Goal: Task Accomplishment & Management: Manage account settings

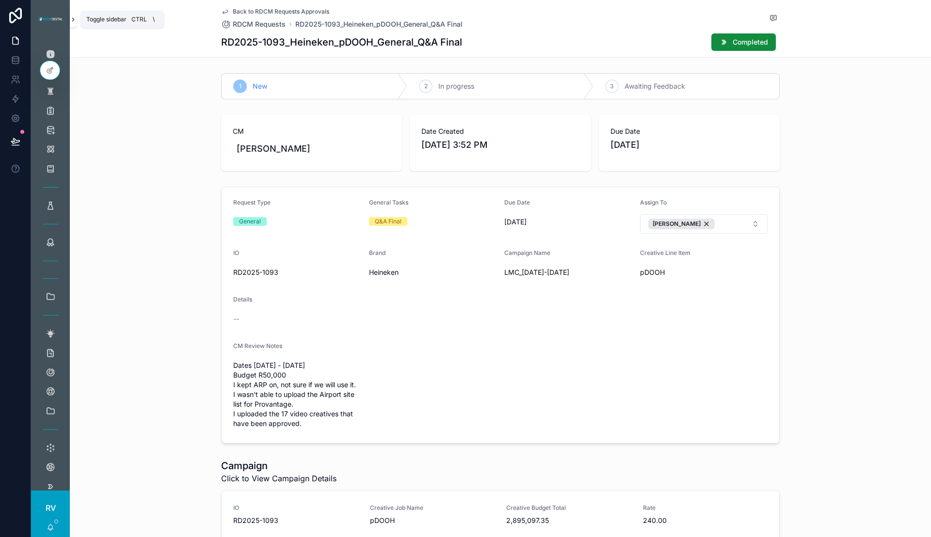
click at [75, 22] on icon "scrollable content" at bounding box center [73, 19] width 7 height 7
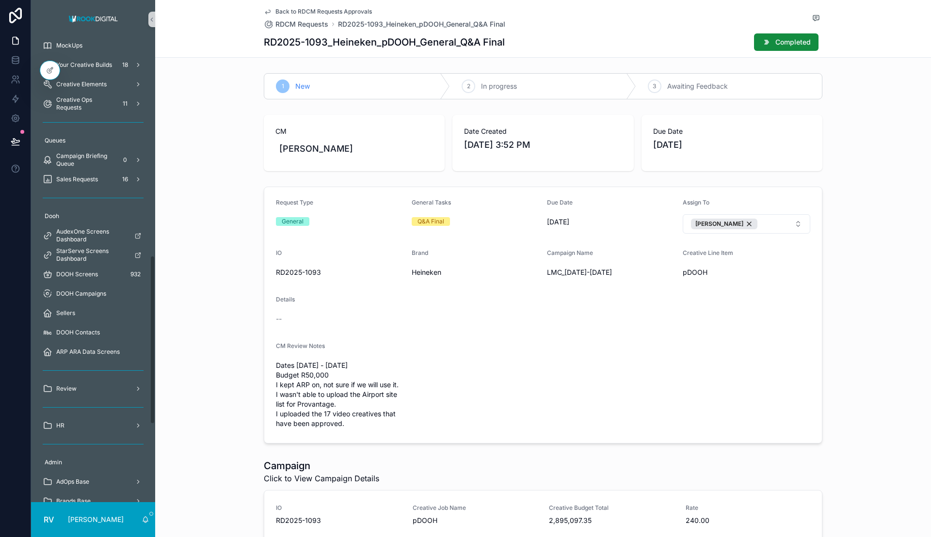
scroll to position [596, 0]
click at [49, 68] on icon at bounding box center [50, 70] width 8 height 8
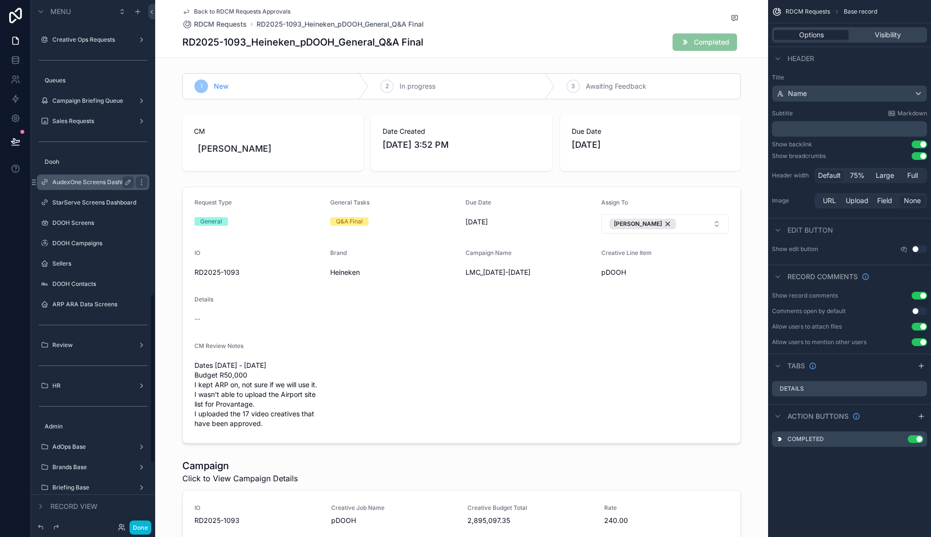
scroll to position [909, 0]
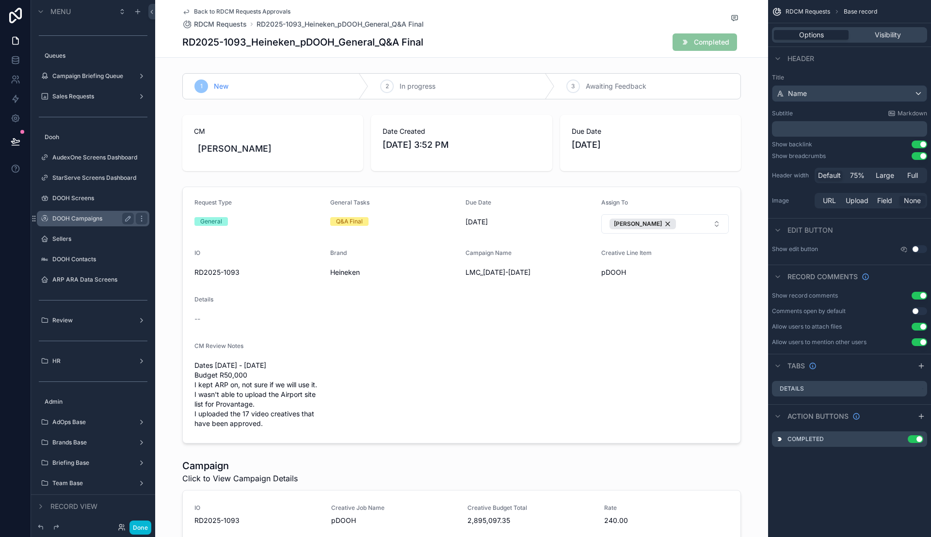
click at [76, 216] on label "DOOH Campaigns" at bounding box center [91, 219] width 78 height 8
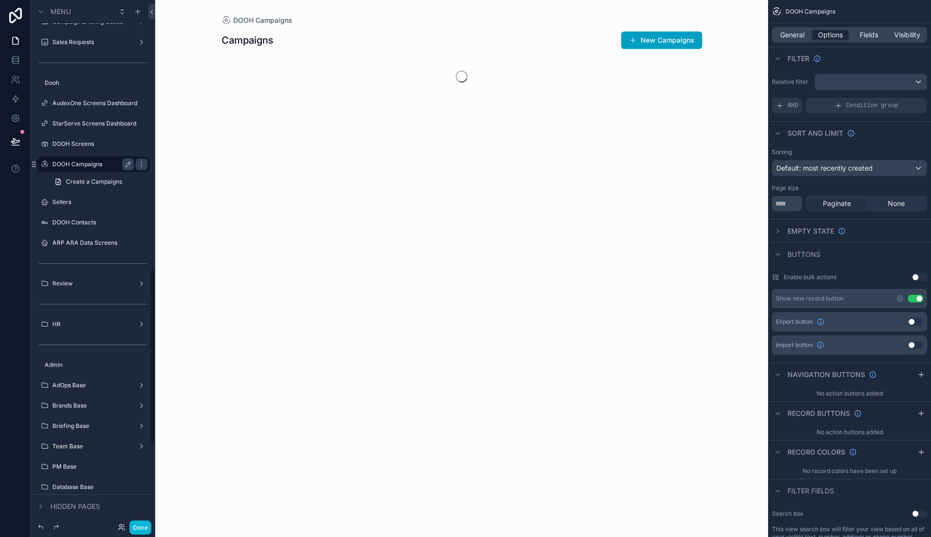
scroll to position [800, 0]
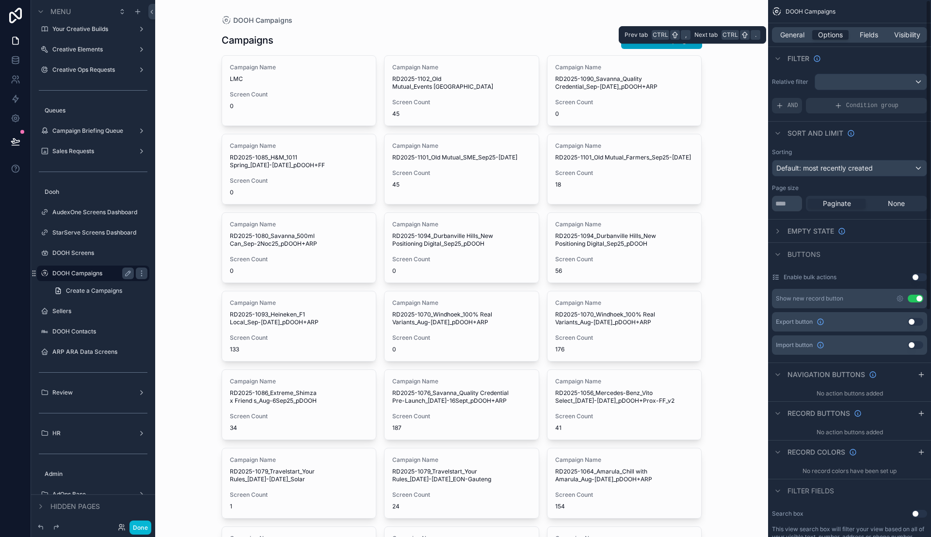
click at [801, 29] on div "General Options Fields Visibility" at bounding box center [849, 35] width 155 height 16
click at [798, 33] on span "General" at bounding box center [792, 35] width 24 height 10
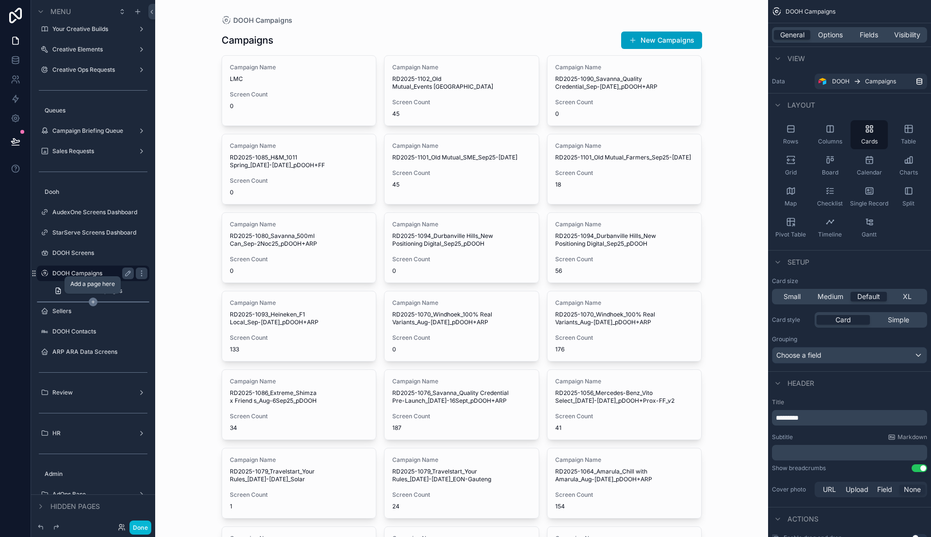
click at [94, 301] on icon "scrollable content" at bounding box center [93, 302] width 9 height 9
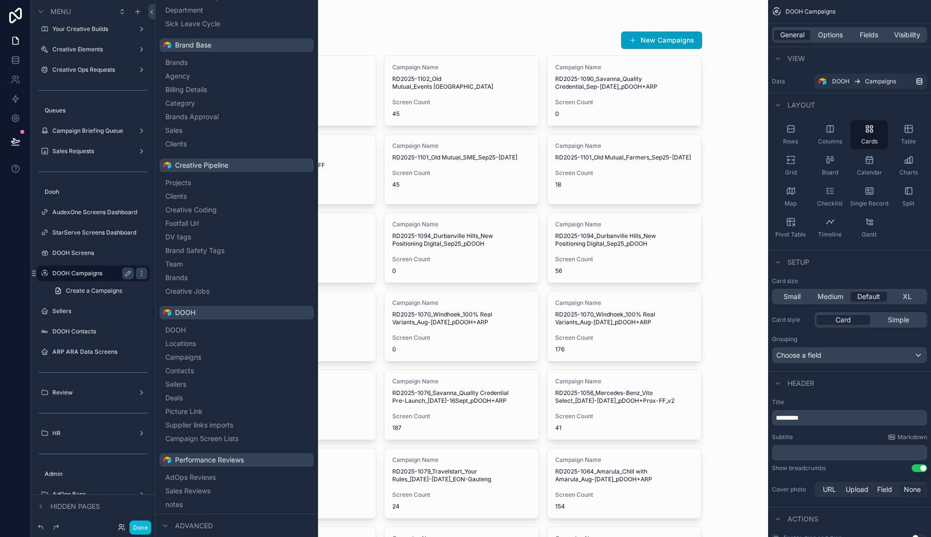
scroll to position [1038, 0]
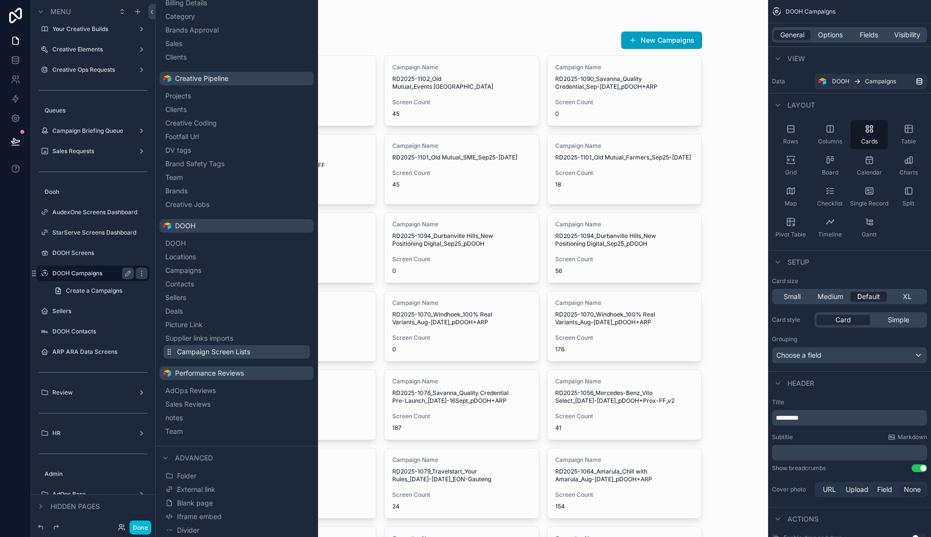
click at [206, 351] on span "Campaign Screen Lists" at bounding box center [213, 352] width 73 height 10
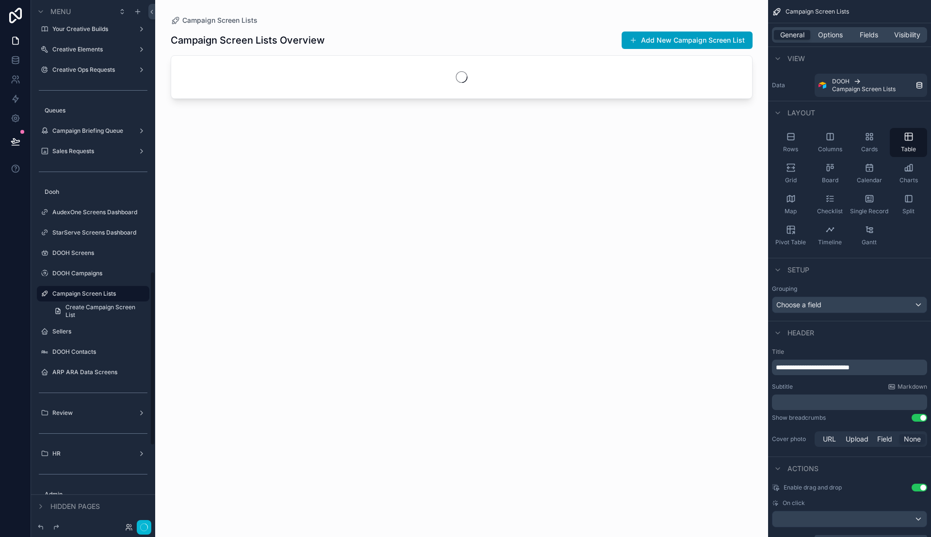
scroll to position [821, 0]
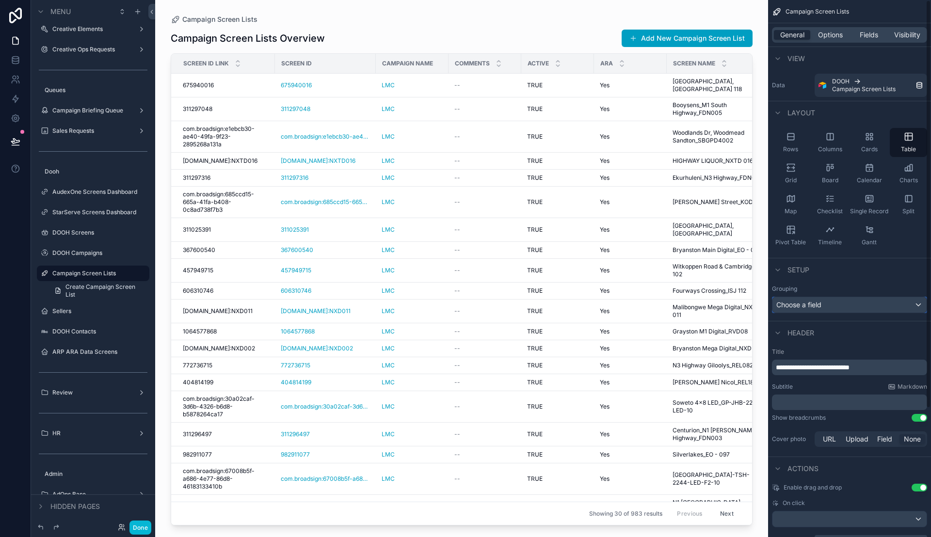
click at [911, 306] on div "Choose a field" at bounding box center [850, 305] width 154 height 16
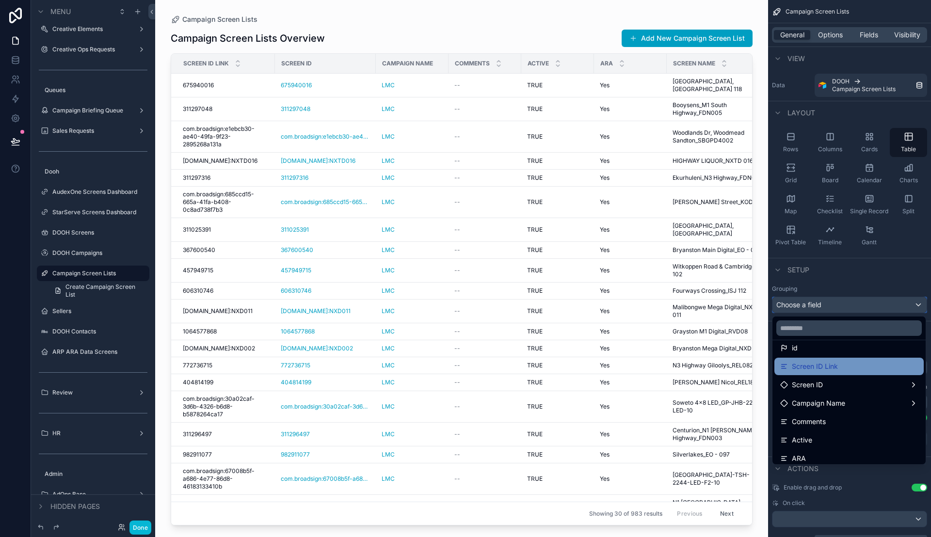
scroll to position [47, 0]
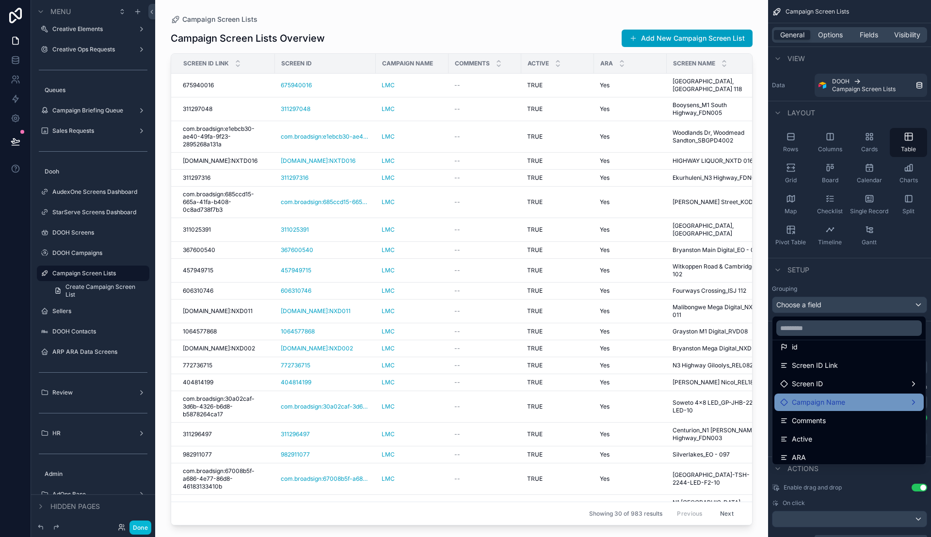
click at [834, 403] on span "Campaign Name" at bounding box center [818, 403] width 53 height 12
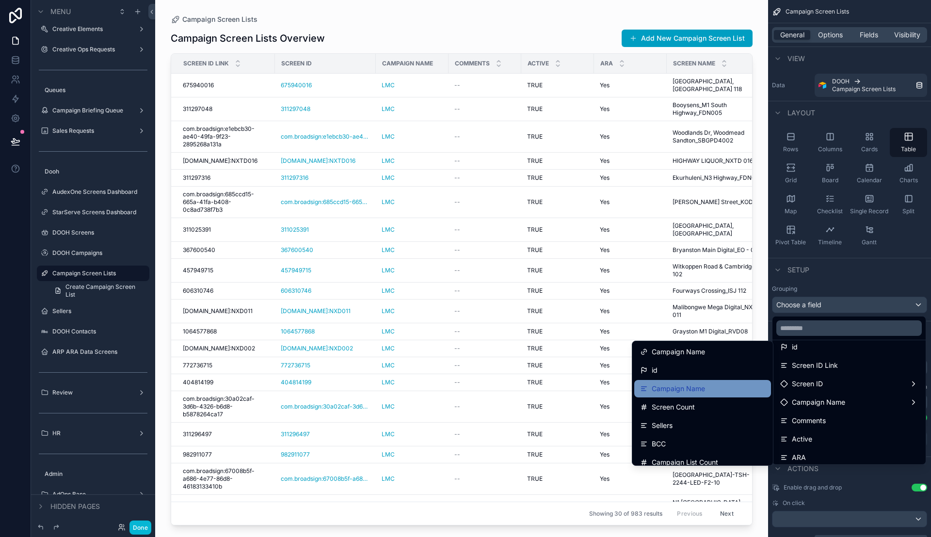
click at [734, 395] on div "Campaign Name" at bounding box center [702, 388] width 137 height 17
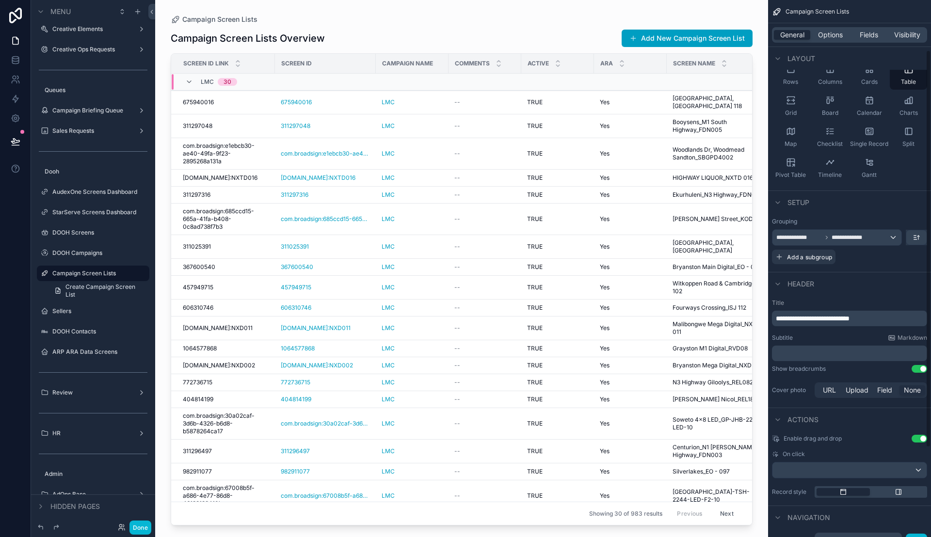
scroll to position [68, 0]
click at [917, 438] on button "Use setting" at bounding box center [920, 439] width 16 height 8
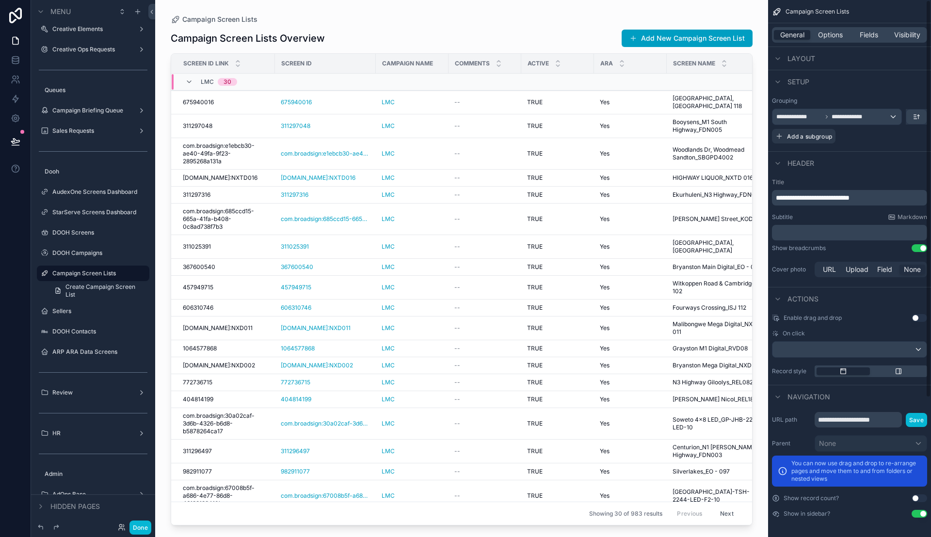
scroll to position [0, 0]
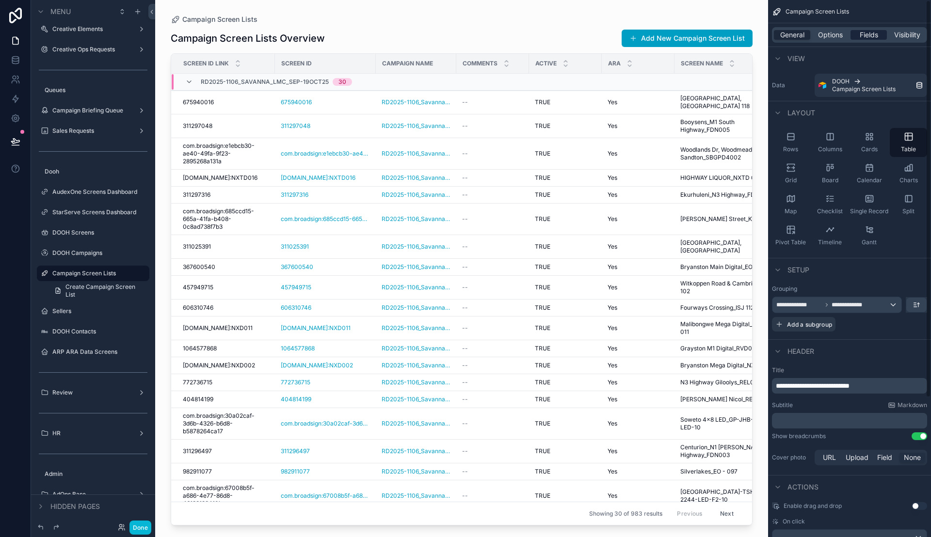
click at [869, 33] on span "Fields" at bounding box center [869, 35] width 18 height 10
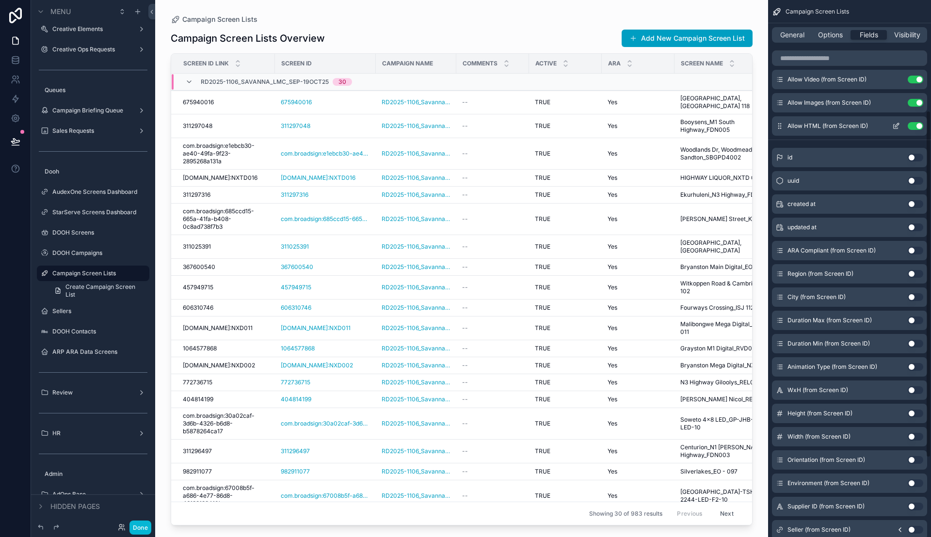
scroll to position [294, 0]
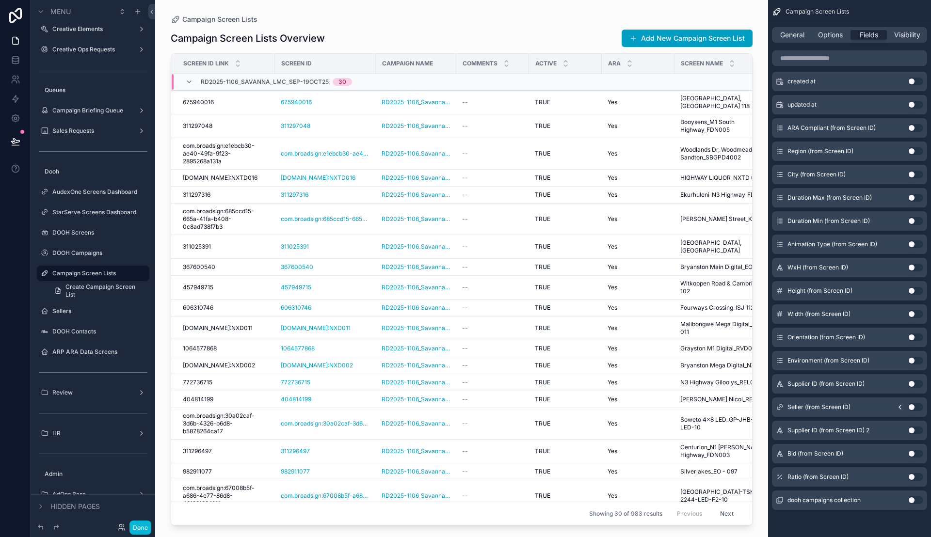
click at [912, 501] on button "Use setting" at bounding box center [916, 501] width 16 height 8
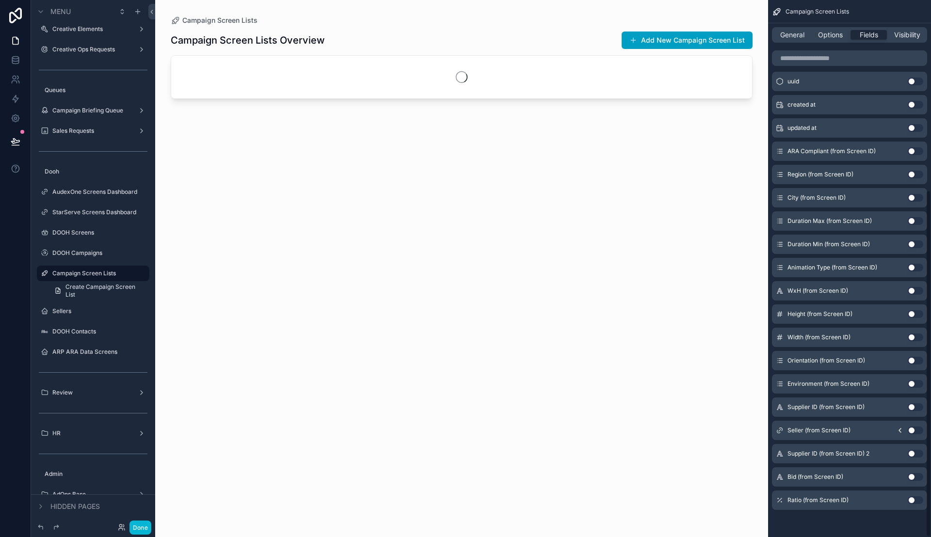
scroll to position [0, 0]
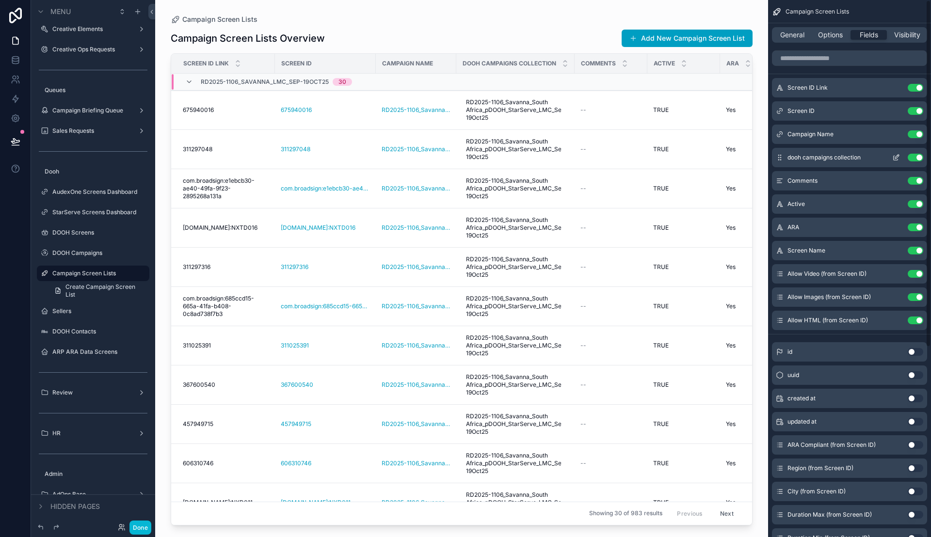
click at [896, 156] on icon "scrollable content" at bounding box center [897, 157] width 4 height 4
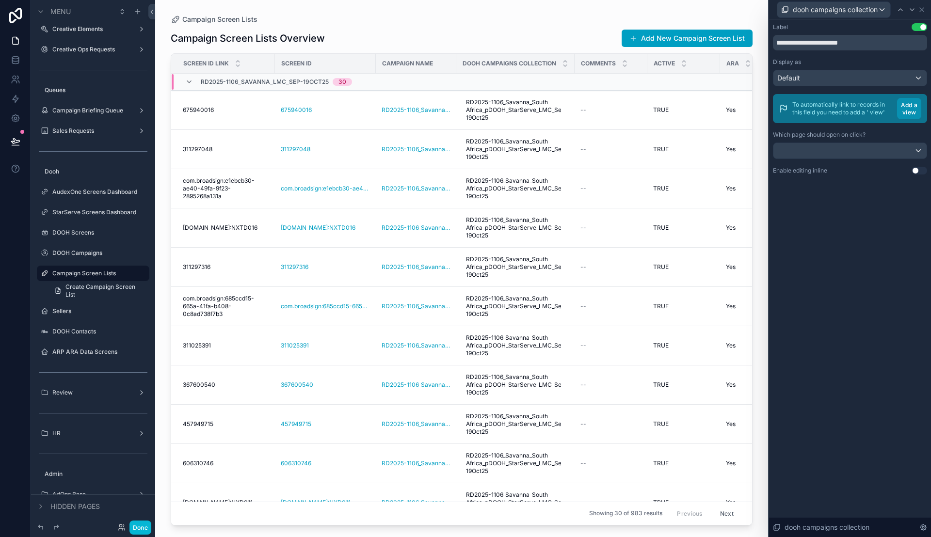
click at [917, 110] on button "Add a view" at bounding box center [909, 108] width 24 height 21
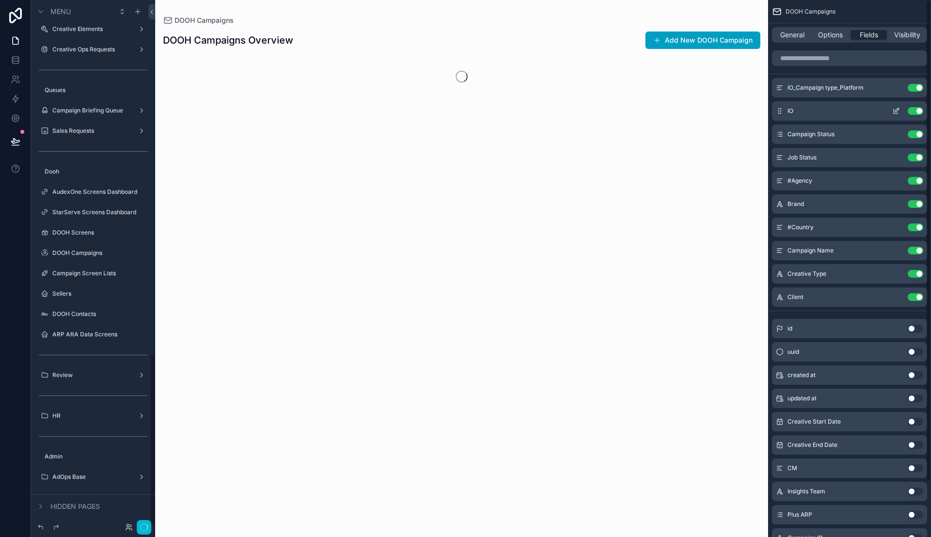
scroll to position [1082, 0]
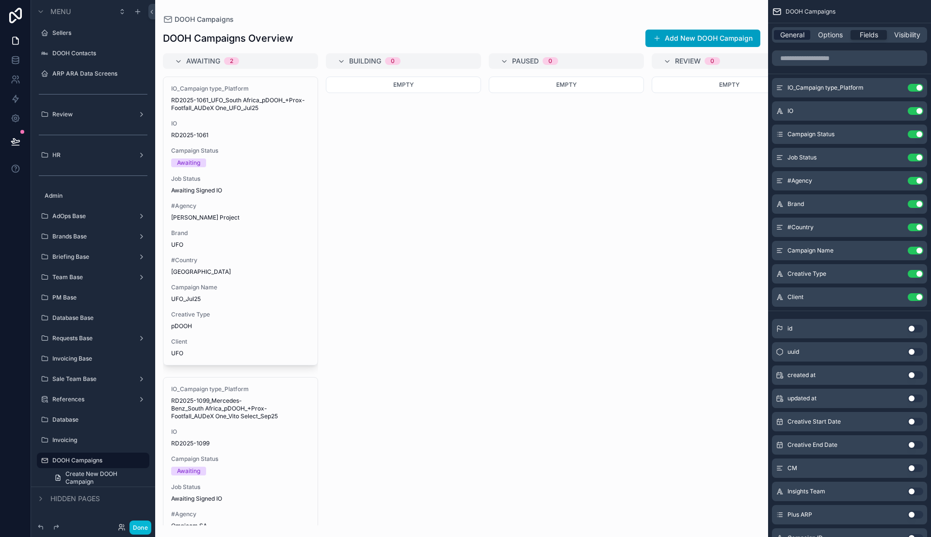
click at [798, 36] on span "General" at bounding box center [792, 35] width 24 height 10
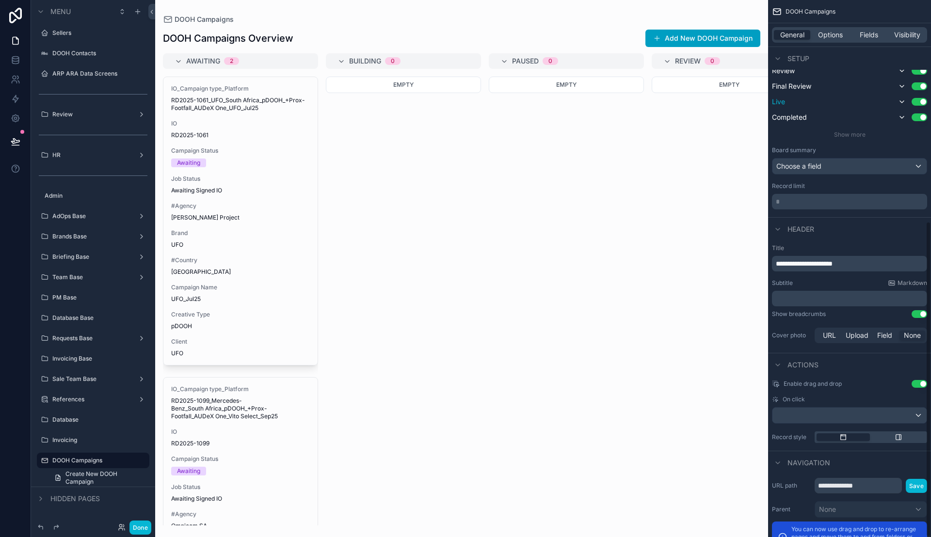
scroll to position [376, 0]
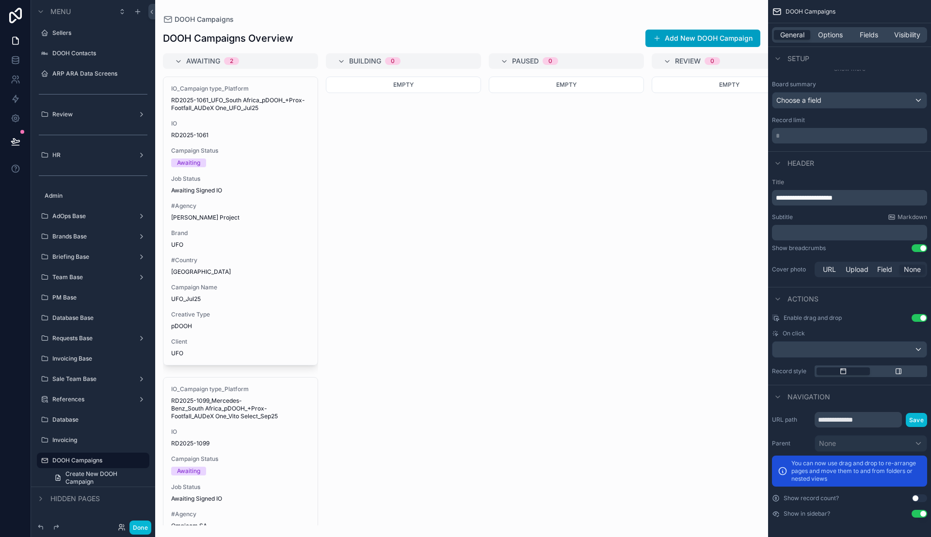
click at [918, 516] on button "Use setting" at bounding box center [920, 514] width 16 height 8
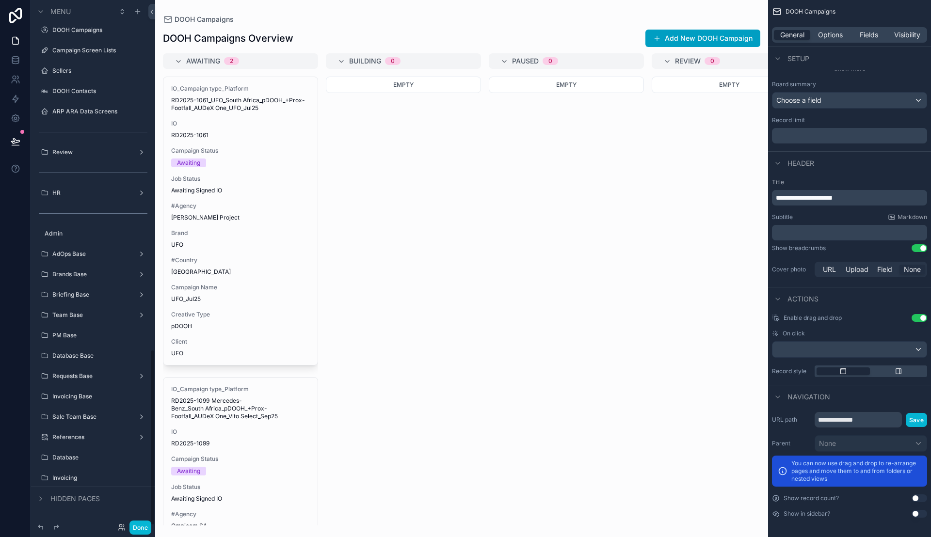
scroll to position [1044, 0]
click at [833, 194] on span "**********" at bounding box center [804, 197] width 57 height 7
drag, startPoint x: 836, startPoint y: 194, endPoint x: 877, endPoint y: 198, distance: 41.5
click at [877, 198] on p "**********" at bounding box center [850, 198] width 149 height 10
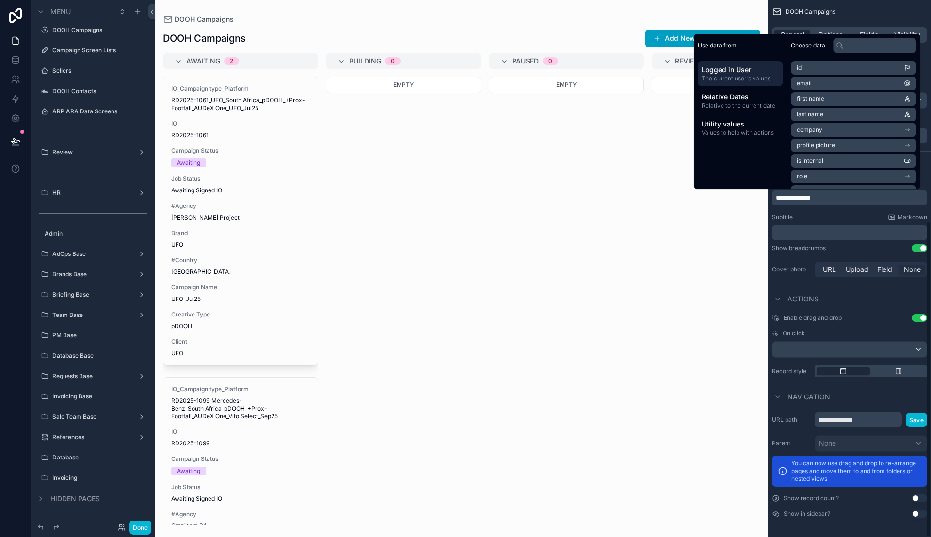
click at [856, 211] on div "**********" at bounding box center [849, 229] width 163 height 109
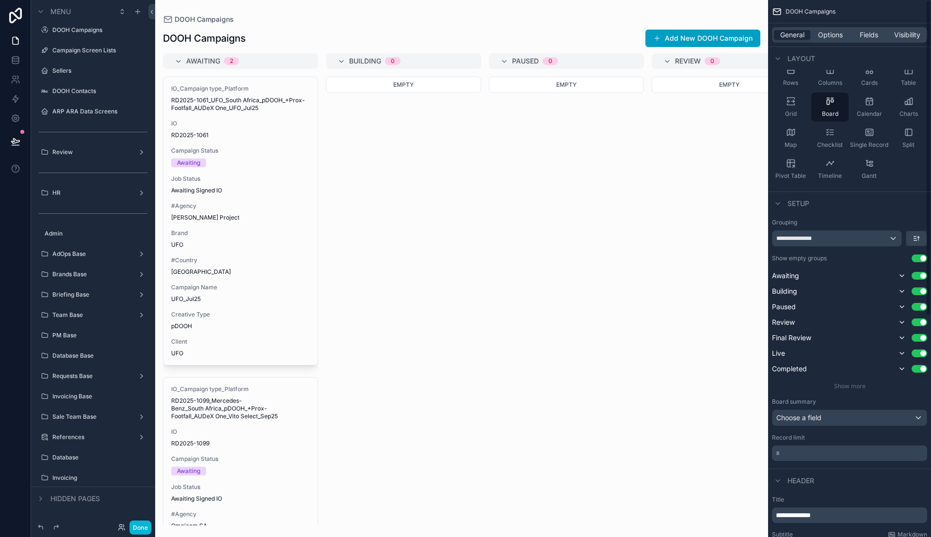
scroll to position [0, 0]
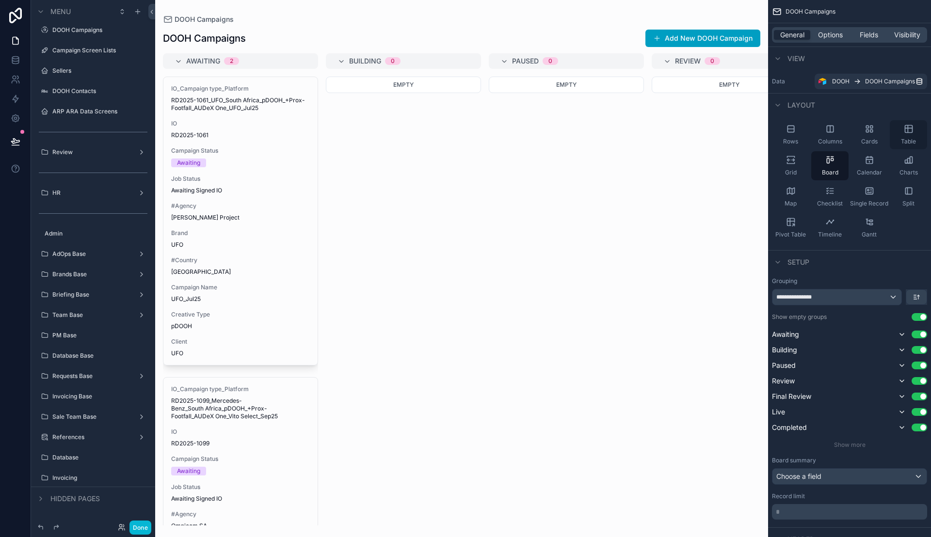
click at [902, 138] on span "Table" at bounding box center [908, 142] width 15 height 8
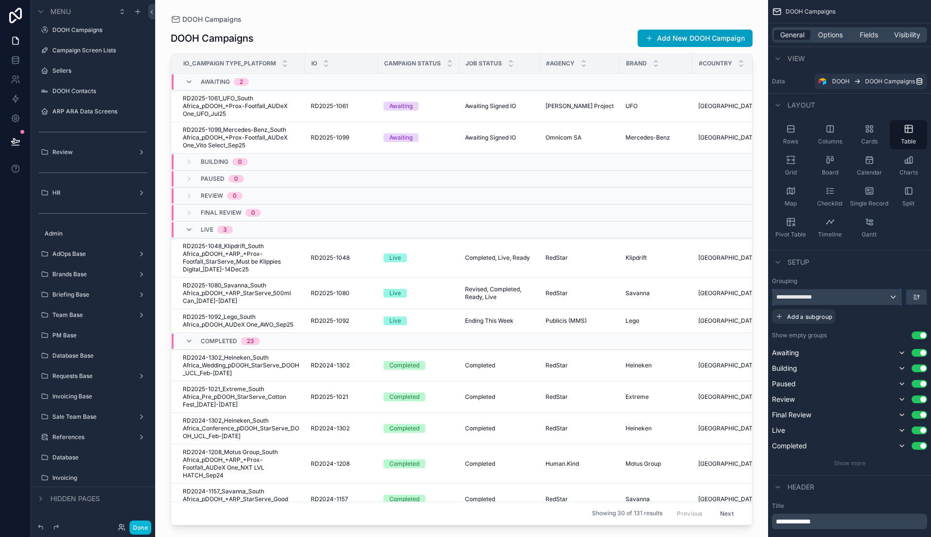
click at [892, 299] on div "**********" at bounding box center [837, 298] width 129 height 16
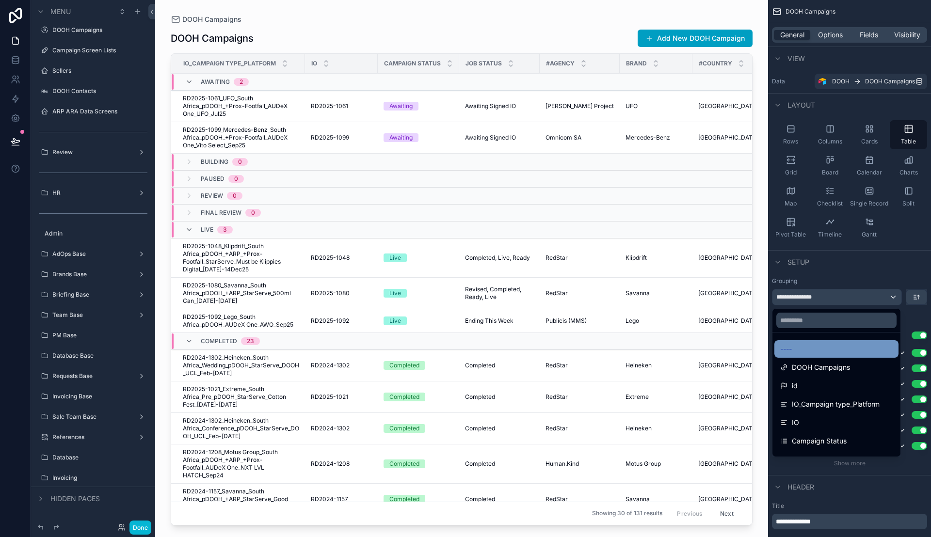
click at [810, 343] on div "----" at bounding box center [836, 349] width 113 height 12
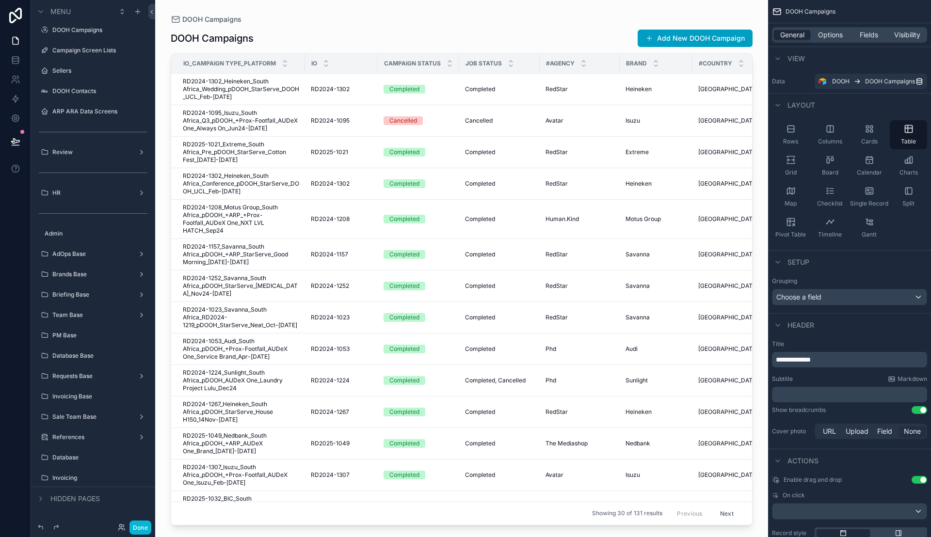
click at [920, 411] on button "Use setting" at bounding box center [920, 410] width 16 height 8
click at [915, 480] on button "Use setting" at bounding box center [920, 480] width 16 height 8
click at [827, 36] on span "Options" at bounding box center [830, 35] width 25 height 10
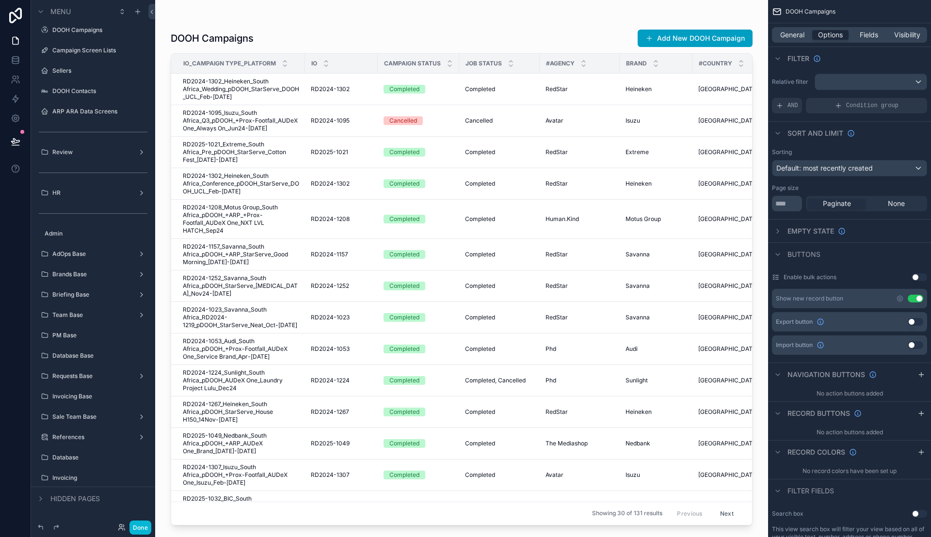
click at [912, 299] on button "Use setting" at bounding box center [916, 299] width 16 height 8
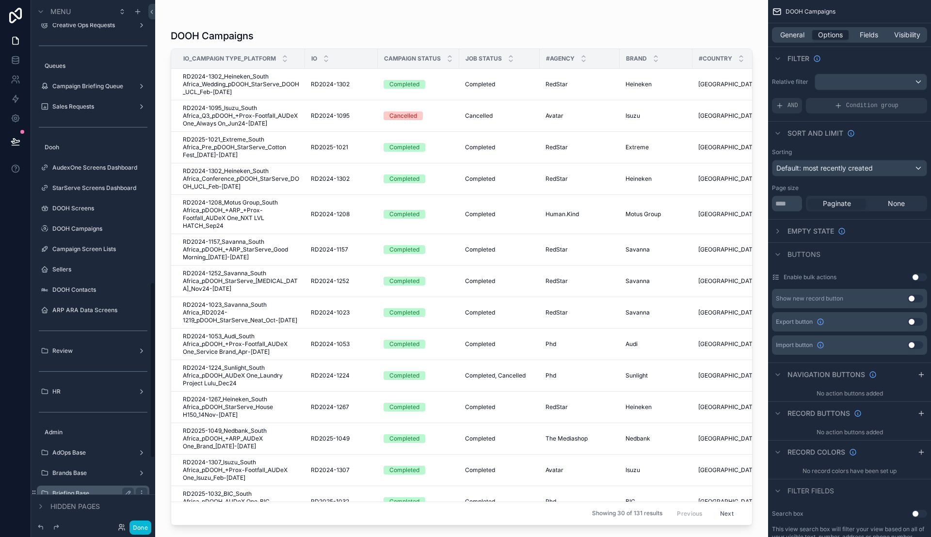
scroll to position [844, 0]
click at [97, 254] on div "Campaign Screen Lists" at bounding box center [92, 250] width 81 height 12
click at [77, 249] on label "Campaign Screen Lists" at bounding box center [91, 250] width 78 height 8
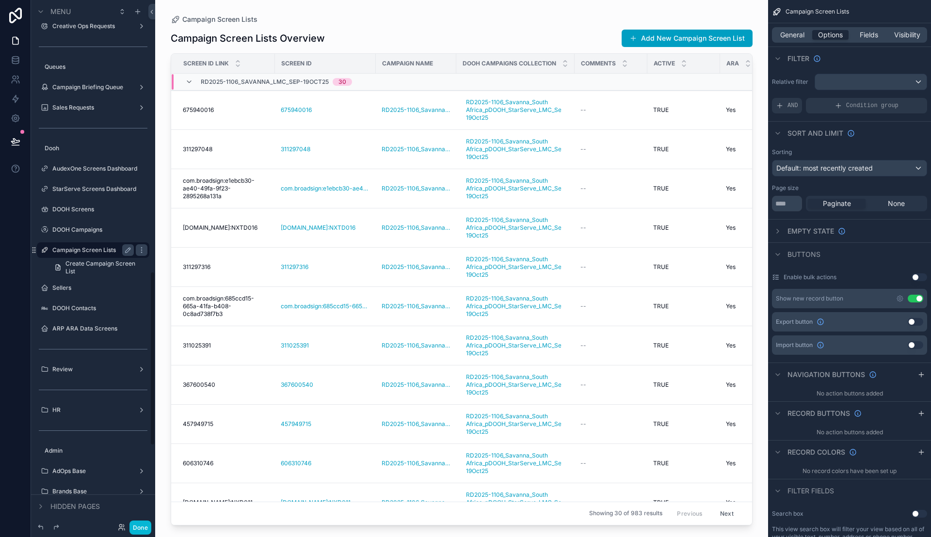
scroll to position [821, 0]
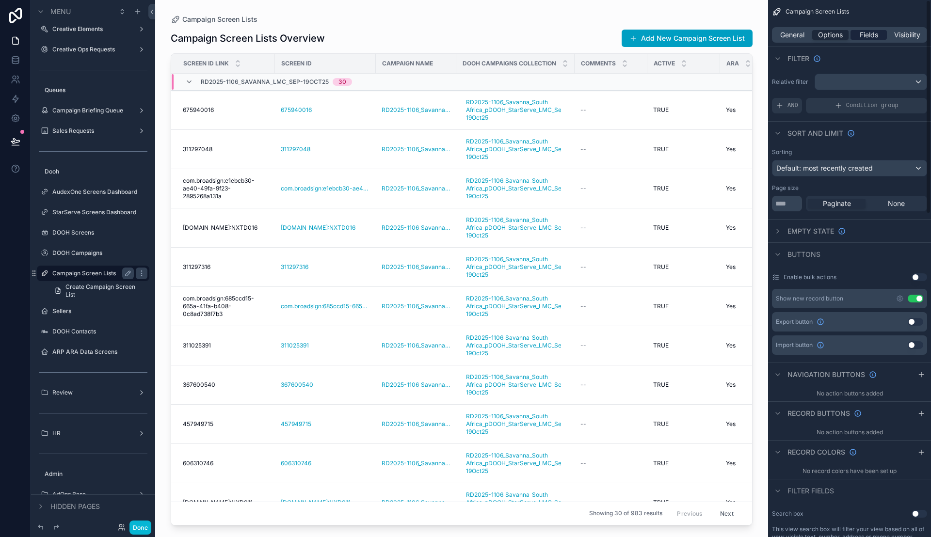
click at [862, 33] on span "Fields" at bounding box center [869, 35] width 18 height 10
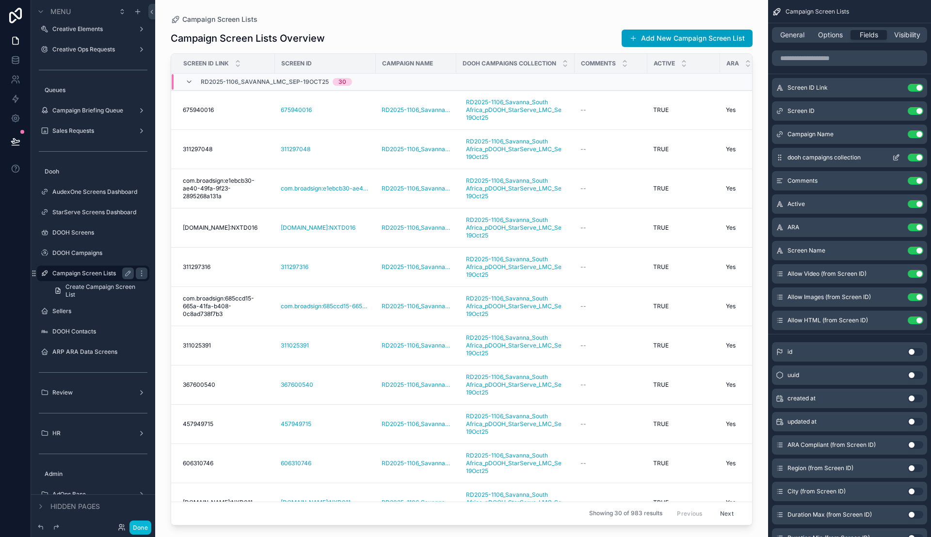
click at [896, 158] on icon "scrollable content" at bounding box center [896, 158] width 8 height 8
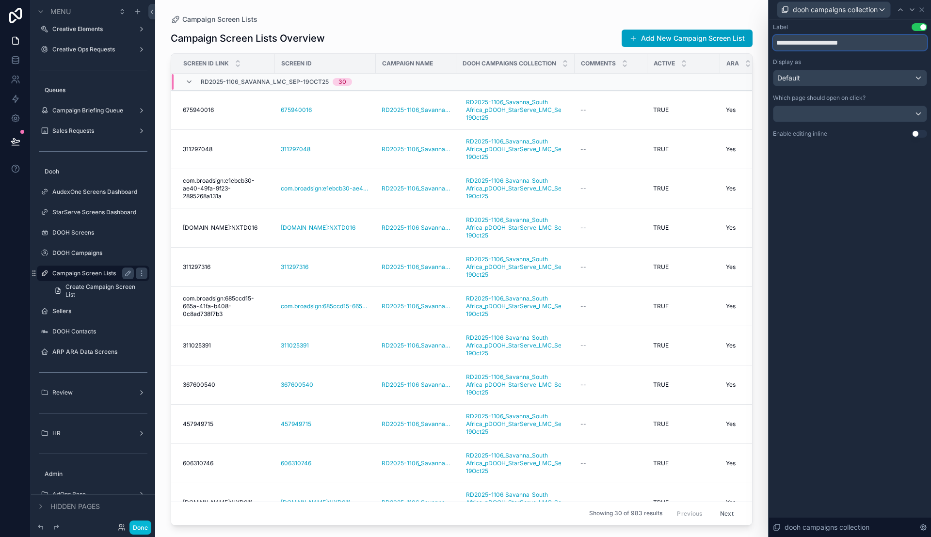
drag, startPoint x: 837, startPoint y: 42, endPoint x: 894, endPoint y: 54, distance: 58.6
click at [894, 54] on div "**********" at bounding box center [850, 80] width 154 height 114
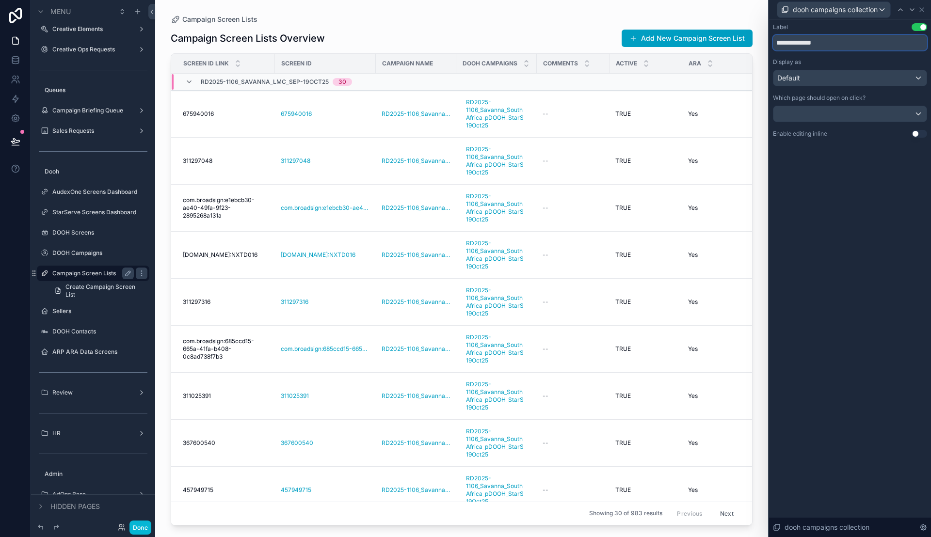
type input "**********"
click at [916, 133] on button "Use setting" at bounding box center [920, 134] width 16 height 8
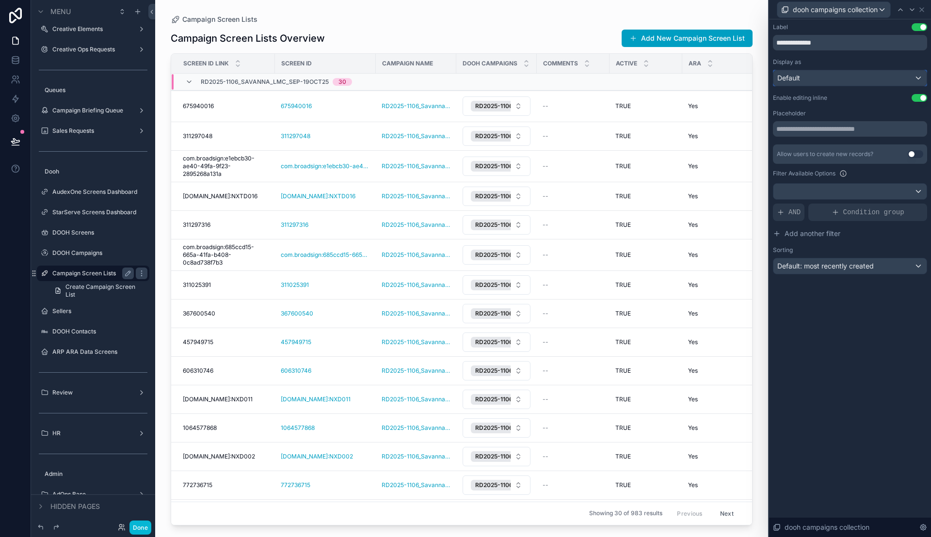
click at [887, 82] on div "Default" at bounding box center [850, 78] width 153 height 16
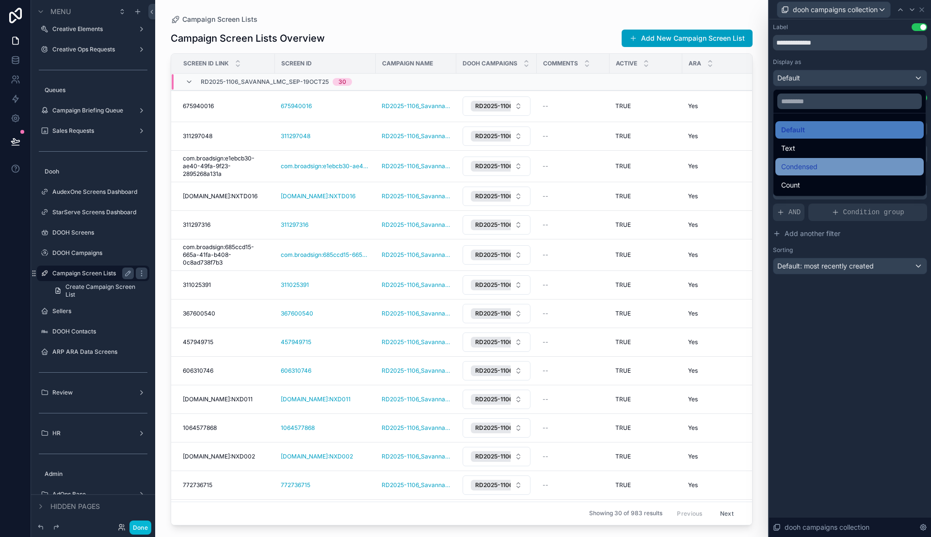
click at [823, 165] on div "Condensed" at bounding box center [849, 167] width 137 height 12
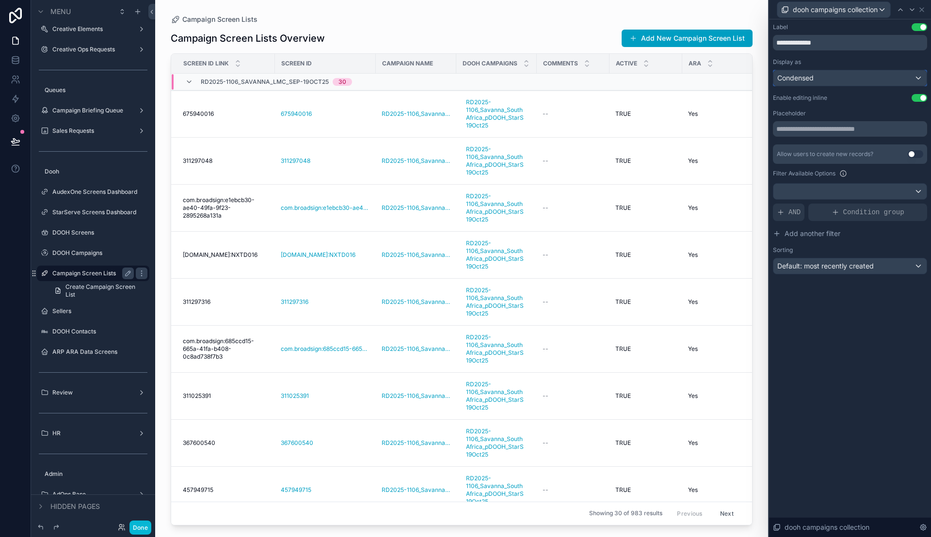
click at [840, 85] on div "Condensed" at bounding box center [850, 78] width 153 height 16
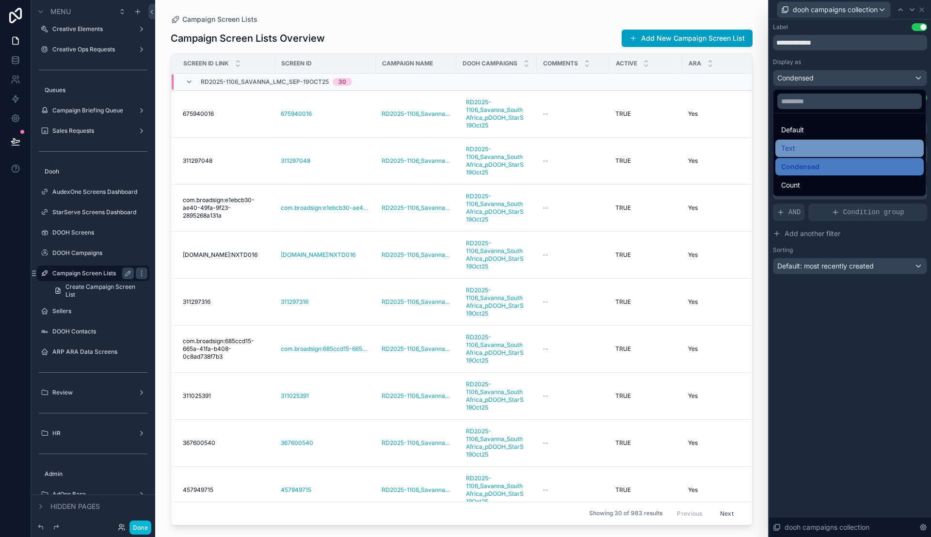
click at [805, 143] on div "Text" at bounding box center [849, 149] width 137 height 12
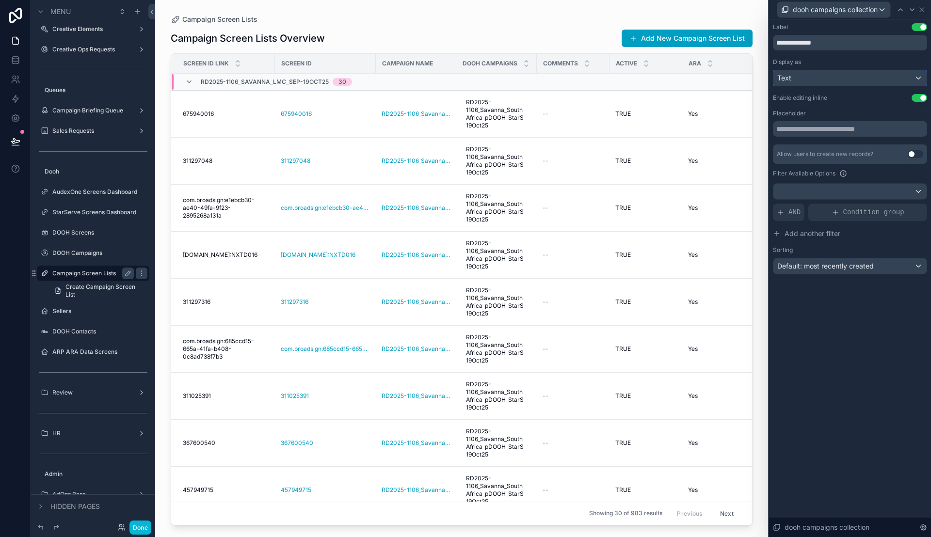
click at [826, 81] on div "Text" at bounding box center [850, 78] width 153 height 16
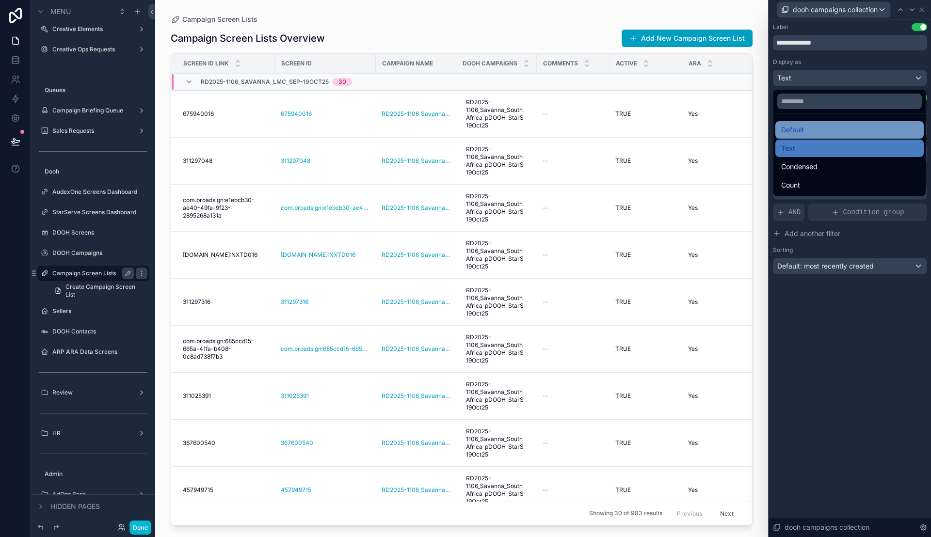
click at [805, 130] on div "Default" at bounding box center [849, 130] width 137 height 12
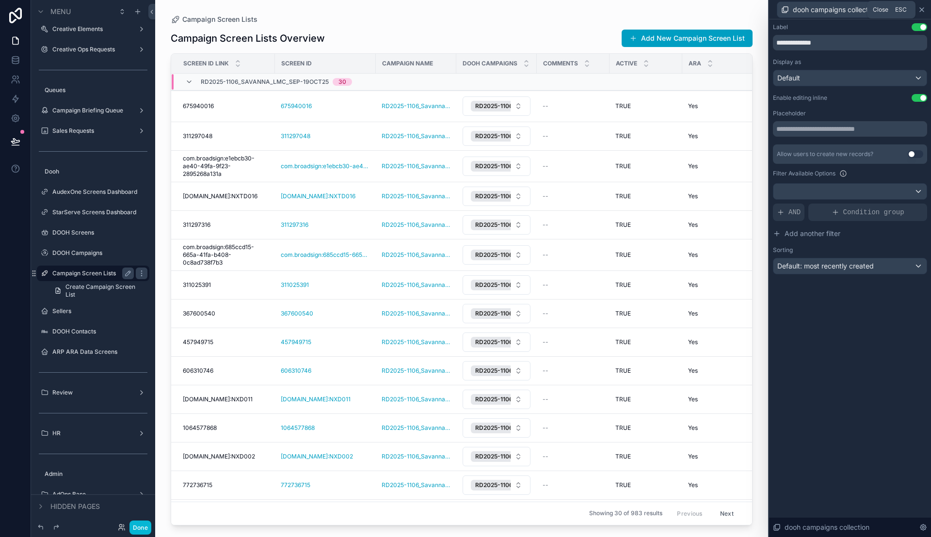
click at [923, 12] on icon at bounding box center [922, 10] width 8 height 8
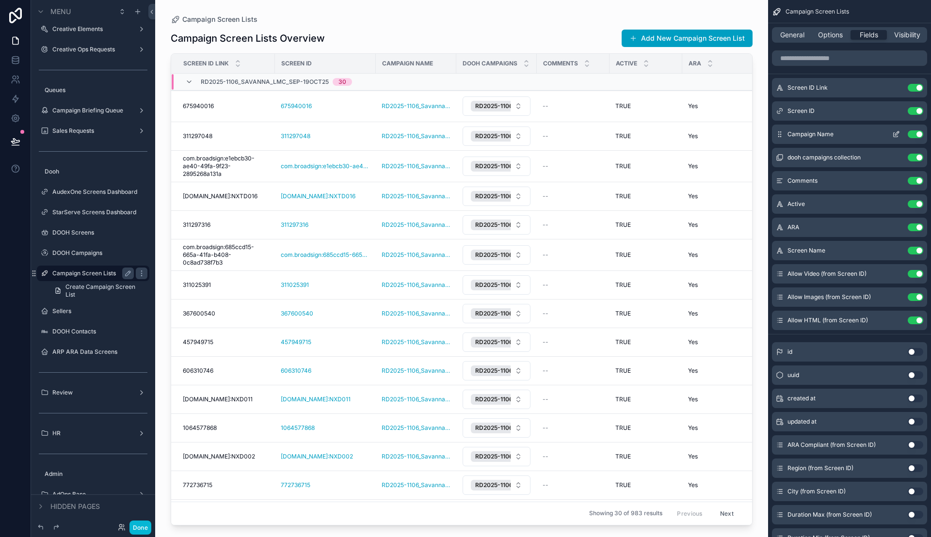
click at [912, 134] on button "Use setting" at bounding box center [916, 134] width 16 height 8
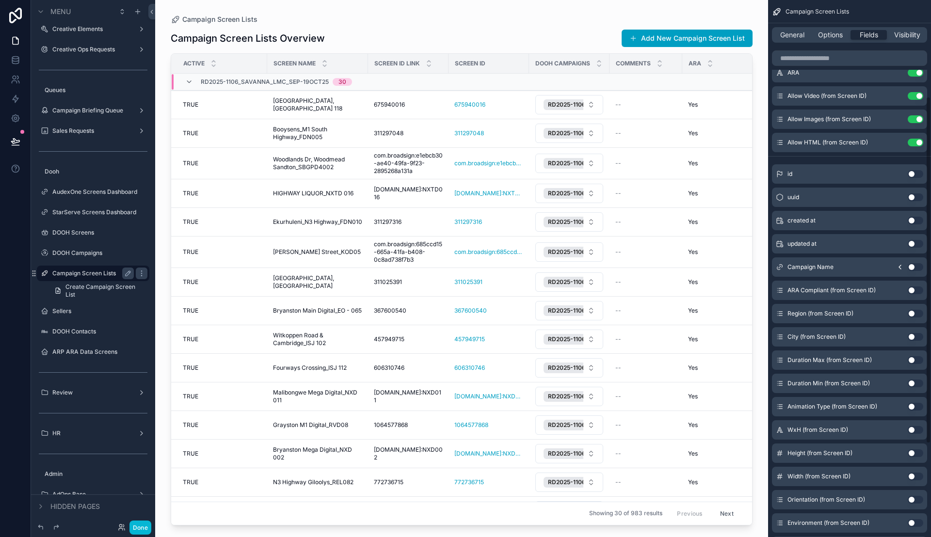
scroll to position [155, 0]
click at [913, 292] on button "Use setting" at bounding box center [916, 290] width 16 height 8
click at [912, 313] on button "Use setting" at bounding box center [916, 313] width 16 height 8
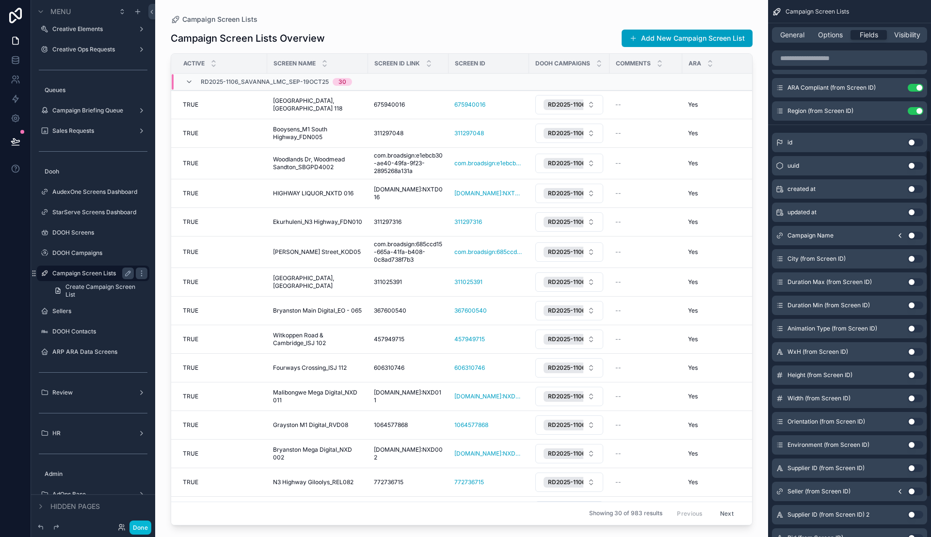
scroll to position [250, 0]
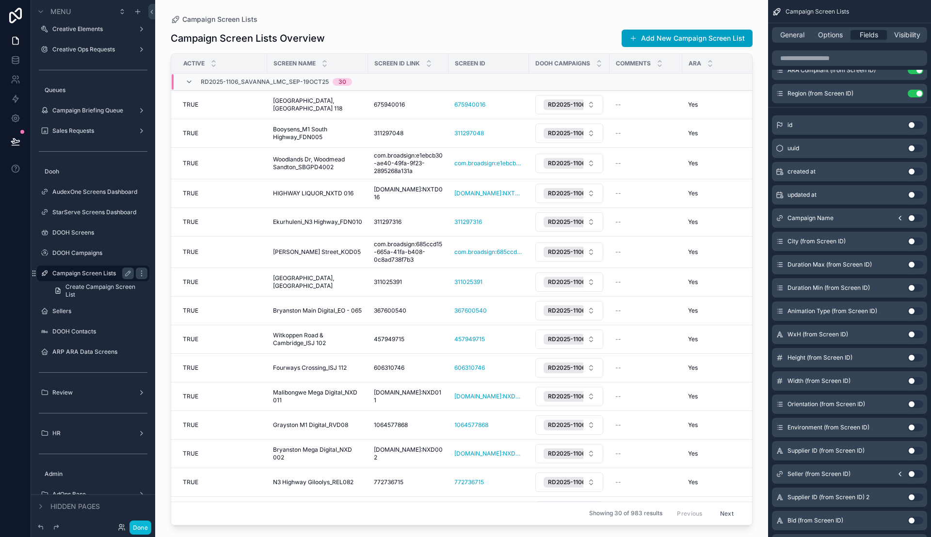
click at [912, 286] on button "Use setting" at bounding box center [916, 288] width 16 height 8
click at [910, 311] on button "Use setting" at bounding box center [916, 311] width 16 height 8
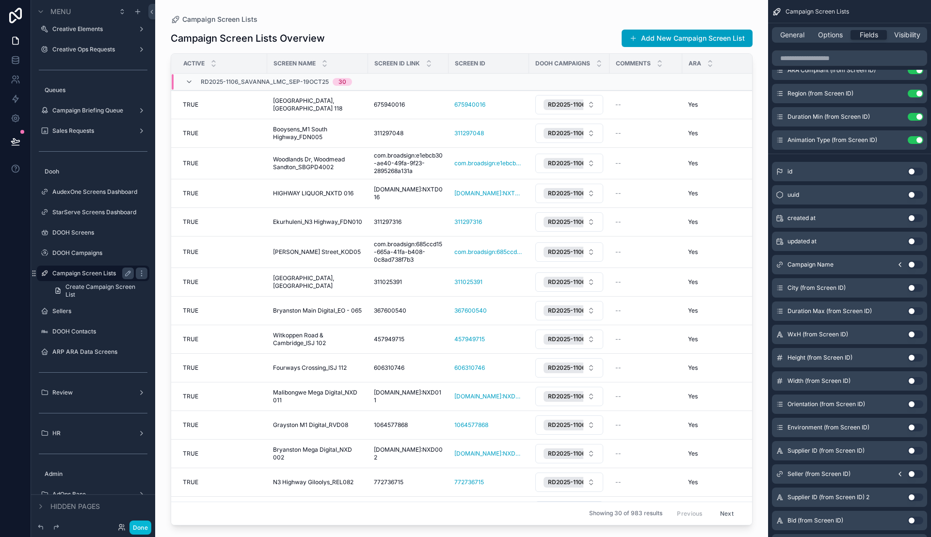
click at [910, 333] on button "Use setting" at bounding box center [916, 335] width 16 height 8
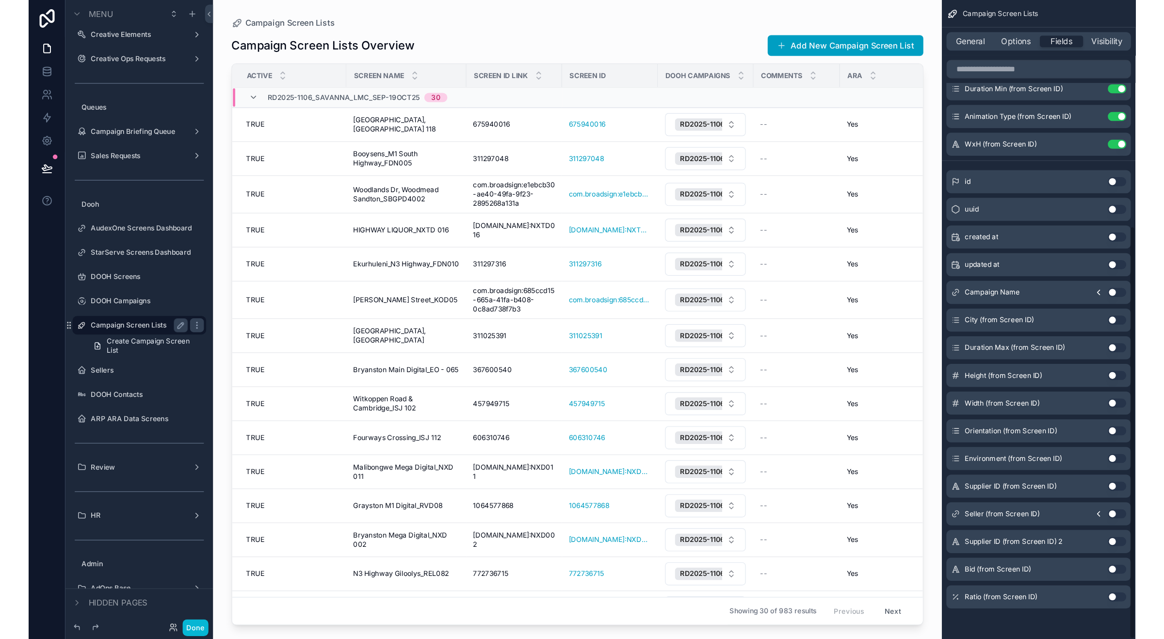
scroll to position [294, 0]
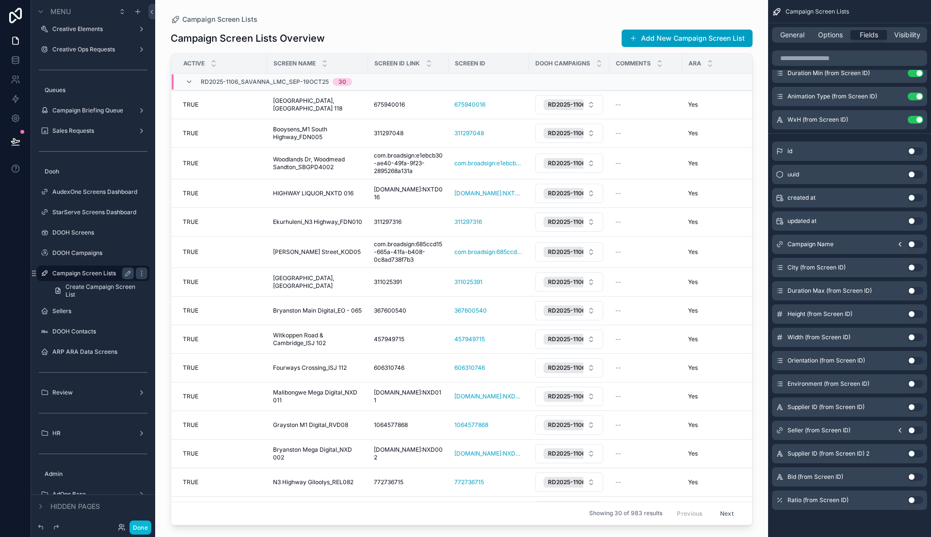
click at [914, 314] on button "Use setting" at bounding box center [916, 314] width 16 height 8
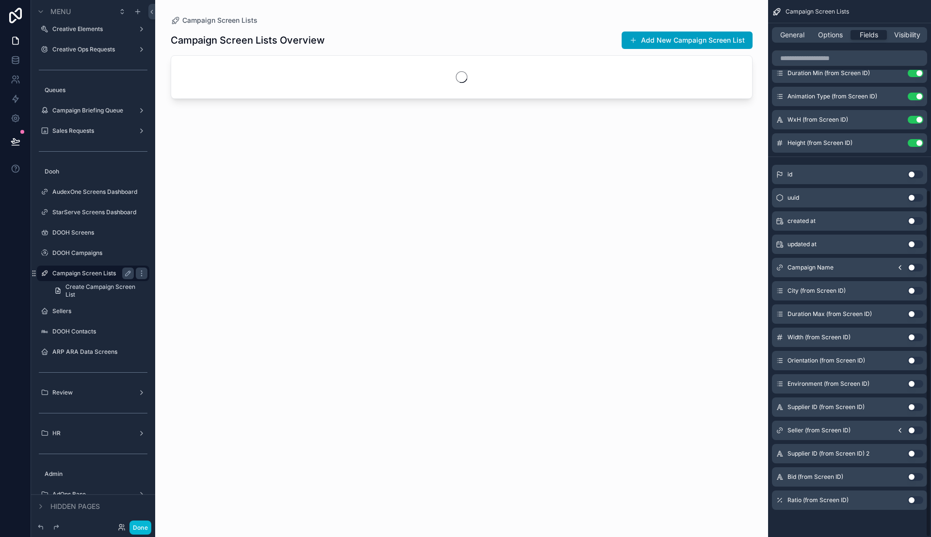
click at [911, 339] on button "Use setting" at bounding box center [916, 338] width 16 height 8
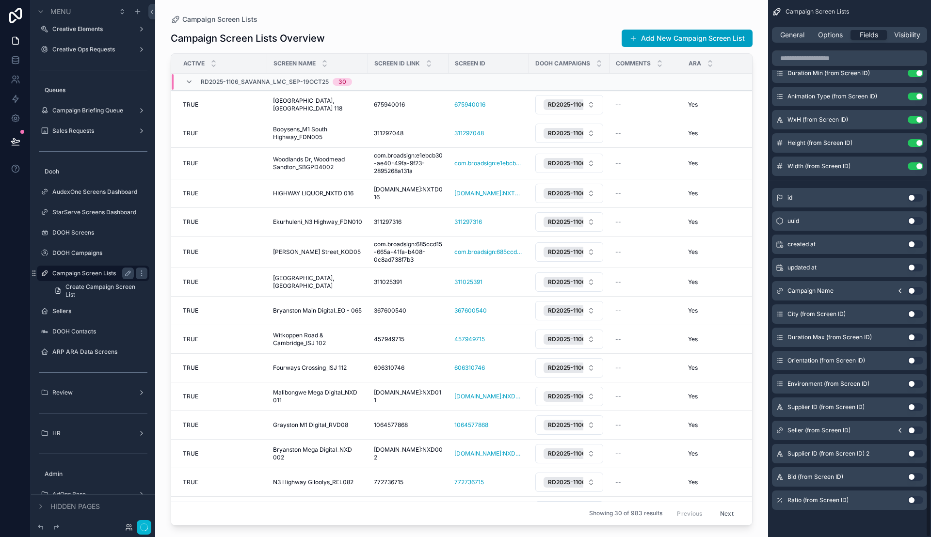
click at [914, 362] on button "Use setting" at bounding box center [916, 361] width 16 height 8
click at [912, 385] on button "Use setting" at bounding box center [916, 384] width 16 height 8
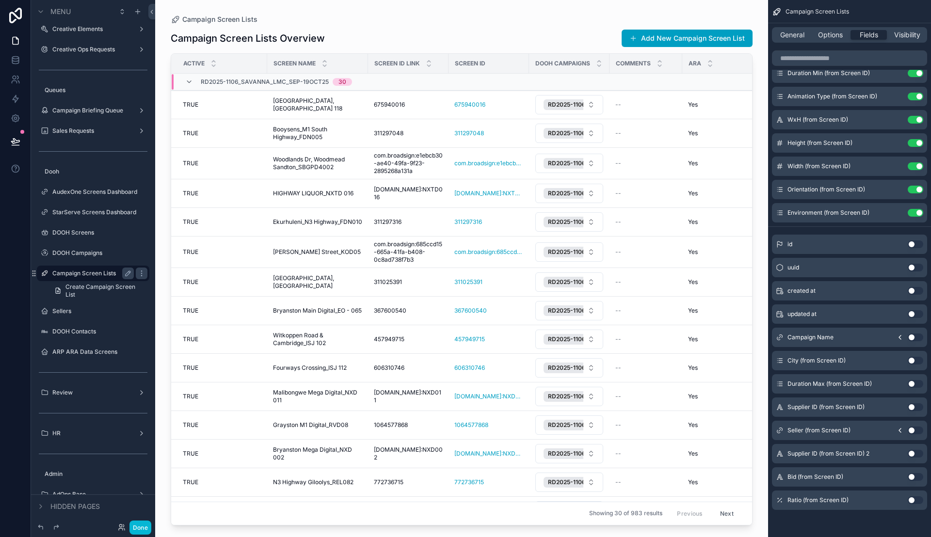
click at [911, 428] on button "Use setting" at bounding box center [916, 431] width 16 height 8
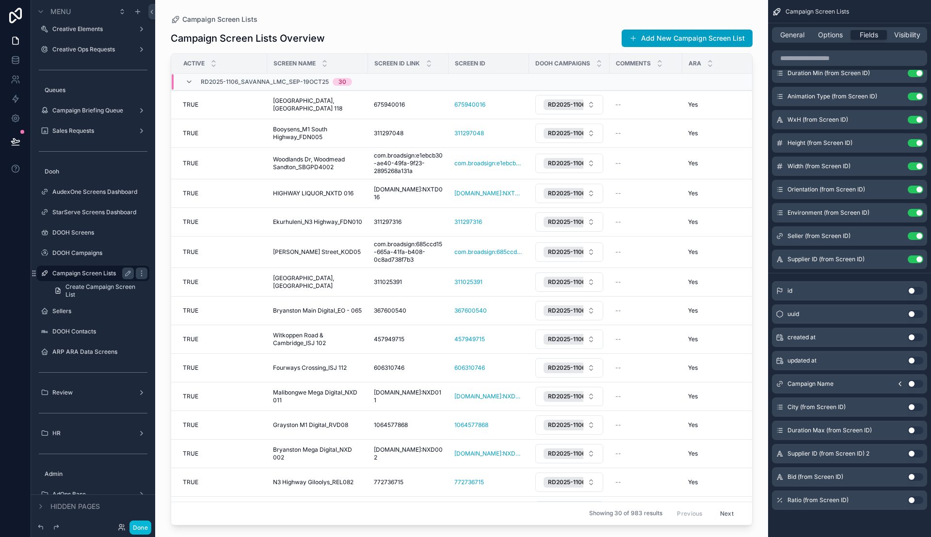
click at [909, 477] on button "Use setting" at bounding box center [916, 477] width 16 height 8
click at [913, 501] on button "Use setting" at bounding box center [916, 501] width 16 height 8
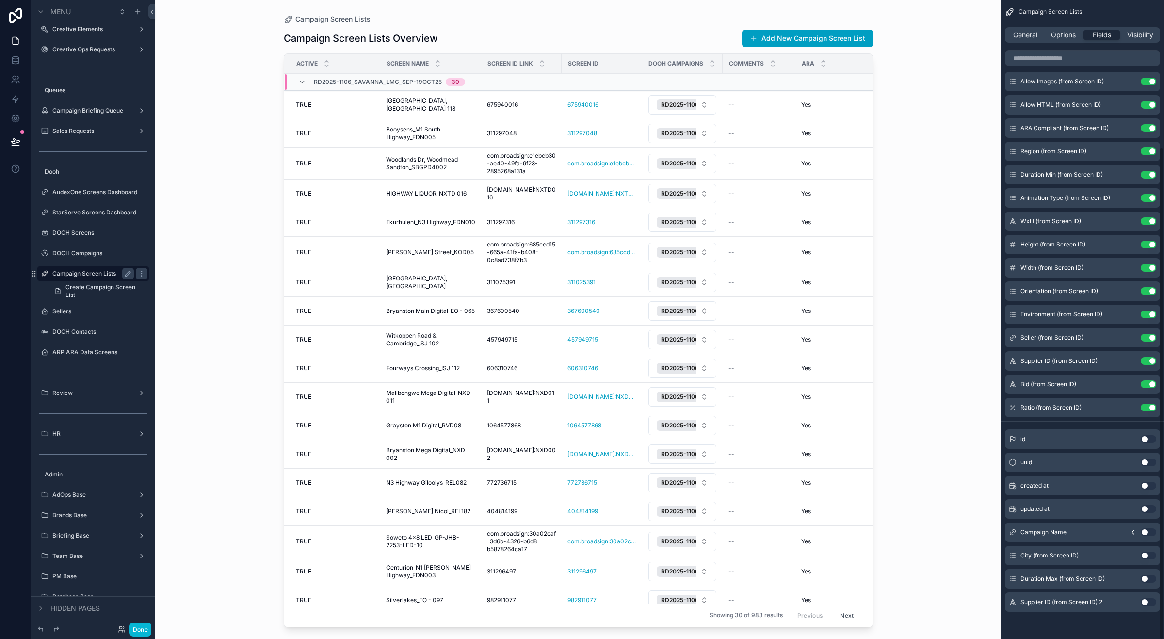
scroll to position [192, 0]
drag, startPoint x: 409, startPoint y: 621, endPoint x: 445, endPoint y: 612, distance: 37.1
click at [445, 537] on div "Campaign Screen Lists Campaign Screen Lists Overview Add New Campaign Screen Li…" at bounding box center [578, 313] width 620 height 627
click at [931, 33] on span "General" at bounding box center [1025, 35] width 24 height 10
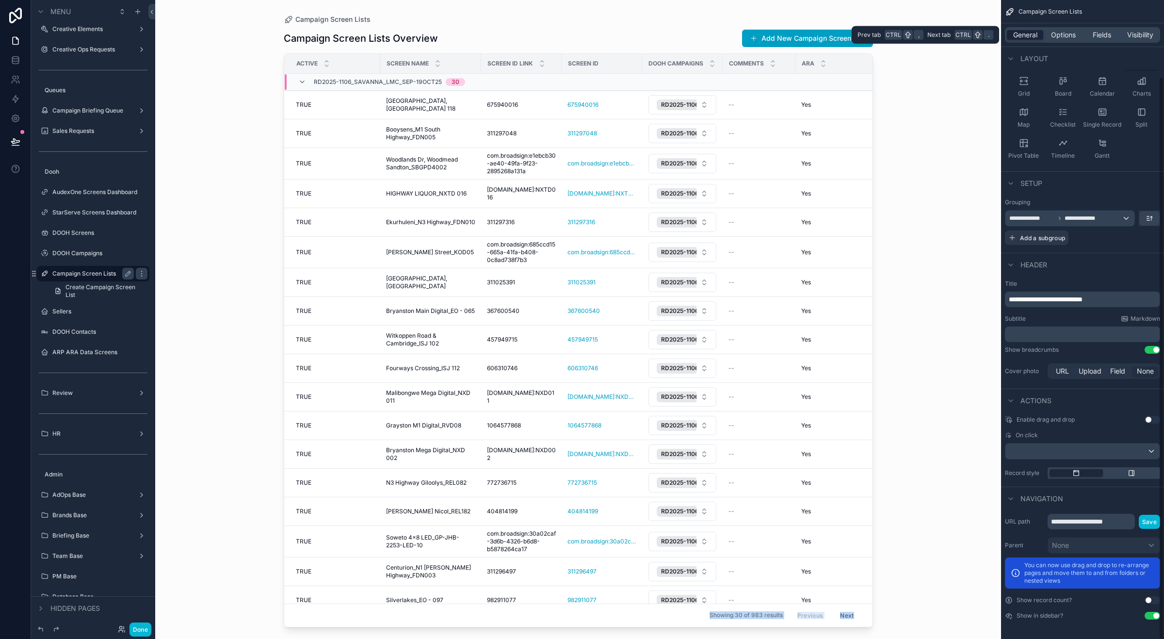
scroll to position [87, 0]
click at [931, 85] on icon "scrollable content" at bounding box center [1024, 81] width 10 height 10
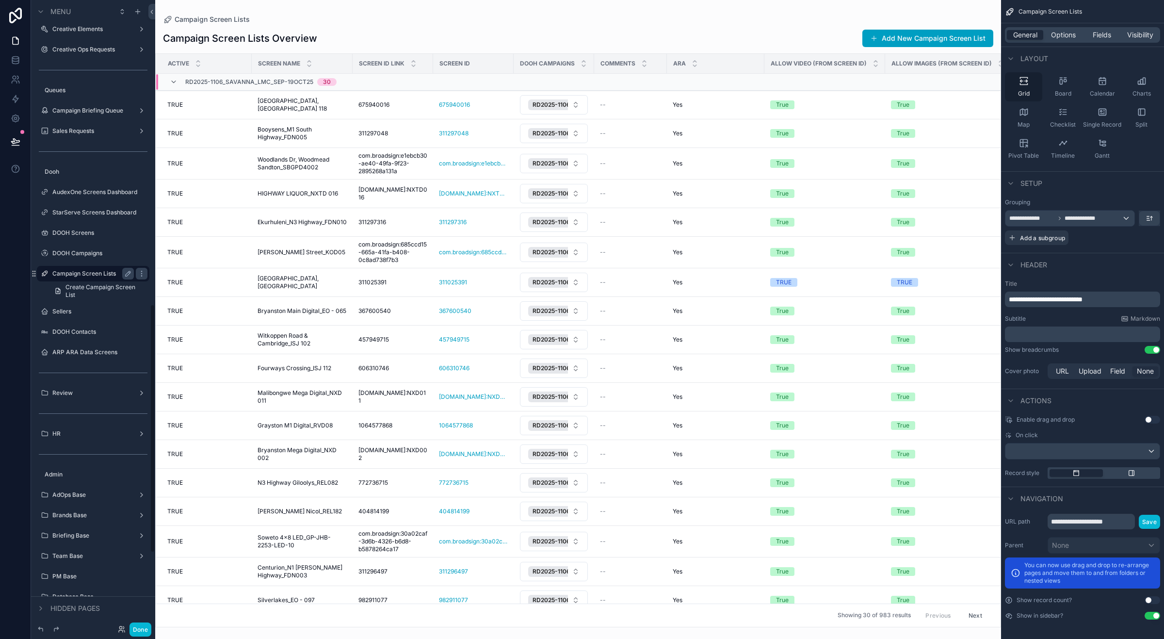
scroll to position [769, 0]
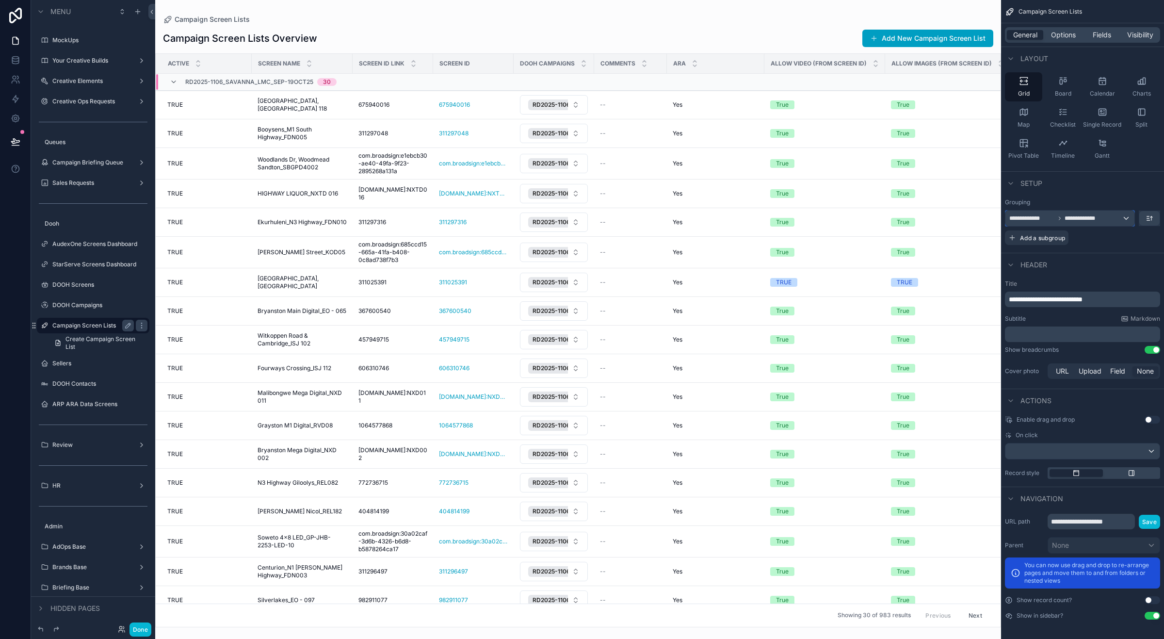
click at [931, 215] on div "**********" at bounding box center [1069, 218] width 129 height 16
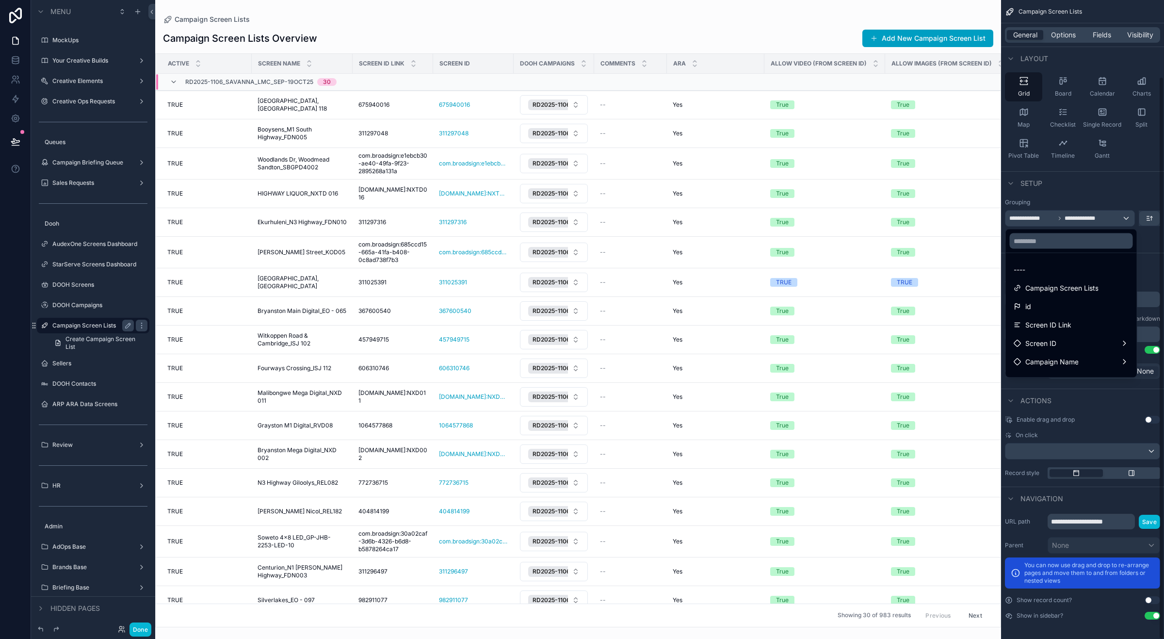
click at [931, 195] on div "scrollable content" at bounding box center [582, 319] width 1164 height 639
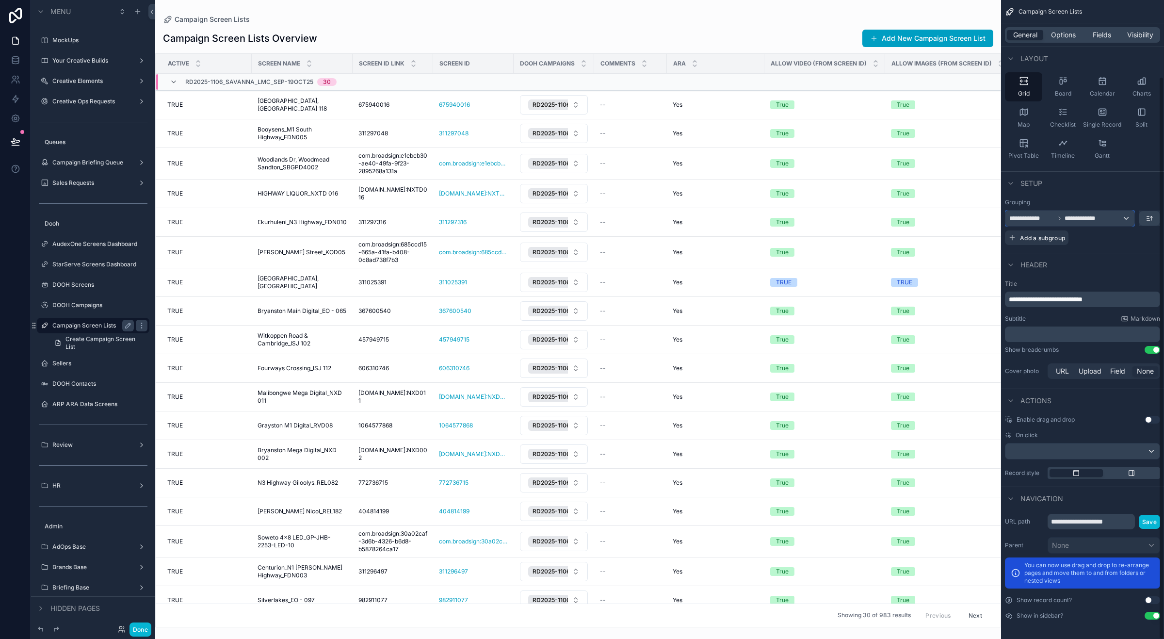
click at [931, 216] on span "**********" at bounding box center [1088, 218] width 46 height 8
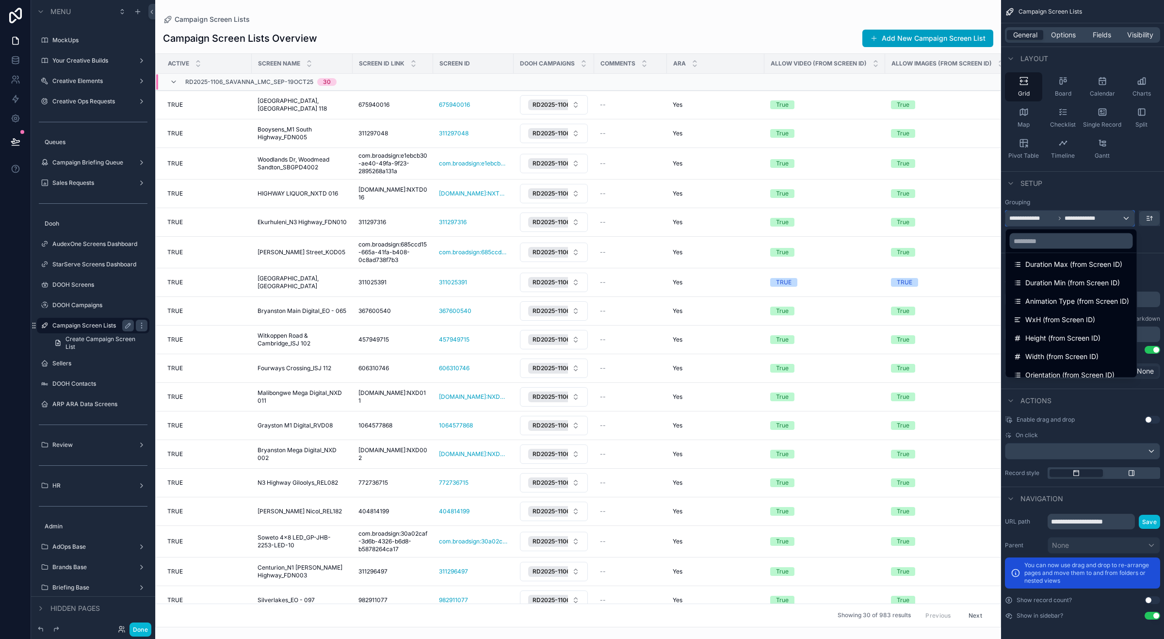
scroll to position [474, 0]
click at [931, 348] on span "dooh campaigns collection" at bounding box center [1067, 349] width 85 height 12
click at [931, 347] on span "dooh campaigns collection" at bounding box center [1067, 349] width 85 height 12
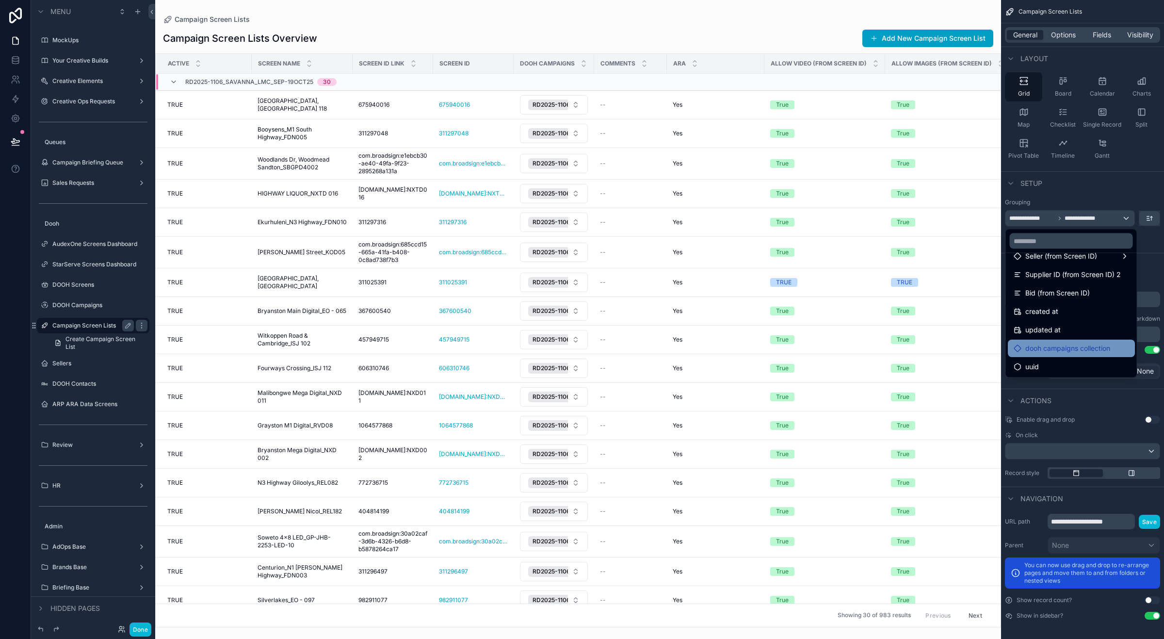
click at [931, 347] on span "dooh campaigns collection" at bounding box center [1067, 349] width 85 height 12
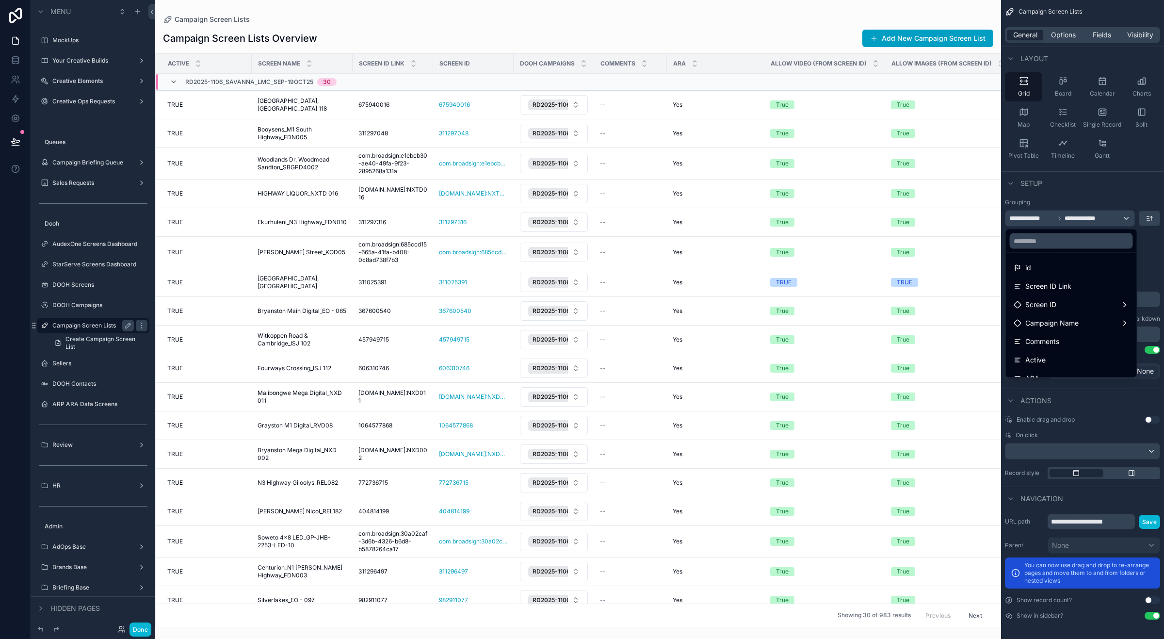
scroll to position [0, 0]
click at [931, 245] on div "scrollable content" at bounding box center [582, 319] width 1164 height 639
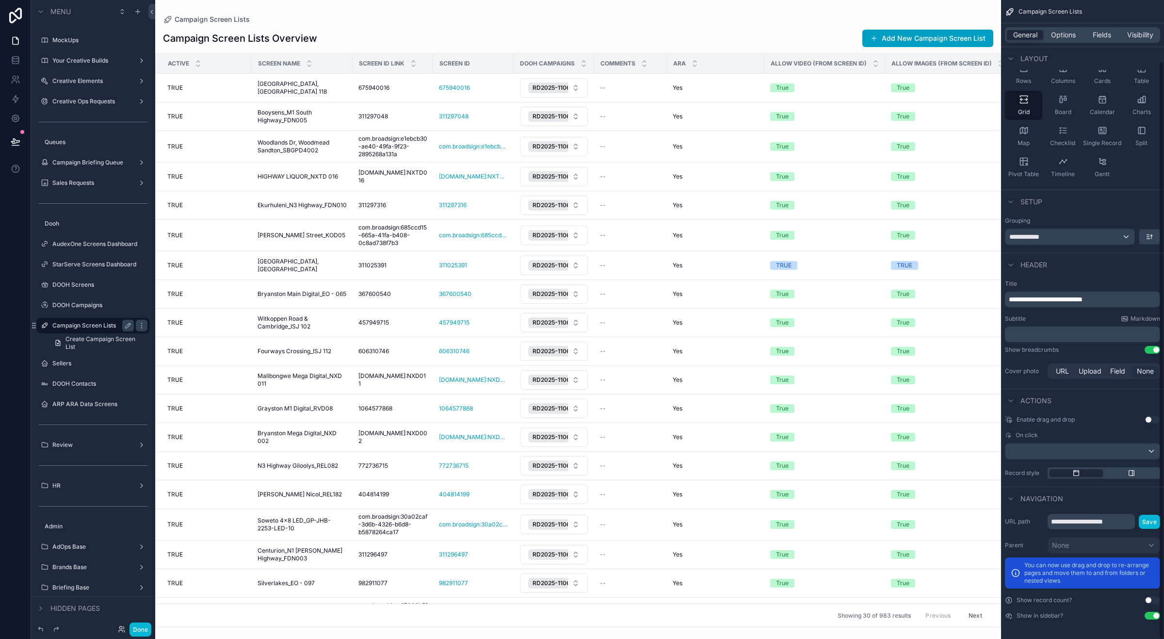
scroll to position [68, 0]
click at [931, 231] on div "**********" at bounding box center [1069, 237] width 129 height 16
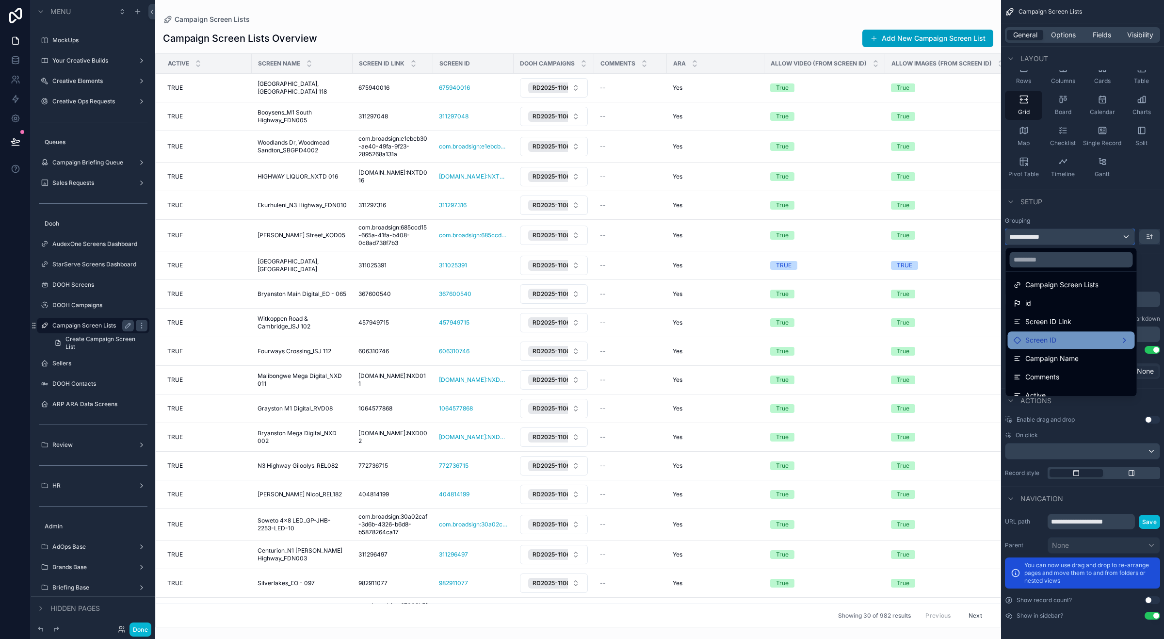
scroll to position [23, 0]
click at [931, 353] on span "Campaign Name" at bounding box center [1051, 358] width 53 height 12
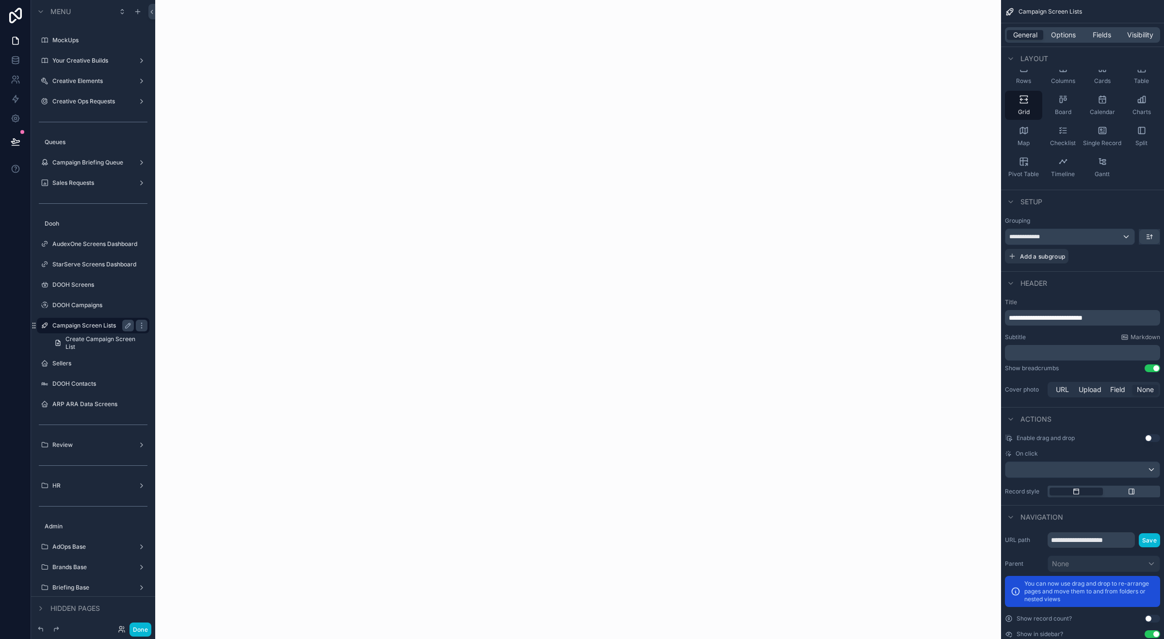
click at [931, 315] on span "**********" at bounding box center [1046, 317] width 74 height 7
drag, startPoint x: 1085, startPoint y: 316, endPoint x: 1130, endPoint y: 317, distance: 45.1
click at [931, 317] on p "**********" at bounding box center [1083, 318] width 149 height 10
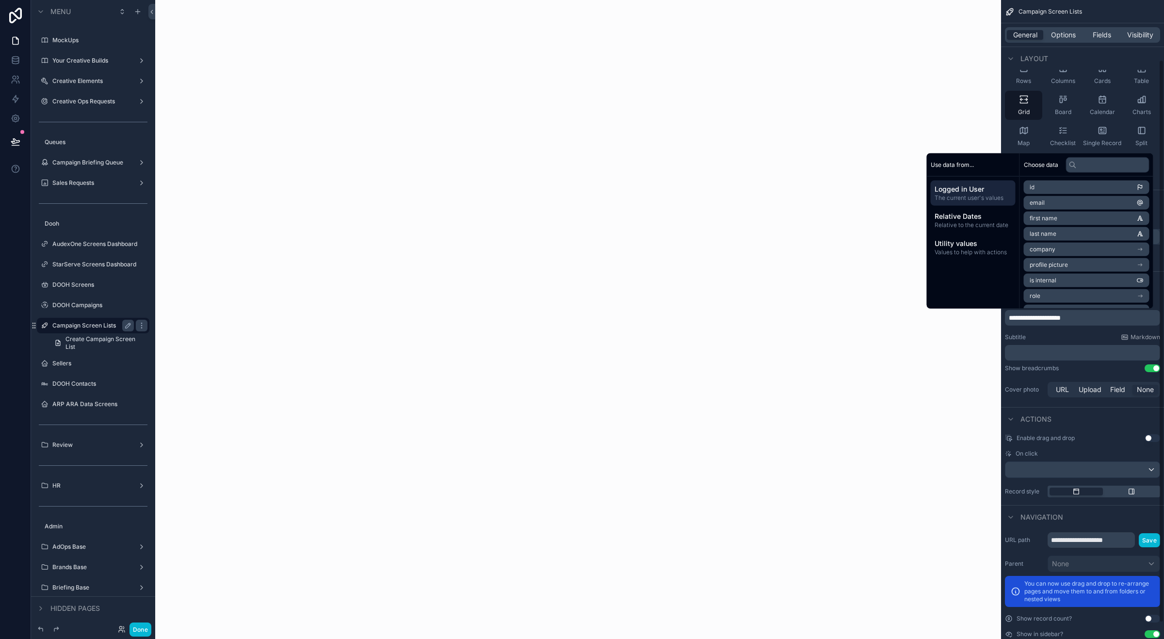
click at [931, 339] on div "Subtitle Markdown" at bounding box center [1082, 337] width 155 height 8
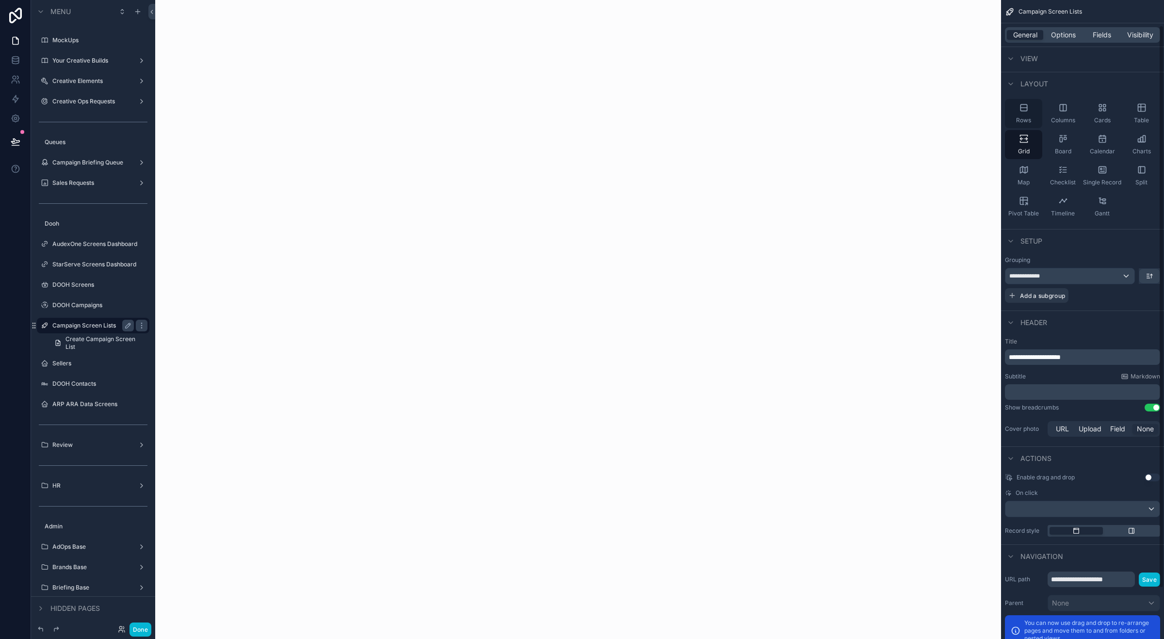
scroll to position [8, 0]
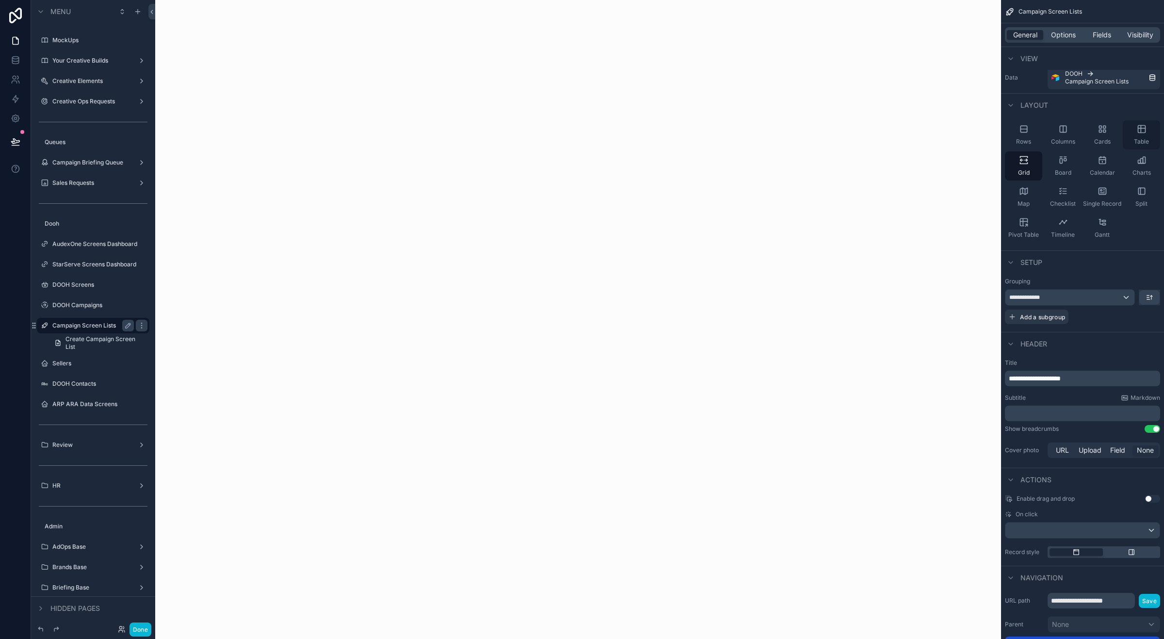
click at [931, 139] on span "Table" at bounding box center [1141, 142] width 15 height 8
click at [931, 158] on icon "scrollable content" at bounding box center [1024, 160] width 10 height 10
click at [931, 34] on span "Options" at bounding box center [1063, 35] width 25 height 10
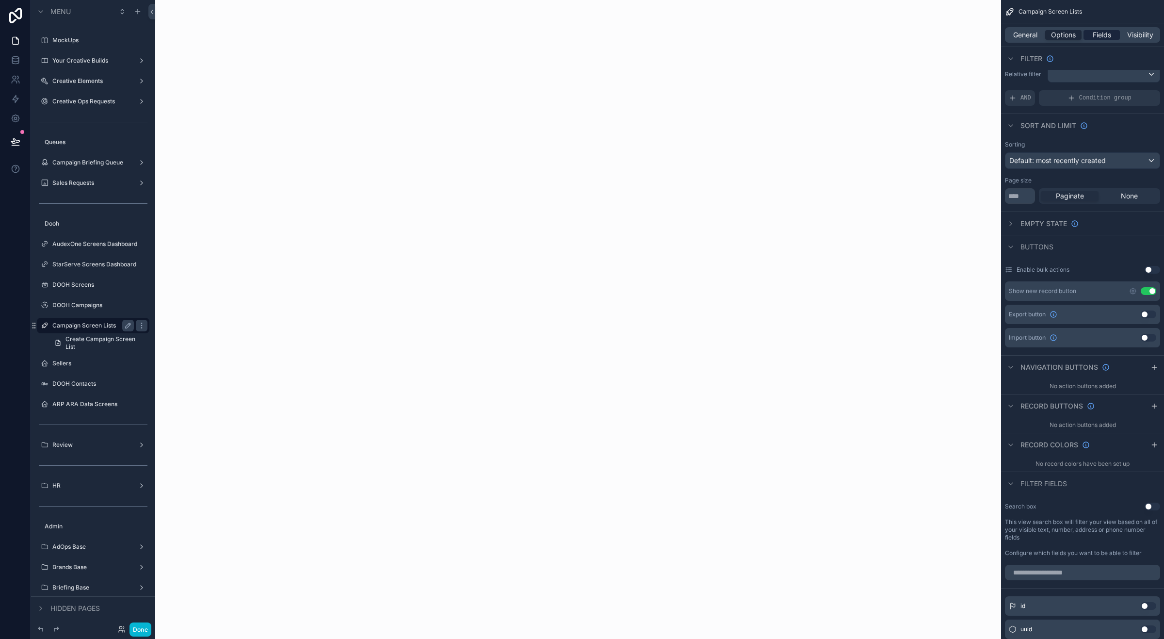
click at [931, 38] on span "Fields" at bounding box center [1102, 35] width 18 height 10
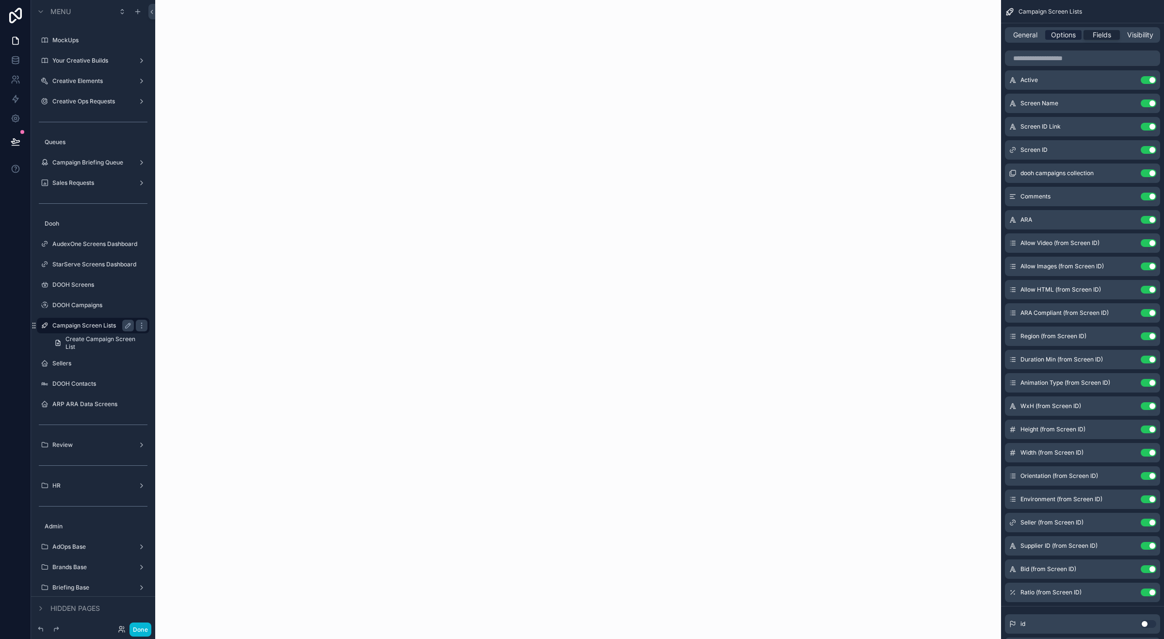
click at [931, 35] on span "Options" at bounding box center [1063, 35] width 25 height 10
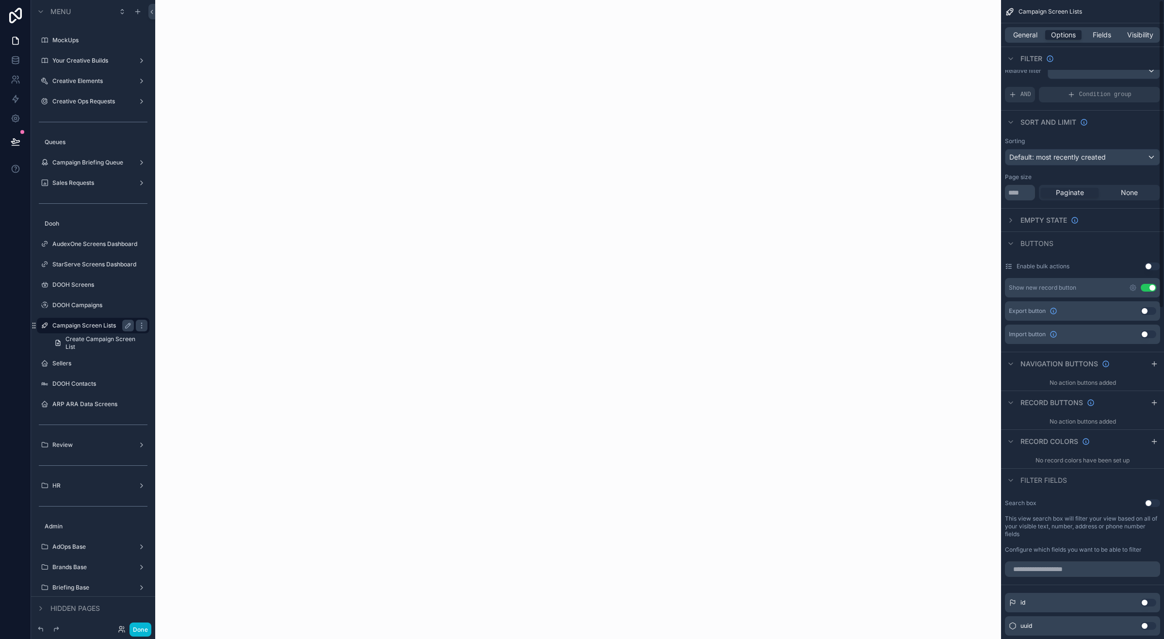
scroll to position [0, 0]
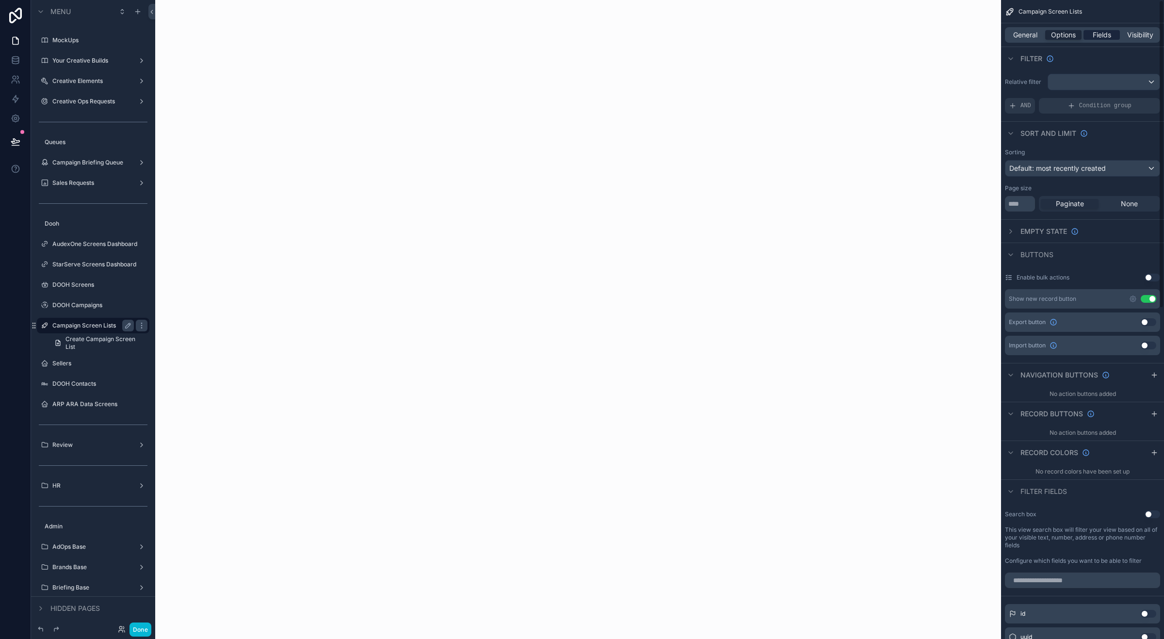
click at [931, 37] on span "Fields" at bounding box center [1102, 35] width 18 height 10
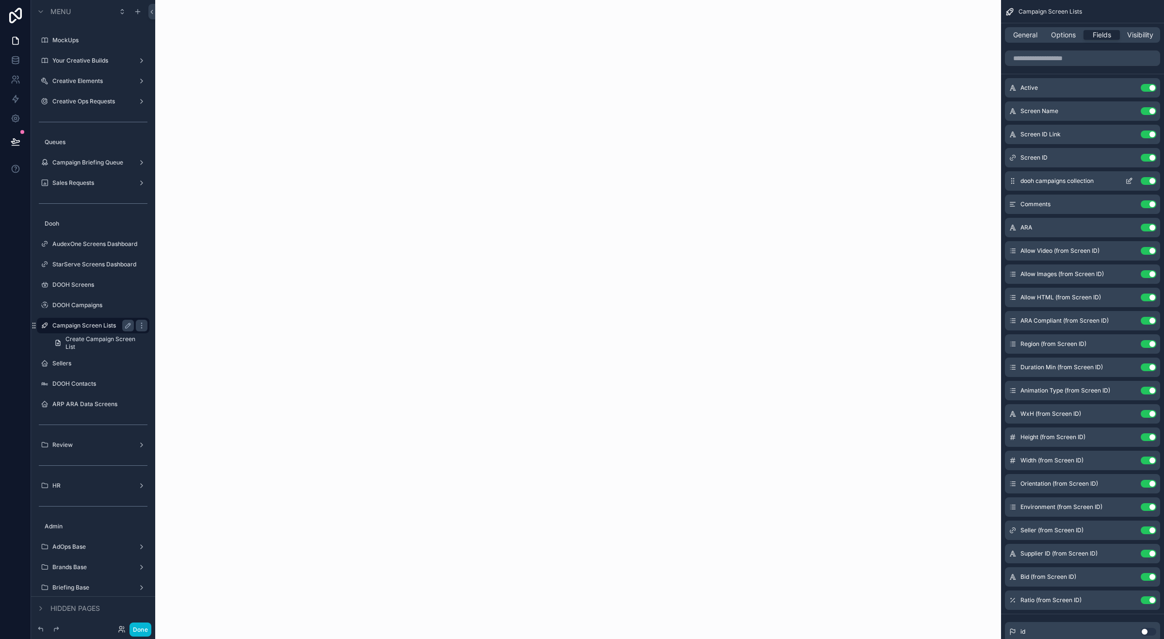
click at [931, 178] on icon "scrollable content" at bounding box center [1130, 180] width 4 height 4
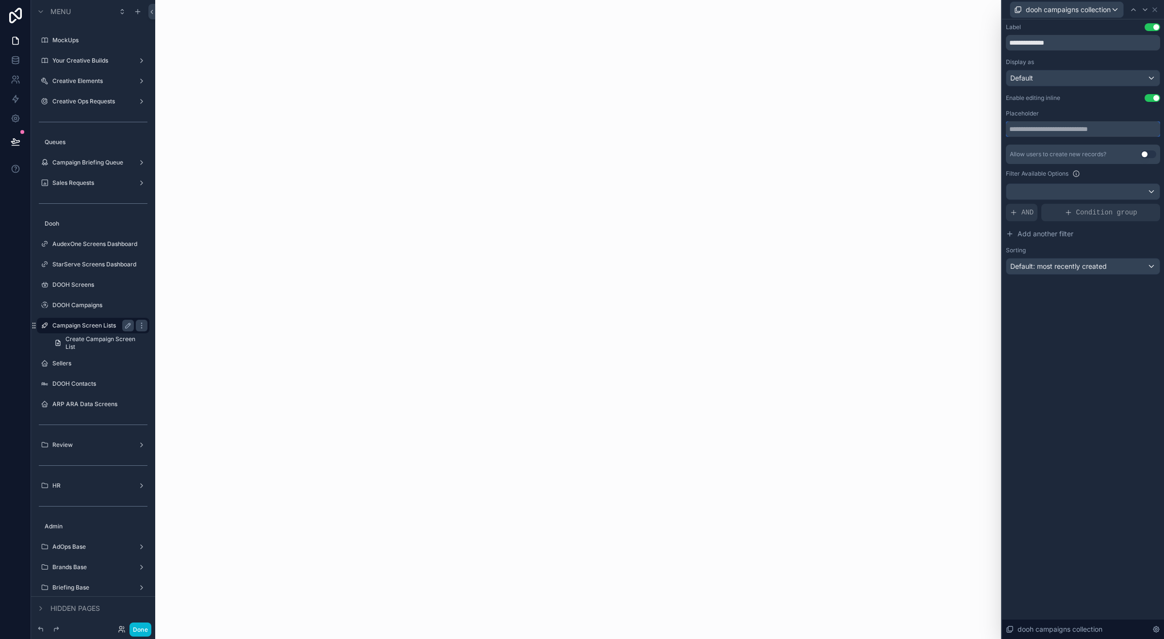
click at [931, 132] on input "text" at bounding box center [1083, 129] width 154 height 16
click at [931, 267] on div "Default: most recently created" at bounding box center [1082, 266] width 153 height 16
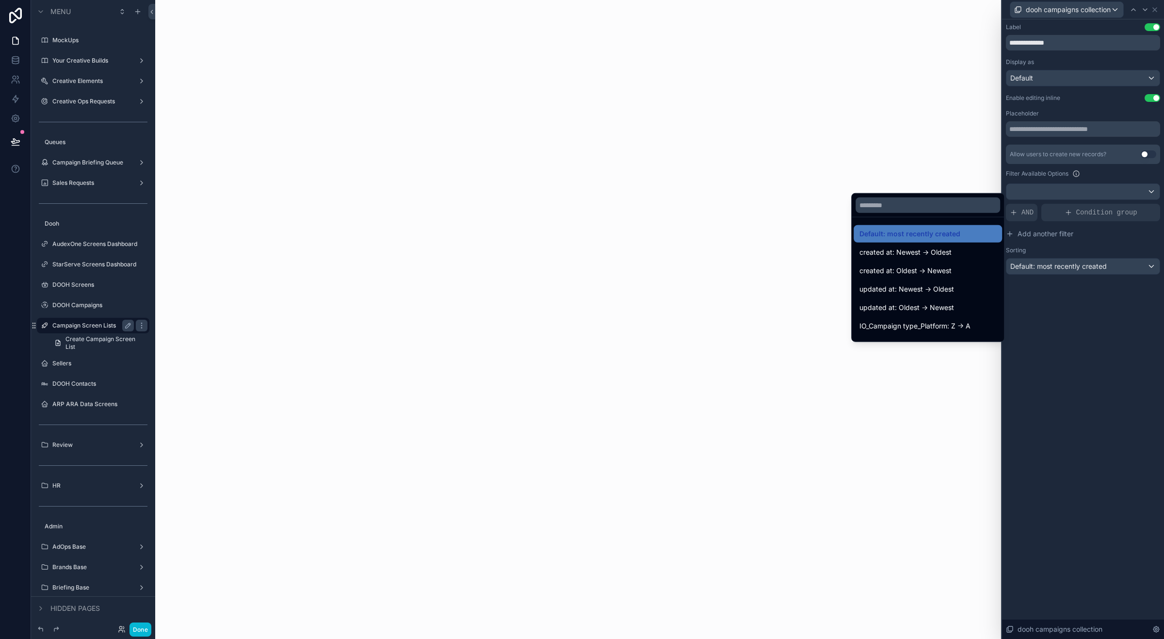
click at [931, 266] on div at bounding box center [1083, 319] width 162 height 639
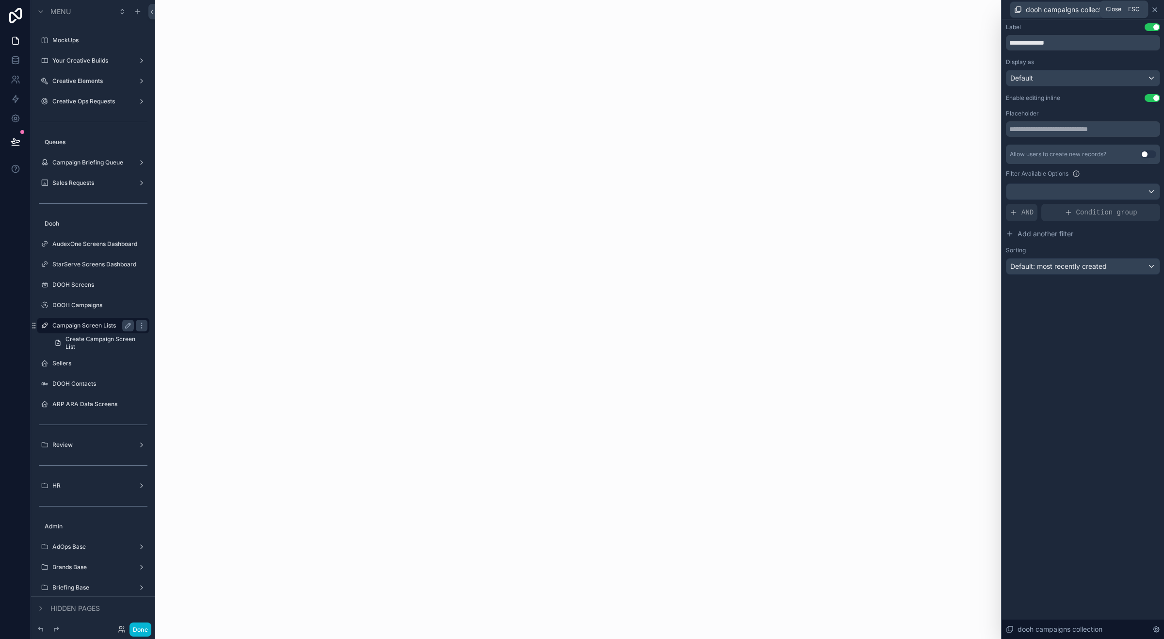
click at [931, 7] on icon at bounding box center [1155, 10] width 8 height 8
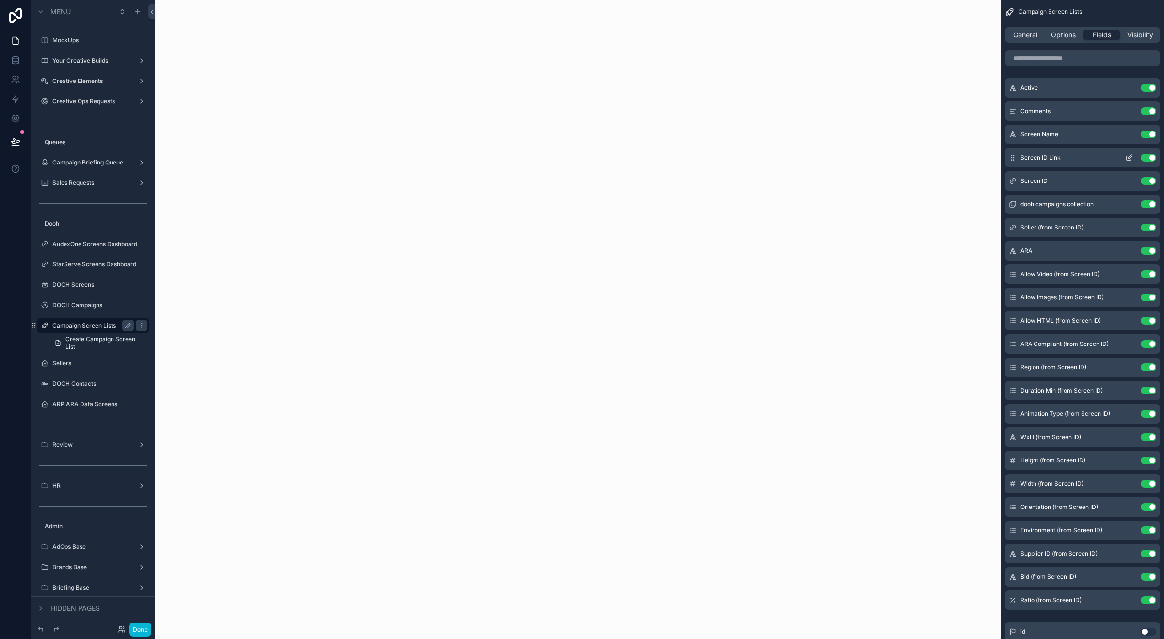
click at [931, 158] on button "Use setting" at bounding box center [1149, 158] width 16 height 8
click at [931, 537] on icon "scrollable content" at bounding box center [1013, 577] width 8 height 8
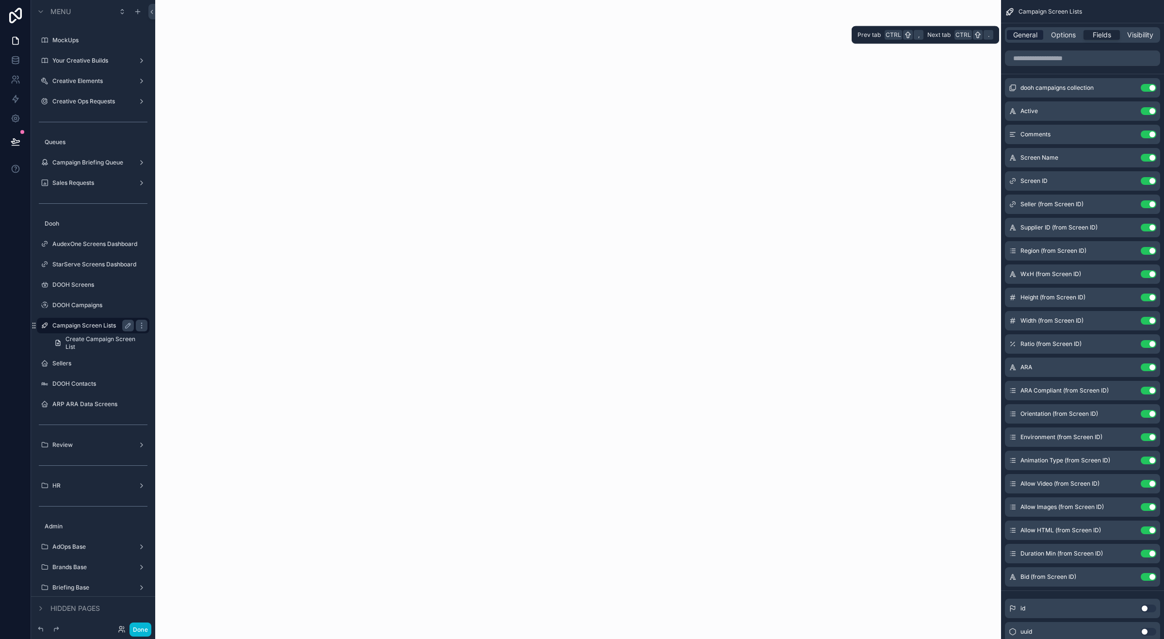
click at [931, 33] on span "General" at bounding box center [1025, 35] width 24 height 10
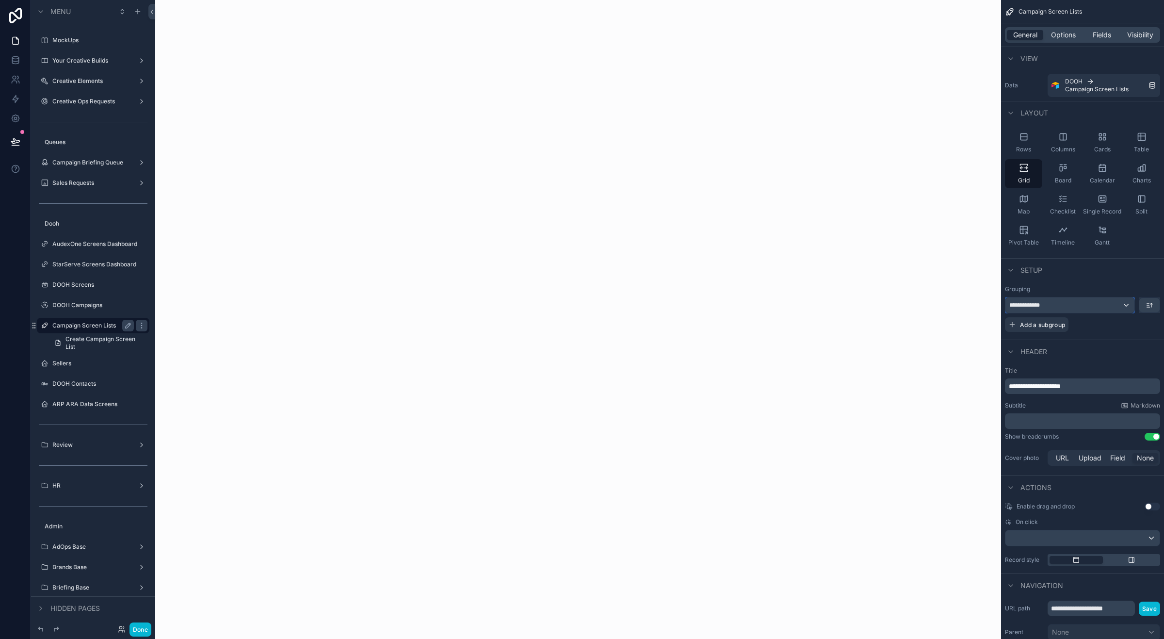
click at [931, 304] on div "**********" at bounding box center [1069, 305] width 129 height 16
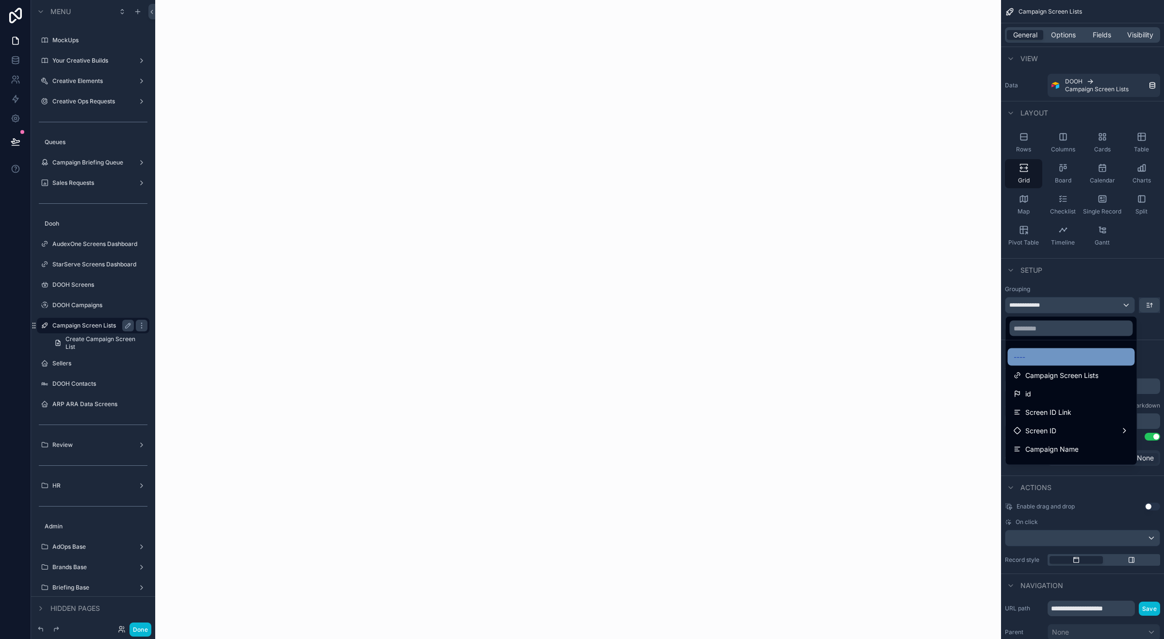
click at [931, 358] on div "----" at bounding box center [1071, 357] width 115 height 12
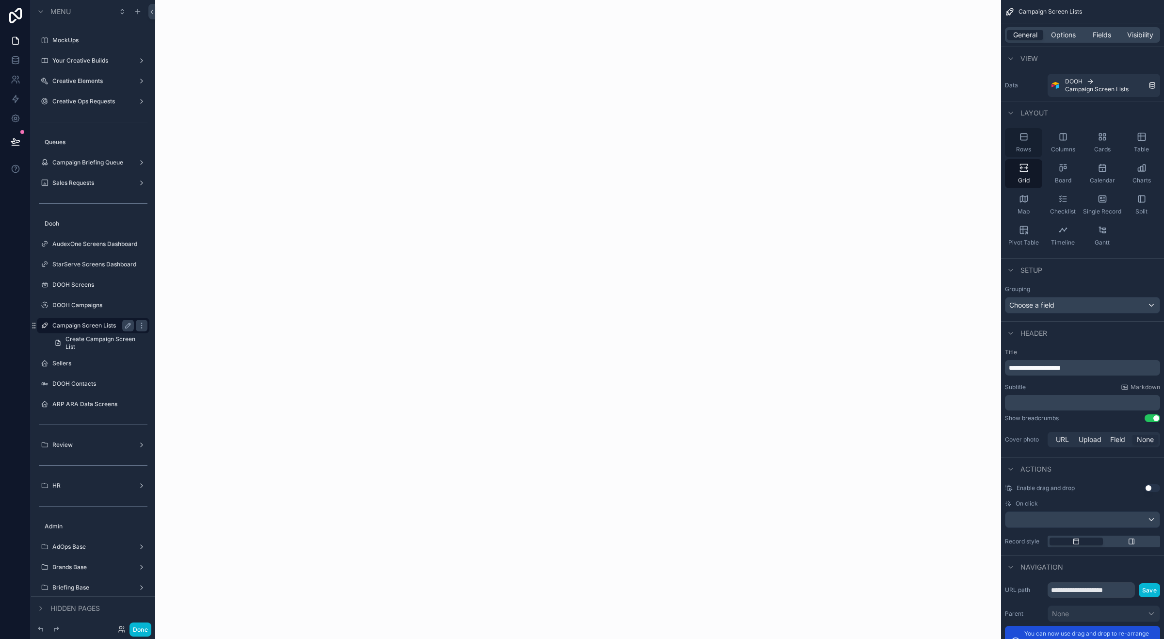
click at [931, 137] on div "Rows" at bounding box center [1023, 142] width 37 height 29
click at [931, 142] on div "Columns" at bounding box center [1062, 142] width 37 height 29
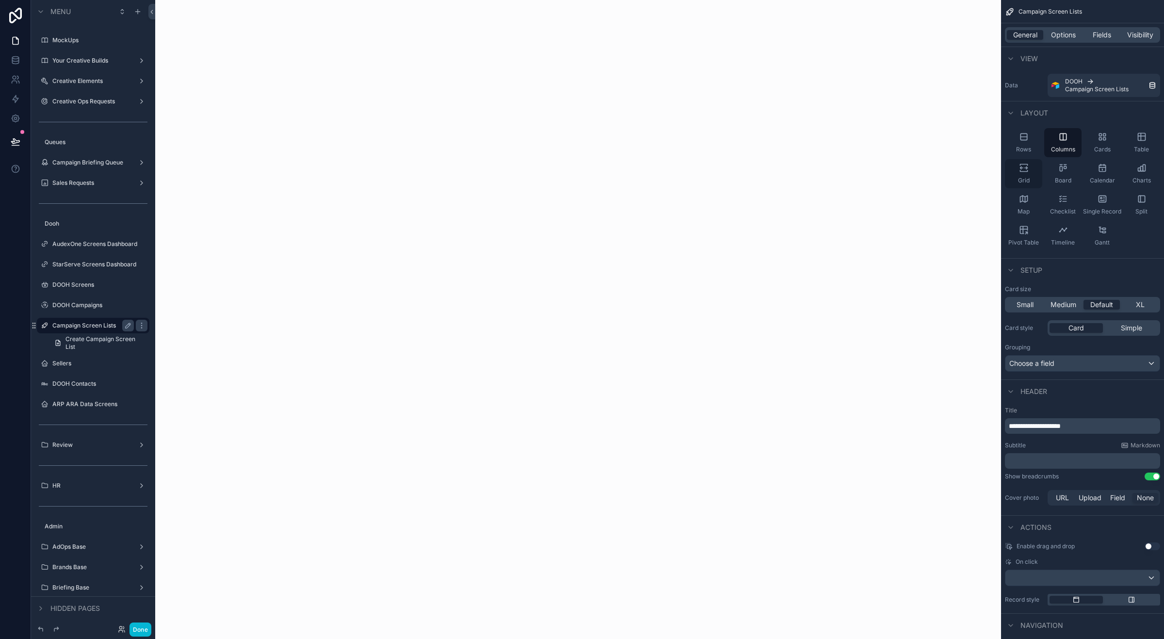
click at [931, 168] on icon "scrollable content" at bounding box center [1024, 168] width 10 height 10
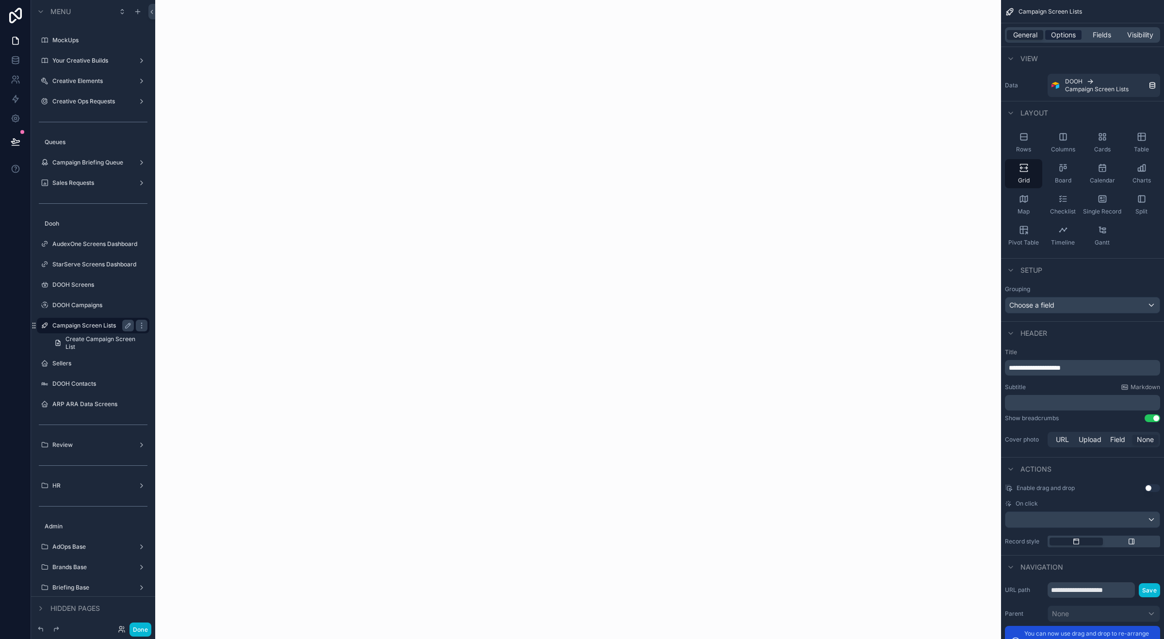
click at [931, 35] on span "Options" at bounding box center [1063, 35] width 25 height 10
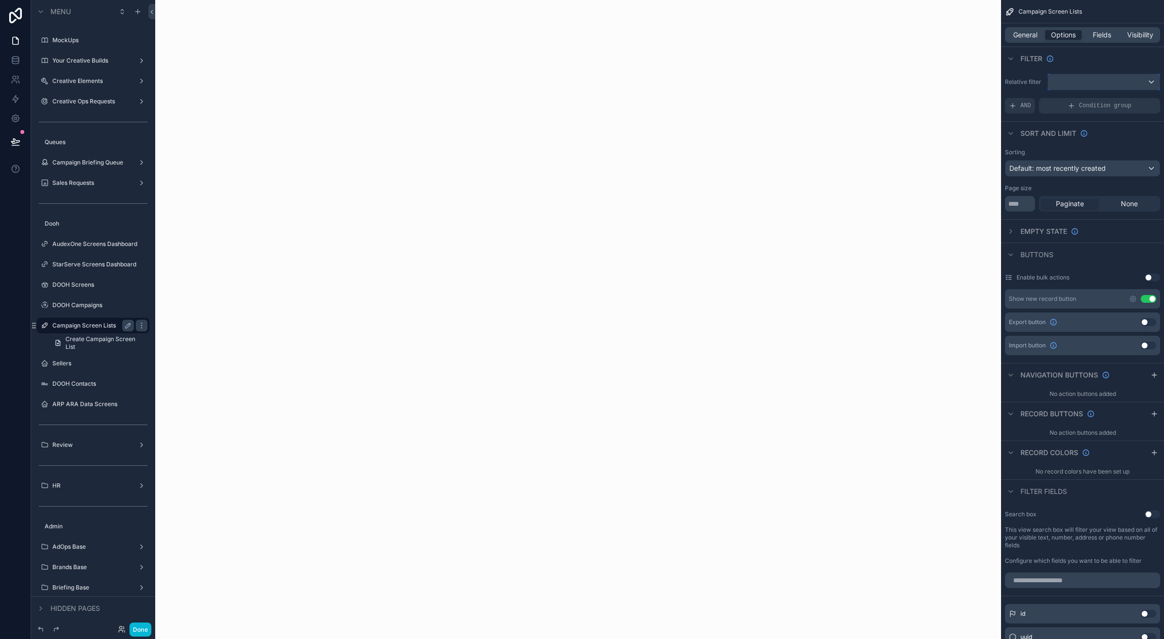
click at [931, 82] on div "scrollable content" at bounding box center [1104, 82] width 112 height 16
click at [931, 132] on div "All" at bounding box center [1103, 135] width 95 height 12
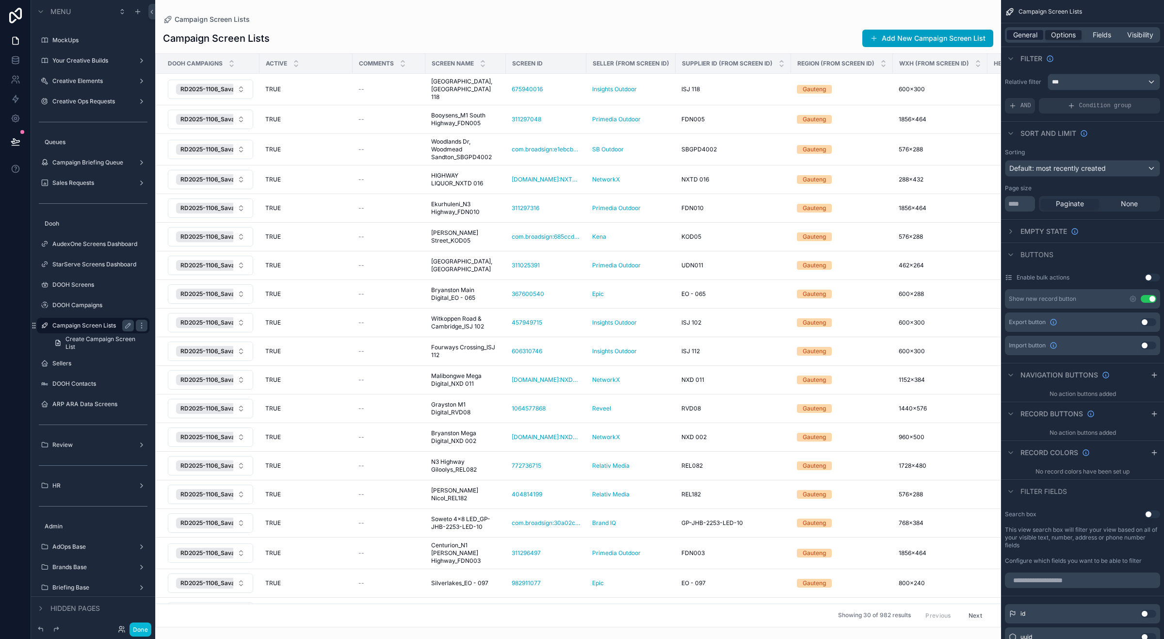
click at [931, 32] on span "General" at bounding box center [1025, 35] width 24 height 10
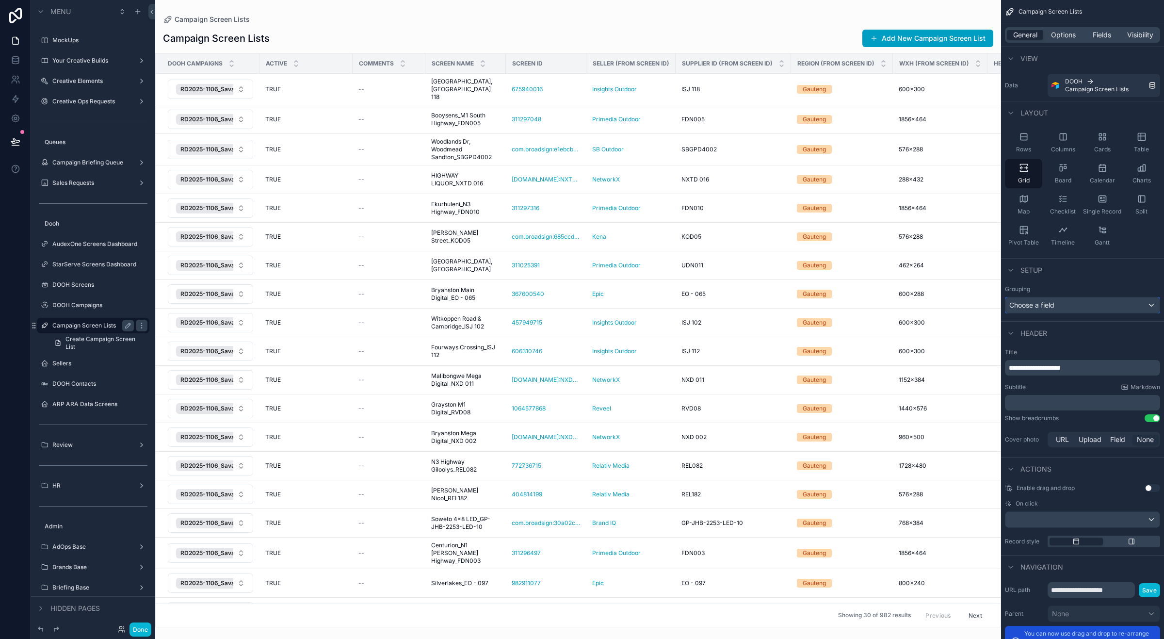
click at [931, 304] on div "Choose a field" at bounding box center [1082, 305] width 154 height 16
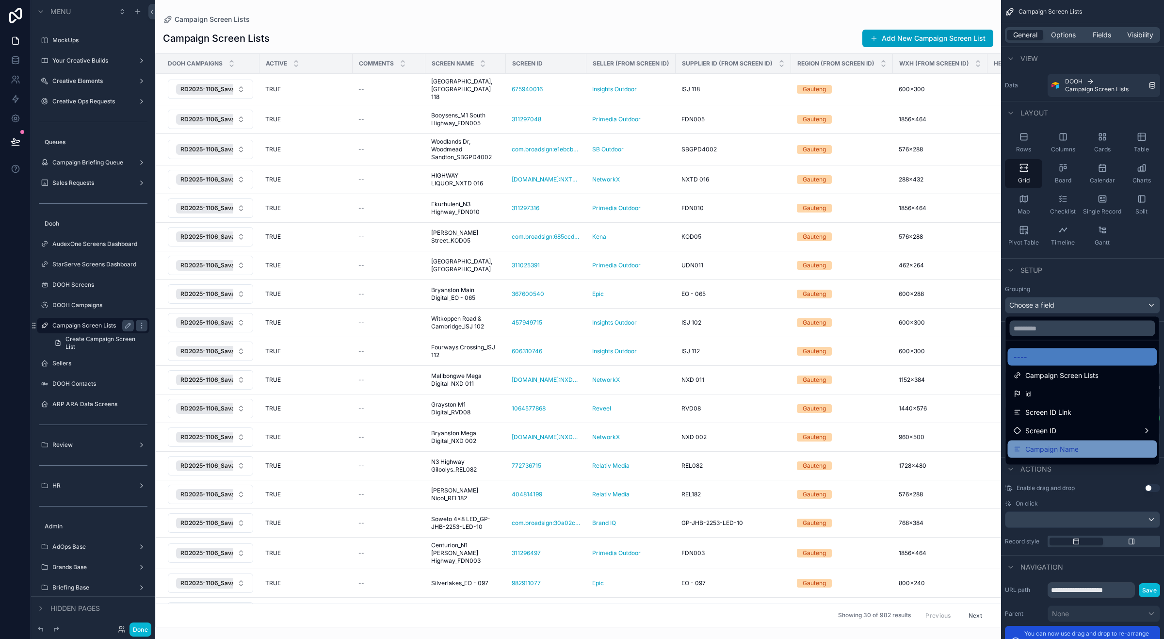
click at [931, 445] on span "Campaign Name" at bounding box center [1051, 449] width 53 height 12
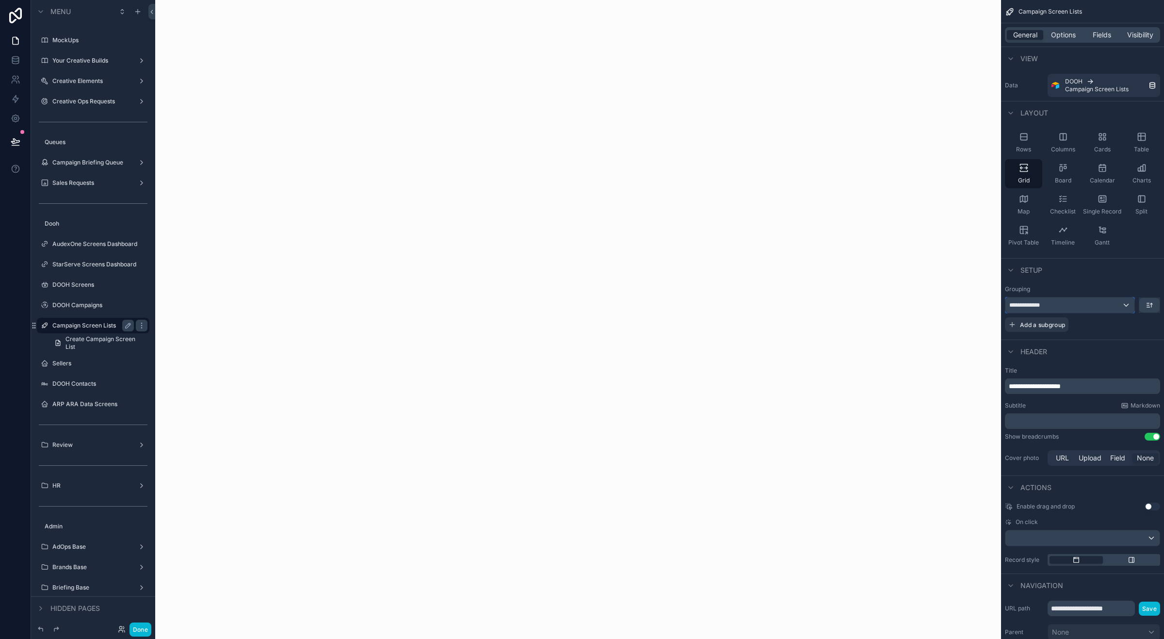
click at [931, 302] on div "**********" at bounding box center [1069, 305] width 129 height 16
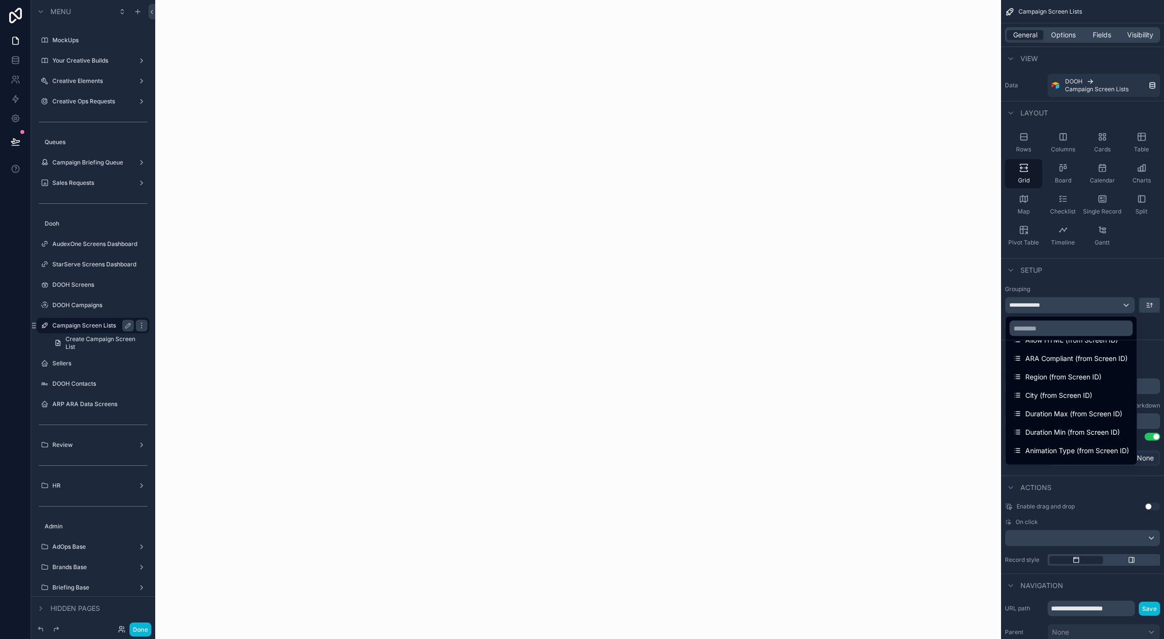
scroll to position [456, 0]
click at [931, 427] on div "dooh campaigns collection" at bounding box center [1071, 435] width 127 height 17
click at [931, 433] on span "dooh campaigns collection" at bounding box center [1067, 436] width 85 height 12
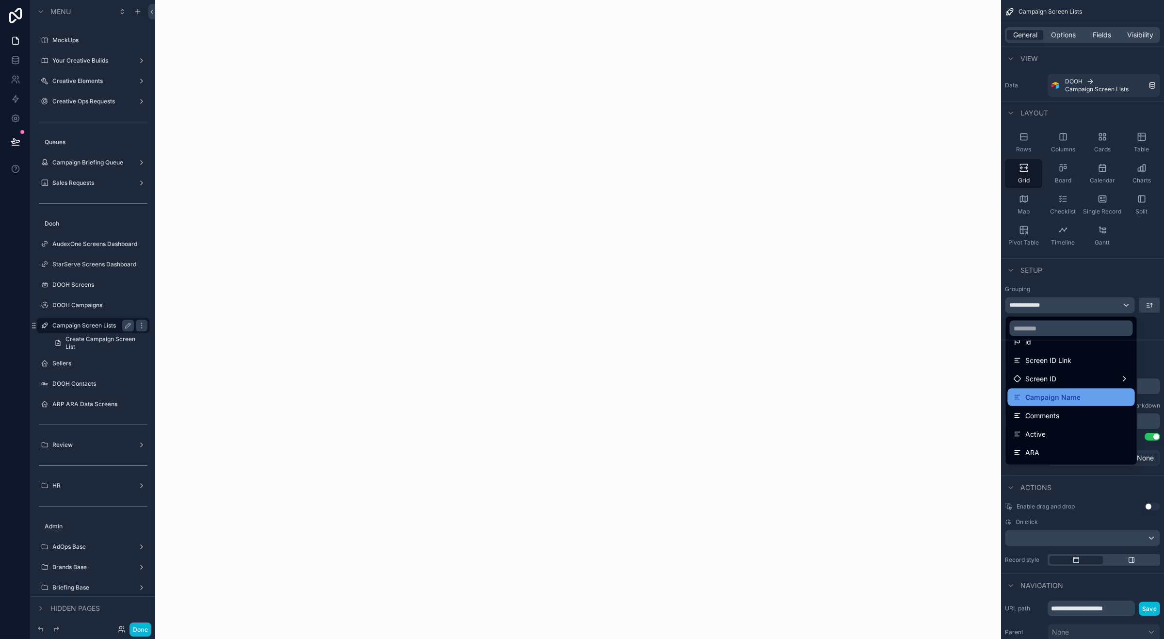
click at [931, 392] on div "Campaign Name" at bounding box center [1071, 397] width 115 height 12
click at [931, 392] on div "**********" at bounding box center [1082, 386] width 155 height 16
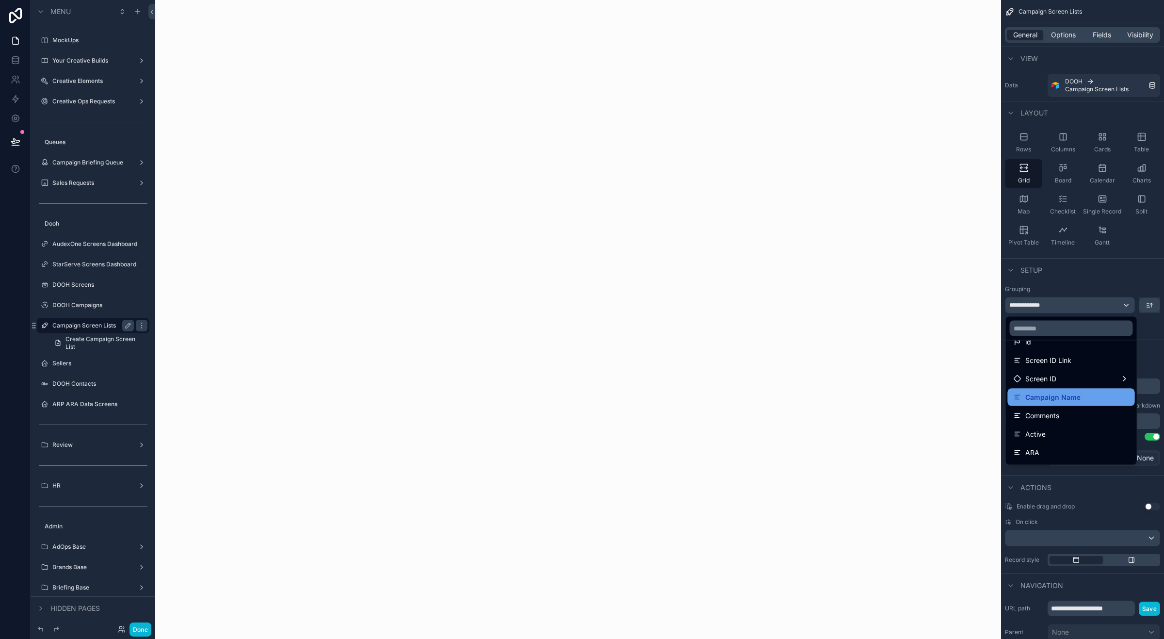
click at [931, 392] on div "**********" at bounding box center [1082, 386] width 155 height 16
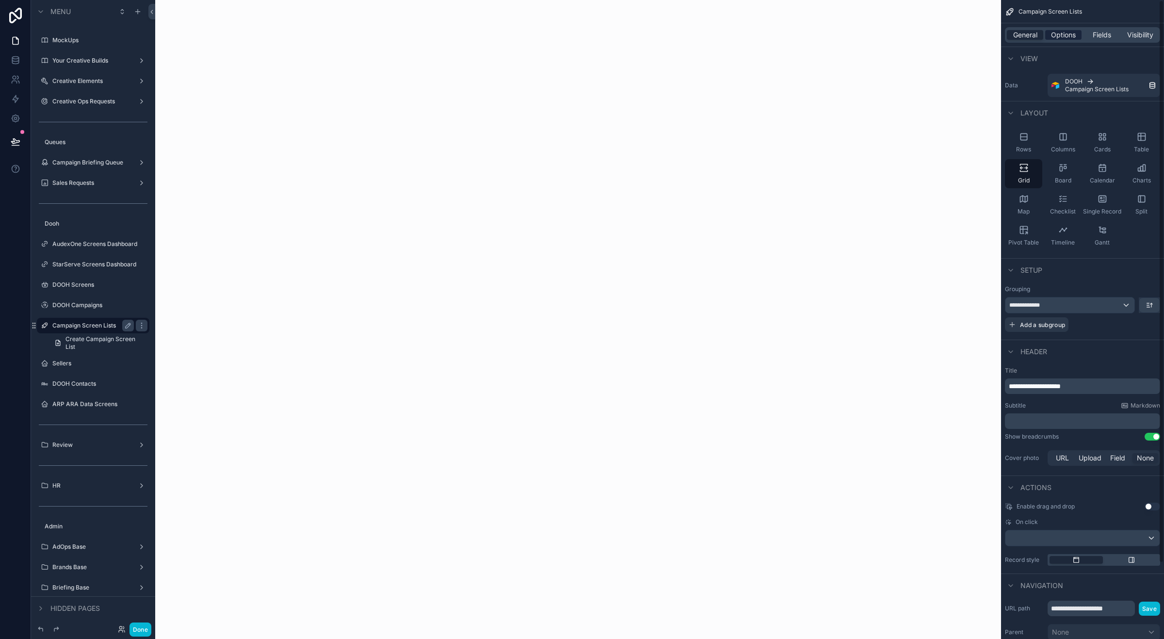
click at [931, 37] on span "Options" at bounding box center [1063, 35] width 25 height 10
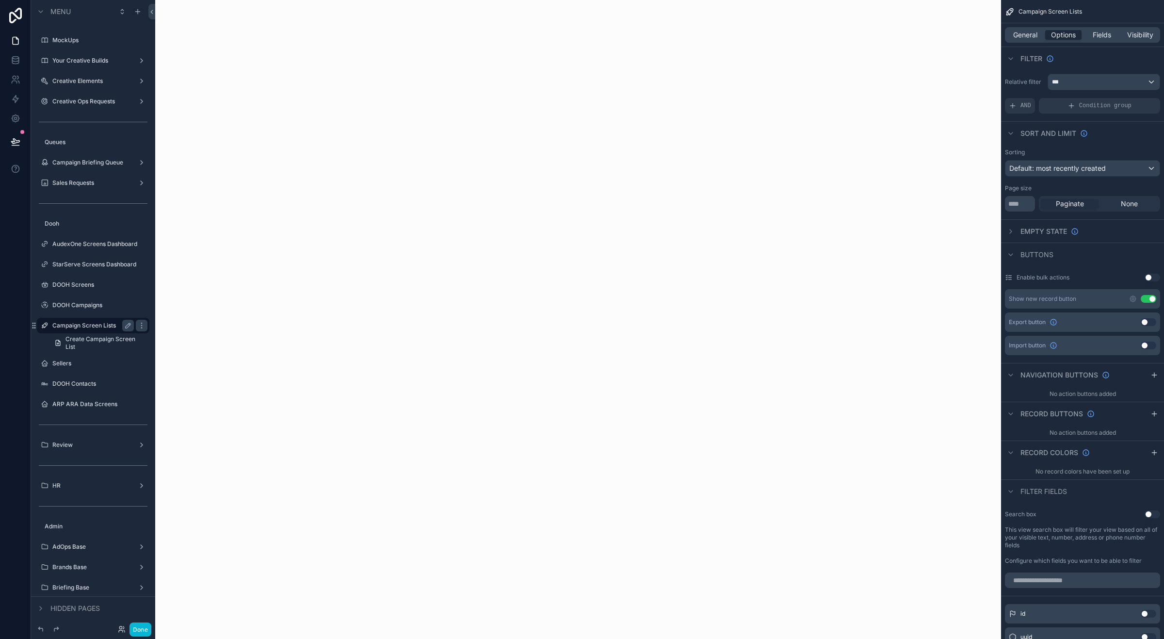
click at [931, 277] on button "Use setting" at bounding box center [1153, 278] width 16 height 8
click at [931, 321] on button "Use setting" at bounding box center [1149, 322] width 16 height 8
click at [931, 347] on button "Use setting" at bounding box center [1149, 345] width 16 height 8
click at [931, 512] on button "Use setting" at bounding box center [1153, 514] width 16 height 8
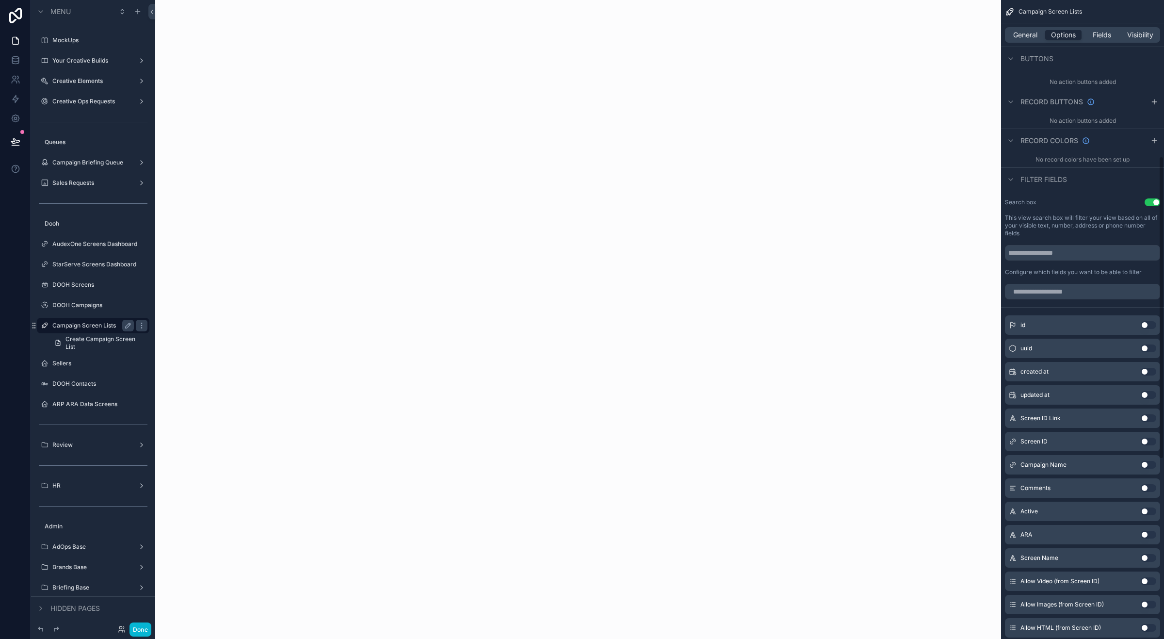
scroll to position [364, 0]
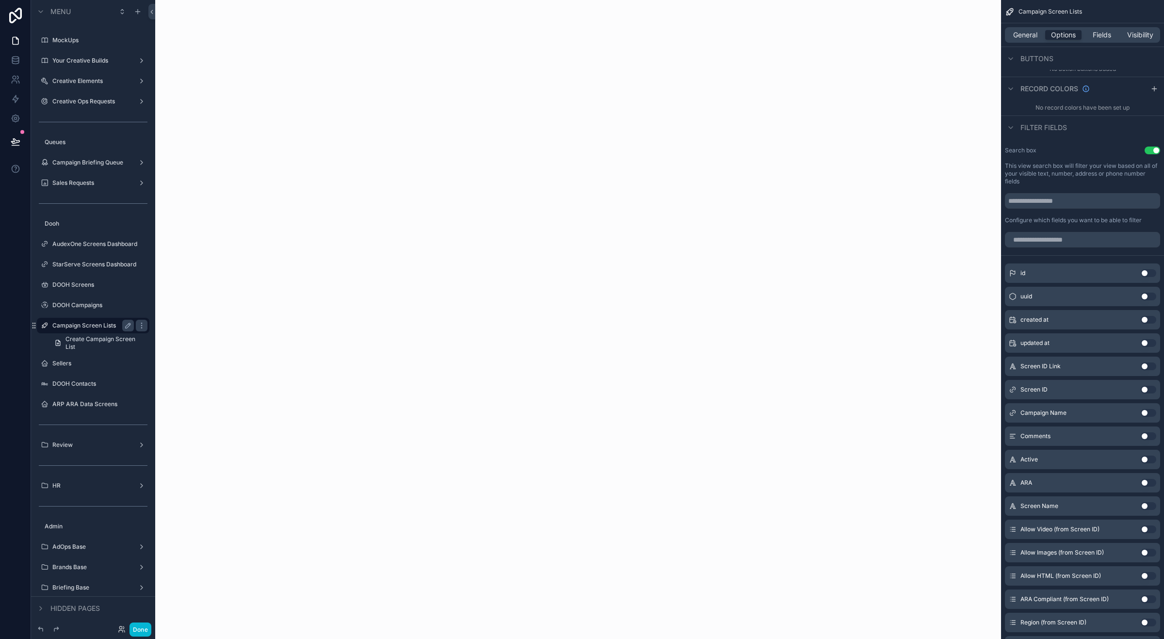
click at [931, 388] on button "Use setting" at bounding box center [1149, 390] width 16 height 8
click at [931, 416] on button "Use setting" at bounding box center [1149, 417] width 16 height 8
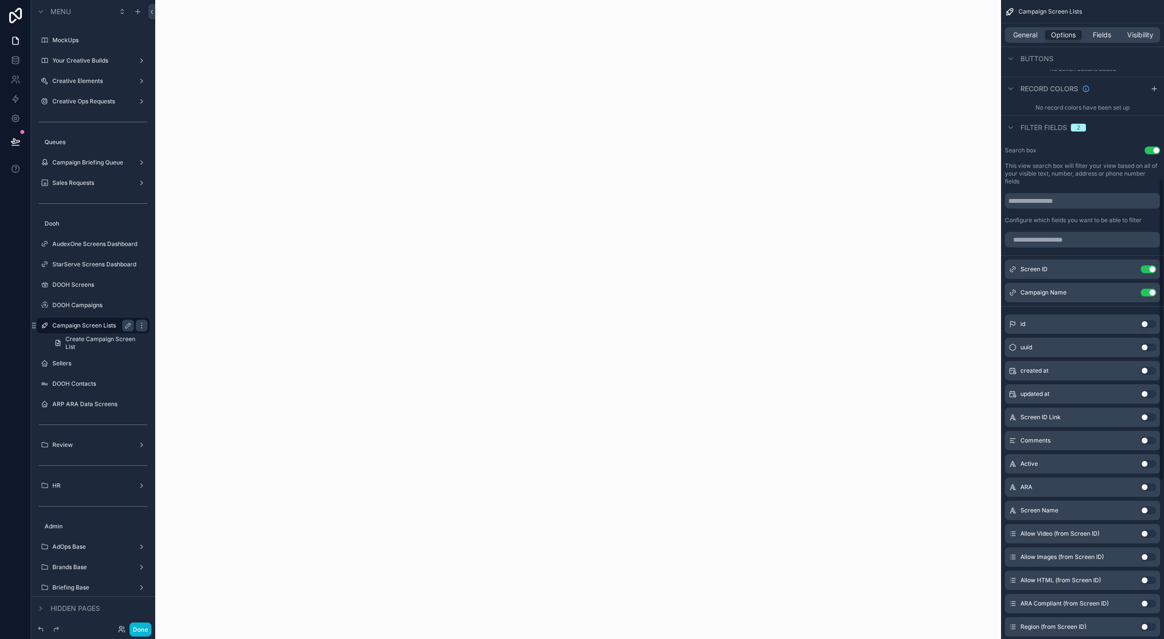
scroll to position [424, 0]
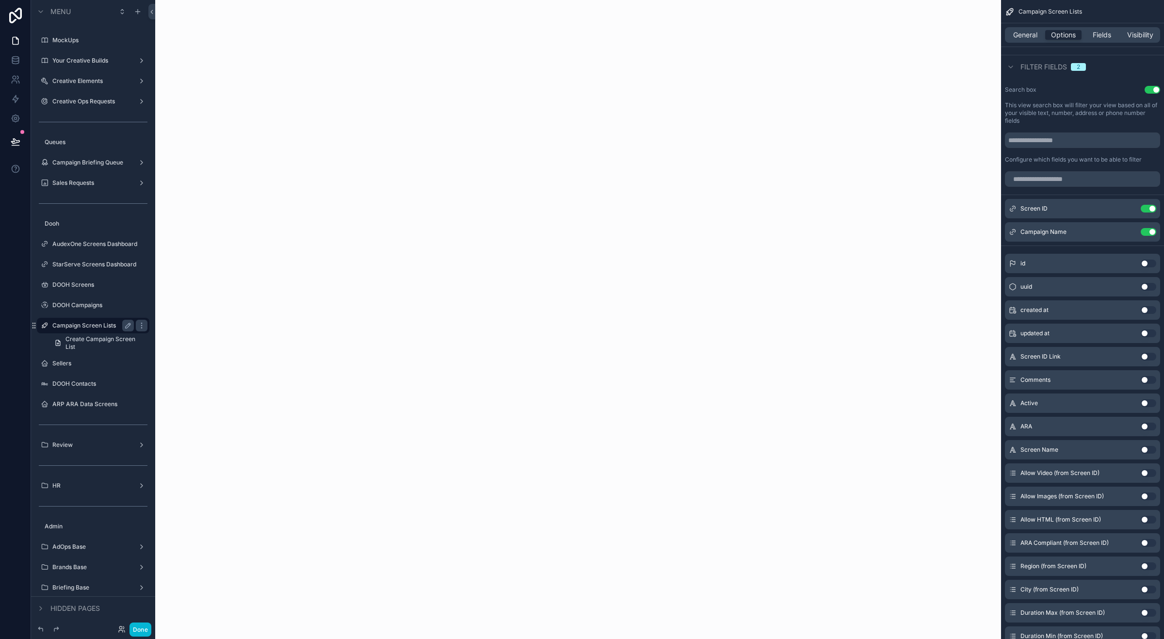
click at [931, 450] on button "Use setting" at bounding box center [1149, 450] width 16 height 8
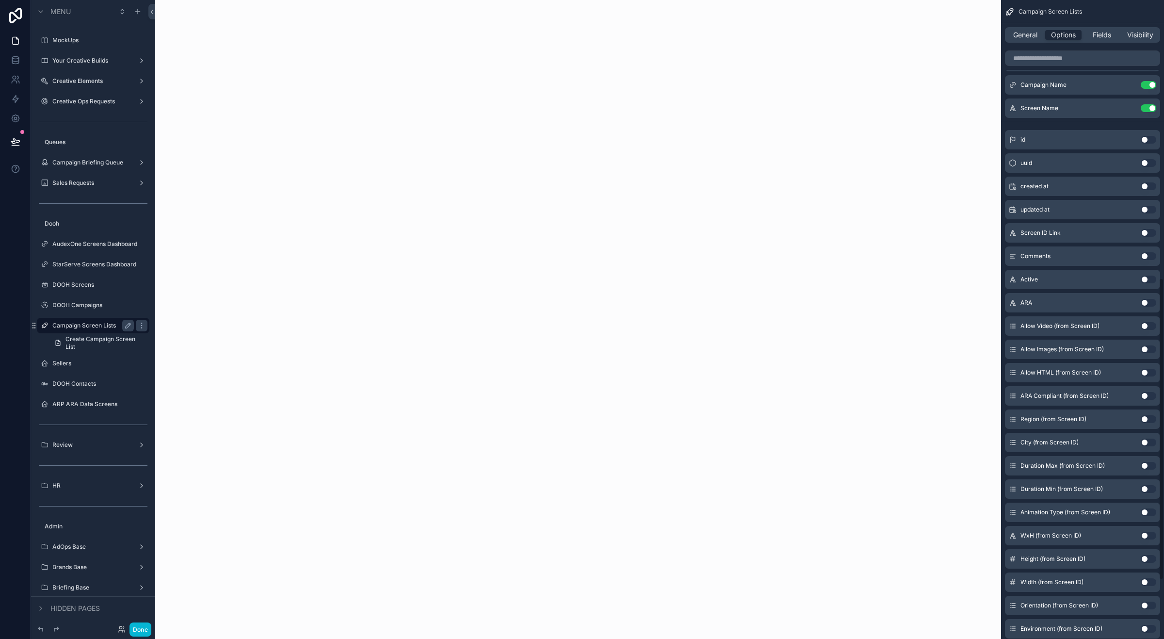
scroll to position [546, 0]
click at [931, 445] on button "Use setting" at bounding box center [1149, 445] width 16 height 8
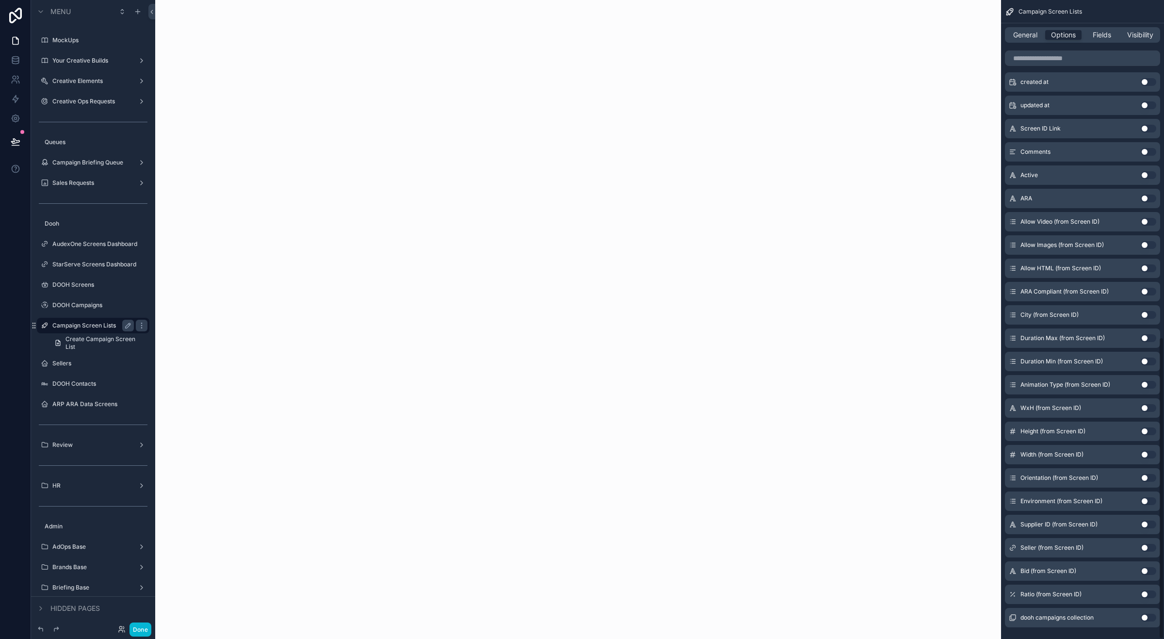
scroll to position [714, 0]
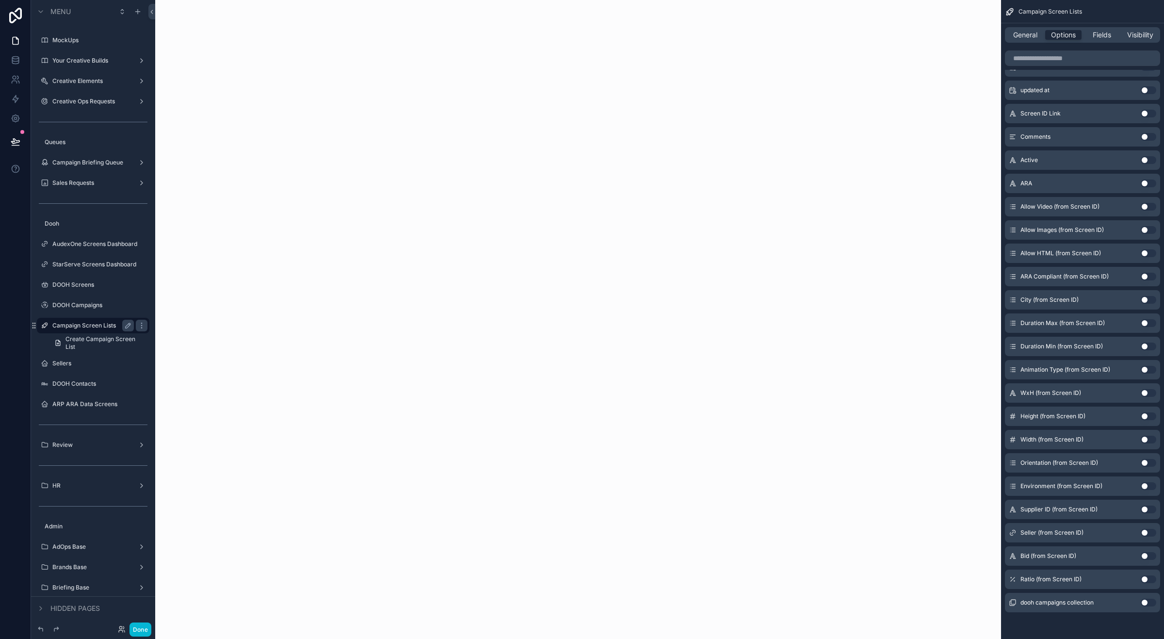
click at [931, 529] on button "Use setting" at bounding box center [1149, 533] width 16 height 8
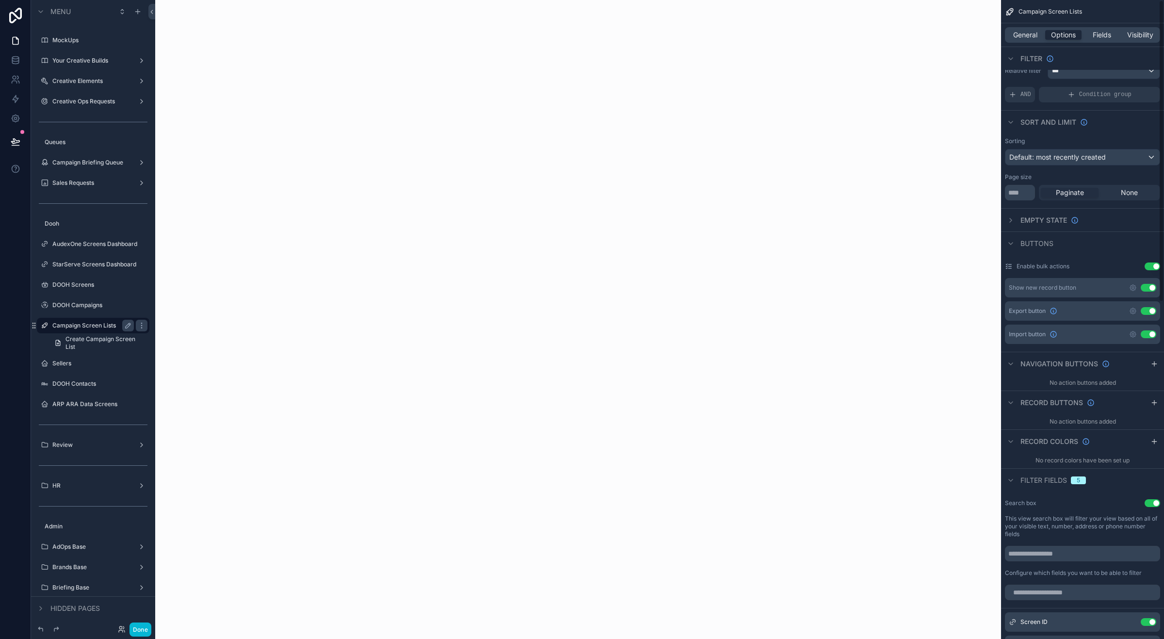
scroll to position [0, 0]
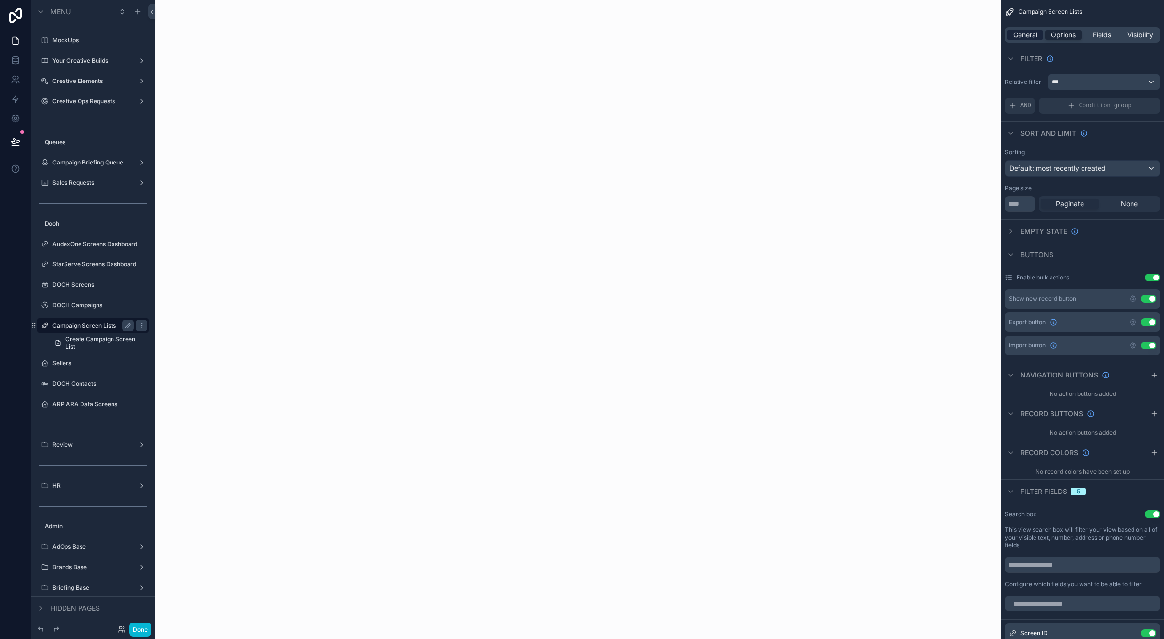
click at [931, 38] on span "General" at bounding box center [1025, 35] width 24 height 10
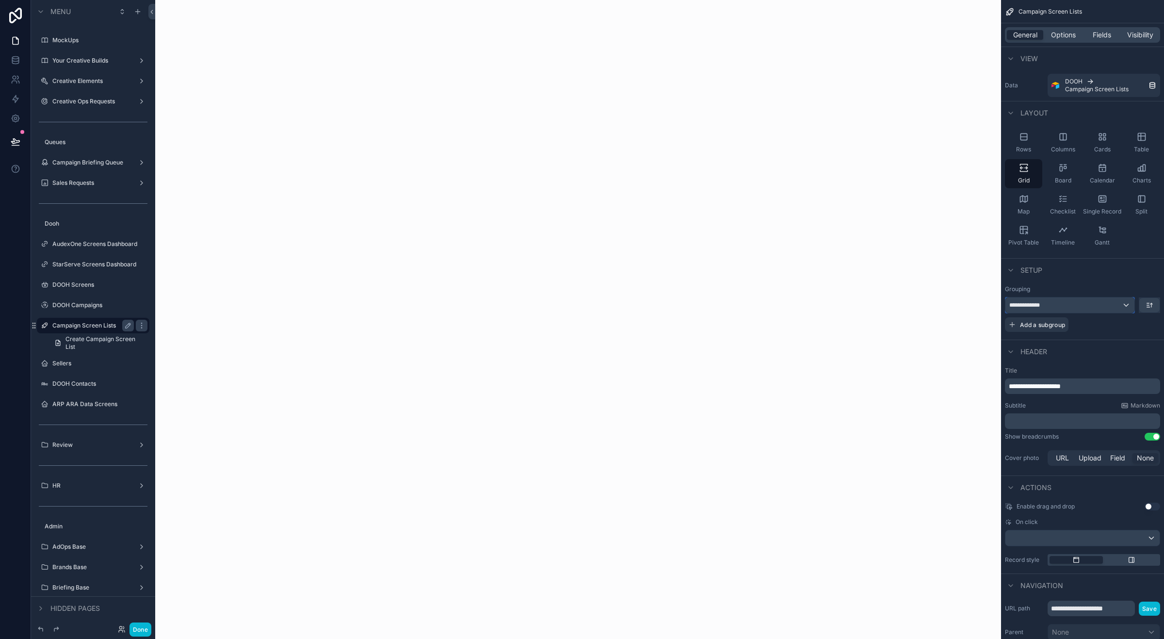
click at [931, 299] on div "**********" at bounding box center [1069, 305] width 129 height 16
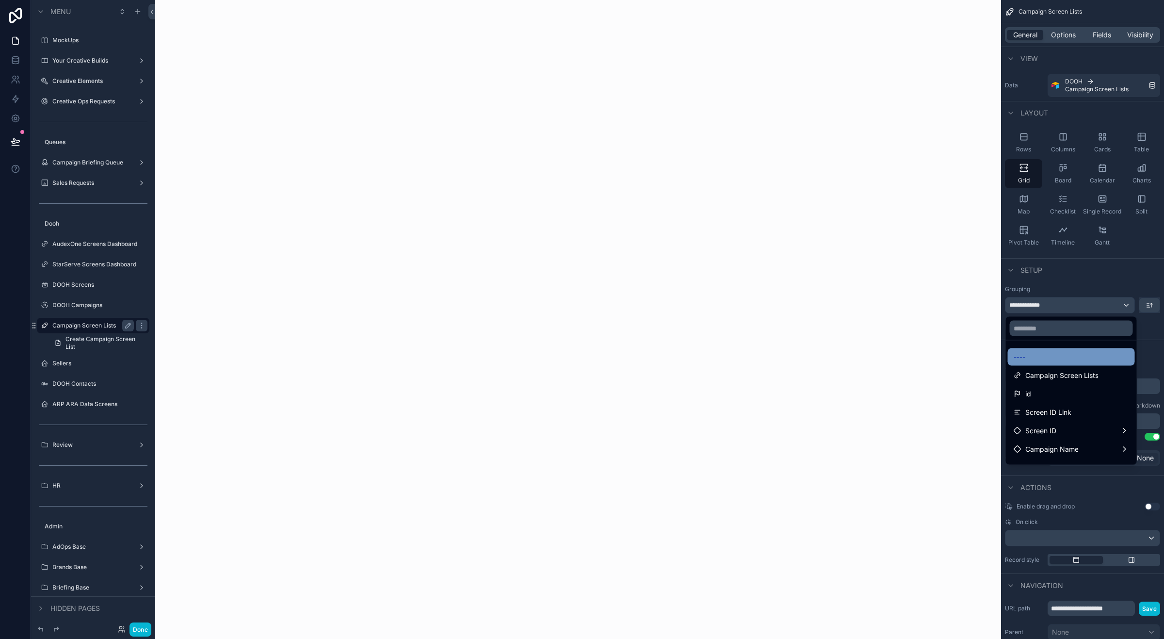
click at [931, 357] on div "----" at bounding box center [1071, 357] width 115 height 12
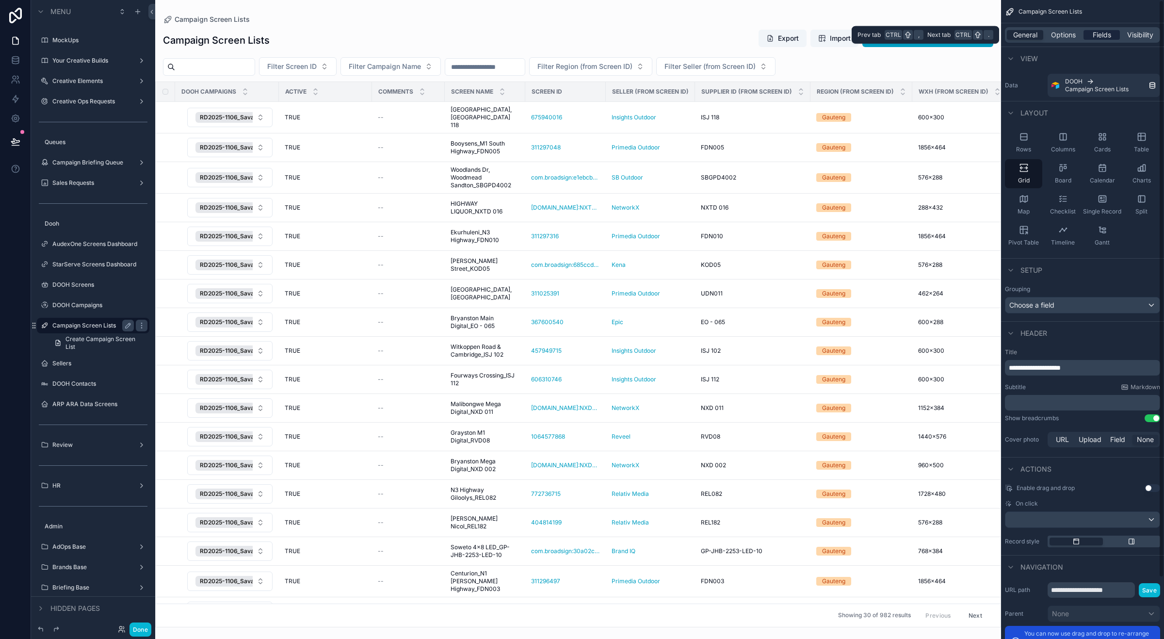
click at [931, 32] on span "Fields" at bounding box center [1102, 35] width 18 height 10
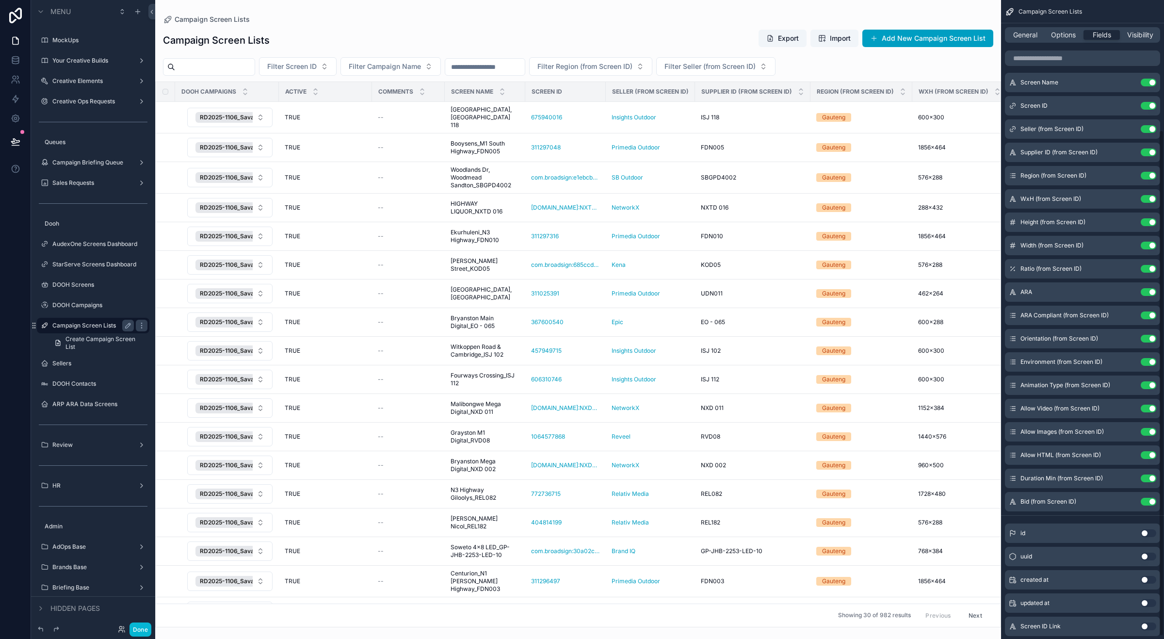
scroll to position [168, 0]
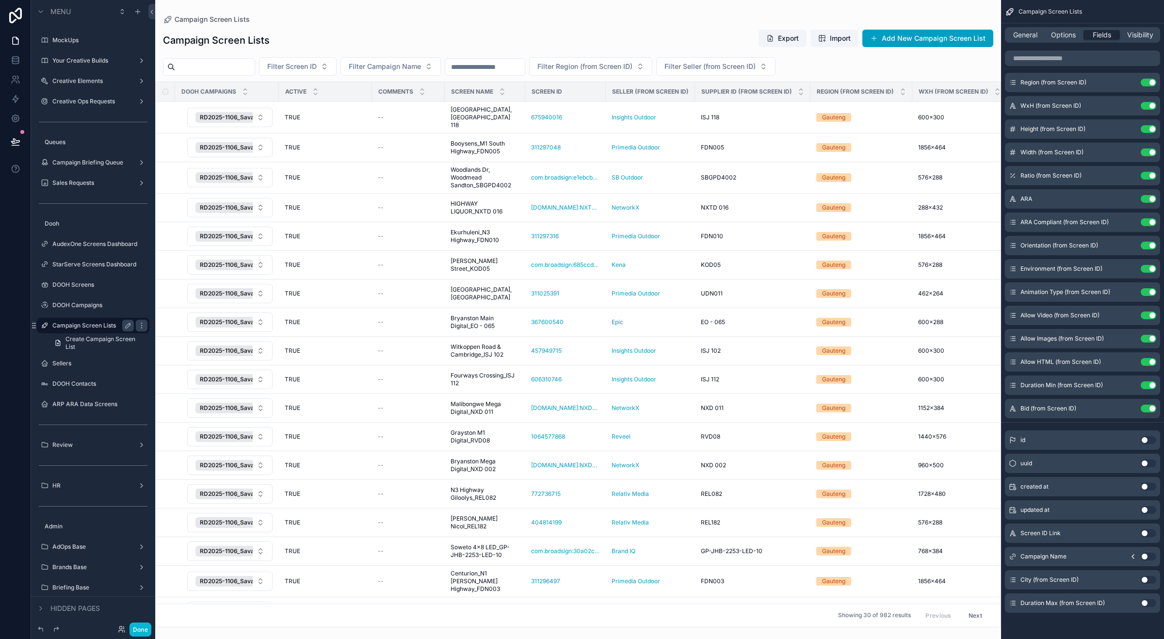
click at [931, 537] on button "Use setting" at bounding box center [1149, 556] width 16 height 8
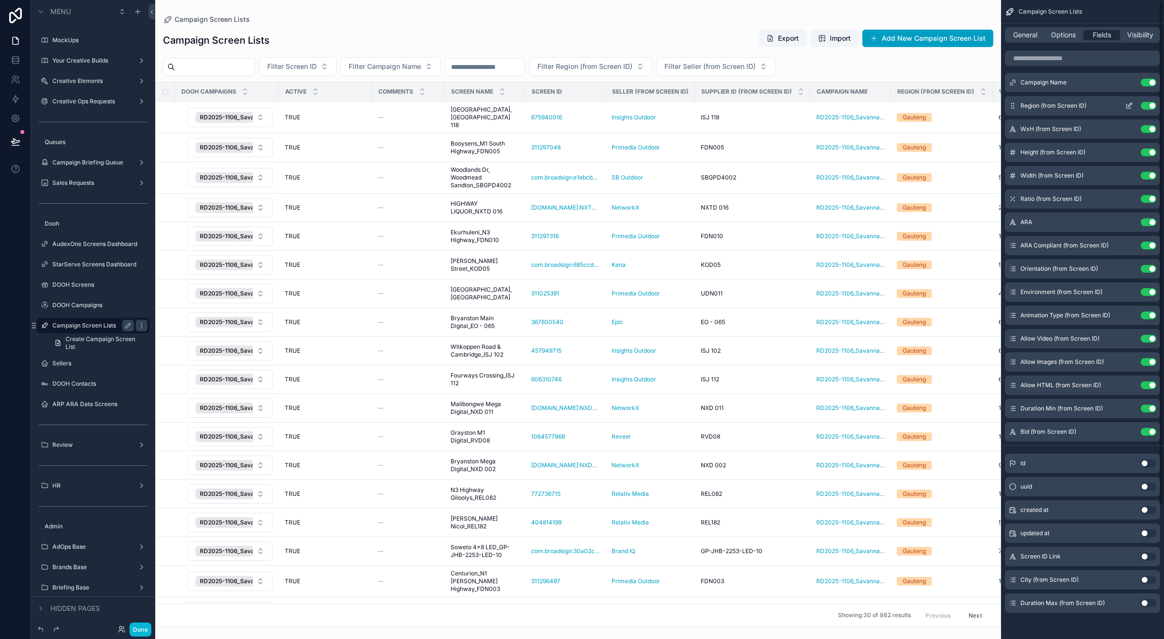
scroll to position [0, 0]
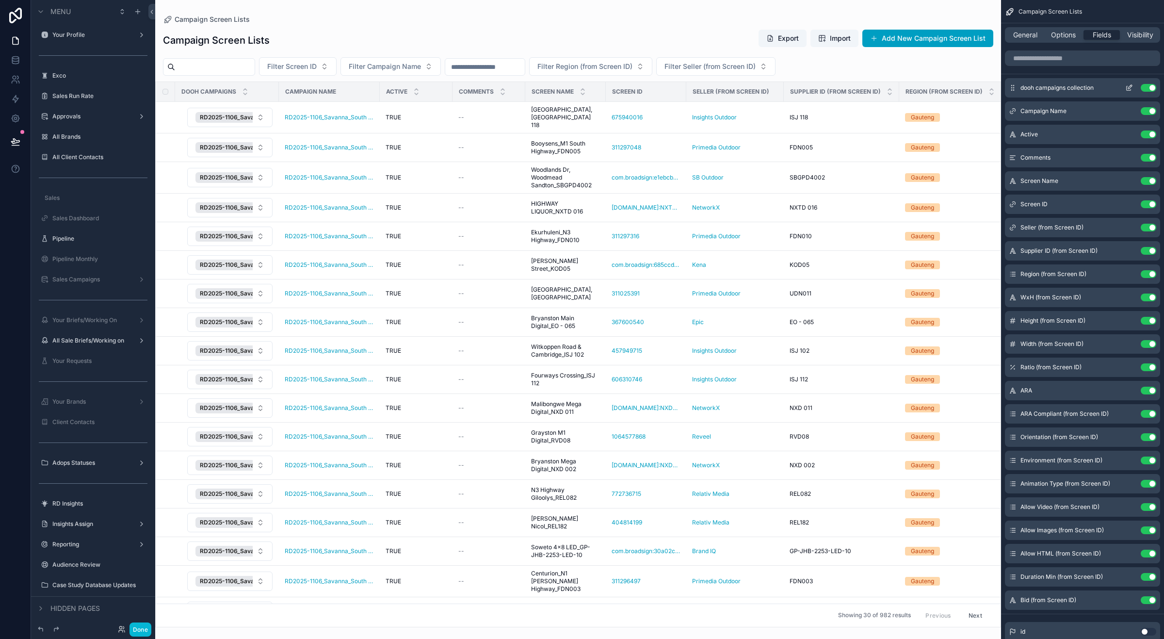
scroll to position [769, 0]
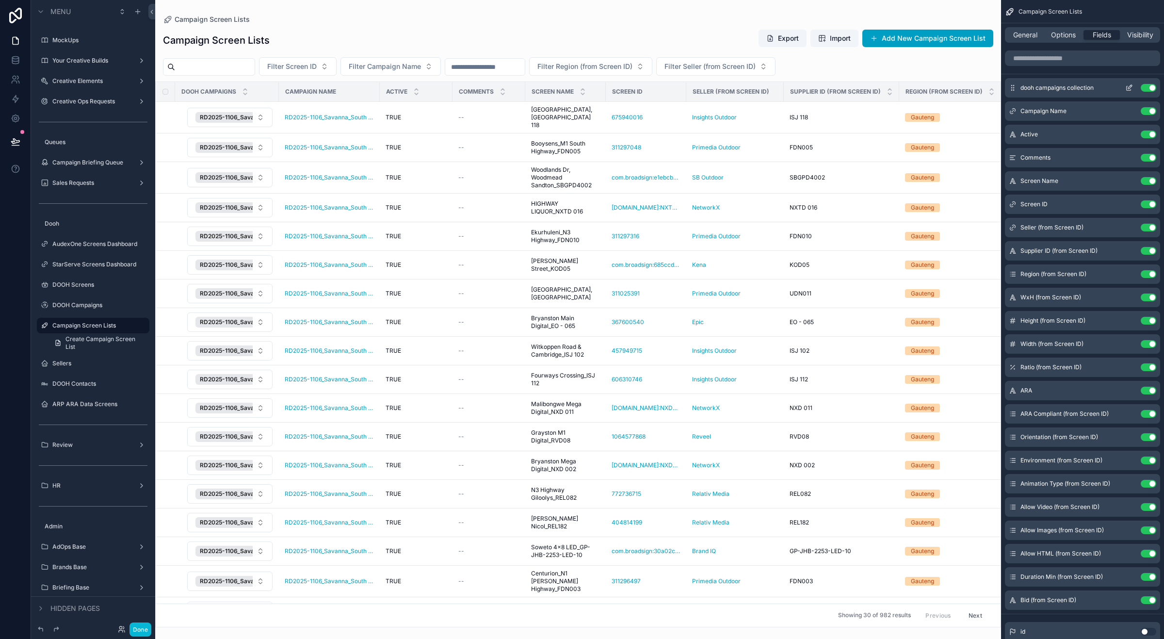
click at [1150, 85] on button "Use setting" at bounding box center [1149, 88] width 16 height 8
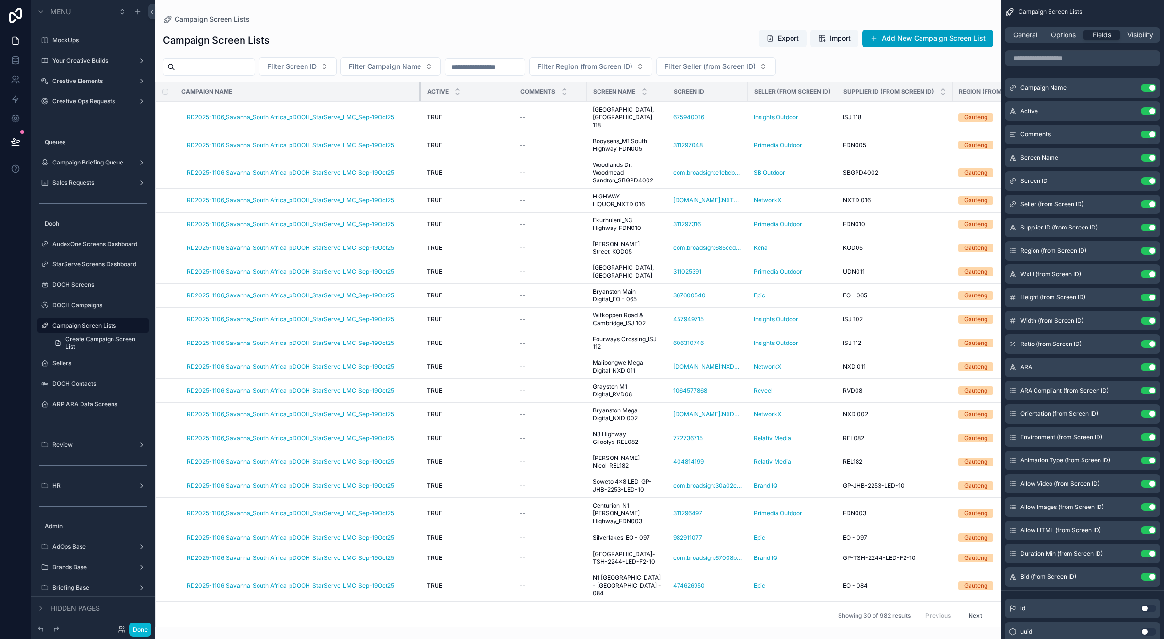
drag, startPoint x: 316, startPoint y: 90, endPoint x: 427, endPoint y: 98, distance: 111.3
click at [1129, 132] on icon "scrollable content" at bounding box center [1129, 134] width 8 height 8
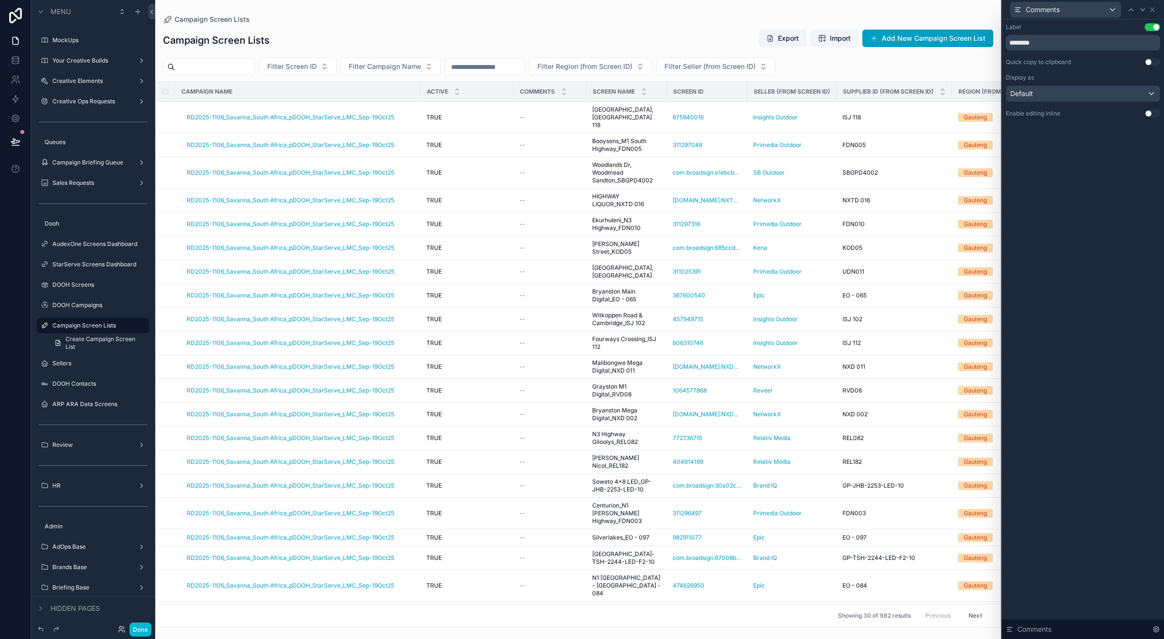
click at [1149, 110] on button "Use setting" at bounding box center [1153, 114] width 16 height 8
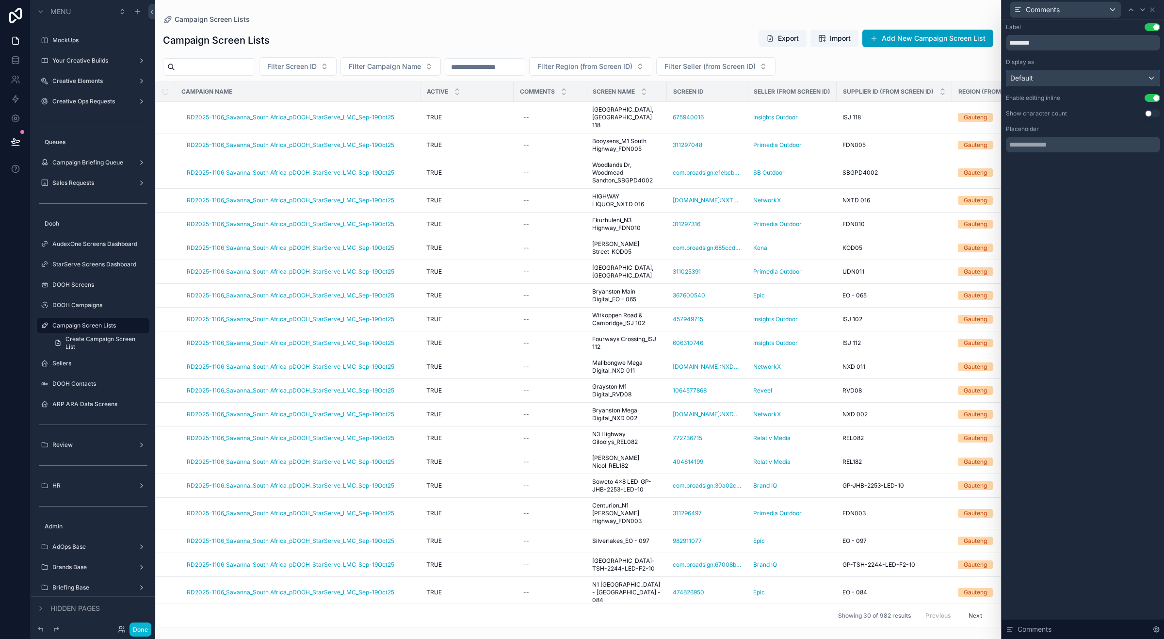
click at [1093, 76] on div "Default" at bounding box center [1082, 78] width 153 height 16
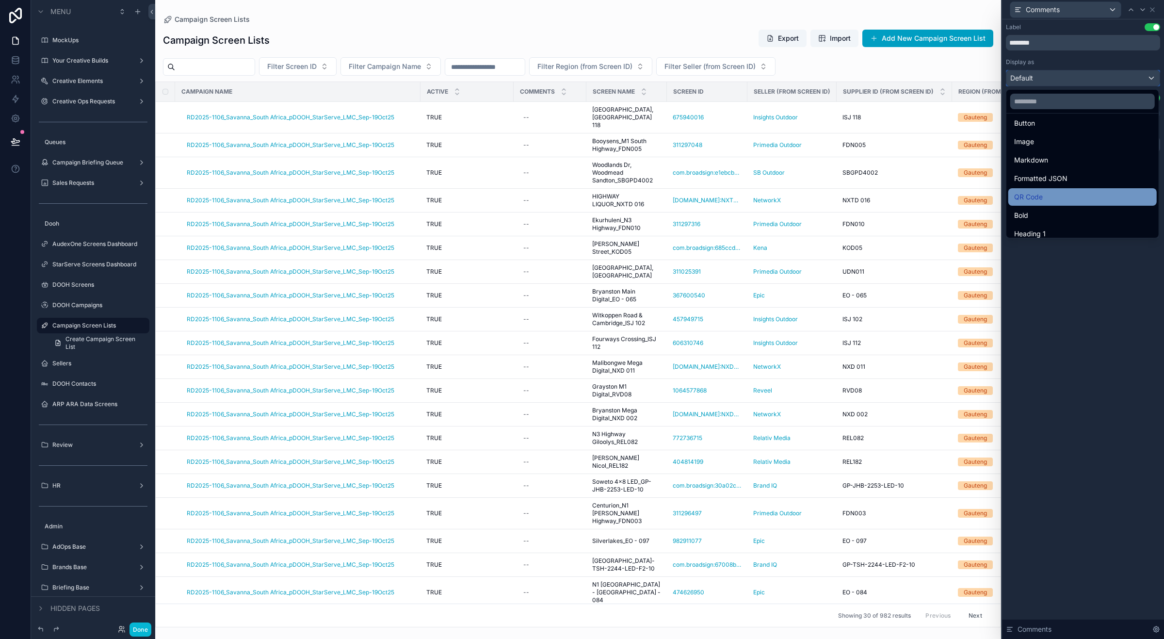
scroll to position [105, 0]
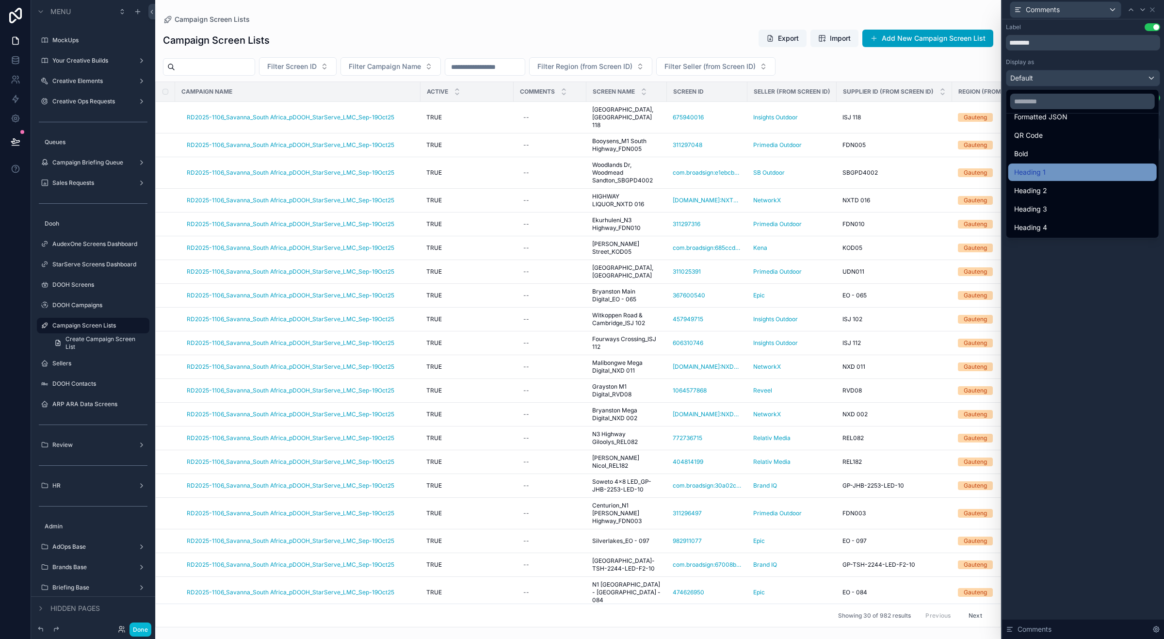
click at [1055, 171] on div "Heading 1" at bounding box center [1082, 172] width 137 height 12
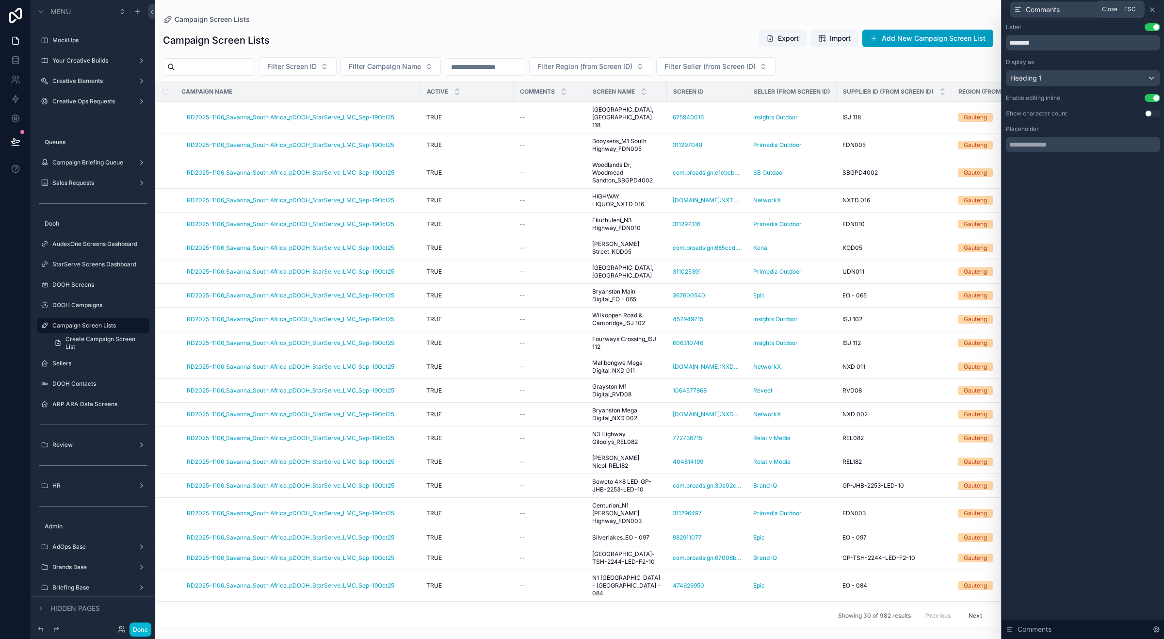
click at [1153, 9] on icon at bounding box center [1152, 10] width 8 height 8
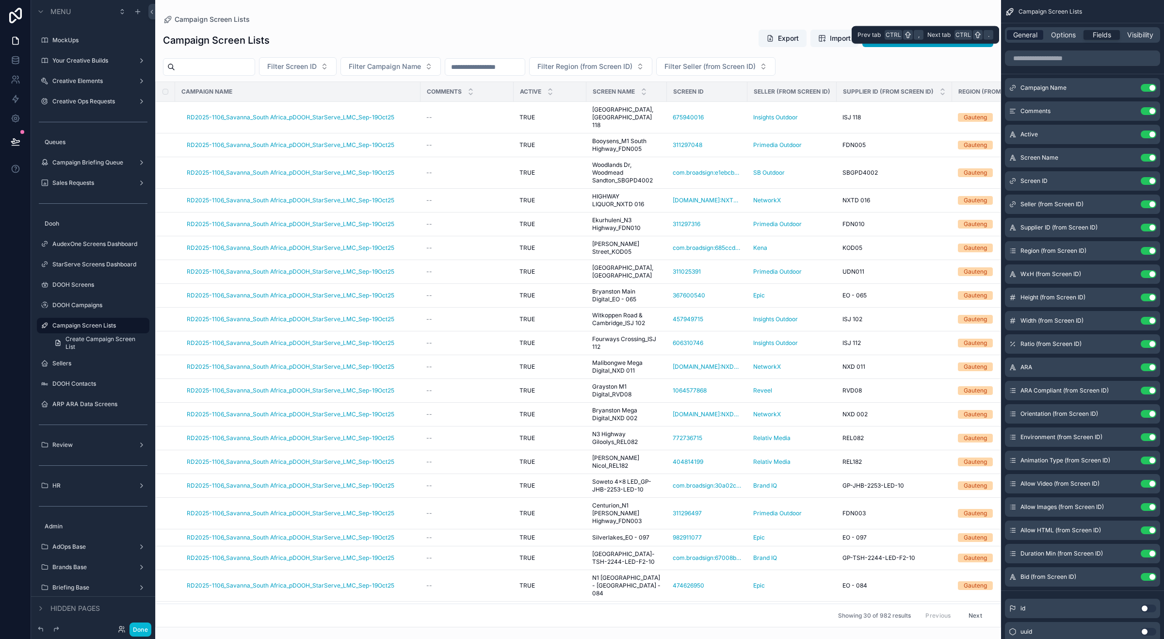
click at [1033, 32] on span "General" at bounding box center [1025, 35] width 24 height 10
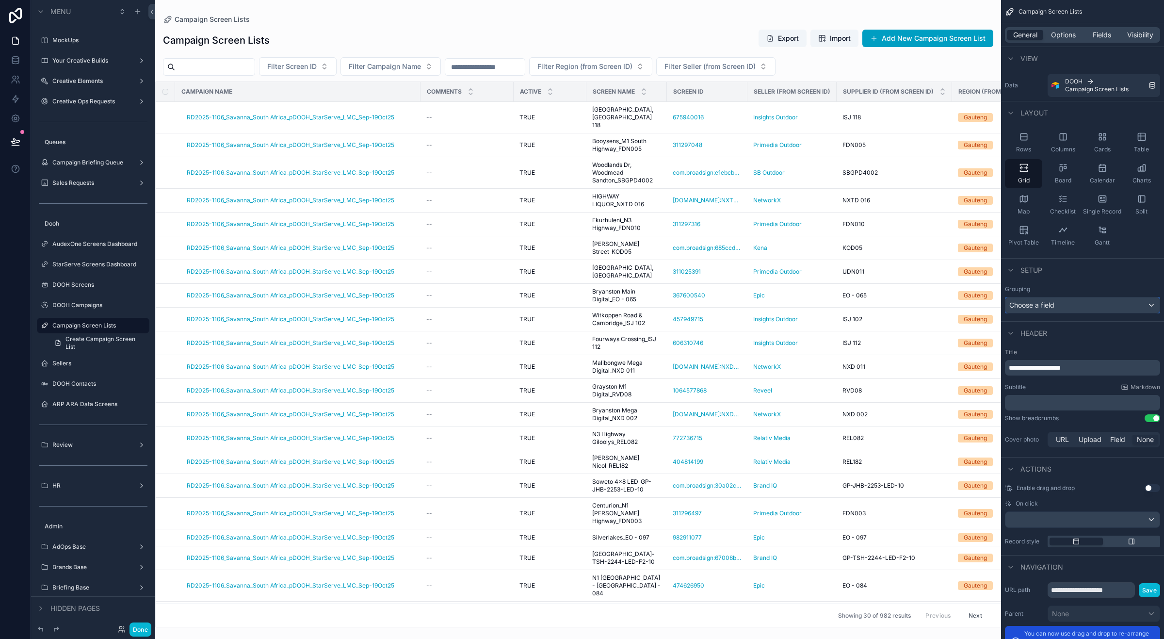
click at [1102, 299] on div "Choose a field" at bounding box center [1082, 305] width 154 height 16
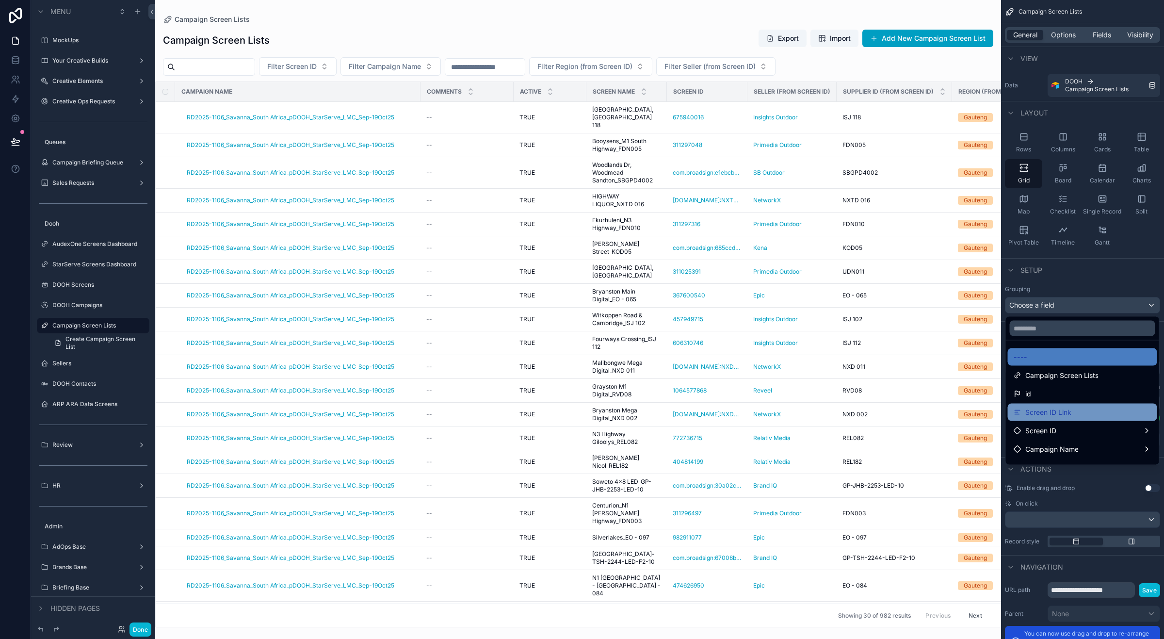
click at [1063, 410] on span "Screen ID Link" at bounding box center [1048, 412] width 46 height 12
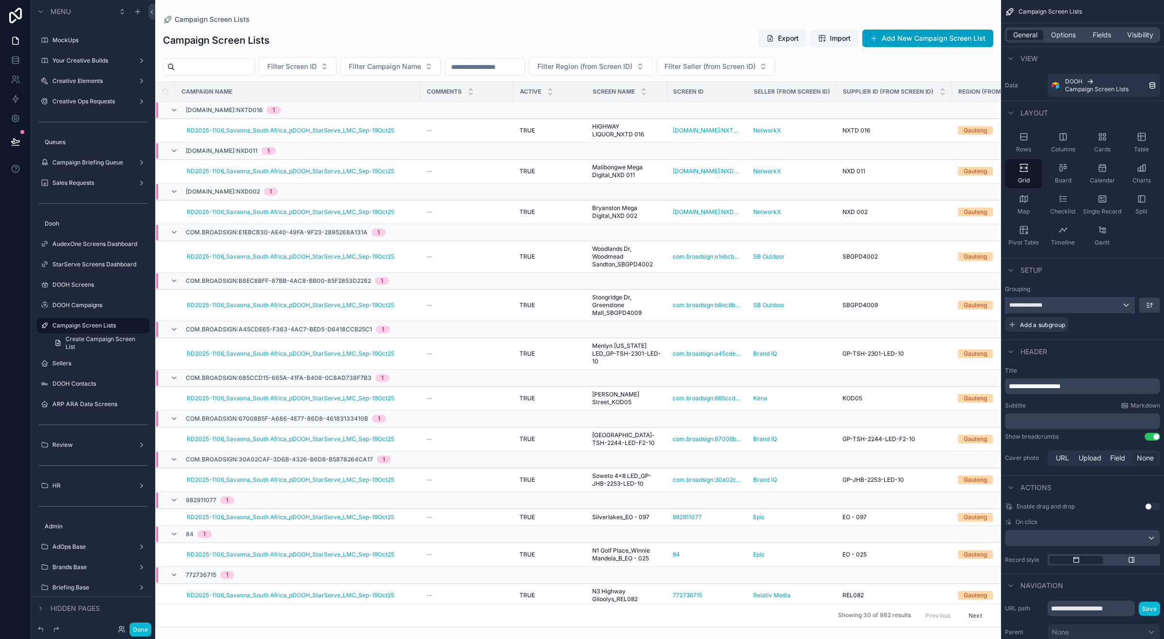
click at [1099, 301] on div "**********" at bounding box center [1069, 305] width 129 height 16
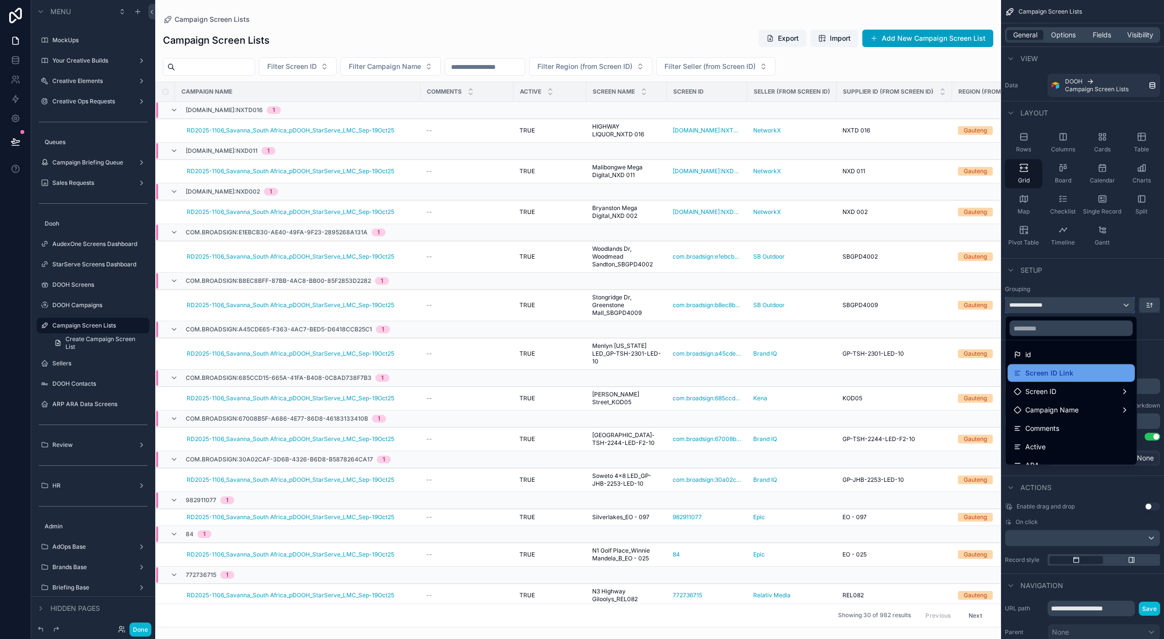
scroll to position [61, 0]
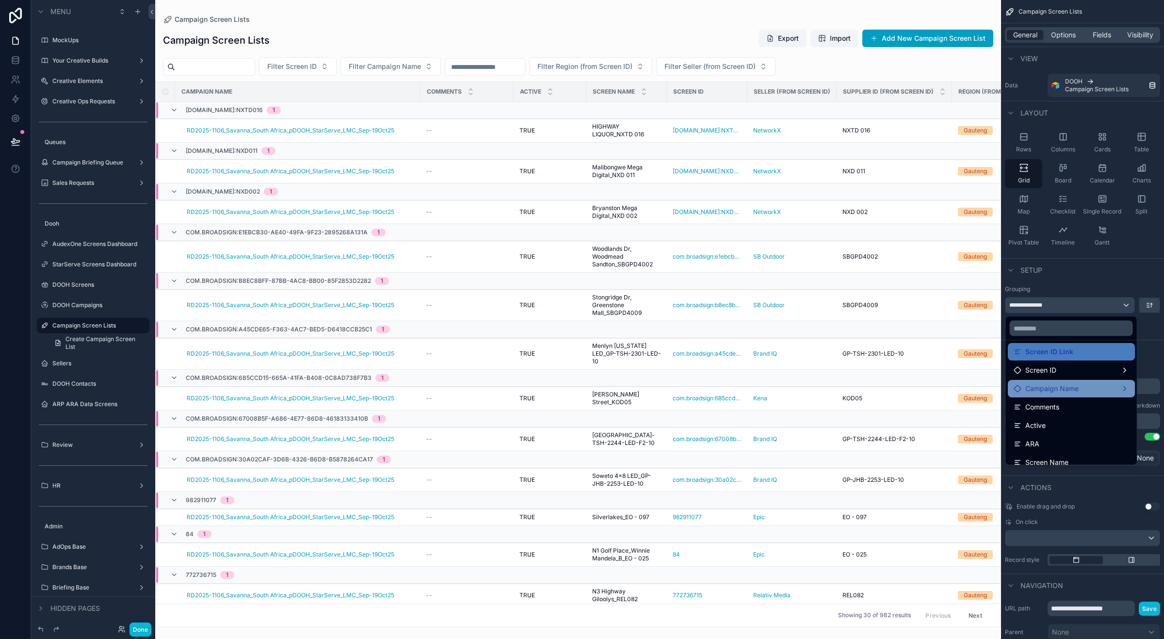
click at [1074, 386] on span "Campaign Name" at bounding box center [1051, 389] width 53 height 12
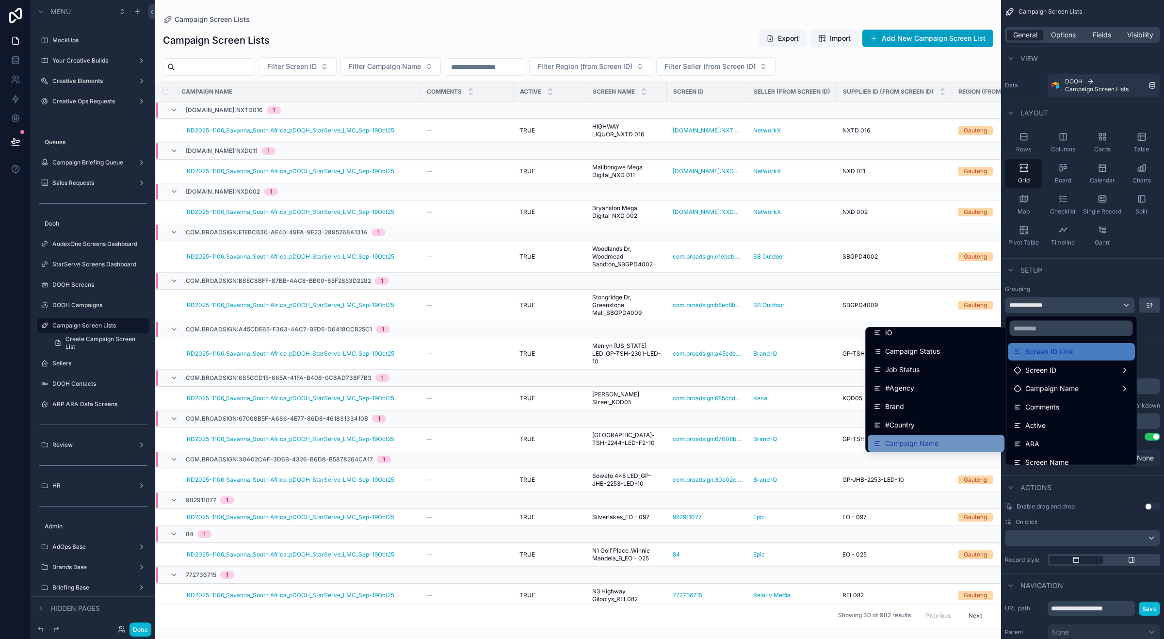
click at [929, 439] on div "Campaign Name" at bounding box center [935, 443] width 125 height 12
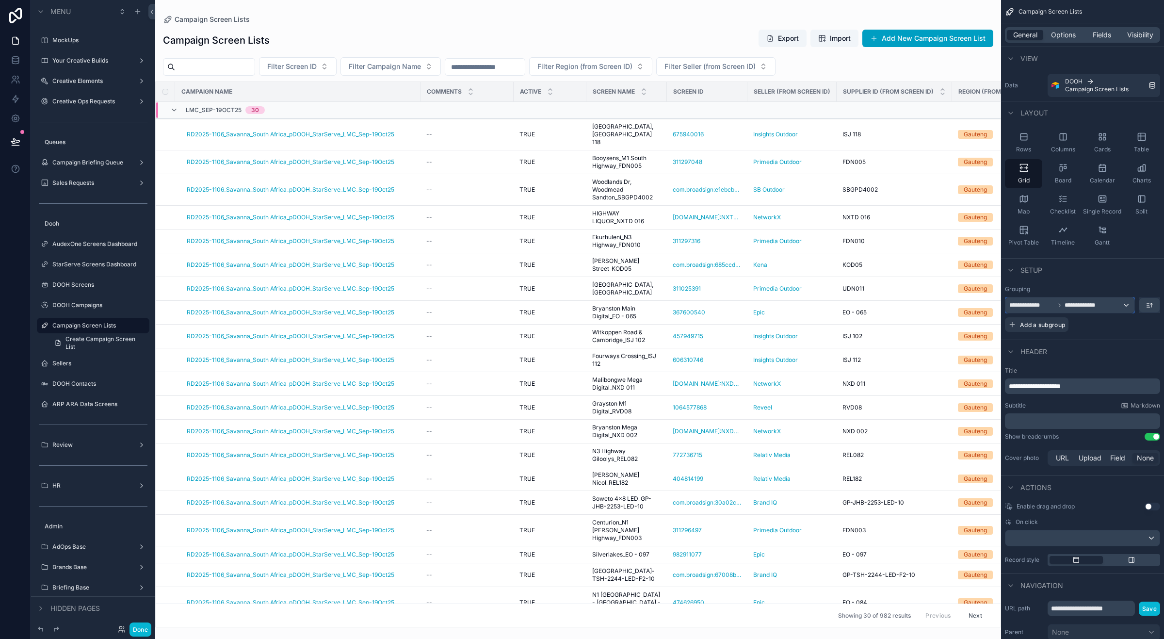
click at [1116, 308] on div "**********" at bounding box center [1069, 305] width 129 height 16
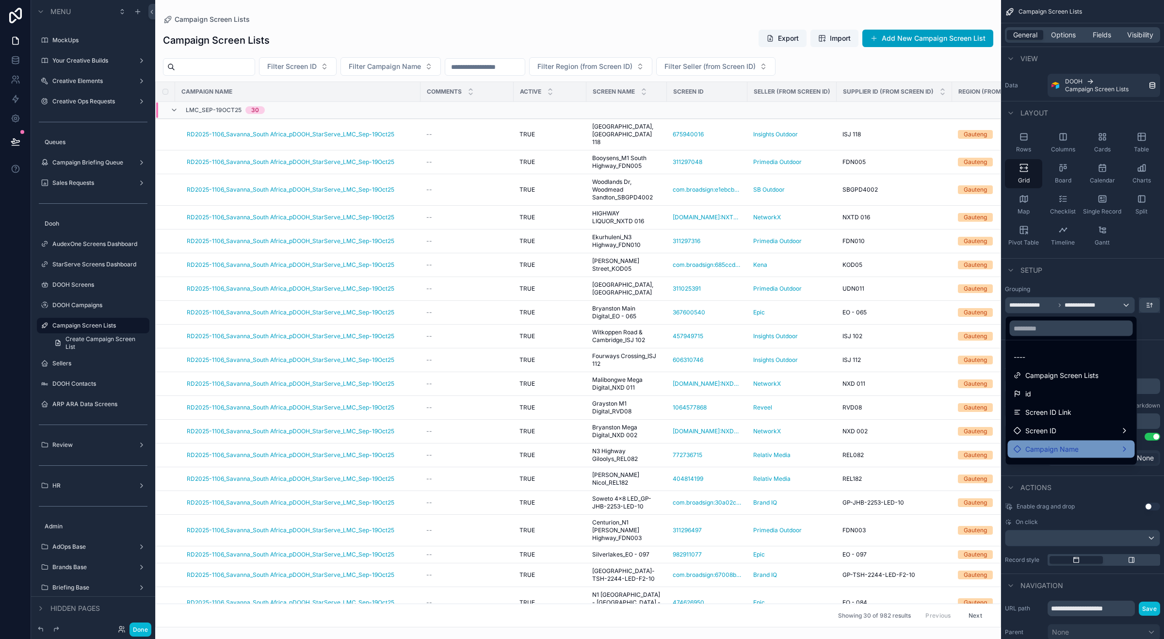
click at [1125, 445] on div "Campaign Name" at bounding box center [1071, 449] width 115 height 12
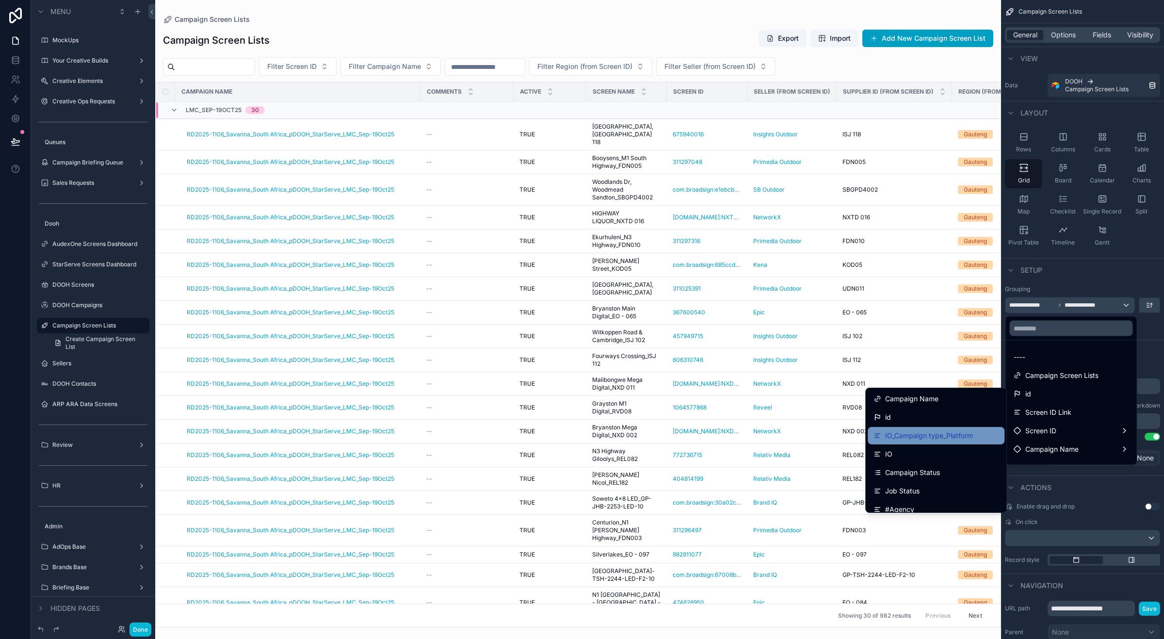
click at [939, 434] on span "IO_Campaign type_Platform" at bounding box center [929, 436] width 88 height 12
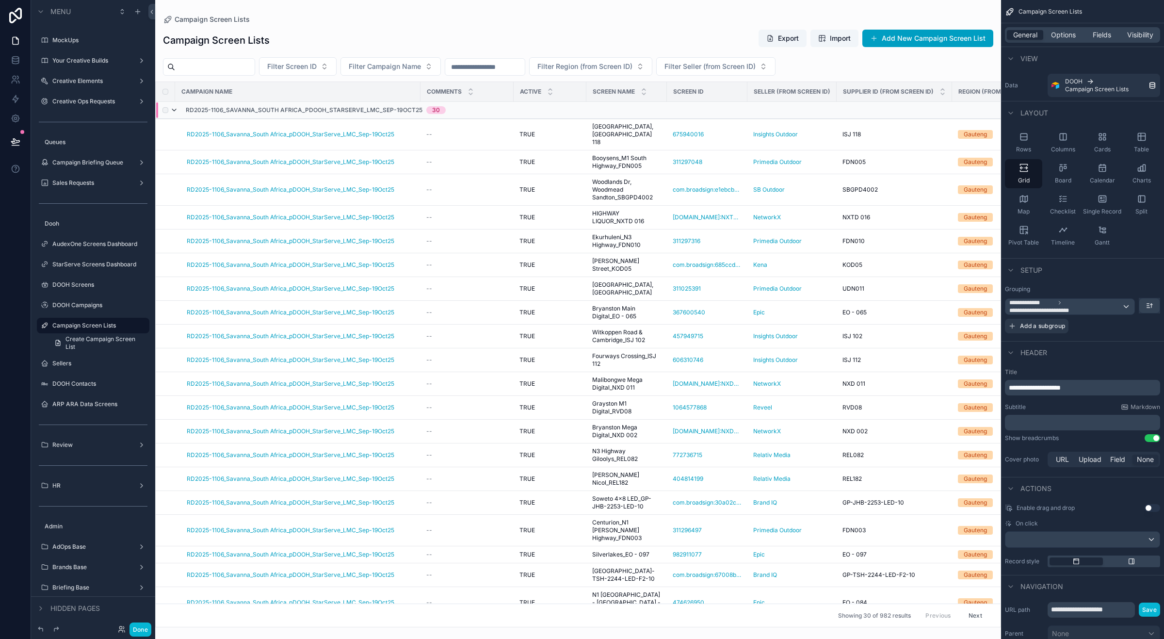
click at [172, 110] on icon "scrollable content" at bounding box center [174, 110] width 8 height 8
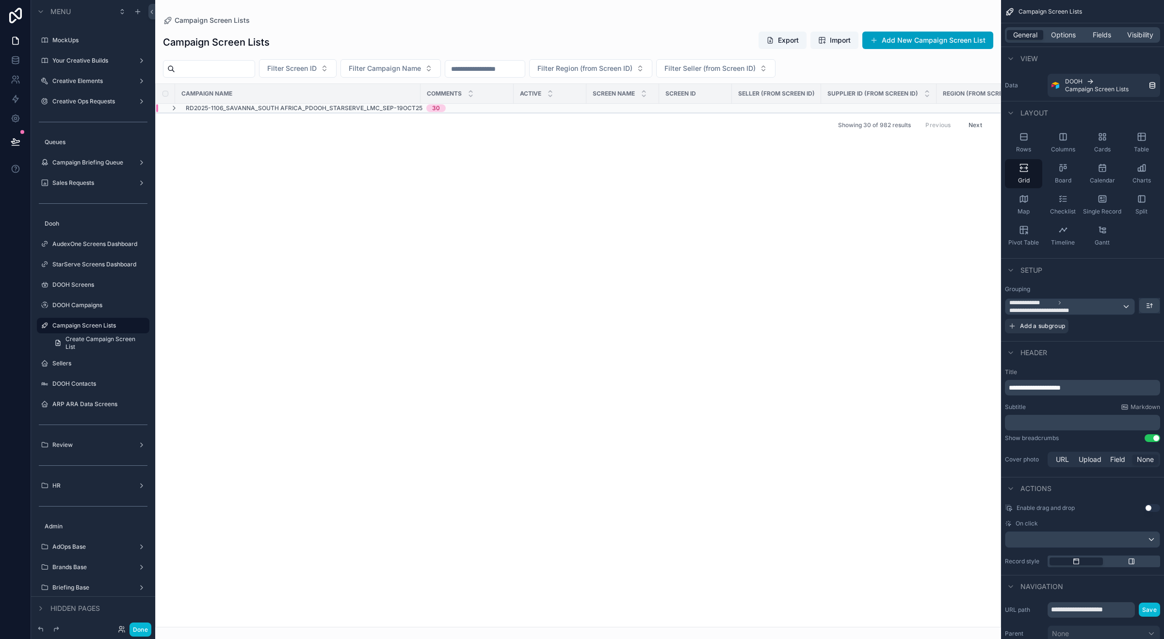
click at [172, 110] on icon "scrollable content" at bounding box center [174, 108] width 8 height 8
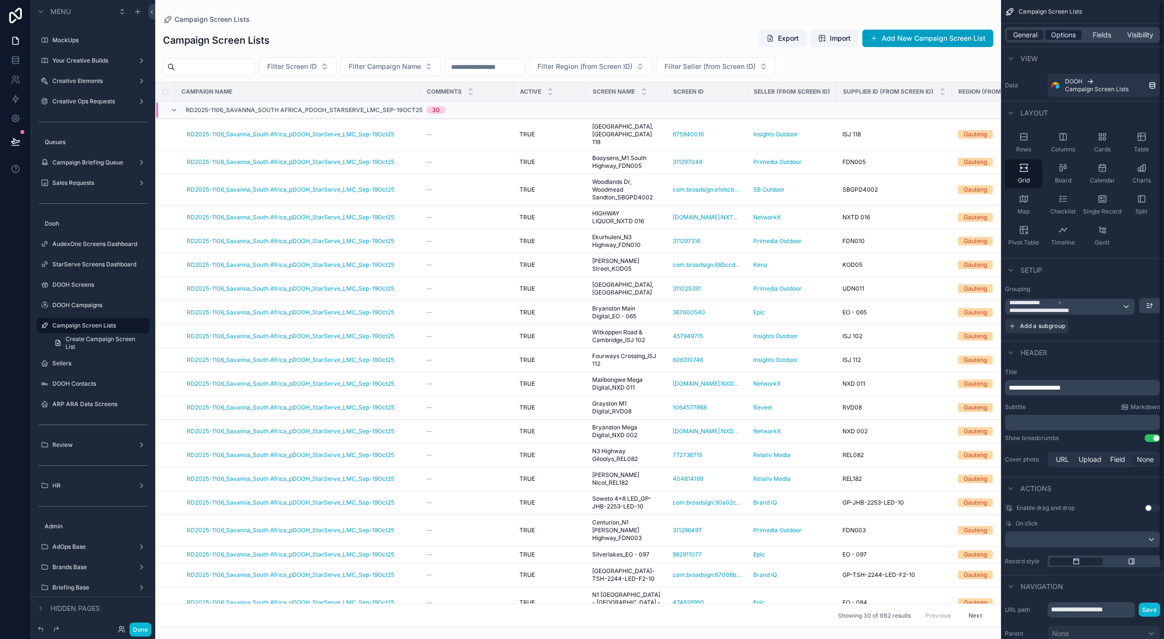
click at [1060, 39] on span "Options" at bounding box center [1063, 35] width 25 height 10
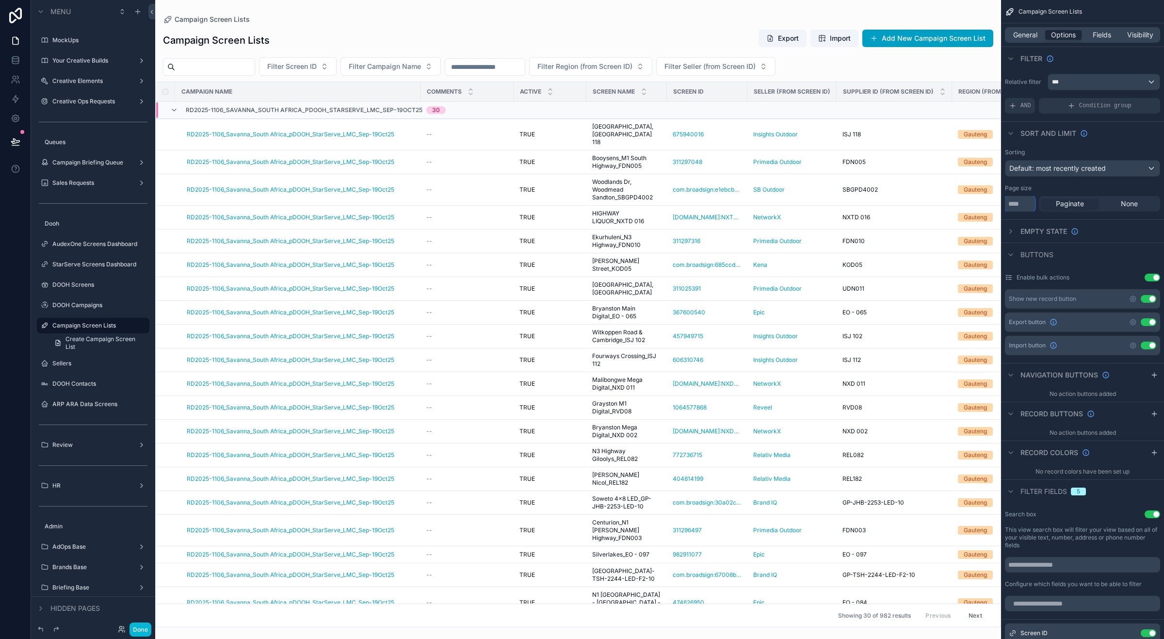
drag, startPoint x: 1026, startPoint y: 204, endPoint x: 995, endPoint y: 204, distance: 30.6
click at [995, 204] on div "Your Profile Exco Sales Run Rate Approvals All Brands 976 All Client Contacts 1…" at bounding box center [659, 319] width 1009 height 639
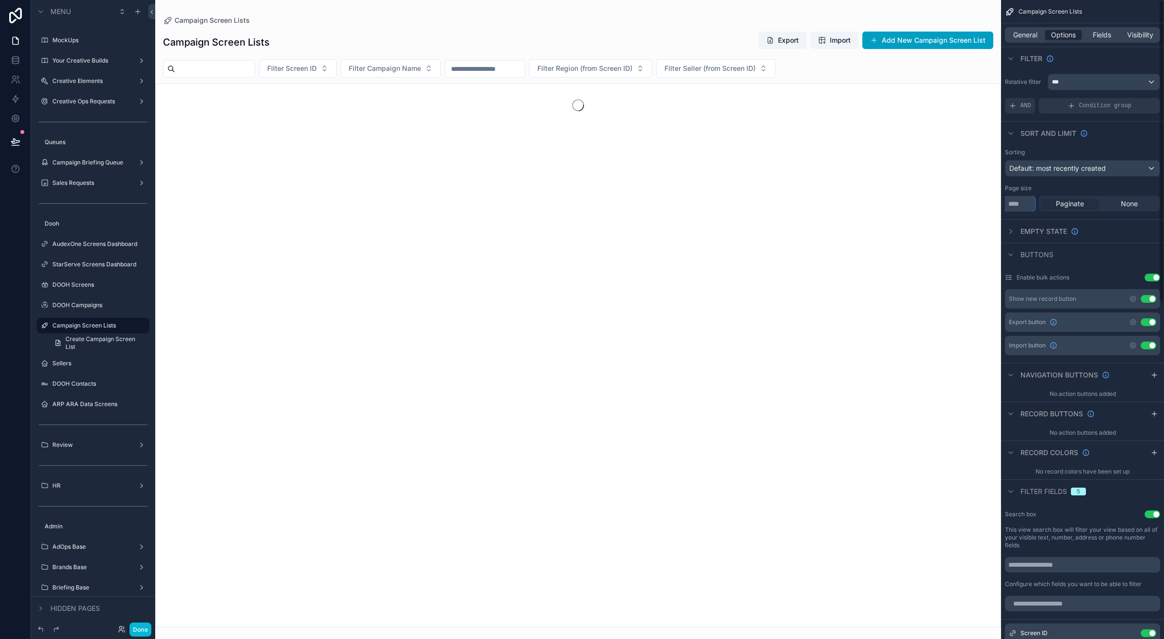
type input "****"
click at [1036, 185] on div "Page size" at bounding box center [1082, 188] width 155 height 8
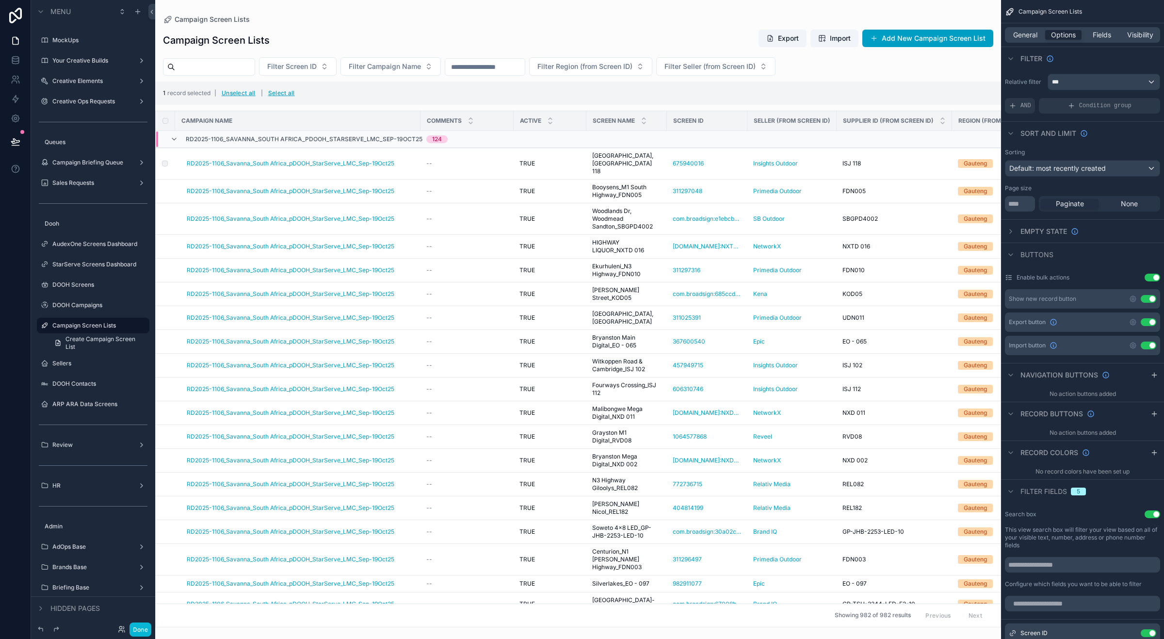
click at [274, 92] on button "Select all" at bounding box center [281, 93] width 33 height 16
click at [256, 92] on button "Unselect all" at bounding box center [249, 93] width 41 height 16
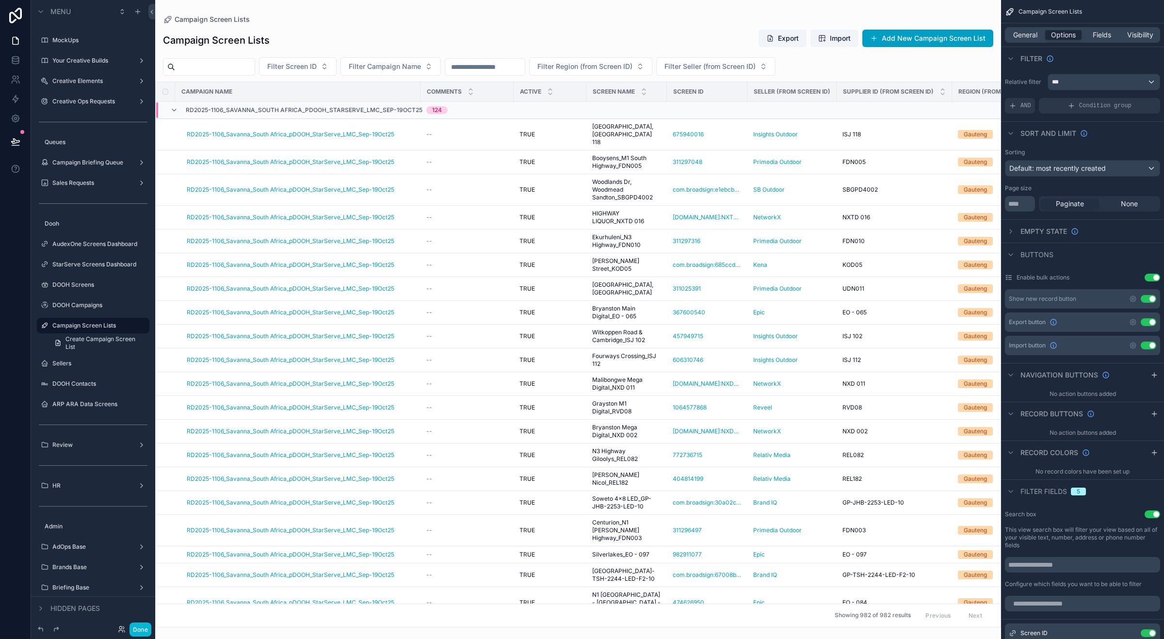
click at [1152, 274] on button "Use setting" at bounding box center [1153, 278] width 16 height 8
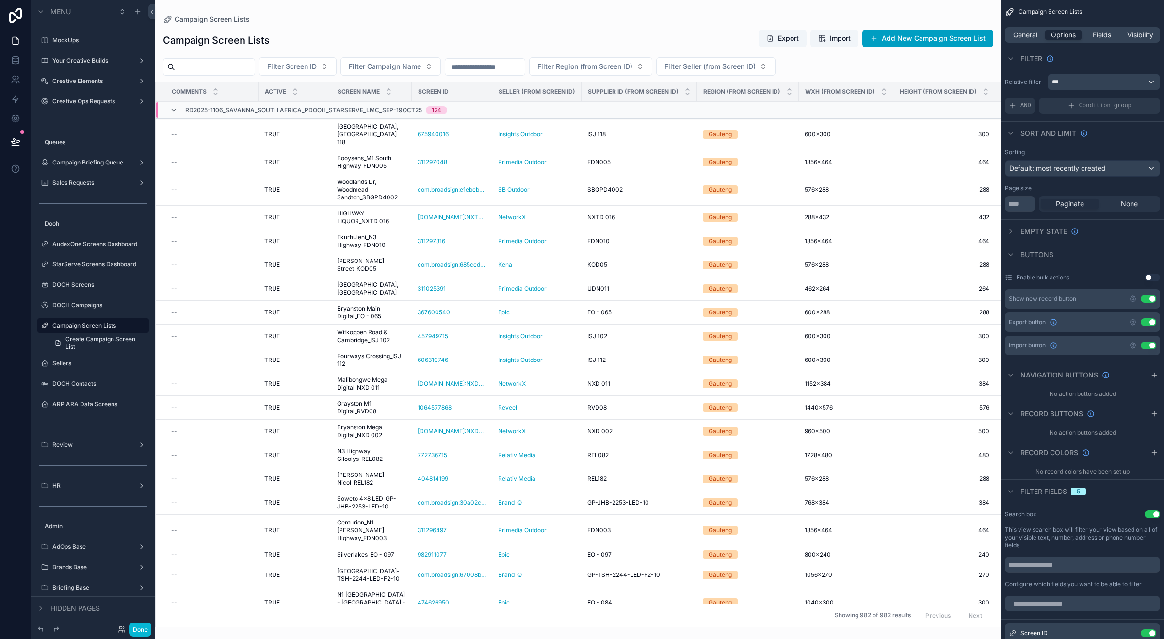
scroll to position [0, 0]
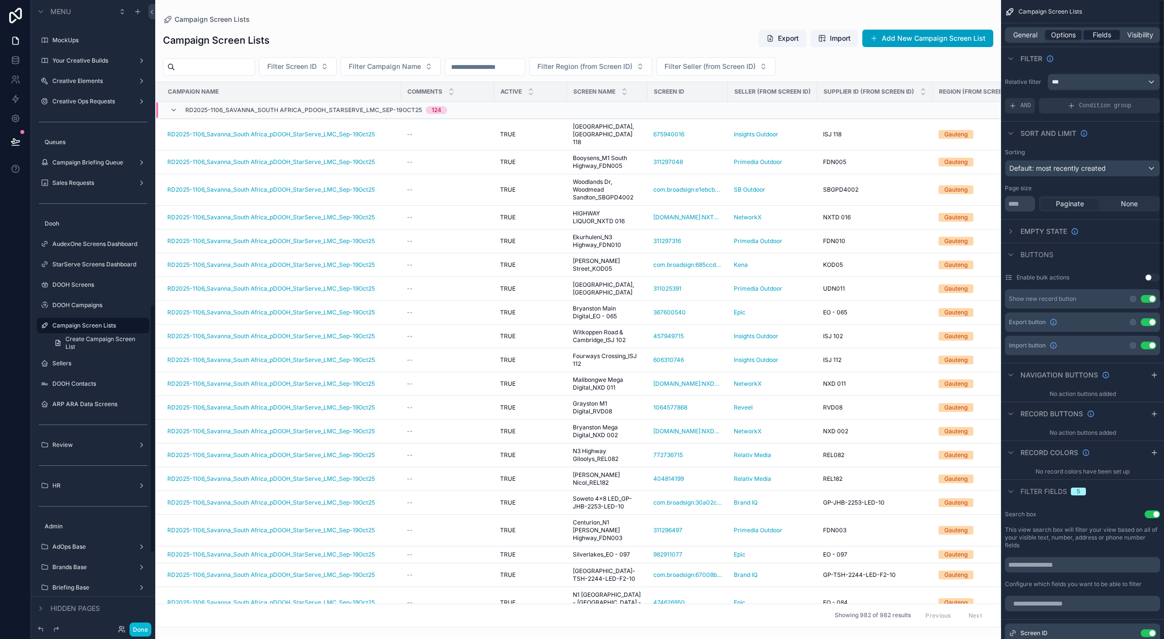
click at [1098, 35] on span "Fields" at bounding box center [1102, 35] width 18 height 10
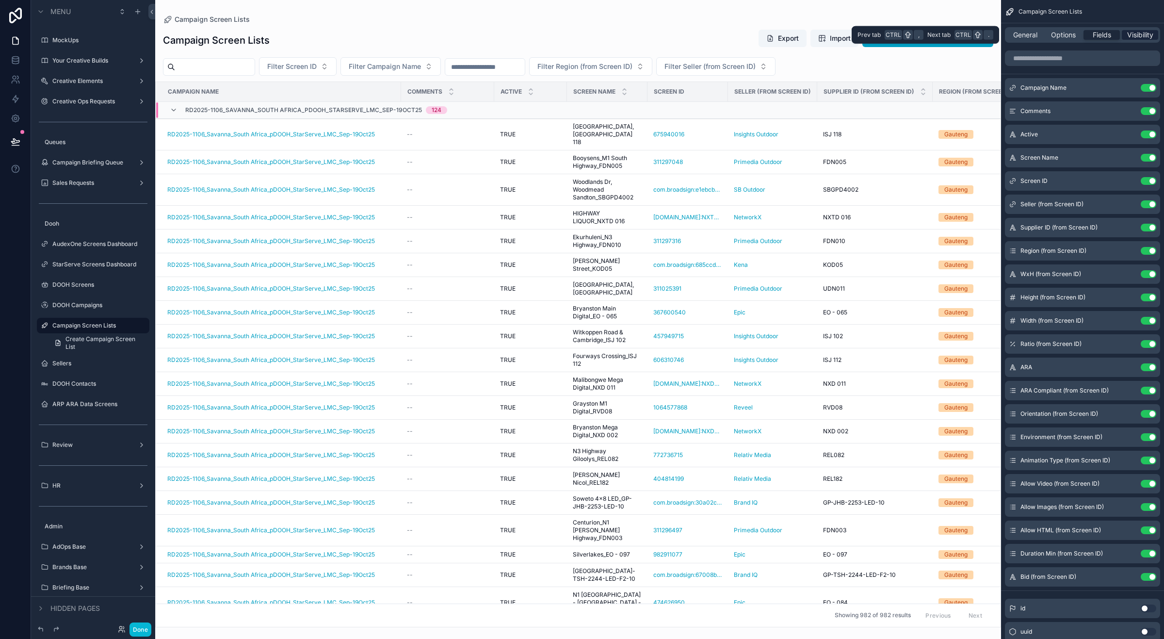
click at [1129, 32] on span "Visibility" at bounding box center [1140, 35] width 26 height 10
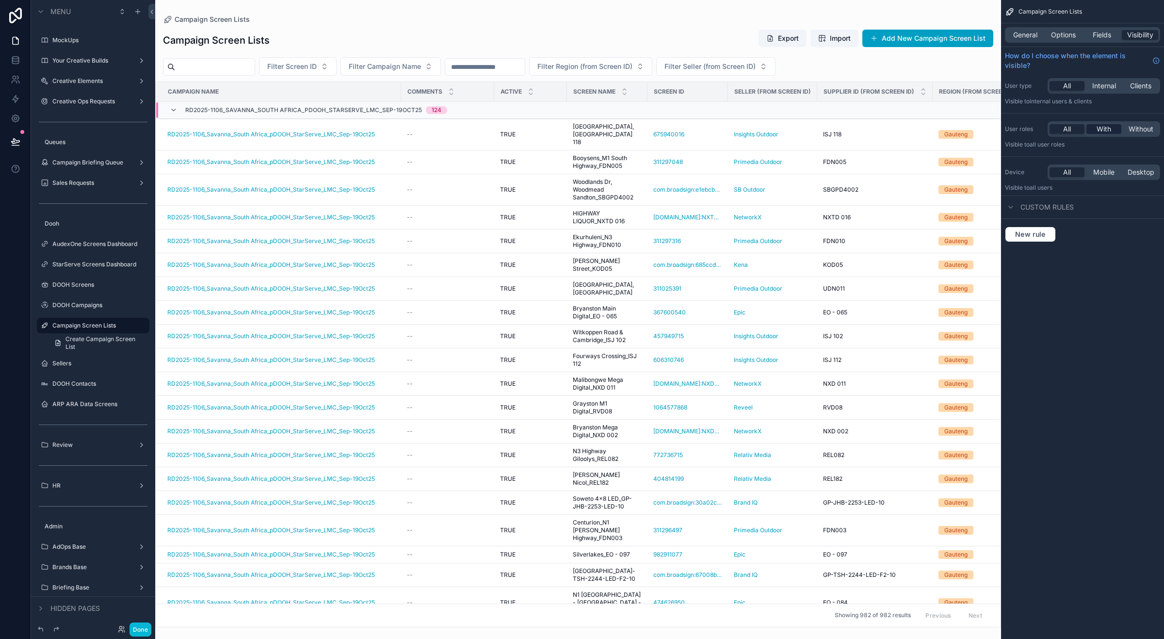
click at [1106, 125] on span "With" at bounding box center [1104, 129] width 15 height 10
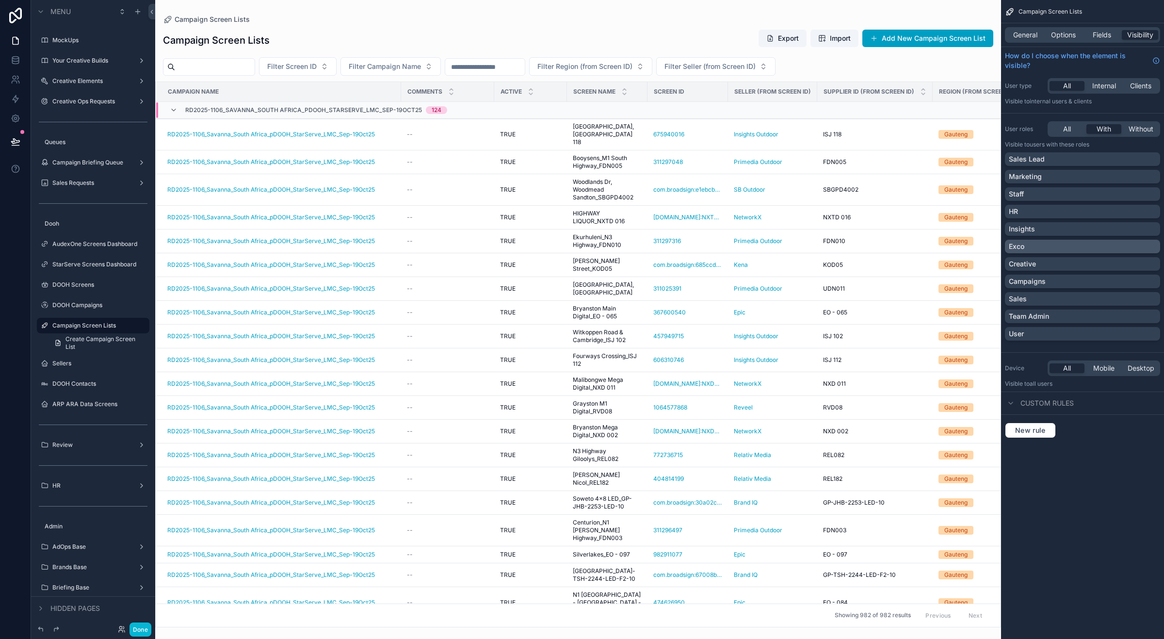
click at [1056, 226] on div "Insights" at bounding box center [1082, 229] width 147 height 10
click at [1040, 247] on div "Exco" at bounding box center [1082, 247] width 147 height 10
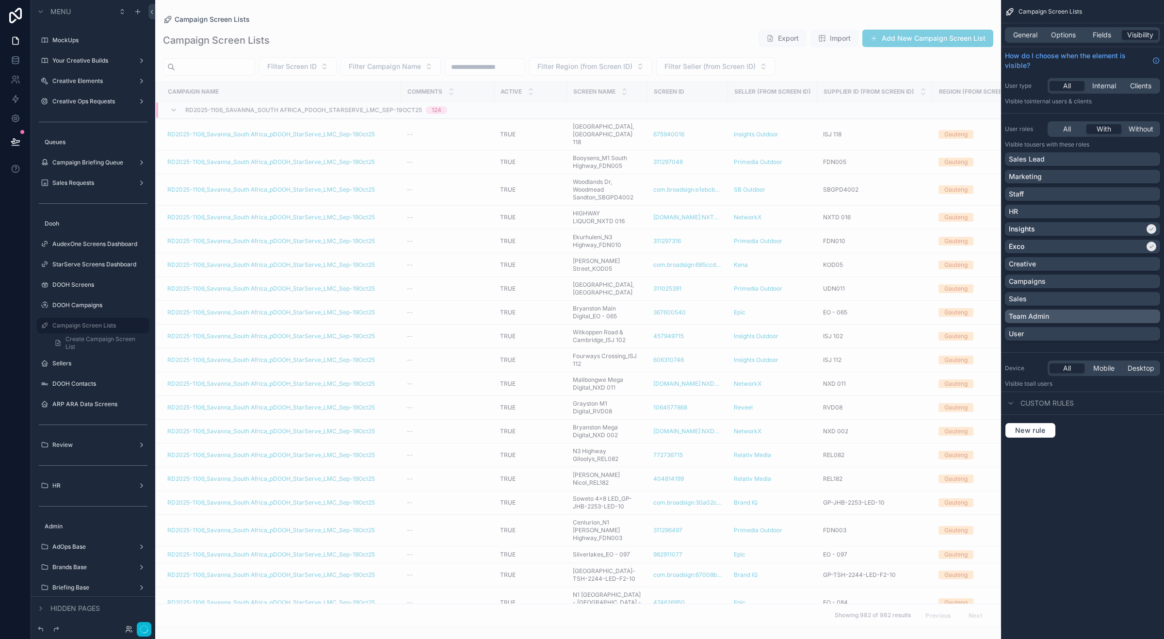
click at [1043, 264] on div "Creative" at bounding box center [1082, 264] width 147 height 10
click at [1050, 280] on div "Campaigns" at bounding box center [1082, 281] width 147 height 10
click at [1044, 314] on p "Team Admin" at bounding box center [1029, 316] width 40 height 10
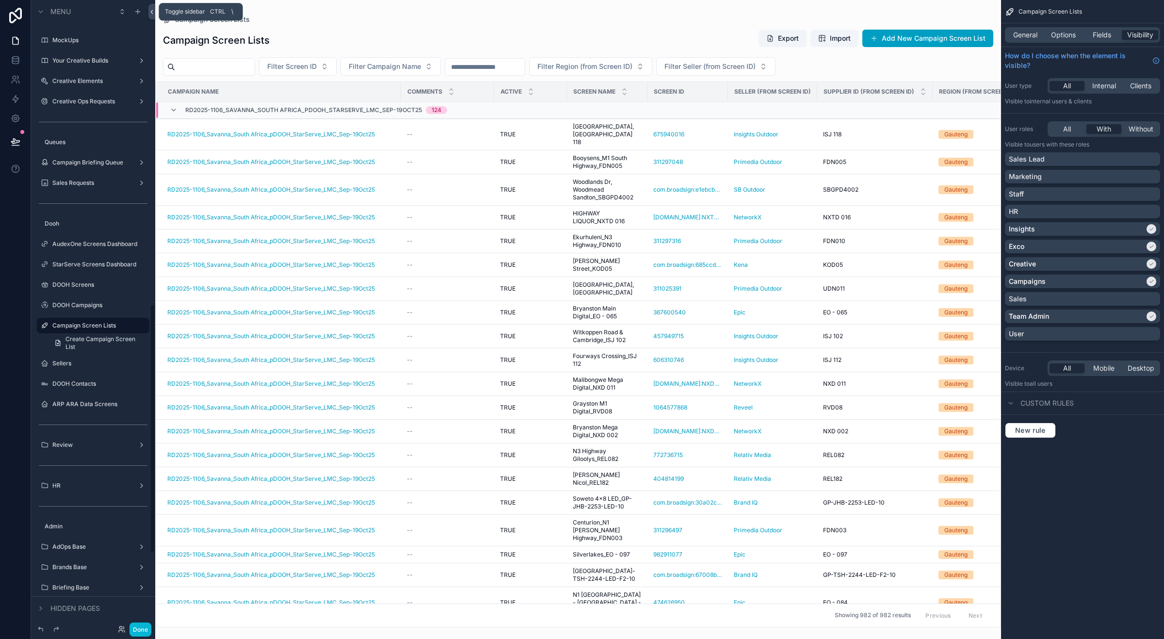
click at [153, 17] on button at bounding box center [151, 12] width 7 height 16
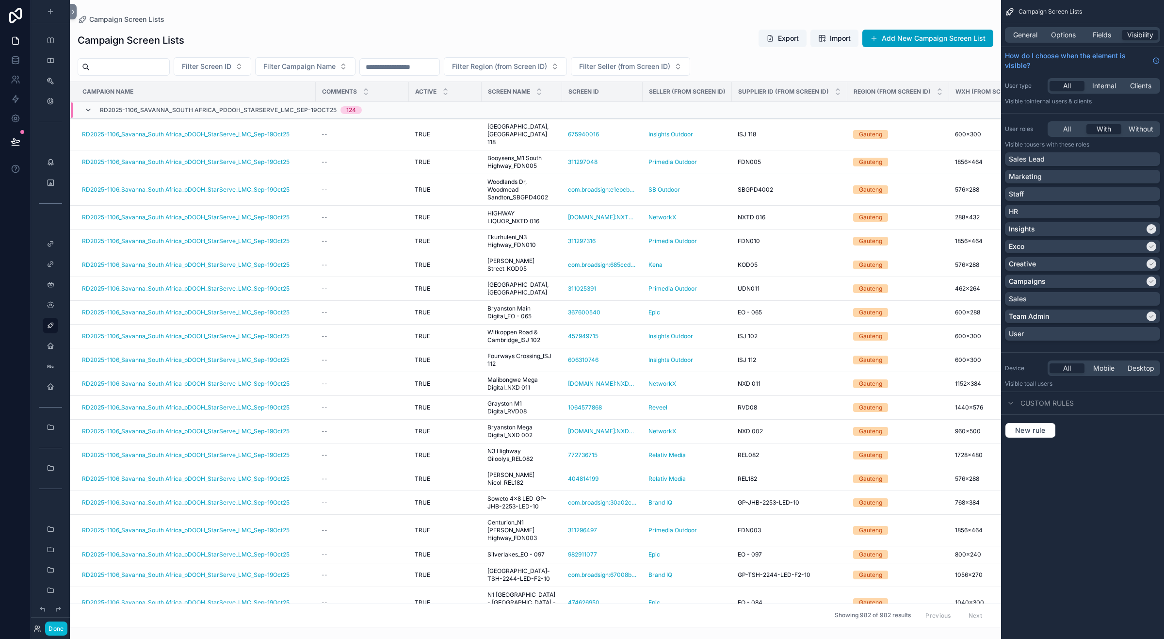
click at [85, 109] on icon "scrollable content" at bounding box center [88, 110] width 8 height 8
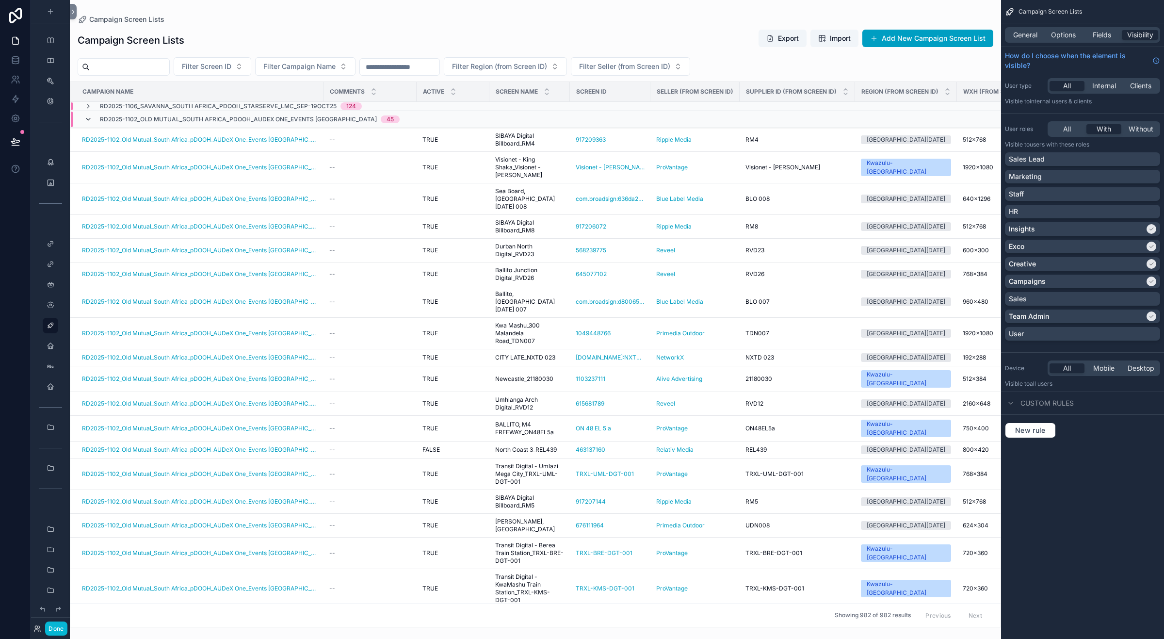
click at [88, 119] on icon "scrollable content" at bounding box center [88, 119] width 8 height 8
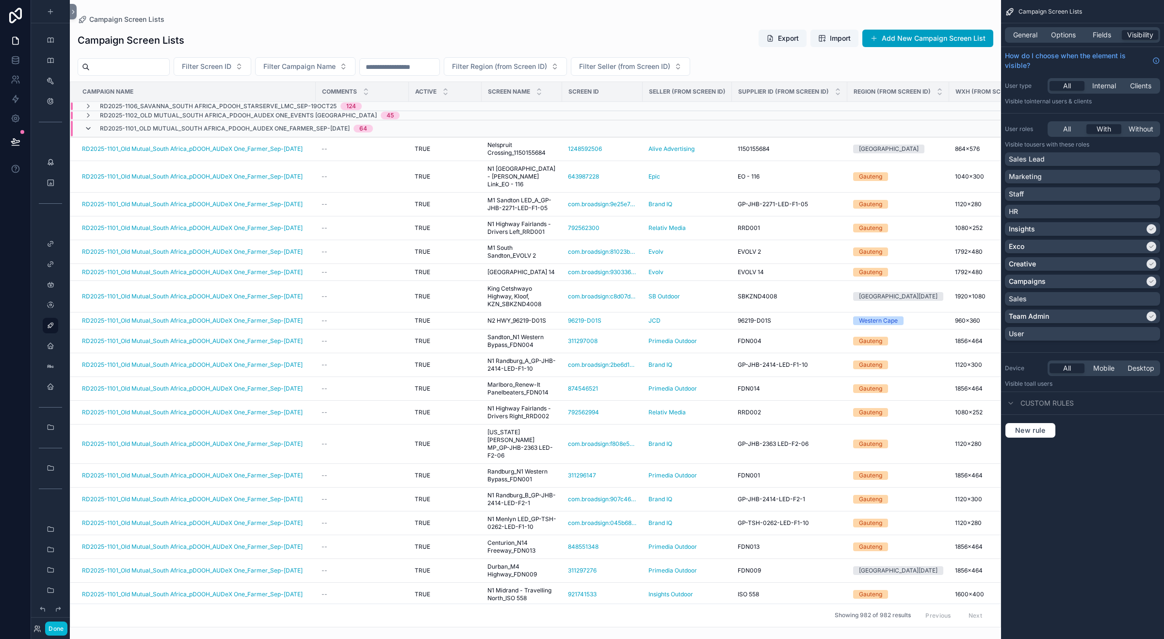
click at [85, 130] on icon "scrollable content" at bounding box center [88, 129] width 8 height 8
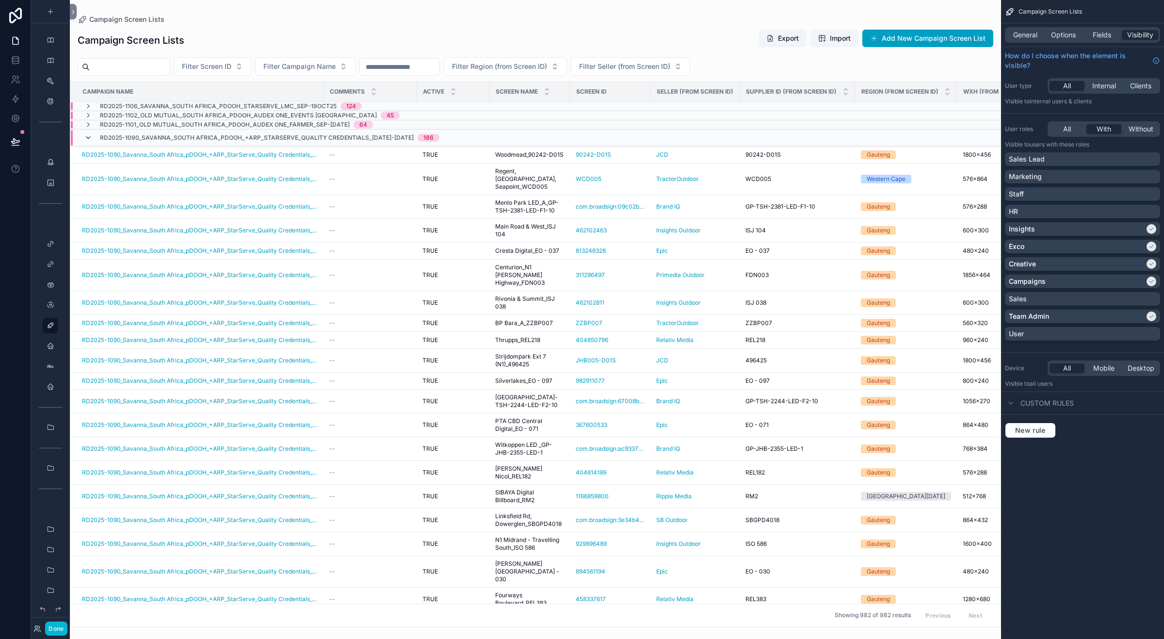
click at [88, 137] on icon "scrollable content" at bounding box center [88, 138] width 8 height 8
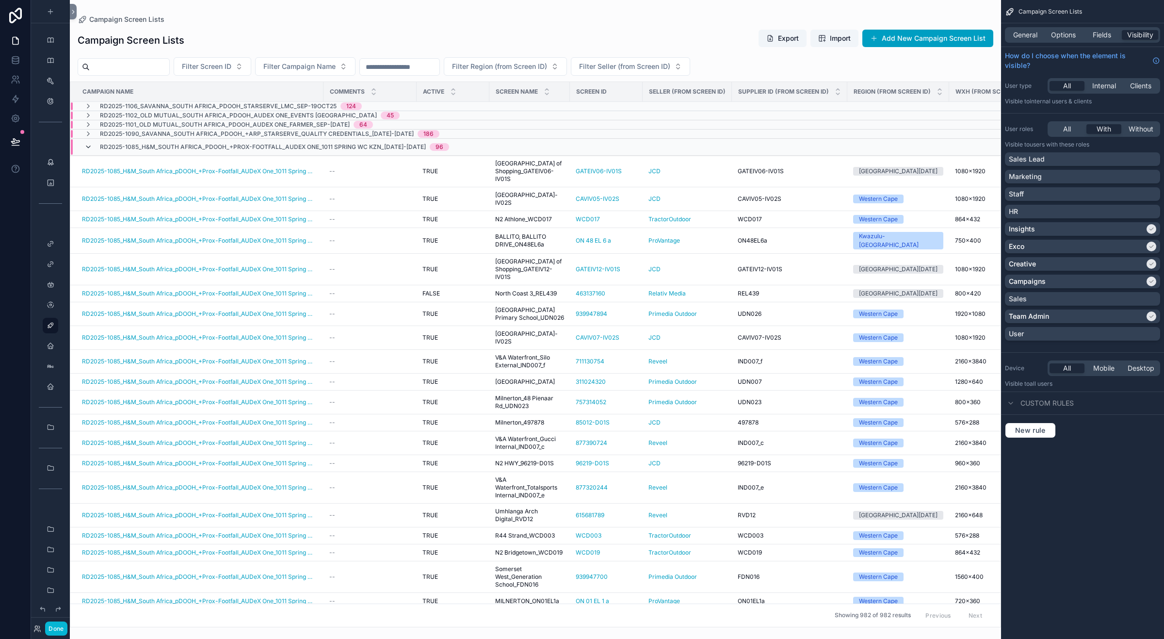
click at [85, 149] on icon "scrollable content" at bounding box center [88, 147] width 8 height 8
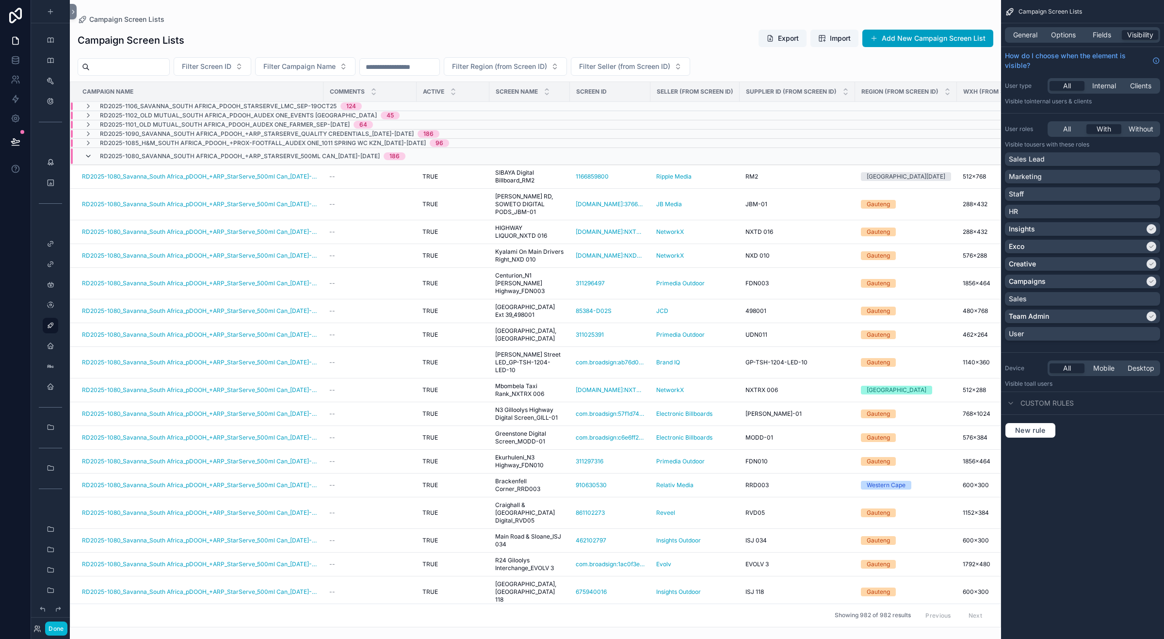
click at [87, 160] on span "scrollable content" at bounding box center [88, 156] width 8 height 8
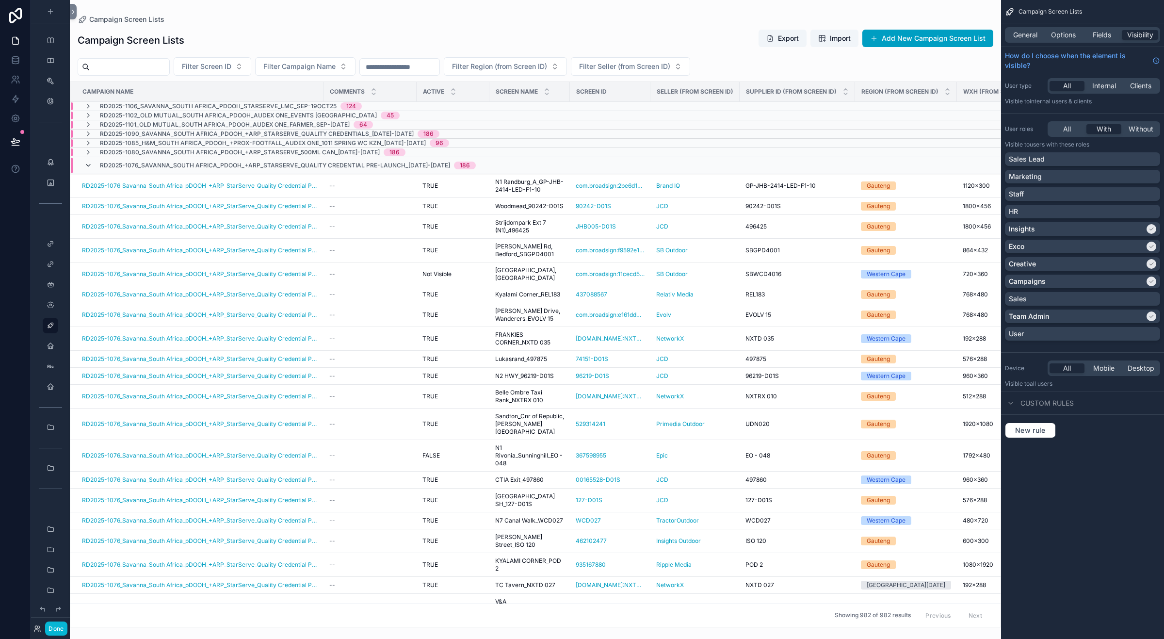
click at [86, 162] on icon "scrollable content" at bounding box center [88, 165] width 8 height 8
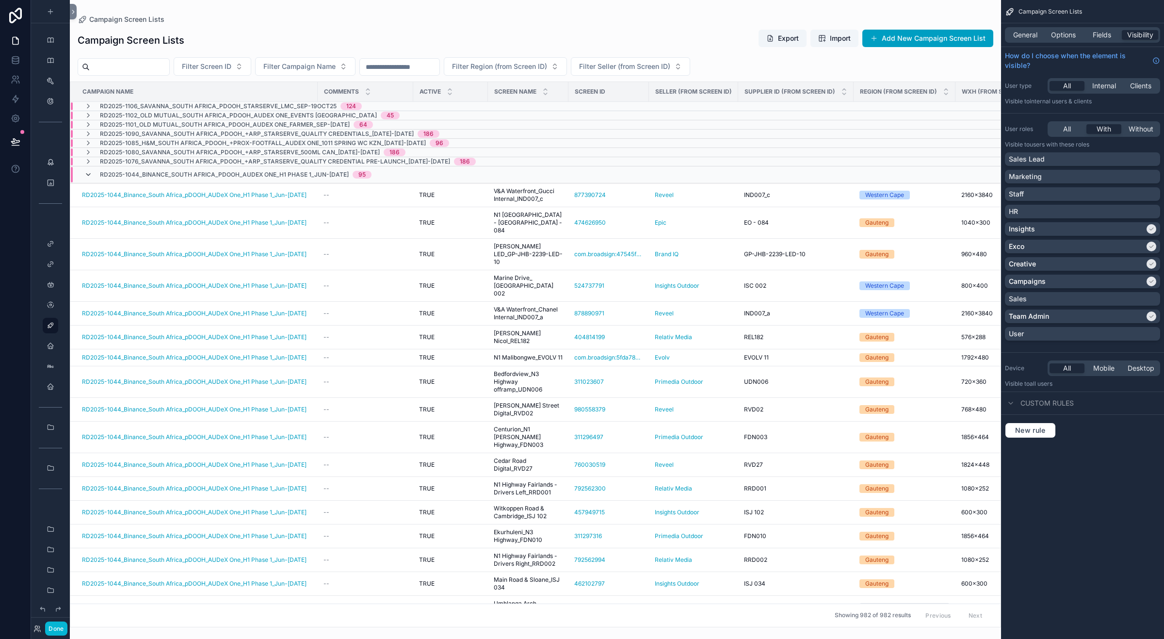
click at [86, 178] on icon "scrollable content" at bounding box center [88, 175] width 8 height 8
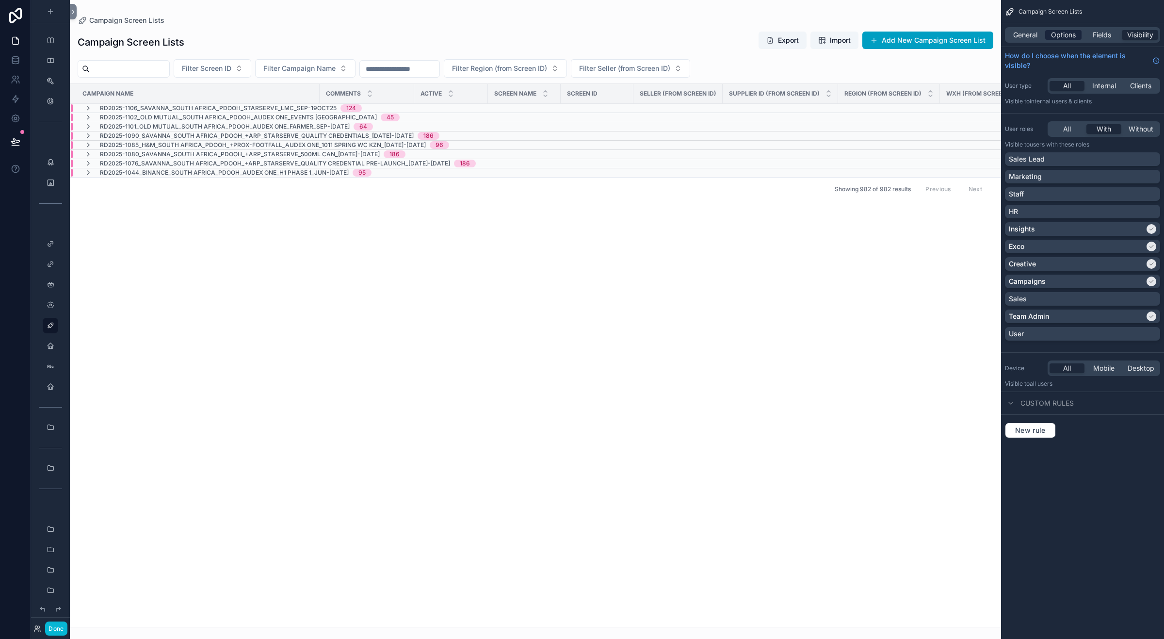
click at [1059, 37] on span "Options" at bounding box center [1063, 35] width 25 height 10
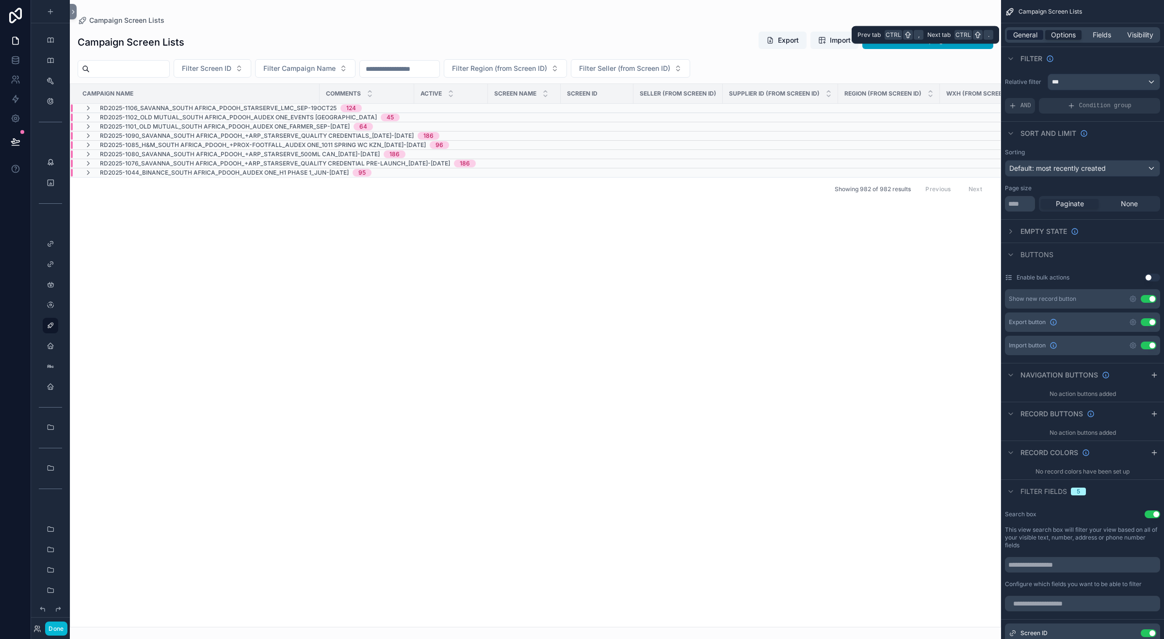
click at [1034, 35] on span "General" at bounding box center [1025, 35] width 24 height 10
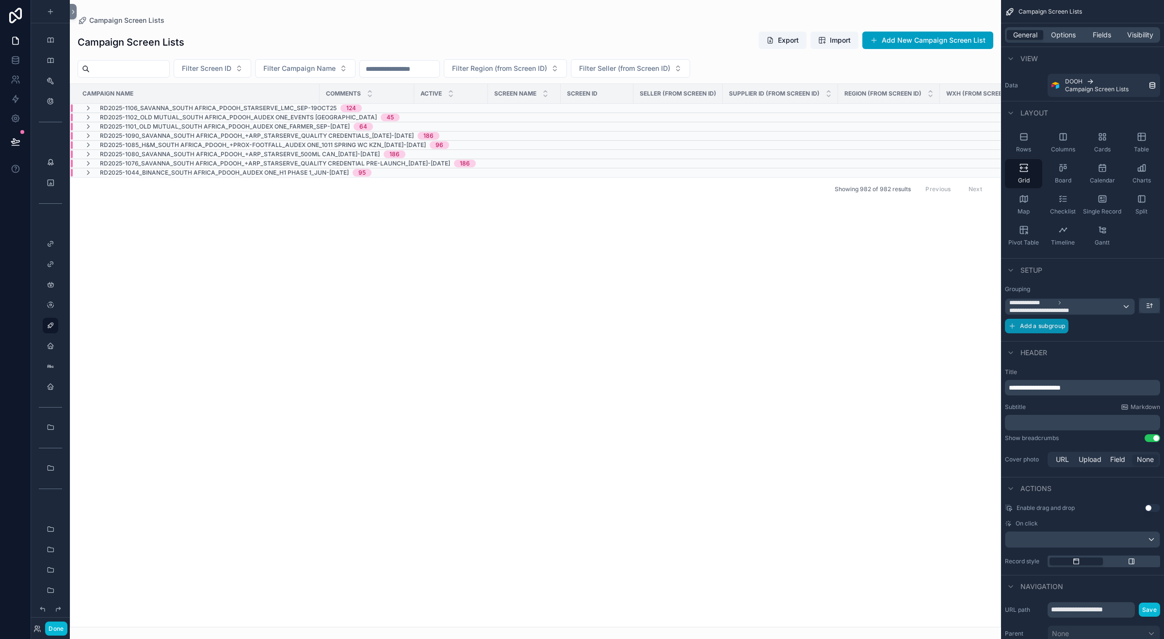
click at [1061, 323] on span "Add a subgroup" at bounding box center [1042, 325] width 45 height 7
click at [1095, 326] on div "Choose a field" at bounding box center [1070, 327] width 130 height 16
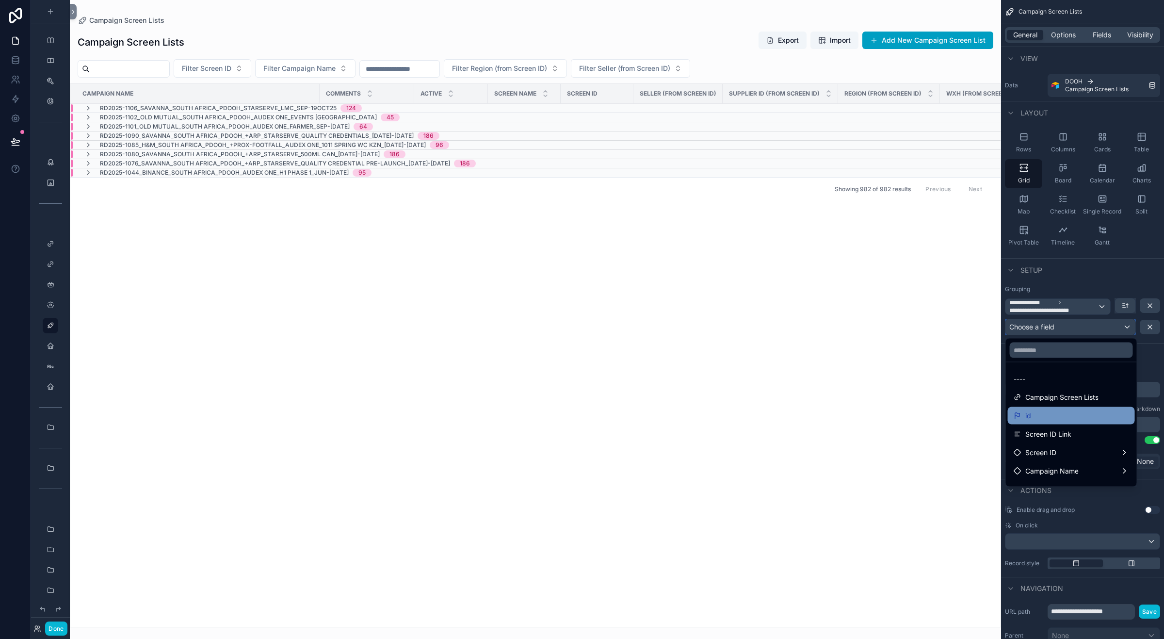
scroll to position [121, 0]
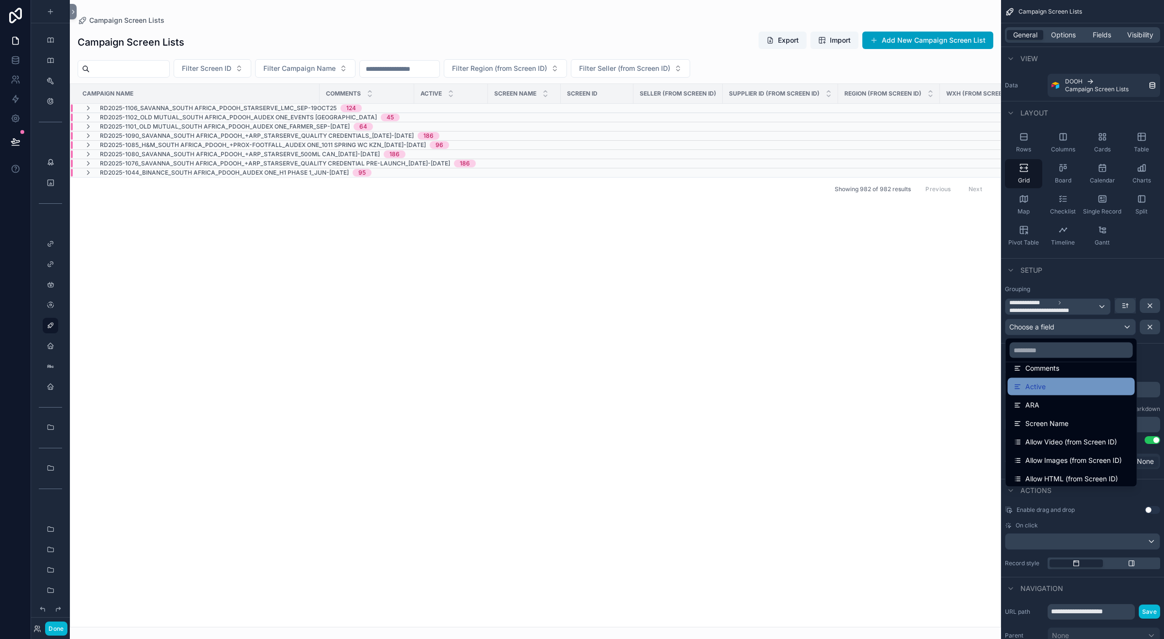
click at [1083, 383] on div "Active" at bounding box center [1071, 387] width 115 height 12
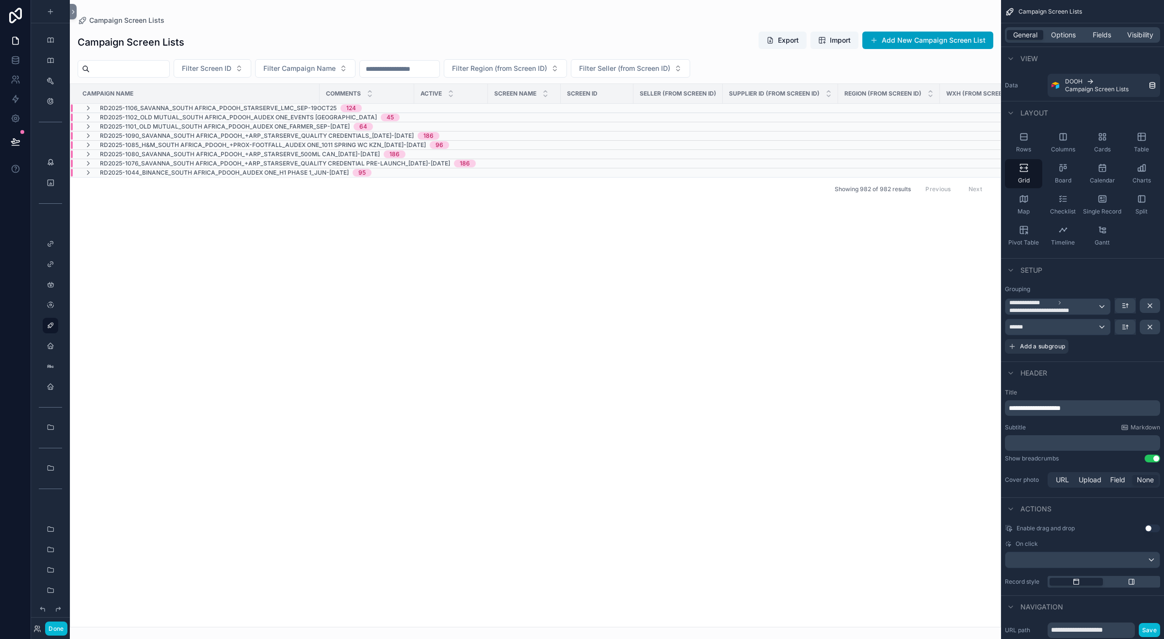
click at [1089, 262] on div "Setup" at bounding box center [1082, 269] width 163 height 23
click at [1058, 36] on span "Options" at bounding box center [1063, 35] width 25 height 10
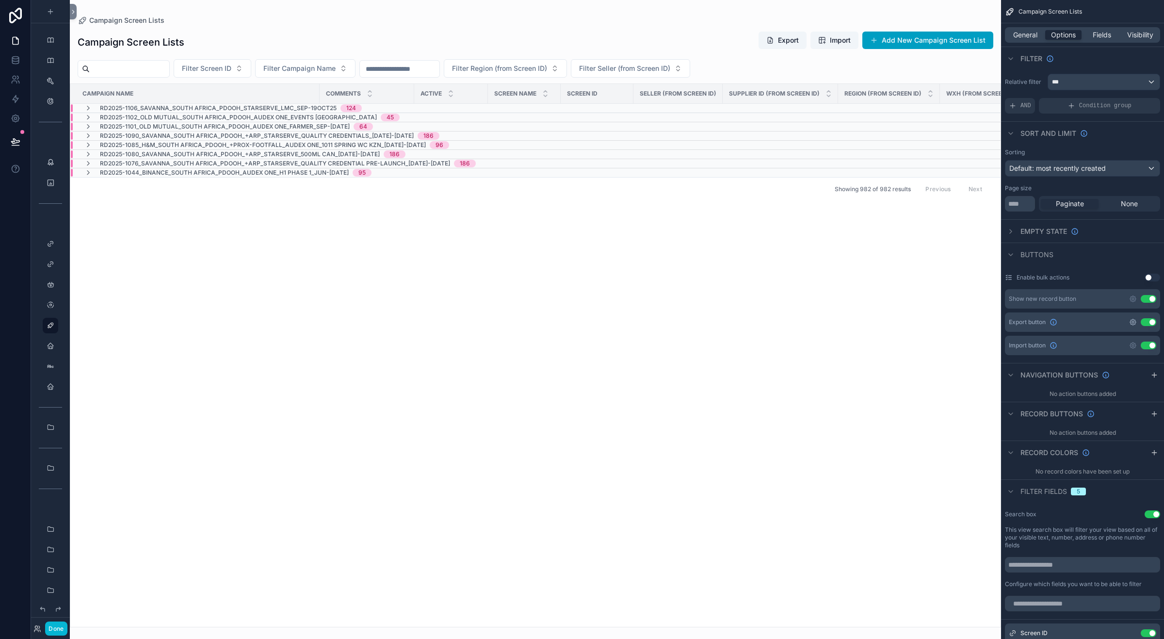
click at [1131, 321] on icon "scrollable content" at bounding box center [1133, 322] width 8 height 8
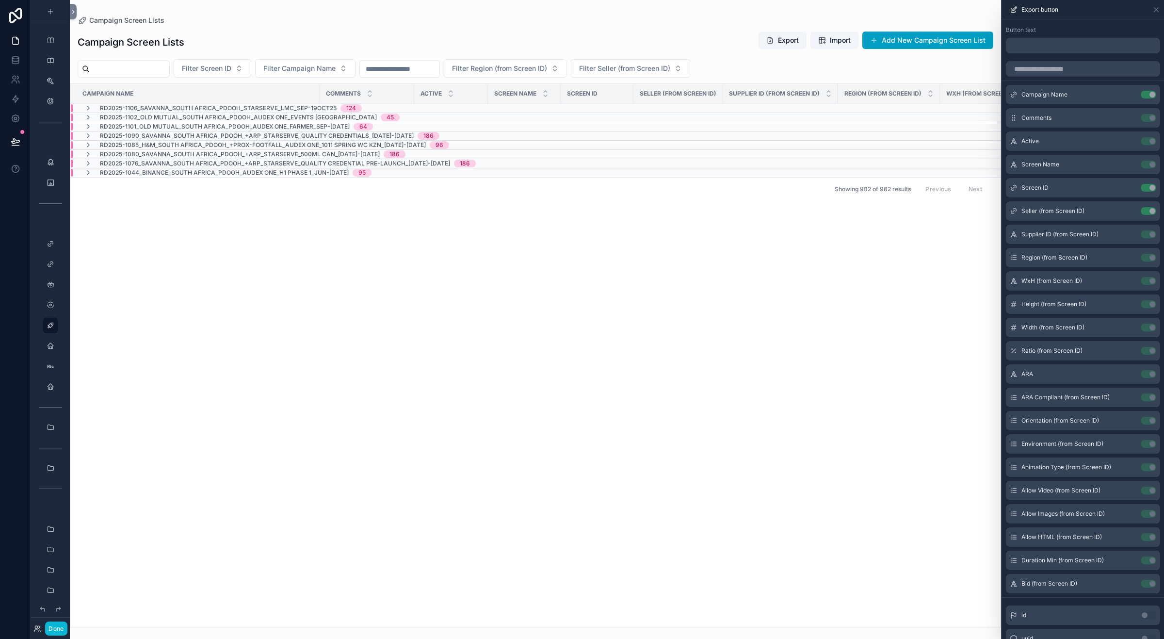
scroll to position [0, 0]
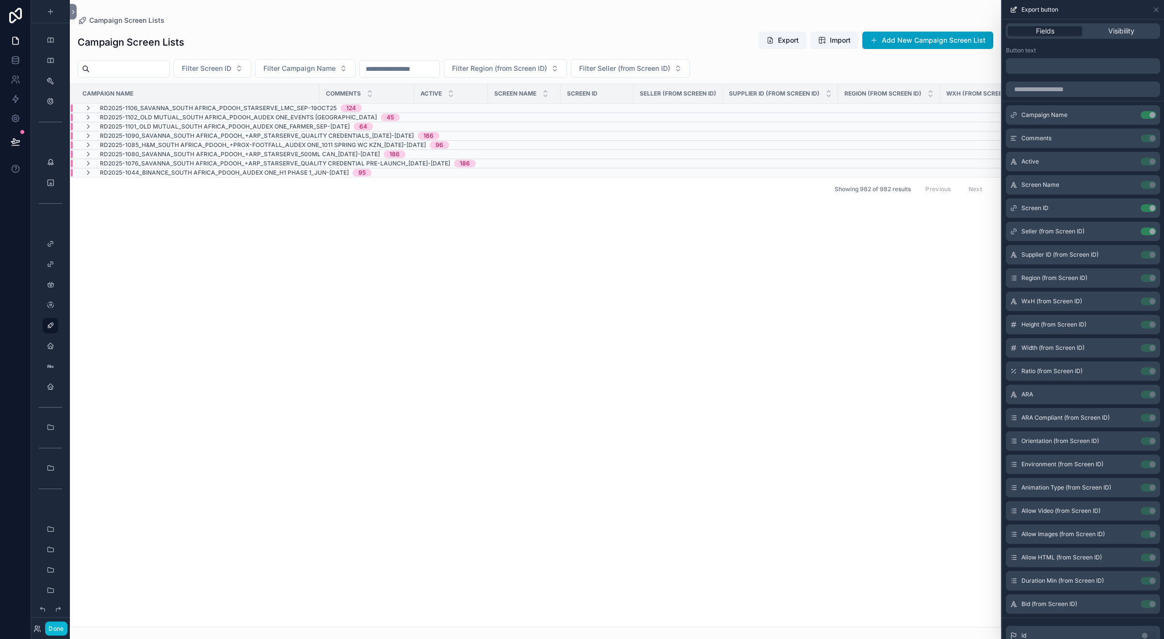
click at [1047, 49] on div "Button text" at bounding box center [1083, 51] width 154 height 8
click at [1160, 8] on div "Export button" at bounding box center [1083, 9] width 162 height 19
click at [1155, 7] on icon at bounding box center [1156, 10] width 8 height 8
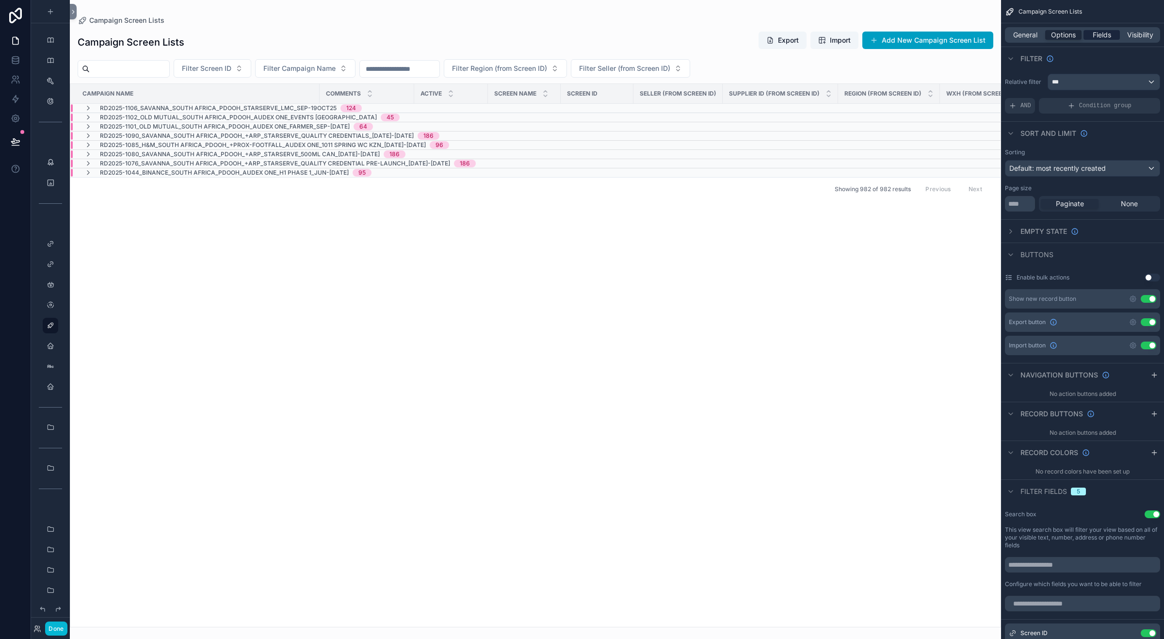
click at [1106, 37] on span "Fields" at bounding box center [1102, 35] width 18 height 10
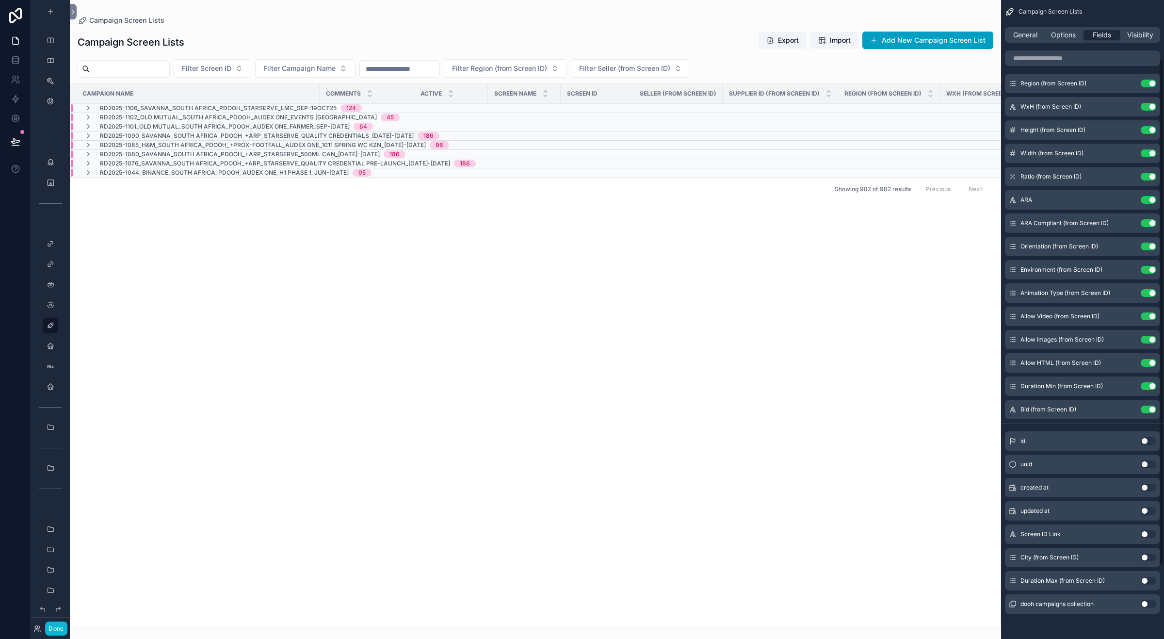
scroll to position [168, 0]
click at [1145, 405] on button "Use setting" at bounding box center [1149, 408] width 16 height 8
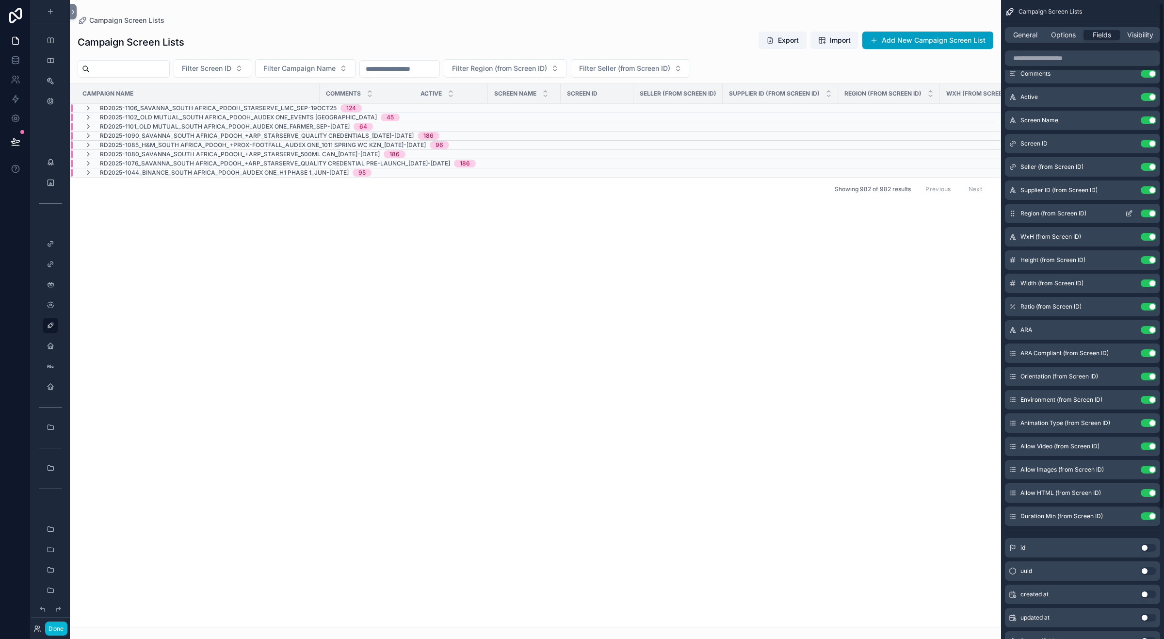
scroll to position [0, 0]
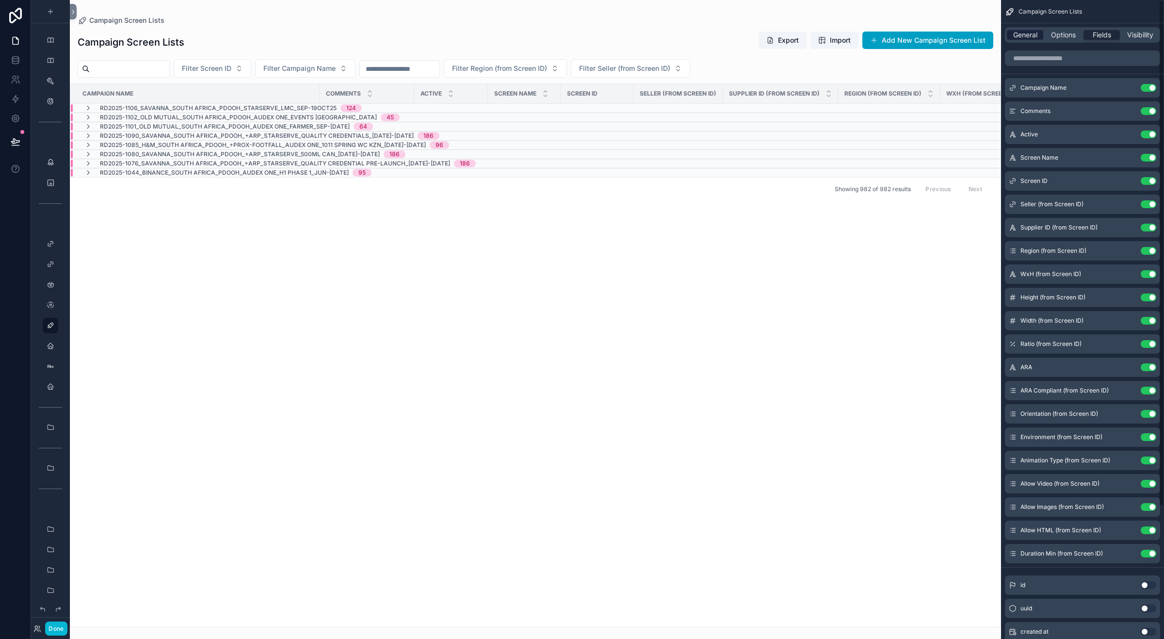
click at [1036, 36] on span "General" at bounding box center [1025, 35] width 24 height 10
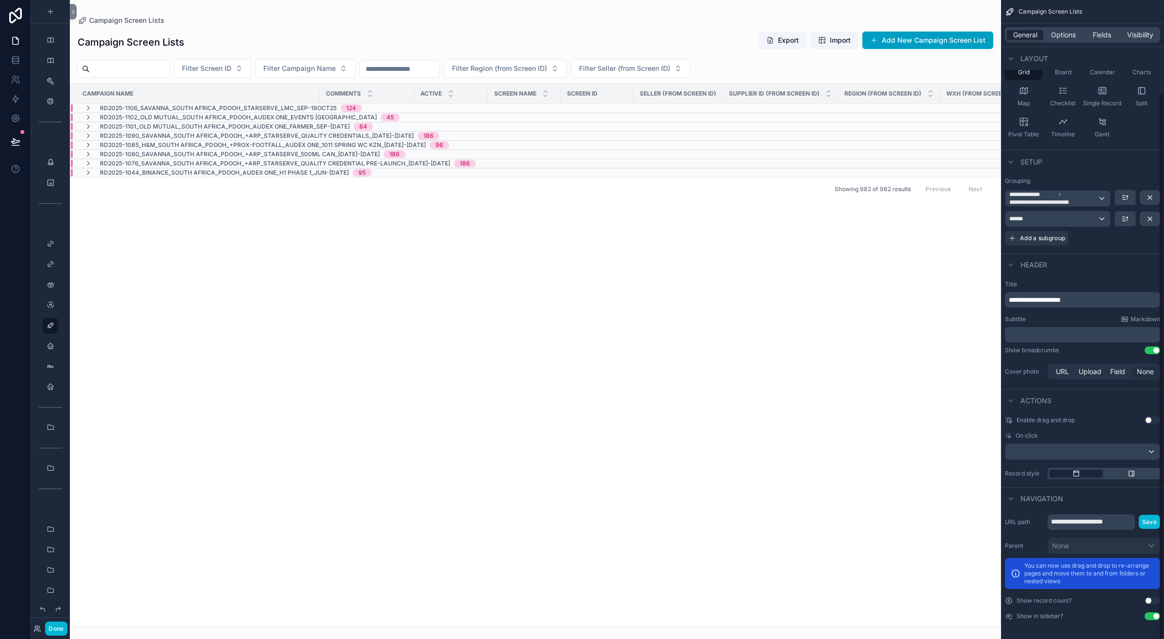
scroll to position [109, 0]
click at [1126, 451] on div "scrollable content" at bounding box center [1082, 451] width 154 height 16
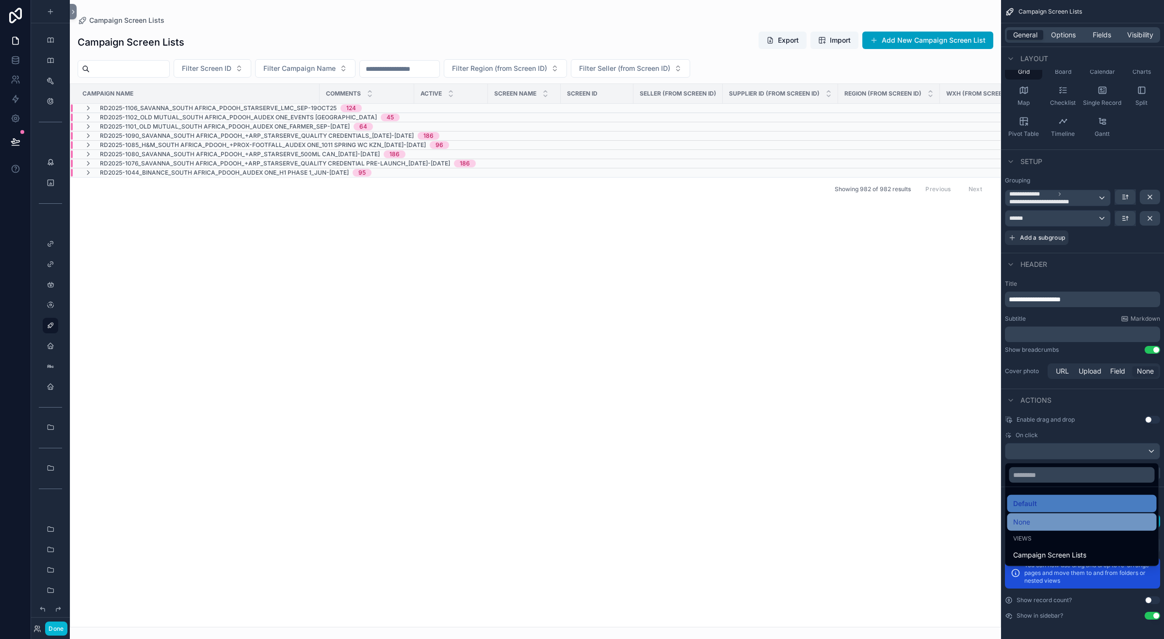
click at [1037, 517] on div "None" at bounding box center [1082, 522] width 138 height 12
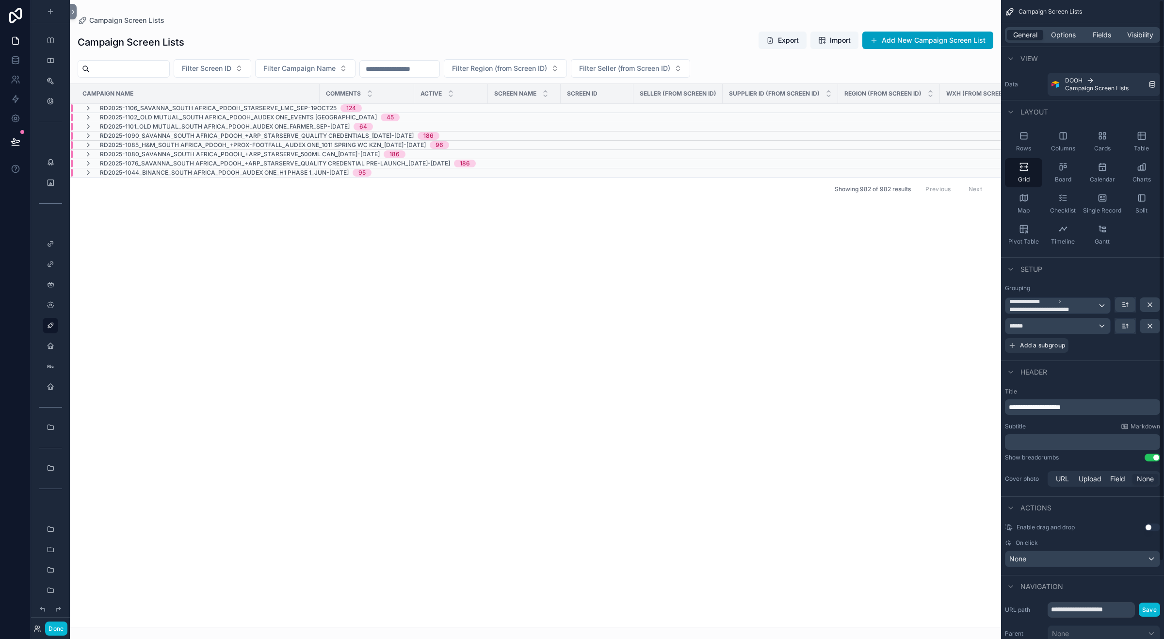
scroll to position [0, 0]
click at [87, 106] on icon "scrollable content" at bounding box center [88, 108] width 8 height 8
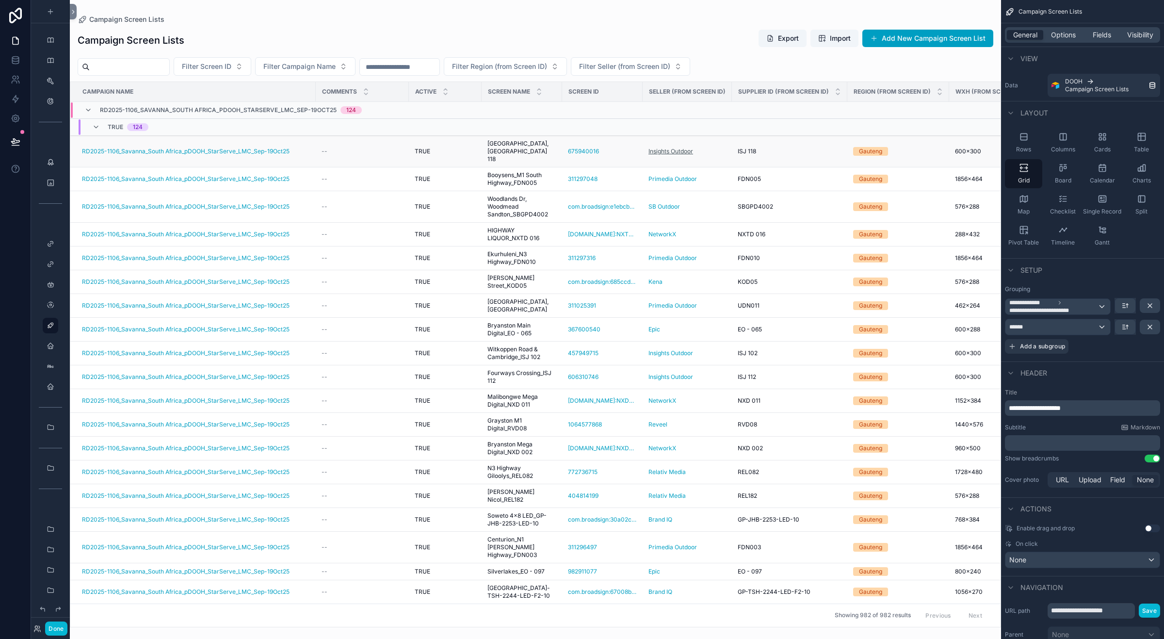
click at [687, 147] on span "Insights Outdoor" at bounding box center [670, 151] width 45 height 8
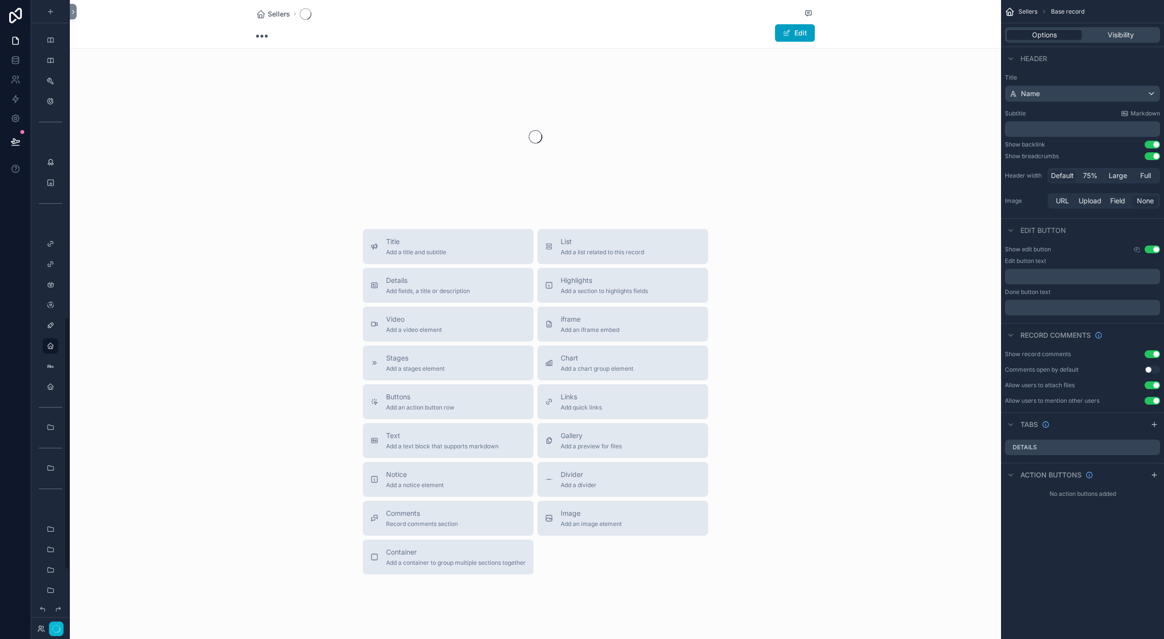
scroll to position [789, 0]
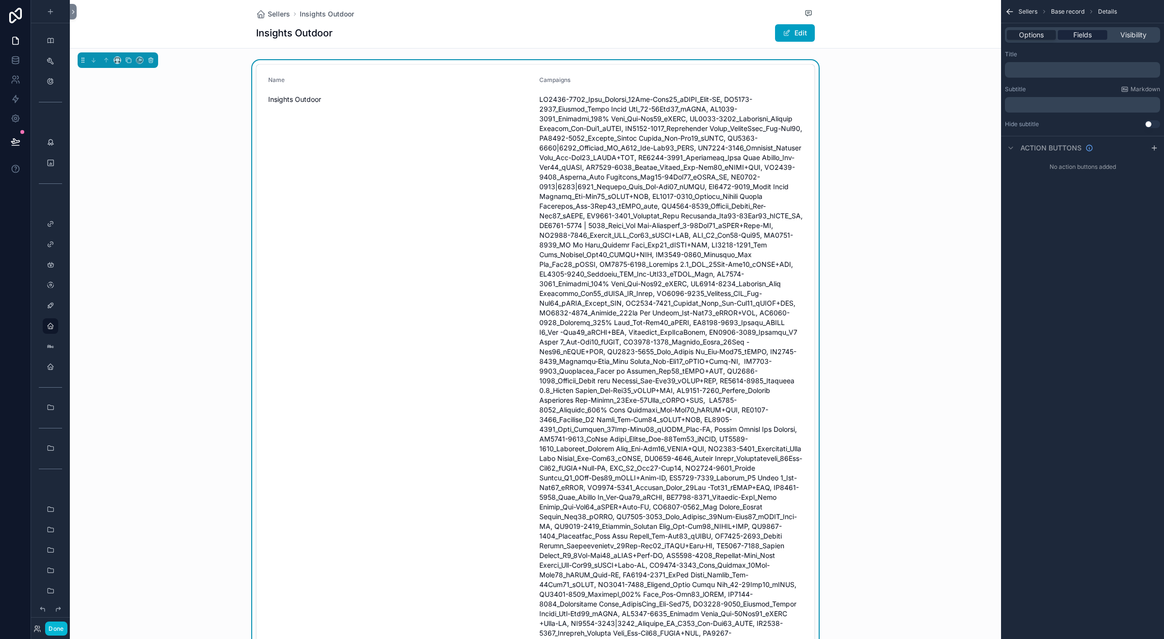
click at [1093, 38] on div "Fields" at bounding box center [1082, 35] width 49 height 10
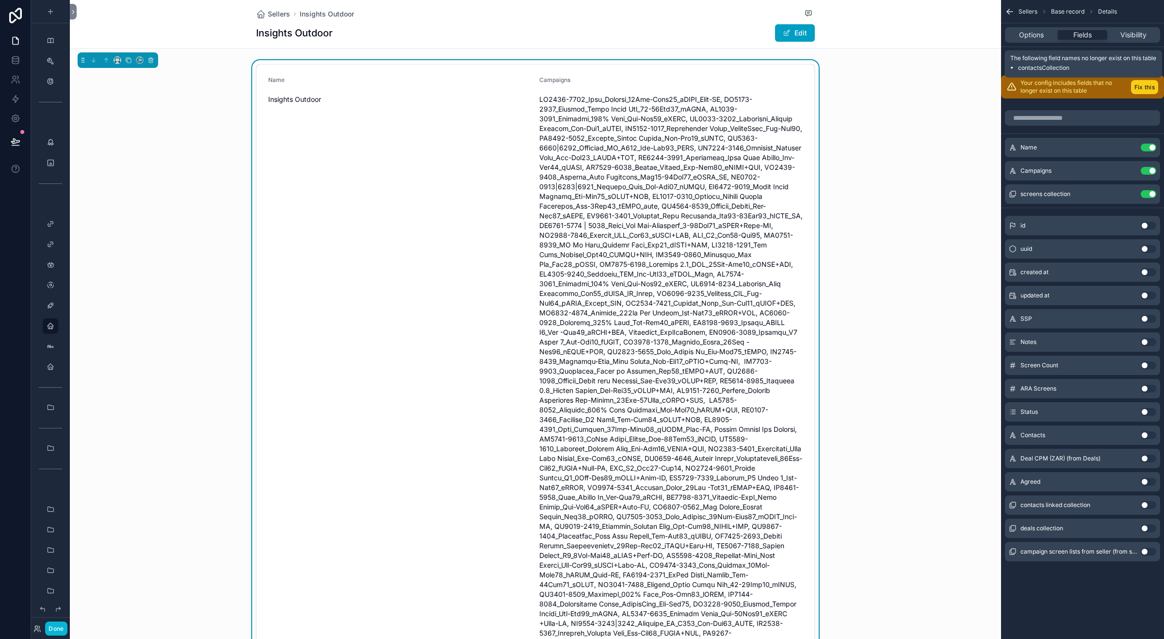
click at [1143, 89] on button "Fix this" at bounding box center [1144, 87] width 27 height 14
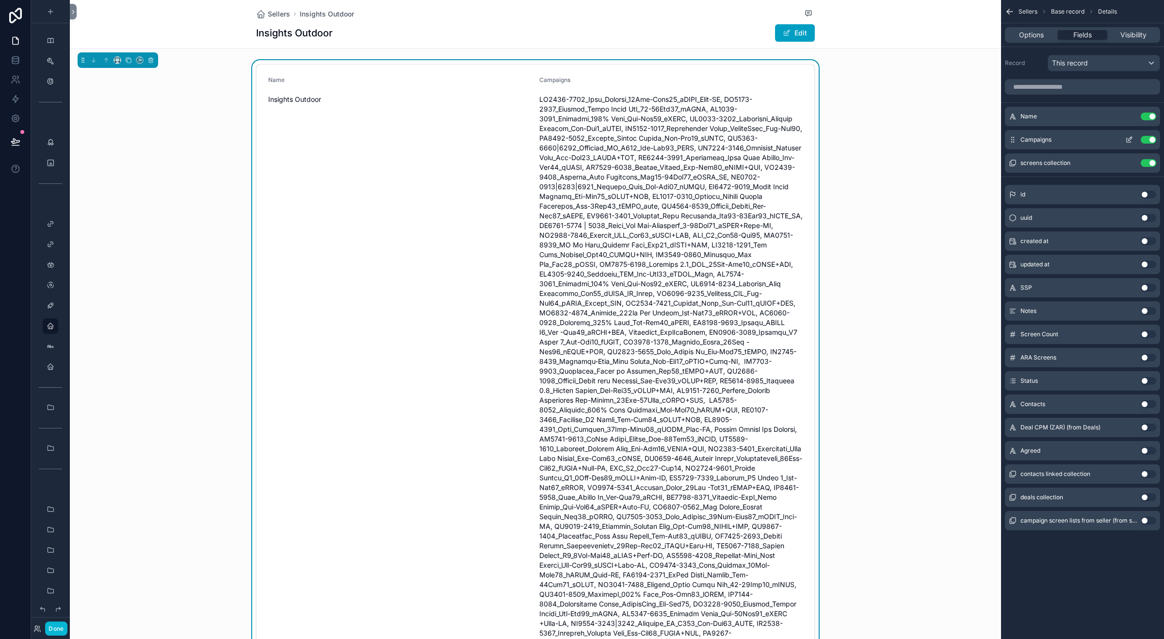
click at [1145, 140] on button "Use setting" at bounding box center [1149, 140] width 16 height 8
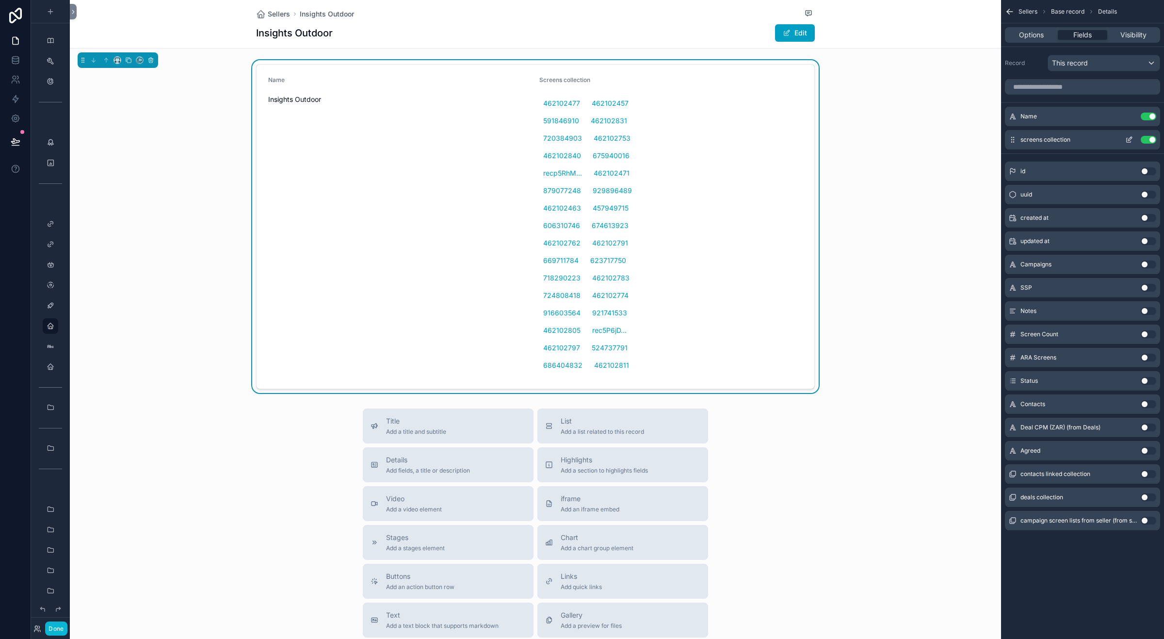
click at [1138, 135] on div "screens collection Use setting" at bounding box center [1082, 139] width 155 height 19
click at [1147, 138] on button "Use setting" at bounding box center [1149, 140] width 16 height 8
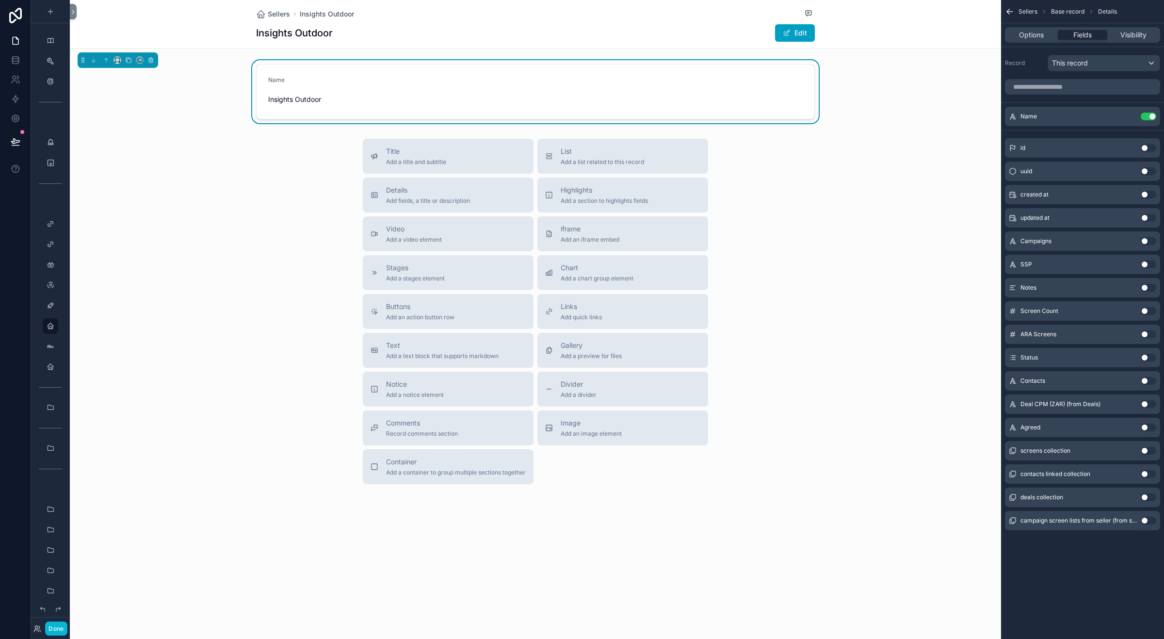
click at [1146, 382] on button "Use setting" at bounding box center [1149, 381] width 16 height 8
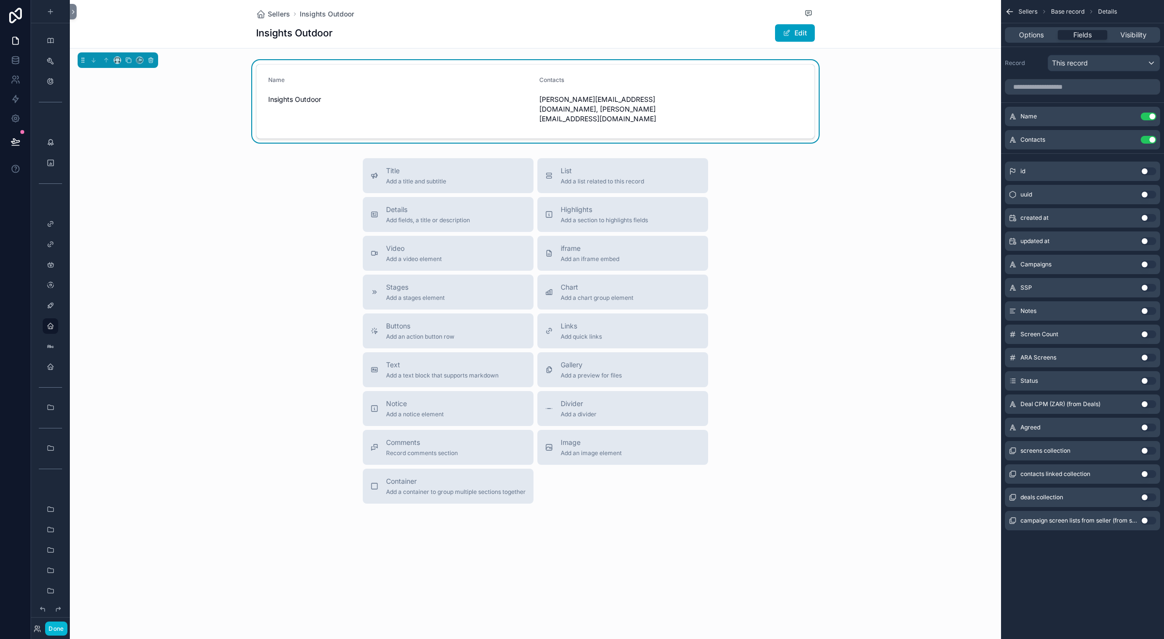
click at [1144, 405] on button "Use setting" at bounding box center [1149, 404] width 16 height 8
click at [1145, 312] on button "Use setting" at bounding box center [1149, 311] width 16 height 8
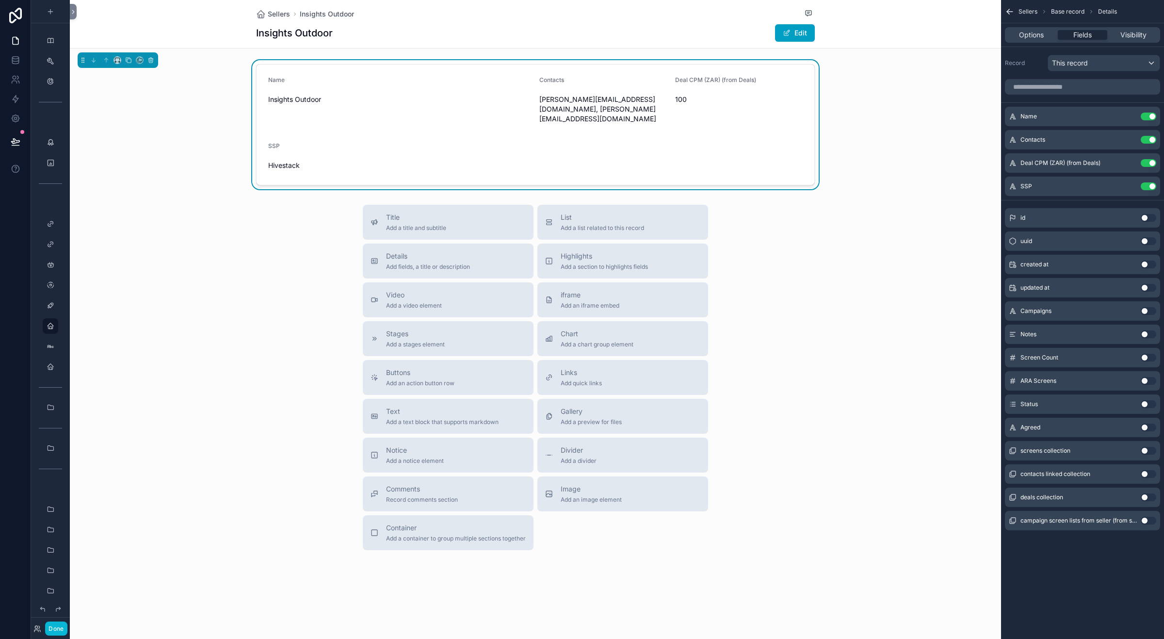
click at [1143, 496] on button "Use setting" at bounding box center [1149, 497] width 16 height 8
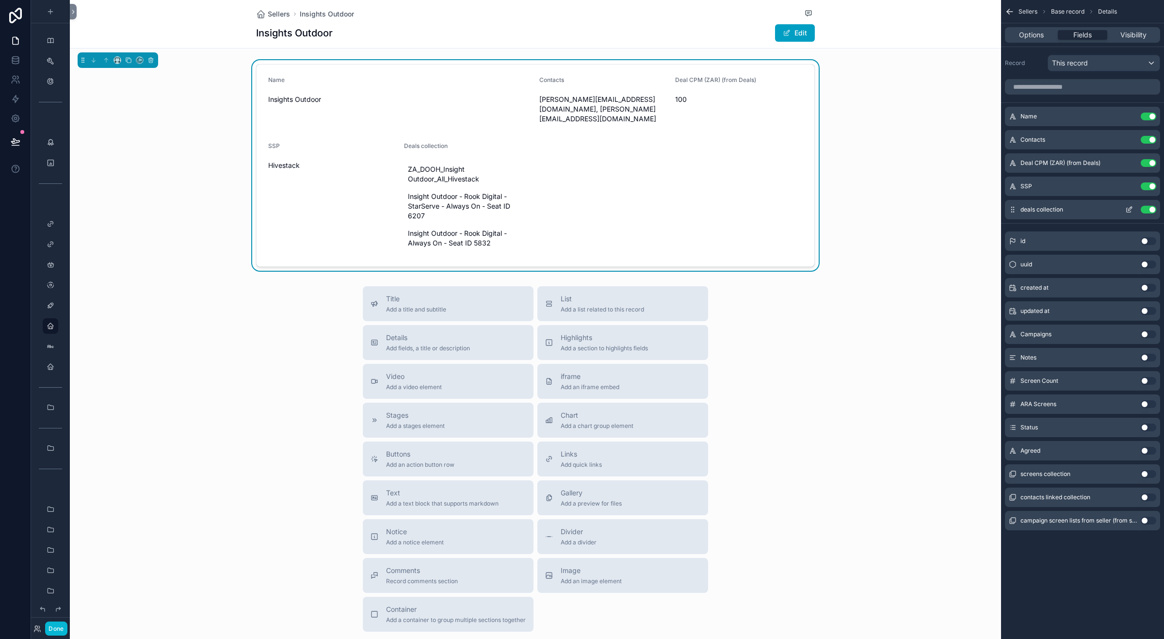
click at [1153, 207] on button "Use setting" at bounding box center [1149, 210] width 16 height 8
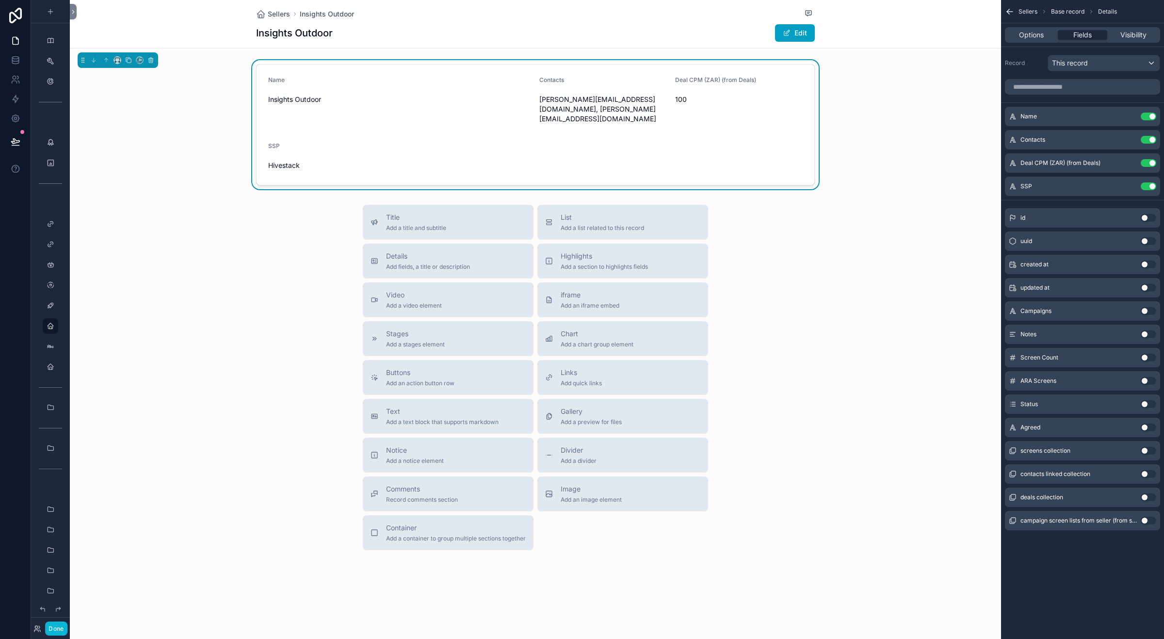
click at [1143, 333] on button "Use setting" at bounding box center [1149, 334] width 16 height 8
click at [1127, 115] on icon "scrollable content" at bounding box center [1129, 117] width 4 height 4
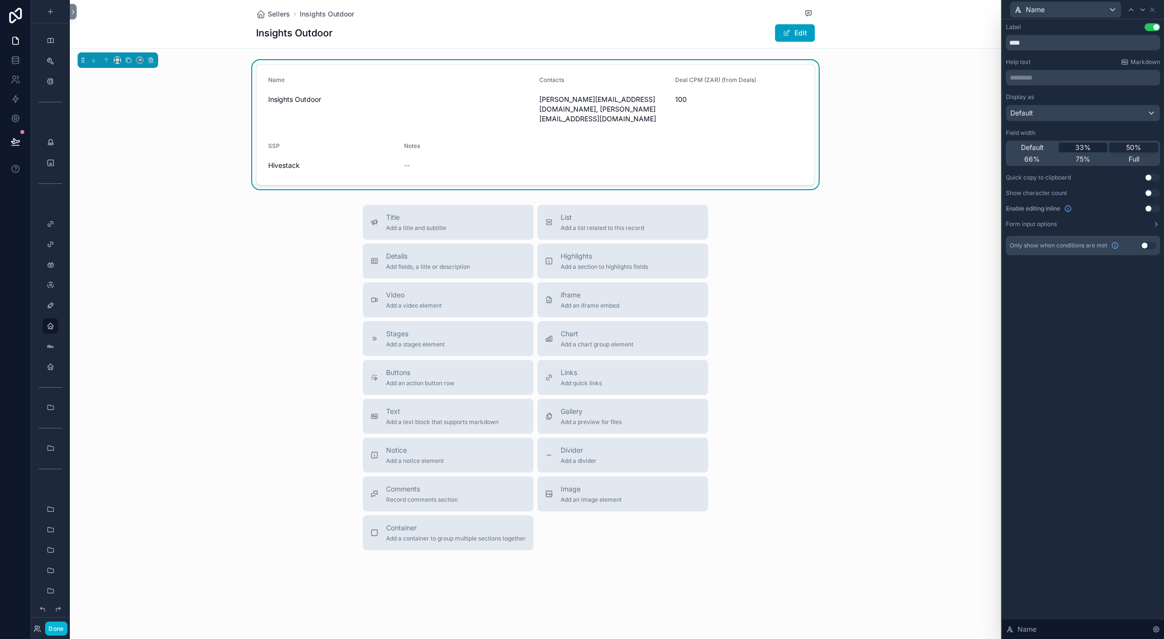
click at [1088, 145] on span "33%" at bounding box center [1083, 148] width 16 height 10
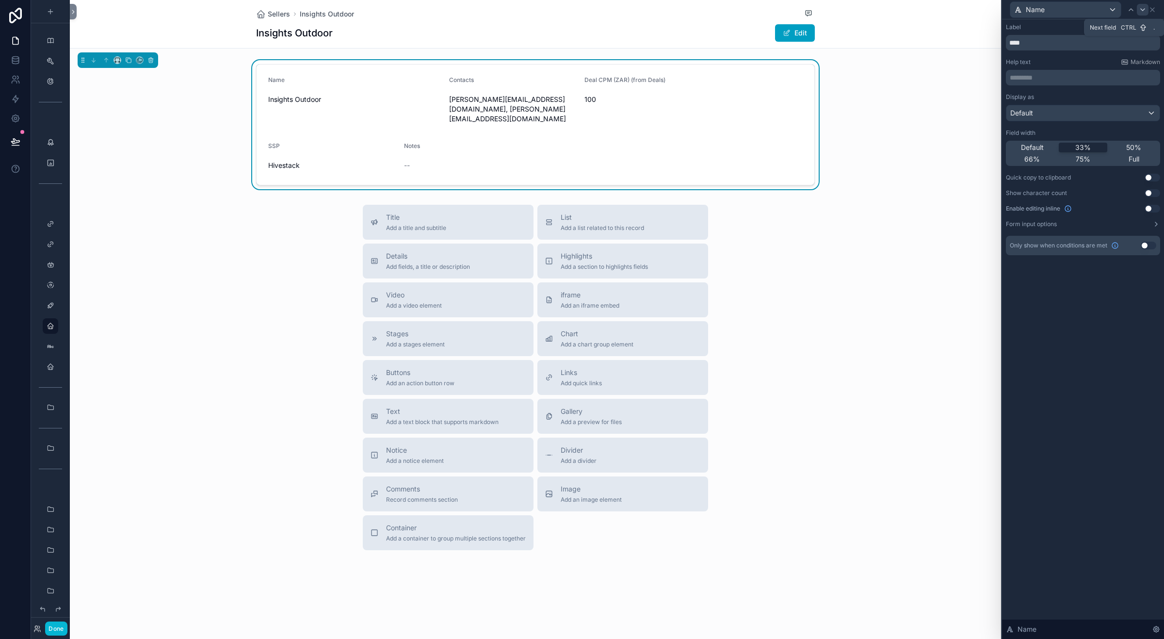
click at [1139, 9] on icon at bounding box center [1143, 10] width 8 height 8
click at [1085, 147] on span "33%" at bounding box center [1083, 148] width 16 height 10
click at [1140, 9] on icon at bounding box center [1143, 10] width 8 height 8
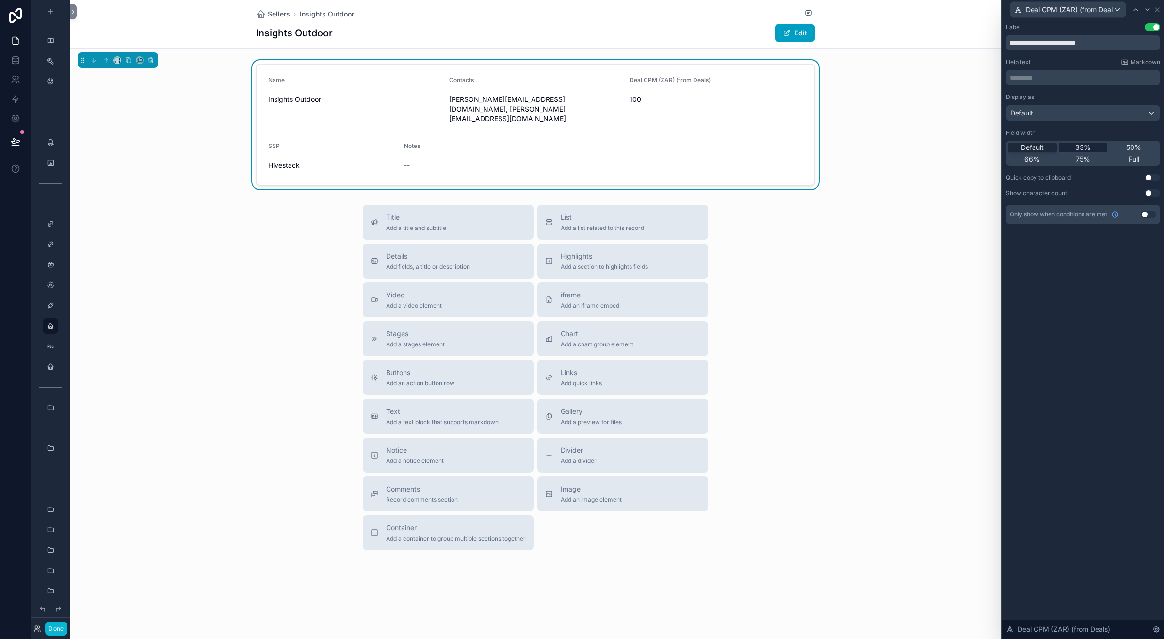
click at [1086, 146] on span "33%" at bounding box center [1083, 148] width 16 height 10
click at [1143, 11] on div at bounding box center [1148, 10] width 12 height 12
click at [1090, 149] on div "33%" at bounding box center [1083, 148] width 49 height 10
click at [1143, 12] on icon at bounding box center [1143, 10] width 8 height 8
click at [1089, 148] on span "33%" at bounding box center [1083, 148] width 16 height 10
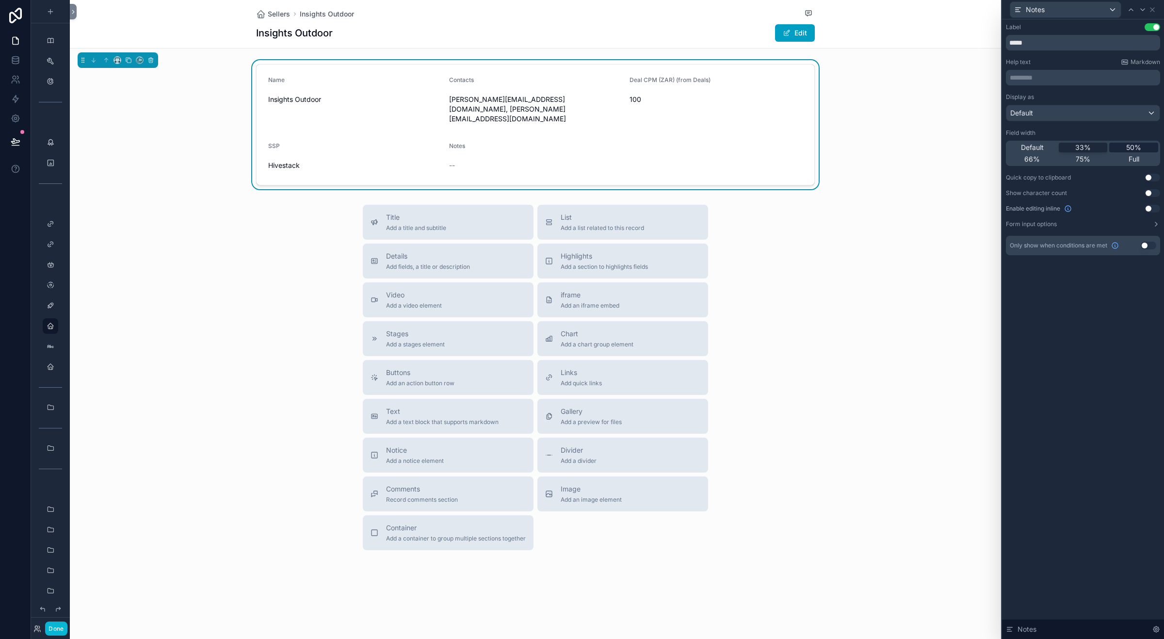
click at [1131, 145] on span "50%" at bounding box center [1133, 148] width 15 height 10
click at [1153, 12] on icon at bounding box center [1152, 10] width 8 height 8
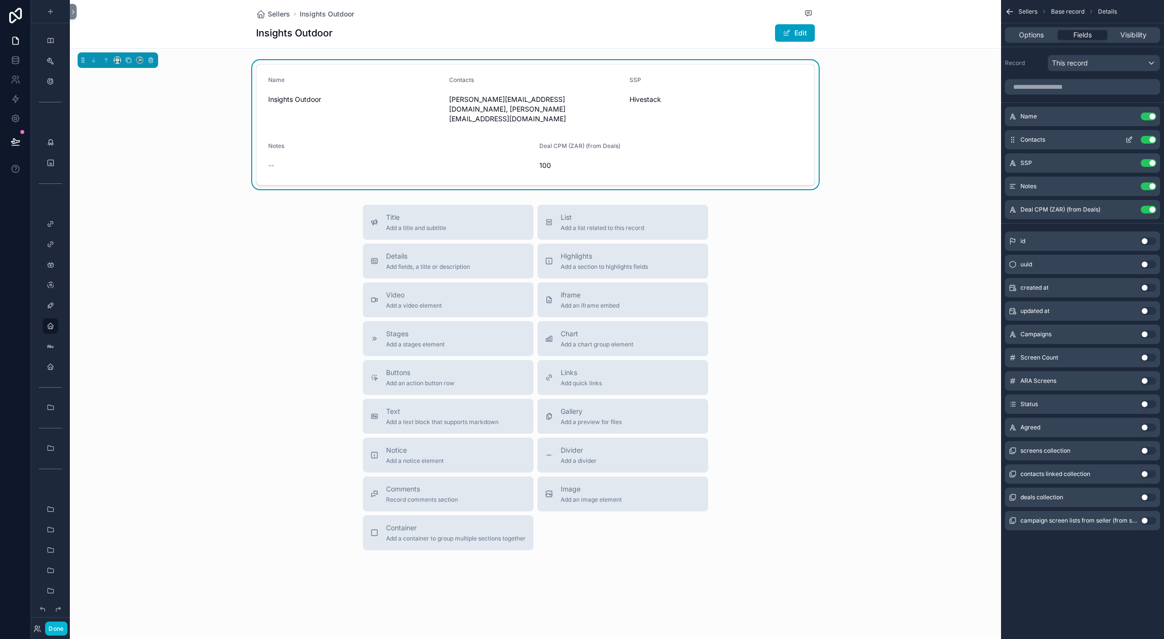
click at [1128, 140] on icon "scrollable content" at bounding box center [1130, 139] width 4 height 4
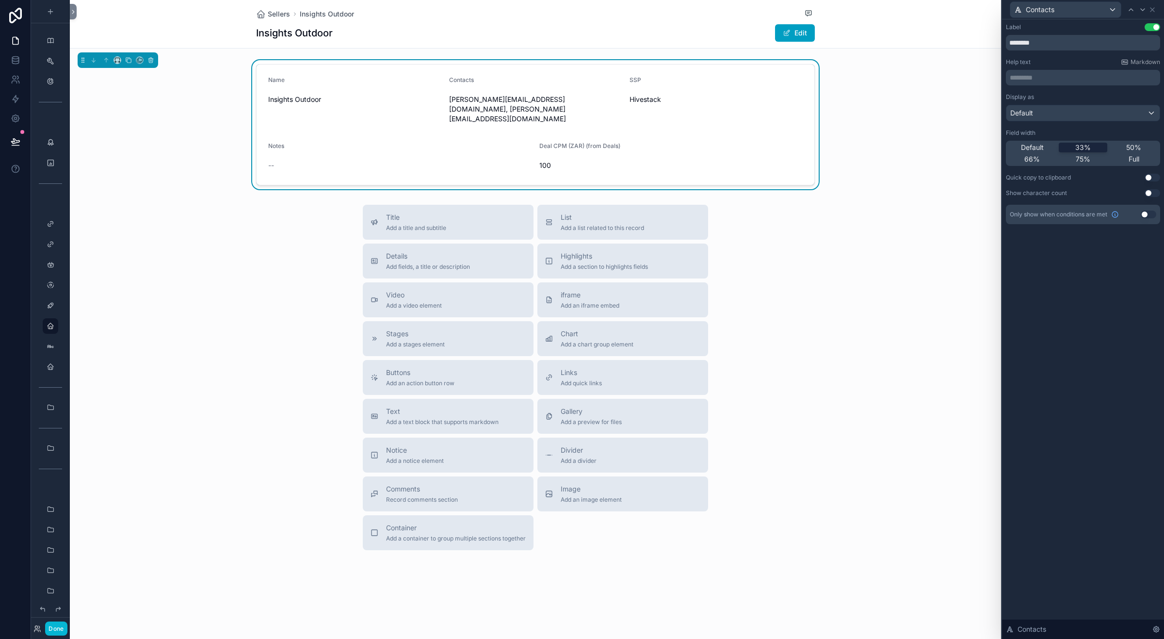
click at [1126, 146] on div "50%" at bounding box center [1133, 148] width 49 height 10
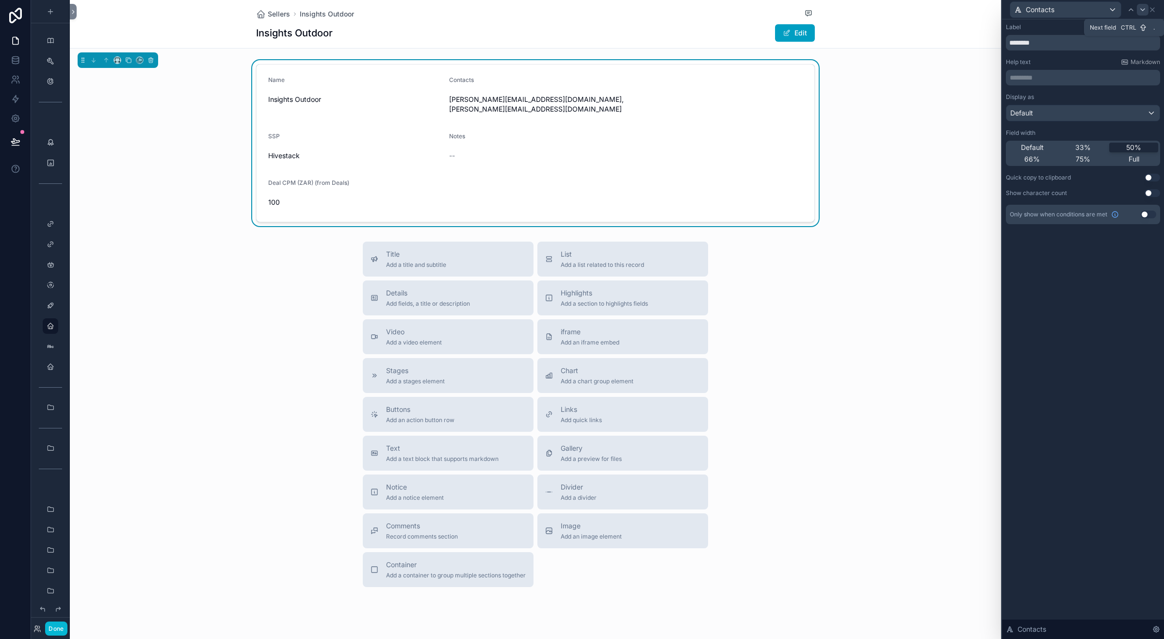
click at [1145, 9] on icon at bounding box center [1143, 10] width 4 height 2
click at [1154, 10] on icon at bounding box center [1152, 10] width 8 height 8
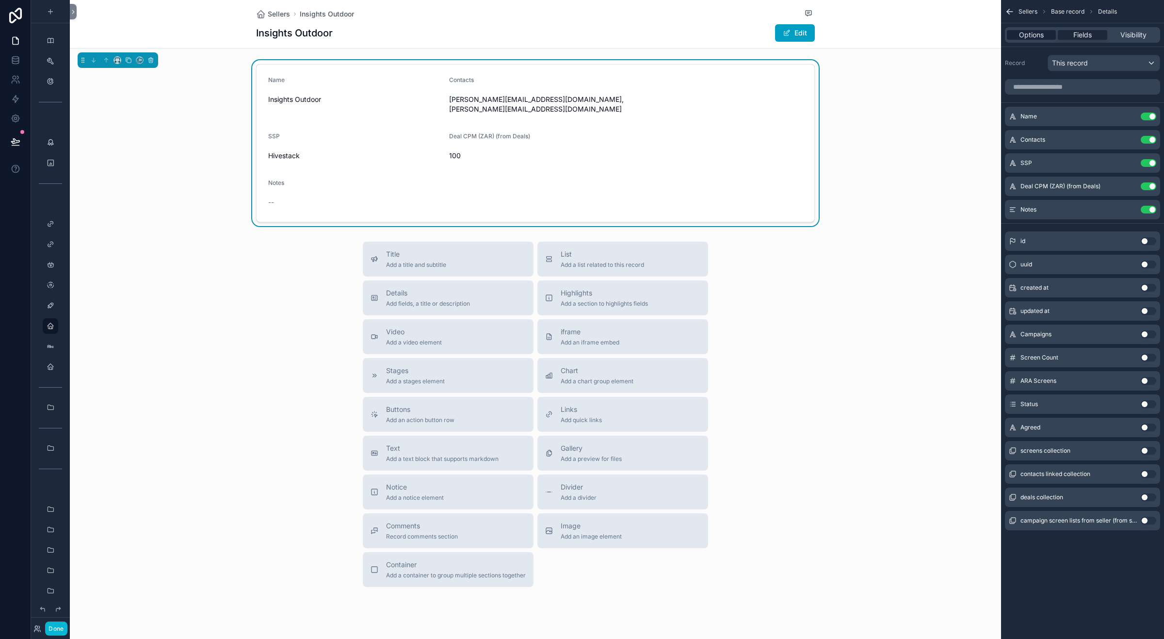
click at [1039, 35] on span "Options" at bounding box center [1031, 35] width 25 height 10
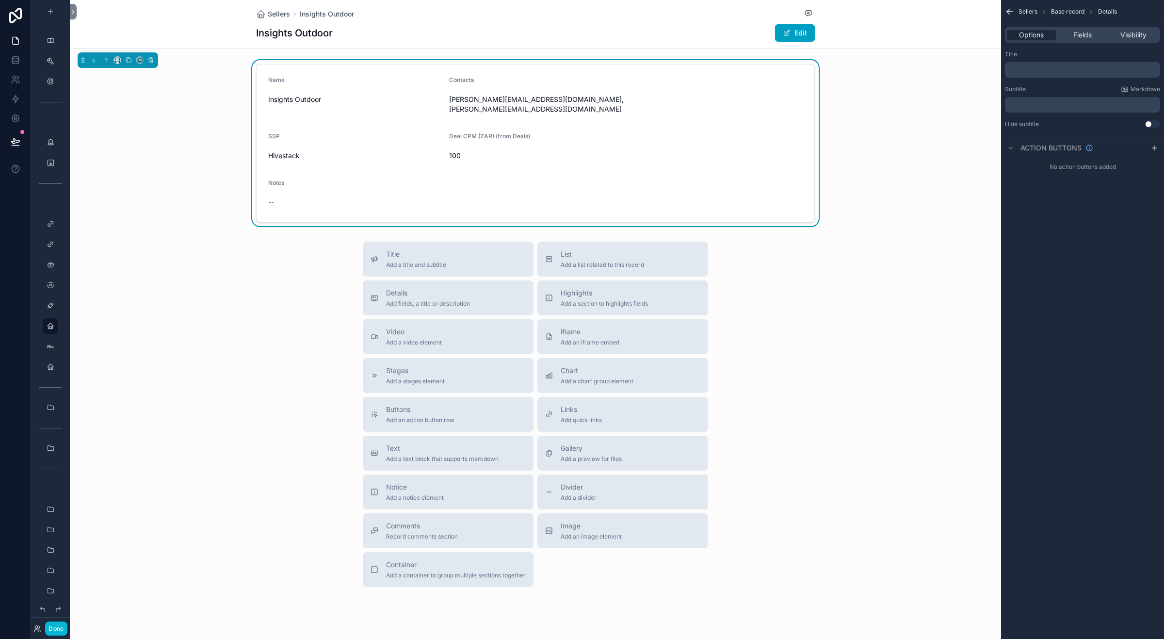
click at [1147, 125] on button "Use setting" at bounding box center [1153, 124] width 16 height 8
click at [1150, 125] on button "Use setting" at bounding box center [1153, 124] width 16 height 8
click at [1081, 33] on span "Fields" at bounding box center [1082, 35] width 18 height 10
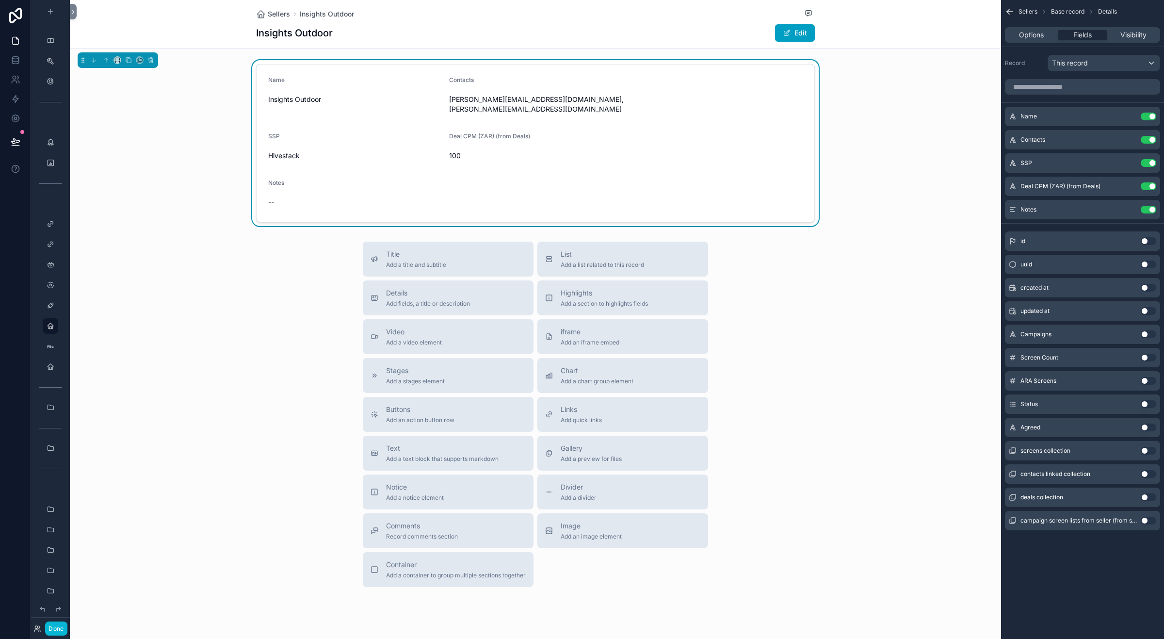
drag, startPoint x: 721, startPoint y: 39, endPoint x: 745, endPoint y: 37, distance: 23.8
click at [721, 39] on div "Insights Outdoor Edit" at bounding box center [535, 33] width 559 height 18
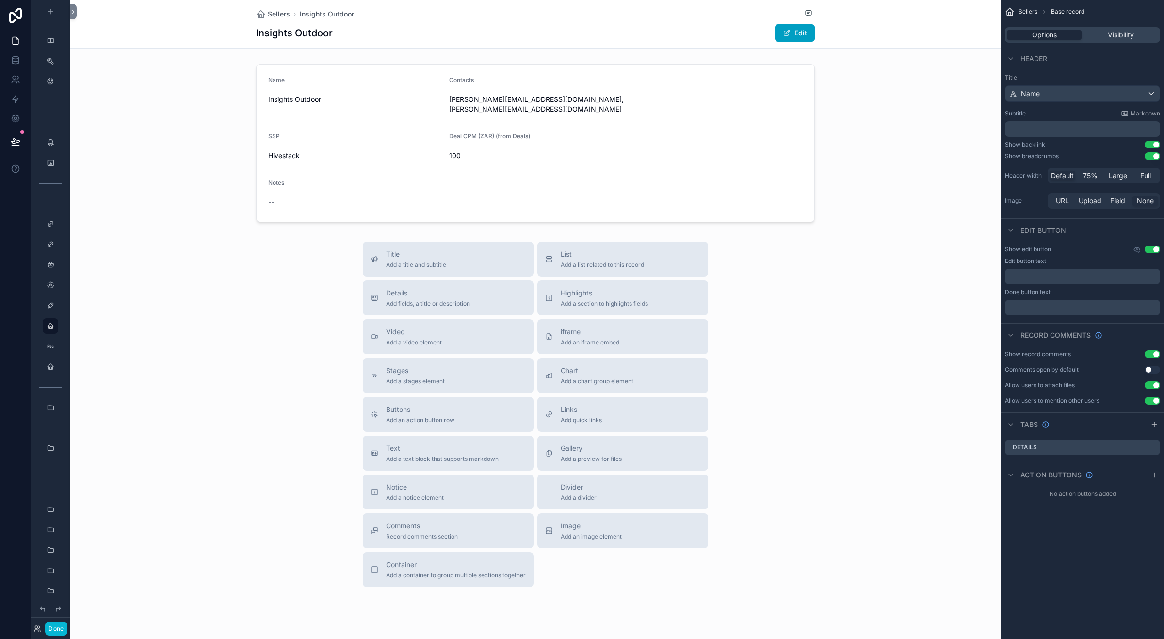
click at [1153, 143] on button "Use setting" at bounding box center [1153, 145] width 16 height 8
click at [1150, 145] on button "Use setting" at bounding box center [1153, 145] width 16 height 8
click at [1149, 145] on button "Use setting" at bounding box center [1153, 145] width 16 height 8
click at [1150, 249] on button "Use setting" at bounding box center [1153, 249] width 16 height 8
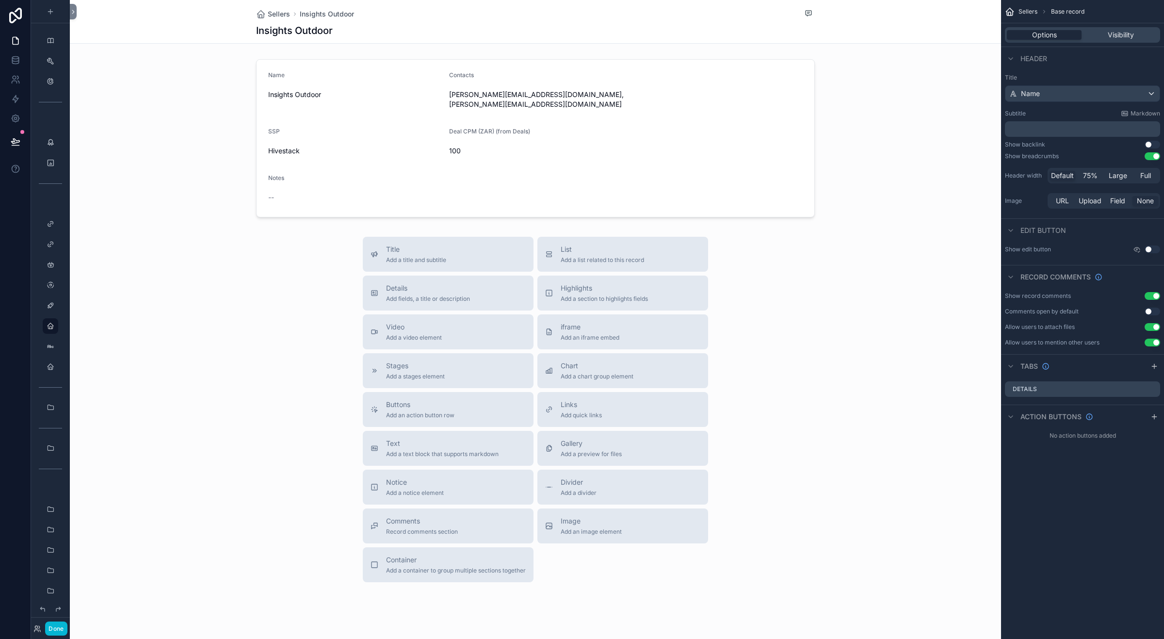
click at [1154, 295] on button "Use setting" at bounding box center [1153, 296] width 16 height 8
click at [1113, 92] on div "Name" at bounding box center [1082, 94] width 154 height 16
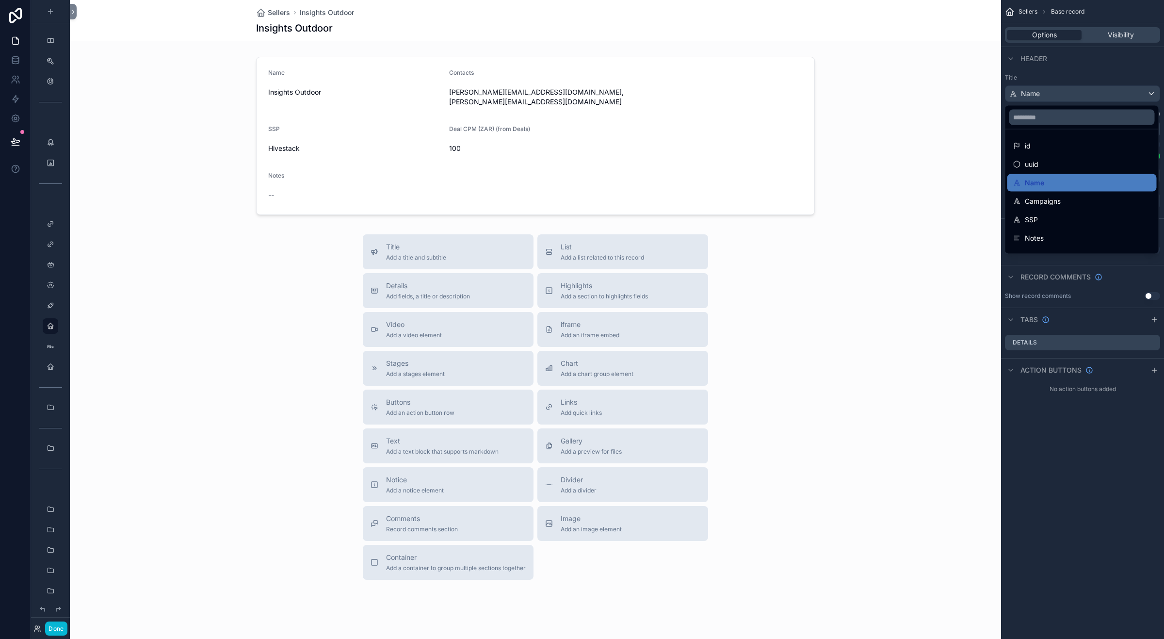
click at [1113, 92] on div "scrollable content" at bounding box center [582, 319] width 1164 height 639
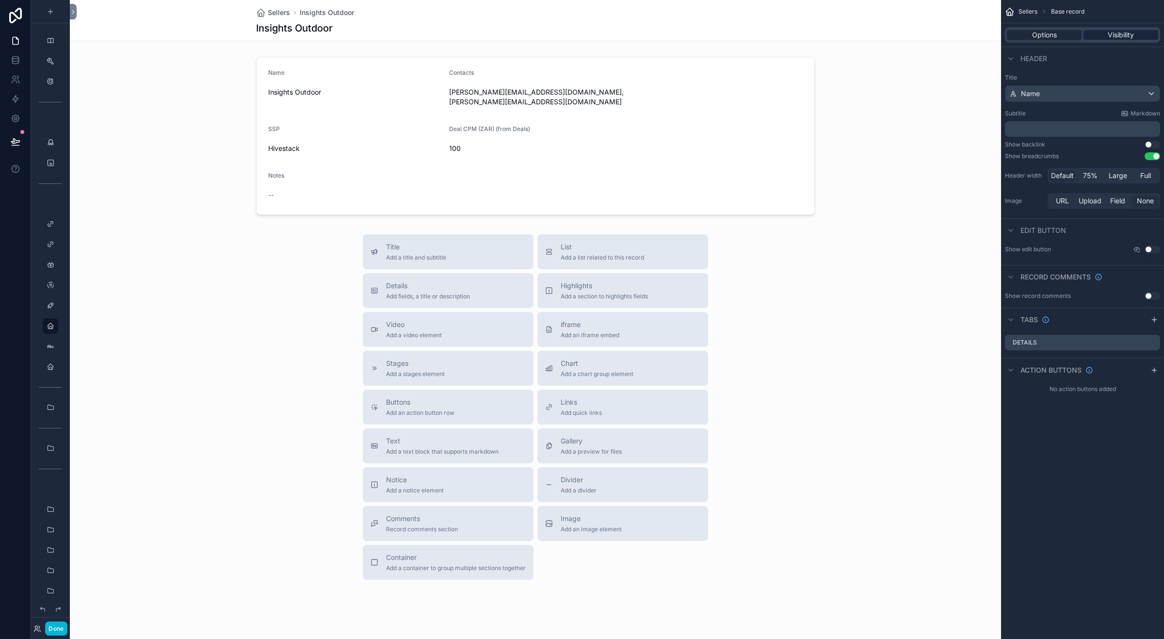
click at [1120, 37] on span "Visibility" at bounding box center [1121, 35] width 26 height 10
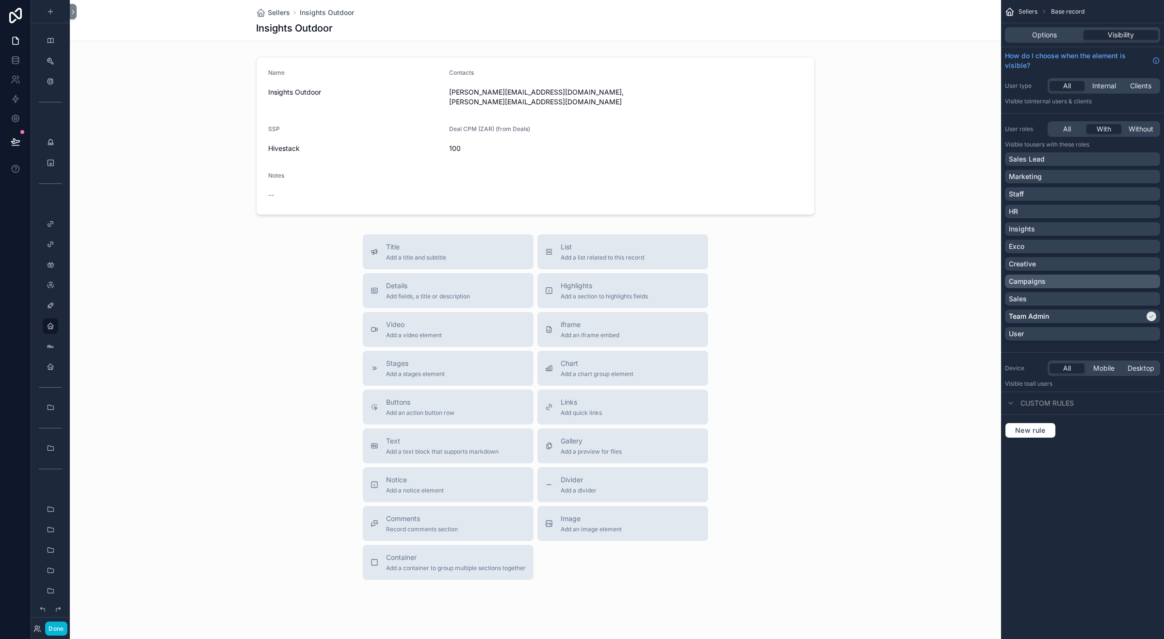
click at [1059, 278] on div "Campaigns" at bounding box center [1082, 281] width 147 height 10
click at [1054, 262] on div "Creative" at bounding box center [1082, 264] width 147 height 10
click at [1064, 242] on div "Exco" at bounding box center [1082, 247] width 147 height 10
click at [1062, 228] on div "Insights" at bounding box center [1082, 229] width 147 height 10
click at [1150, 228] on icon "scrollable content" at bounding box center [1151, 229] width 6 height 6
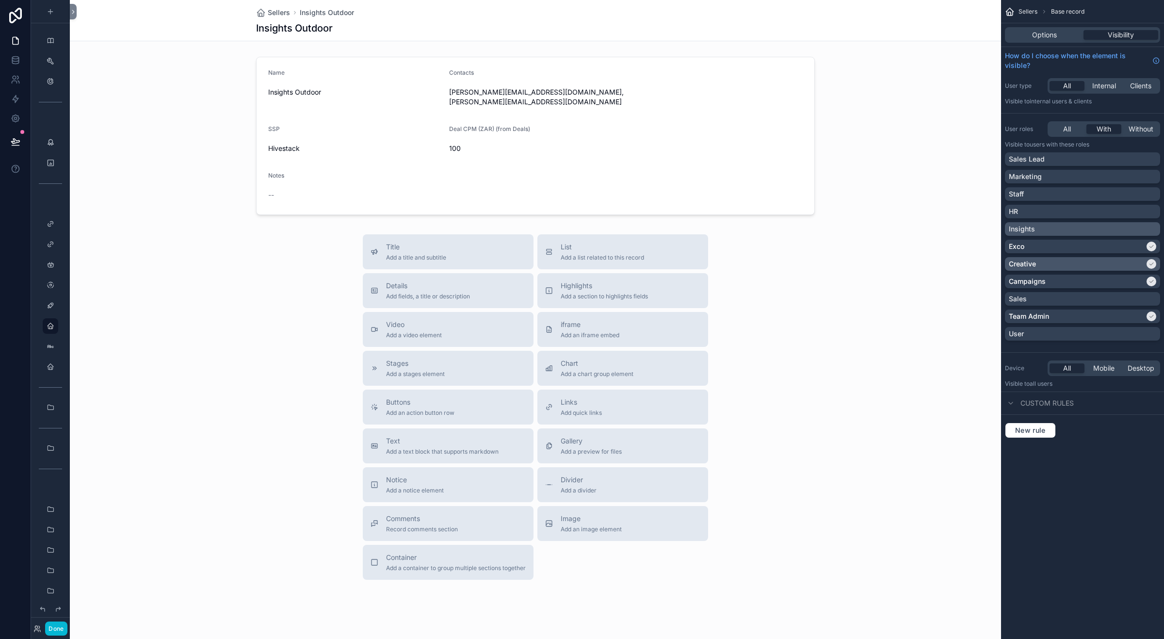
click at [1147, 263] on div "scrollable content" at bounding box center [1151, 264] width 10 height 10
click at [1043, 38] on span "Options" at bounding box center [1044, 35] width 25 height 10
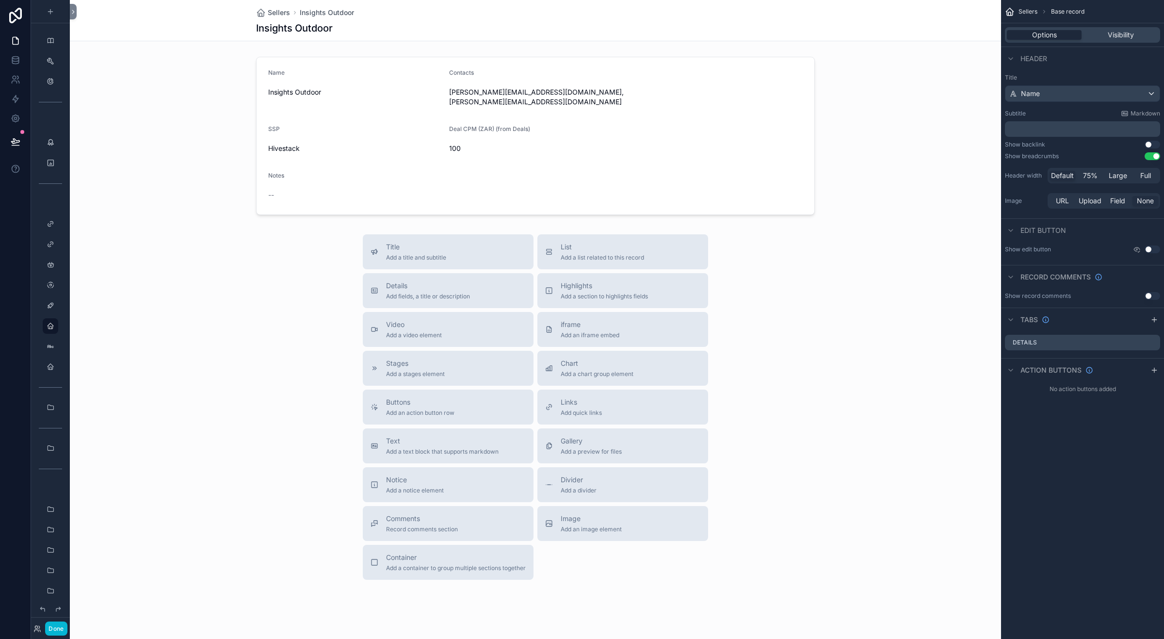
click at [1148, 157] on button "Use setting" at bounding box center [1153, 156] width 16 height 8
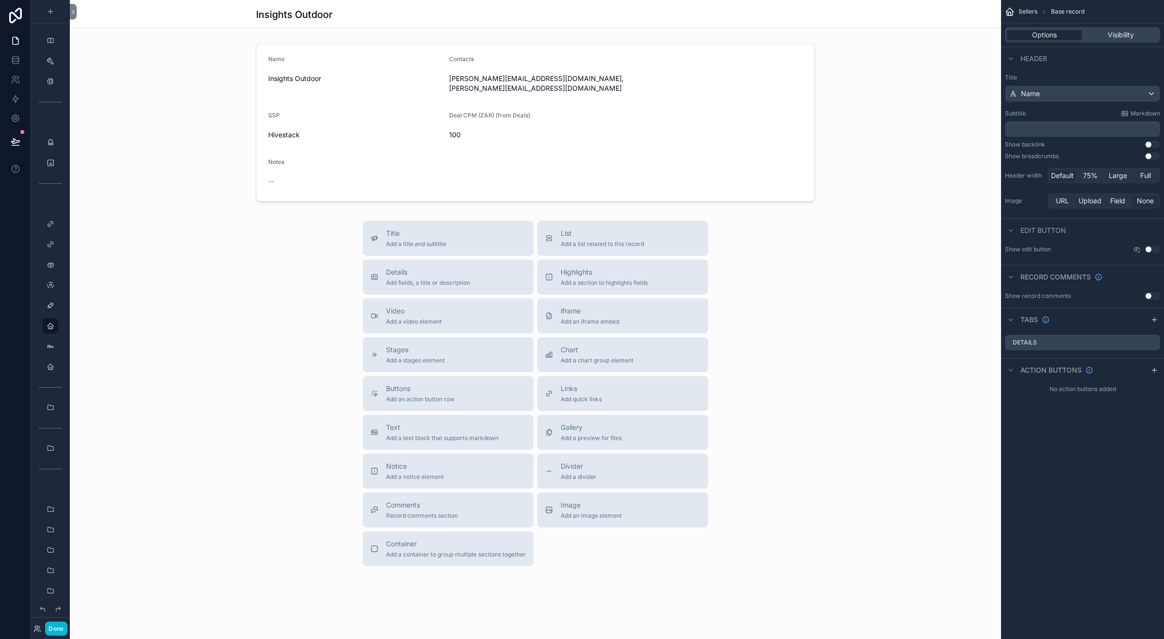
click at [1148, 157] on button "Use setting" at bounding box center [1153, 156] width 16 height 8
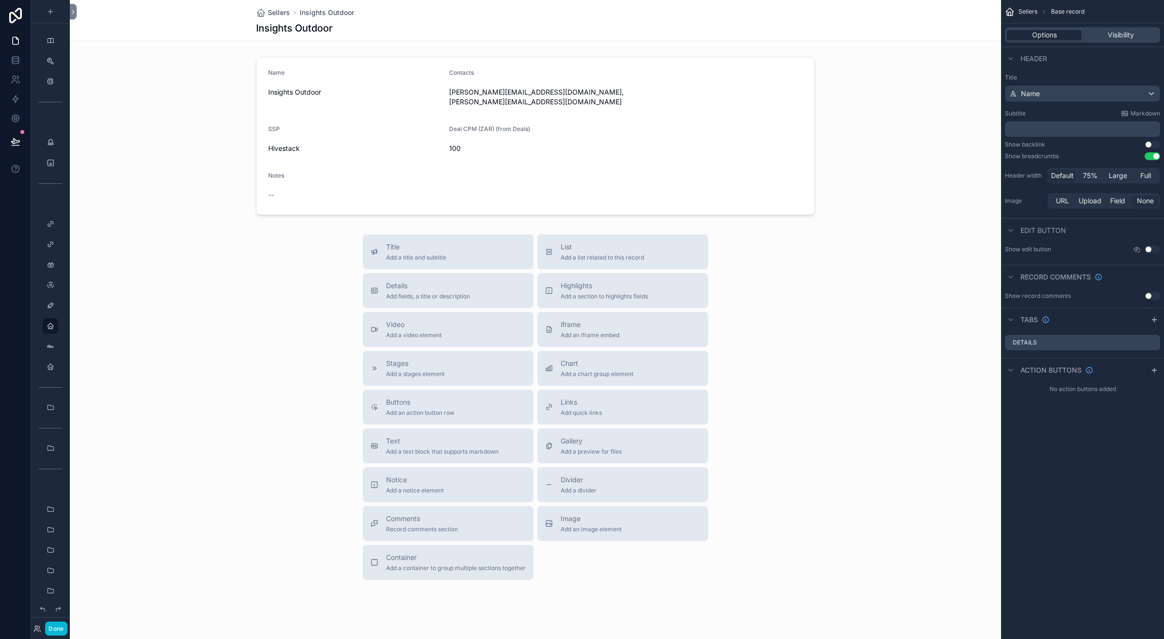
click at [1148, 147] on button "Use setting" at bounding box center [1153, 145] width 16 height 8
click at [1153, 156] on button "Use setting" at bounding box center [1153, 156] width 16 height 8
click at [689, 22] on div "Insights Outdoor" at bounding box center [535, 26] width 559 height 14
click at [1152, 371] on icon "scrollable content" at bounding box center [1154, 370] width 8 height 8
click at [1135, 391] on icon "scrollable content" at bounding box center [1134, 390] width 1 height 1
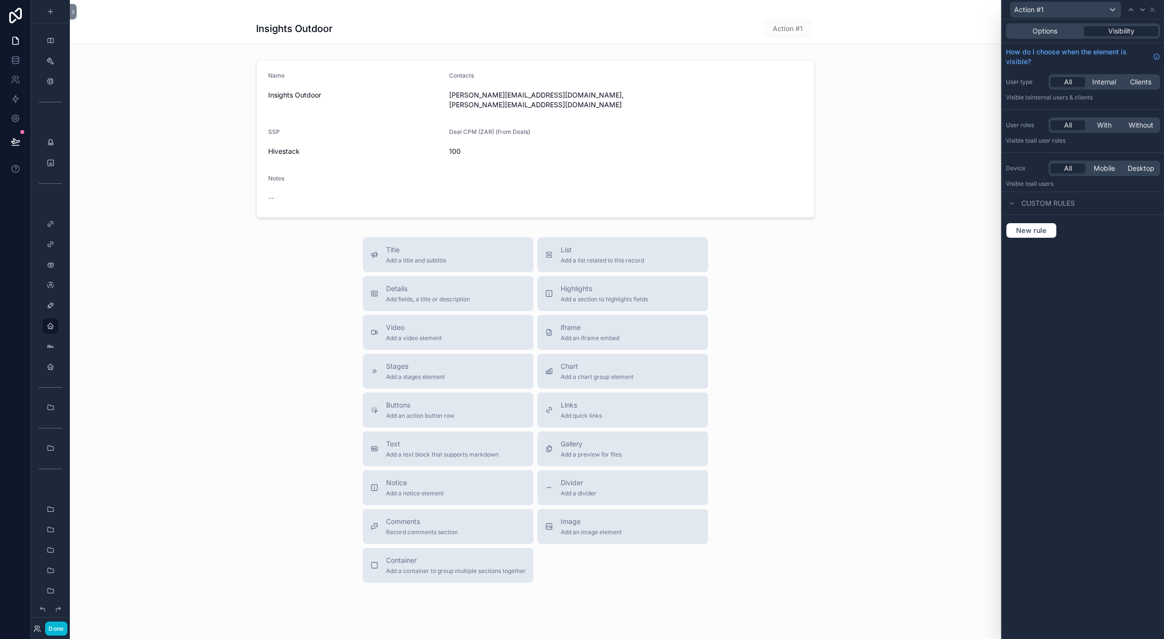
click at [1022, 205] on span "Custom rules" at bounding box center [1047, 203] width 53 height 10
click at [1021, 205] on span "Custom rules" at bounding box center [1047, 203] width 53 height 10
click at [1038, 230] on span "New rule" at bounding box center [1031, 230] width 38 height 9
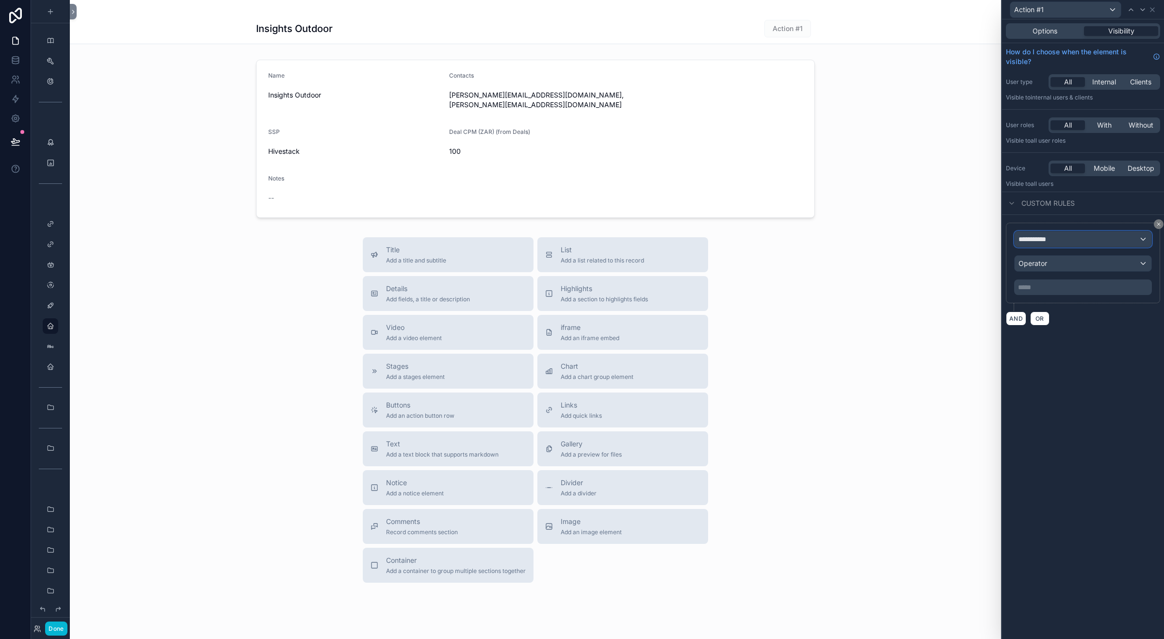
click at [1090, 236] on div "**********" at bounding box center [1083, 239] width 137 height 16
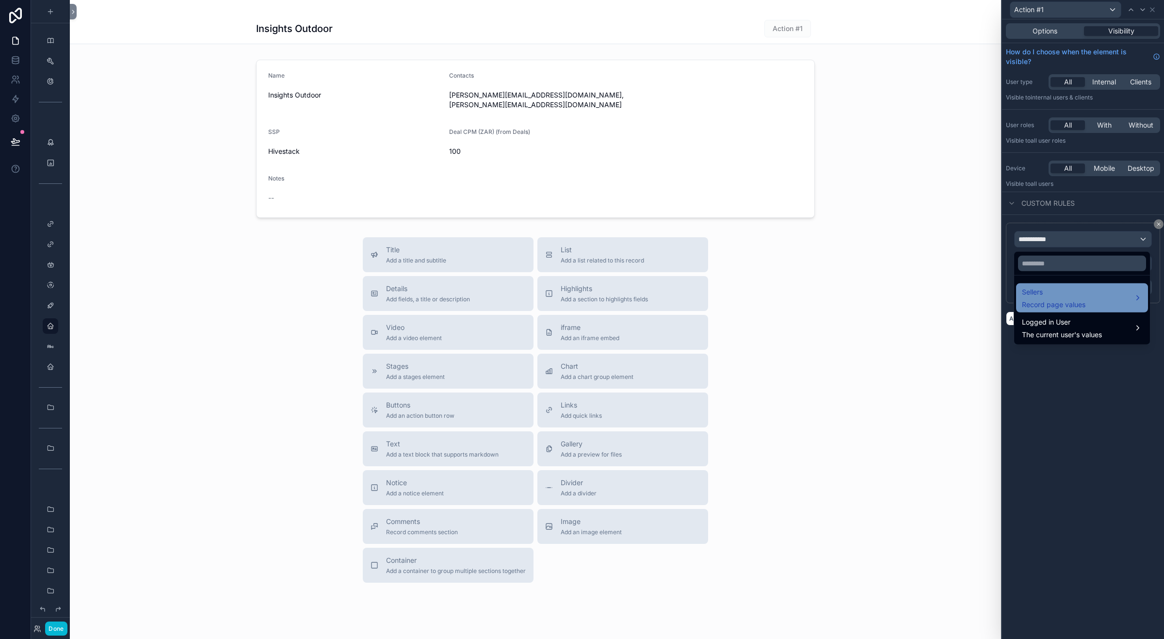
click at [1130, 297] on div "Sellers Record page values" at bounding box center [1082, 297] width 120 height 23
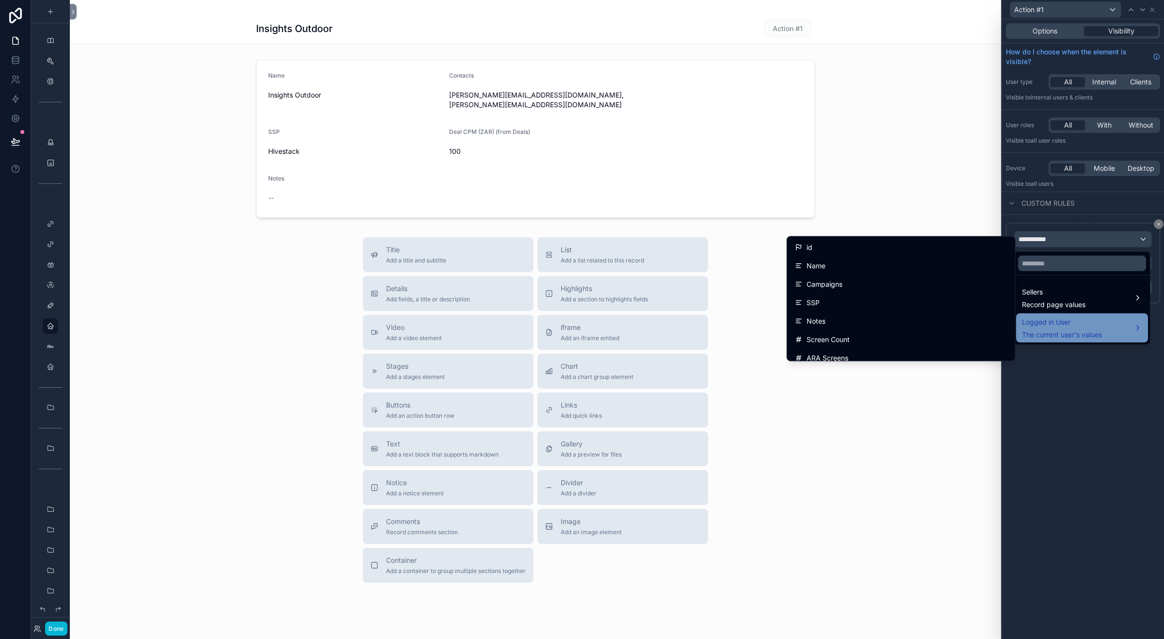
click at [1118, 326] on div "Logged in User The current user's values" at bounding box center [1082, 327] width 120 height 23
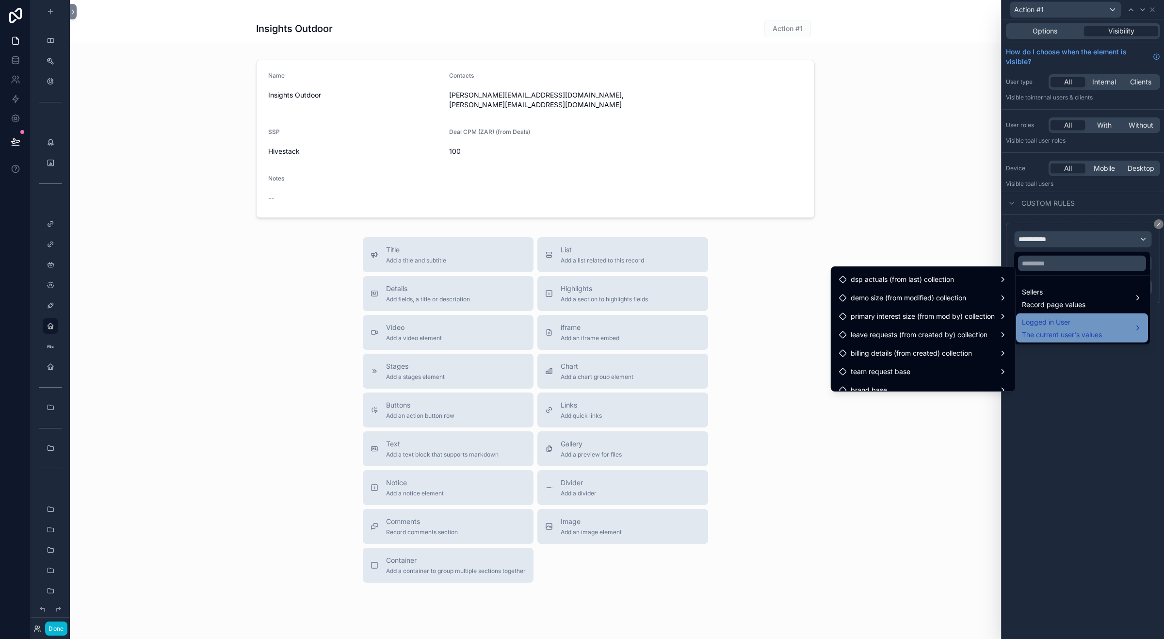
scroll to position [328, 0]
click at [1114, 241] on div at bounding box center [1083, 319] width 162 height 639
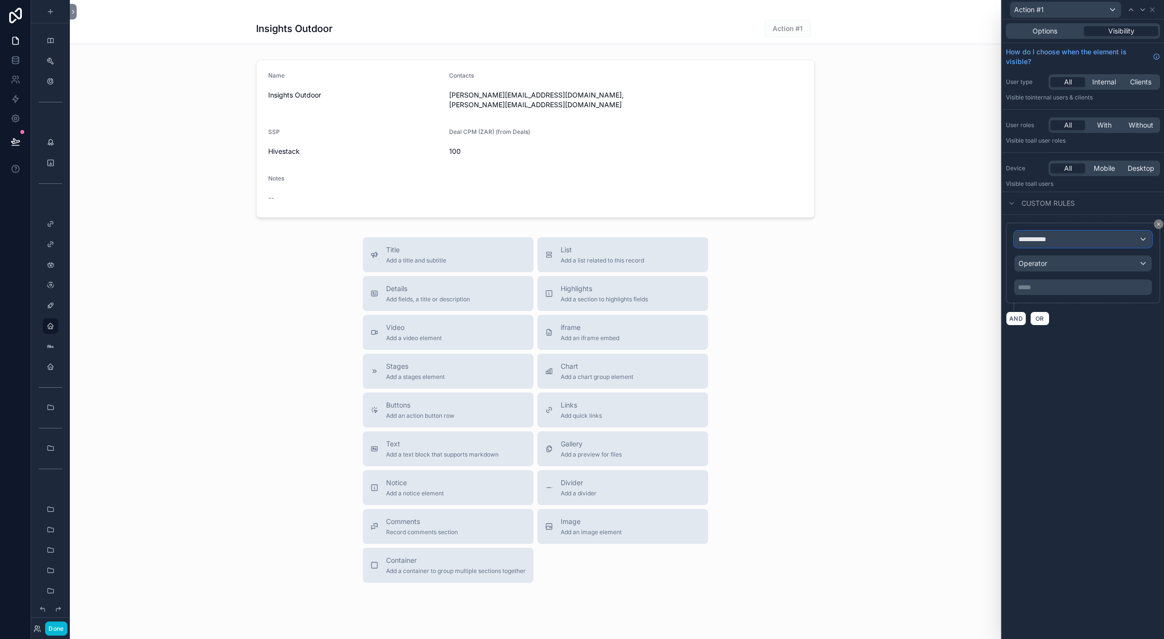
click at [1140, 239] on div "**********" at bounding box center [1083, 239] width 137 height 16
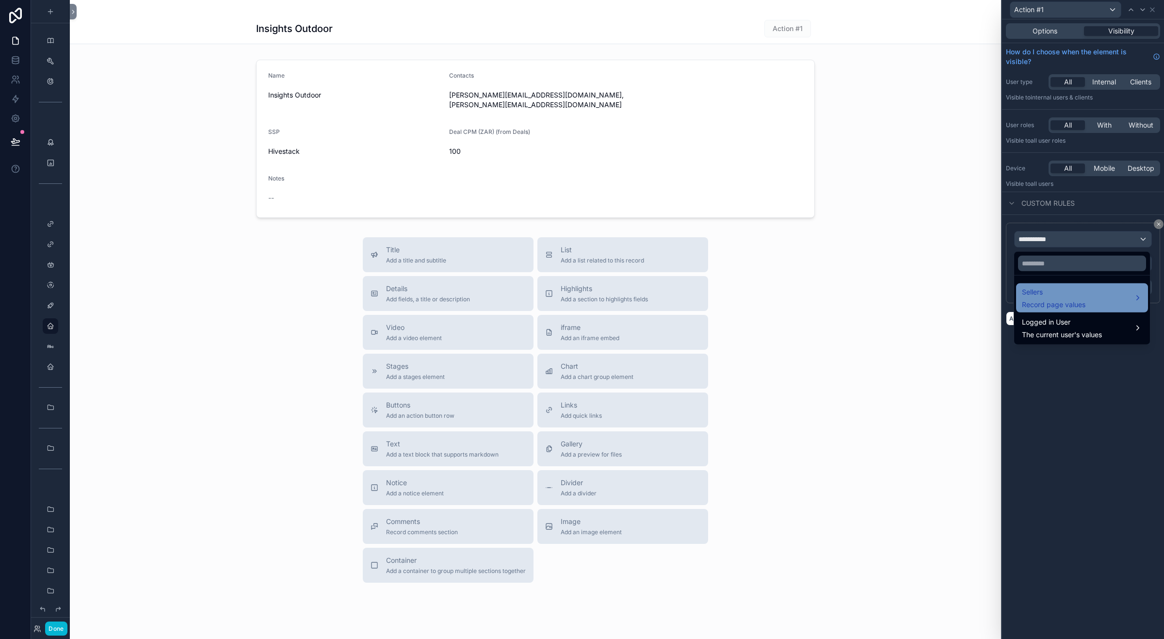
click at [1129, 299] on div "Sellers Record page values" at bounding box center [1082, 297] width 120 height 23
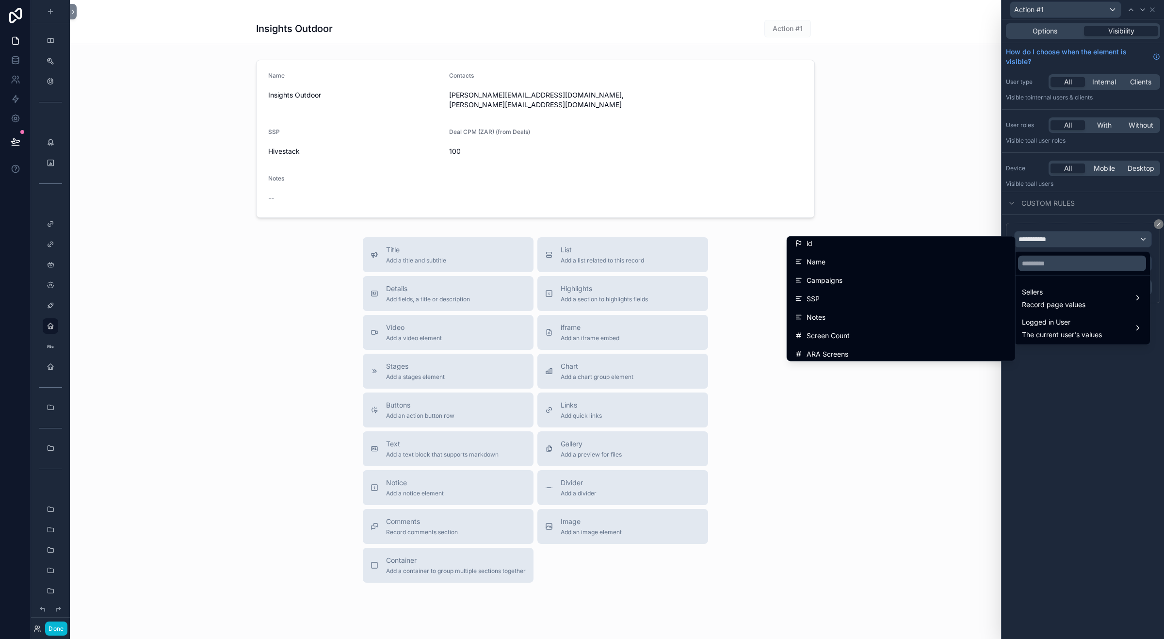
scroll to position [0, 0]
click at [1068, 402] on div at bounding box center [1083, 319] width 162 height 639
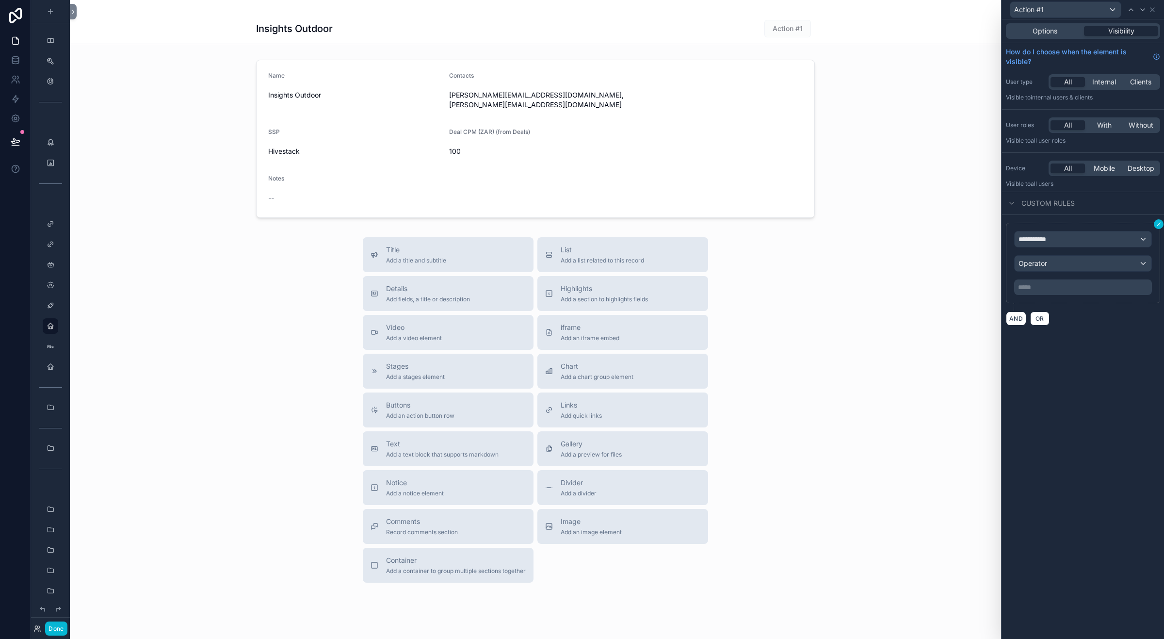
click at [1158, 222] on icon at bounding box center [1159, 224] width 6 height 6
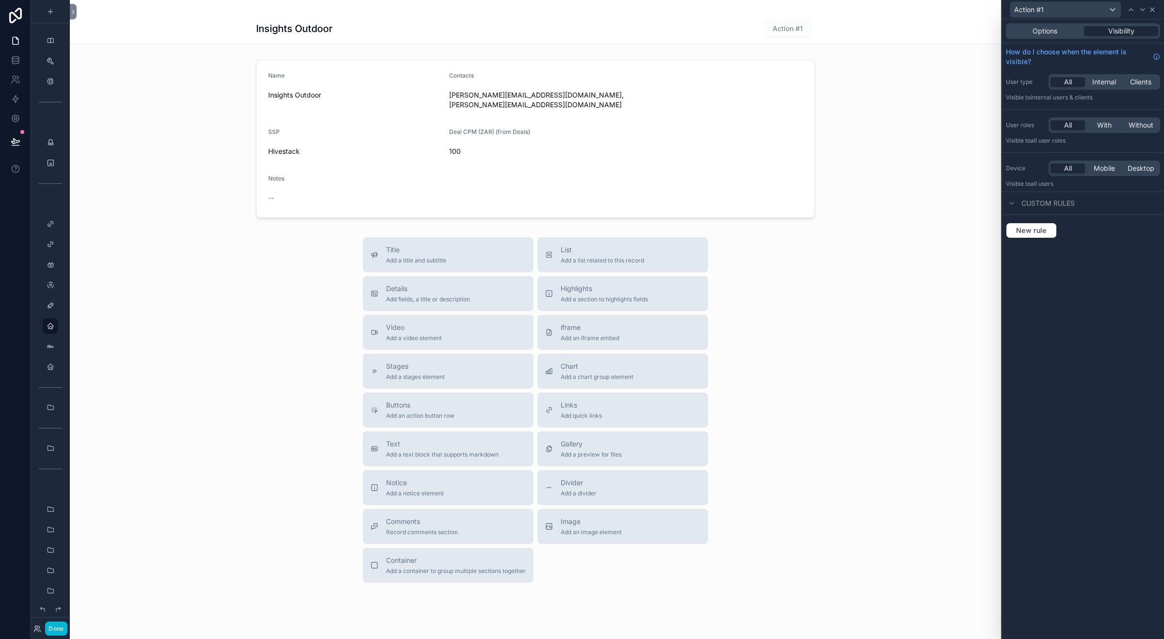
click at [1152, 10] on icon at bounding box center [1152, 10] width 4 height 4
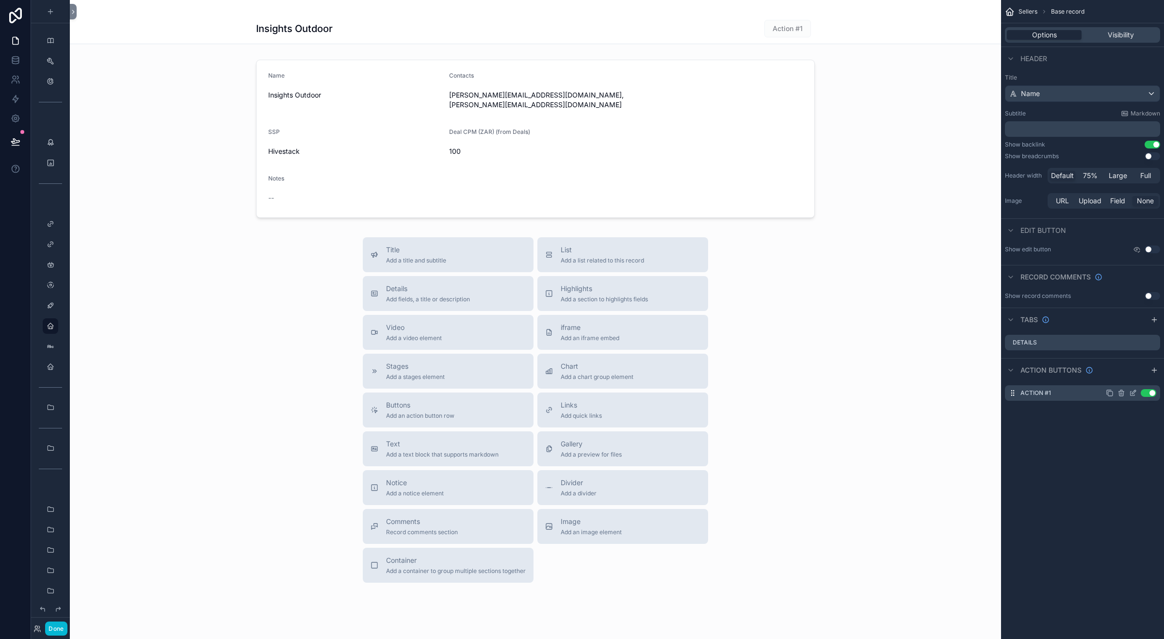
click at [1122, 393] on icon "scrollable content" at bounding box center [1122, 393] width 0 height 2
click at [1137, 376] on icon at bounding box center [1137, 377] width 8 height 8
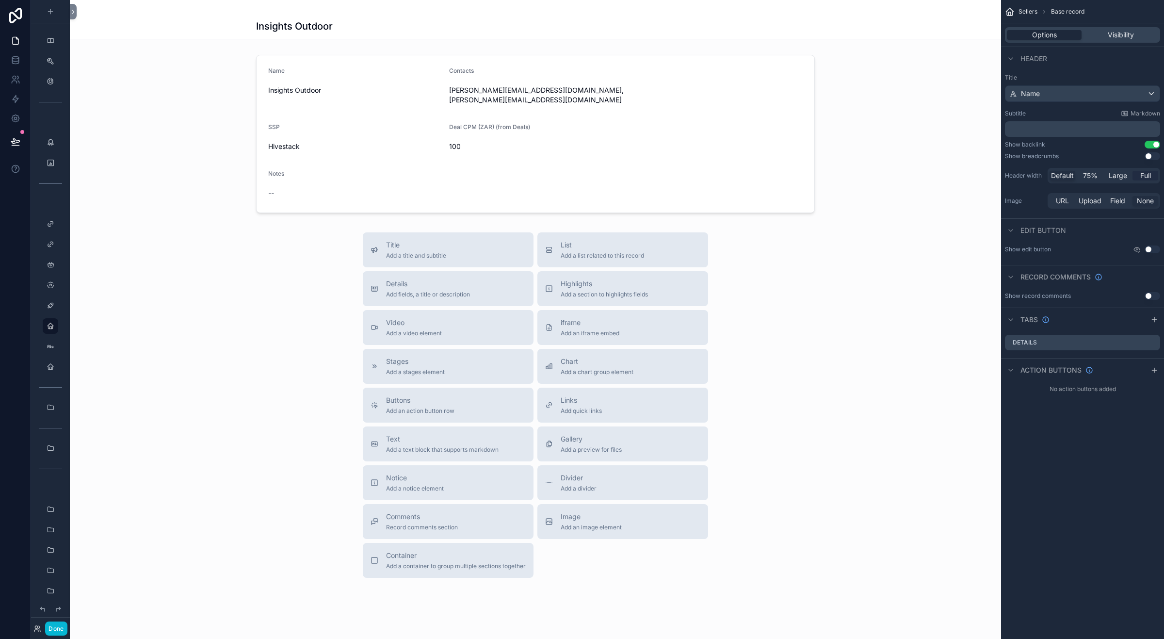
click at [1147, 176] on span "Full" at bounding box center [1145, 176] width 11 height 10
click at [1073, 177] on span "Default" at bounding box center [1062, 176] width 23 height 10
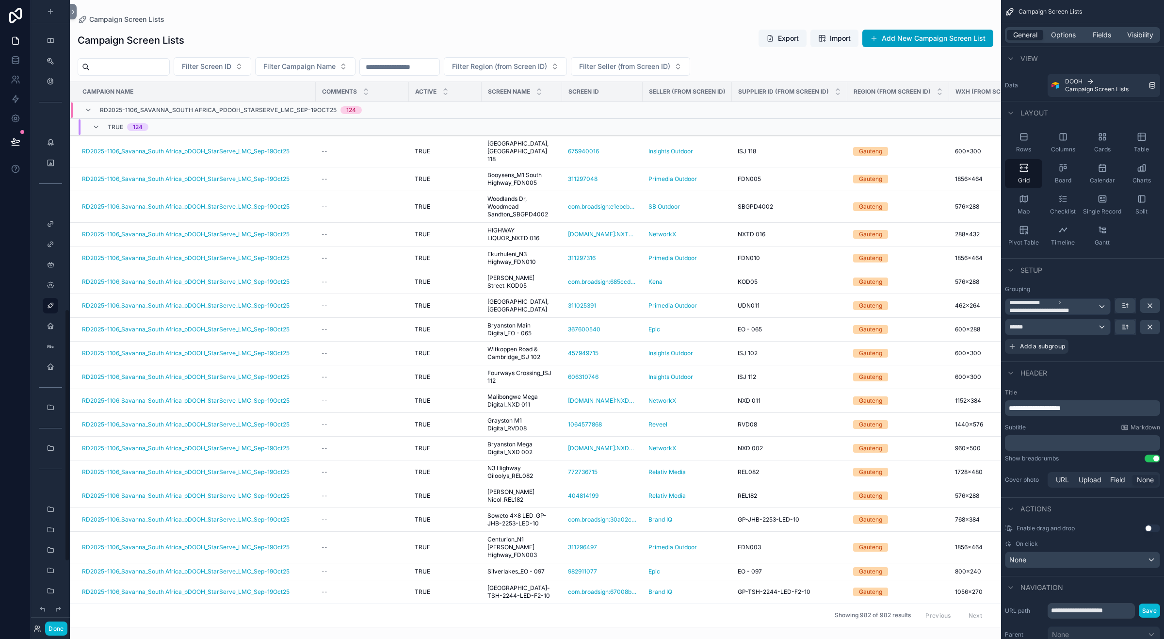
scroll to position [769, 0]
click at [96, 126] on icon "scrollable content" at bounding box center [96, 127] width 8 height 8
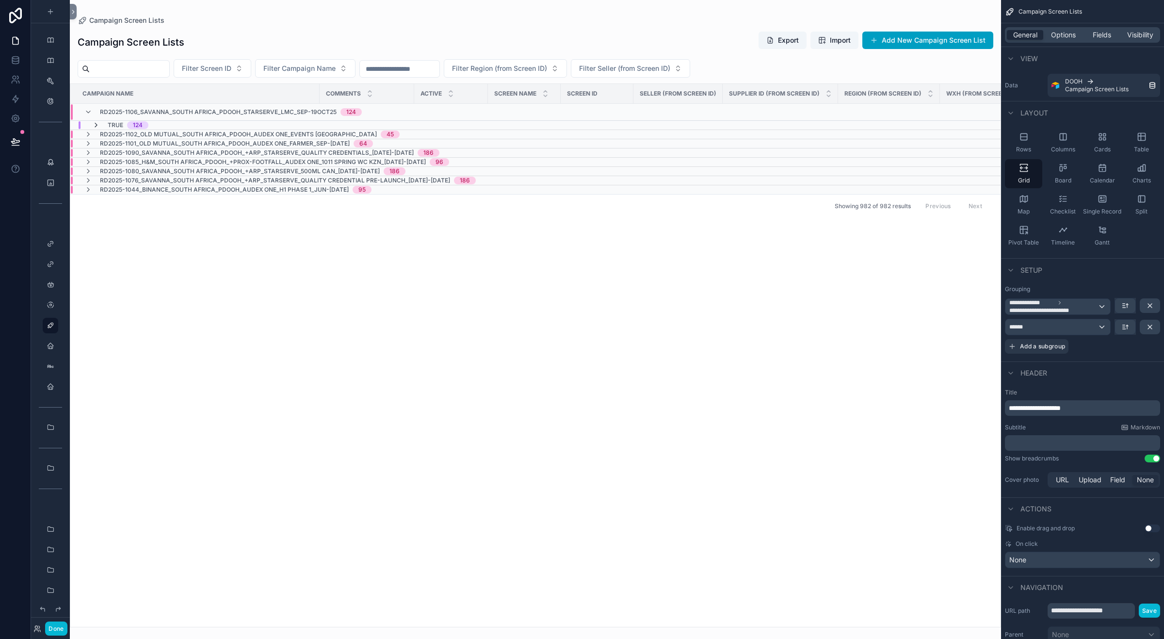
click at [96, 125] on icon "scrollable content" at bounding box center [96, 125] width 8 height 8
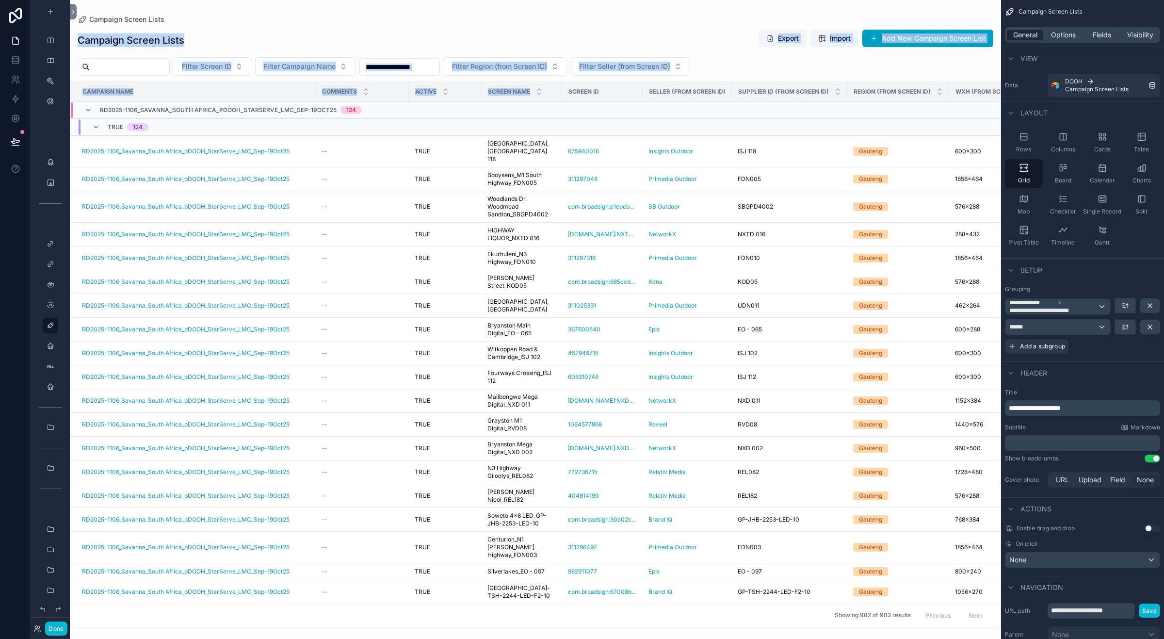
drag, startPoint x: 559, startPoint y: 89, endPoint x: 566, endPoint y: 22, distance: 66.8
click at [566, 22] on div "Campaign Screen Lists Campaign Screen Lists Export Import Add New Campaign Scre…" at bounding box center [535, 313] width 931 height 627
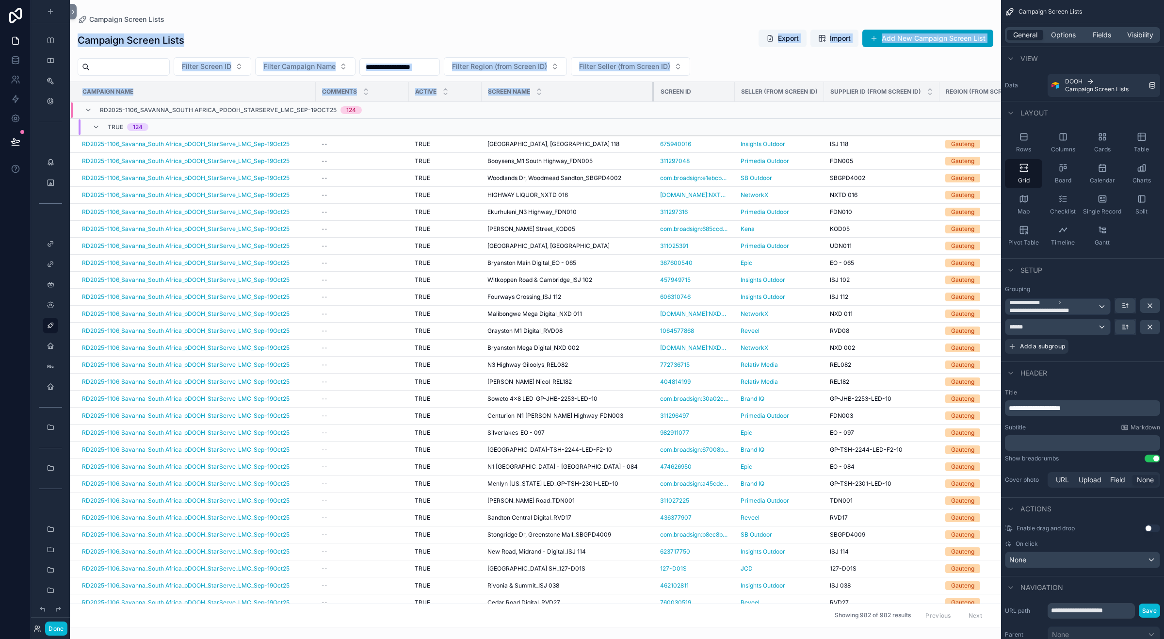
drag, startPoint x: 561, startPoint y: 85, endPoint x: 653, endPoint y: 95, distance: 92.7
click at [653, 95] on div "scrollable content" at bounding box center [654, 91] width 4 height 19
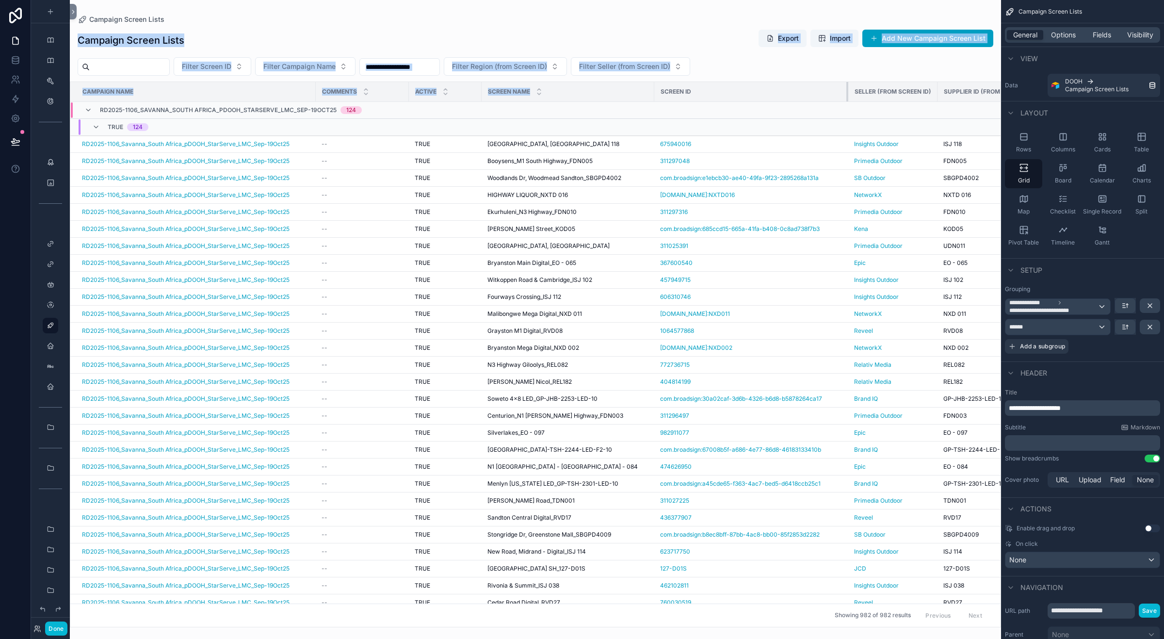
drag, startPoint x: 733, startPoint y: 91, endPoint x: 855, endPoint y: 97, distance: 121.4
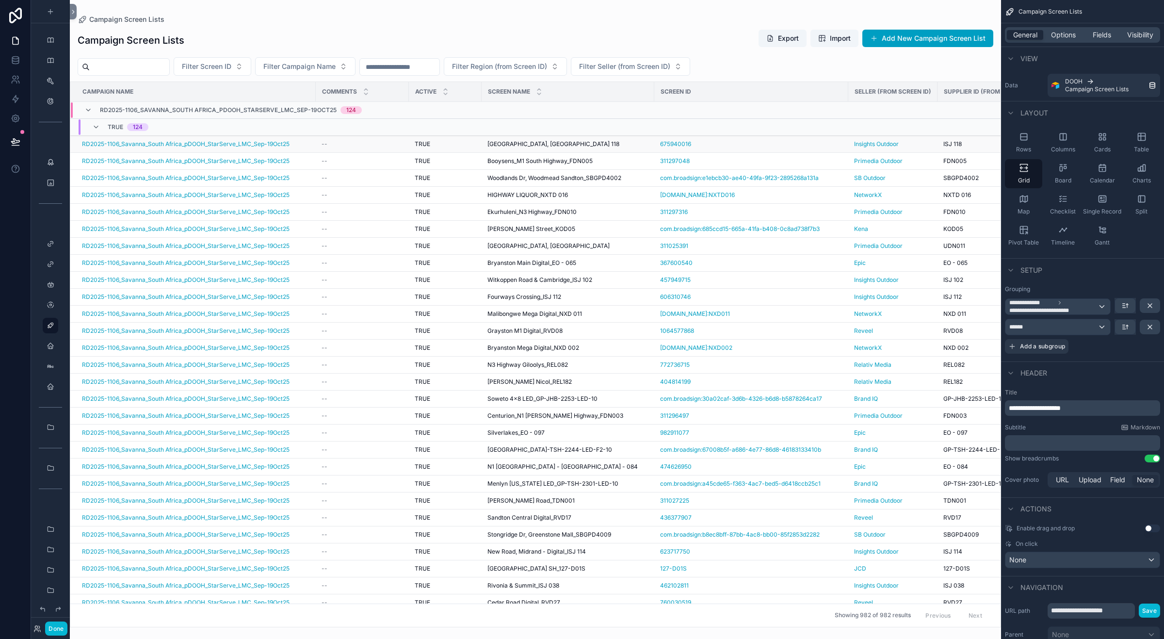
click at [720, 146] on div "675940016" at bounding box center [751, 144] width 182 height 8
click at [653, 25] on div "Campaign Screen Lists Export Import Add New Campaign Screen List Filter Screen …" at bounding box center [535, 325] width 931 height 604
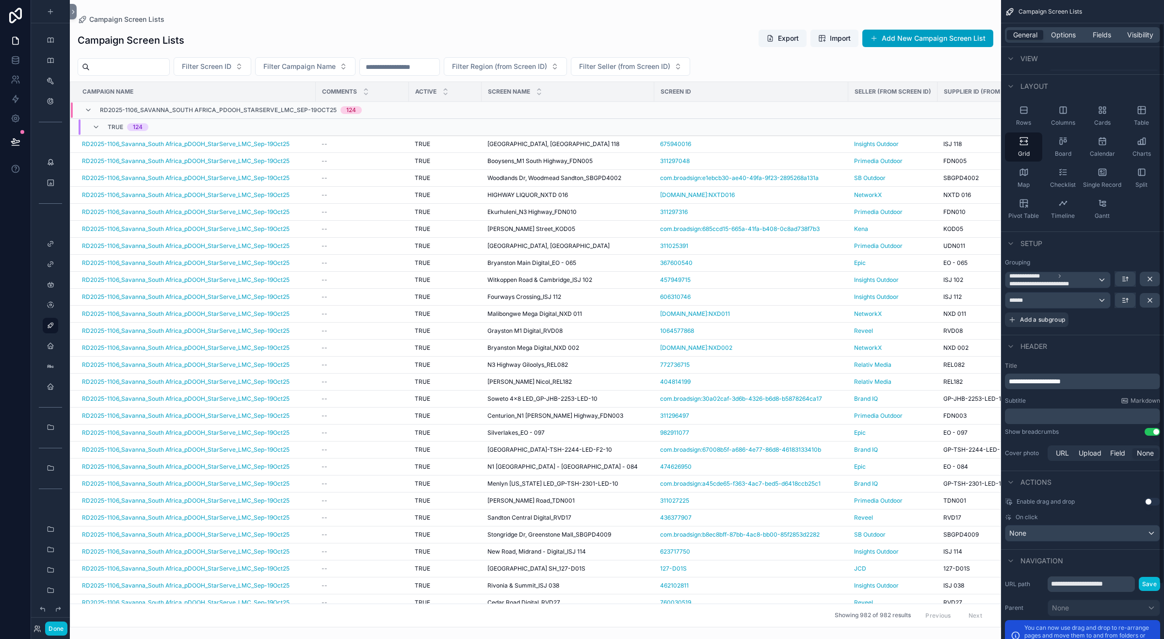
scroll to position [0, 0]
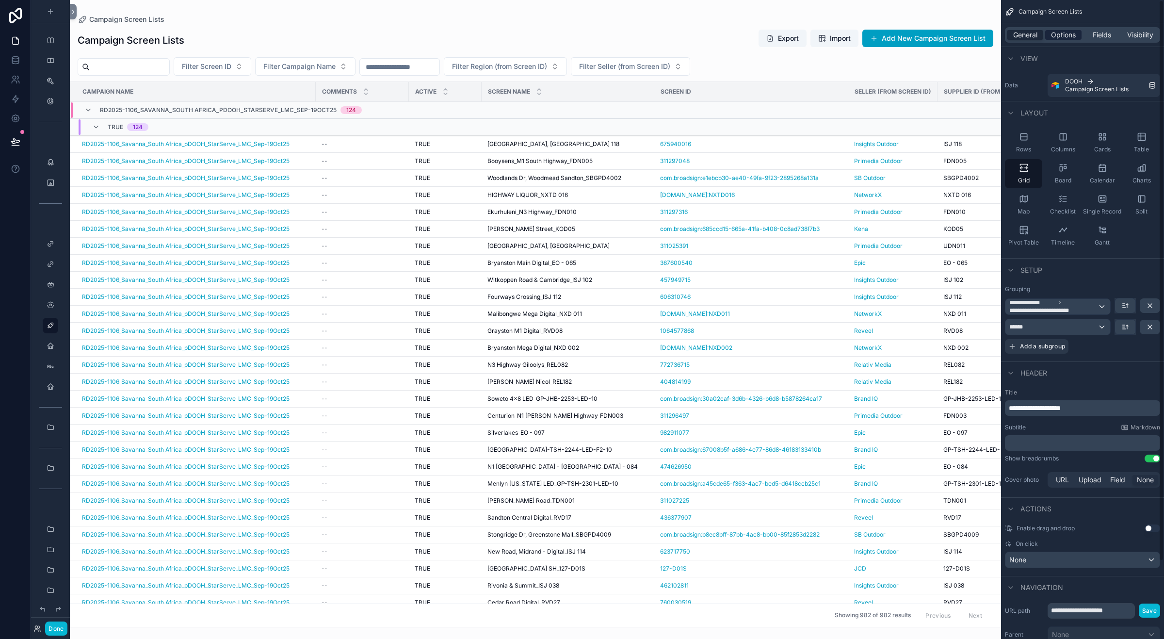
click at [1060, 32] on span "Options" at bounding box center [1063, 35] width 25 height 10
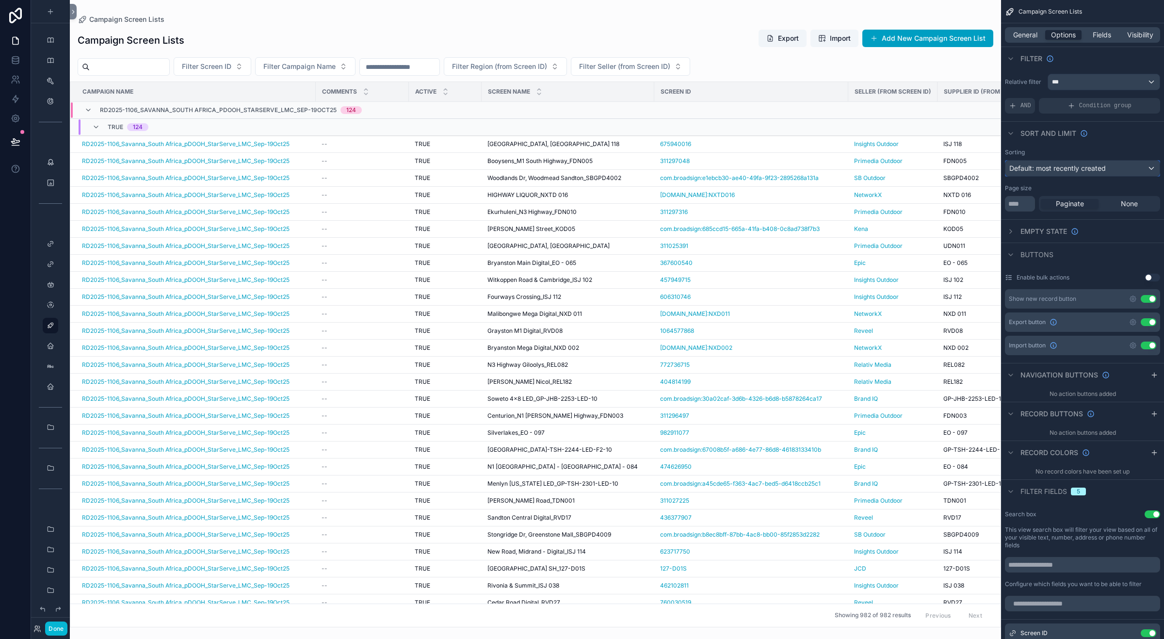
click at [1142, 168] on div "Default: most recently created" at bounding box center [1082, 169] width 154 height 16
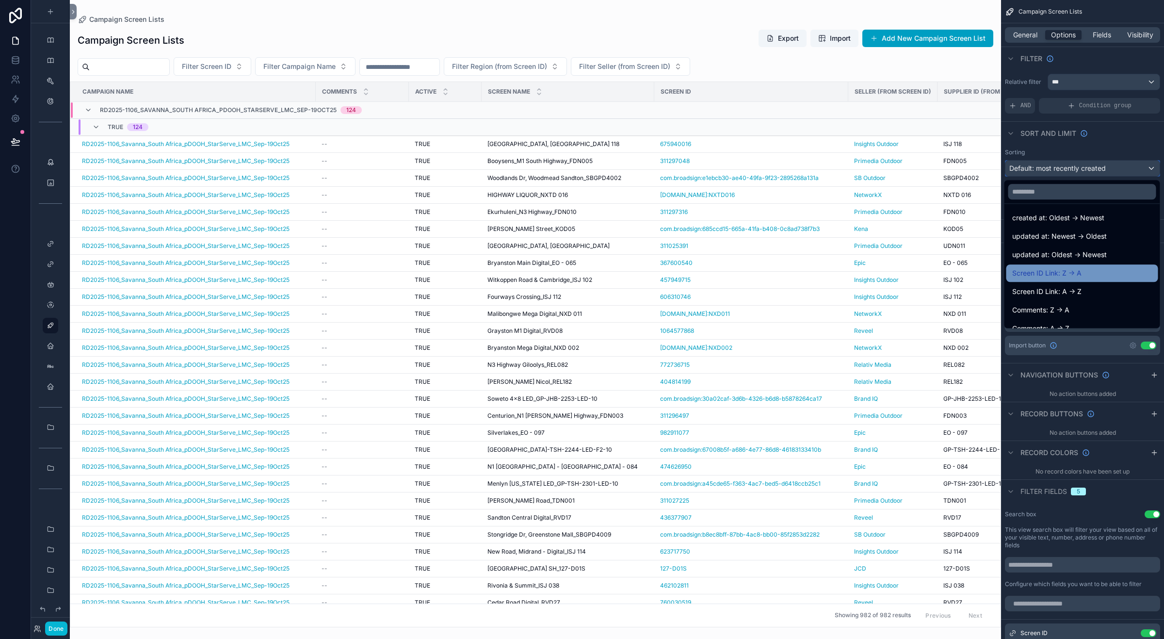
scroll to position [61, 0]
click at [1078, 265] on div "Screen ID Link: A -> Z" at bounding box center [1082, 270] width 140 height 12
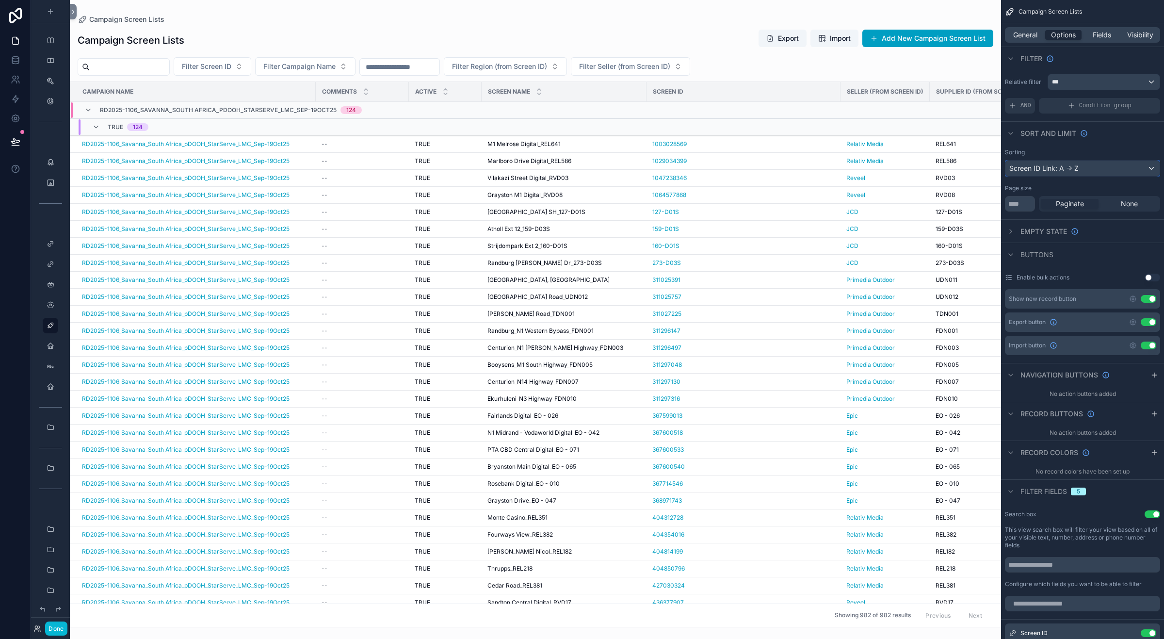
click at [1141, 170] on div "Screen ID Link: A -> Z" at bounding box center [1082, 169] width 154 height 16
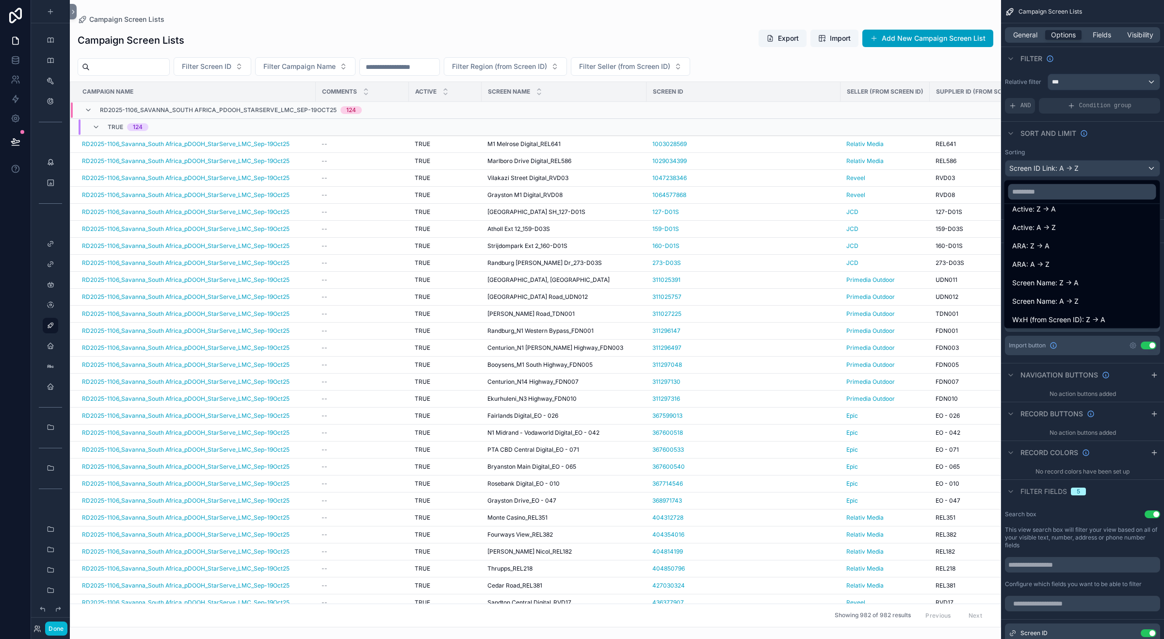
scroll to position [192, 0]
click at [1099, 280] on div "Screen Name: A -> Z" at bounding box center [1082, 286] width 140 height 12
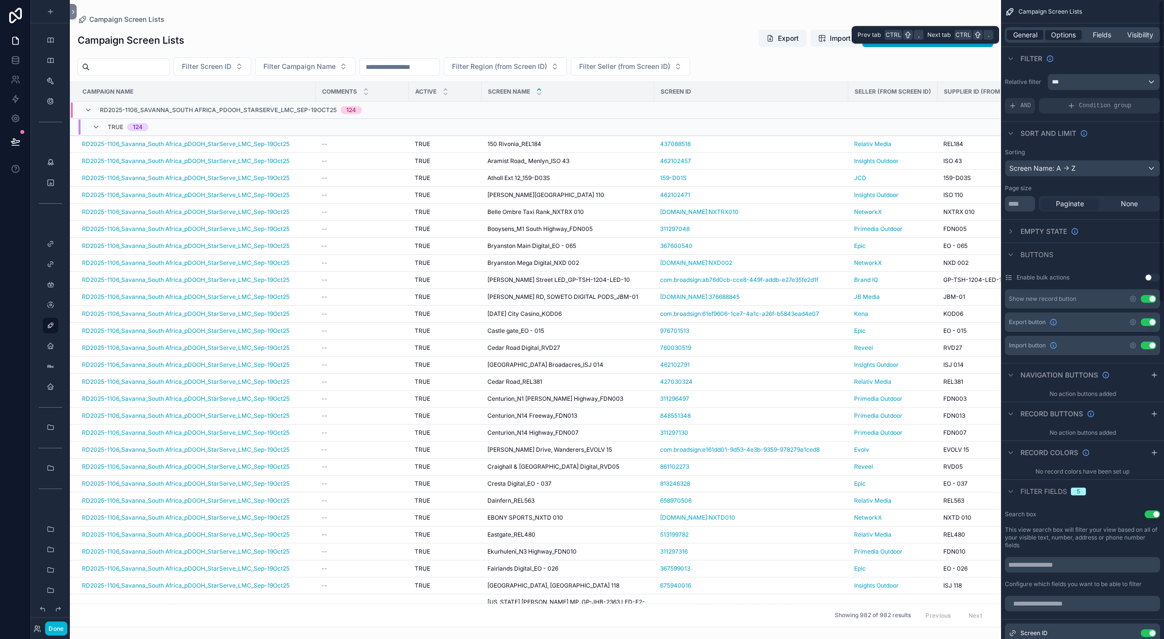
click at [1033, 37] on span "General" at bounding box center [1025, 35] width 24 height 10
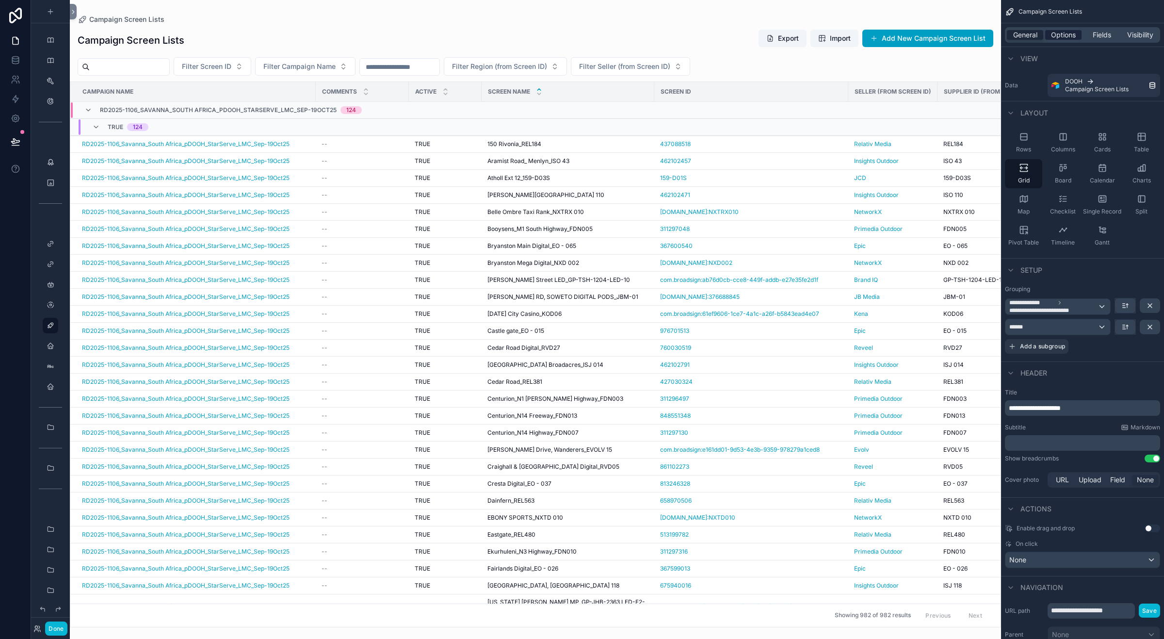
click at [1055, 30] on span "Options" at bounding box center [1063, 35] width 25 height 10
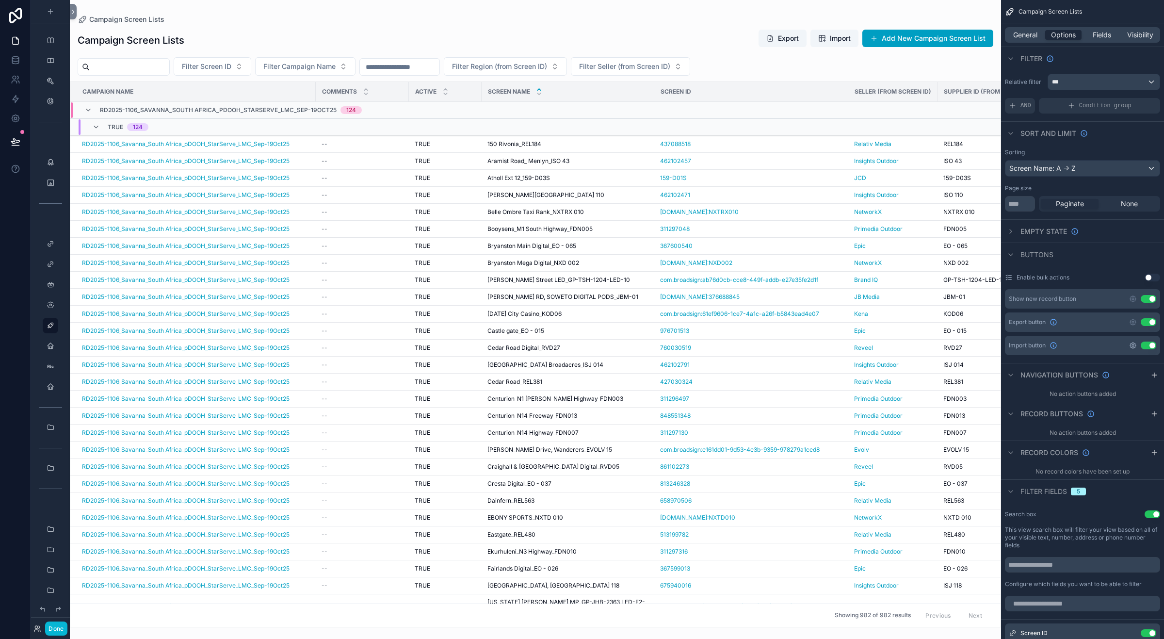
click at [1130, 348] on icon "scrollable content" at bounding box center [1133, 345] width 8 height 8
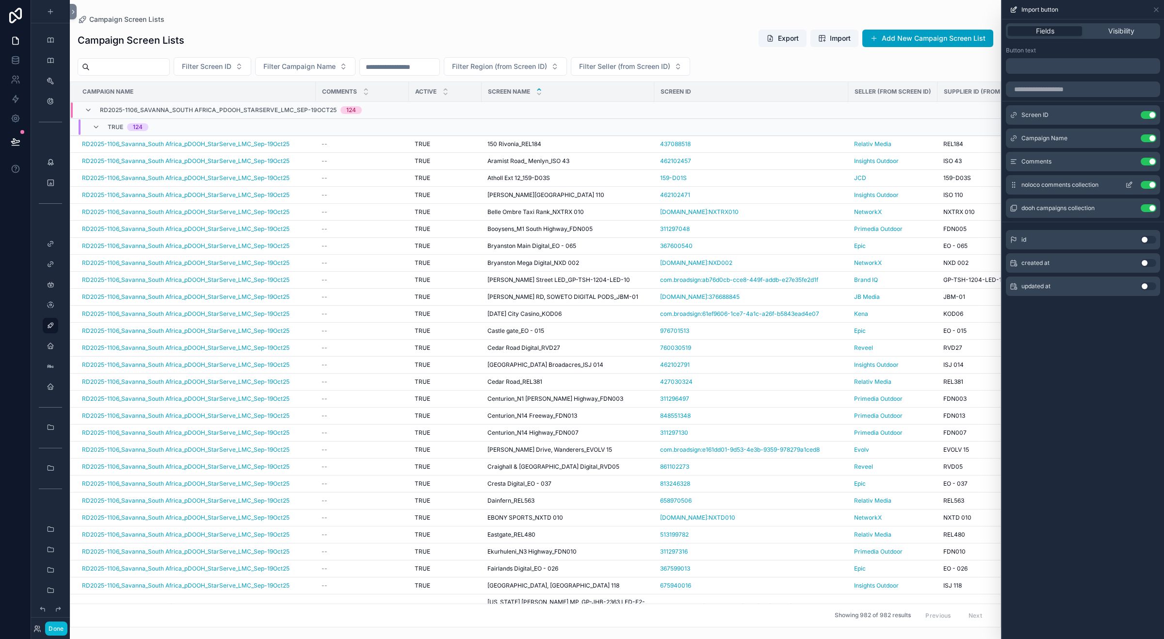
click at [1146, 182] on button "Use setting" at bounding box center [1149, 185] width 16 height 8
click at [1148, 182] on button "Use setting" at bounding box center [1149, 185] width 16 height 8
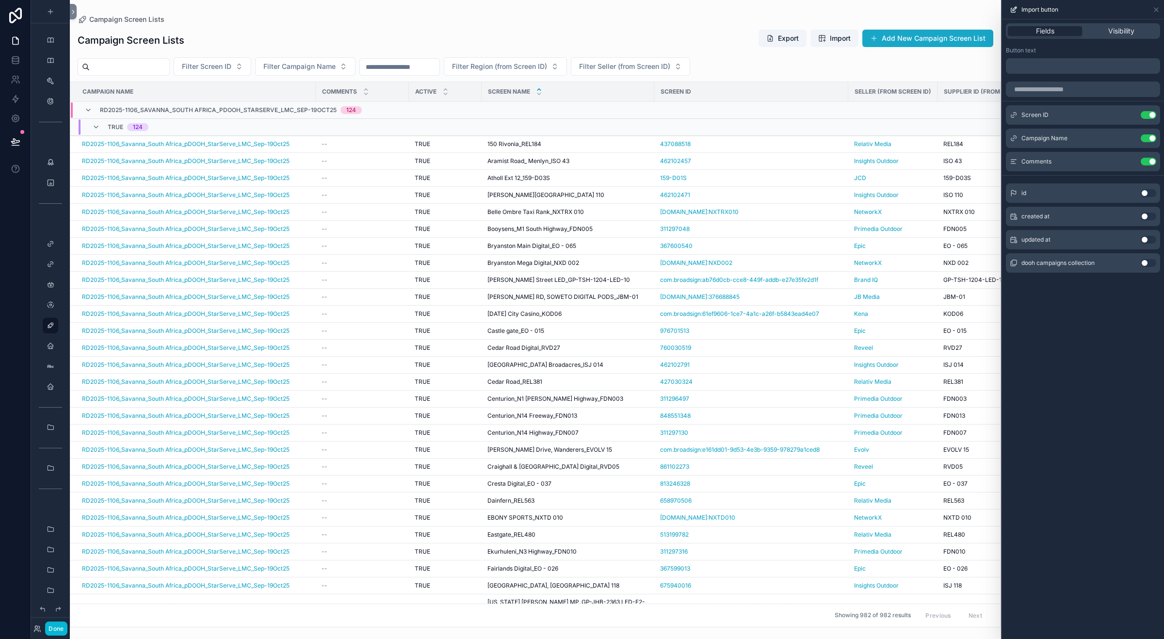
click at [944, 44] on button "Add New Campaign Screen List" at bounding box center [927, 38] width 131 height 17
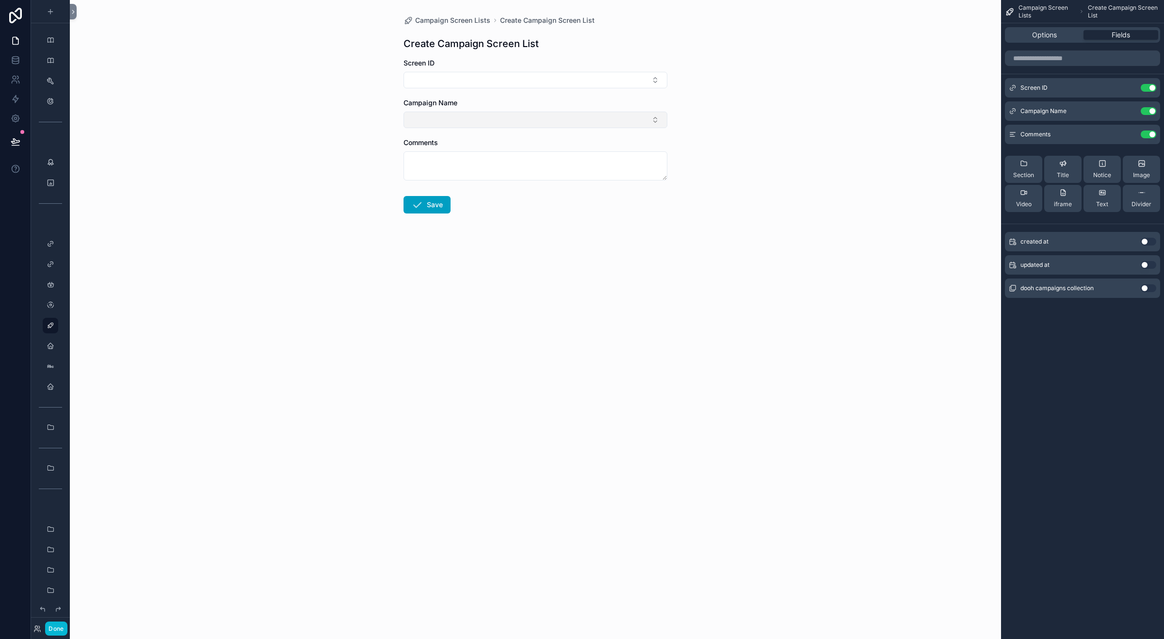
click at [646, 117] on button "Select Button" at bounding box center [536, 120] width 264 height 16
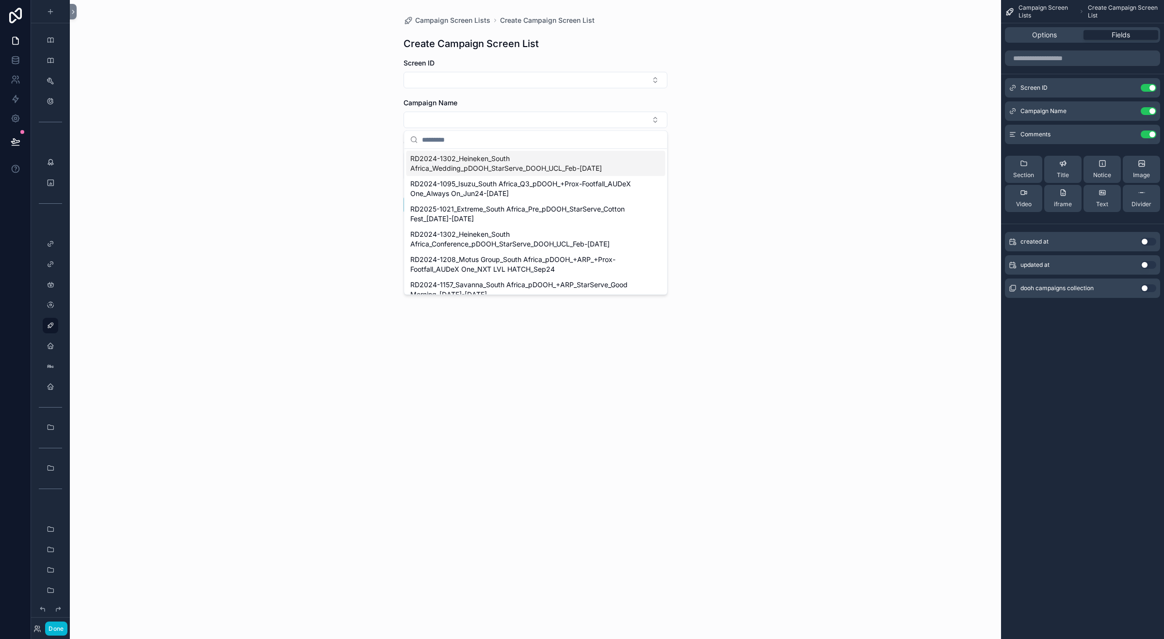
click at [493, 141] on input "scrollable content" at bounding box center [542, 139] width 240 height 17
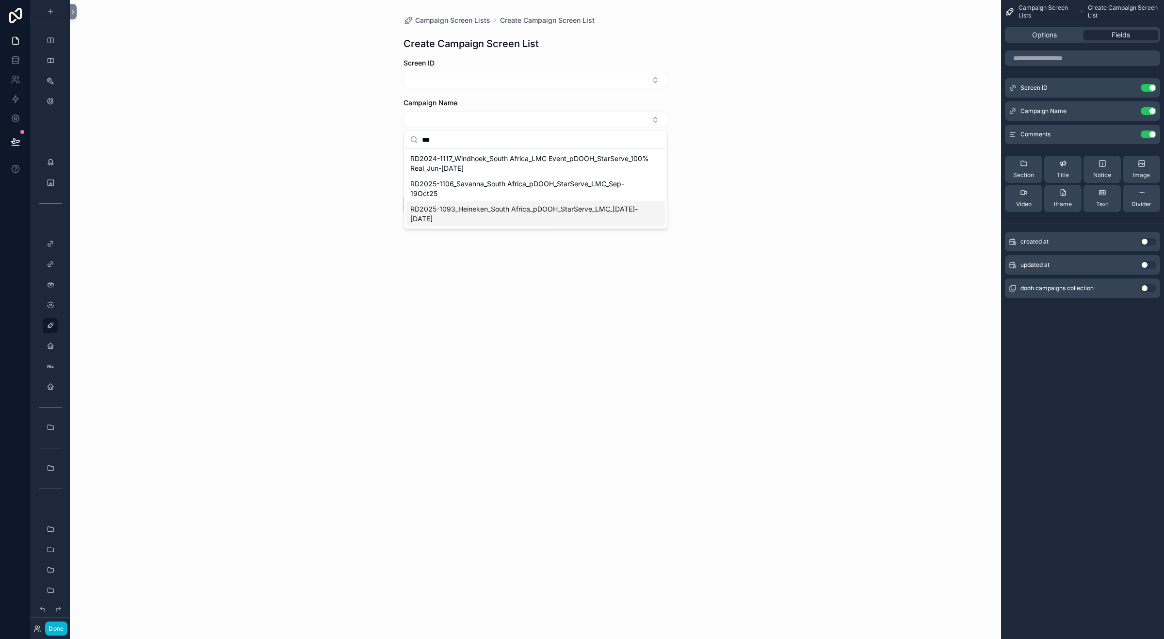
type input "***"
click at [604, 211] on span "RD2025-1093_Heineken_South Africa_pDOOH_StarServe_LMC_[DATE]-[DATE]" at bounding box center [530, 213] width 240 height 19
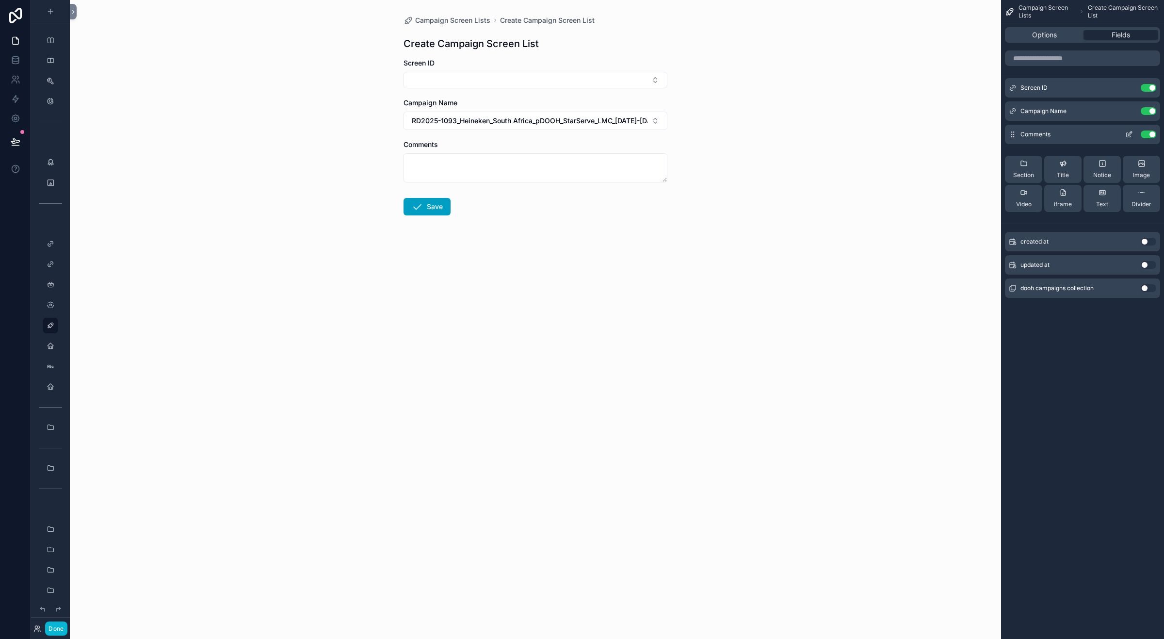
click at [1152, 133] on button "Use setting" at bounding box center [1149, 134] width 16 height 8
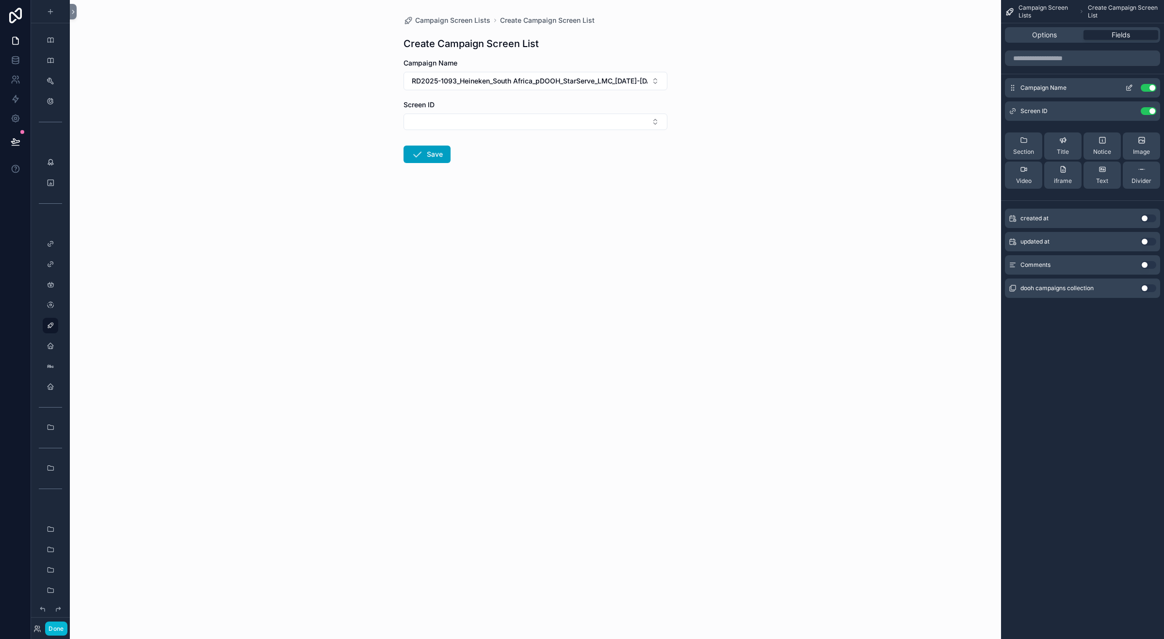
click at [1128, 89] on icon "scrollable content" at bounding box center [1130, 87] width 4 height 4
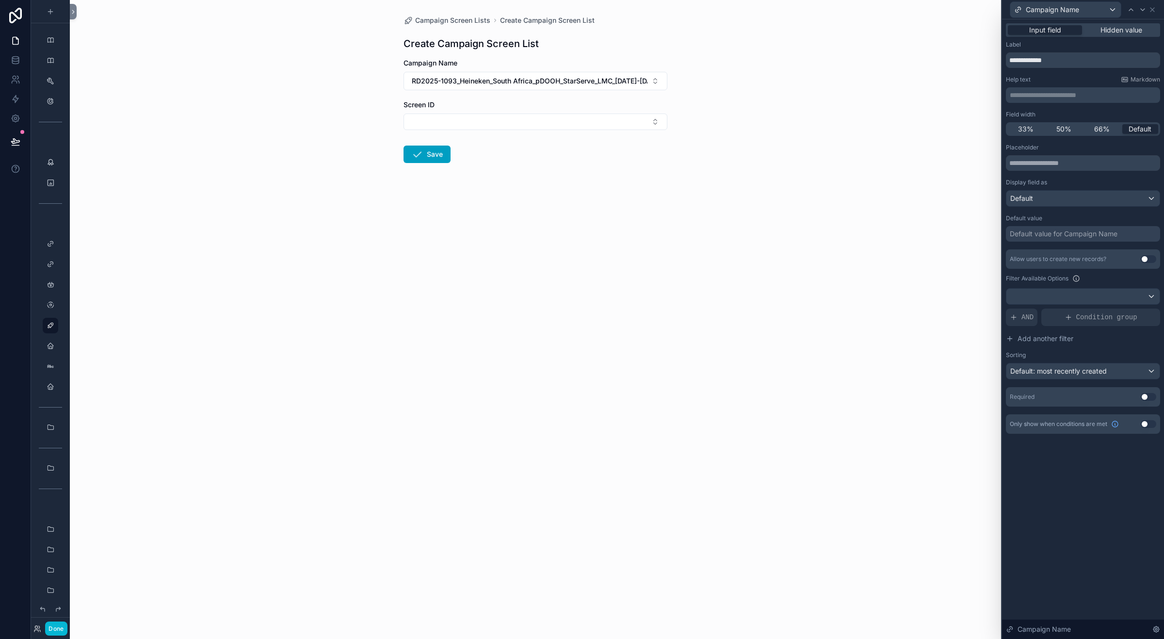
click at [1145, 395] on button "Use setting" at bounding box center [1149, 397] width 16 height 8
click at [1147, 10] on div at bounding box center [1143, 10] width 12 height 12
click at [1150, 11] on icon at bounding box center [1152, 10] width 8 height 8
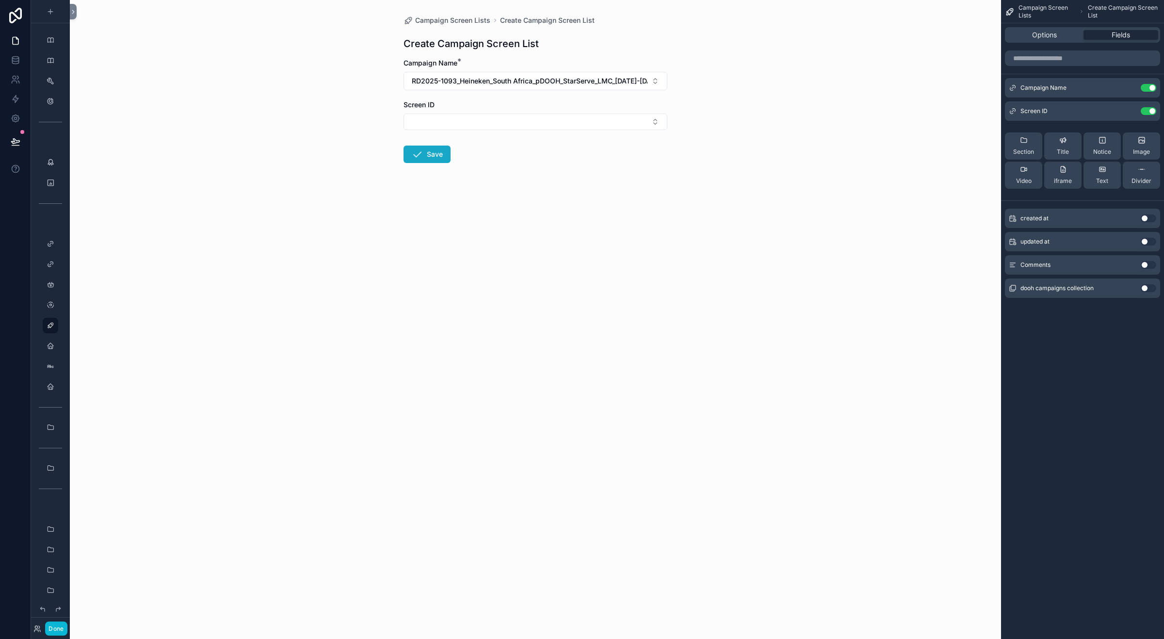
click at [428, 147] on button "Save" at bounding box center [427, 153] width 47 height 17
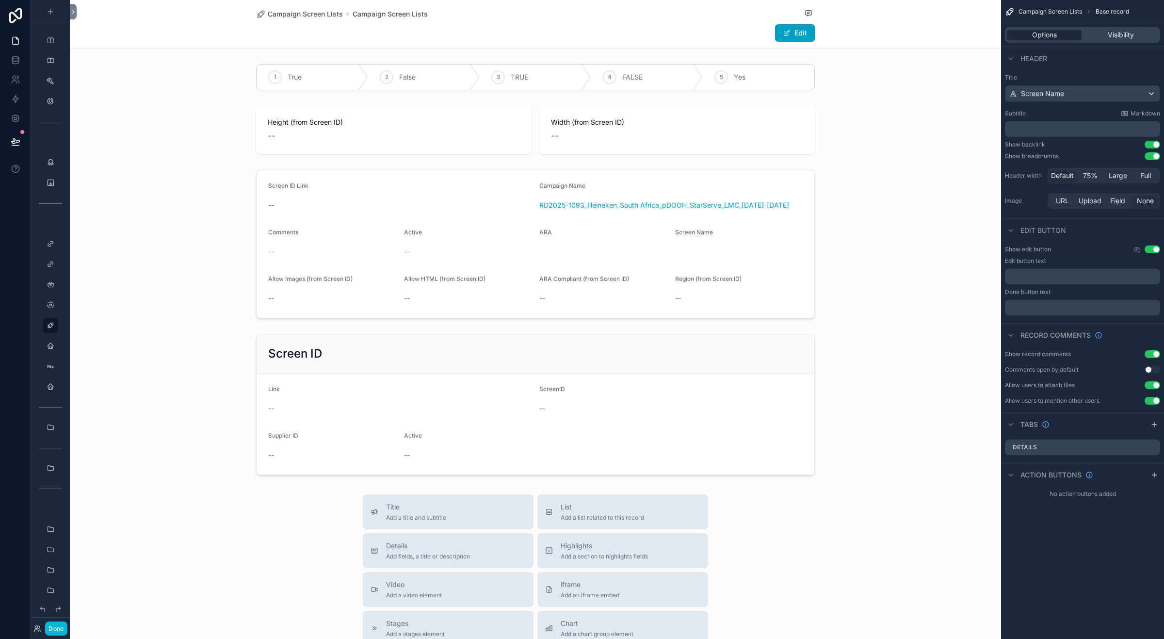
click at [1152, 352] on button "Use setting" at bounding box center [1153, 354] width 16 height 8
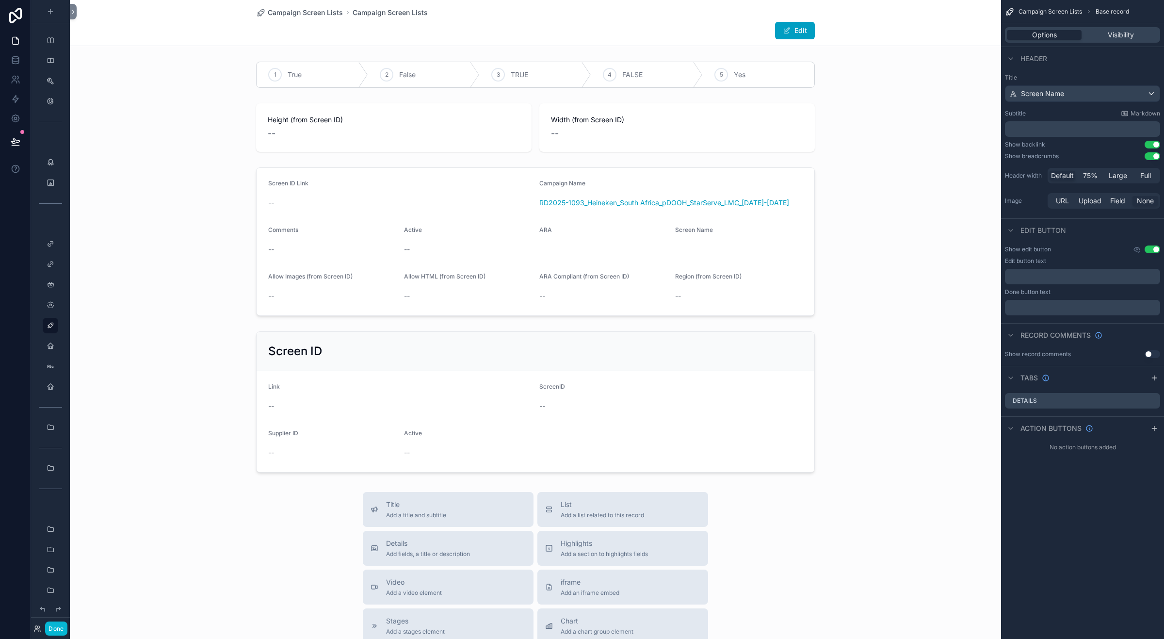
click at [1157, 248] on button "Use setting" at bounding box center [1153, 249] width 16 height 8
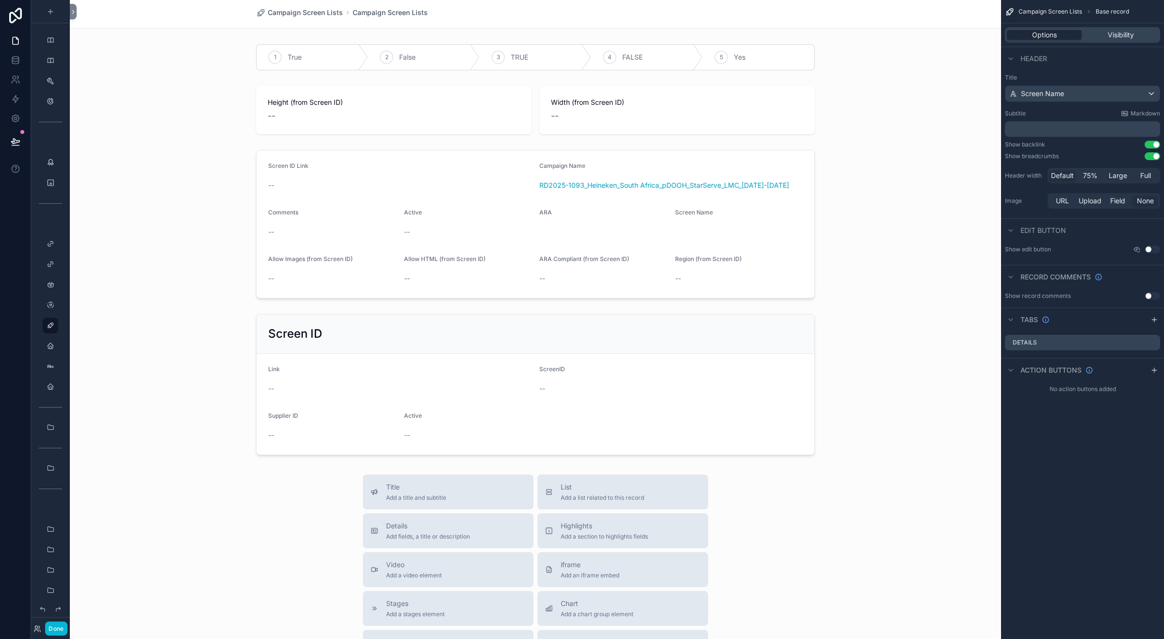
click at [1152, 145] on button "Use setting" at bounding box center [1153, 145] width 16 height 8
click at [1155, 155] on button "Use setting" at bounding box center [1153, 156] width 16 height 8
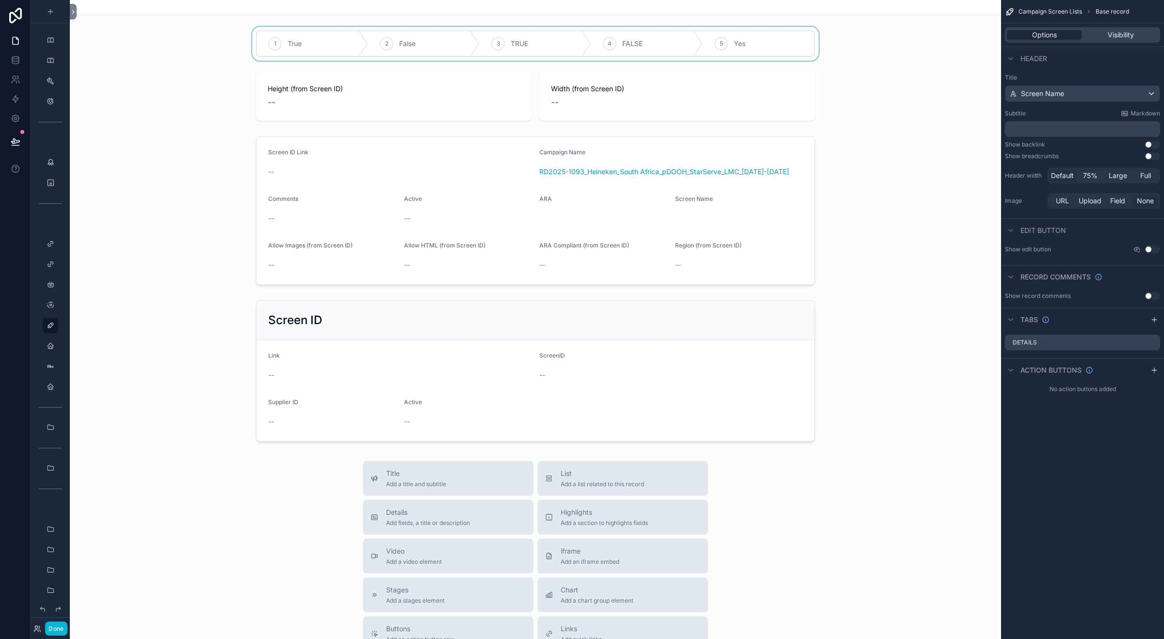
click at [490, 52] on div "scrollable content" at bounding box center [535, 44] width 931 height 34
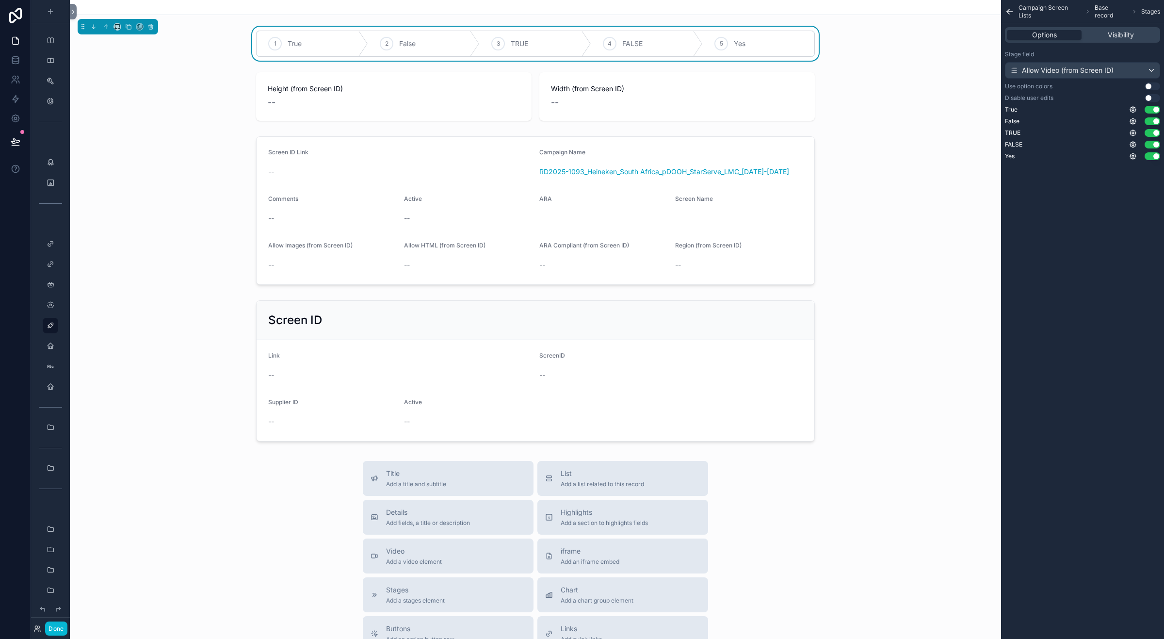
click at [1152, 98] on button "Use setting" at bounding box center [1153, 98] width 16 height 8
click at [1147, 86] on button "Use setting" at bounding box center [1153, 86] width 16 height 8
click at [721, 212] on div "scrollable content" at bounding box center [535, 210] width 931 height 156
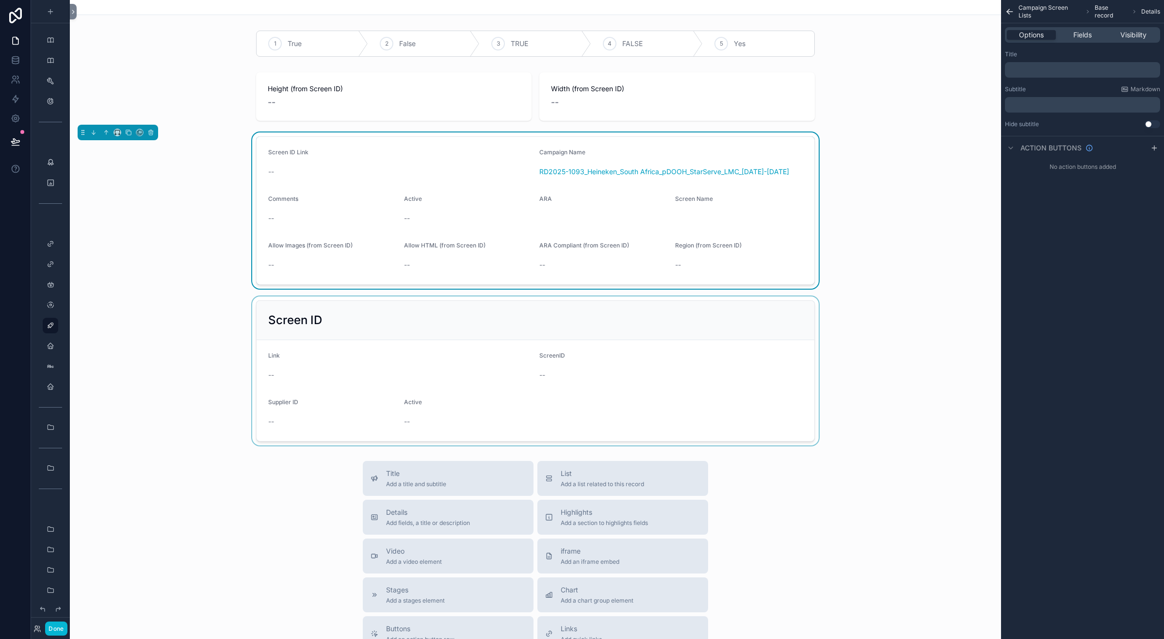
click at [449, 343] on div "scrollable content" at bounding box center [535, 370] width 931 height 149
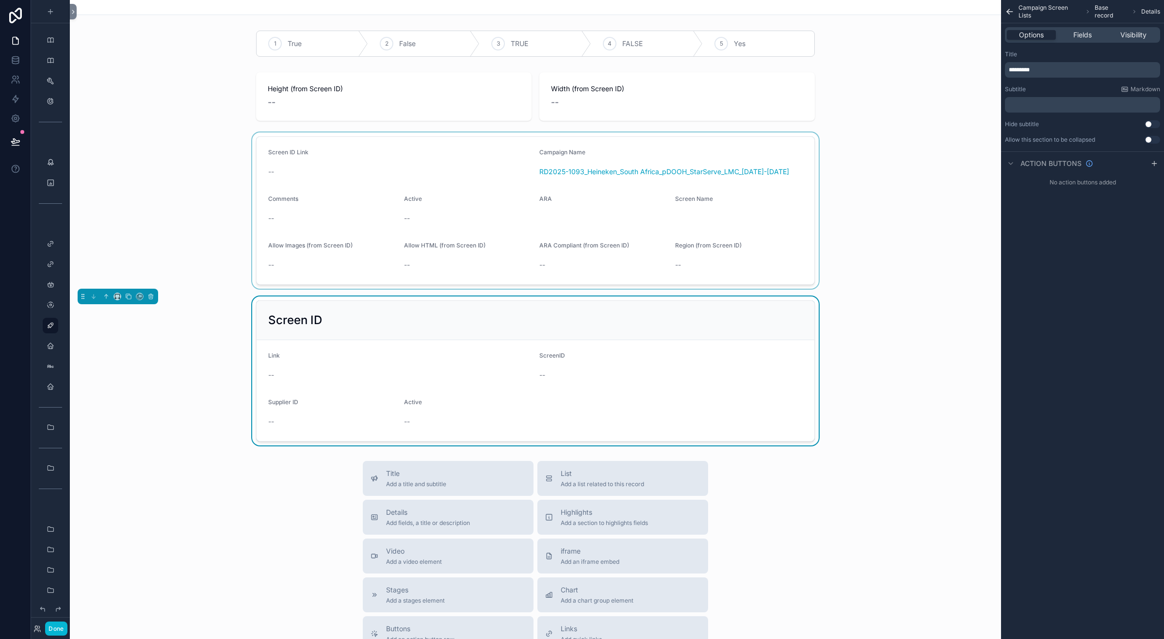
click at [462, 200] on div "scrollable content" at bounding box center [535, 210] width 931 height 156
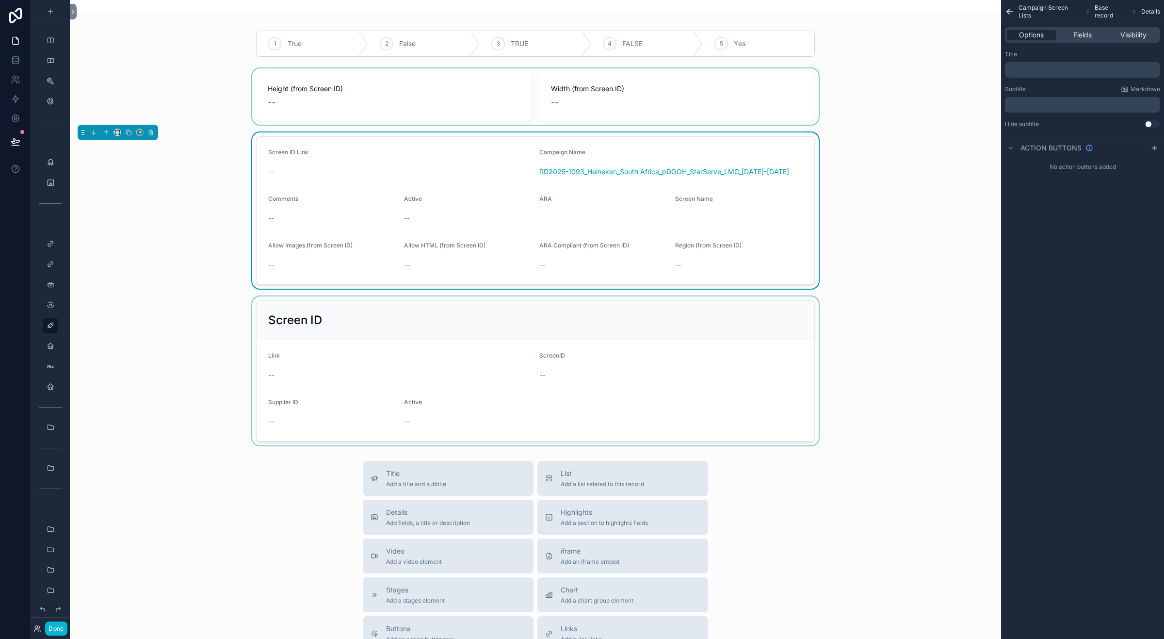
click at [422, 98] on div "scrollable content" at bounding box center [535, 96] width 931 height 56
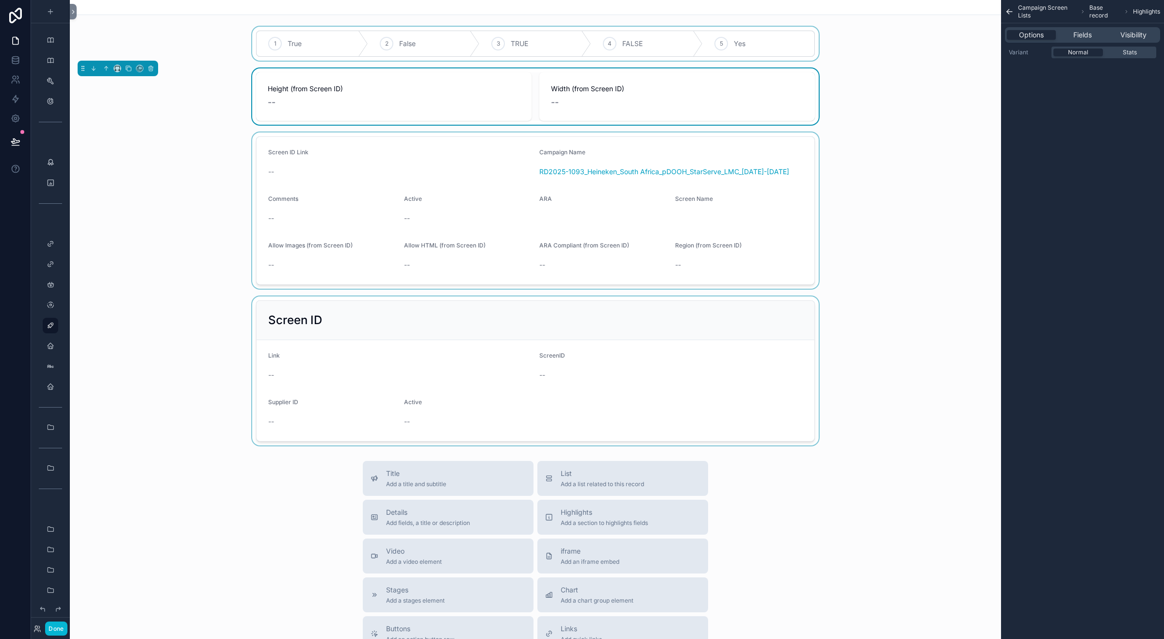
click at [430, 49] on div "scrollable content" at bounding box center [535, 44] width 931 height 34
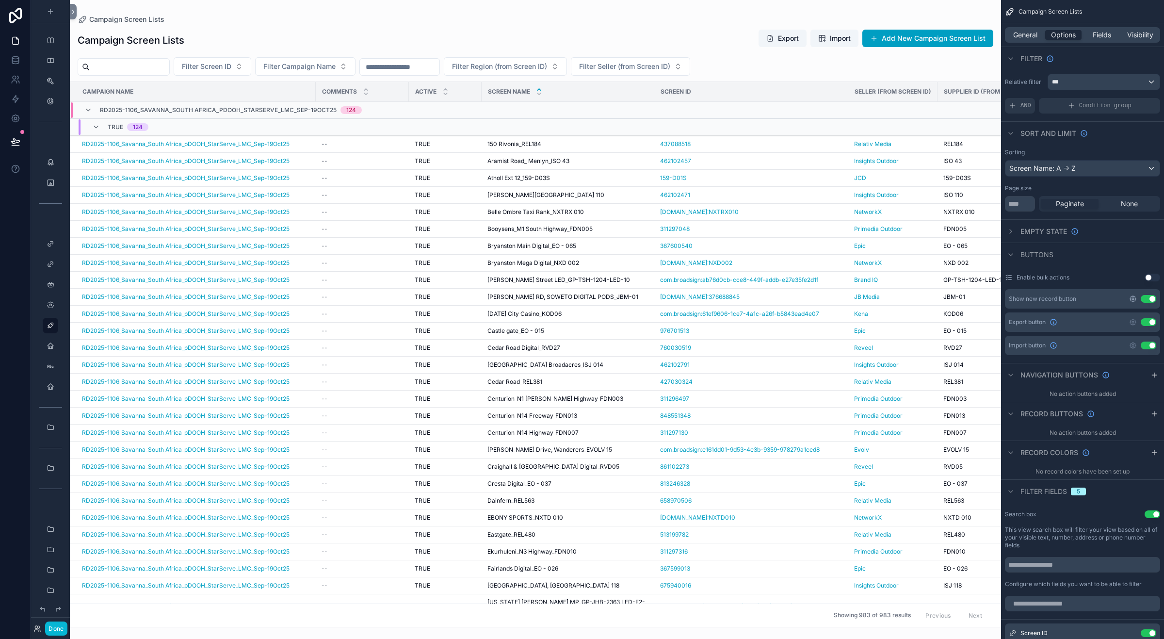
click at [1131, 301] on icon "scrollable content" at bounding box center [1133, 299] width 6 height 6
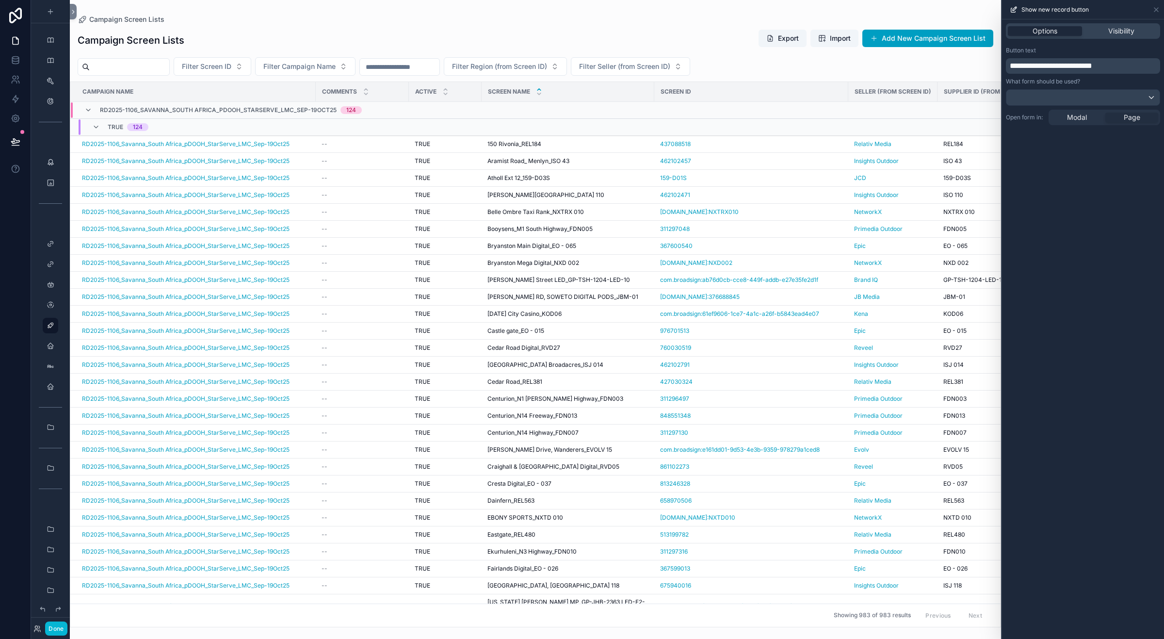
click at [1046, 65] on span "**********" at bounding box center [1051, 65] width 82 height 7
drag, startPoint x: 1050, startPoint y: 64, endPoint x: 1129, endPoint y: 65, distance: 78.1
click at [1129, 65] on p "**********" at bounding box center [1084, 66] width 148 height 12
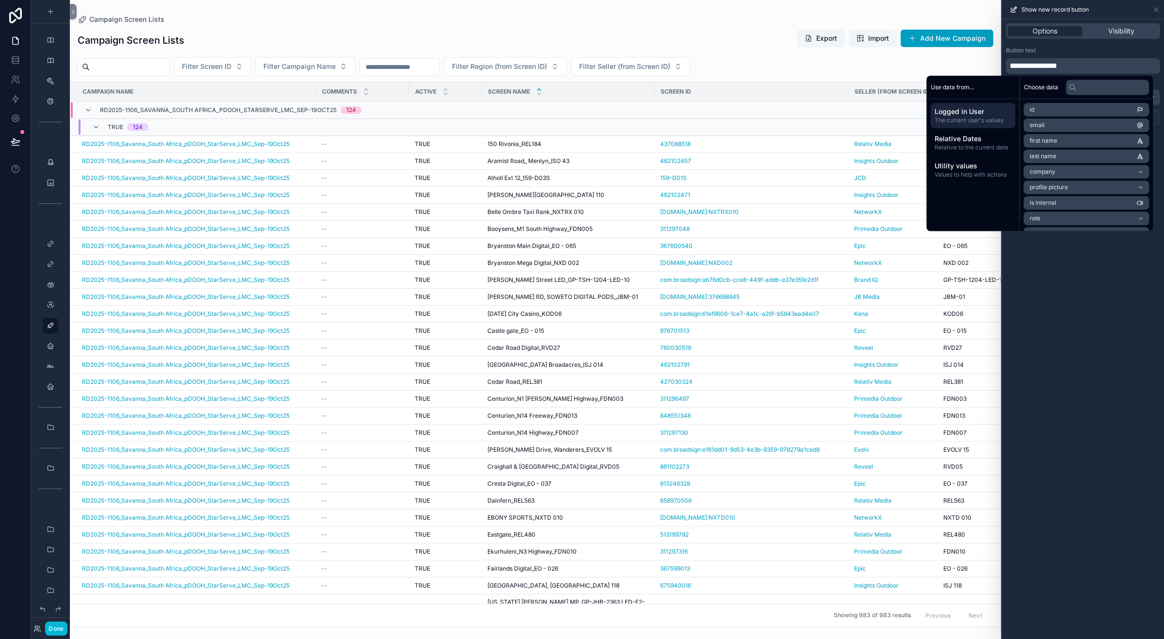
click at [1100, 48] on div "Button text" at bounding box center [1083, 51] width 154 height 8
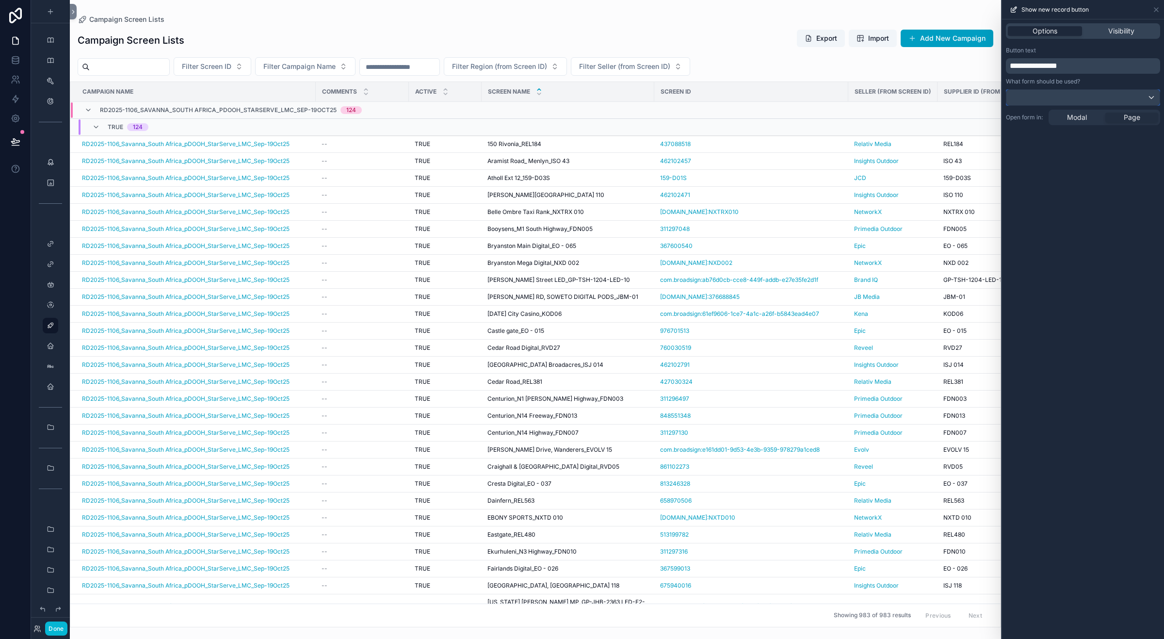
click at [1146, 94] on div at bounding box center [1082, 98] width 153 height 16
click at [1146, 94] on div at bounding box center [1083, 319] width 162 height 639
click at [1084, 117] on span "Modal" at bounding box center [1077, 118] width 20 height 10
click at [1103, 69] on p "**********" at bounding box center [1084, 66] width 148 height 12
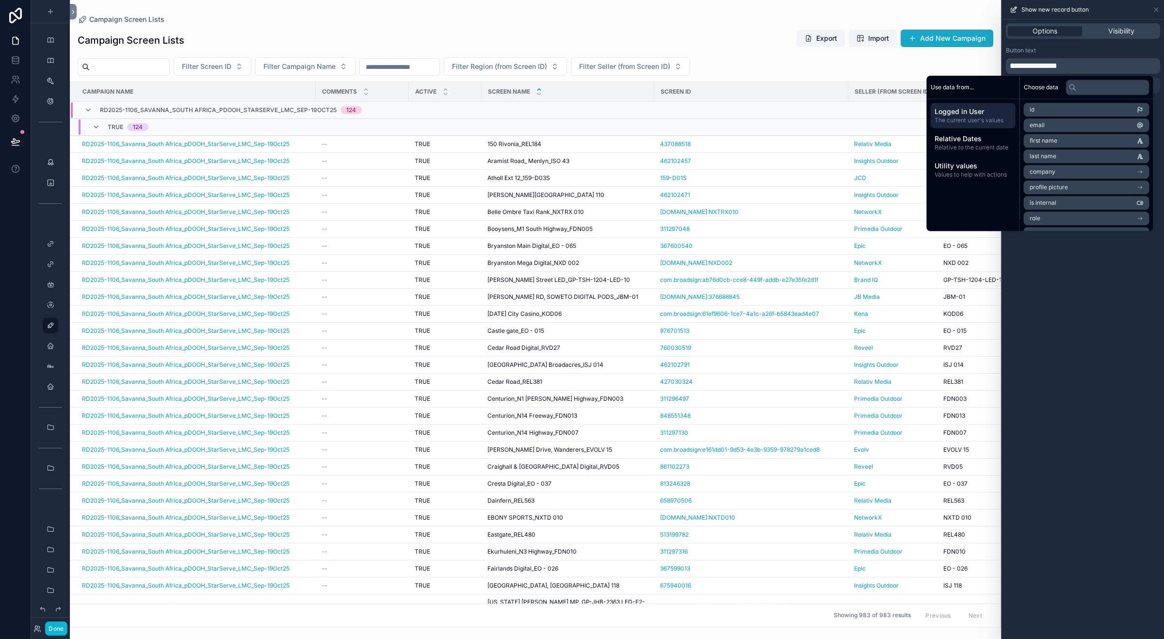
click at [941, 40] on button "Add New Campaign" at bounding box center [947, 38] width 93 height 17
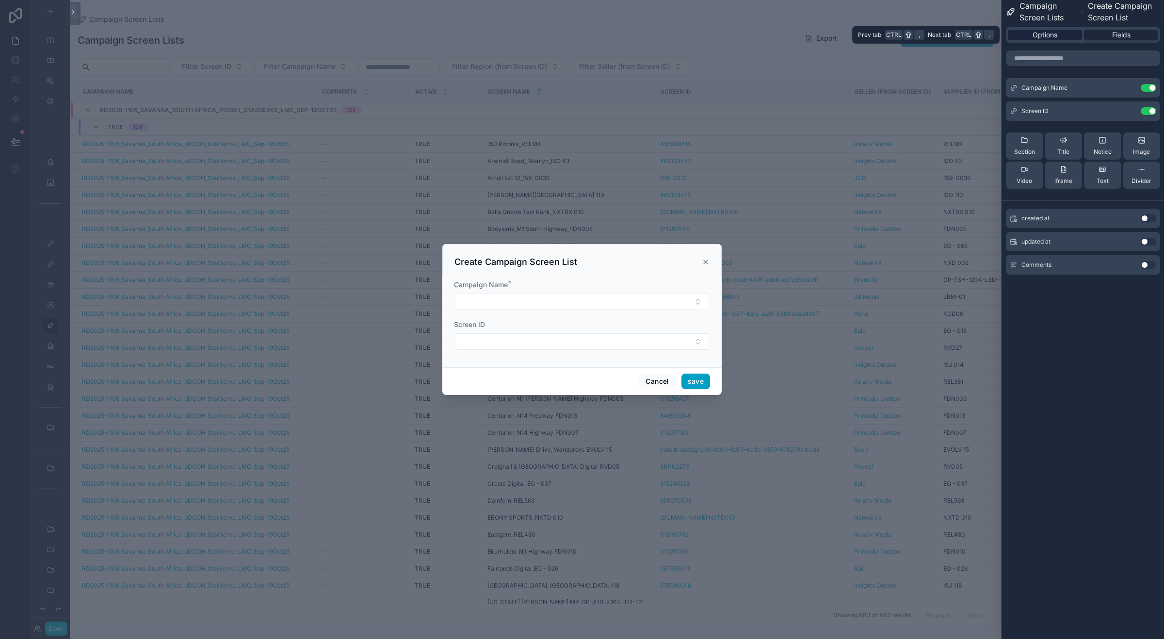
click at [1043, 34] on span "Options" at bounding box center [1045, 35] width 25 height 10
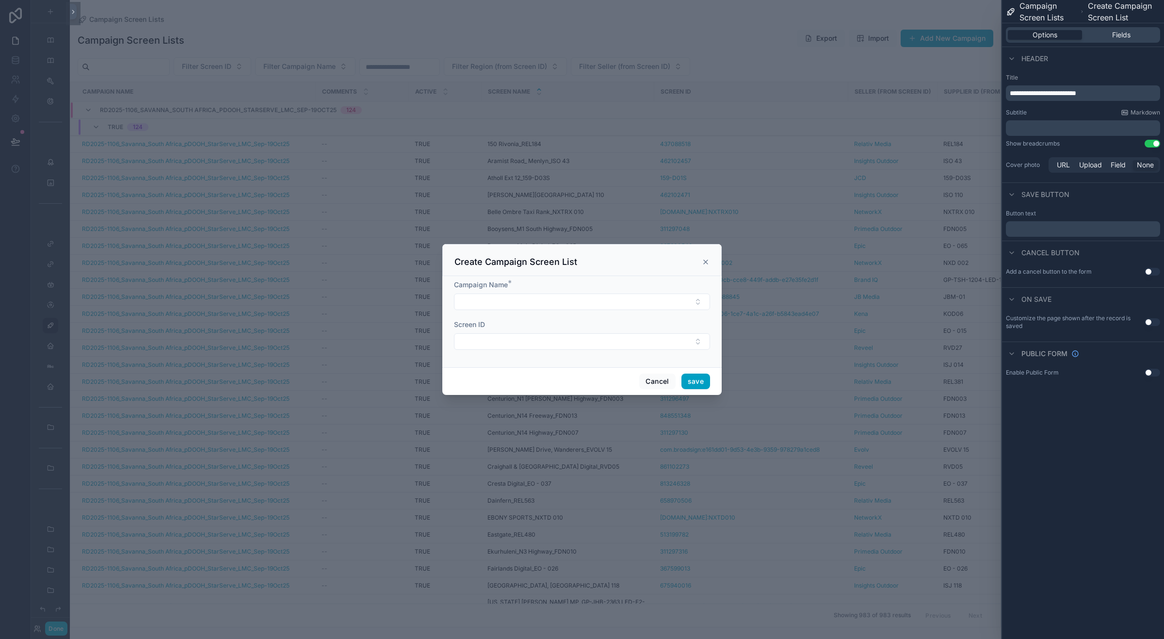
click at [1150, 142] on button "Use setting" at bounding box center [1153, 144] width 16 height 8
click at [1148, 270] on button "Use setting" at bounding box center [1153, 272] width 16 height 8
click at [1152, 271] on button "Use setting" at bounding box center [1153, 272] width 16 height 8
click at [1145, 323] on button "Use setting" at bounding box center [1153, 322] width 16 height 8
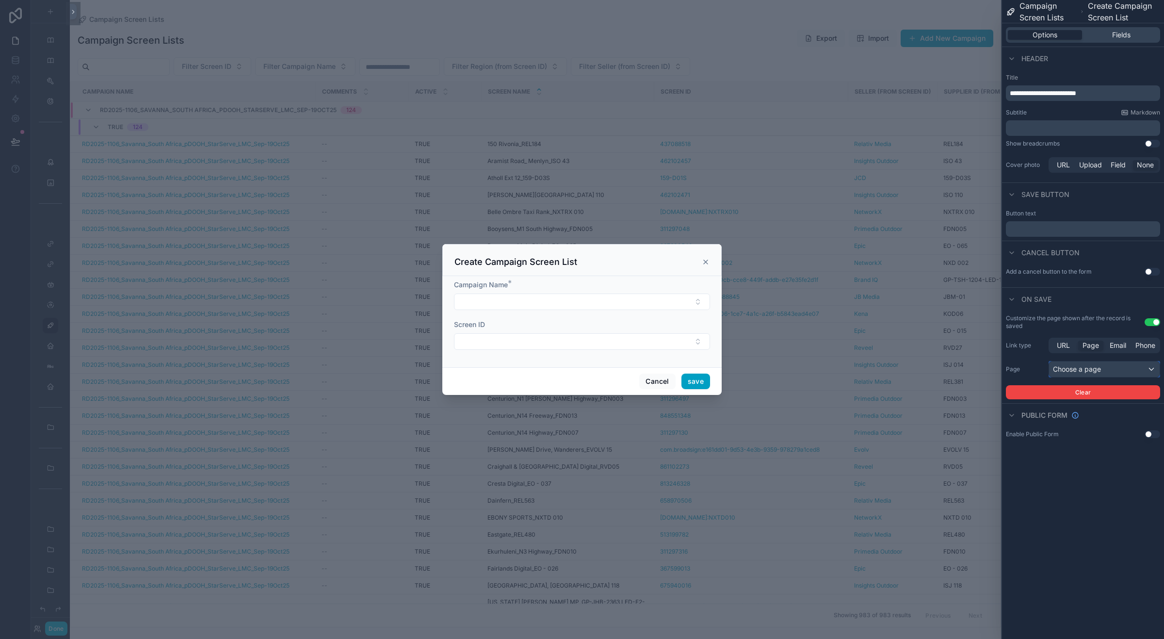
click at [1115, 367] on div "Choose a page" at bounding box center [1104, 369] width 111 height 16
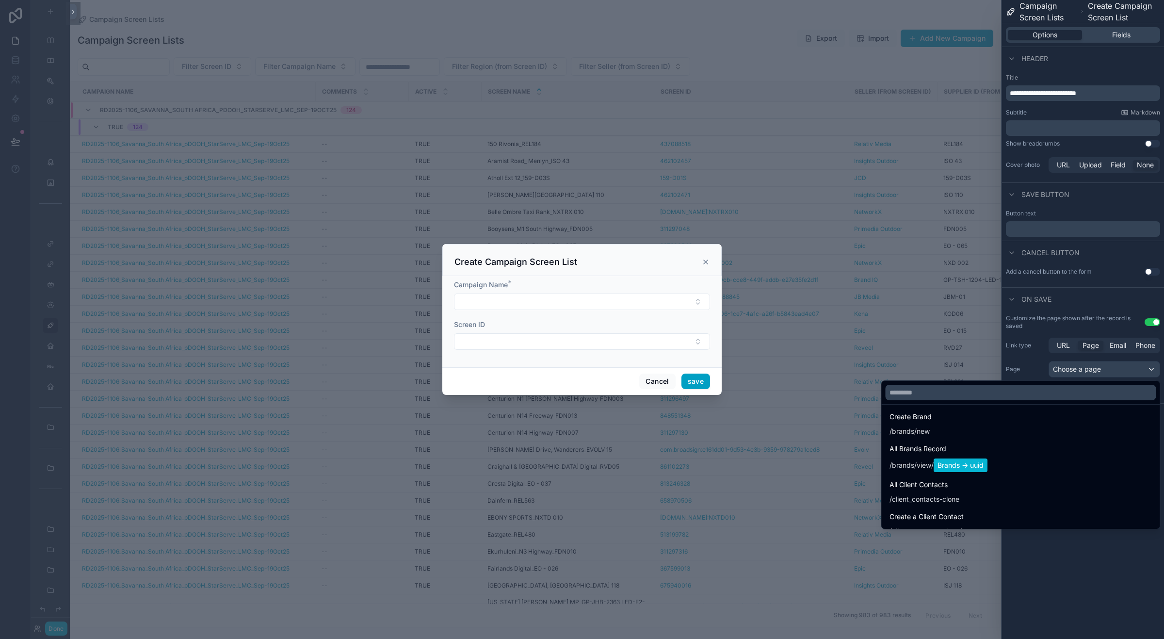
scroll to position [463, 0]
click at [941, 396] on input "text" at bounding box center [1021, 393] width 271 height 16
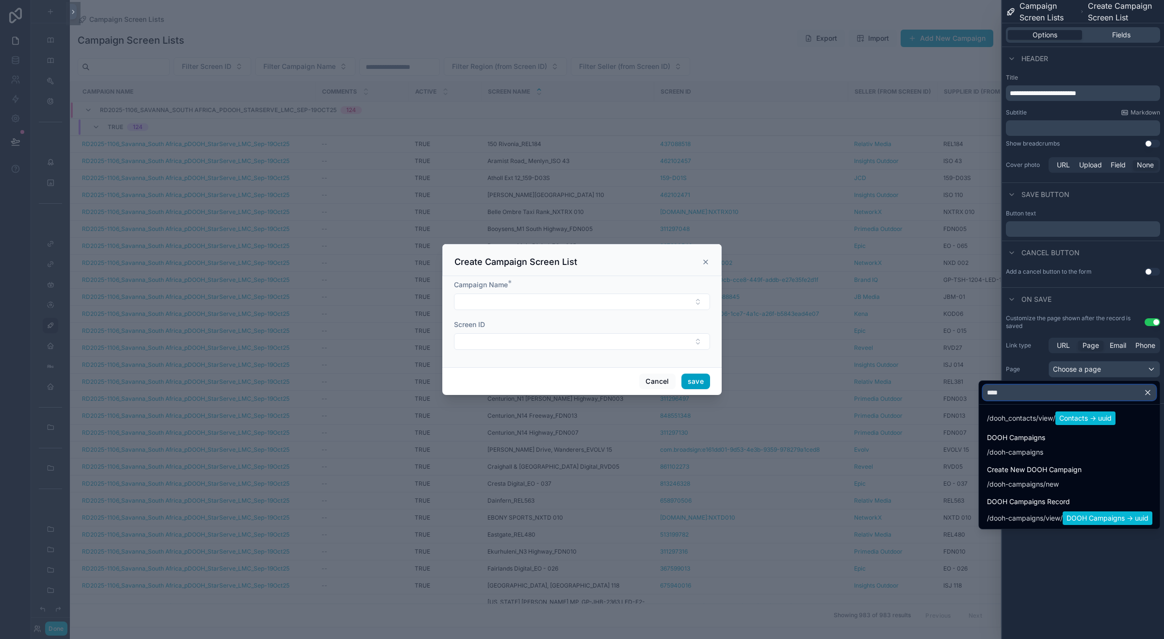
click at [1005, 389] on input "****" at bounding box center [1069, 393] width 173 height 16
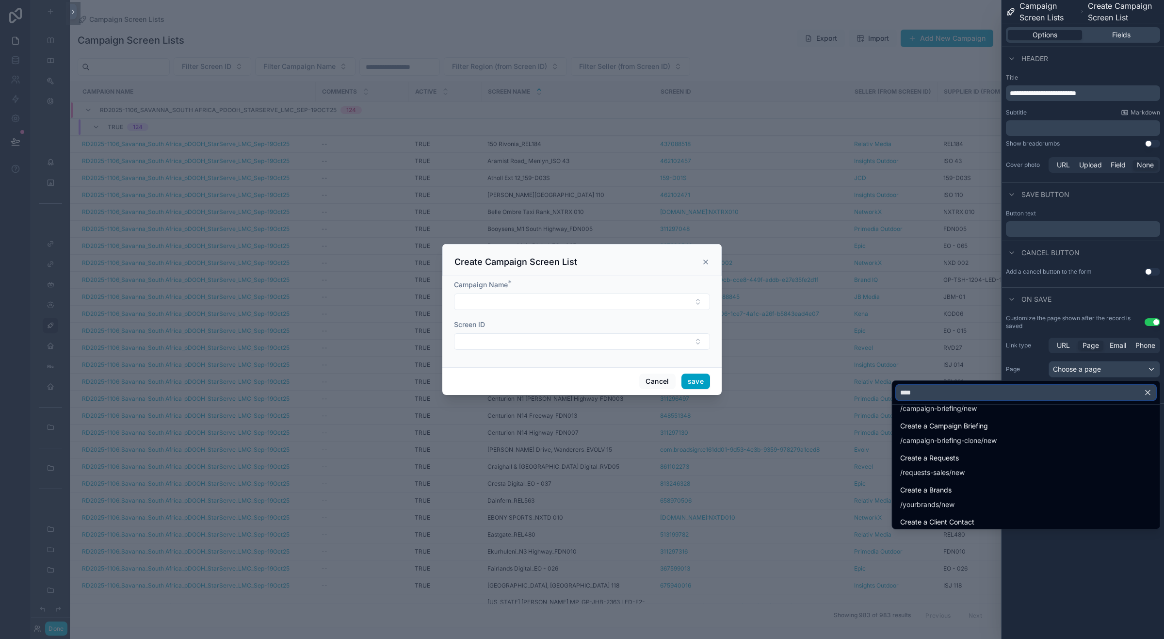
scroll to position [84, 0]
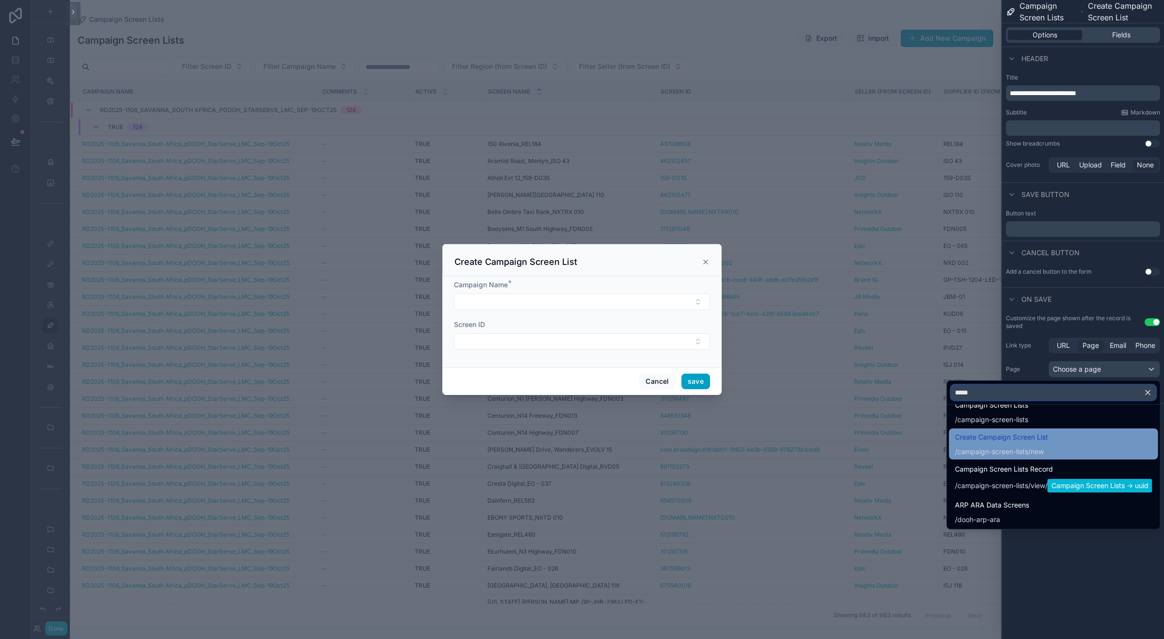
type input "*****"
click at [1027, 447] on div "/ campaign-screen-lists /new" at bounding box center [1001, 452] width 93 height 10
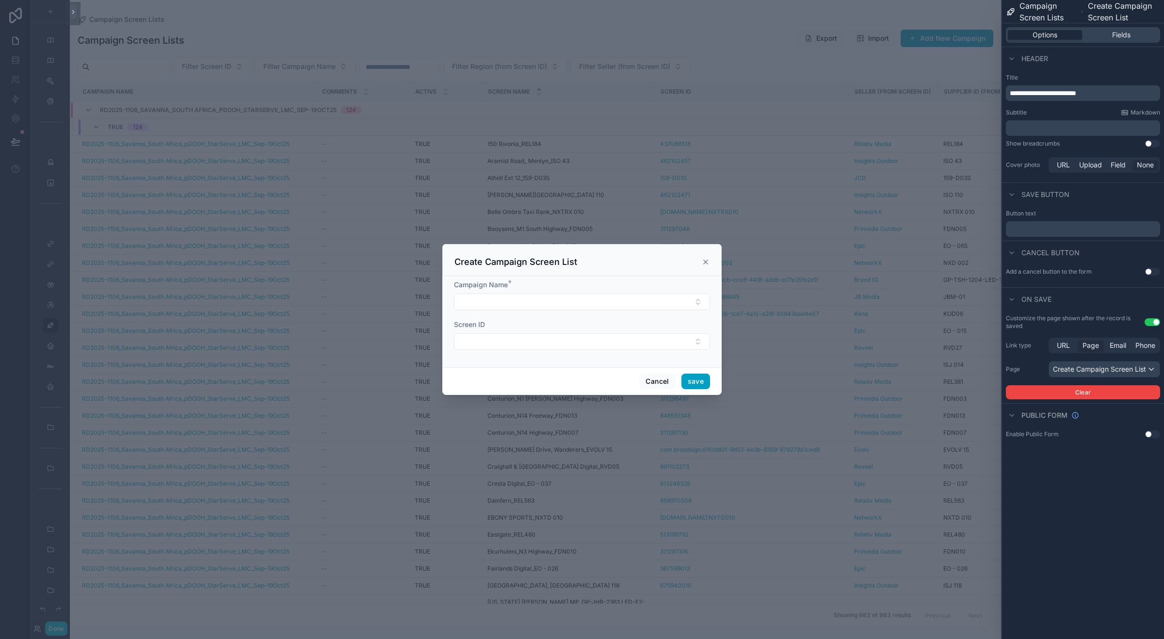
click at [1033, 92] on span "**********" at bounding box center [1043, 93] width 66 height 7
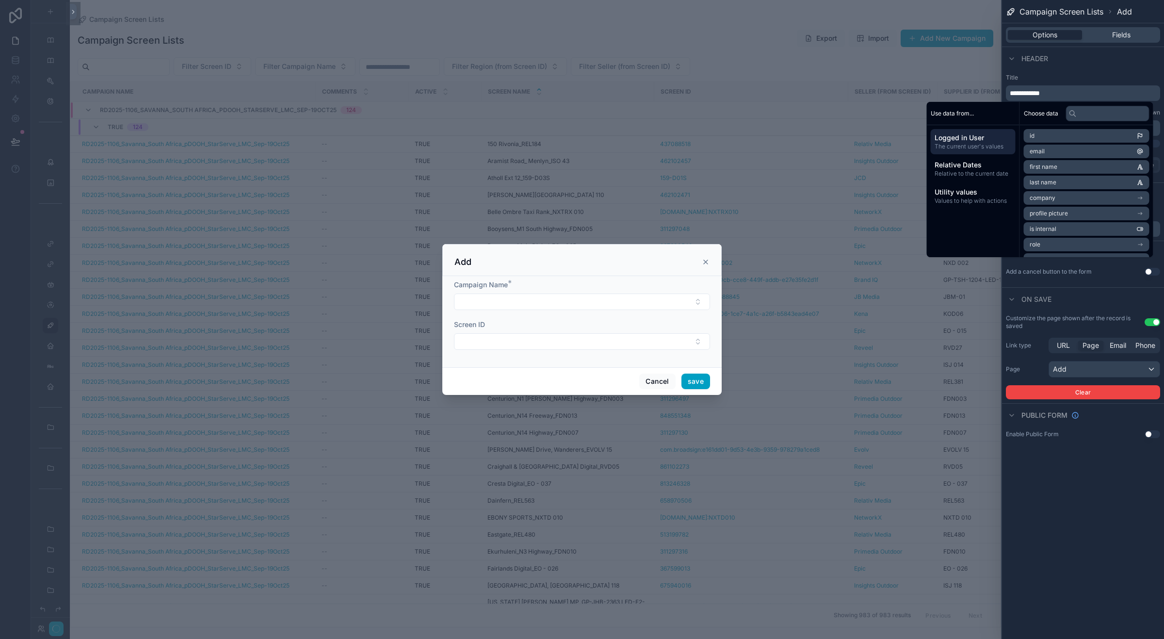
click at [1094, 80] on label "Title" at bounding box center [1083, 78] width 154 height 8
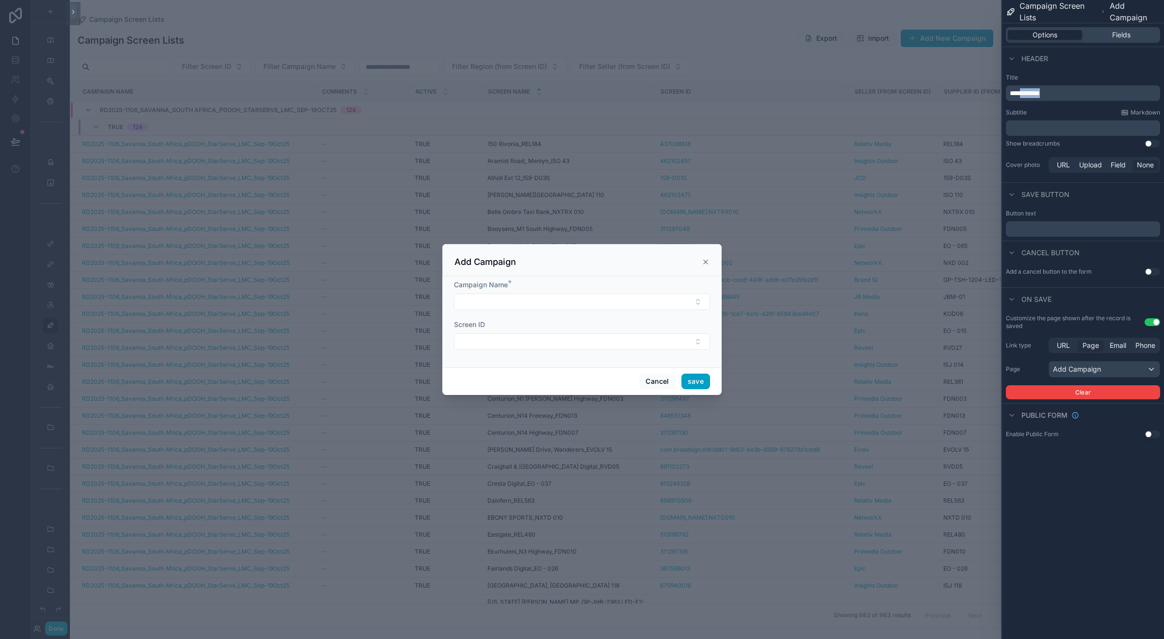
drag, startPoint x: 1024, startPoint y: 93, endPoint x: 1143, endPoint y: 93, distance: 119.3
click at [1143, 93] on p "**********" at bounding box center [1084, 93] width 148 height 10
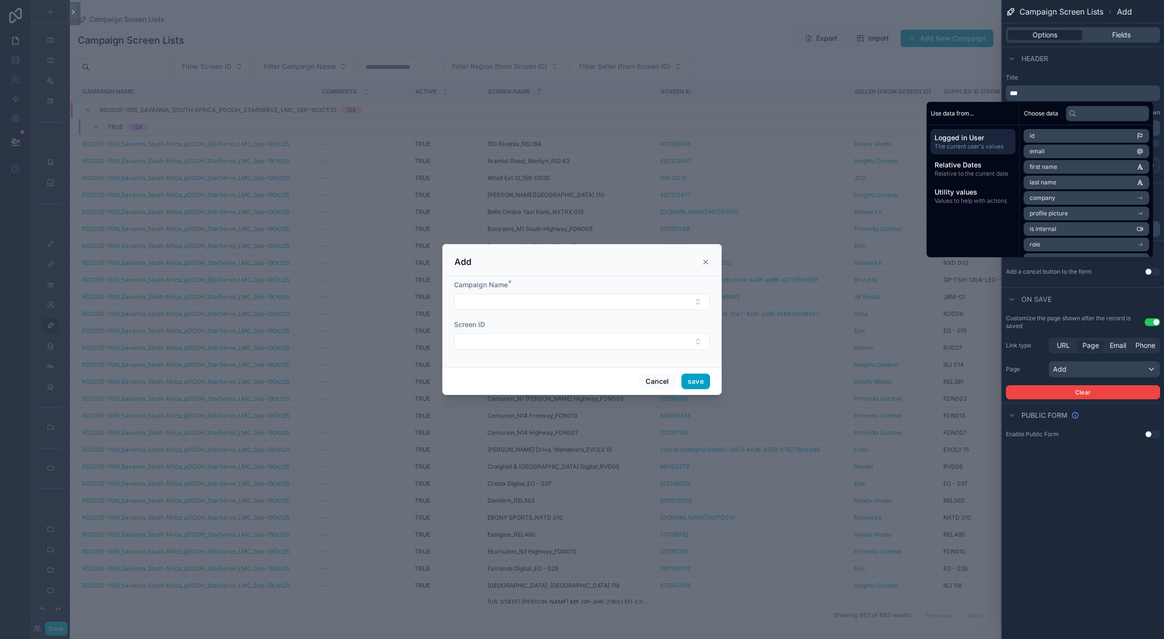
click at [1082, 81] on label "Title" at bounding box center [1083, 78] width 154 height 8
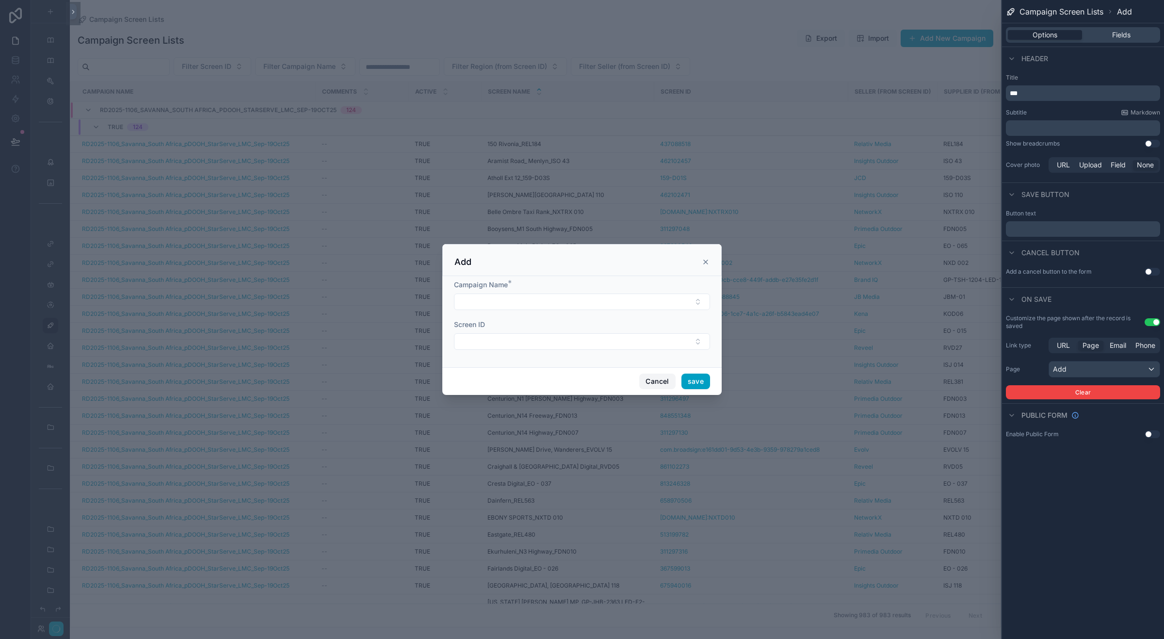
click at [657, 384] on button "Cancel" at bounding box center [657, 381] width 36 height 16
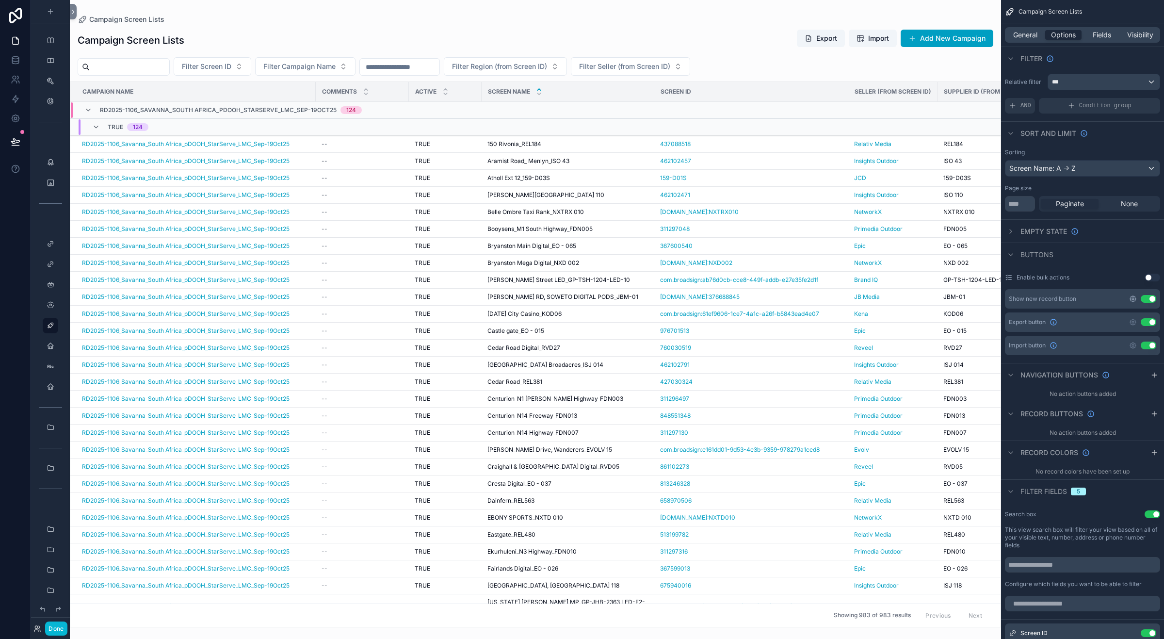
click at [1130, 297] on icon "scrollable content" at bounding box center [1133, 299] width 8 height 8
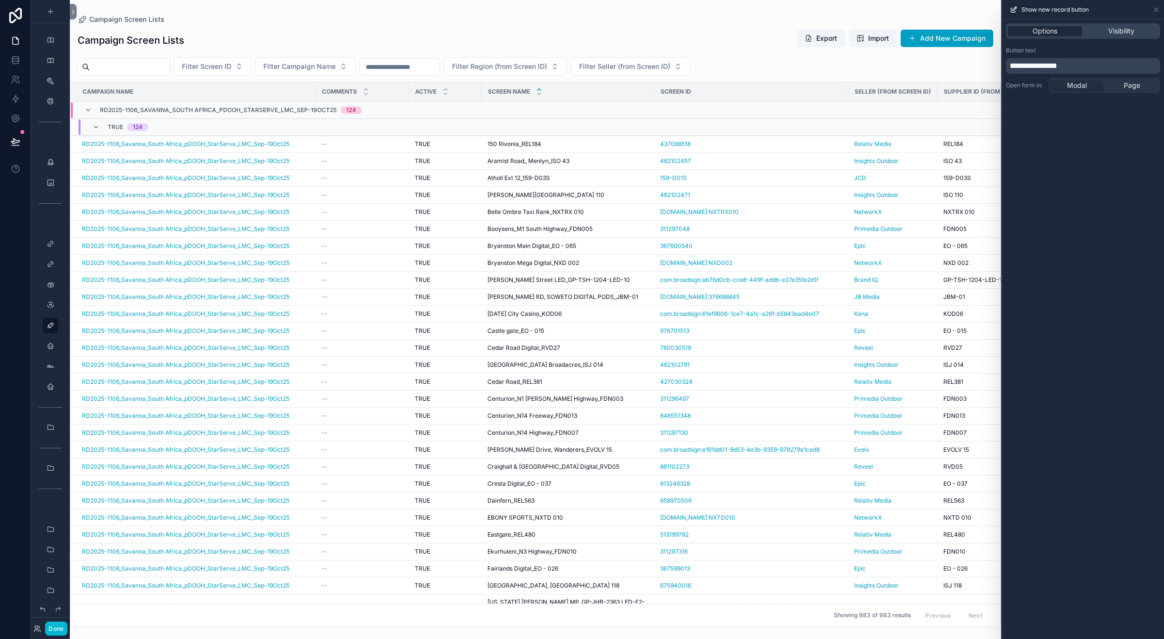
click at [1041, 64] on span "**********" at bounding box center [1034, 65] width 48 height 7
click at [309, 65] on span "Filter Campaign Name" at bounding box center [299, 67] width 72 height 10
type input "***"
click at [339, 137] on span "RD2025-1093_Heineken_South Africa_pDOOH_StarServe_LMC_[DATE]-[DATE]" at bounding box center [323, 137] width 97 height 10
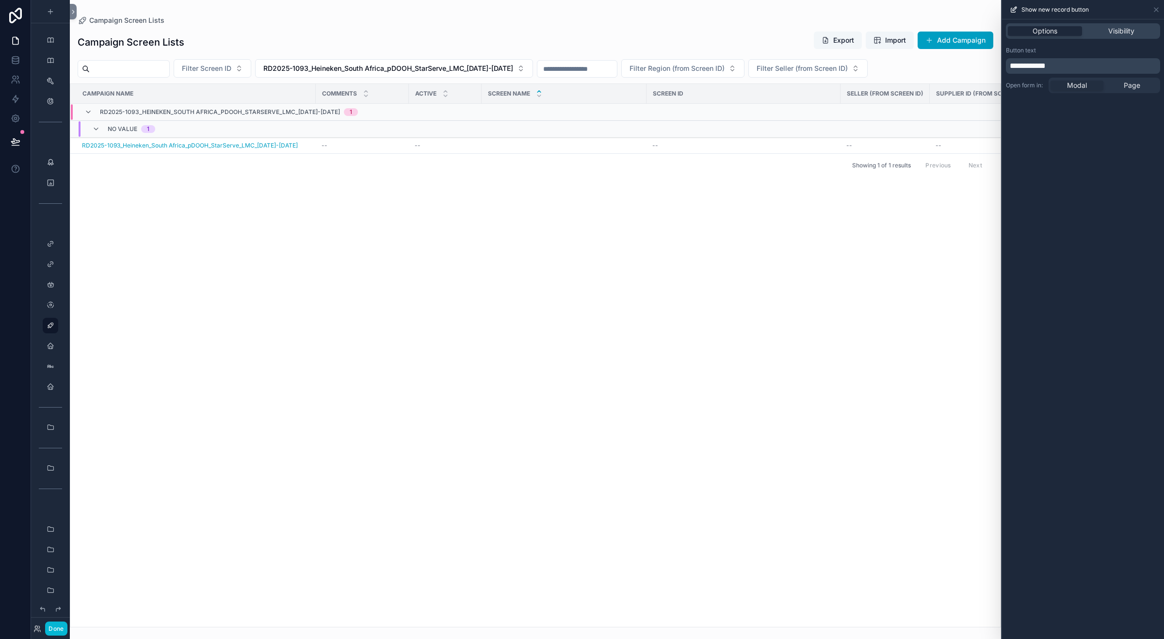
click at [836, 37] on button "Export" at bounding box center [838, 40] width 48 height 17
click at [886, 39] on span "Import" at bounding box center [895, 40] width 21 height 10
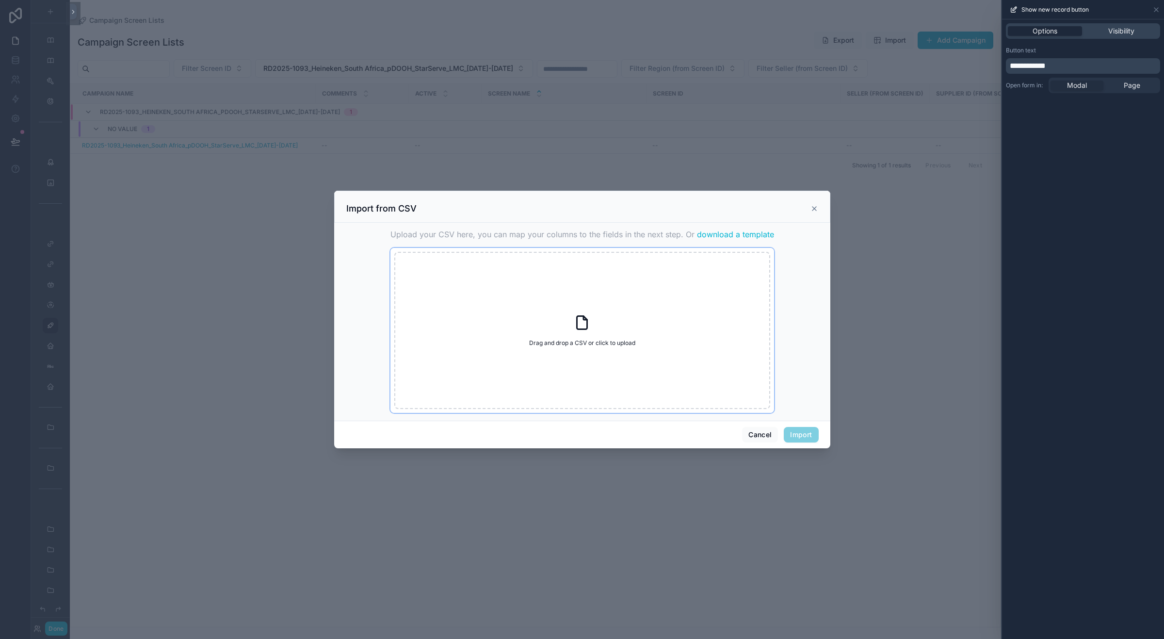
click at [577, 328] on icon "scrollable content" at bounding box center [582, 322] width 10 height 13
click at [730, 234] on span "download a template" at bounding box center [735, 234] width 77 height 12
click at [609, 296] on div "Drag and drop a CSV or click to upload Drag and drop a CSV or click to upload" at bounding box center [582, 330] width 376 height 157
type input "**********"
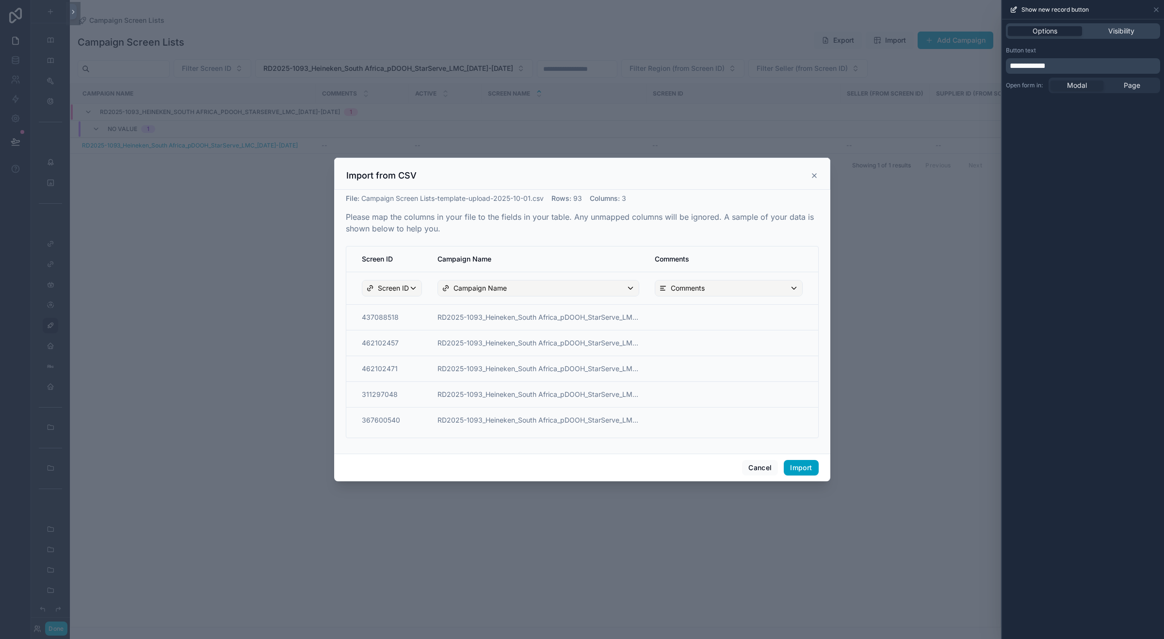
click at [802, 468] on button "Import" at bounding box center [801, 468] width 34 height 16
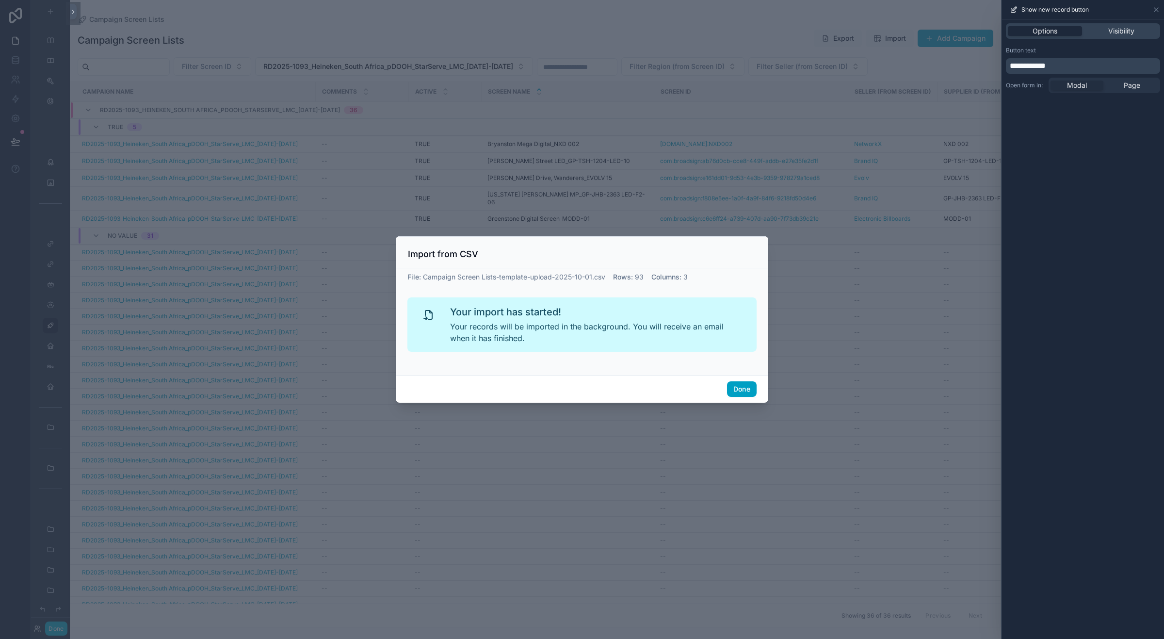
click at [742, 387] on button "Done" at bounding box center [742, 389] width 30 height 16
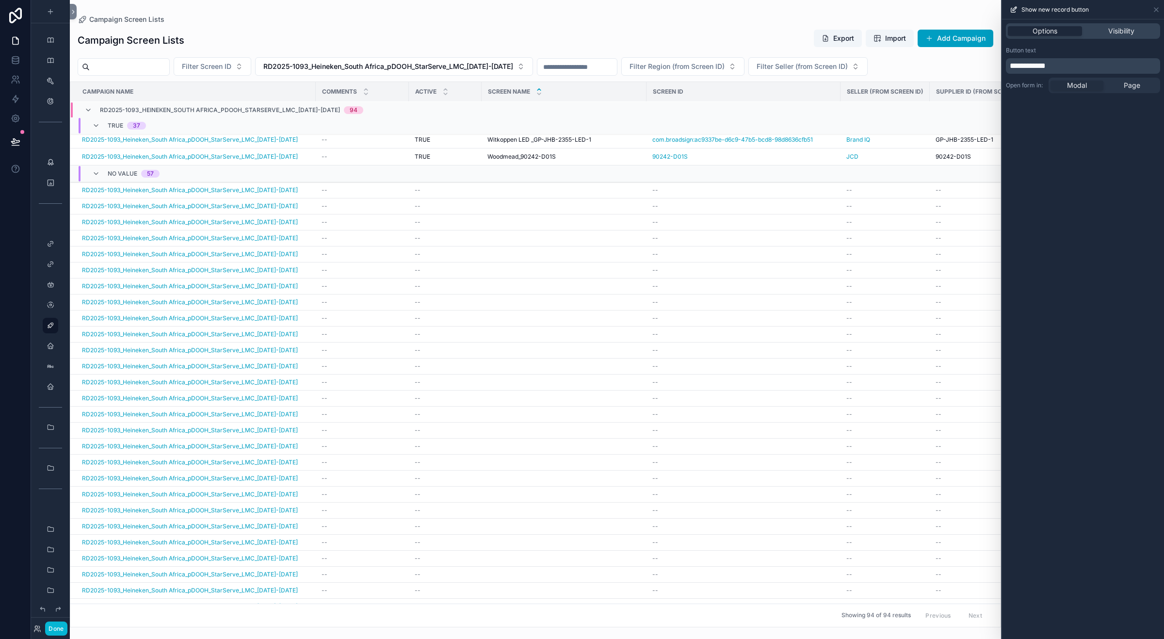
scroll to position [613, 0]
click at [412, 256] on td "--" at bounding box center [445, 251] width 73 height 16
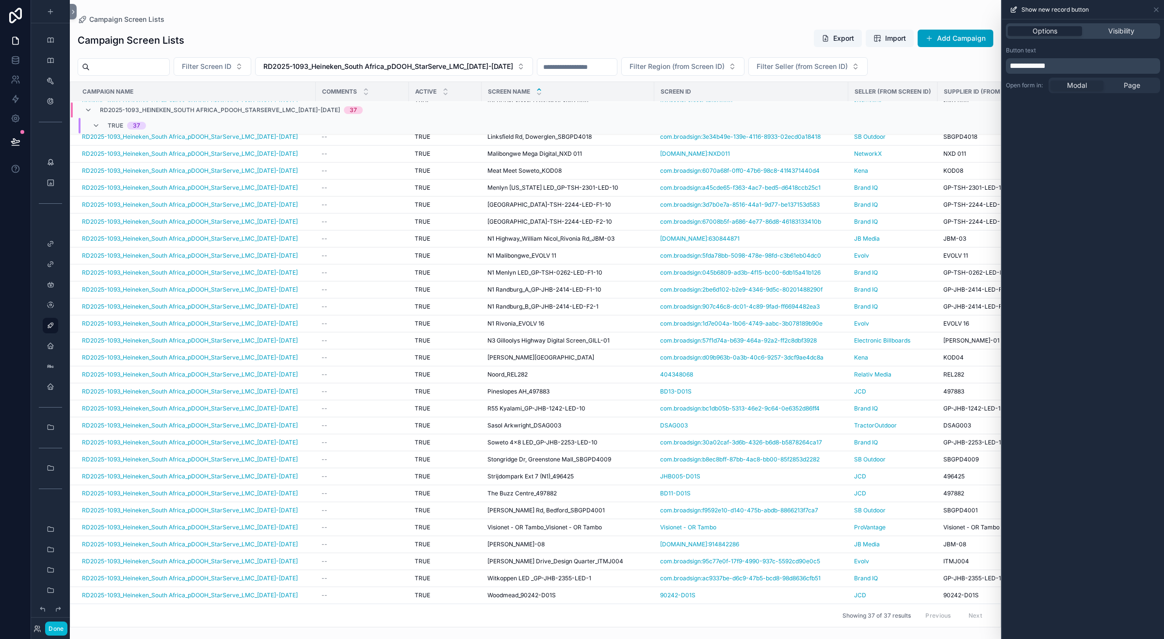
scroll to position [200, 0]
click at [97, 125] on icon "scrollable content" at bounding box center [96, 126] width 8 height 8
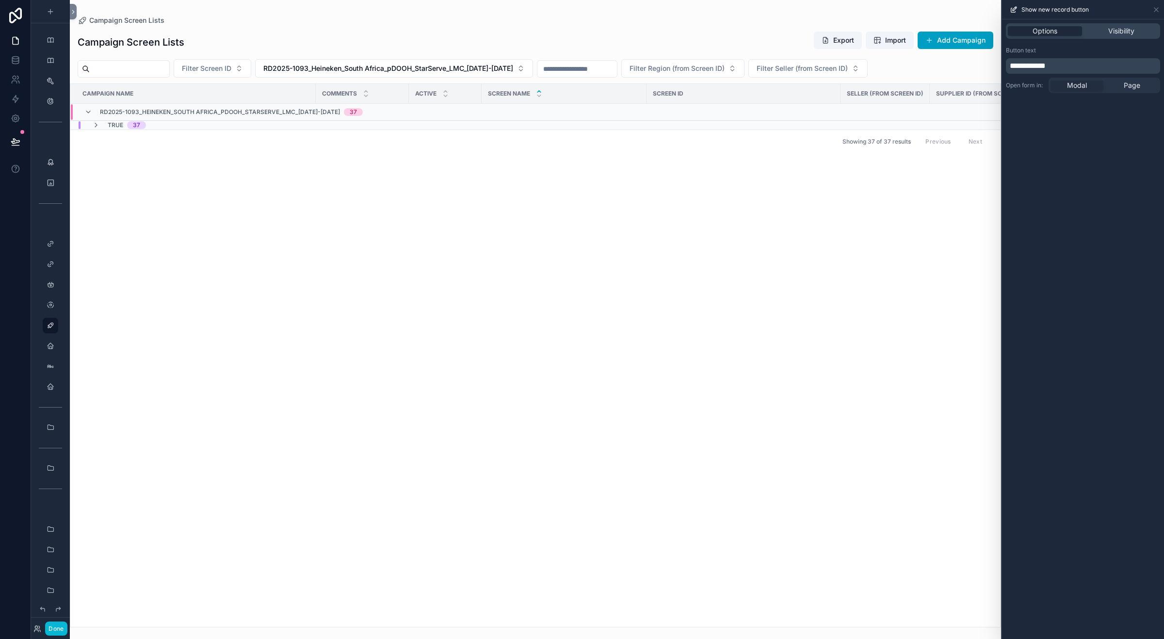
scroll to position [0, 0]
click at [95, 125] on icon "scrollable content" at bounding box center [96, 125] width 8 height 8
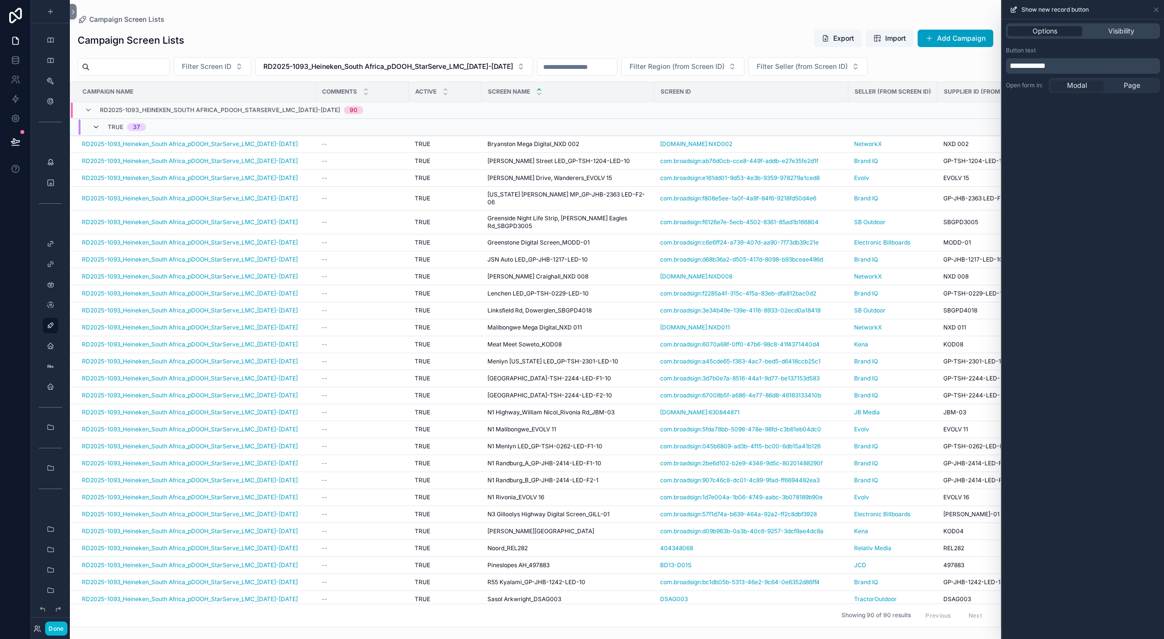
click at [97, 127] on icon "scrollable content" at bounding box center [96, 127] width 8 height 8
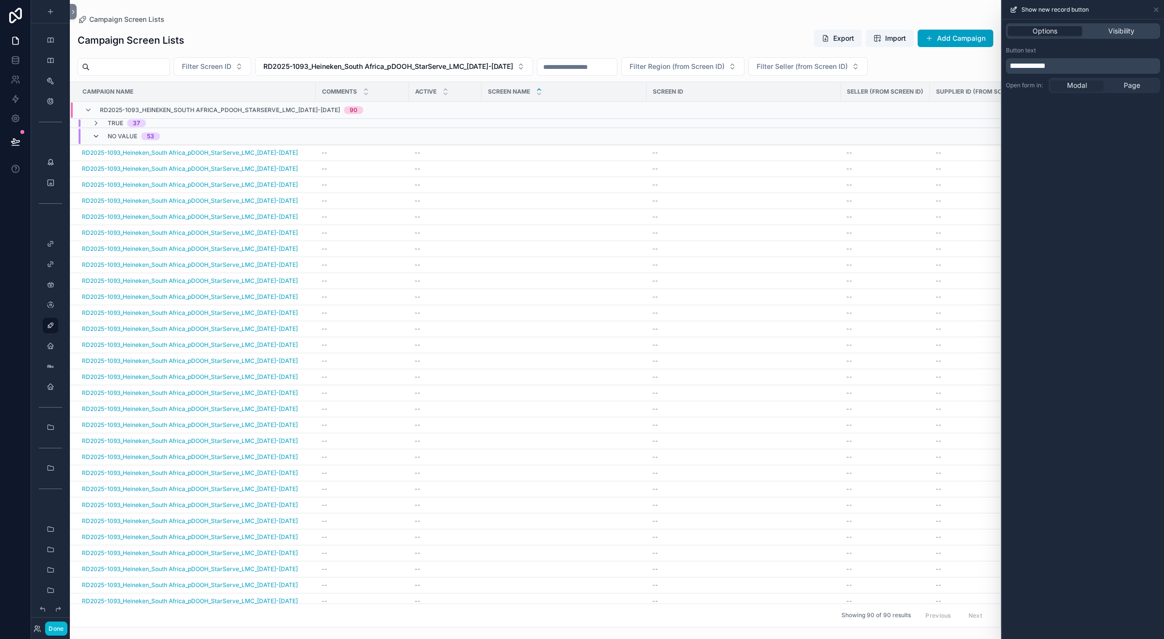
click at [96, 138] on icon "scrollable content" at bounding box center [96, 136] width 8 height 8
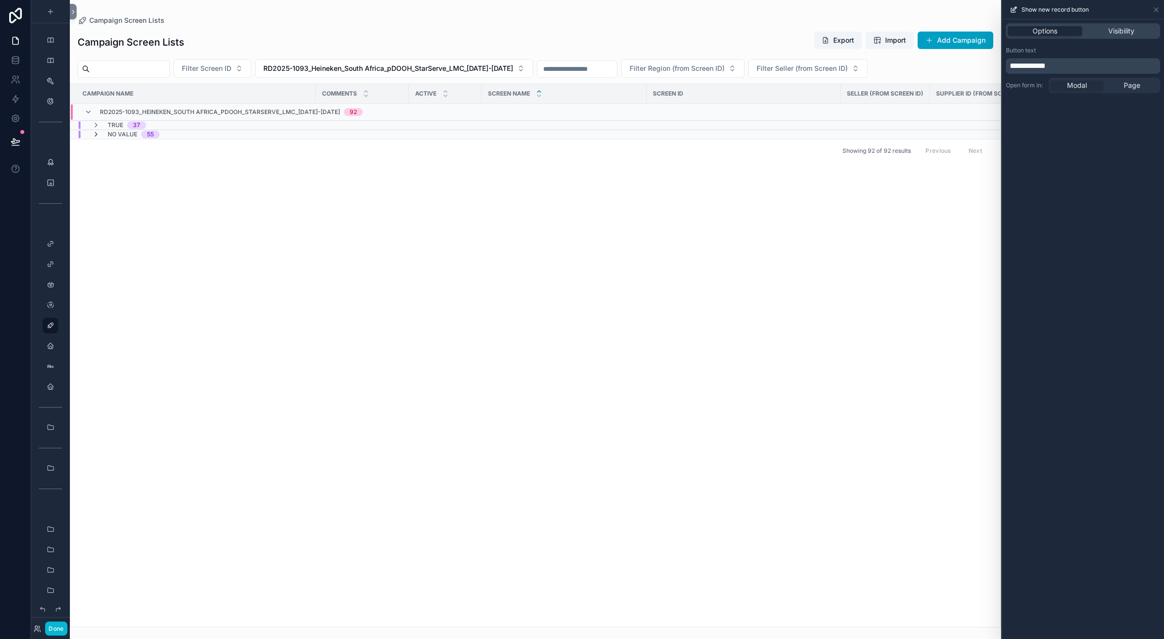
click at [96, 135] on icon "scrollable content" at bounding box center [96, 134] width 8 height 8
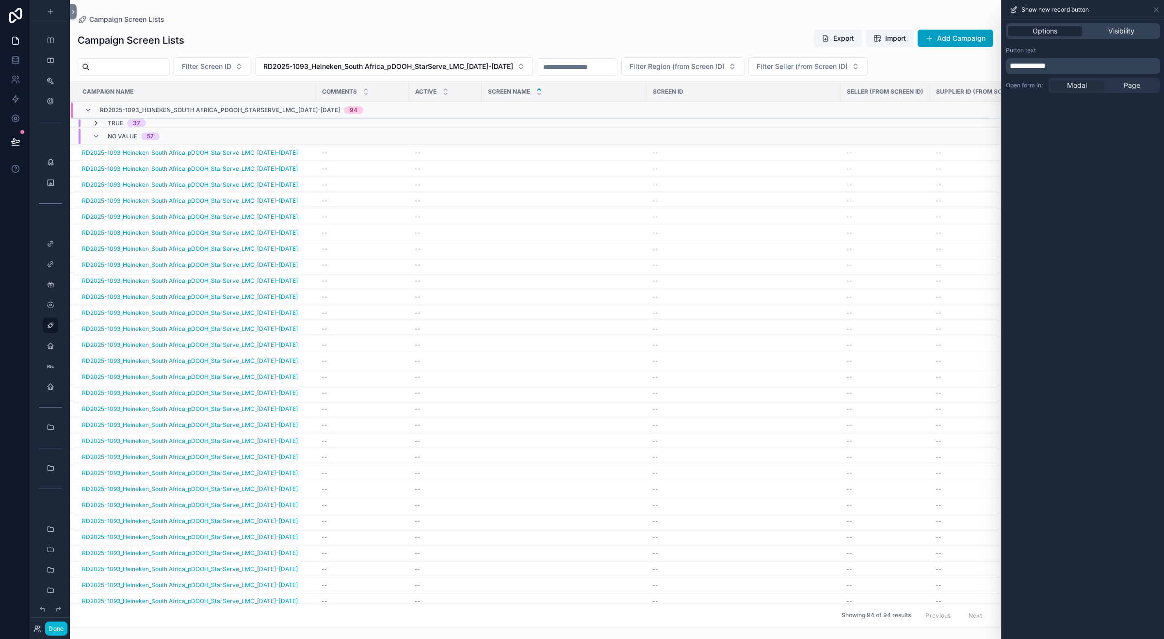
click at [96, 123] on icon "scrollable content" at bounding box center [96, 123] width 8 height 8
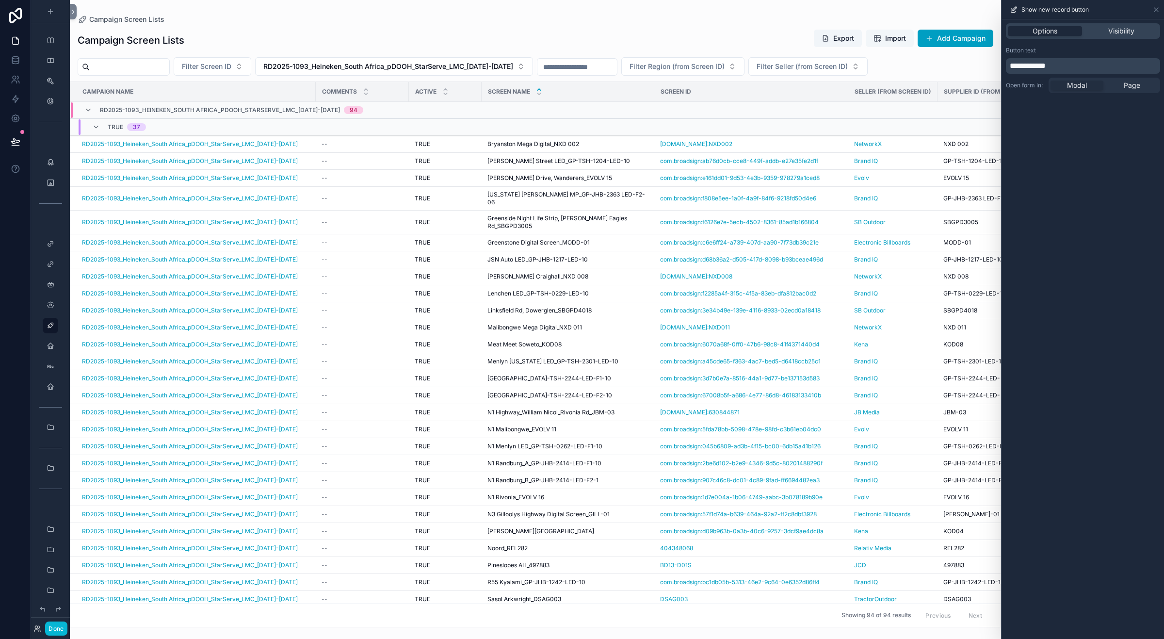
click at [891, 38] on span "Import" at bounding box center [895, 38] width 21 height 10
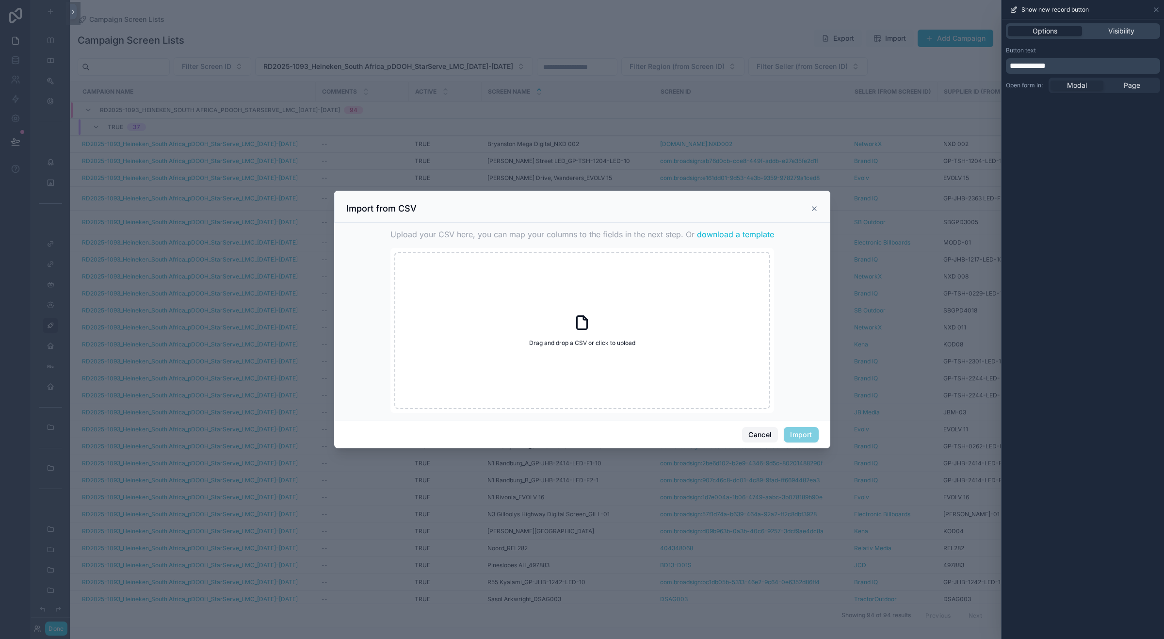
click at [756, 435] on button "Cancel" at bounding box center [760, 435] width 36 height 16
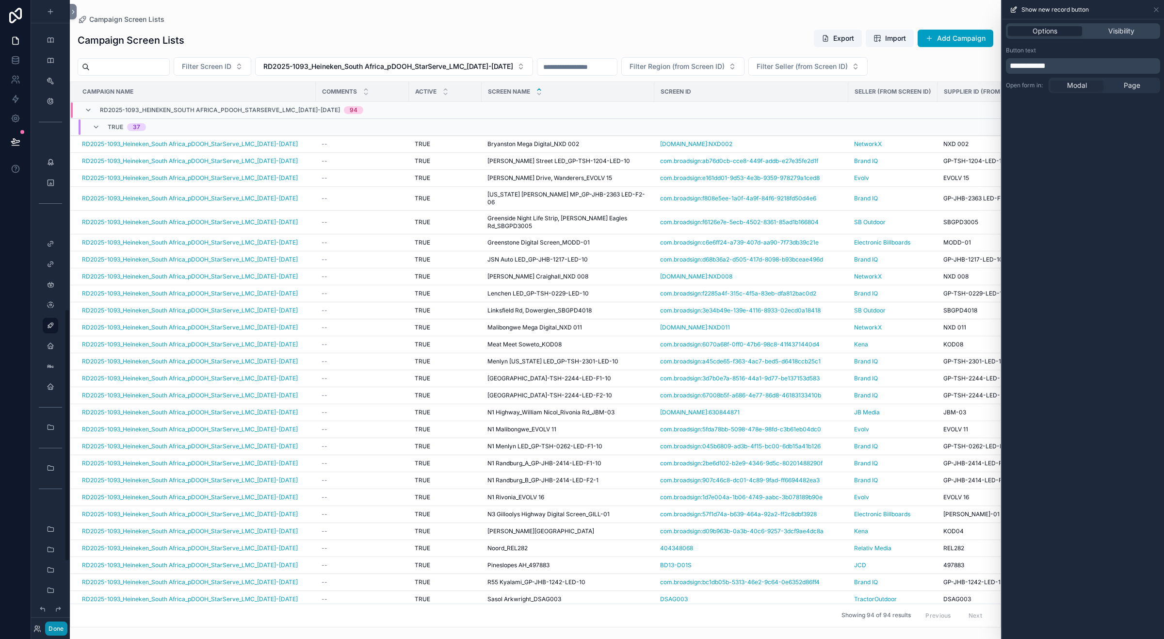
click at [61, 629] on button "Done" at bounding box center [56, 628] width 22 height 14
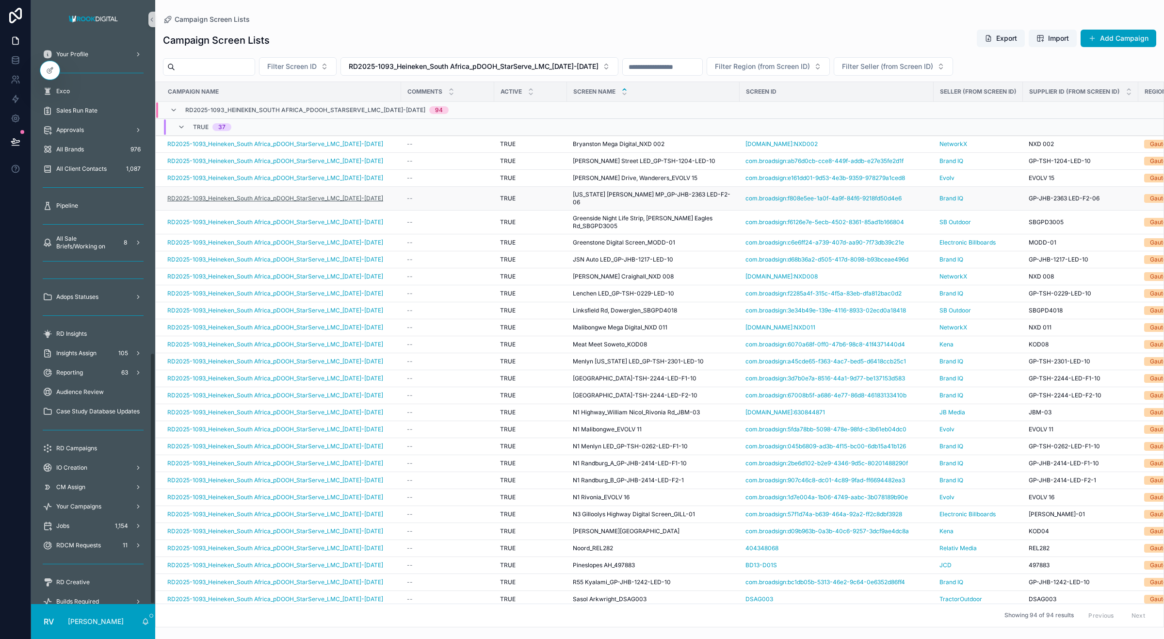
scroll to position [706, 0]
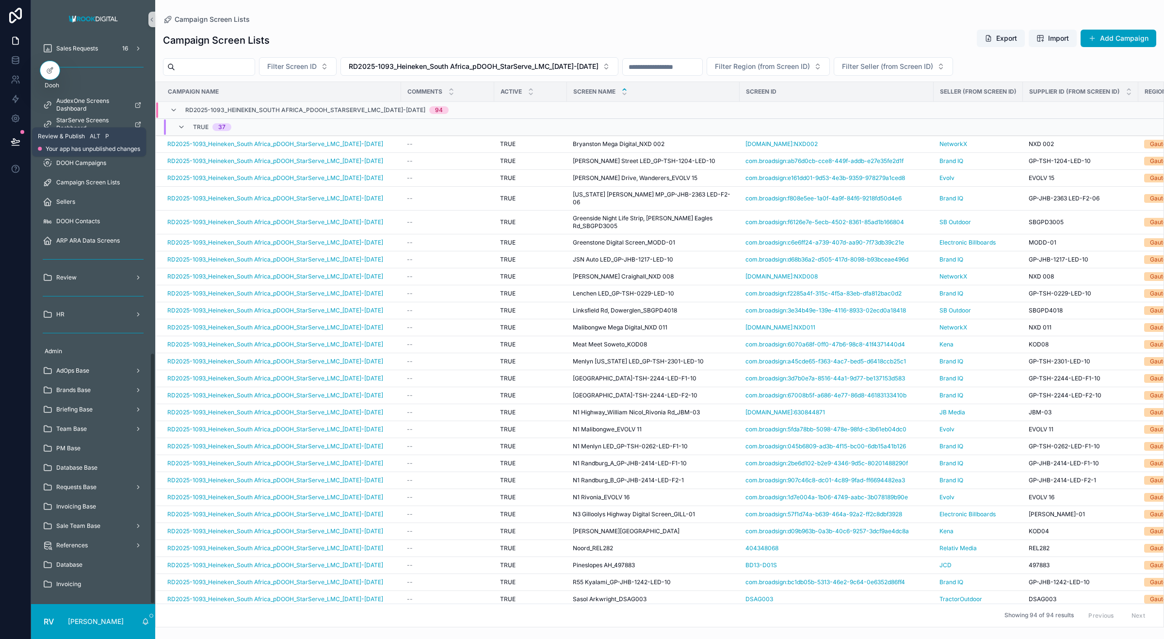
click at [17, 144] on icon at bounding box center [16, 142] width 10 height 10
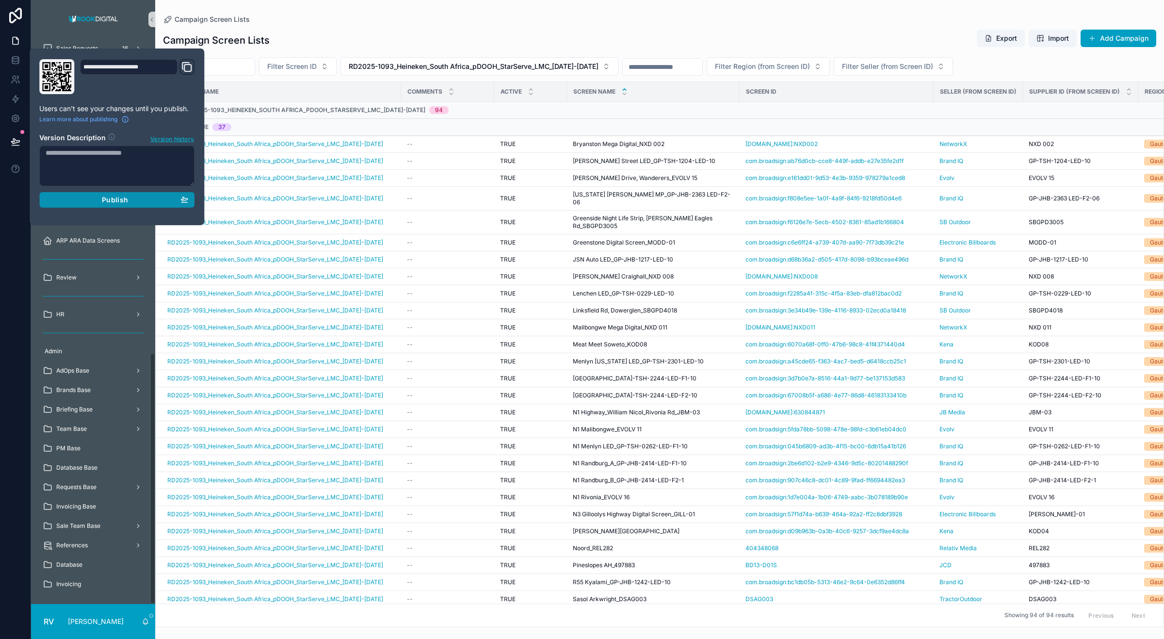
click at [117, 203] on span "Publish" at bounding box center [115, 199] width 26 height 9
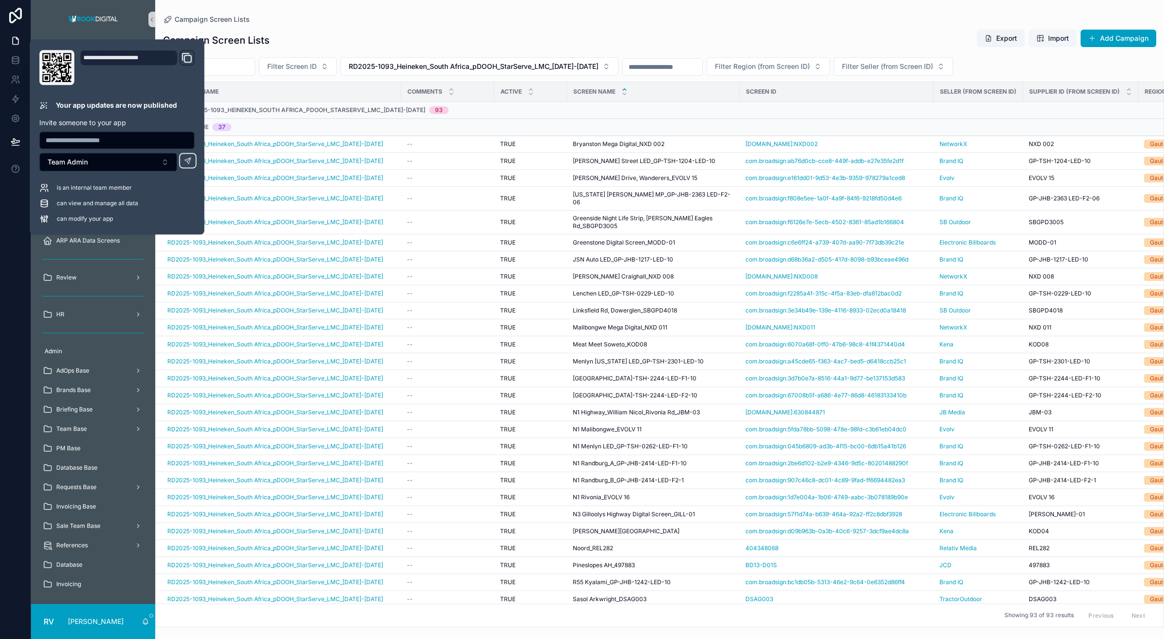
click at [939, 13] on div "Campaign Screen Lists Campaign Screen Lists Export Import Add Campaign Filter S…" at bounding box center [659, 313] width 1009 height 627
click at [1048, 35] on span "Import" at bounding box center [1058, 38] width 21 height 10
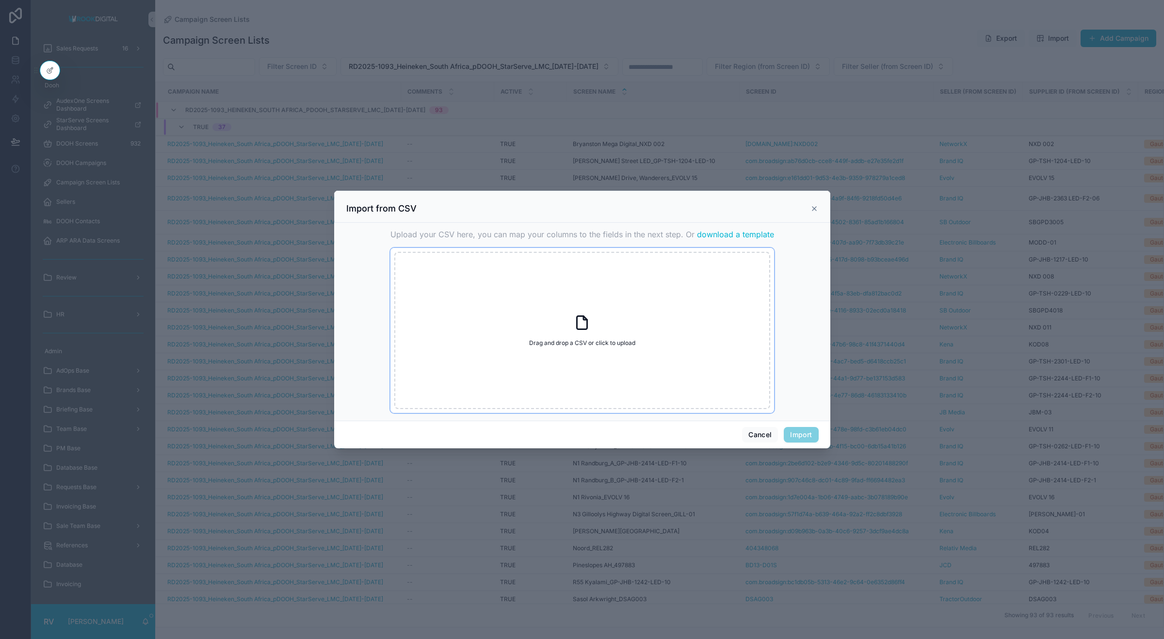
click at [590, 308] on div "Drag and drop a CSV or click to upload Drag and drop a CSV or click to upload" at bounding box center [582, 330] width 376 height 157
type input "**********"
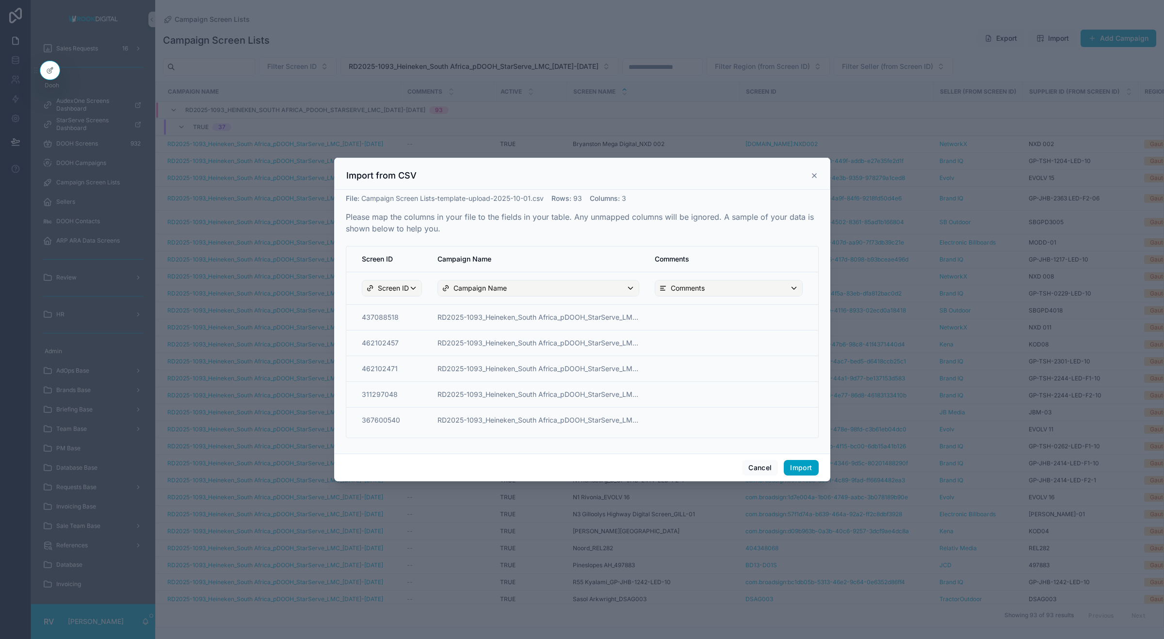
click at [811, 464] on button "Import" at bounding box center [801, 468] width 34 height 16
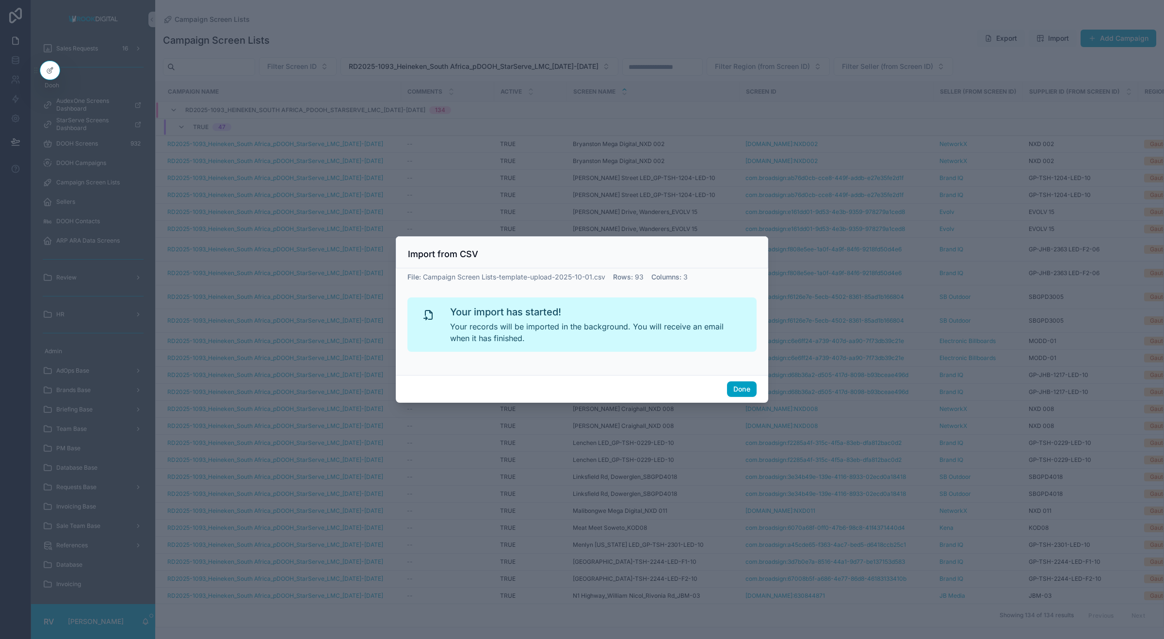
click at [743, 390] on button "Done" at bounding box center [742, 389] width 30 height 16
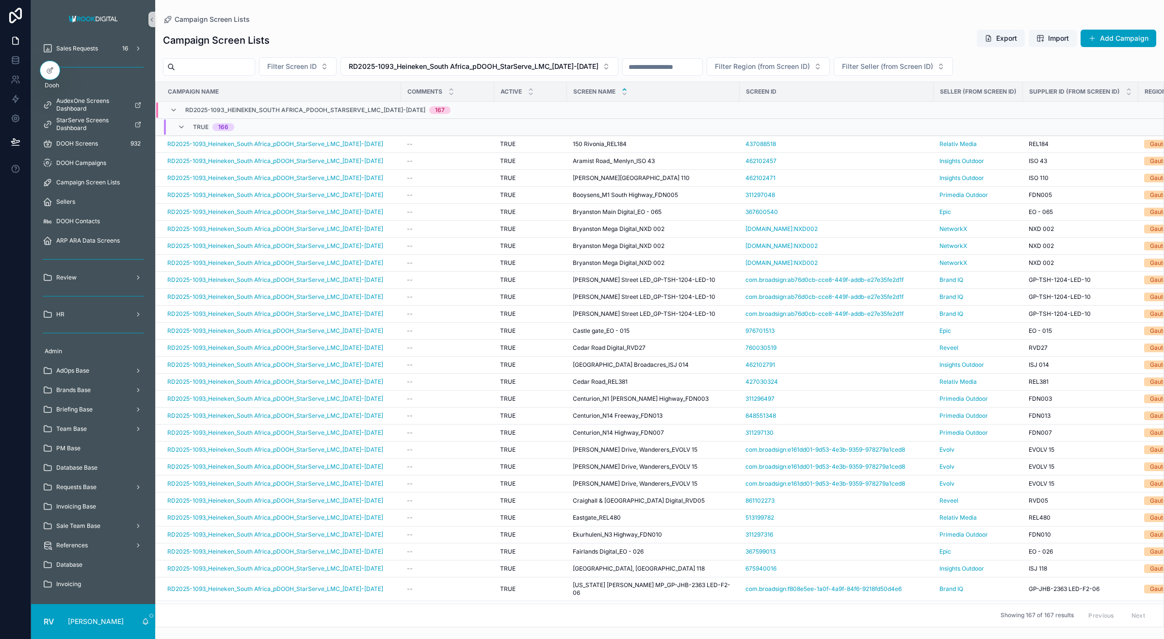
click at [1055, 32] on button "Import" at bounding box center [1053, 38] width 48 height 17
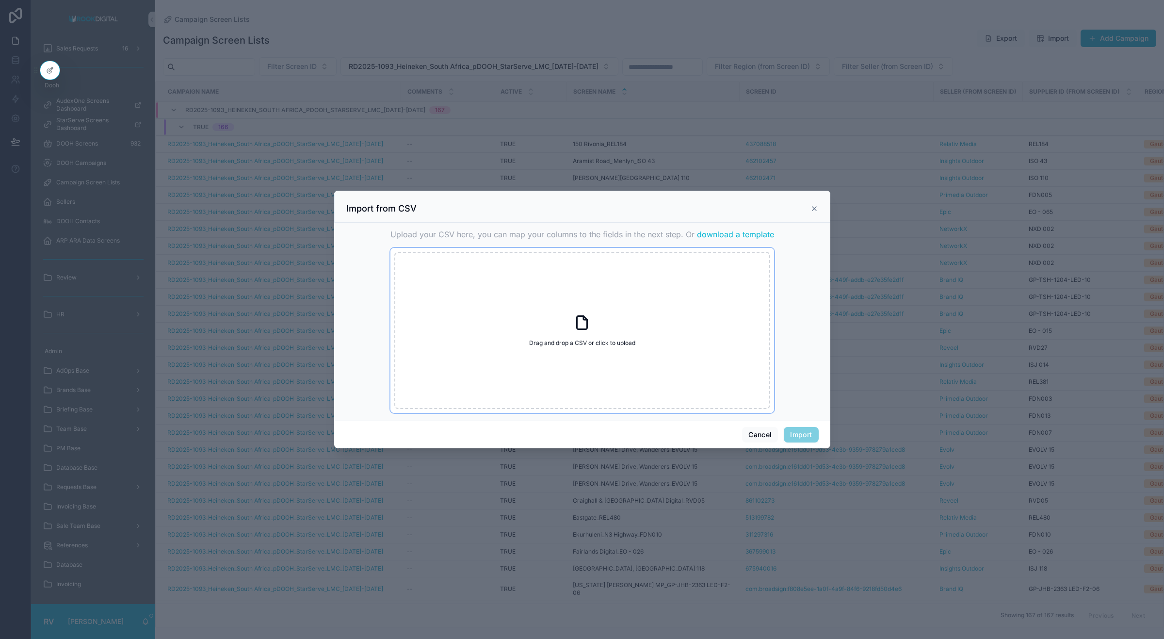
click at [581, 320] on icon "scrollable content" at bounding box center [581, 322] width 17 height 17
type input "**********"
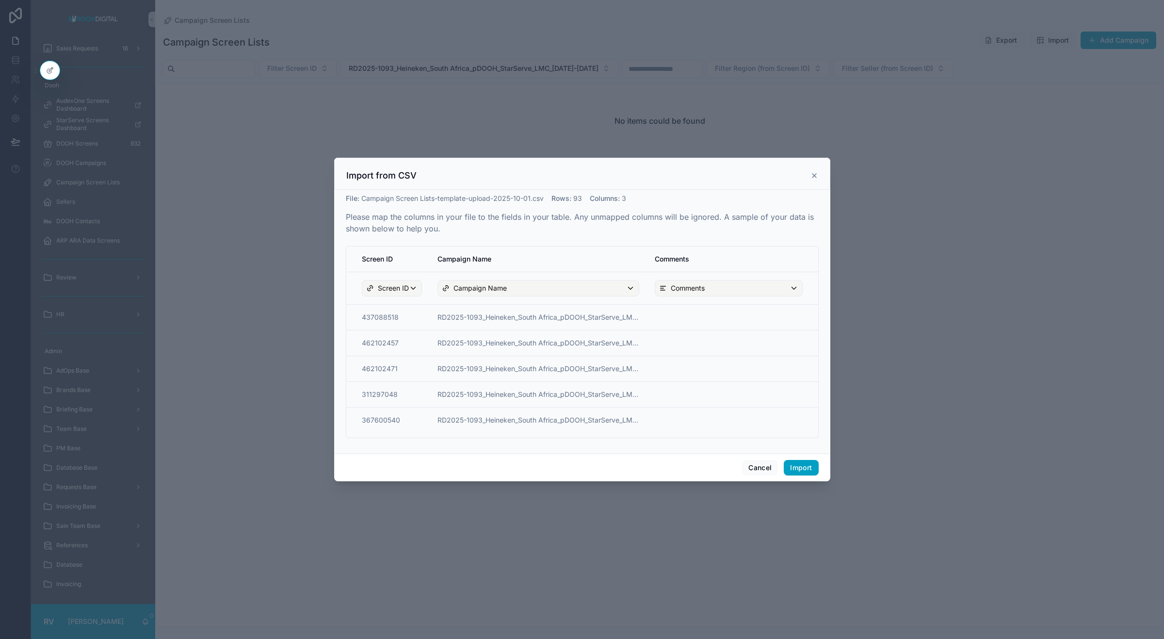
click at [800, 466] on button "Import" at bounding box center [801, 468] width 34 height 16
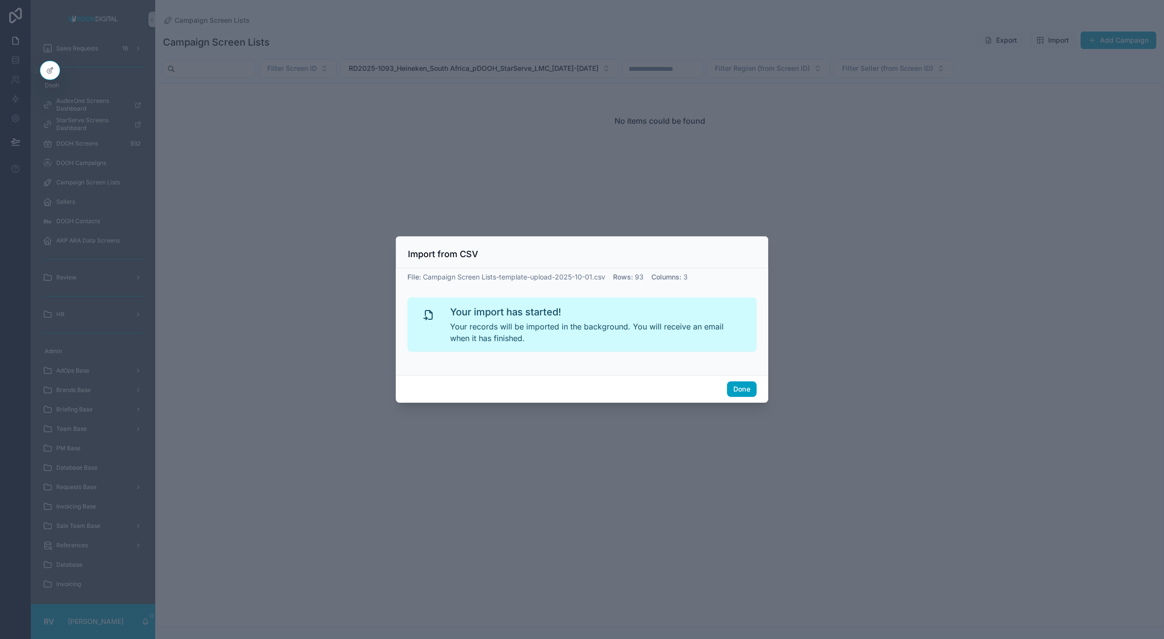
drag, startPoint x: 736, startPoint y: 387, endPoint x: 683, endPoint y: 326, distance: 80.8
click at [736, 387] on button "Done" at bounding box center [742, 389] width 30 height 16
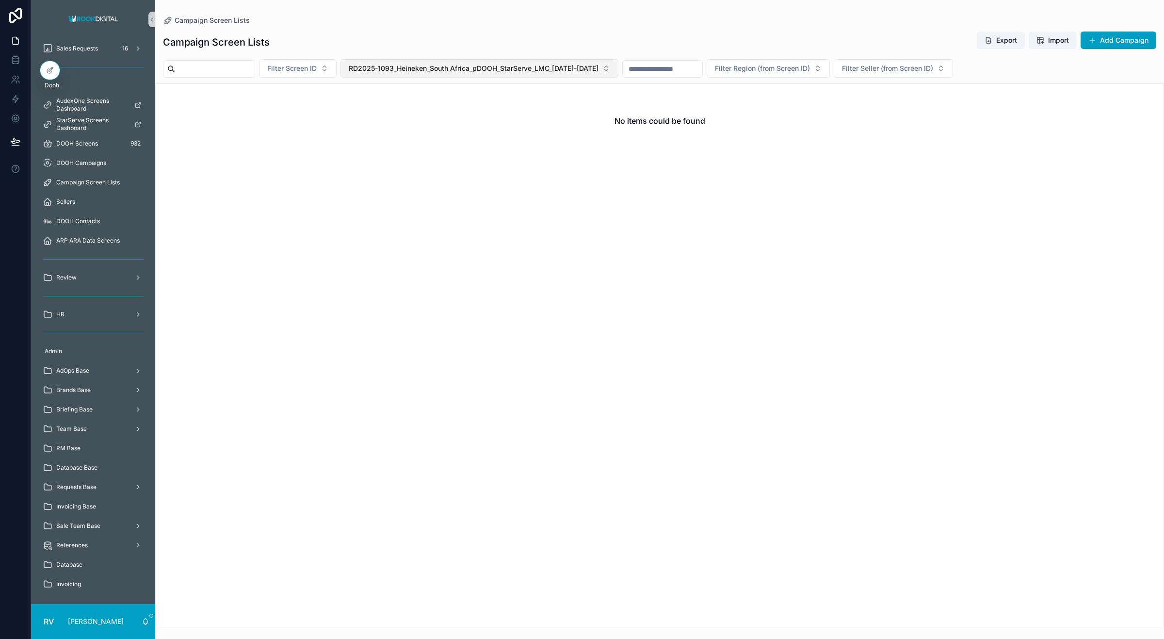
click at [614, 71] on button "RD2025-1093_Heineken_South Africa_pDOOH_StarServe_LMC_[DATE]-[DATE]" at bounding box center [479, 68] width 278 height 18
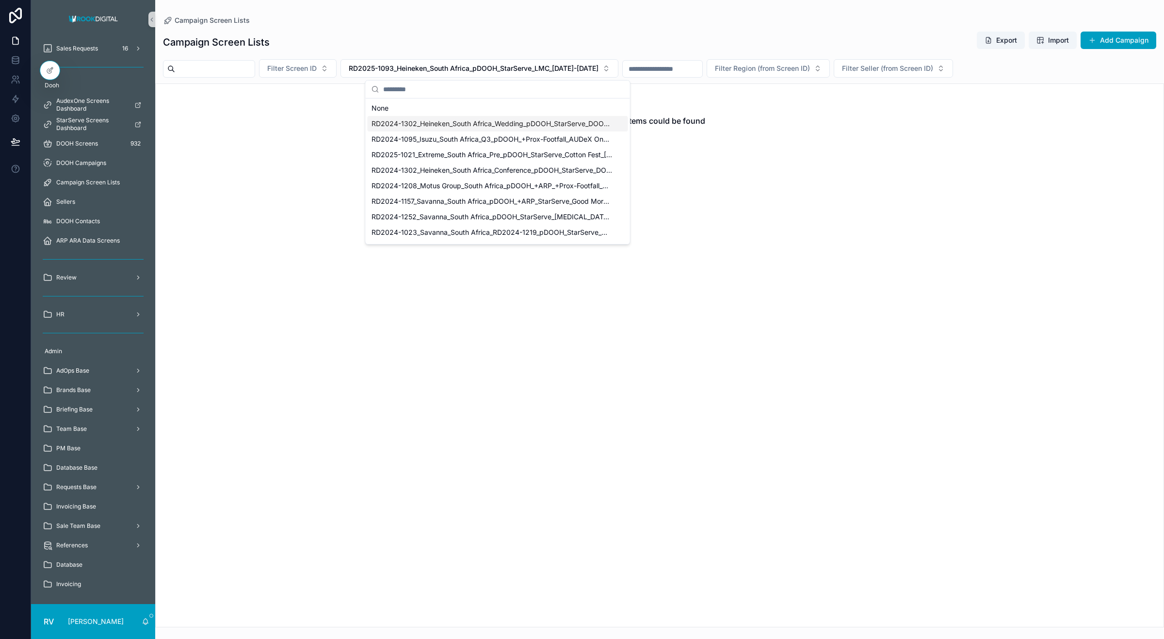
click at [214, 197] on div "No items could be found" at bounding box center [659, 355] width 1009 height 544
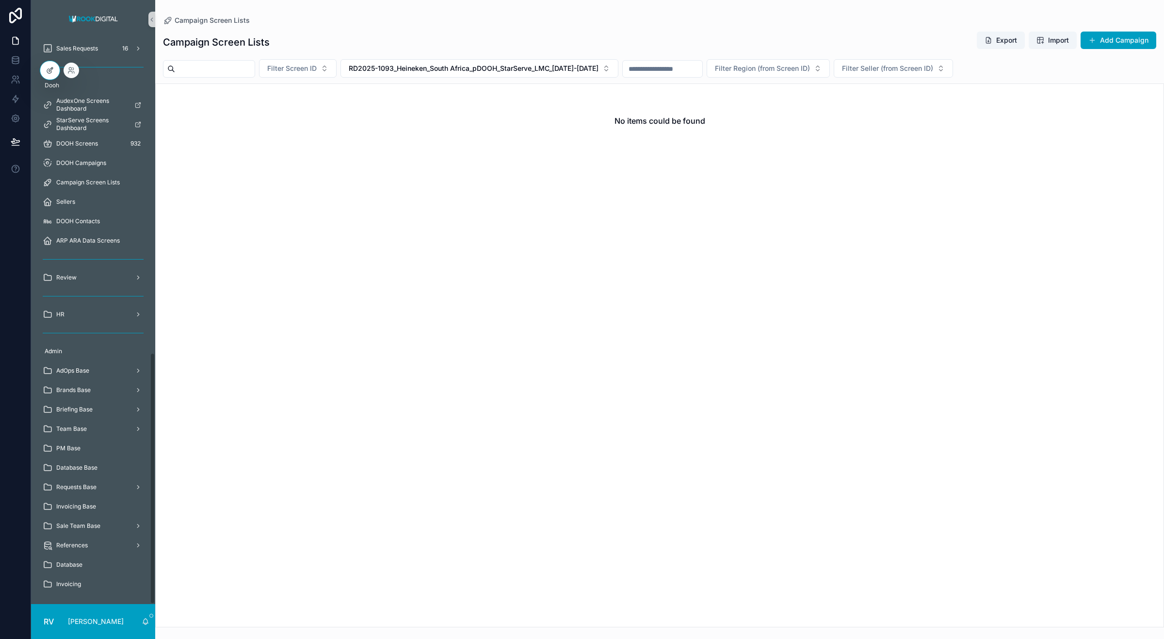
click at [47, 65] on div at bounding box center [49, 70] width 19 height 18
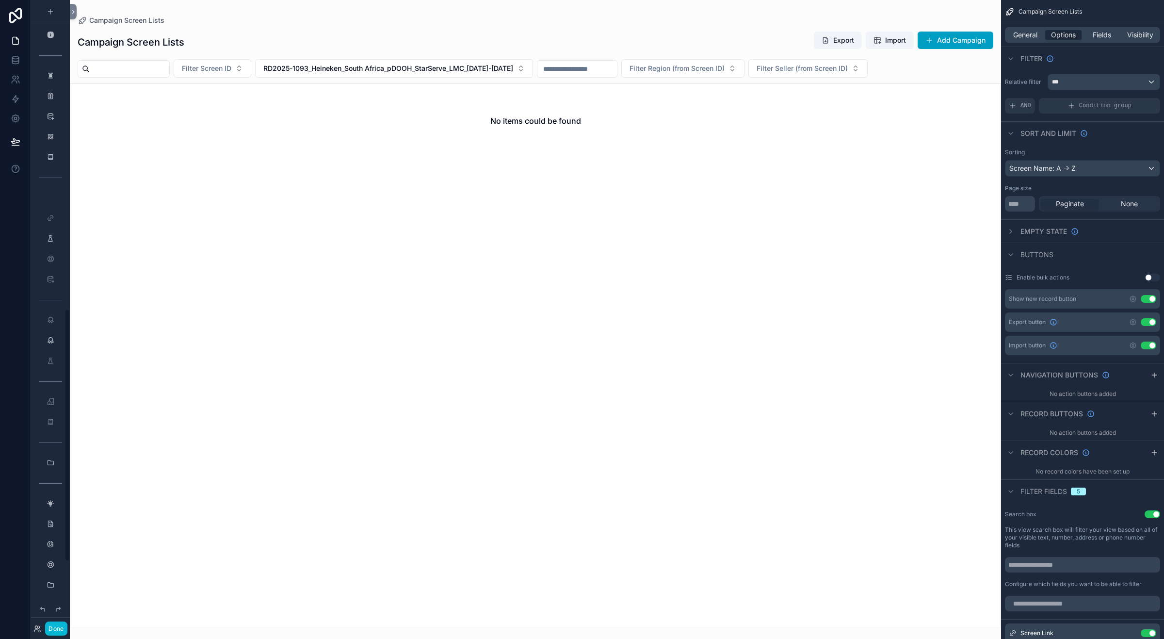
scroll to position [769, 0]
click at [1101, 35] on span "Fields" at bounding box center [1102, 35] width 18 height 10
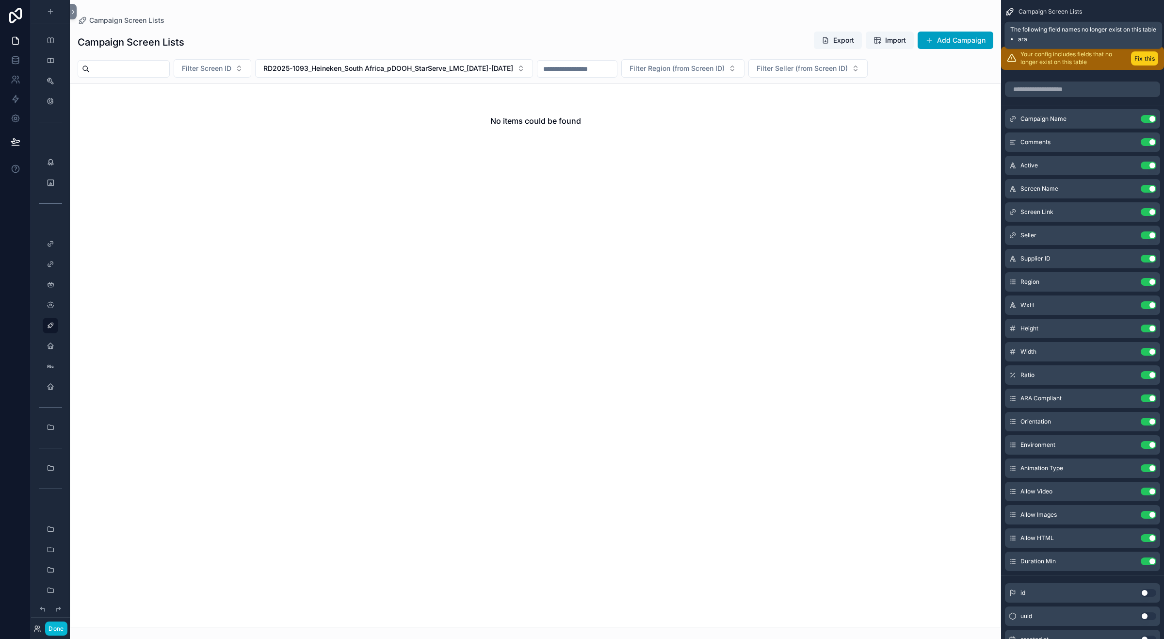
click at [1154, 57] on button "Fix this" at bounding box center [1144, 58] width 27 height 14
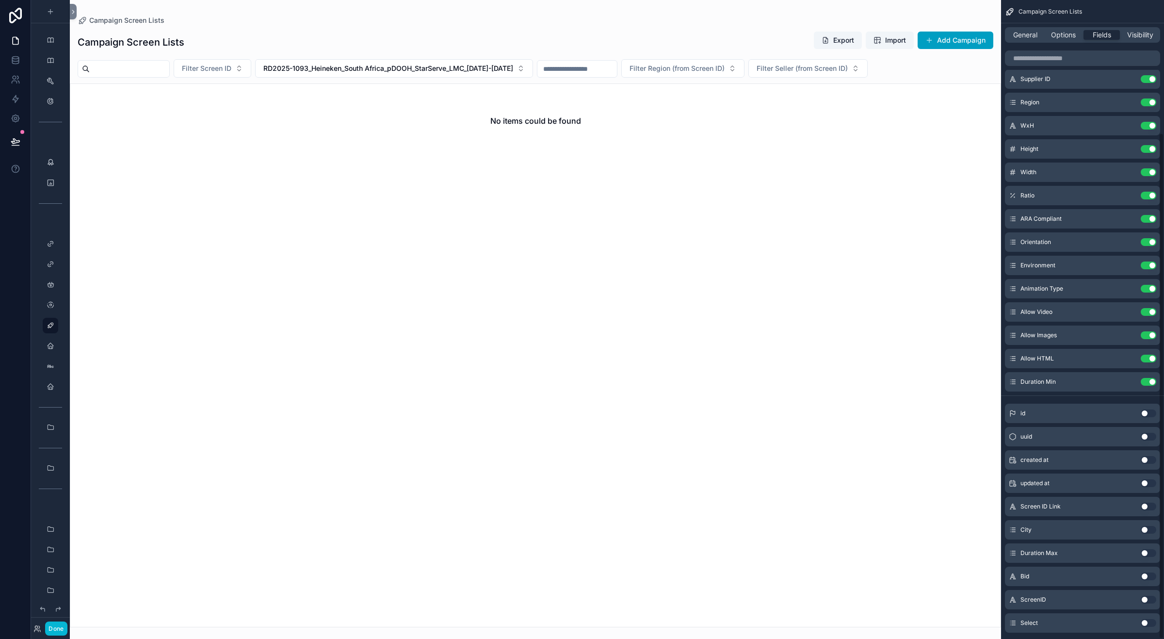
scroll to position [168, 0]
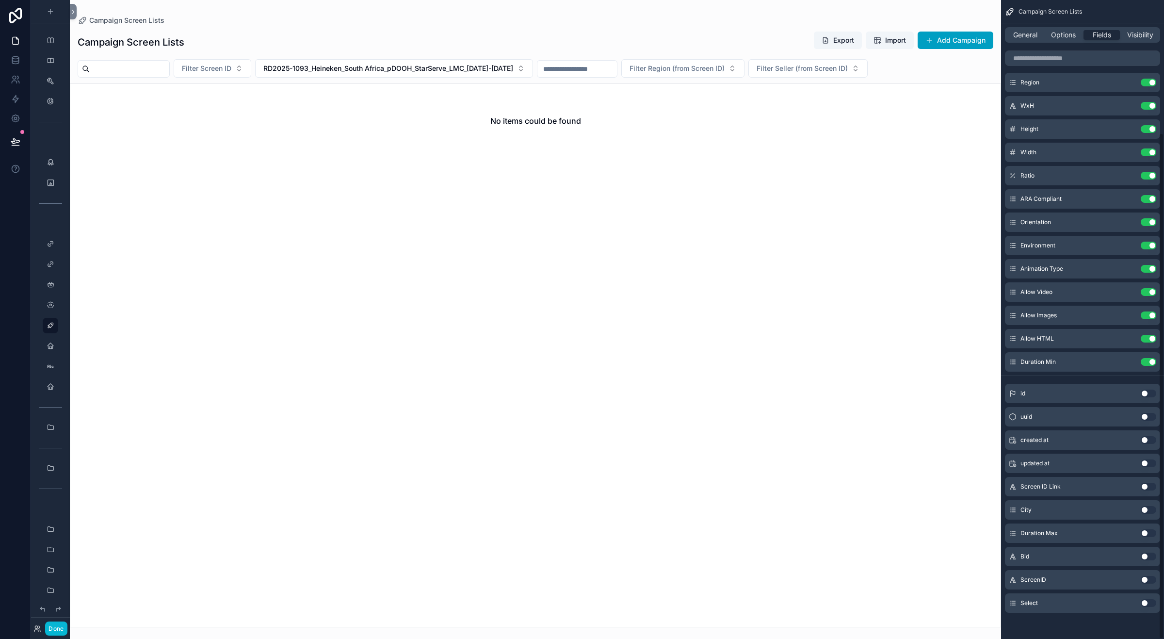
click at [1033, 578] on span "ScreenID" at bounding box center [1033, 580] width 26 height 8
click at [1144, 577] on button "Use setting" at bounding box center [1149, 580] width 16 height 8
click at [1143, 603] on button "Use setting" at bounding box center [1149, 603] width 16 height 8
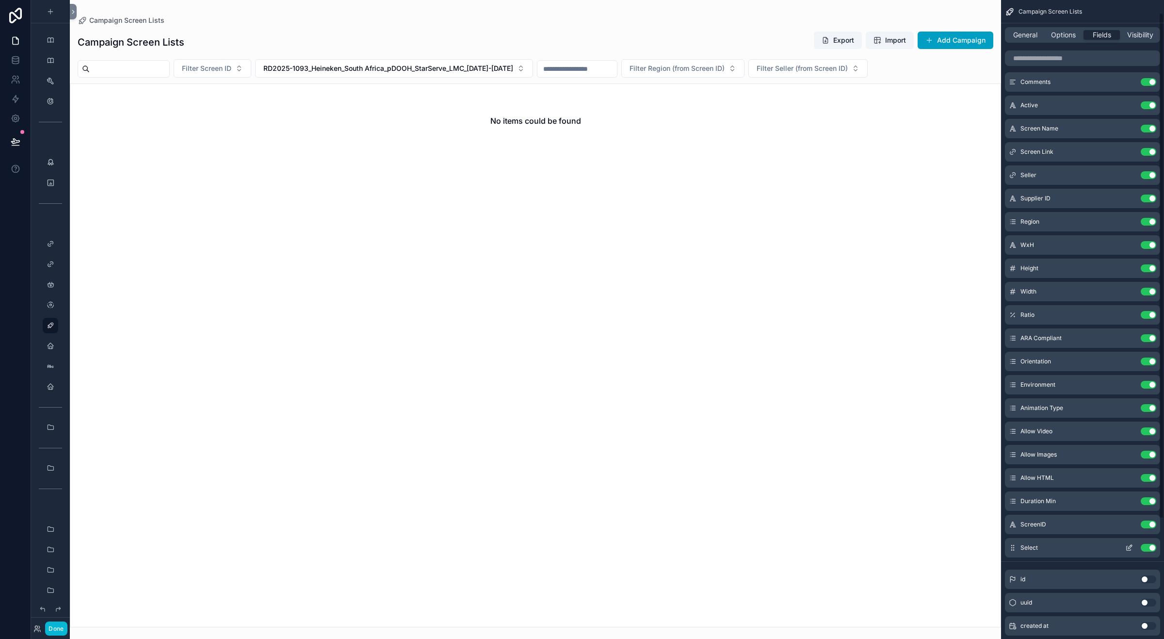
scroll to position [0, 0]
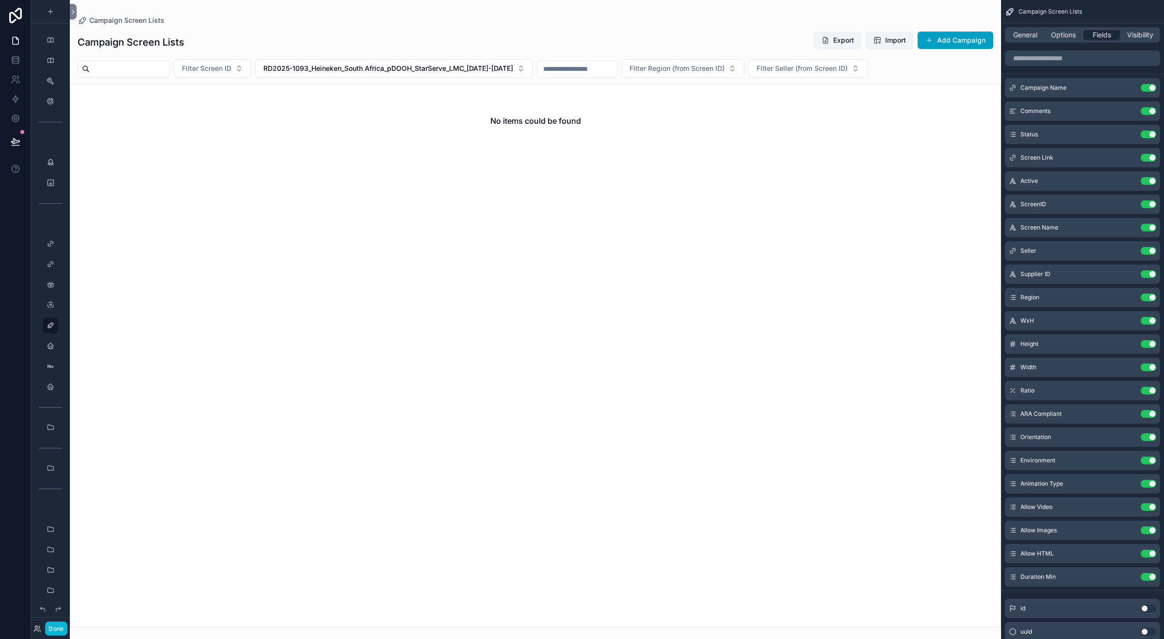
click at [500, 182] on div "scrollable content" at bounding box center [535, 319] width 931 height 639
click at [1056, 35] on span "Options" at bounding box center [1063, 35] width 25 height 10
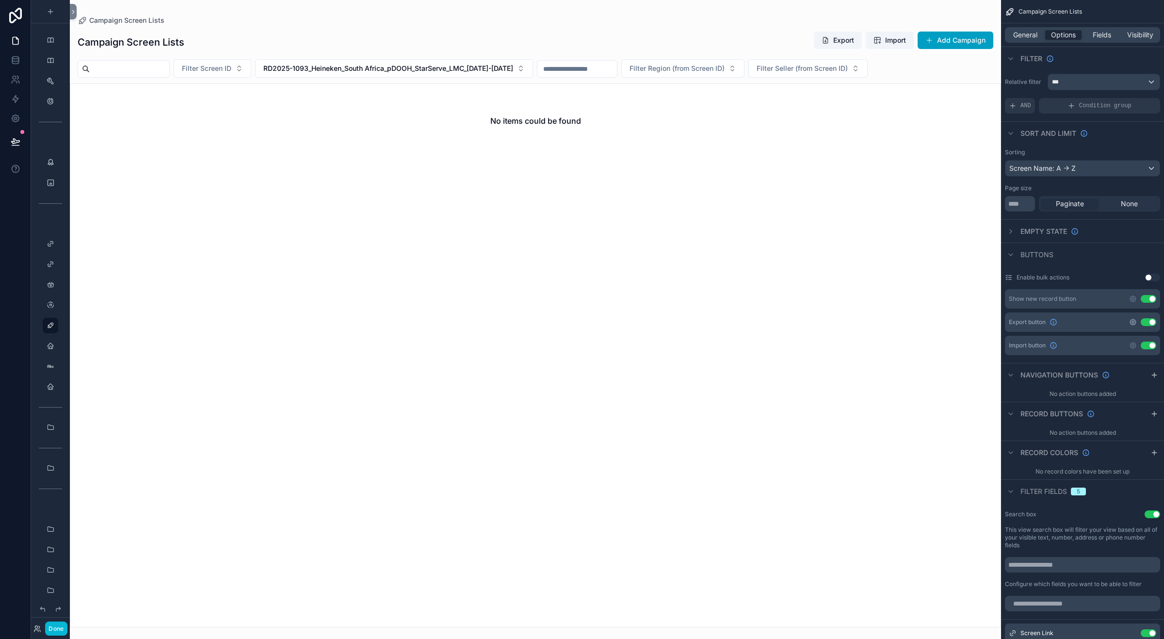
click at [1131, 322] on icon "scrollable content" at bounding box center [1133, 322] width 8 height 8
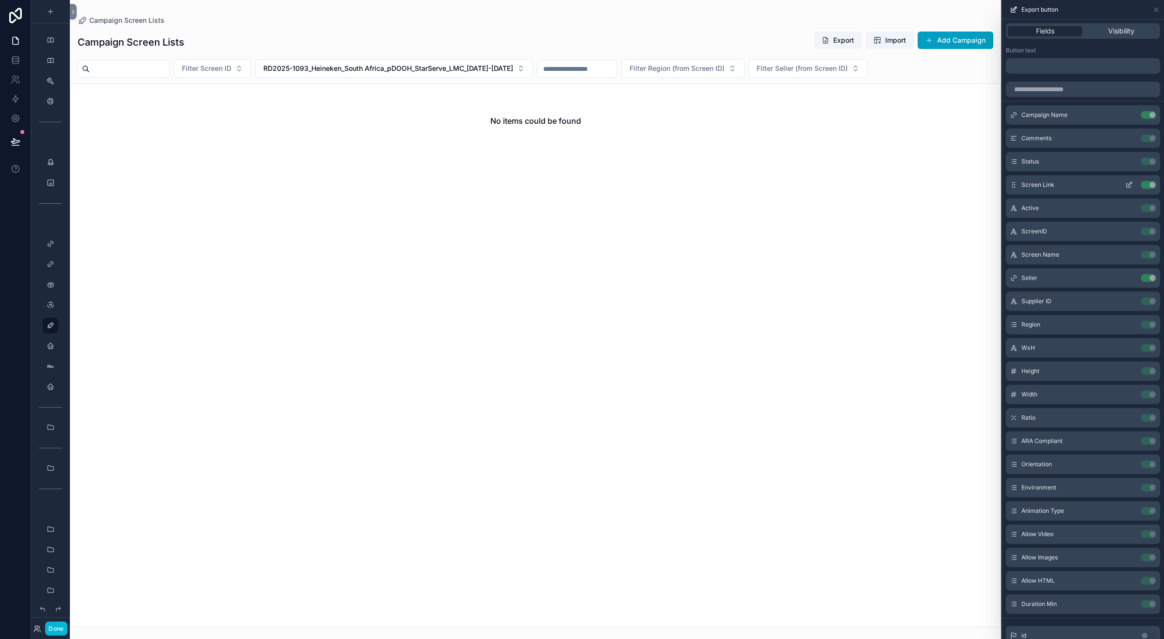
click at [1125, 183] on icon at bounding box center [1129, 185] width 8 height 8
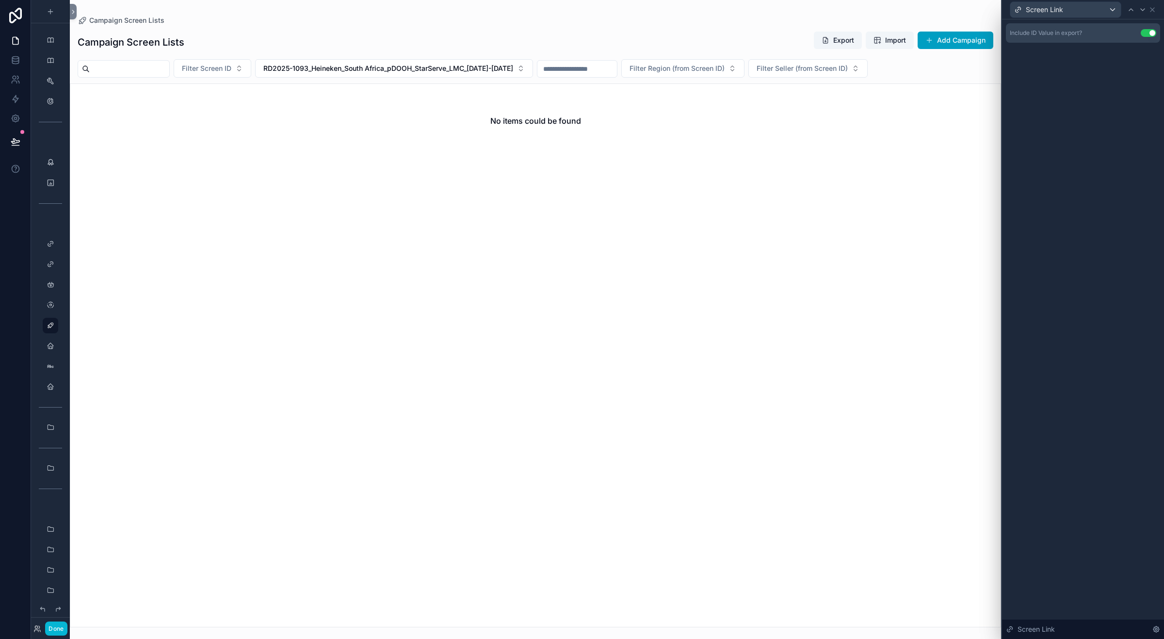
click at [1152, 34] on button "Use setting" at bounding box center [1149, 33] width 16 height 8
click at [1153, 10] on icon at bounding box center [1152, 10] width 8 height 8
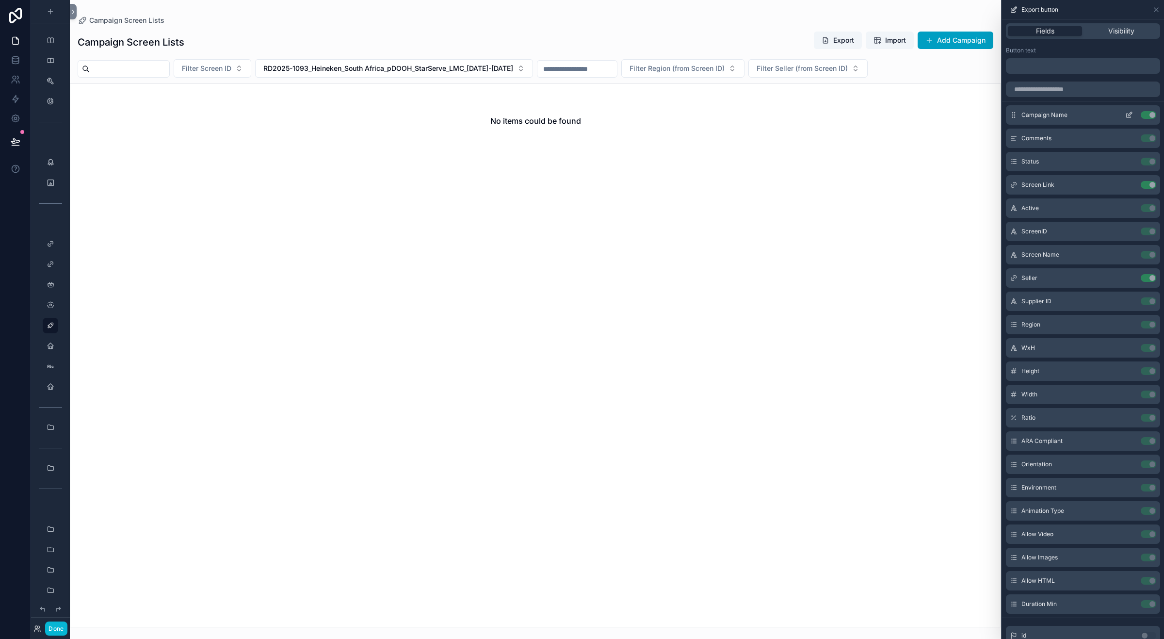
click at [1128, 114] on icon at bounding box center [1130, 114] width 4 height 4
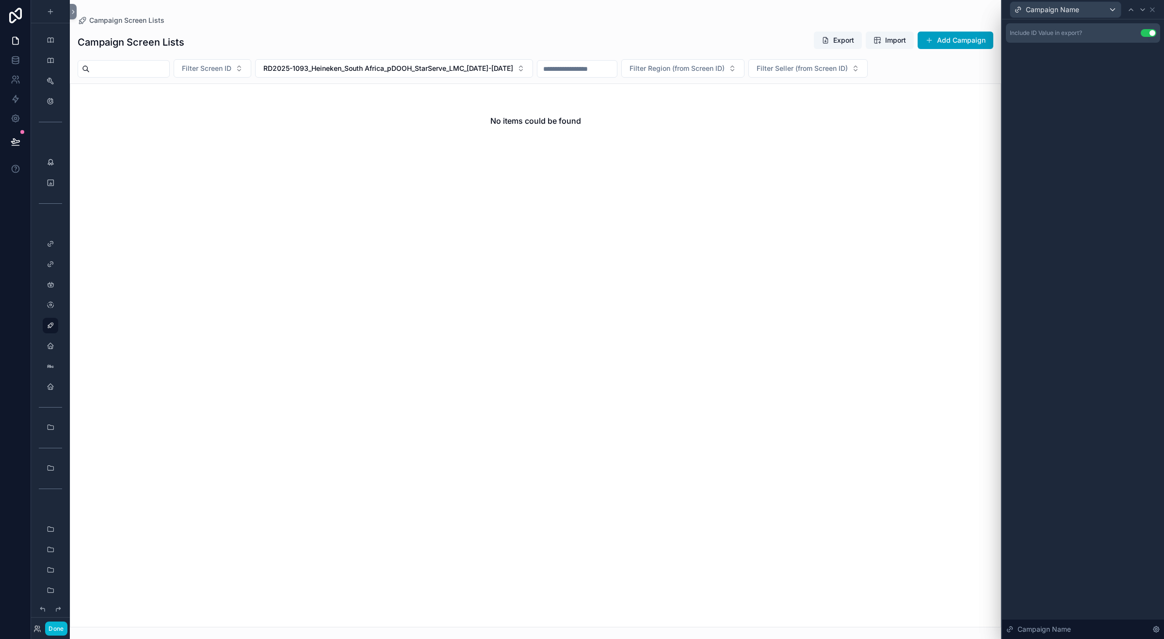
click at [1152, 30] on button "Use setting" at bounding box center [1149, 33] width 16 height 8
click at [1152, 9] on icon at bounding box center [1152, 10] width 4 height 4
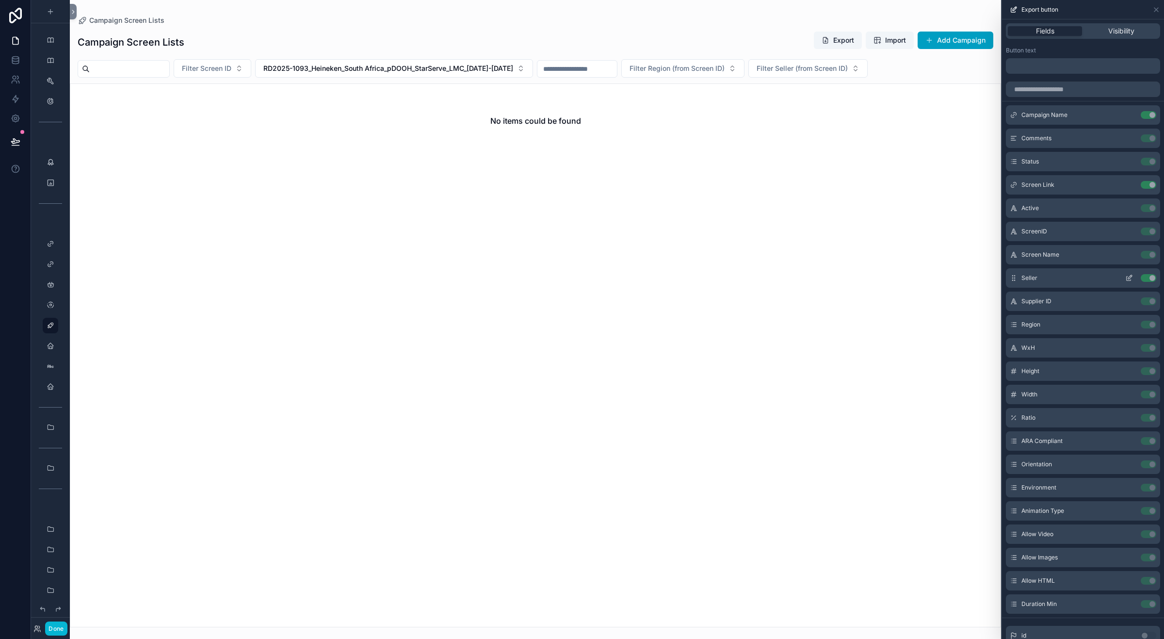
click at [1125, 276] on icon at bounding box center [1129, 278] width 8 height 8
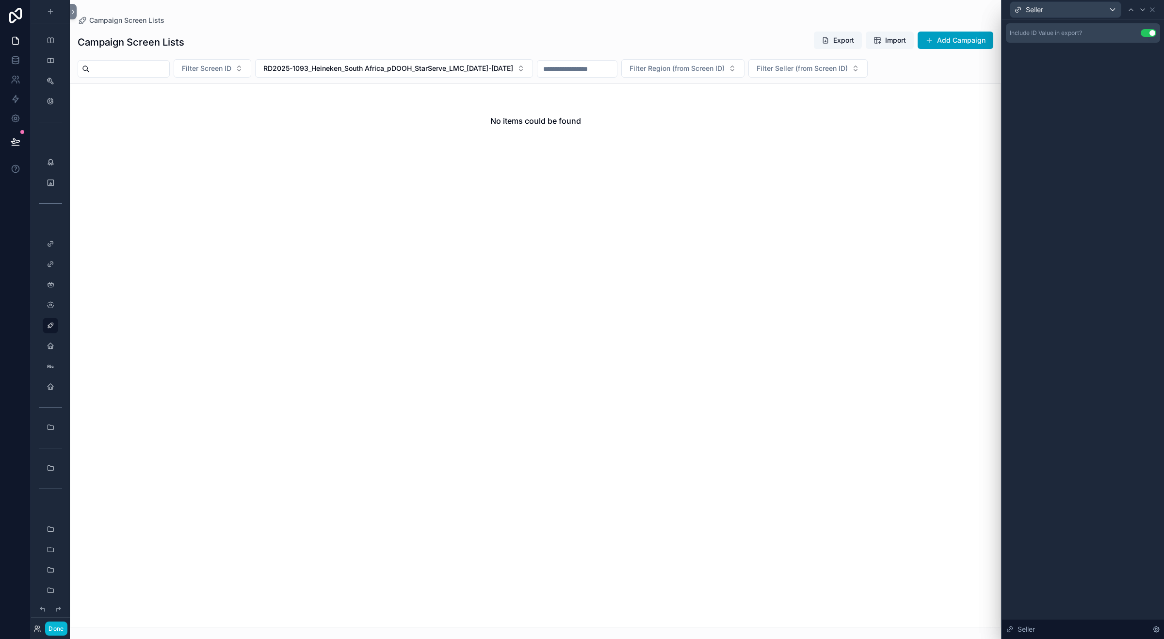
click at [1146, 33] on button "Use setting" at bounding box center [1149, 33] width 16 height 8
click at [1129, 8] on icon at bounding box center [1131, 10] width 8 height 8
click at [1142, 13] on icon at bounding box center [1143, 10] width 8 height 8
click at [1142, 12] on icon at bounding box center [1143, 10] width 8 height 8
click at [1142, 11] on icon at bounding box center [1143, 10] width 8 height 8
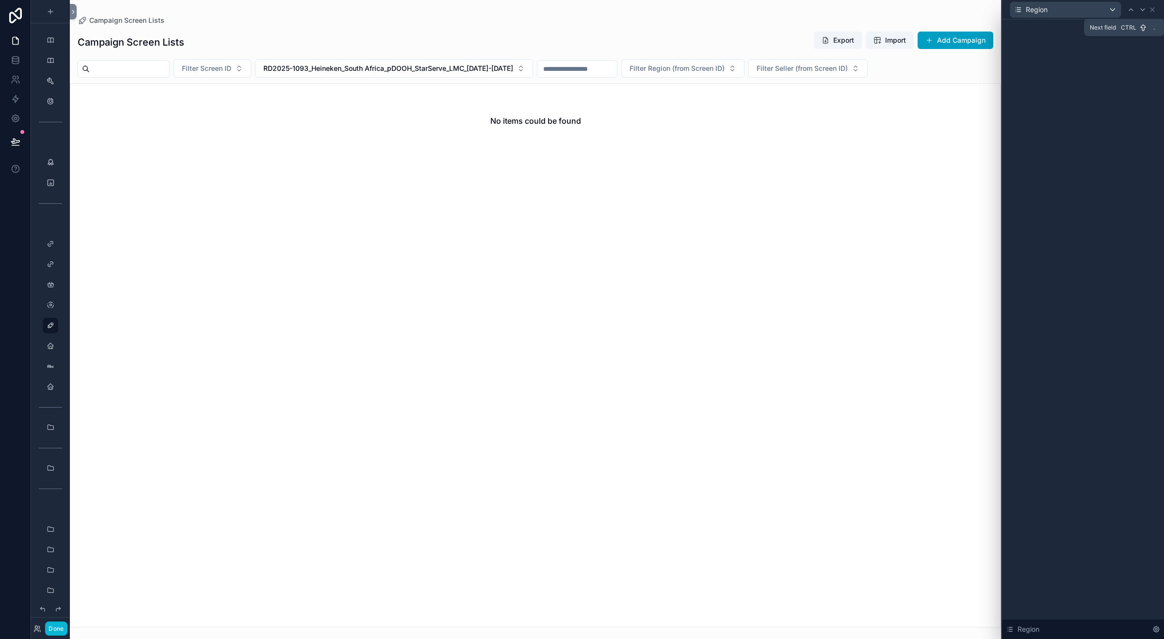
click at [1142, 11] on icon at bounding box center [1143, 10] width 8 height 8
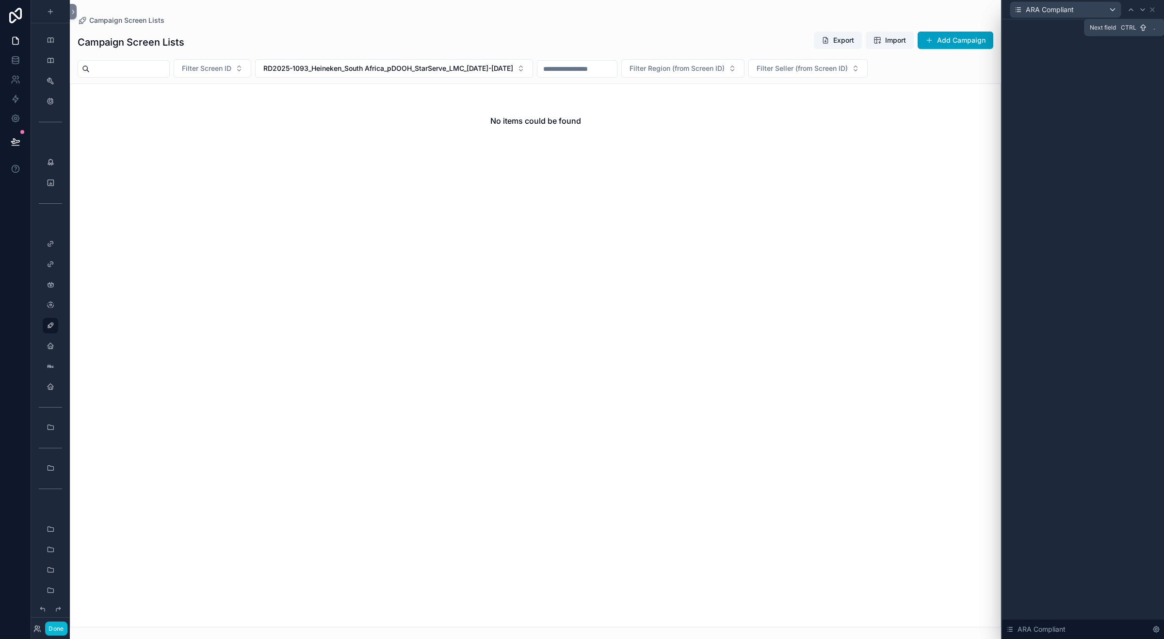
click at [1142, 11] on icon at bounding box center [1143, 10] width 8 height 8
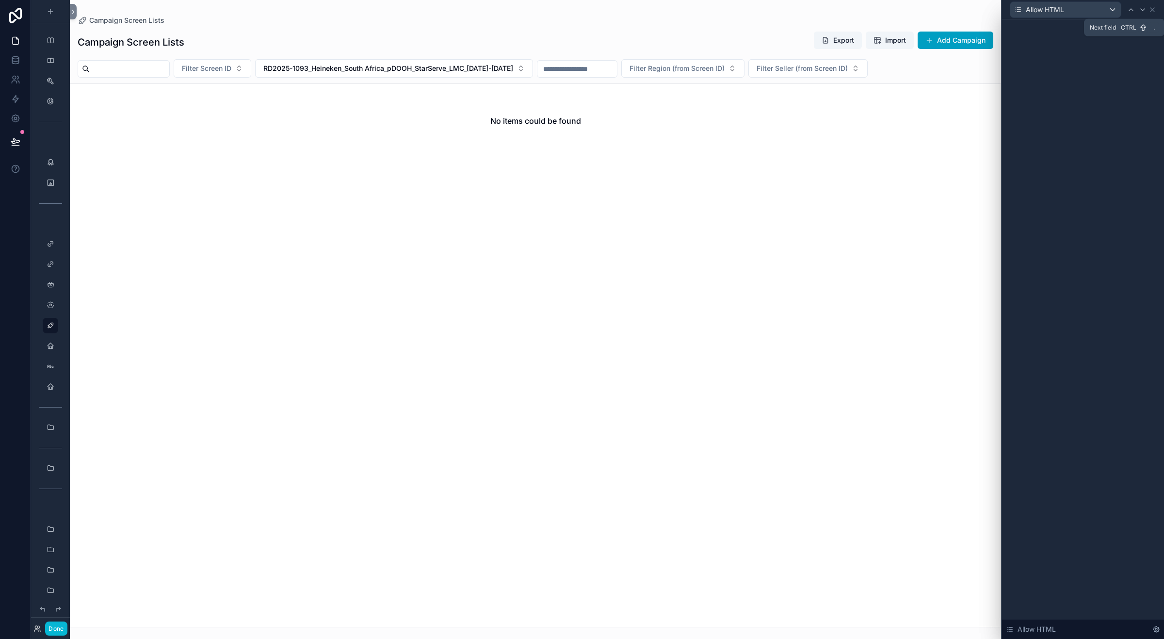
click at [1142, 11] on icon at bounding box center [1143, 10] width 8 height 8
click at [1129, 11] on icon at bounding box center [1131, 10] width 8 height 8
click at [1143, 13] on div at bounding box center [1143, 10] width 12 height 12
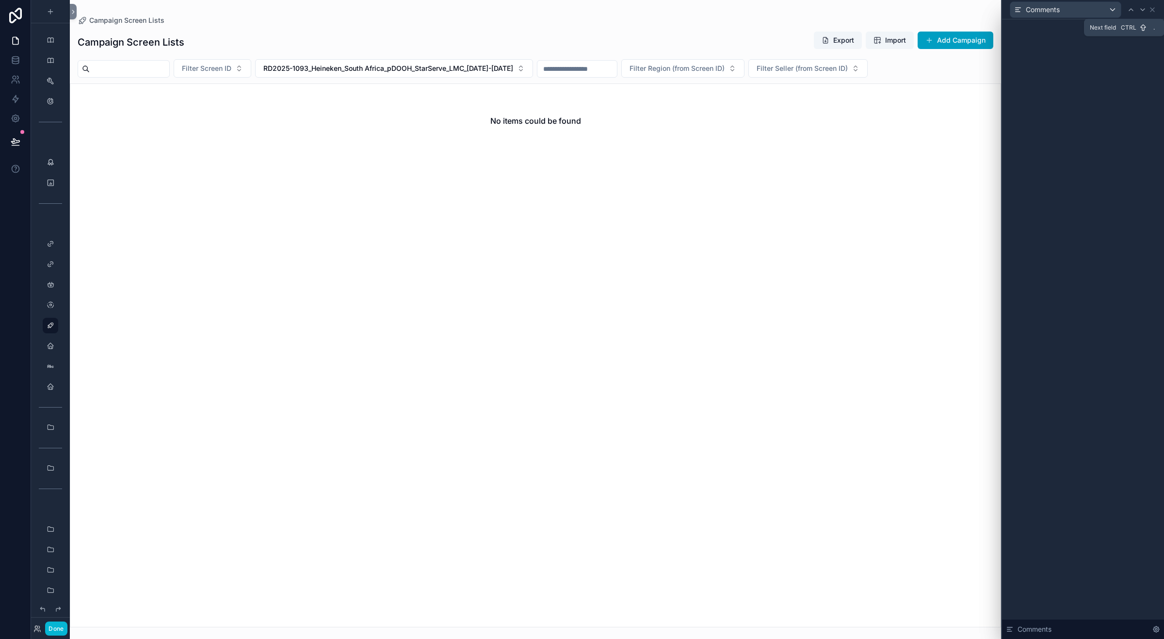
click at [1143, 13] on div at bounding box center [1143, 10] width 12 height 12
click at [1130, 13] on div at bounding box center [1131, 10] width 12 height 12
click at [1140, 11] on icon at bounding box center [1143, 10] width 8 height 8
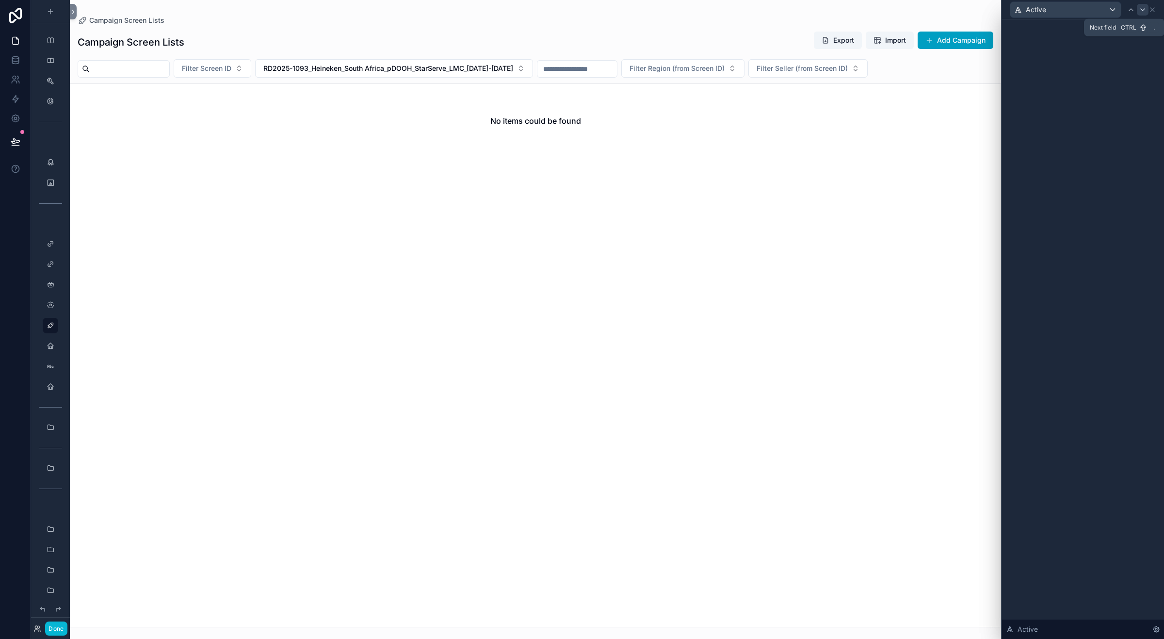
click at [1141, 6] on icon at bounding box center [1143, 10] width 8 height 8
click at [1141, 8] on icon at bounding box center [1143, 10] width 8 height 8
click at [1143, 8] on icon at bounding box center [1143, 10] width 8 height 8
click at [1131, 9] on icon at bounding box center [1131, 10] width 8 height 8
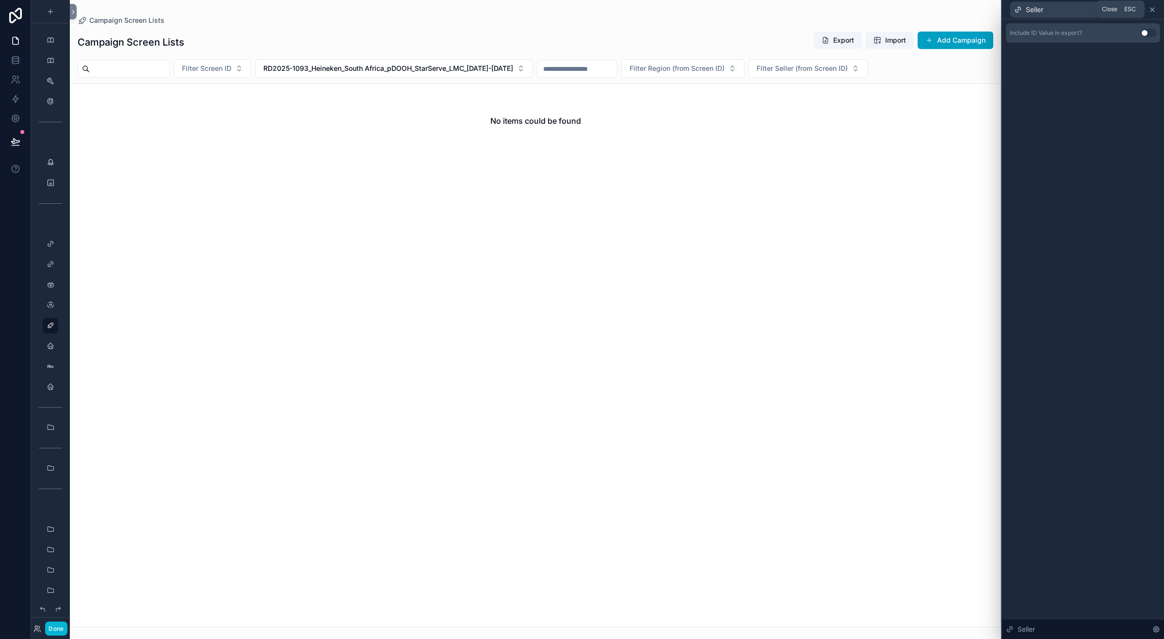
click at [1150, 11] on icon at bounding box center [1152, 10] width 4 height 4
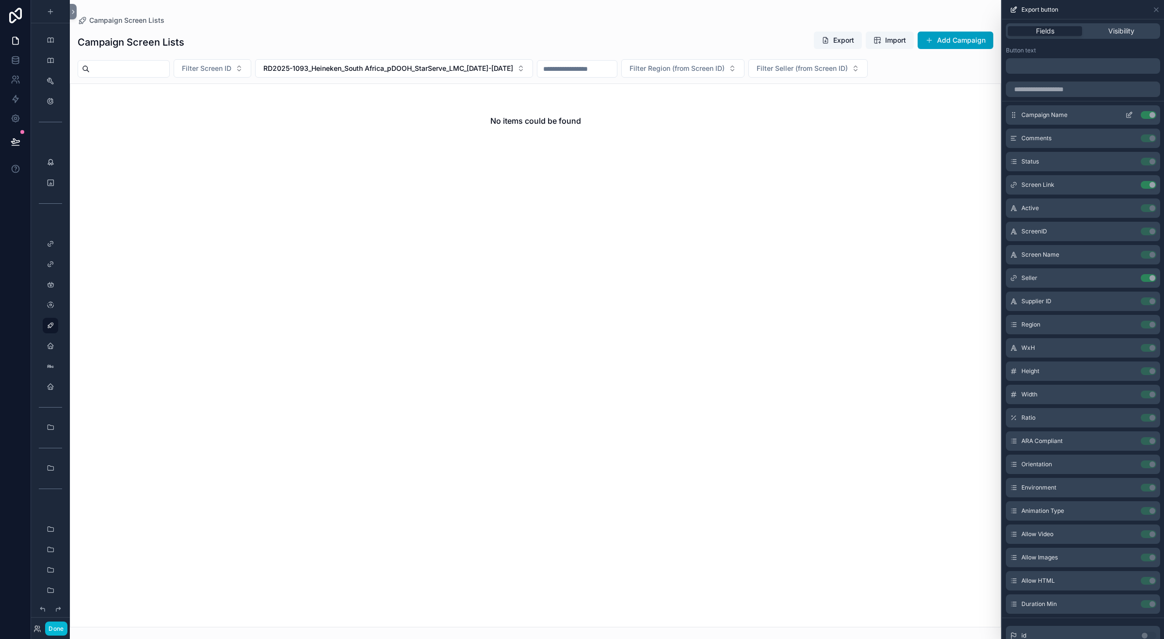
click at [1125, 114] on icon at bounding box center [1129, 115] width 8 height 8
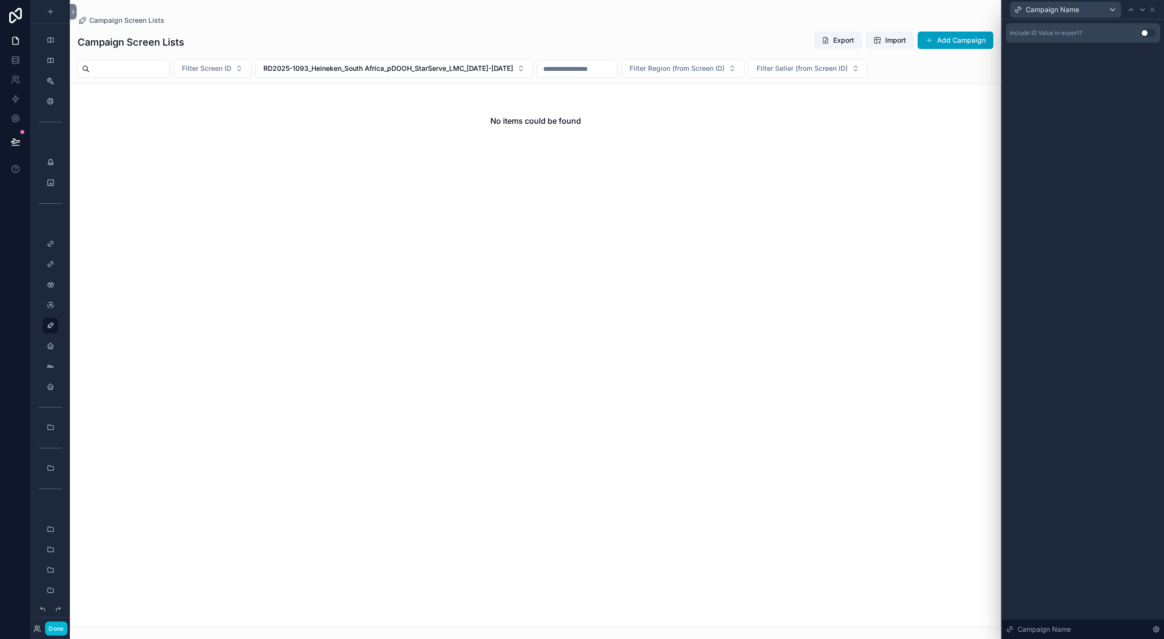
click at [1151, 15] on div "Campaign Name" at bounding box center [1083, 9] width 154 height 19
click at [1151, 10] on icon at bounding box center [1152, 10] width 4 height 4
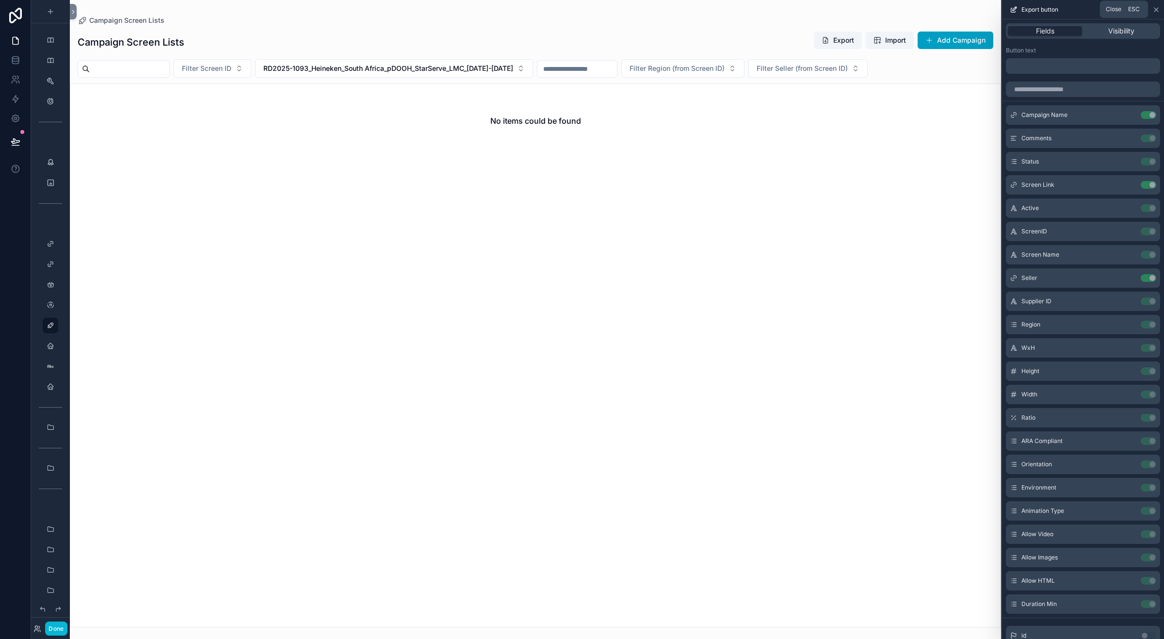
click at [1155, 7] on icon at bounding box center [1156, 10] width 8 height 8
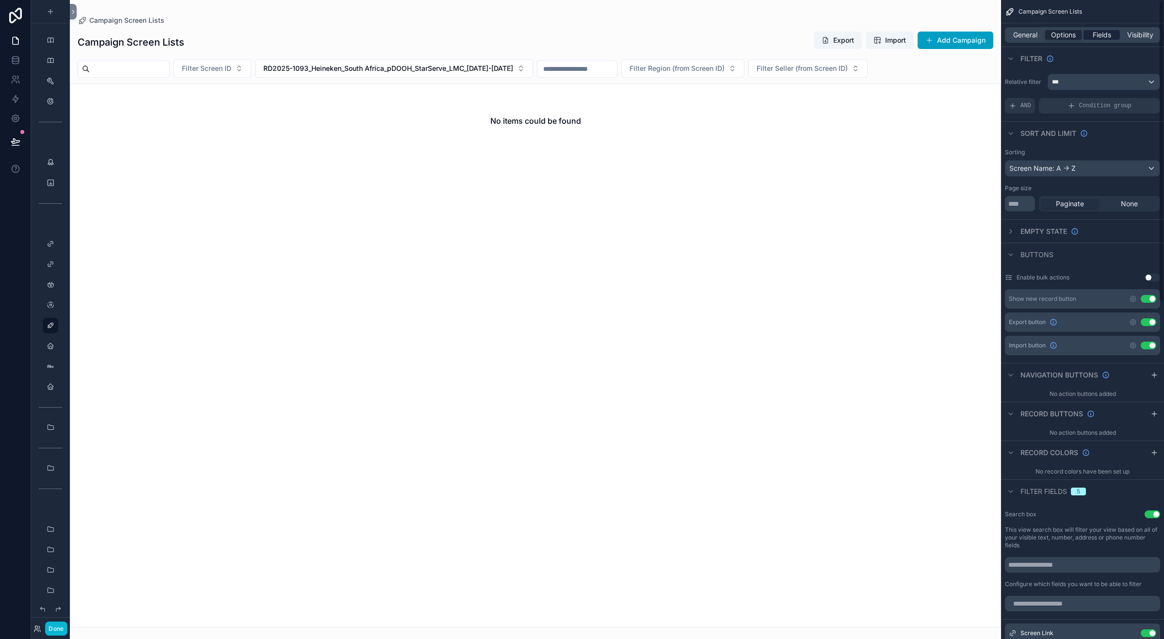
click at [1101, 36] on span "Fields" at bounding box center [1102, 35] width 18 height 10
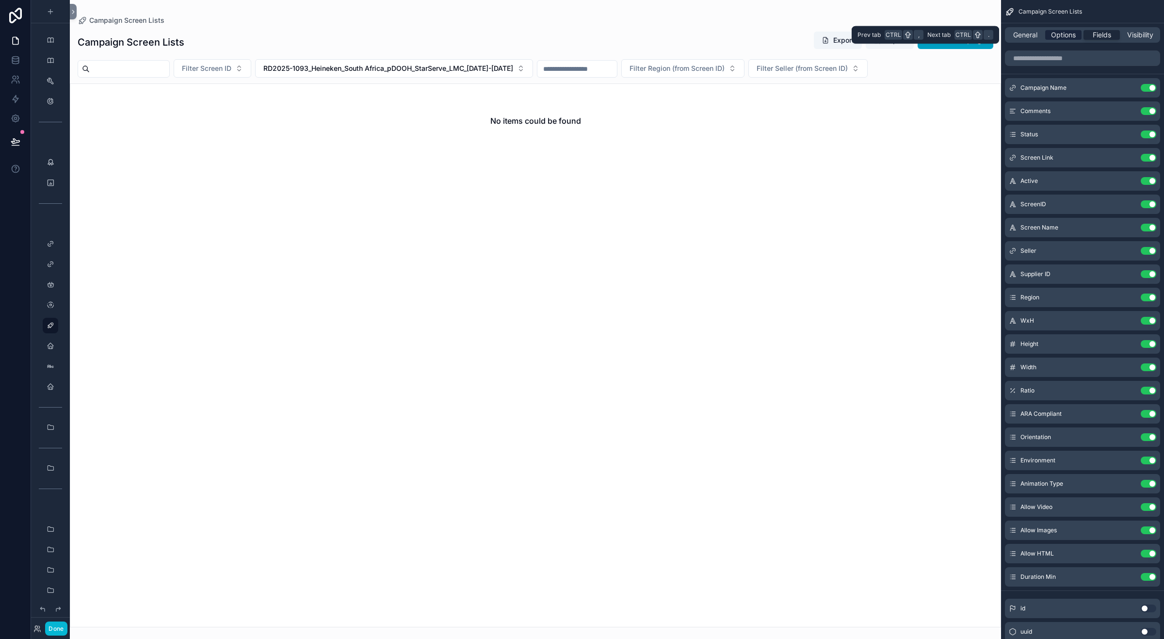
click at [1073, 33] on span "Options" at bounding box center [1063, 35] width 25 height 10
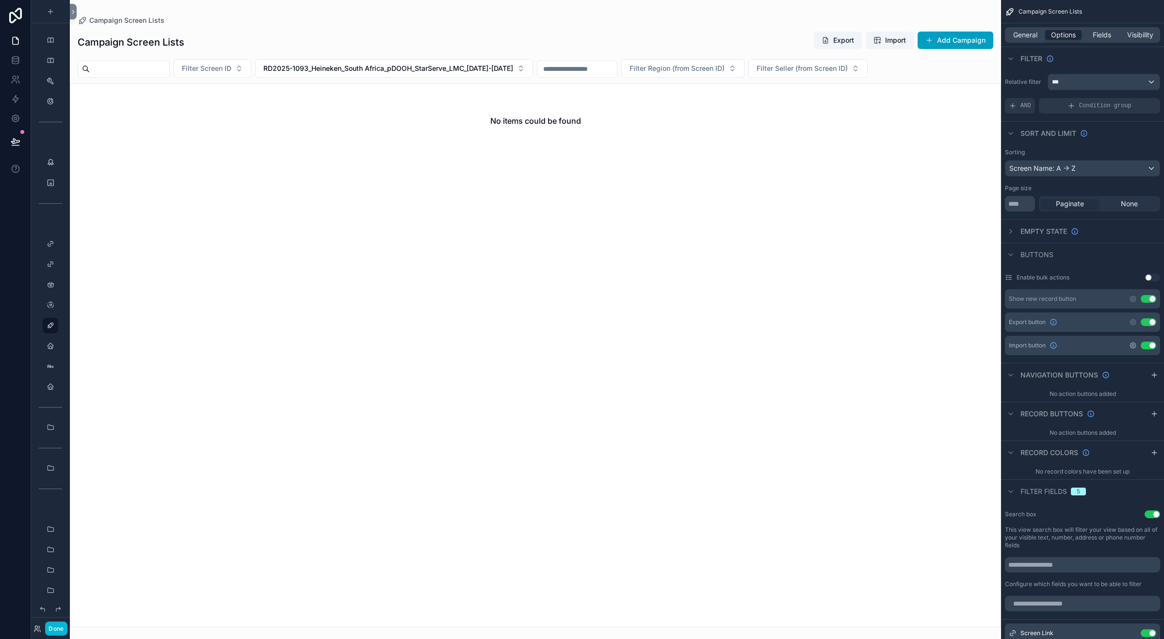
click at [1132, 345] on icon "scrollable content" at bounding box center [1133, 345] width 2 height 2
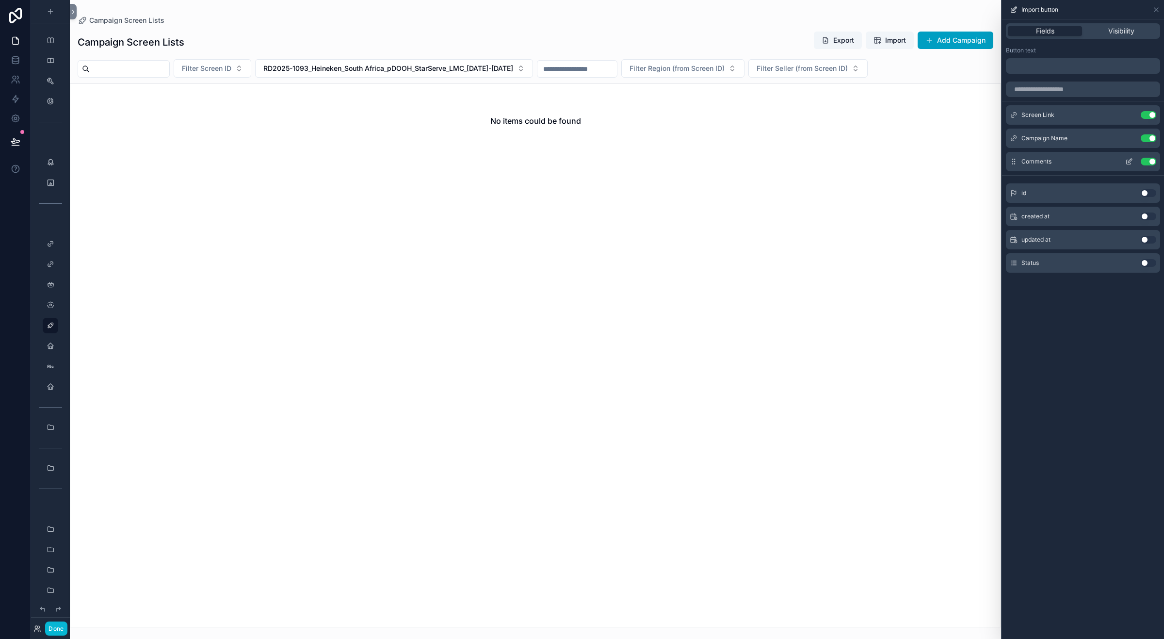
click at [1147, 159] on button "Use setting" at bounding box center [1149, 162] width 16 height 8
click at [1145, 238] on button "Use setting" at bounding box center [1149, 240] width 16 height 8
click at [1098, 359] on div "Fields Visibility Button text ﻿ Screen Link Use setting Campaign Name Use setti…" at bounding box center [1083, 328] width 162 height 619
click at [1145, 262] on button "Use setting" at bounding box center [1149, 263] width 16 height 8
click at [1085, 340] on div "Fields Visibility Button text ﻿ Screen Link Use setting Campaign Name Use setti…" at bounding box center [1083, 328] width 162 height 619
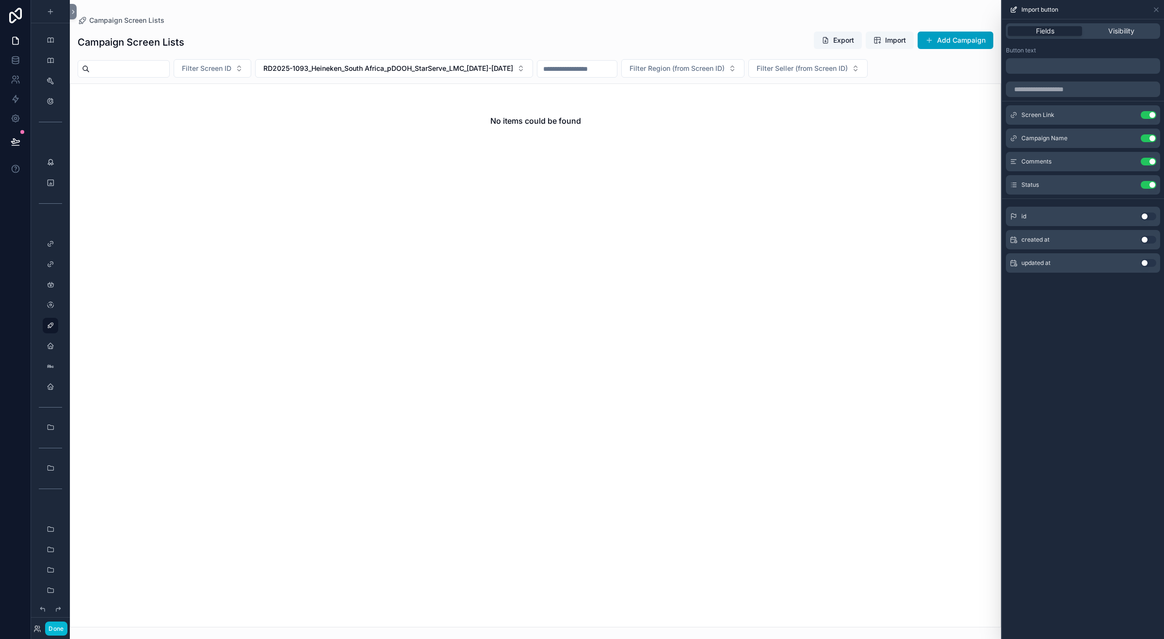
click at [897, 35] on span "Import" at bounding box center [895, 40] width 21 height 10
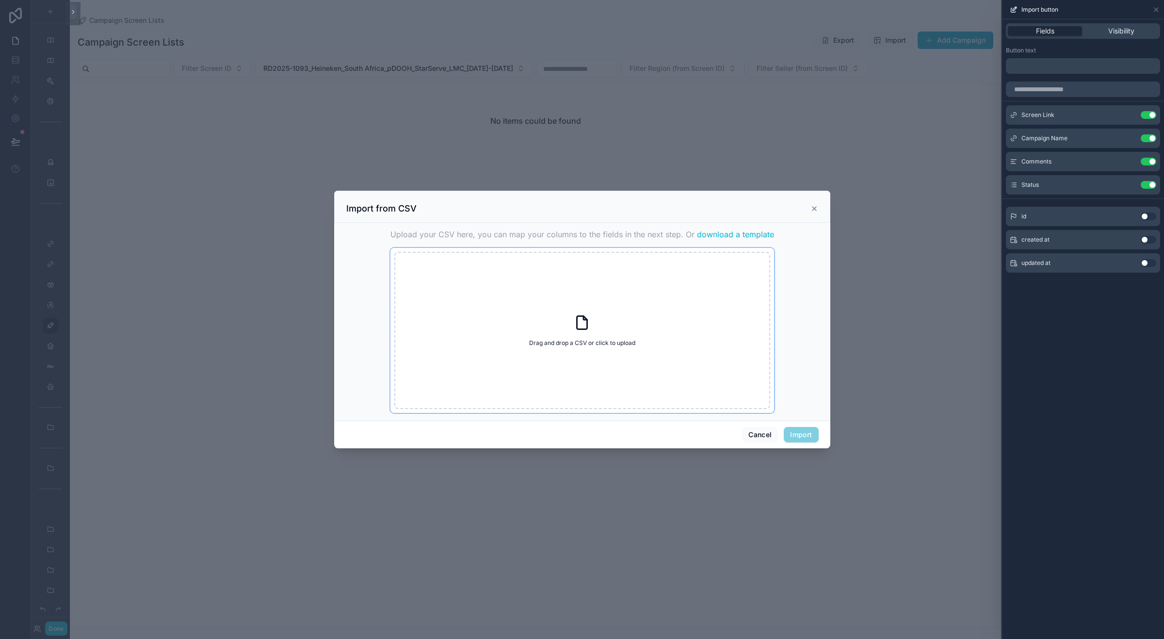
click at [585, 296] on div "Drag and drop a CSV or click to upload Drag and drop a CSV or click to upload" at bounding box center [582, 330] width 376 height 157
type input "**********"
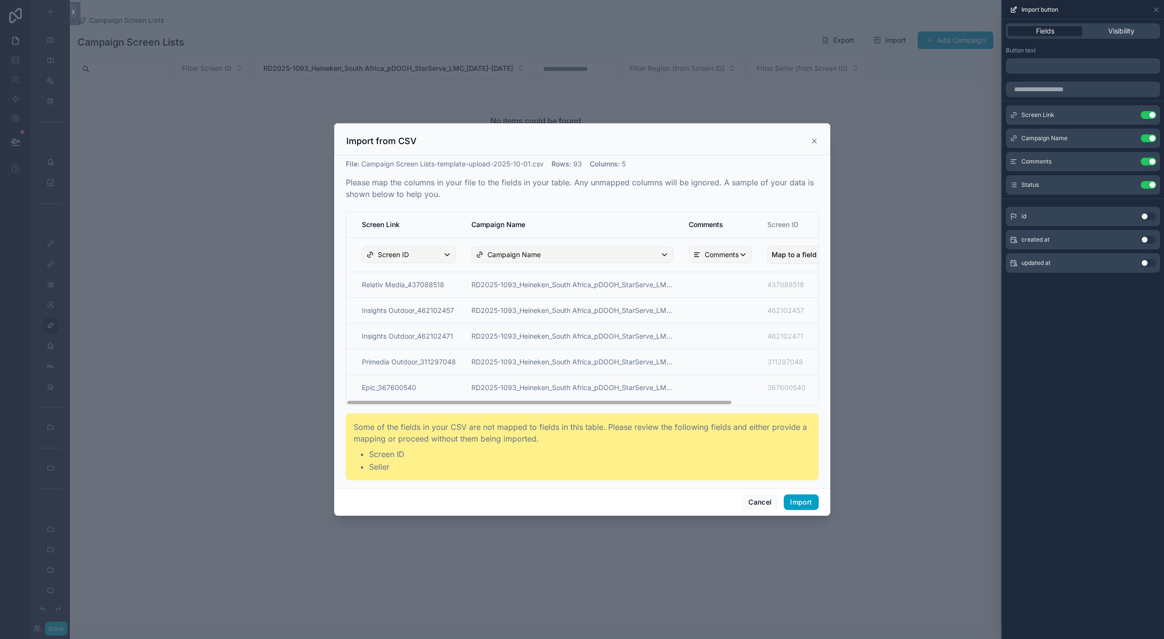
drag, startPoint x: 568, startPoint y: 403, endPoint x: 444, endPoint y: 321, distance: 148.4
click at [484, 384] on div "Screen Link Campaign Name Comments Screen ID Seller Screen ID Campaign Name Com…" at bounding box center [582, 308] width 472 height 193
click at [425, 253] on div "Screen ID" at bounding box center [408, 255] width 93 height 16
click at [425, 234] on div "scrollable content" at bounding box center [582, 319] width 496 height 392
click at [794, 498] on button "Import" at bounding box center [801, 502] width 34 height 16
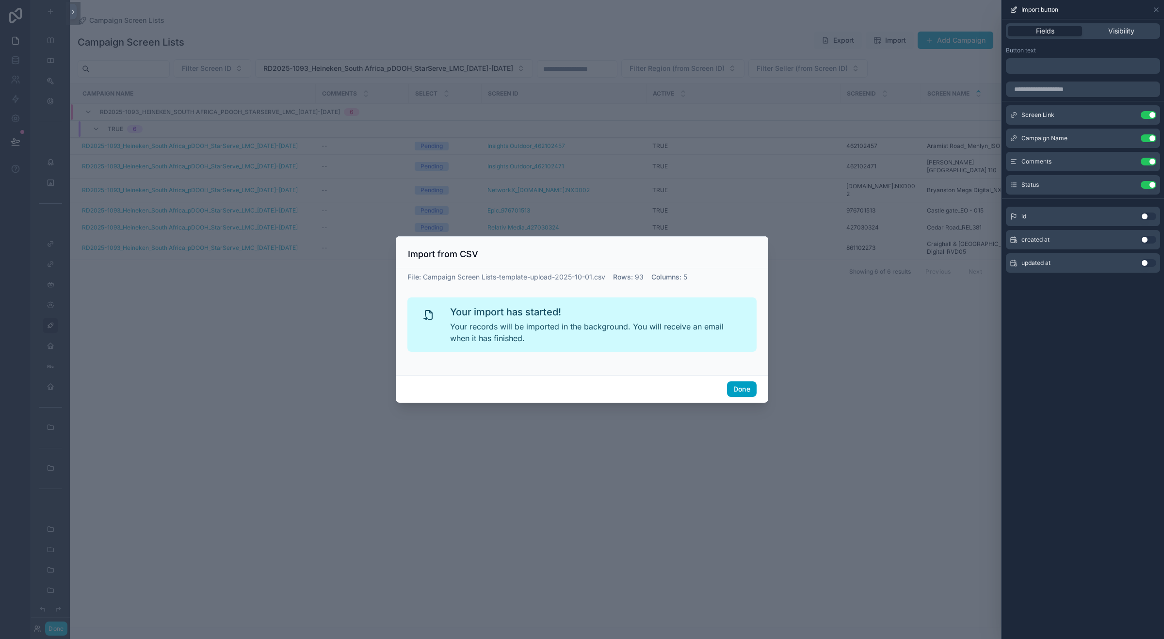
drag, startPoint x: 748, startPoint y: 386, endPoint x: 690, endPoint y: 371, distance: 59.9
click at [748, 385] on button "Done" at bounding box center [742, 389] width 30 height 16
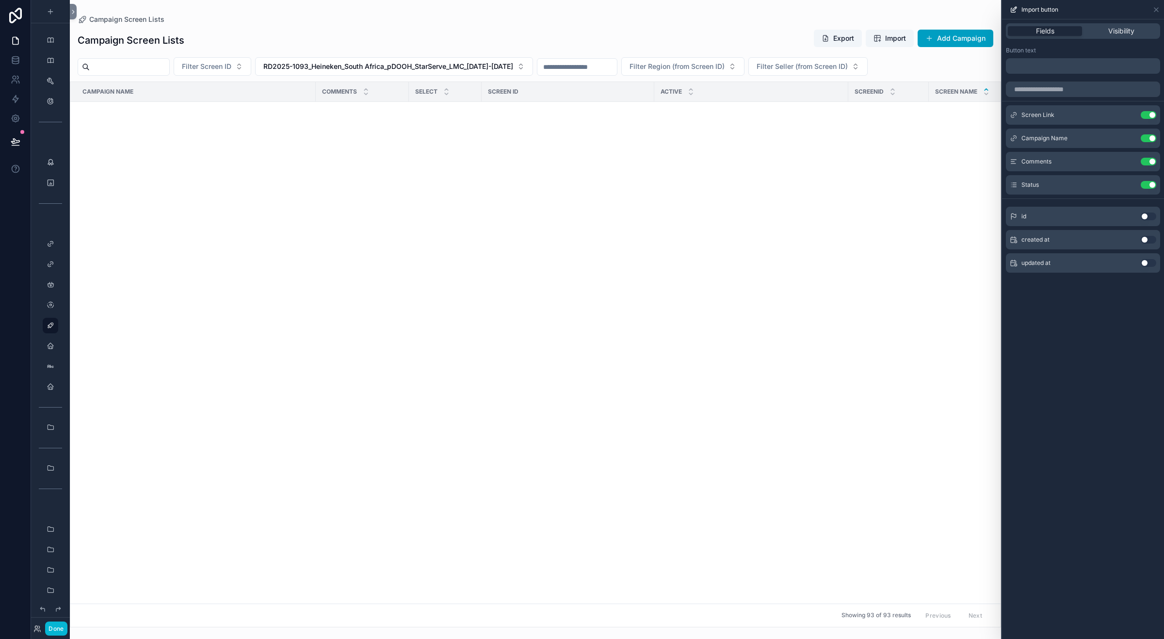
scroll to position [1659, 0]
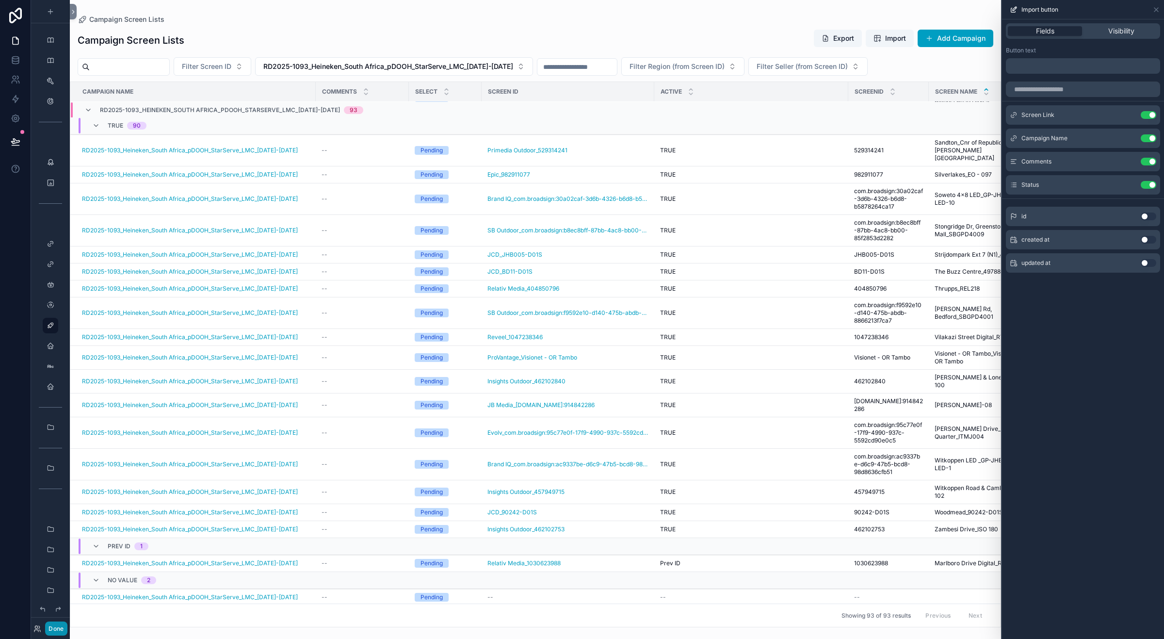
click at [62, 623] on button "Done" at bounding box center [56, 628] width 22 height 14
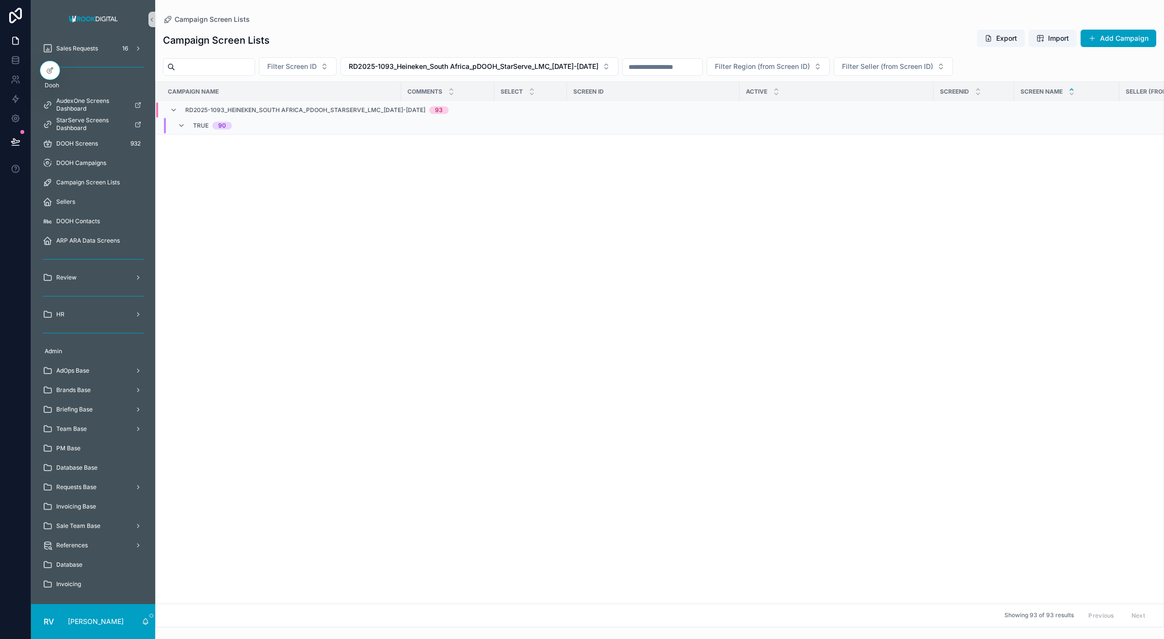
scroll to position [0, 0]
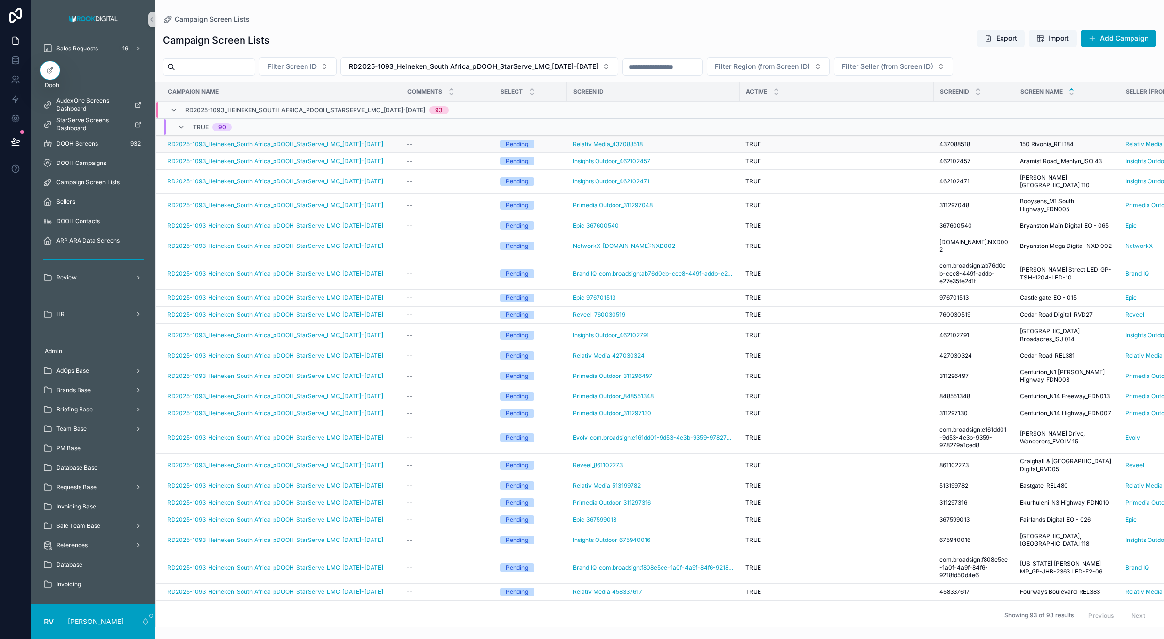
click at [1039, 148] on span "150 Rivonia_REL184" at bounding box center [1047, 144] width 54 height 8
click at [47, 71] on icon at bounding box center [49, 71] width 4 height 4
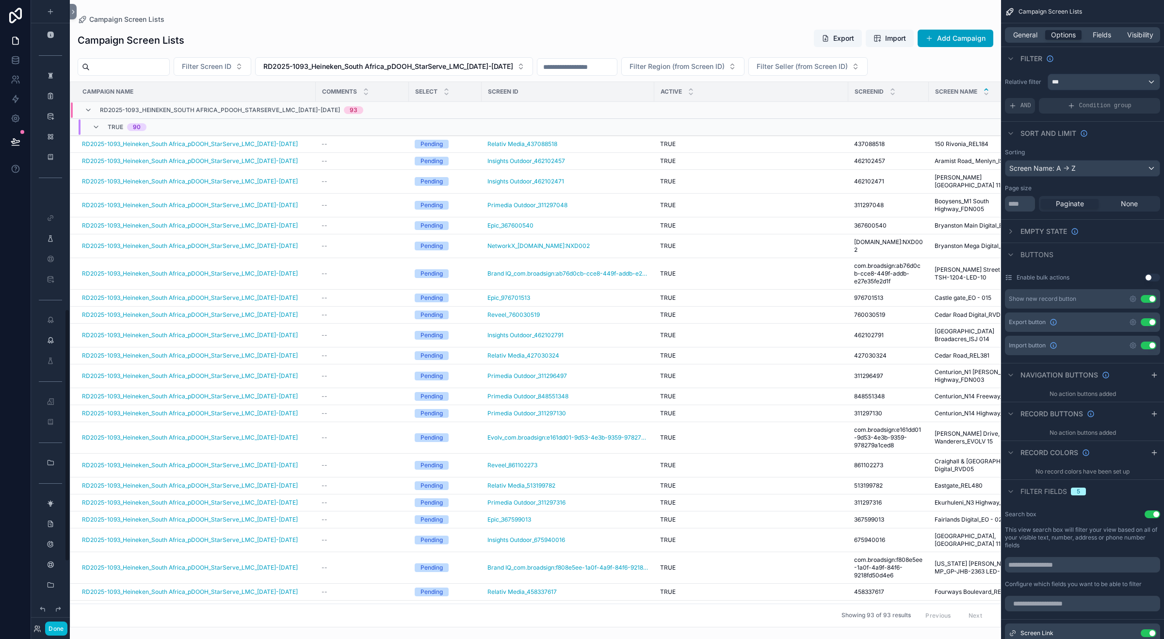
scroll to position [769, 0]
click at [1097, 35] on span "Fields" at bounding box center [1102, 35] width 18 height 10
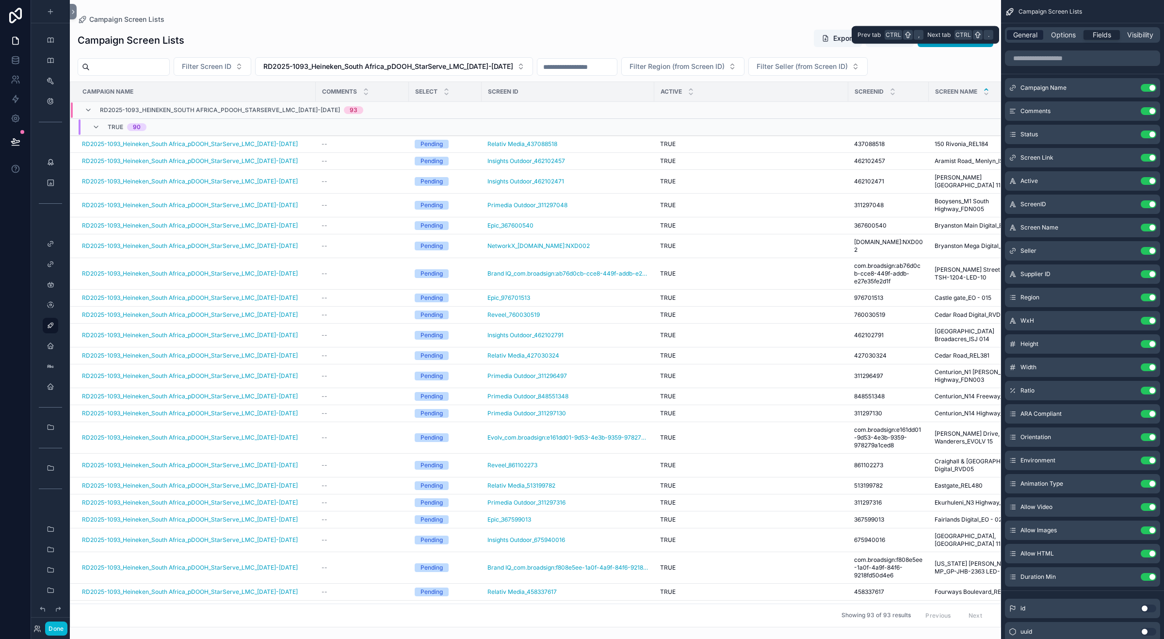
drag, startPoint x: 1066, startPoint y: 35, endPoint x: 1026, endPoint y: 37, distance: 39.8
click at [1066, 37] on span "Options" at bounding box center [1063, 35] width 25 height 10
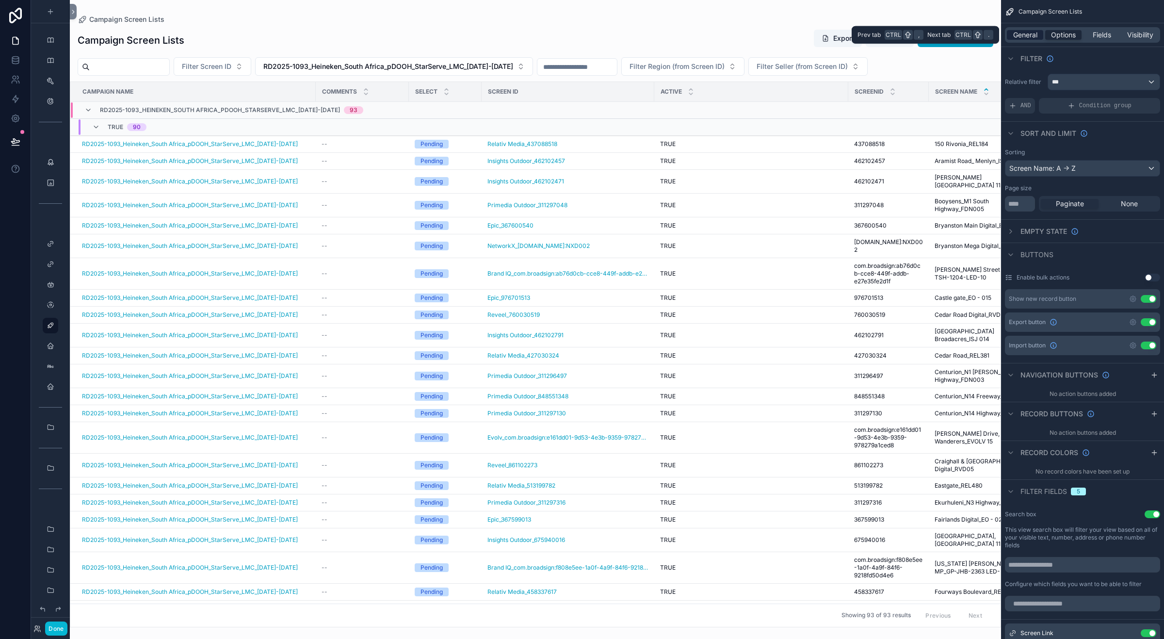
click at [1025, 36] on span "General" at bounding box center [1025, 35] width 24 height 10
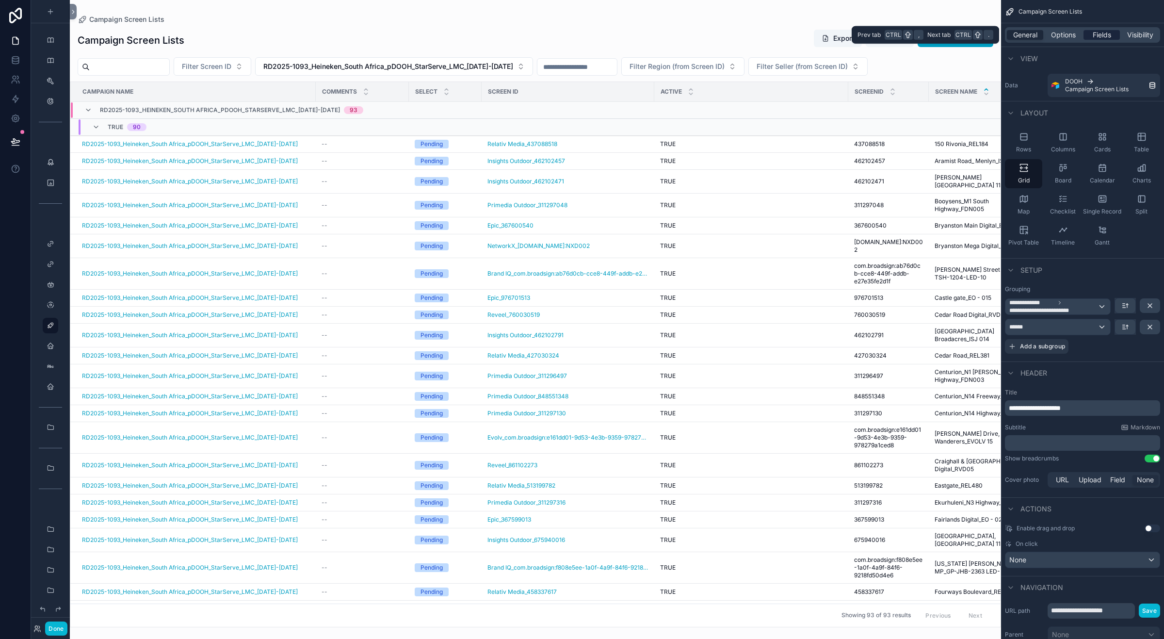
click at [1085, 37] on div "Fields" at bounding box center [1101, 35] width 36 height 10
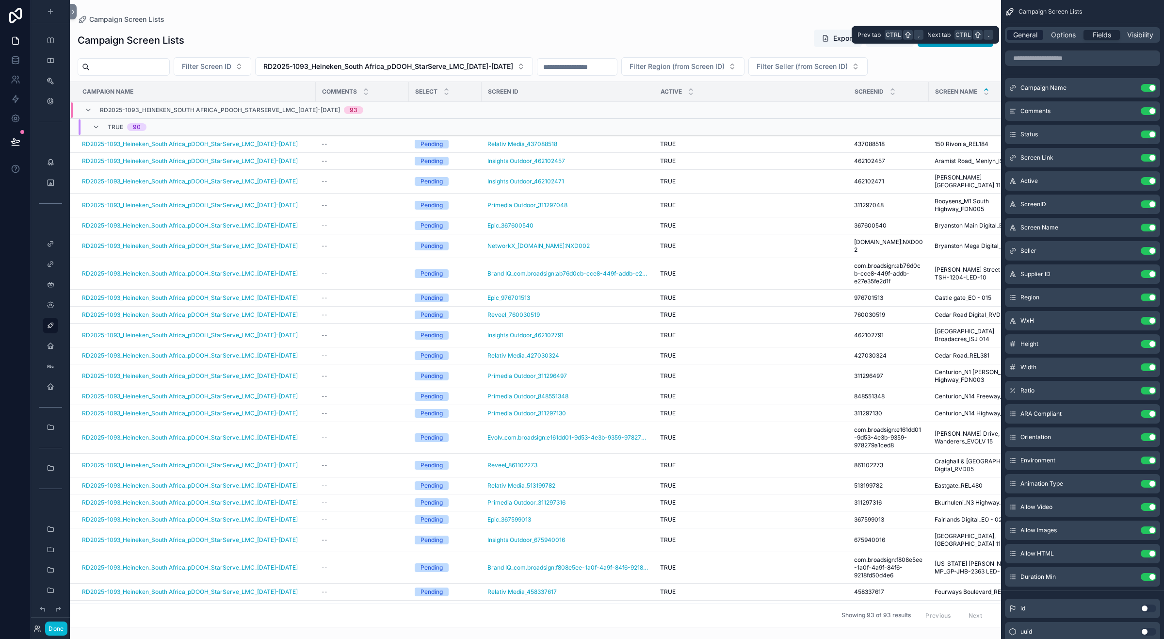
click at [1017, 39] on span "General" at bounding box center [1025, 35] width 24 height 10
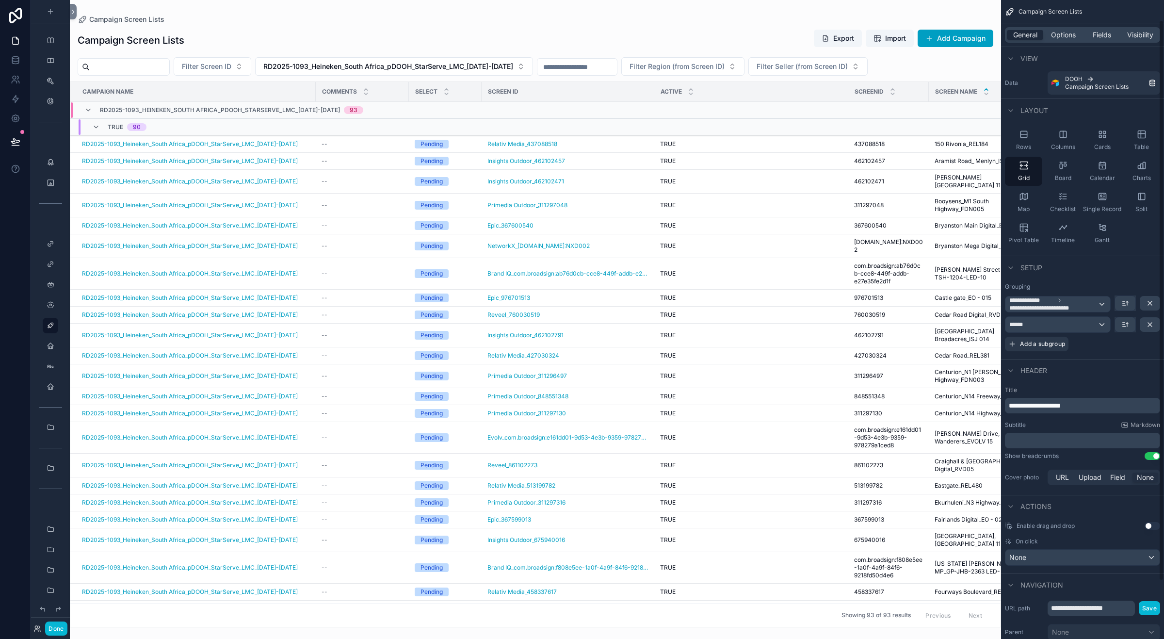
scroll to position [0, 0]
click at [1070, 32] on span "Options" at bounding box center [1063, 35] width 25 height 10
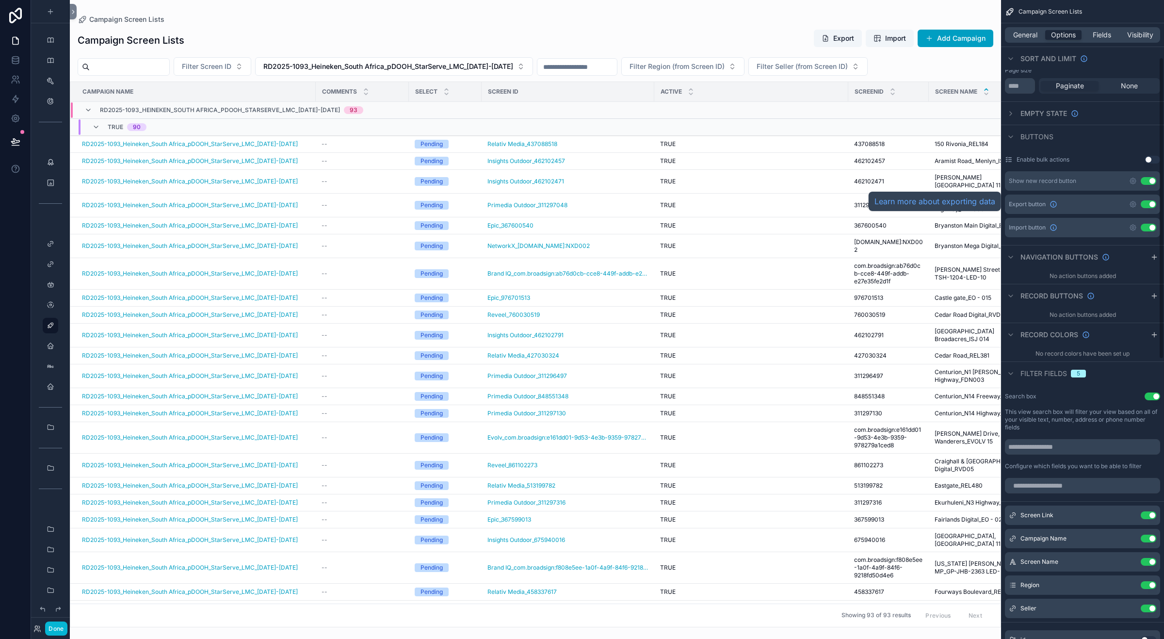
scroll to position [121, 0]
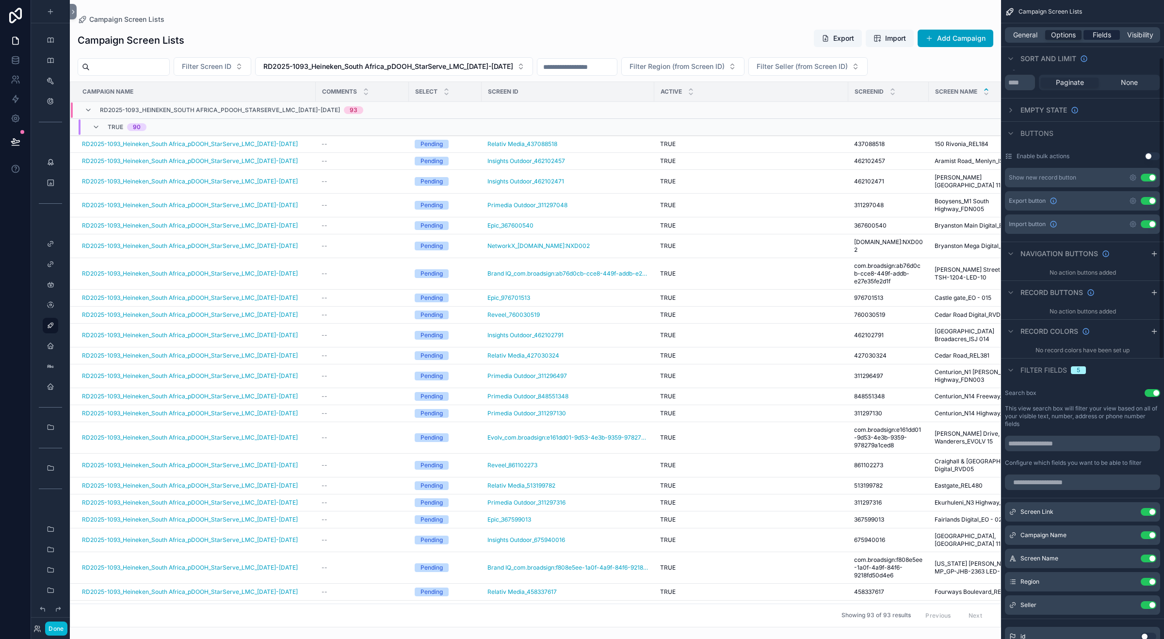
click at [1090, 34] on div "Fields" at bounding box center [1101, 35] width 36 height 10
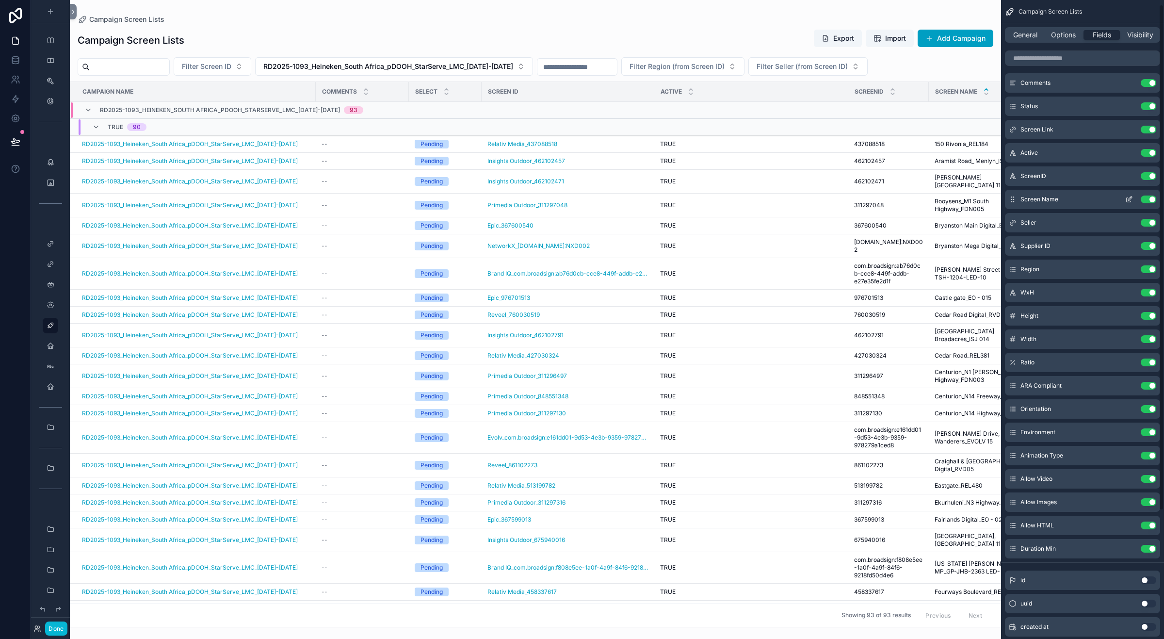
scroll to position [0, 0]
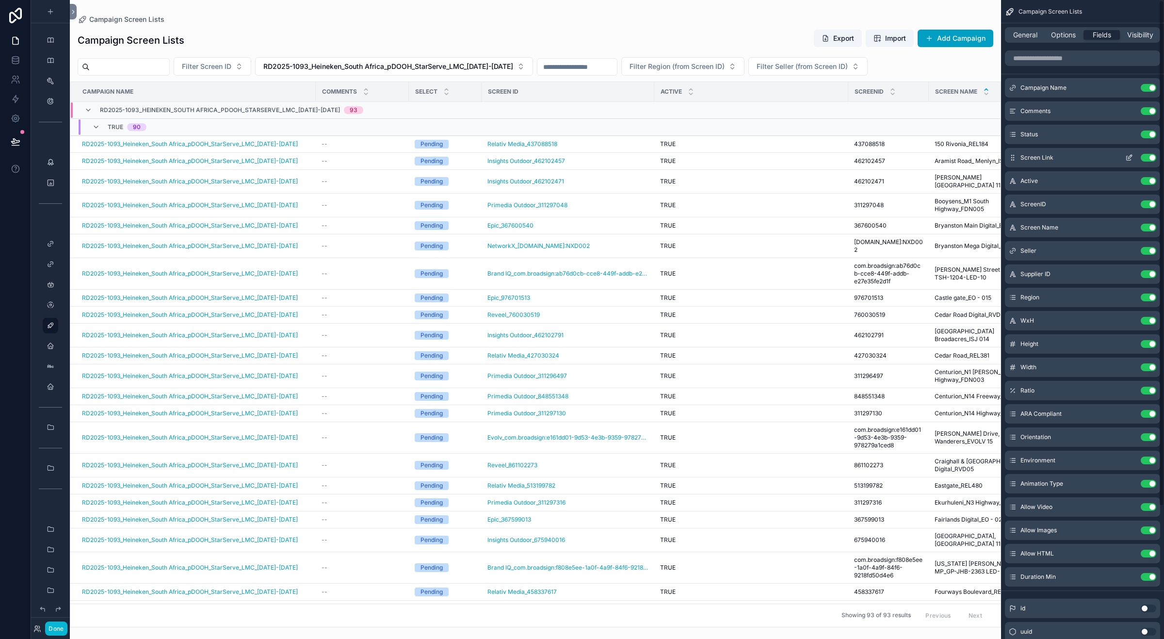
click at [1128, 156] on icon "scrollable content" at bounding box center [1129, 158] width 8 height 8
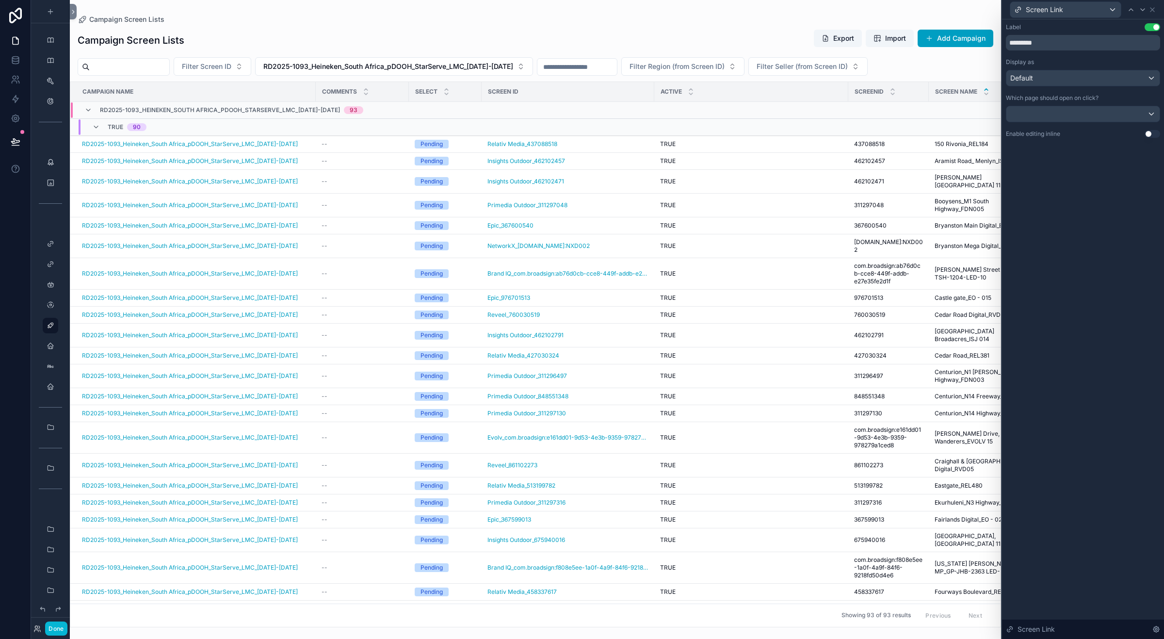
click at [1148, 134] on button "Use setting" at bounding box center [1153, 134] width 16 height 8
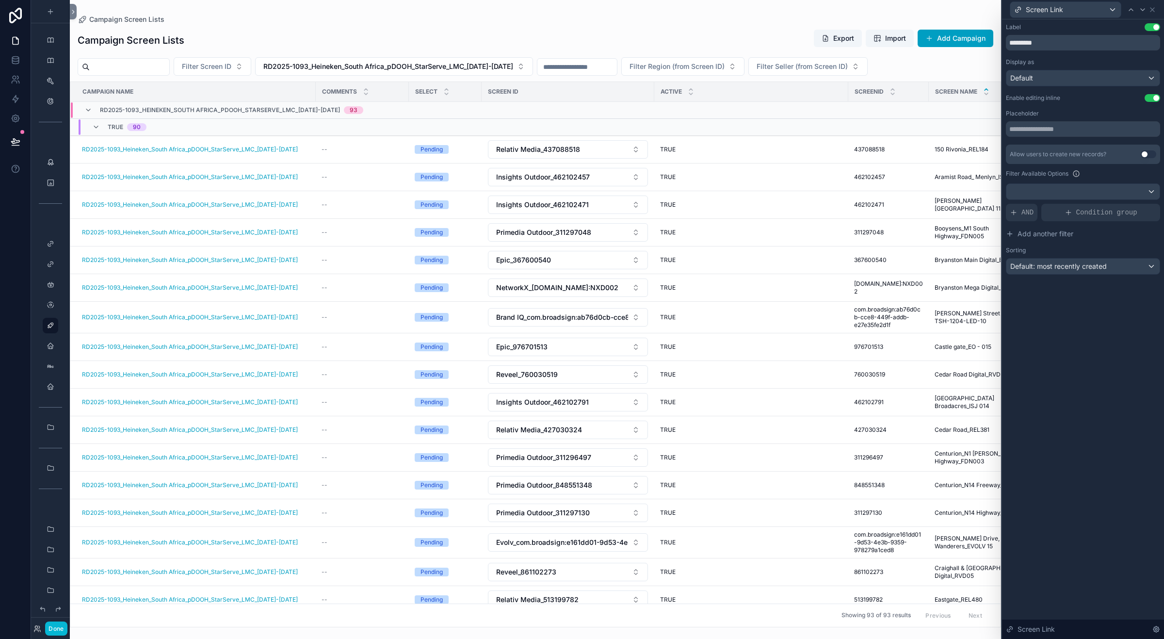
click at [1084, 86] on div "Label Use setting ********* Display as Default Enable editing inline Use settin…" at bounding box center [1083, 148] width 154 height 251
click at [1147, 81] on div "Default" at bounding box center [1082, 78] width 153 height 16
click at [1034, 143] on div "Text" at bounding box center [1082, 149] width 137 height 12
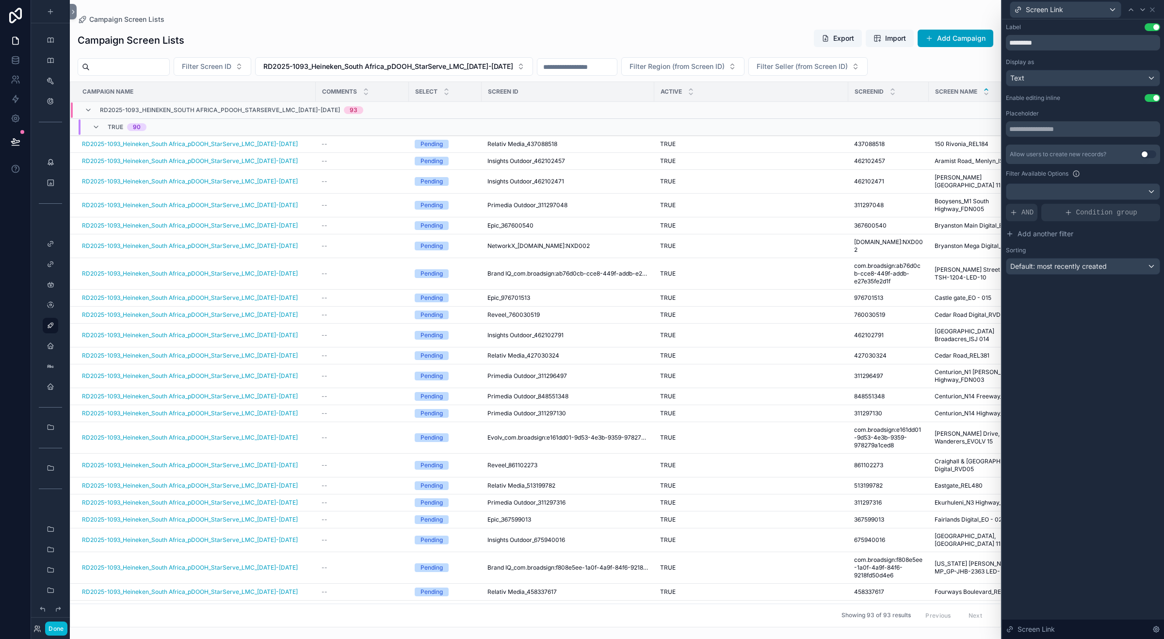
click at [996, 165] on div "scrollable content" at bounding box center [535, 319] width 931 height 639
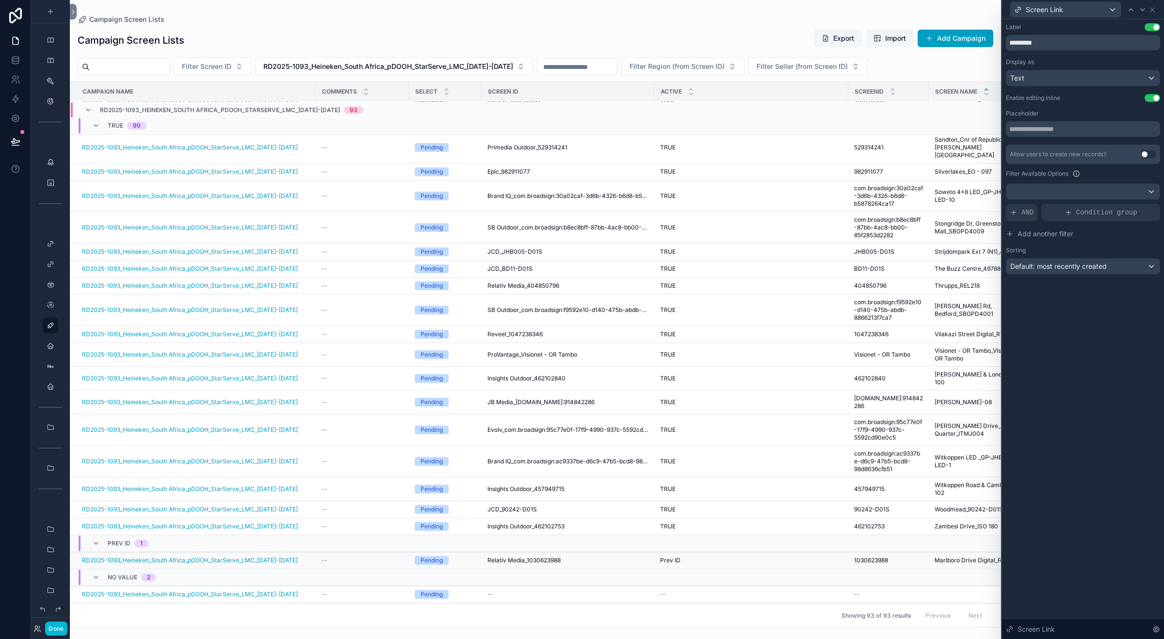
scroll to position [1667, 0]
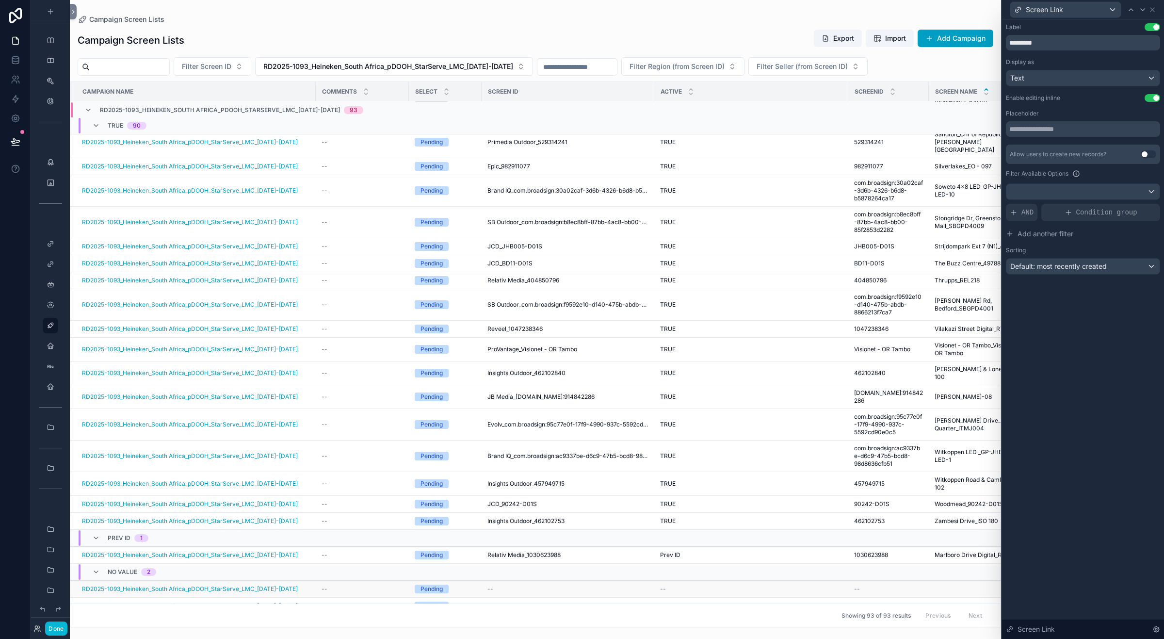
click at [513, 585] on div "--" at bounding box center [567, 589] width 161 height 8
click at [492, 585] on span "--" at bounding box center [490, 589] width 6 height 8
click at [1056, 78] on div "Text" at bounding box center [1082, 78] width 153 height 16
click at [1046, 127] on div "Default" at bounding box center [1082, 130] width 137 height 12
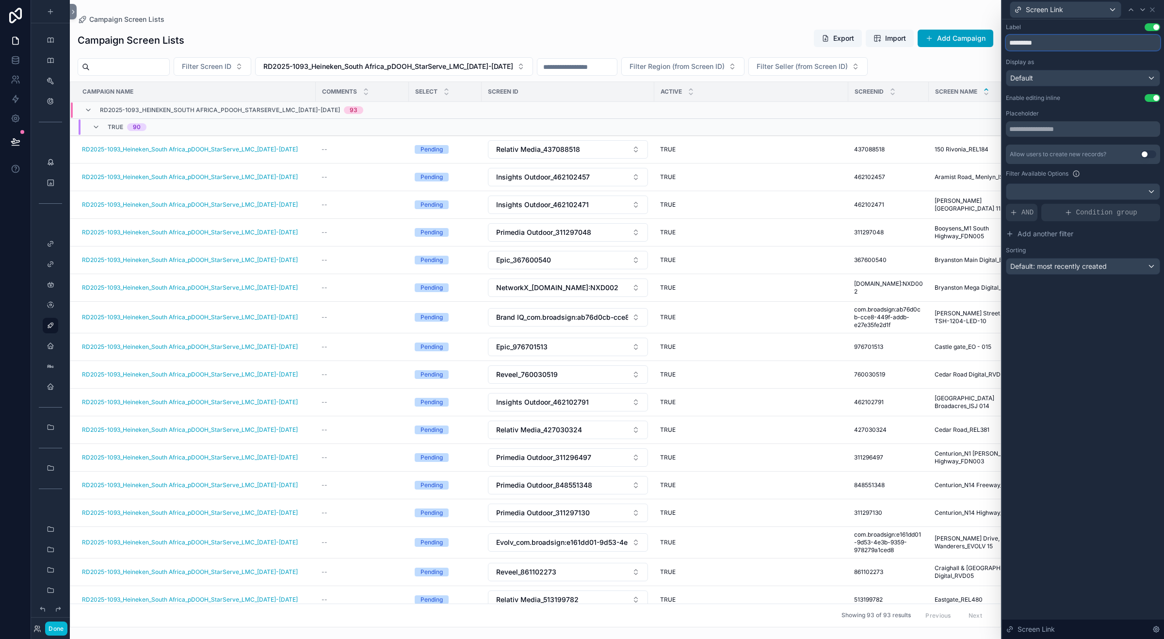
click at [1067, 41] on input "*********" at bounding box center [1083, 43] width 154 height 16
drag, startPoint x: 1046, startPoint y: 41, endPoint x: 1067, endPoint y: 41, distance: 21.8
click at [1067, 41] on input "*********" at bounding box center [1083, 43] width 154 height 16
type input "**********"
drag, startPoint x: 1080, startPoint y: 355, endPoint x: 1089, endPoint y: 346, distance: 13.0
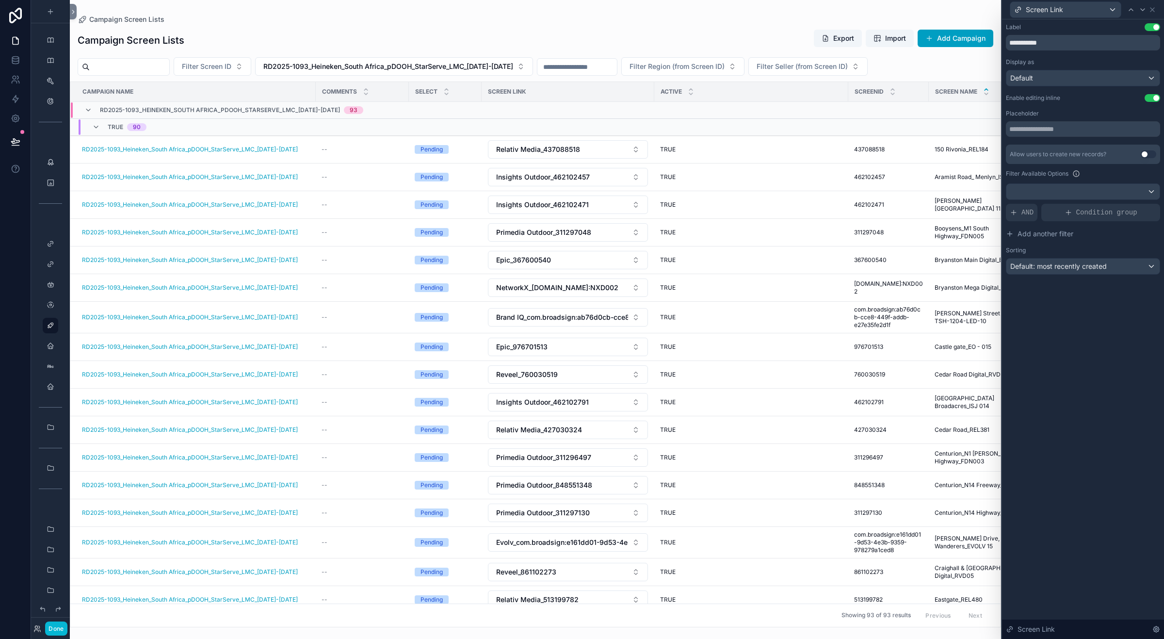
click at [1080, 355] on div "**********" at bounding box center [1083, 328] width 162 height 619
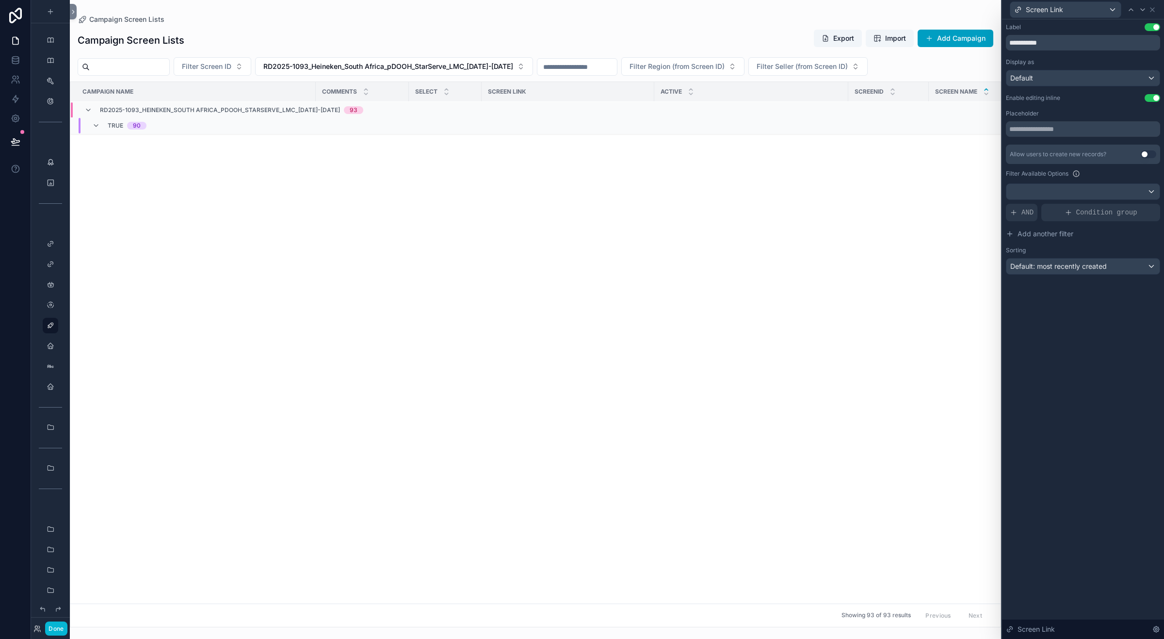
scroll to position [0, 0]
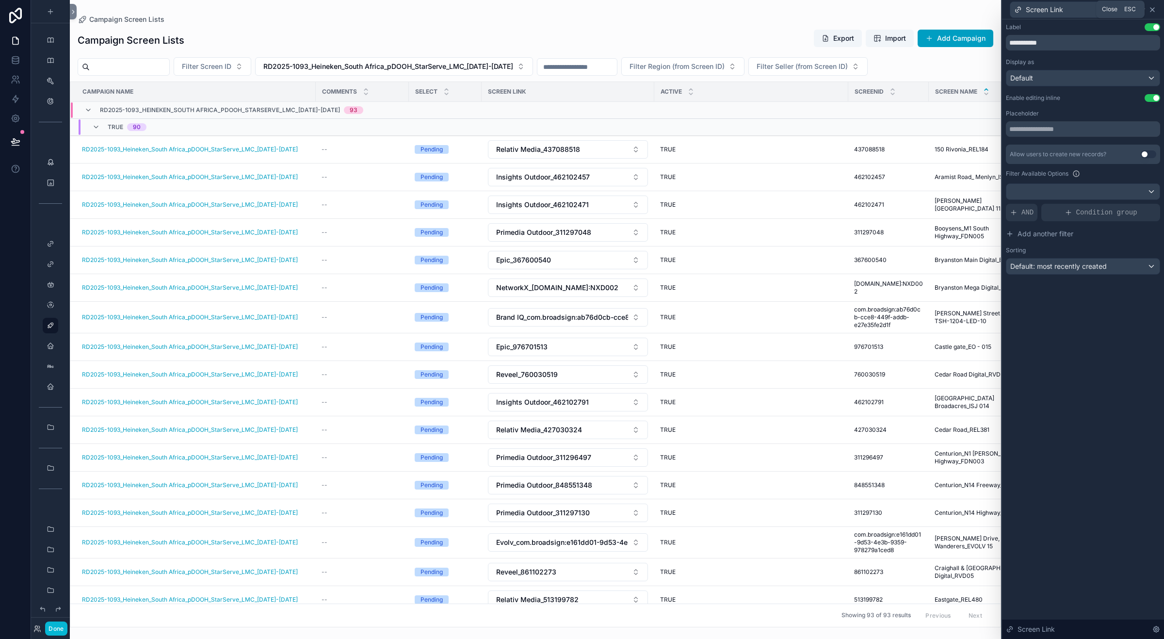
click at [1152, 8] on icon at bounding box center [1152, 10] width 8 height 8
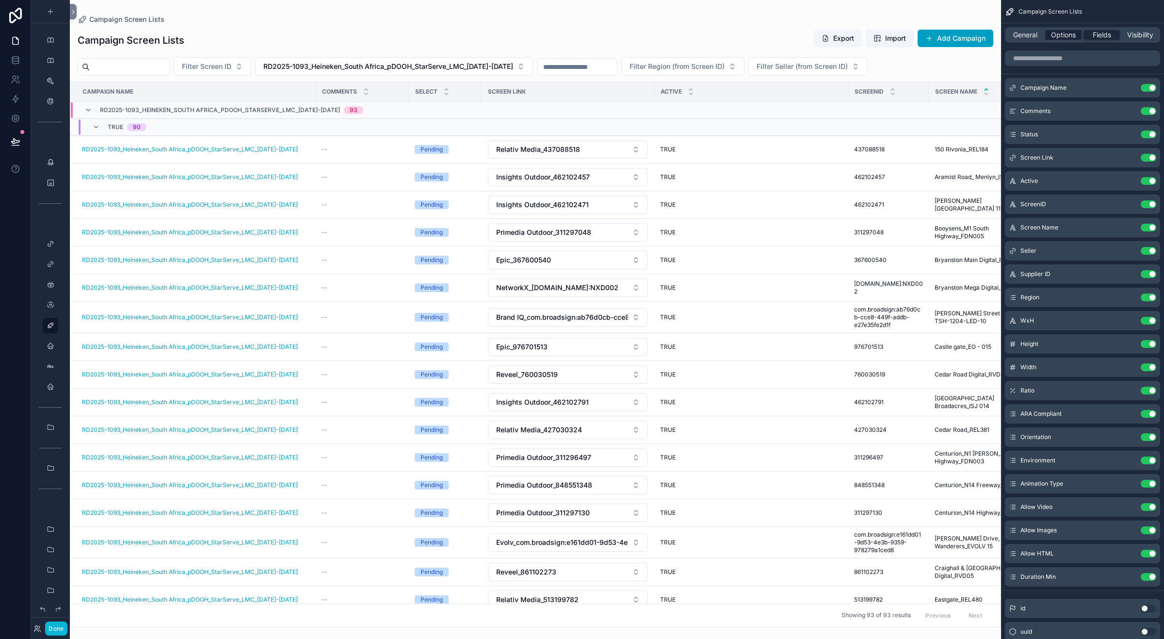
click at [1061, 38] on span "Options" at bounding box center [1063, 35] width 25 height 10
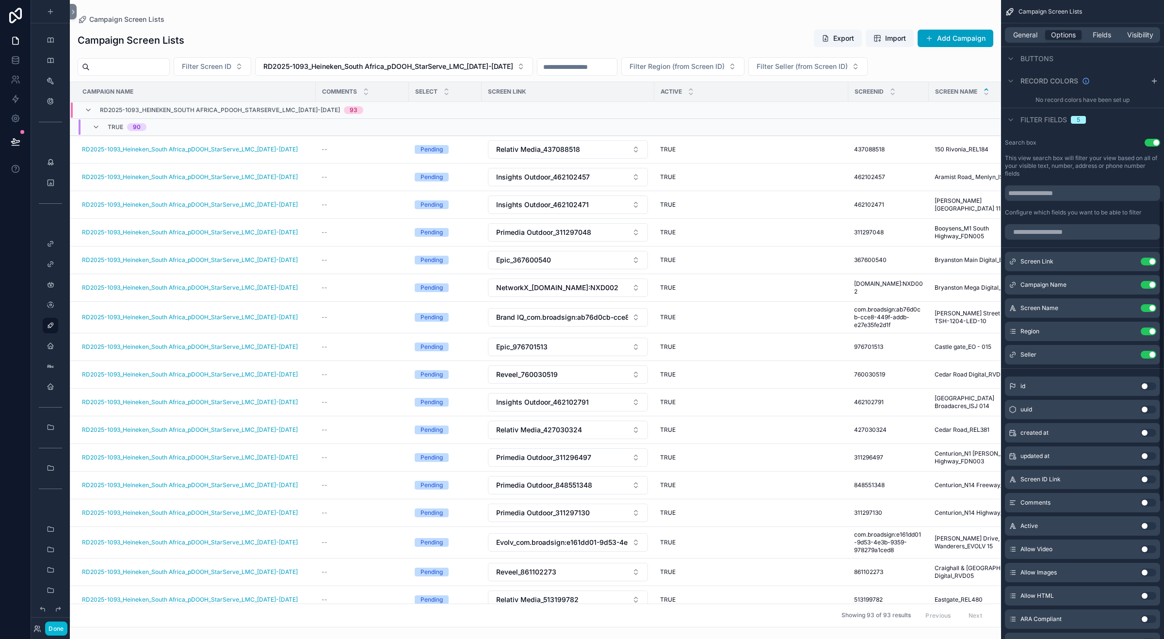
scroll to position [424, 0]
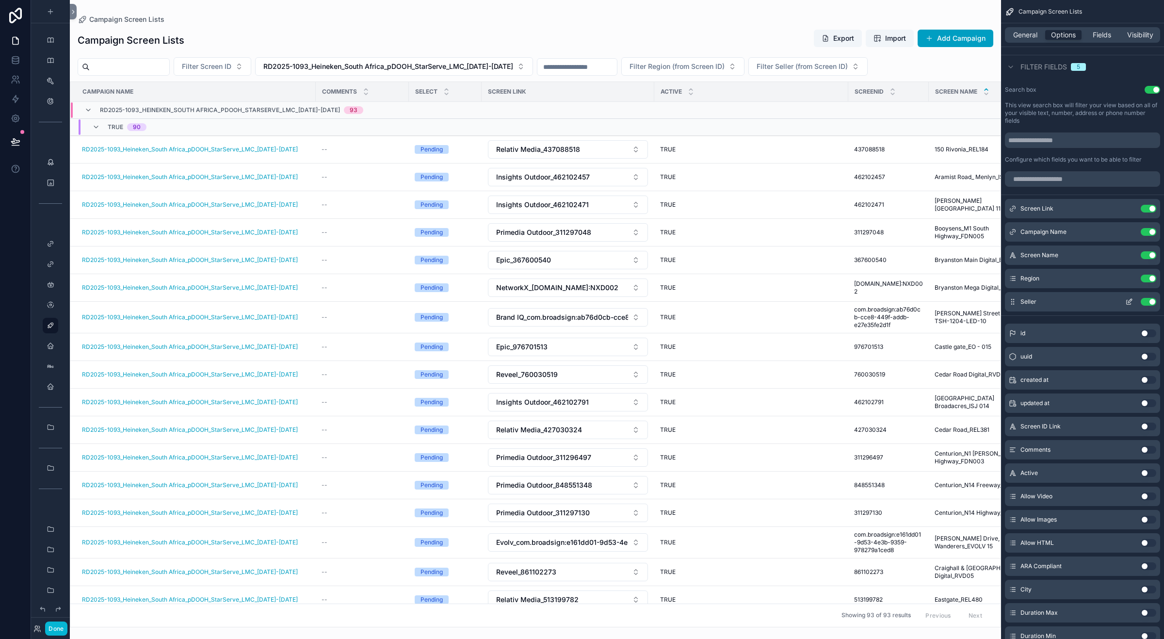
click at [1127, 299] on icon "scrollable content" at bounding box center [1129, 302] width 8 height 8
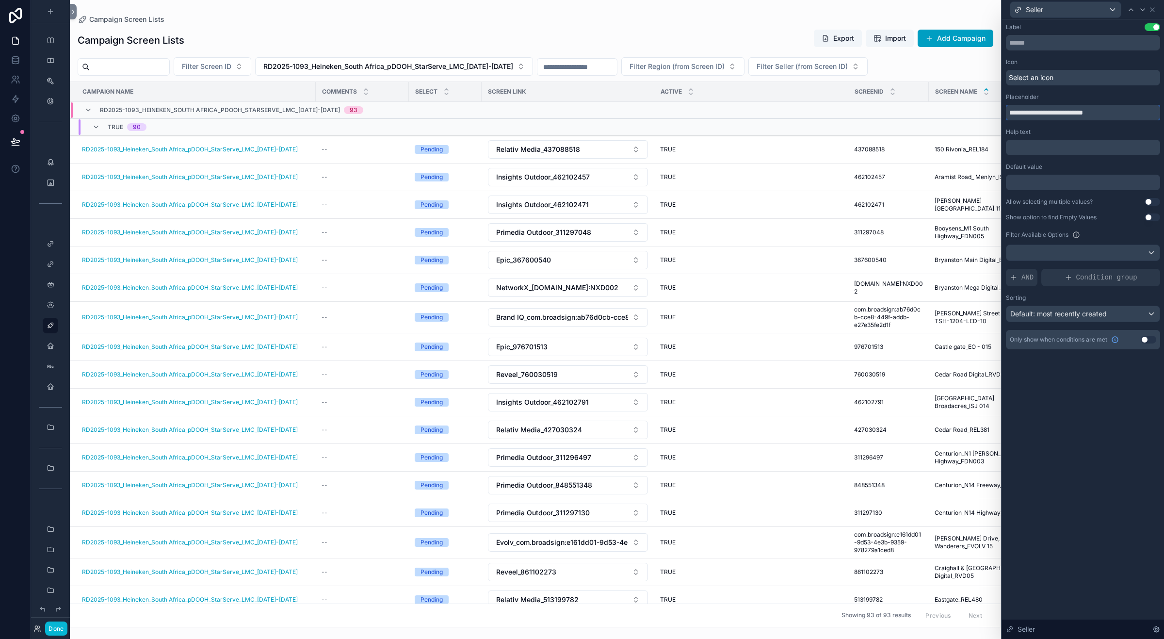
drag, startPoint x: 1046, startPoint y: 111, endPoint x: 1163, endPoint y: 110, distance: 117.4
click at [1163, 110] on div "**********" at bounding box center [1083, 195] width 162 height 353
click at [1028, 110] on input "**********" at bounding box center [1083, 113] width 154 height 16
drag, startPoint x: 1026, startPoint y: 111, endPoint x: 998, endPoint y: 115, distance: 28.9
click at [993, 112] on div "**********" at bounding box center [582, 319] width 1164 height 639
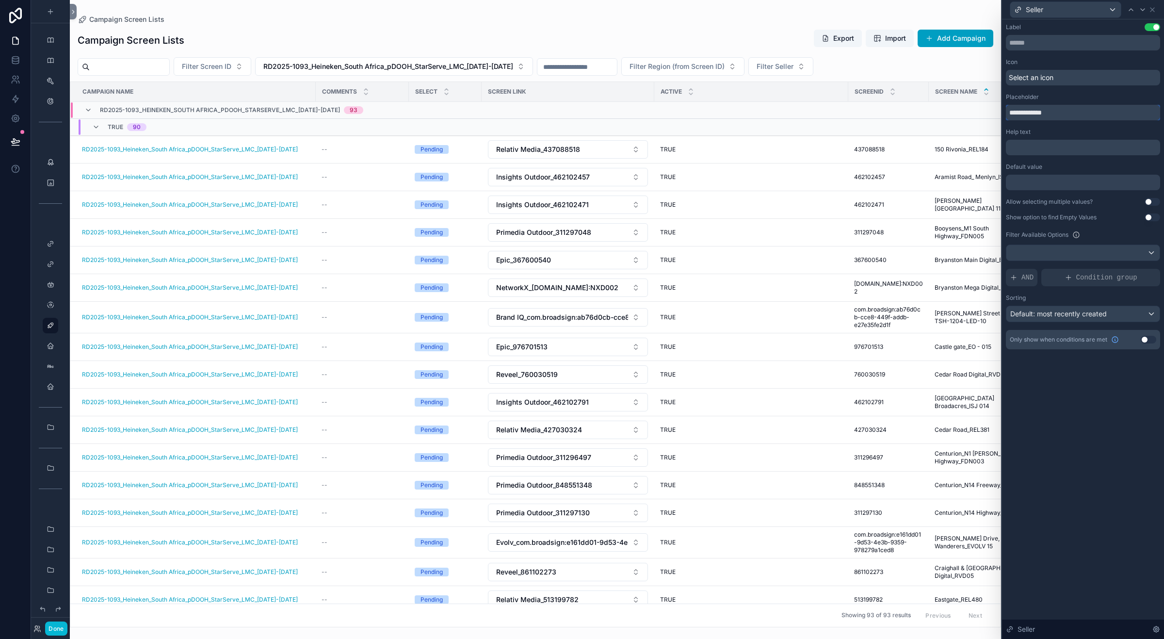
type input "******"
click at [1129, 10] on icon at bounding box center [1131, 10] width 4 height 2
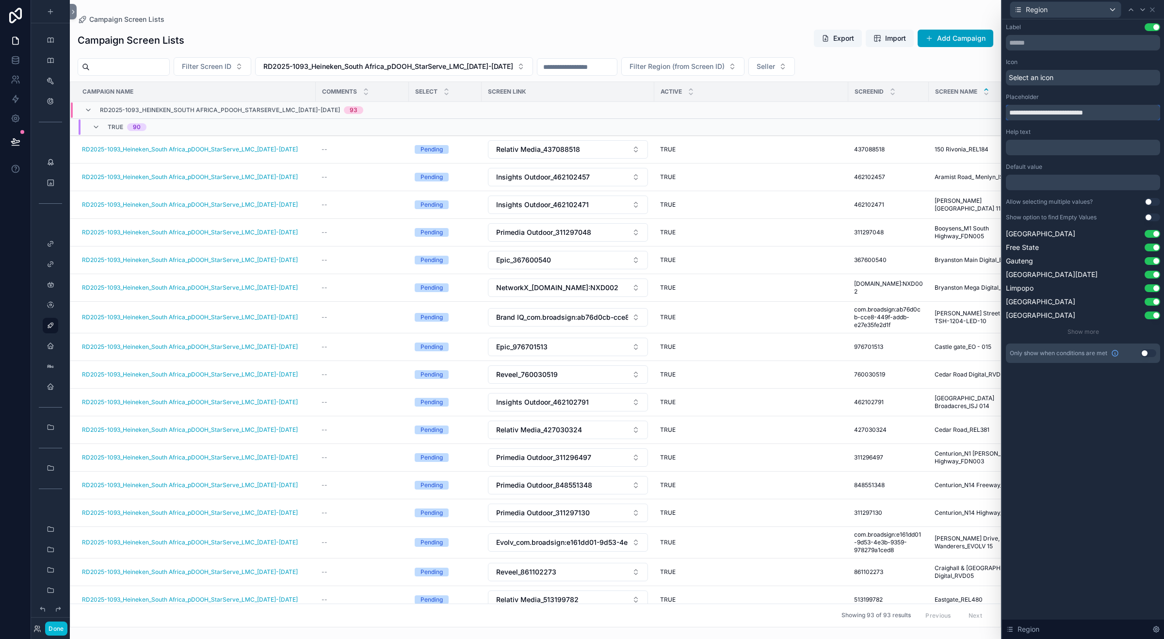
click at [1052, 112] on input "**********" at bounding box center [1083, 113] width 154 height 16
drag, startPoint x: 1049, startPoint y: 112, endPoint x: 1108, endPoint y: 113, distance: 59.7
click at [1108, 113] on input "**********" at bounding box center [1083, 113] width 154 height 16
drag, startPoint x: 1027, startPoint y: 113, endPoint x: 998, endPoint y: 114, distance: 28.7
click at [998, 114] on div "**********" at bounding box center [582, 319] width 1164 height 639
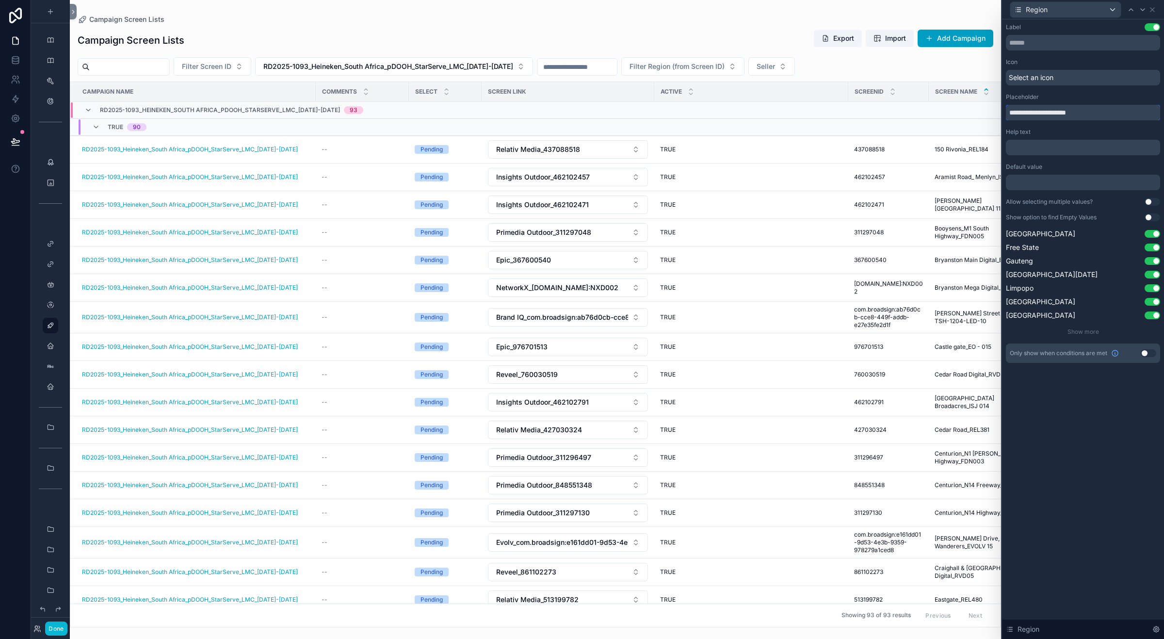
click at [1032, 110] on input "**********" at bounding box center [1083, 113] width 154 height 16
click at [1101, 112] on input "**********" at bounding box center [1083, 113] width 154 height 16
type input "******"
click at [1066, 94] on div "Placeholder" at bounding box center [1083, 97] width 154 height 8
click at [1130, 7] on icon at bounding box center [1131, 10] width 8 height 8
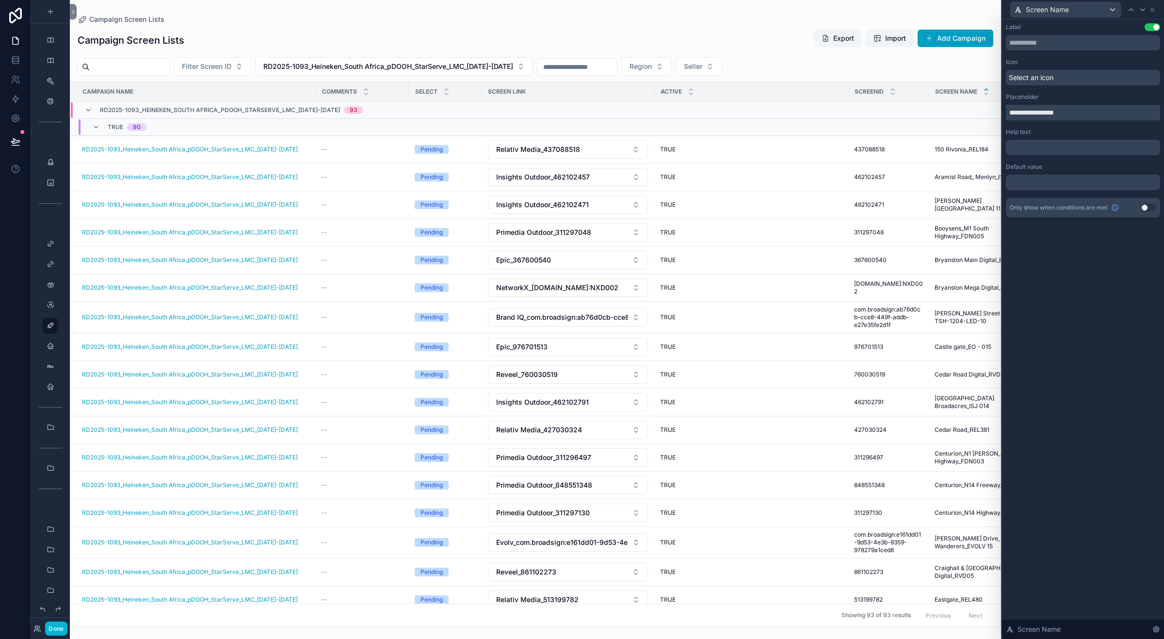
drag, startPoint x: 1024, startPoint y: 112, endPoint x: 992, endPoint y: 114, distance: 32.1
click at [992, 114] on div "**********" at bounding box center [582, 319] width 1164 height 639
click at [1010, 110] on input "**********" at bounding box center [1083, 113] width 154 height 16
type input "**********"
click at [1141, 8] on icon at bounding box center [1143, 10] width 8 height 8
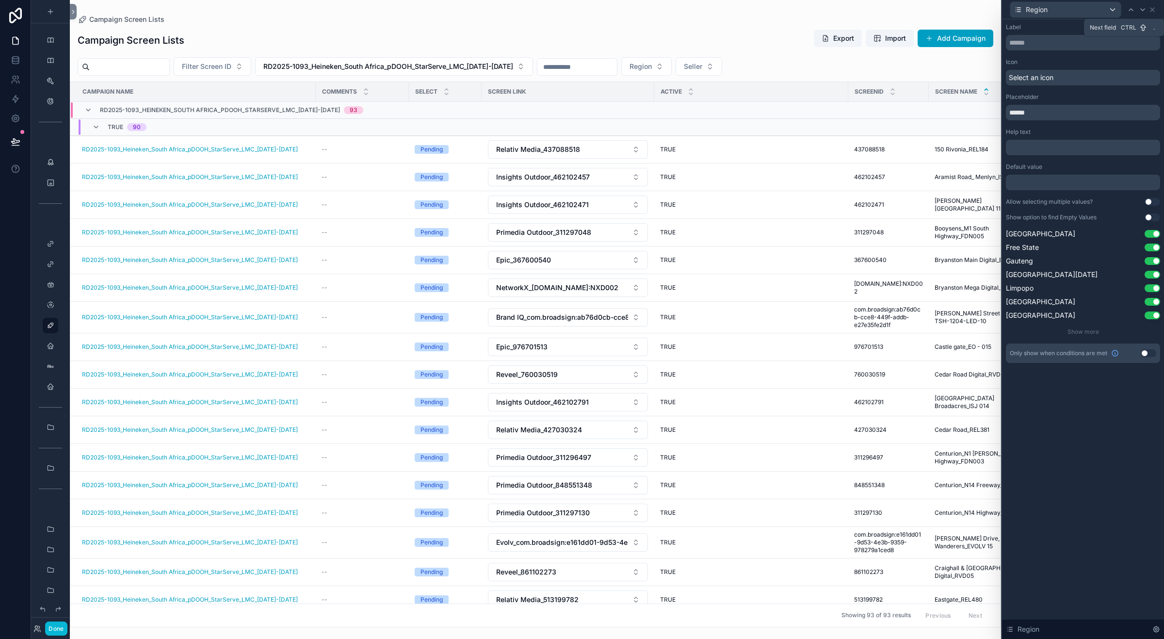
click at [1145, 9] on icon at bounding box center [1143, 10] width 8 height 8
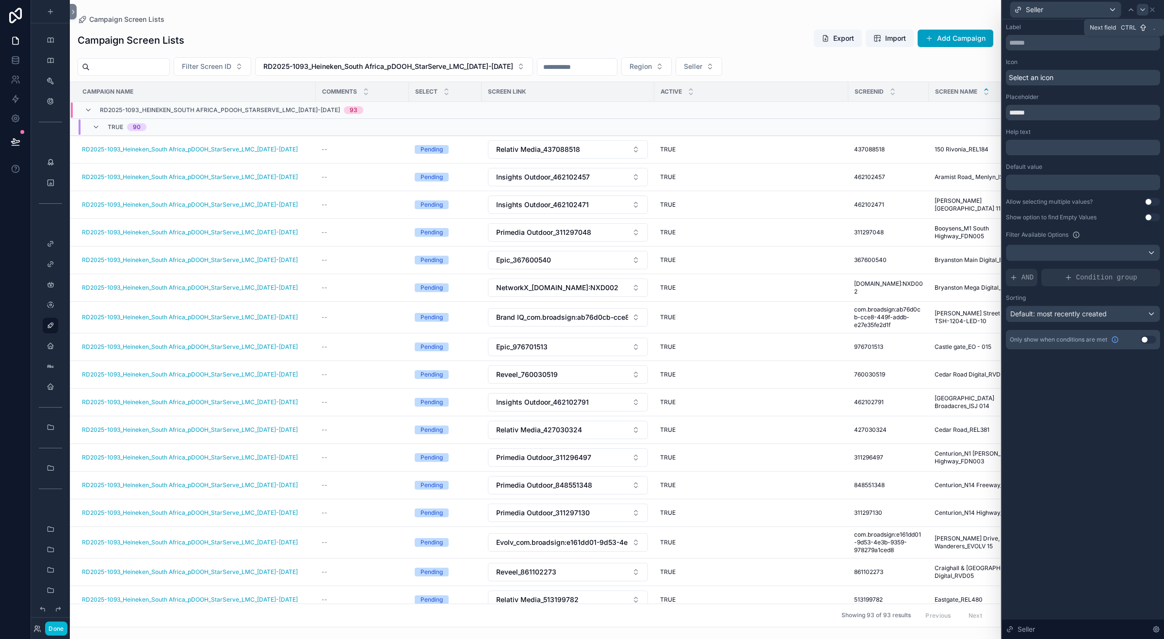
click at [1139, 11] on icon at bounding box center [1143, 10] width 8 height 8
drag, startPoint x: 1027, startPoint y: 112, endPoint x: 1002, endPoint y: 111, distance: 24.8
click at [1002, 111] on div "**********" at bounding box center [1083, 195] width 162 height 353
drag, startPoint x: 1034, startPoint y: 114, endPoint x: 1046, endPoint y: 113, distance: 12.2
click at [1069, 113] on input "*********" at bounding box center [1083, 113] width 154 height 16
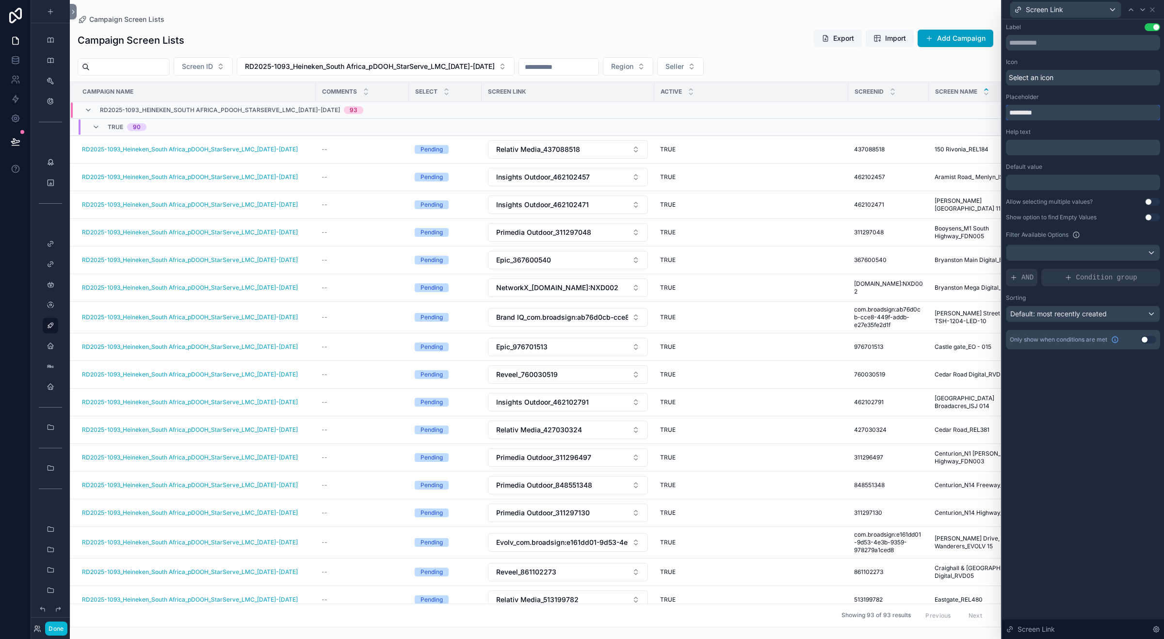
click at [1046, 113] on input "*********" at bounding box center [1083, 113] width 154 height 16
type input "******"
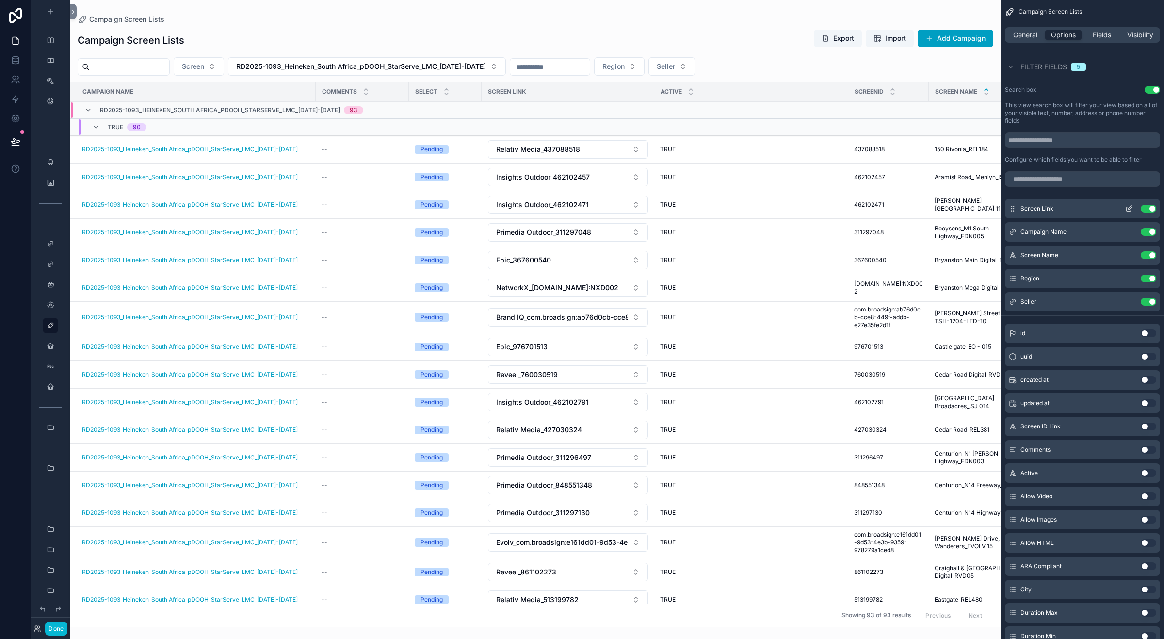
click at [1146, 209] on button "Use setting" at bounding box center [1149, 209] width 16 height 8
click at [1145, 472] on button "Use setting" at bounding box center [1149, 473] width 16 height 8
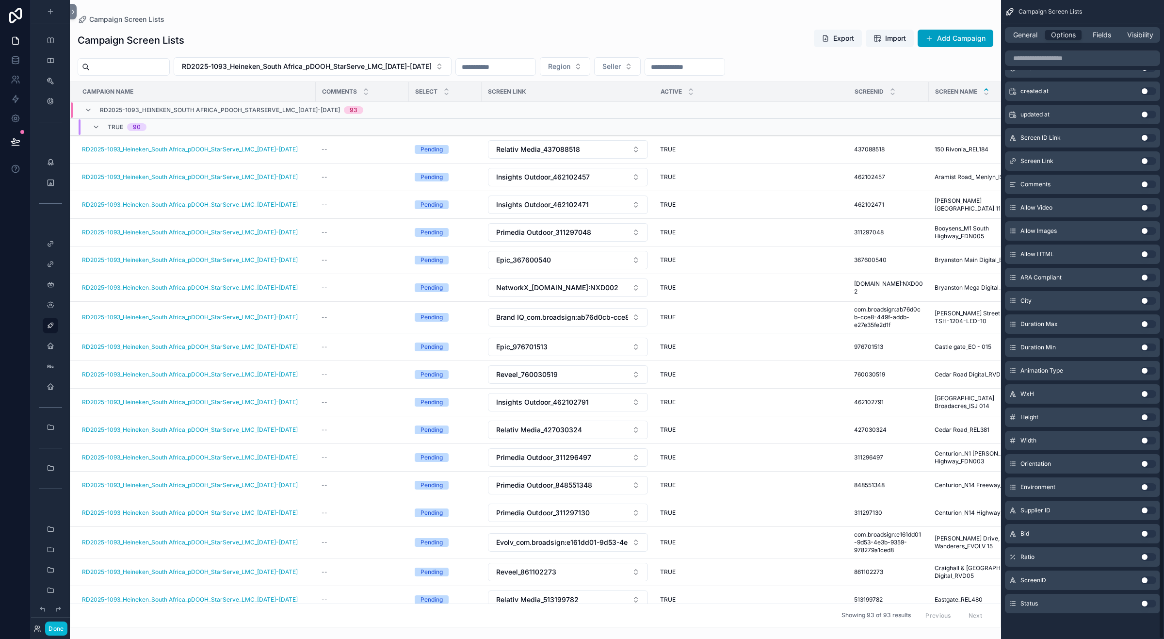
scroll to position [714, 0]
click at [1144, 275] on button "Use setting" at bounding box center [1149, 277] width 16 height 8
click at [1143, 602] on button "Use setting" at bounding box center [1149, 602] width 16 height 8
click at [1145, 600] on button "Use setting" at bounding box center [1149, 602] width 16 height 8
click at [1144, 532] on button "Use setting" at bounding box center [1149, 533] width 16 height 8
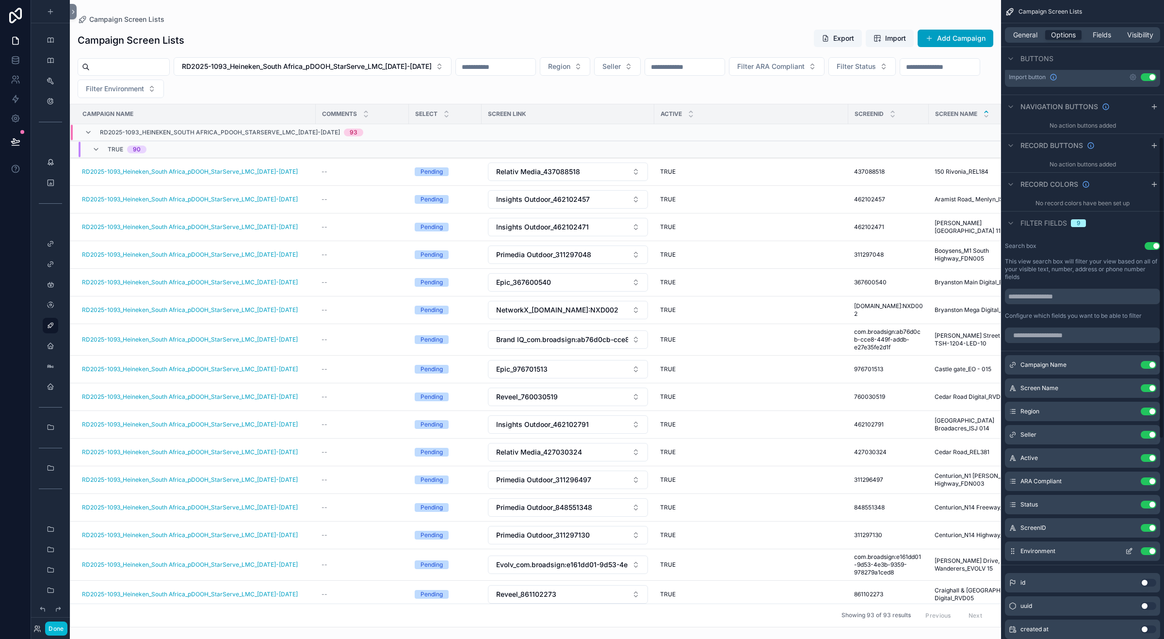
scroll to position [290, 0]
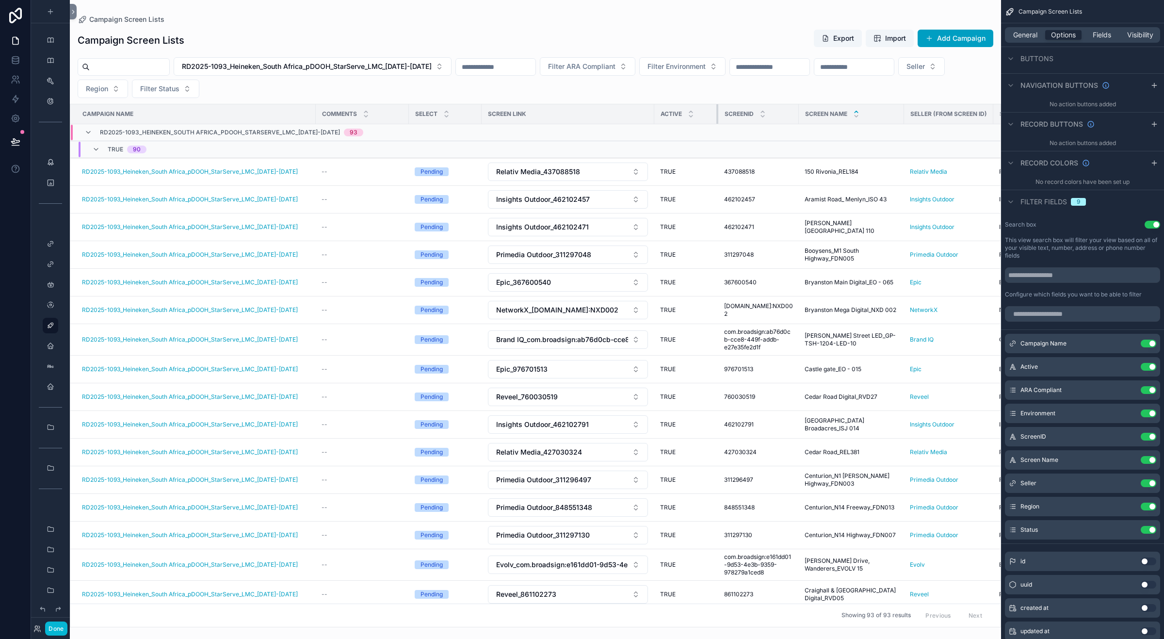
drag, startPoint x: 846, startPoint y: 110, endPoint x: 716, endPoint y: 115, distance: 130.1
click at [716, 115] on div "scrollable content" at bounding box center [718, 113] width 4 height 19
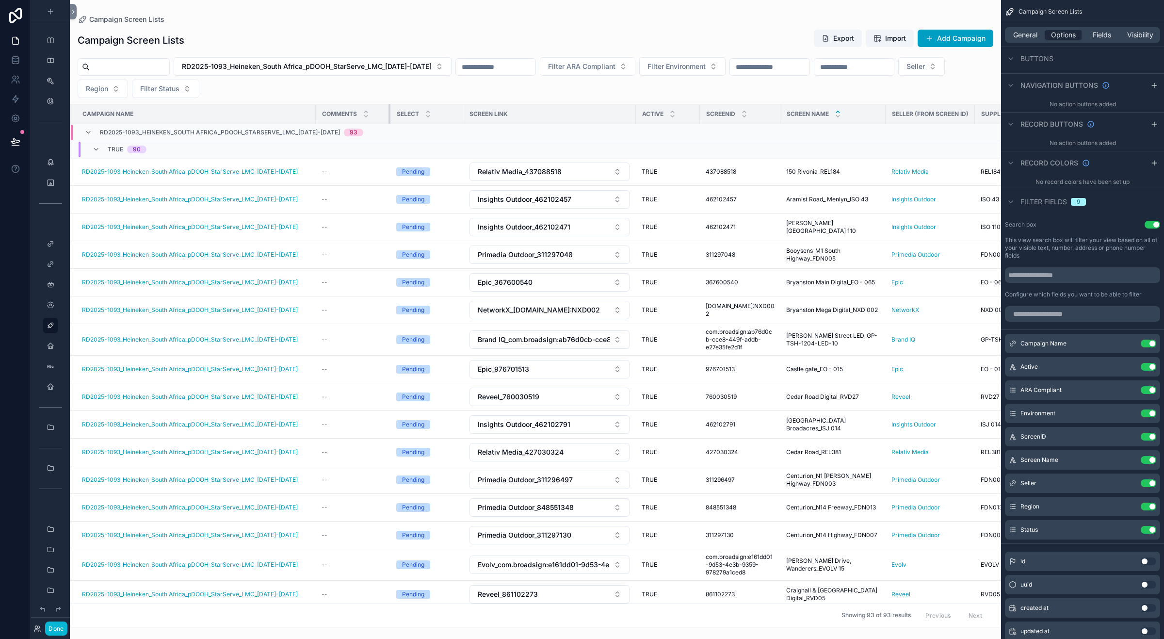
drag, startPoint x: 407, startPoint y: 112, endPoint x: 391, endPoint y: 117, distance: 16.9
click at [389, 115] on div "scrollable content" at bounding box center [390, 113] width 4 height 19
click at [331, 172] on div "--" at bounding box center [354, 172] width 64 height 8
click at [1102, 31] on span "Fields" at bounding box center [1102, 35] width 18 height 10
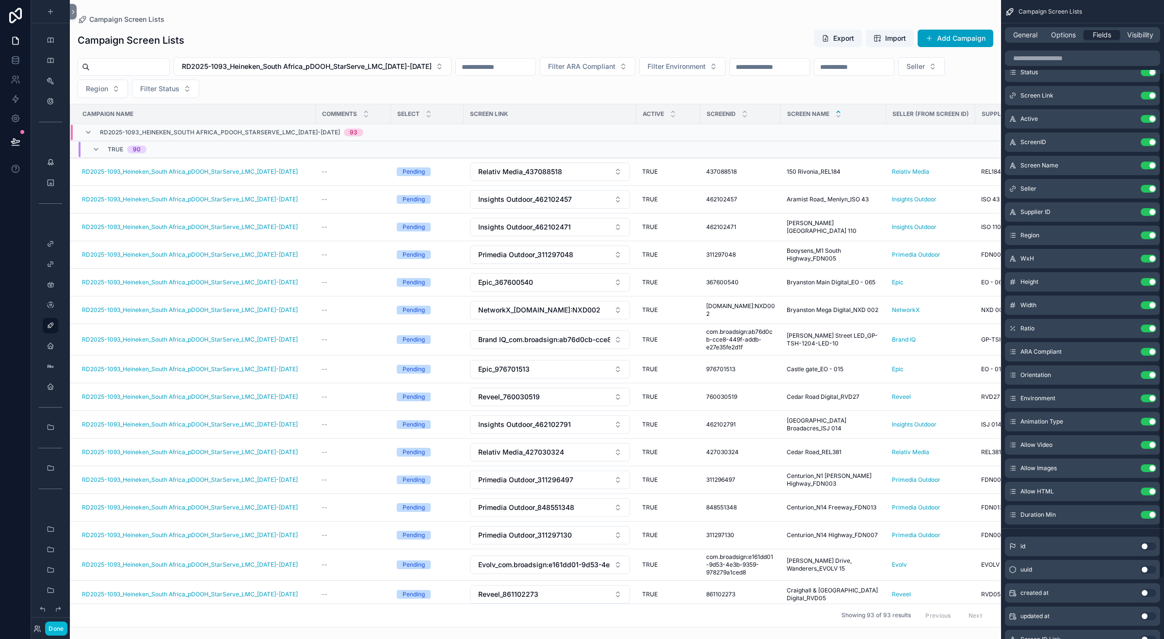
scroll to position [0, 0]
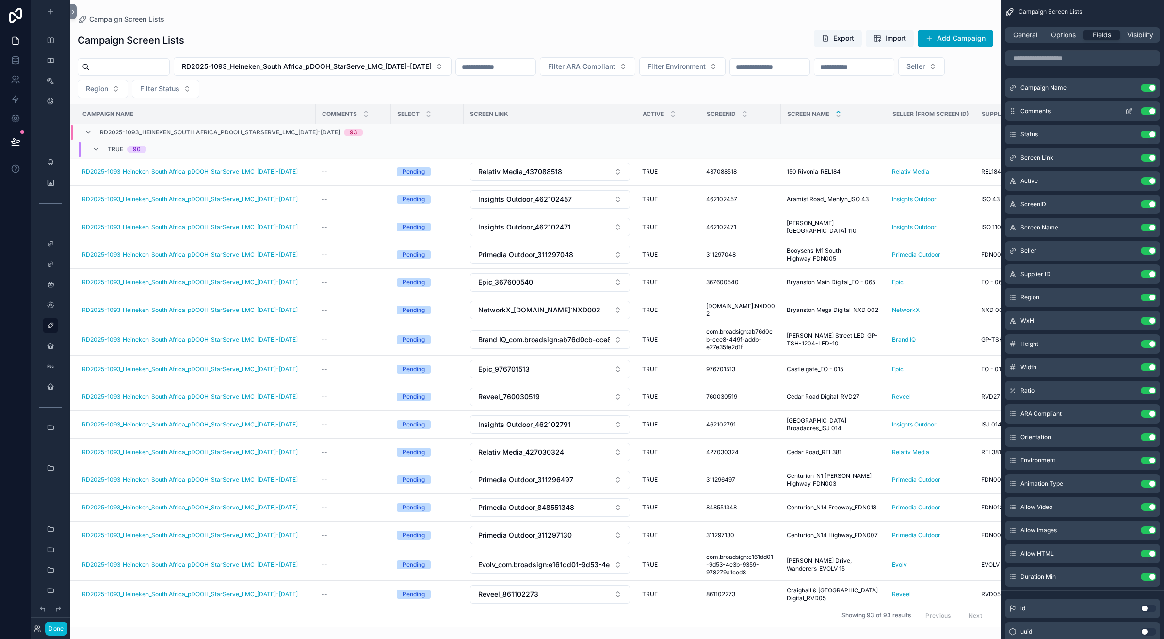
click at [1126, 110] on icon "scrollable content" at bounding box center [1129, 111] width 8 height 8
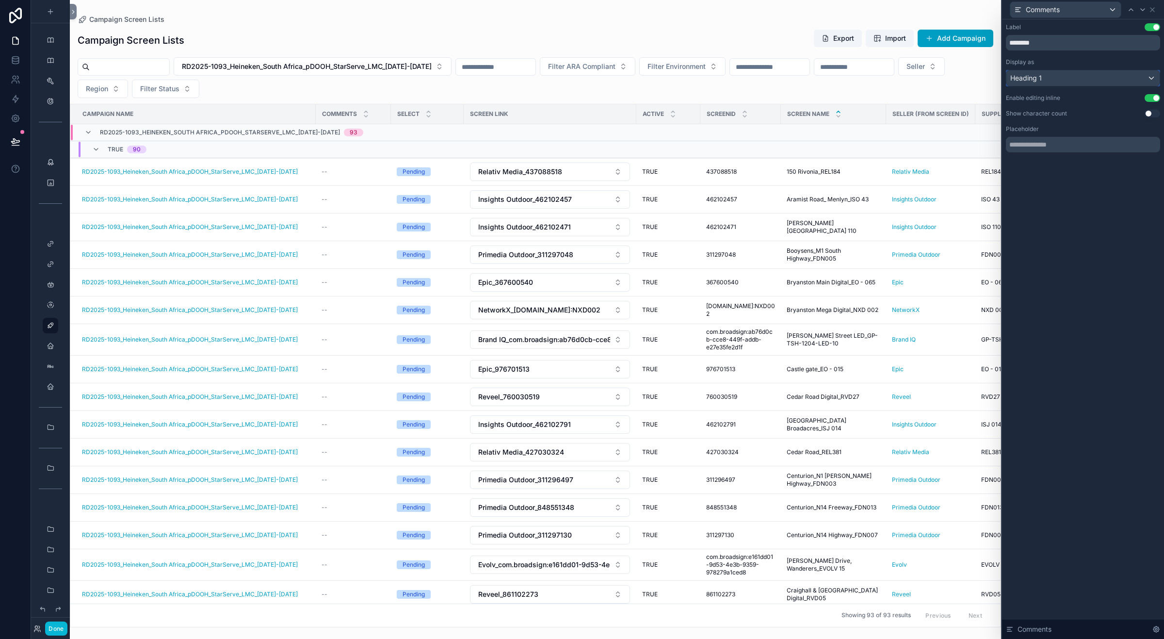
click at [1117, 79] on div "Heading 1" at bounding box center [1082, 78] width 153 height 16
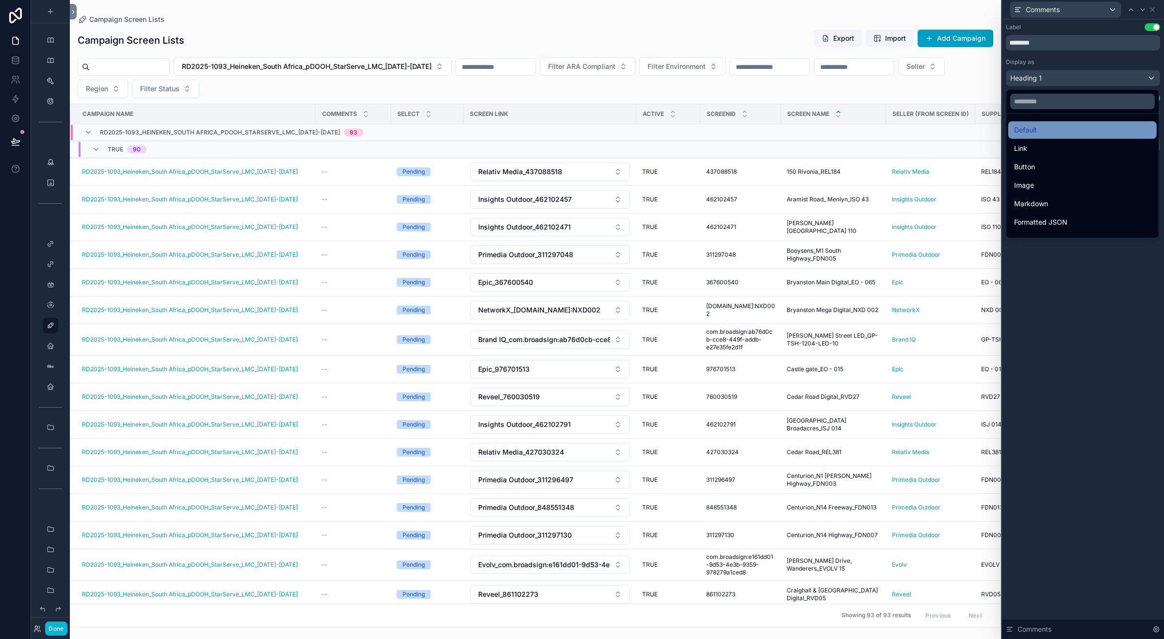
click at [1063, 127] on div "Default" at bounding box center [1082, 130] width 137 height 12
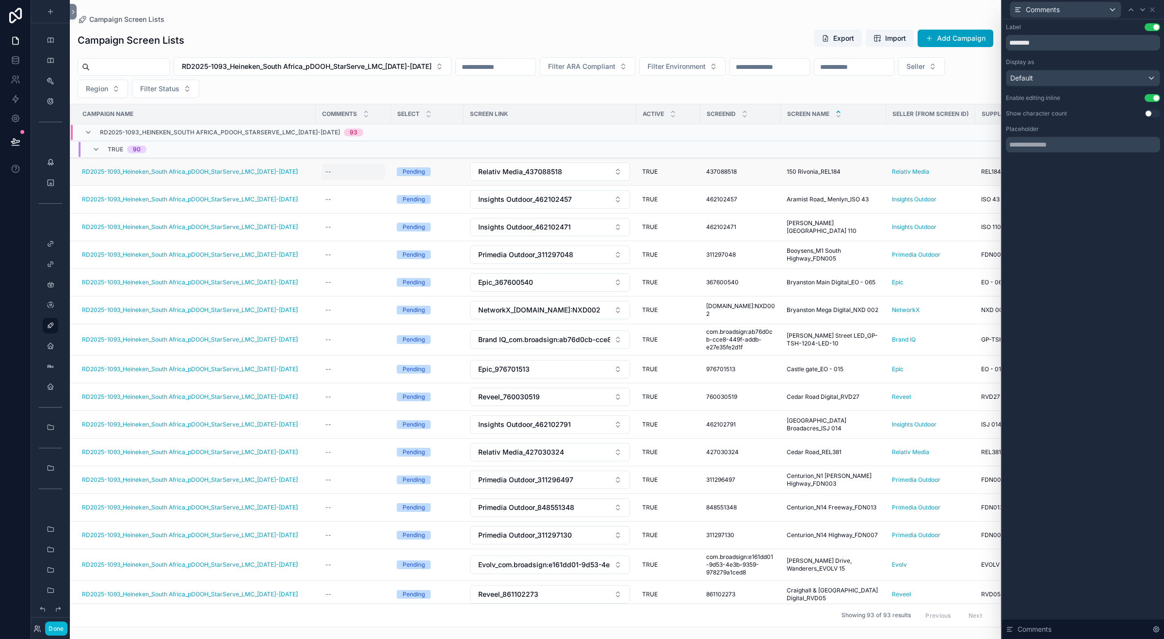
click at [347, 170] on div "--" at bounding box center [354, 172] width 64 height 16
click at [430, 183] on icon "scrollable content" at bounding box center [431, 186] width 8 height 8
click at [1140, 6] on icon at bounding box center [1143, 10] width 8 height 8
click at [1152, 64] on button "Use setting" at bounding box center [1153, 62] width 16 height 8
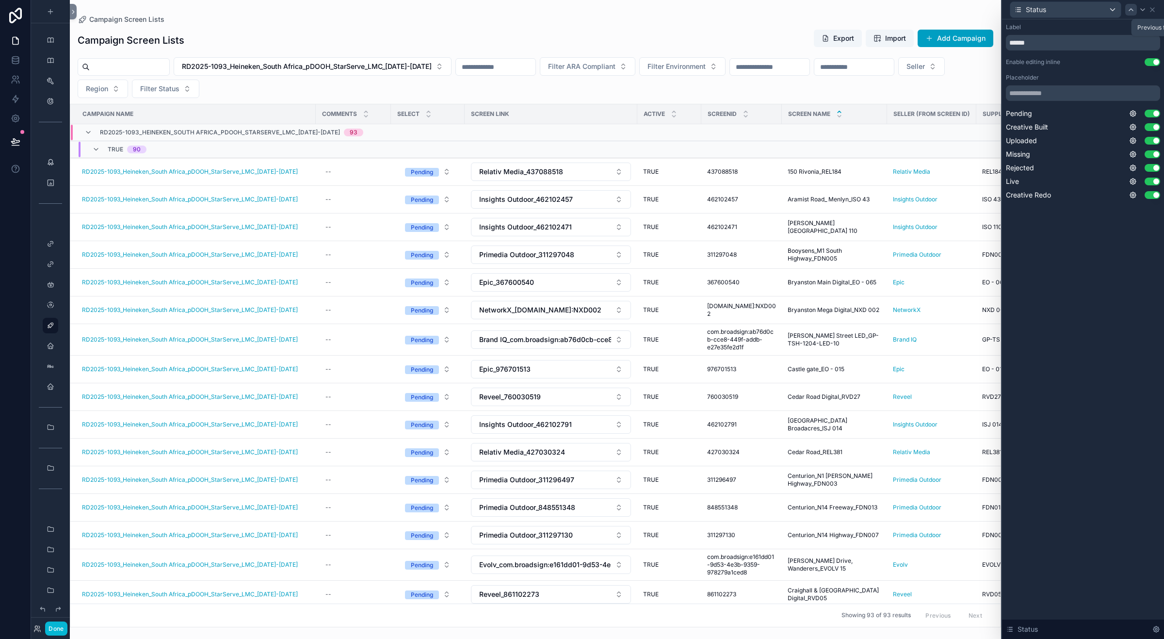
click at [1134, 11] on icon at bounding box center [1131, 10] width 8 height 8
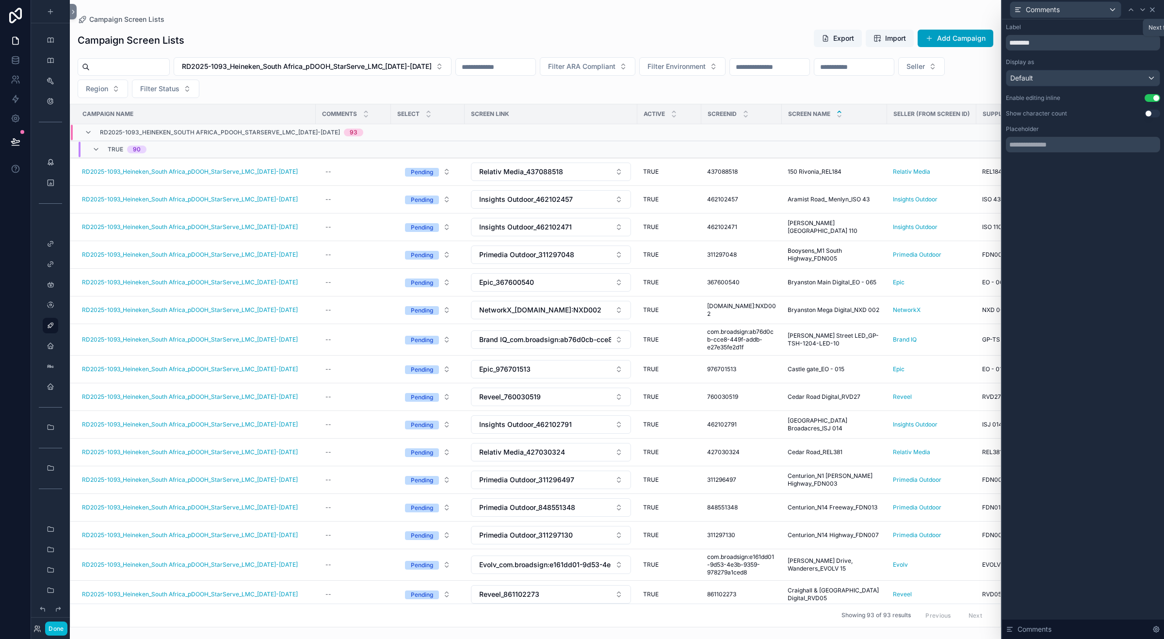
click at [1149, 11] on icon at bounding box center [1152, 10] width 8 height 8
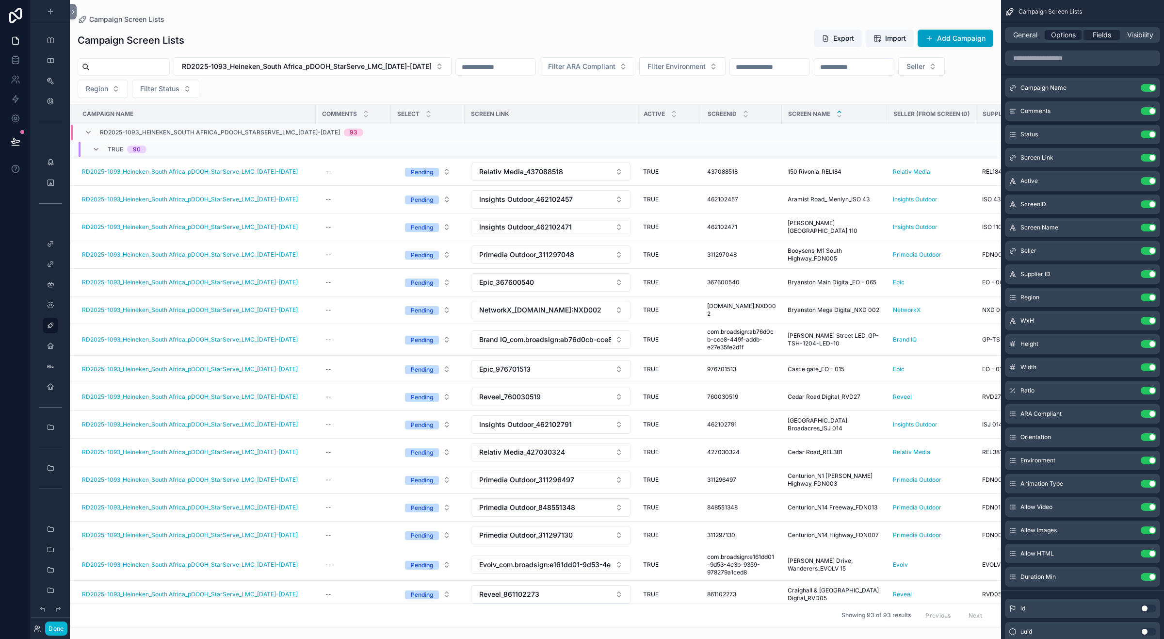
click at [1066, 33] on span "Options" at bounding box center [1063, 35] width 25 height 10
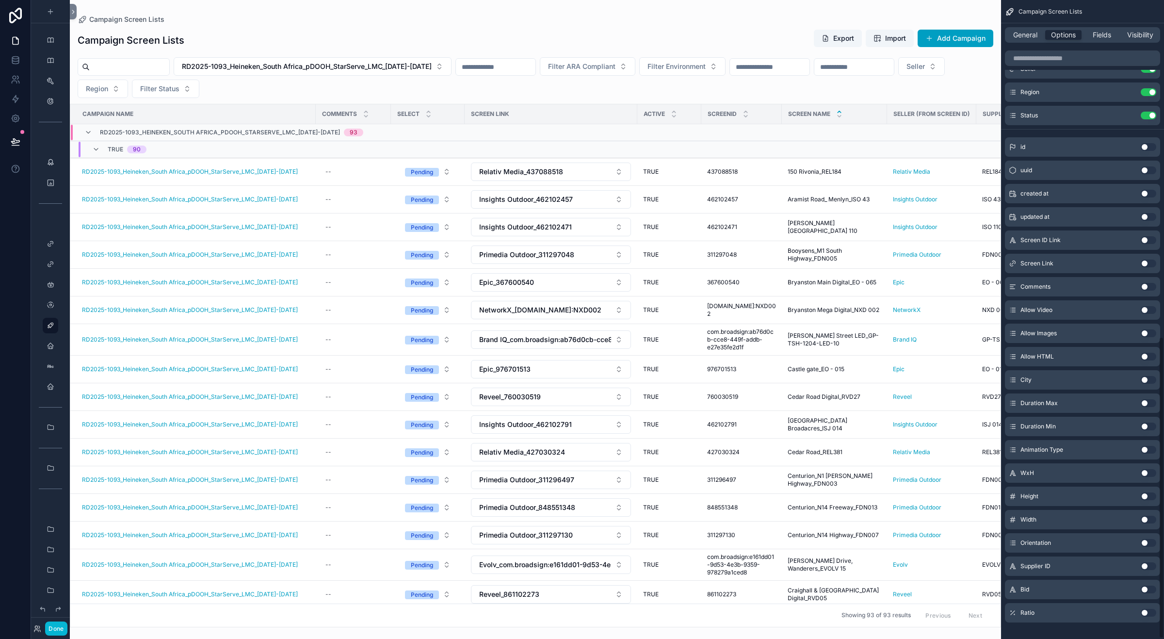
scroll to position [714, 0]
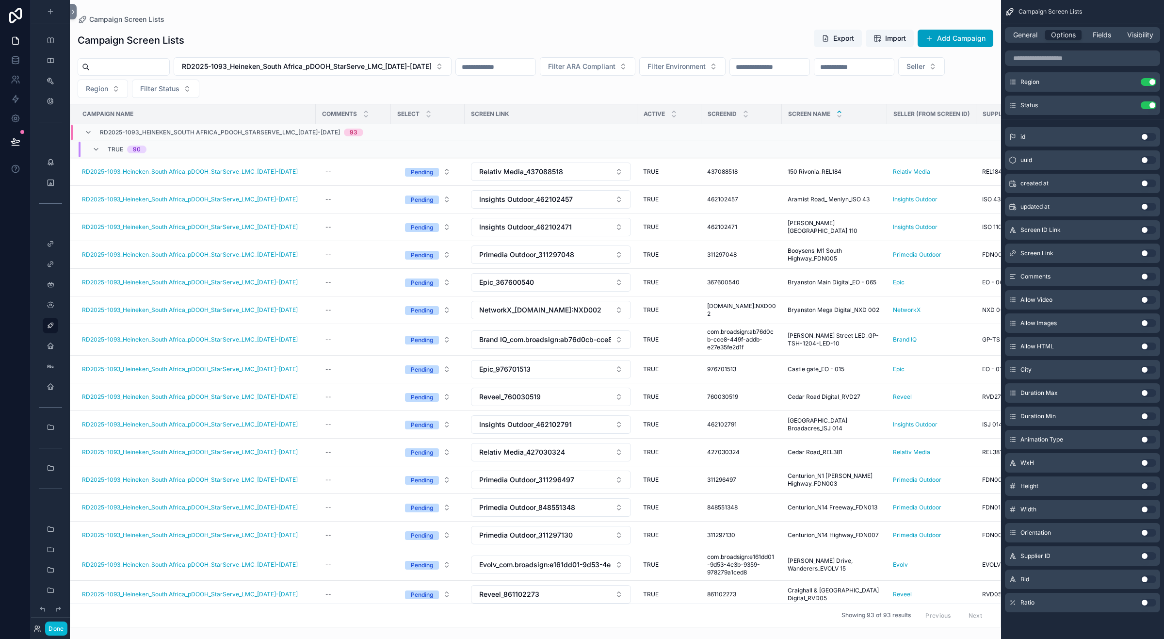
click at [1147, 462] on button "Use setting" at bounding box center [1149, 463] width 16 height 8
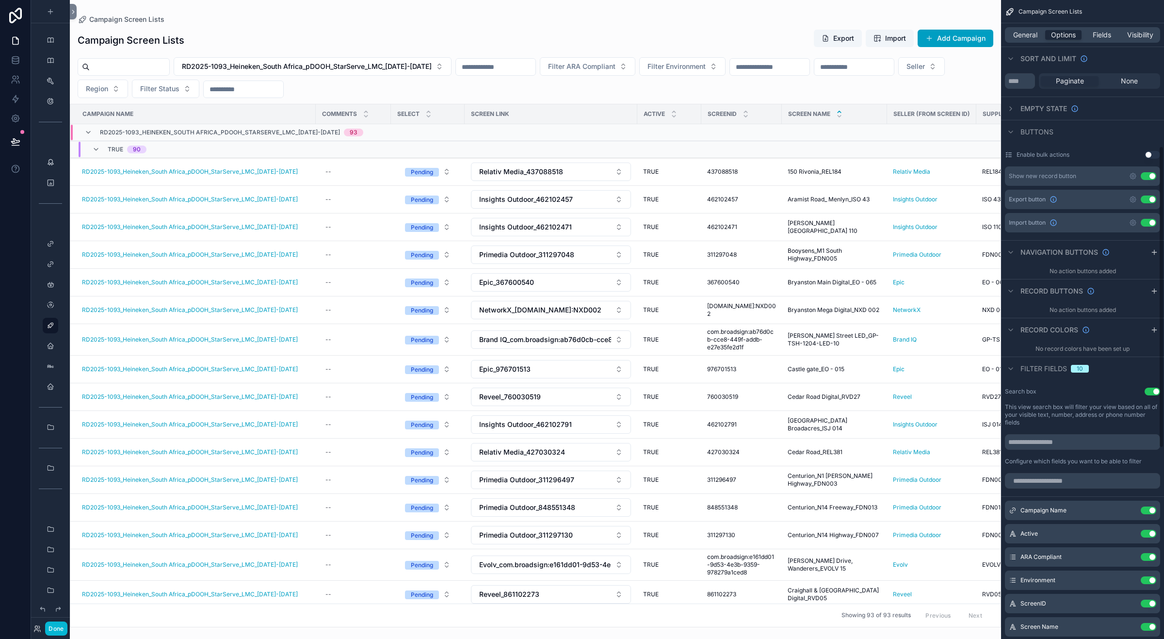
scroll to position [350, 0]
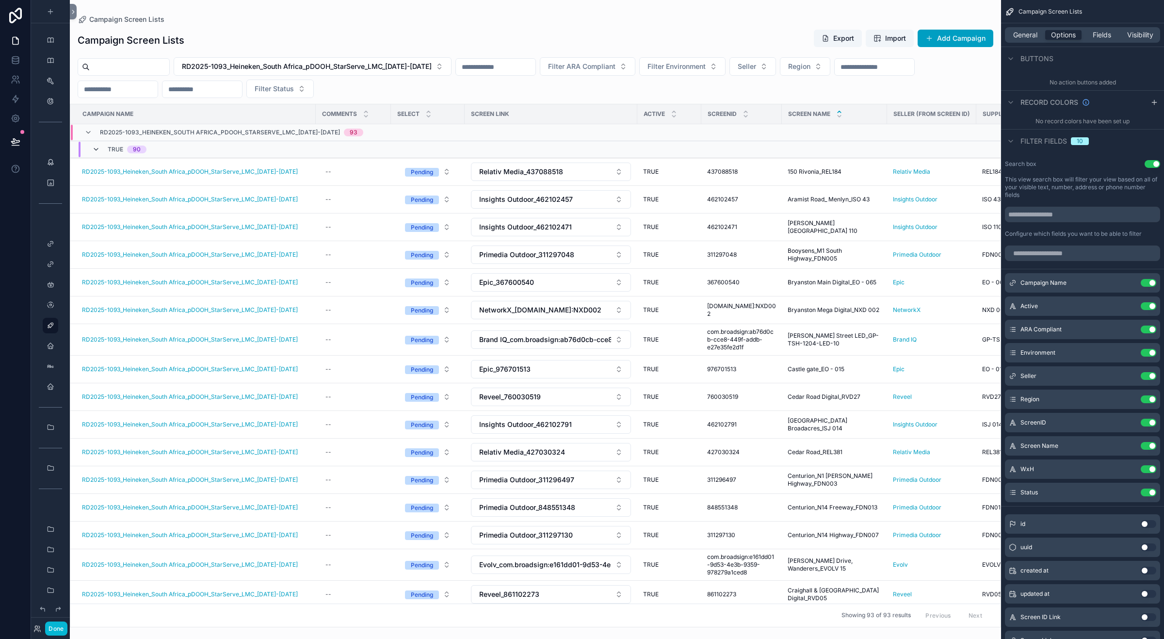
click at [97, 148] on icon "scrollable content" at bounding box center [96, 149] width 8 height 8
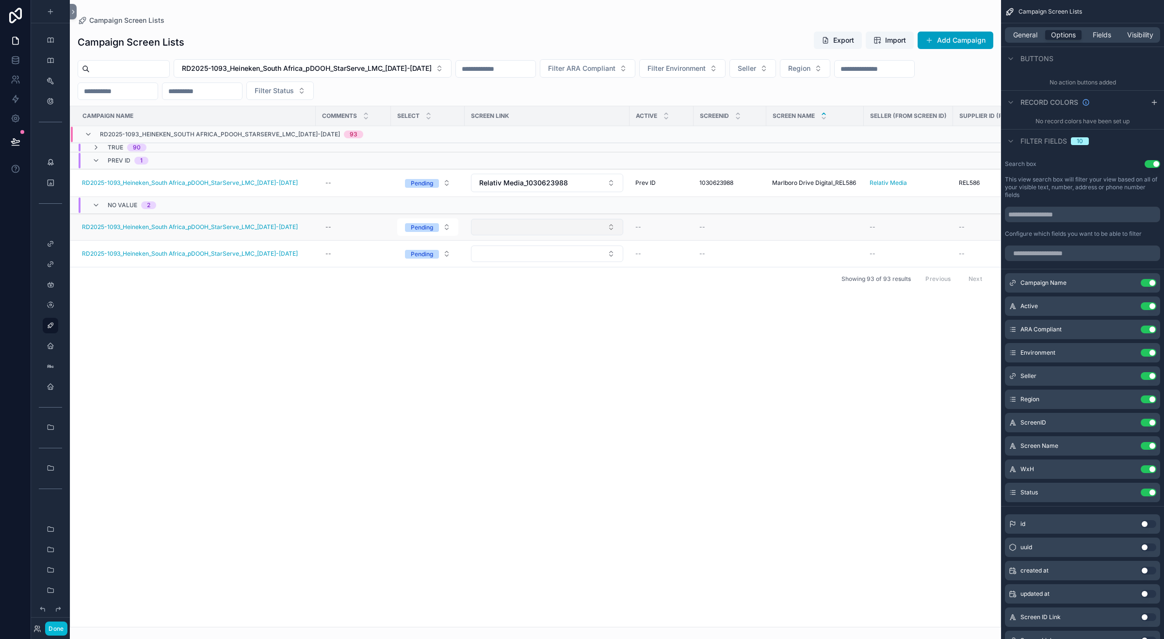
click at [610, 228] on button "Select Button" at bounding box center [547, 227] width 152 height 16
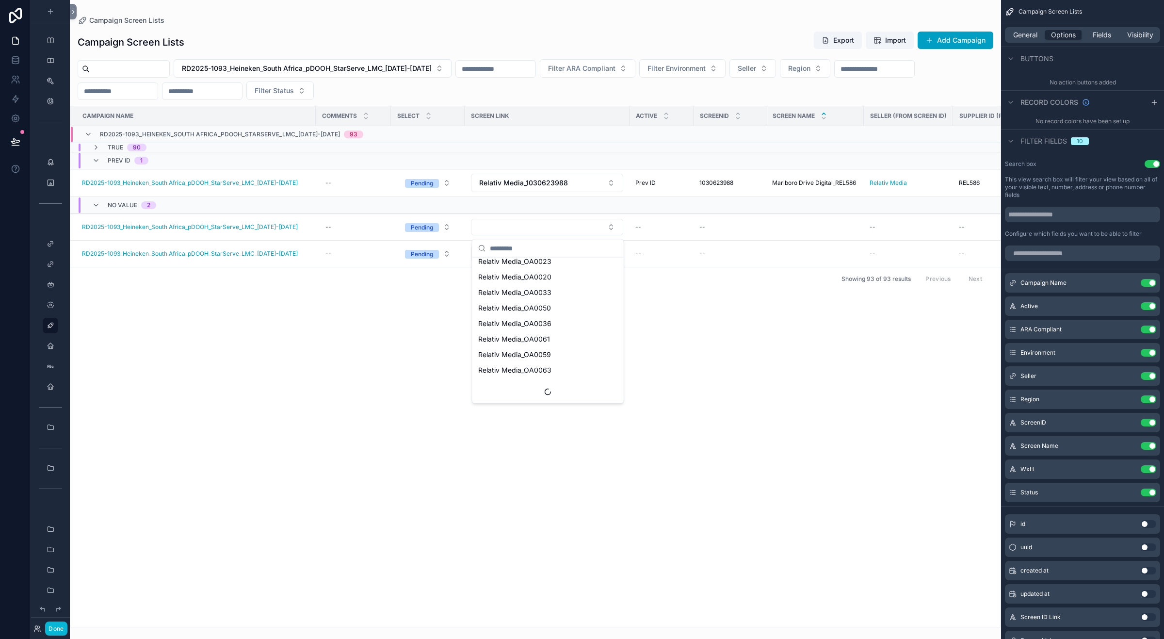
scroll to position [0, 0]
click at [603, 229] on button "Select Button" at bounding box center [547, 227] width 152 height 16
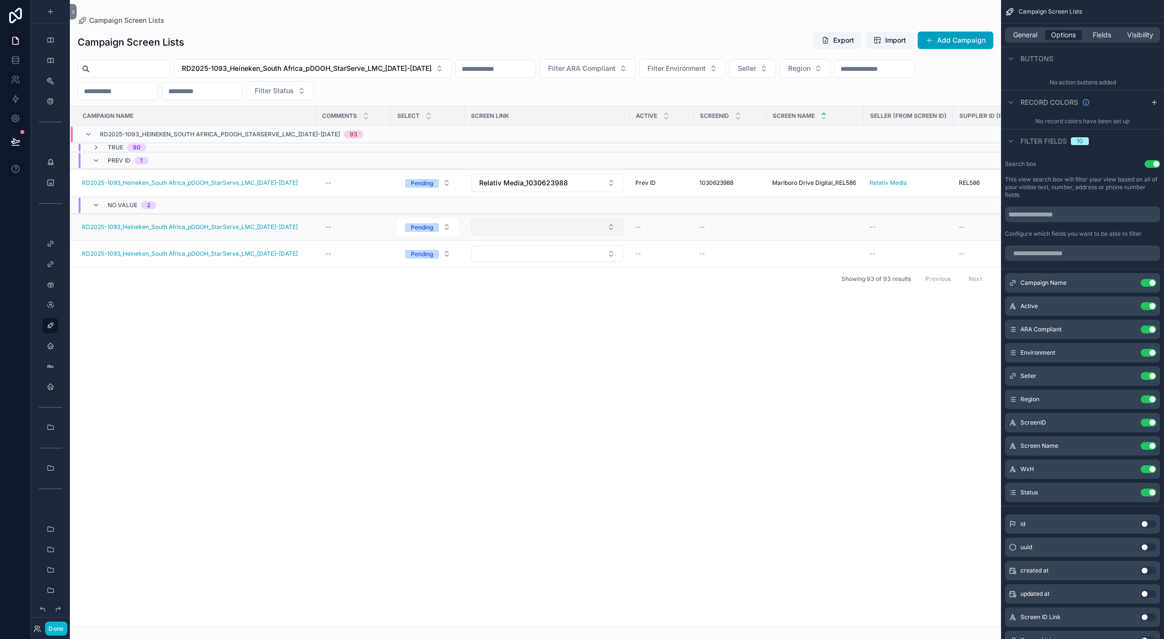
click at [609, 226] on button "Select Button" at bounding box center [547, 227] width 152 height 16
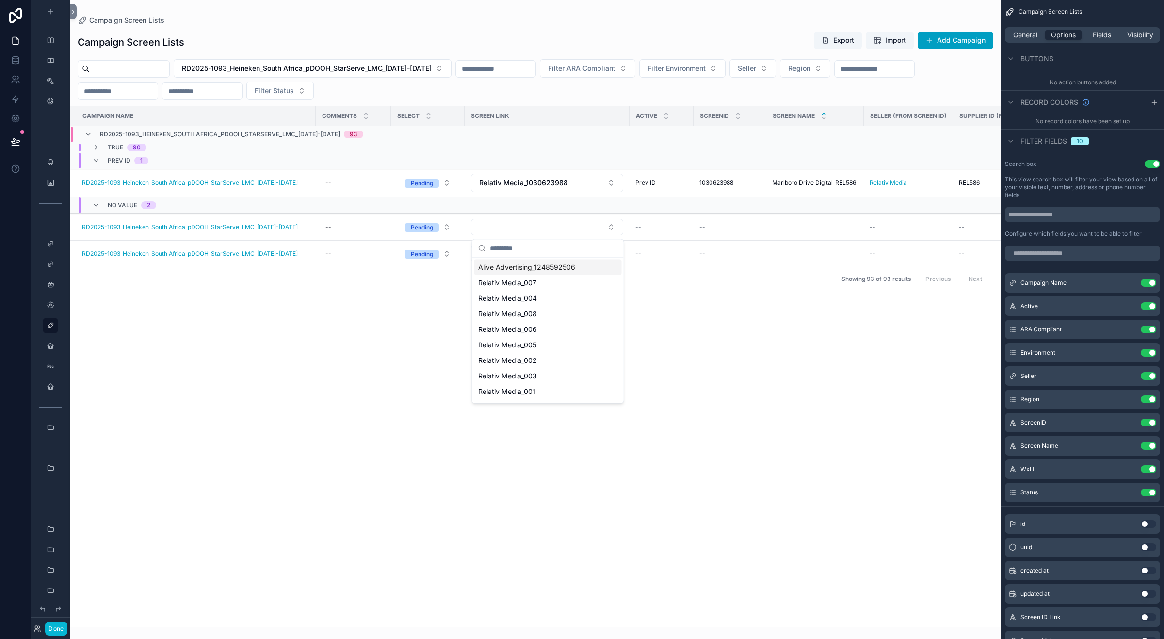
click at [558, 251] on input "scrollable content" at bounding box center [554, 248] width 128 height 17
type input "*******"
click at [70, 10] on icon at bounding box center [73, 11] width 7 height 7
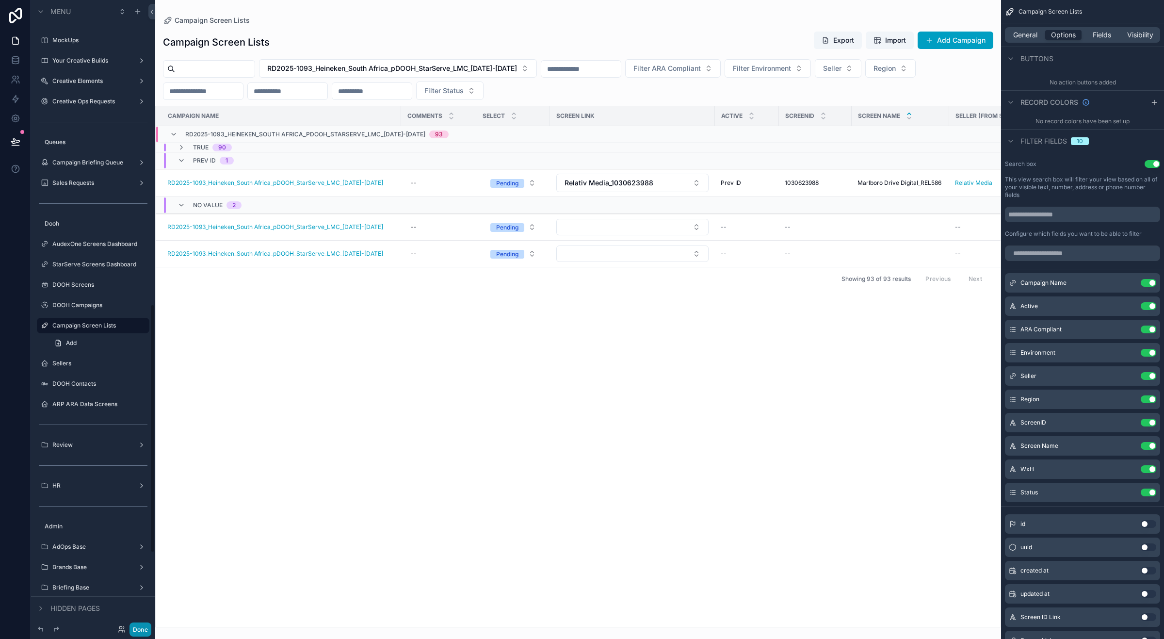
click at [144, 629] on button "Done" at bounding box center [140, 629] width 22 height 14
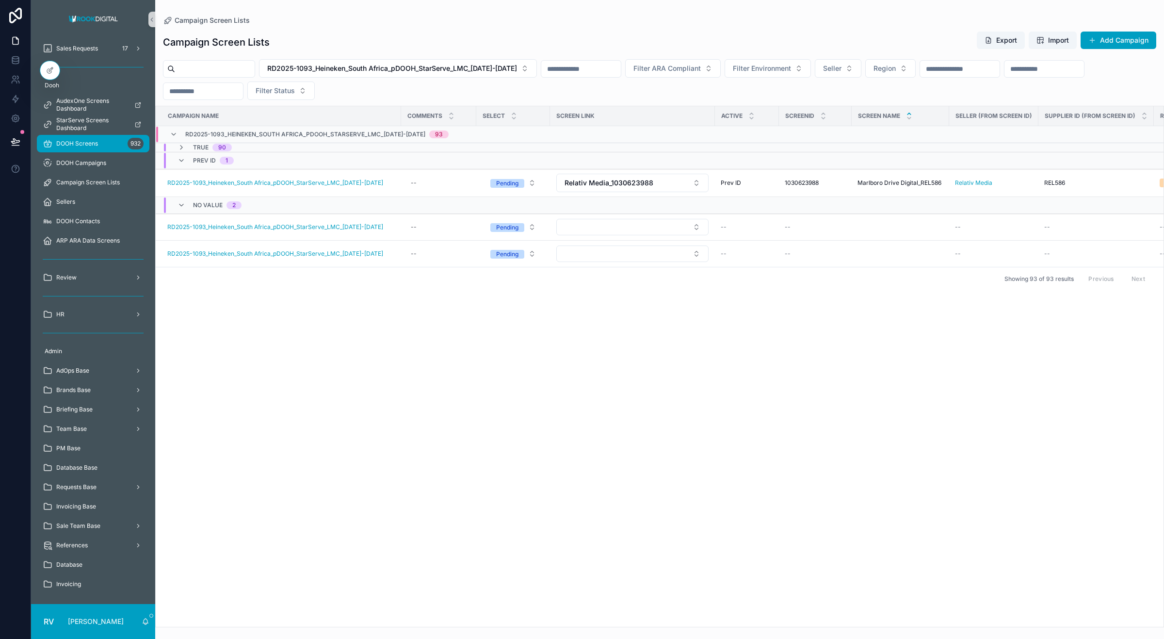
click at [83, 145] on span "DOOH Screens" at bounding box center [77, 144] width 42 height 8
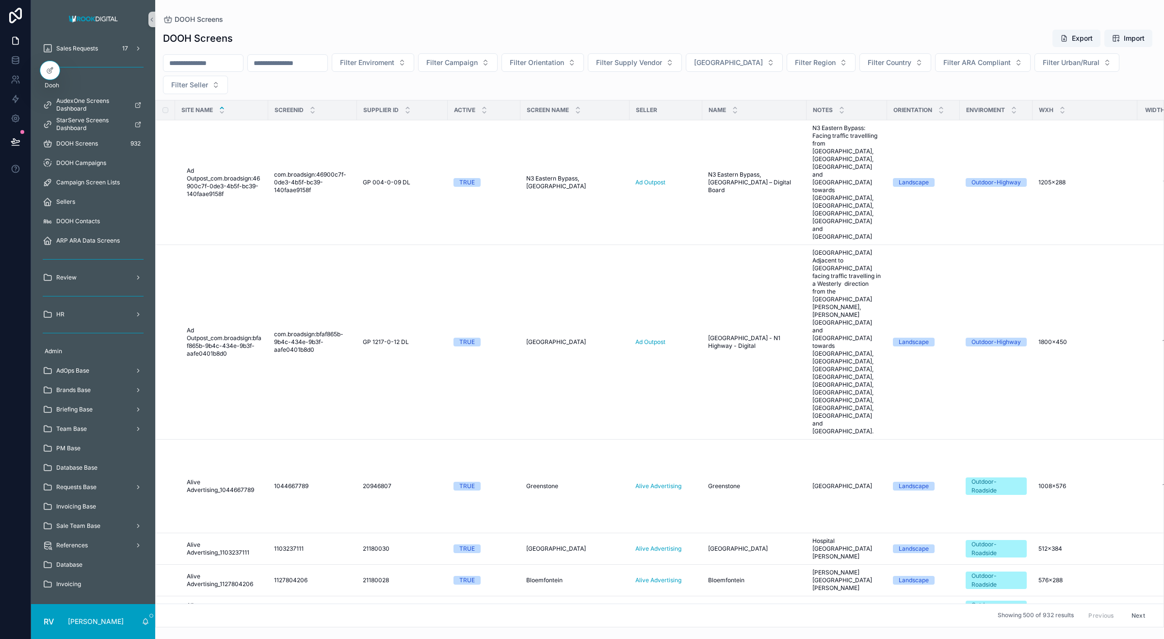
click at [300, 65] on input "scrollable content" at bounding box center [288, 63] width 80 height 14
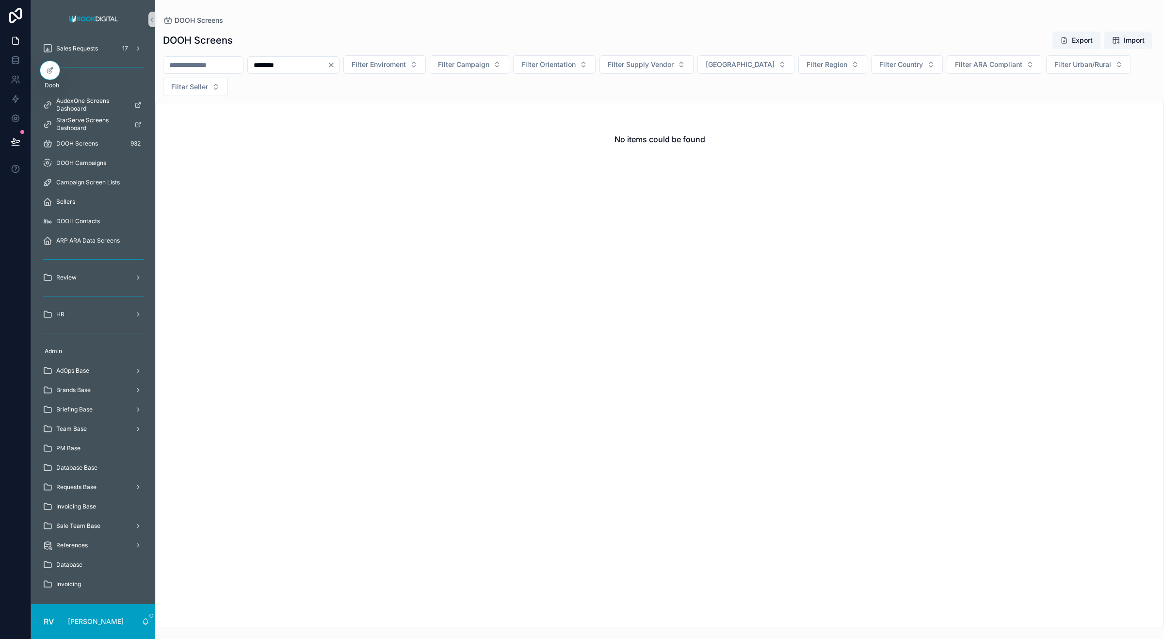
click at [314, 66] on input "********" at bounding box center [288, 65] width 80 height 14
type input "********"
click at [333, 64] on icon "Clear" at bounding box center [331, 65] width 4 height 4
click at [320, 65] on input "scrollable content" at bounding box center [288, 65] width 80 height 14
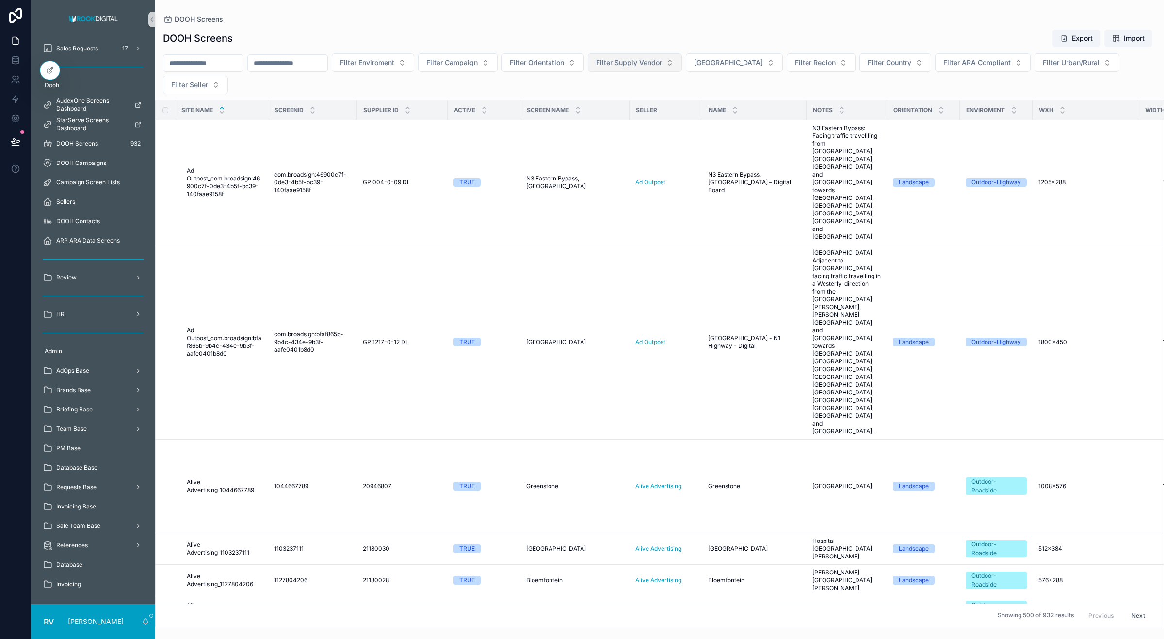
click at [662, 64] on span "Filter Supply Vendor" at bounding box center [629, 63] width 66 height 10
click at [699, 45] on div "DOOH Screens Export Import" at bounding box center [659, 38] width 993 height 18
click at [207, 85] on span "Filter Seller" at bounding box center [189, 85] width 37 height 10
type input "**"
click at [173, 144] on span "Relativ Media" at bounding box center [162, 140] width 43 height 10
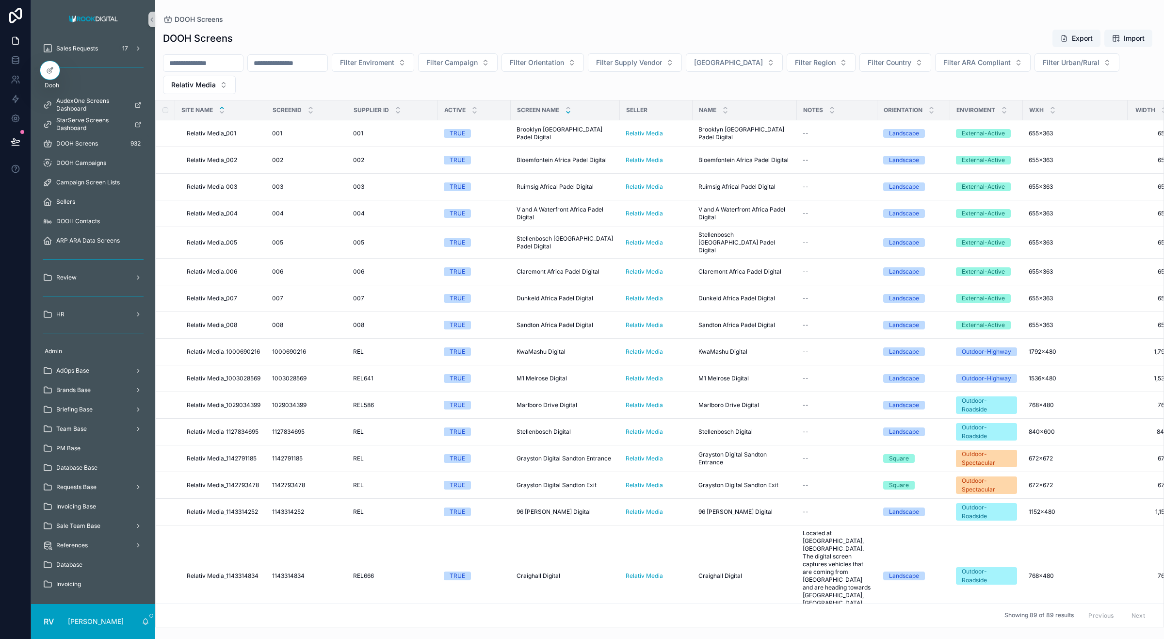
click at [568, 112] on icon "scrollable content" at bounding box center [567, 112] width 3 height 1
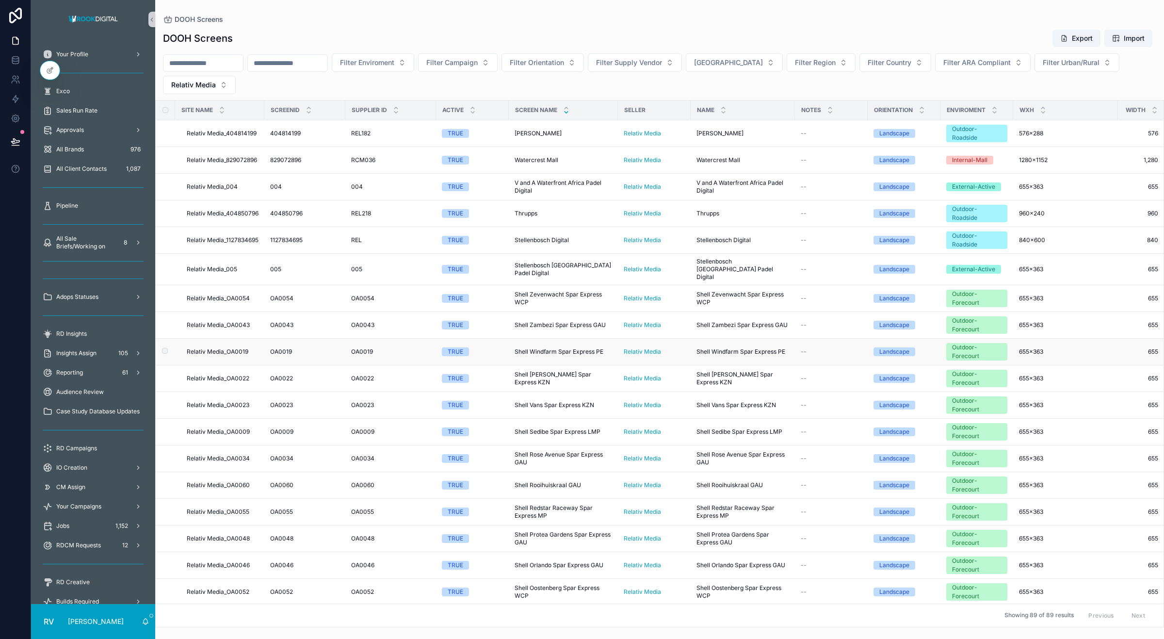
scroll to position [706, 0]
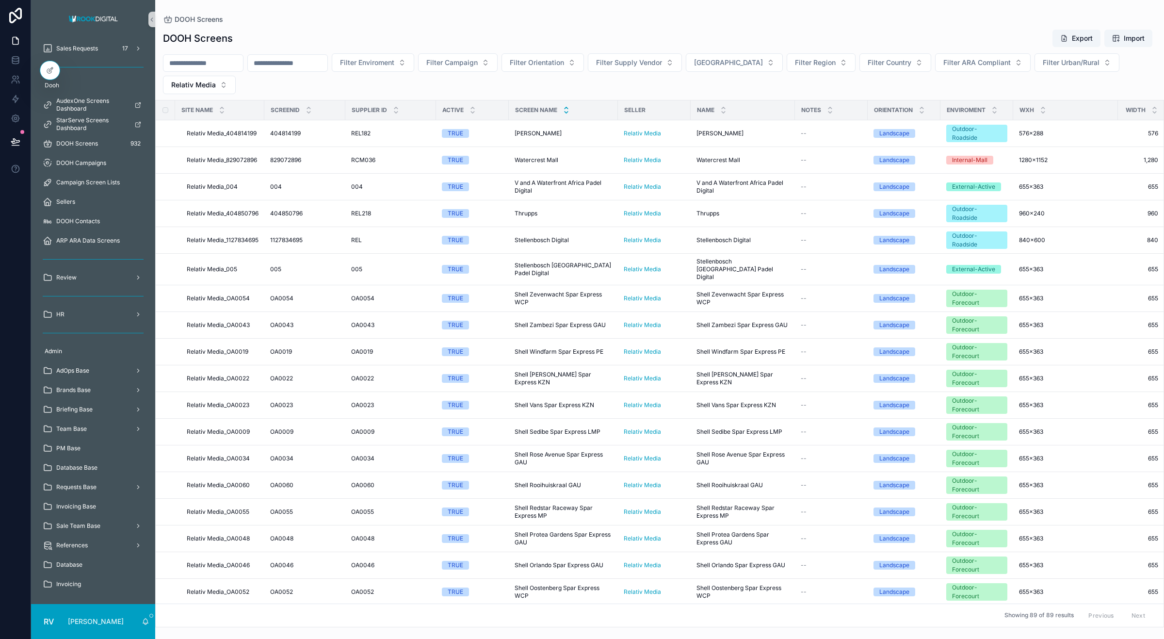
click at [568, 106] on icon "scrollable content" at bounding box center [566, 108] width 6 height 6
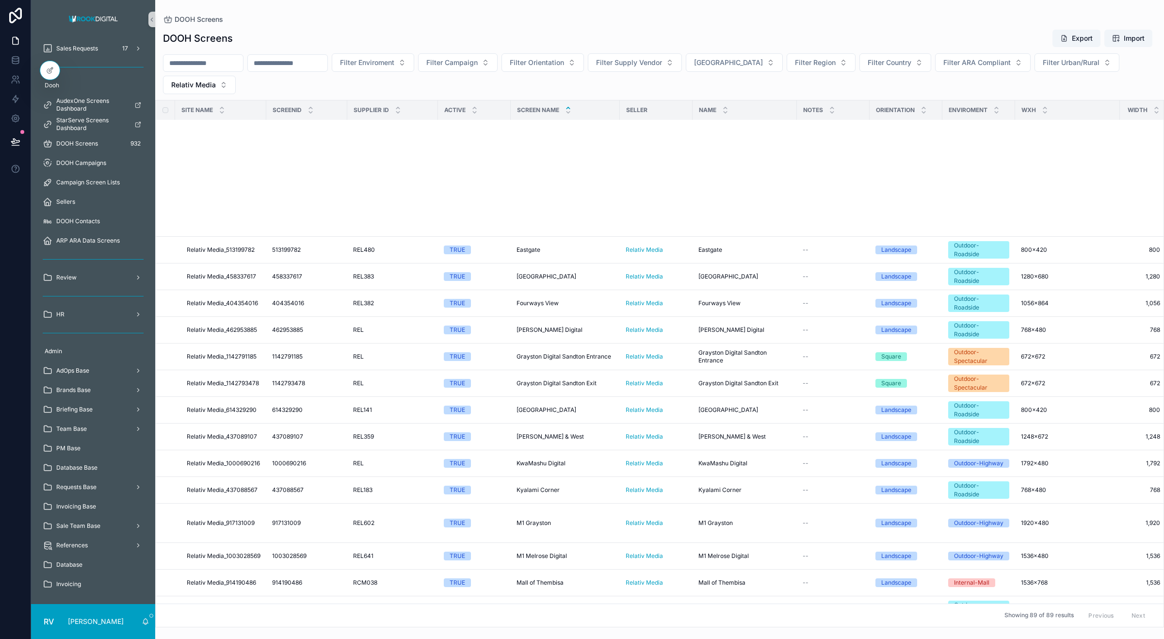
scroll to position [912, 0]
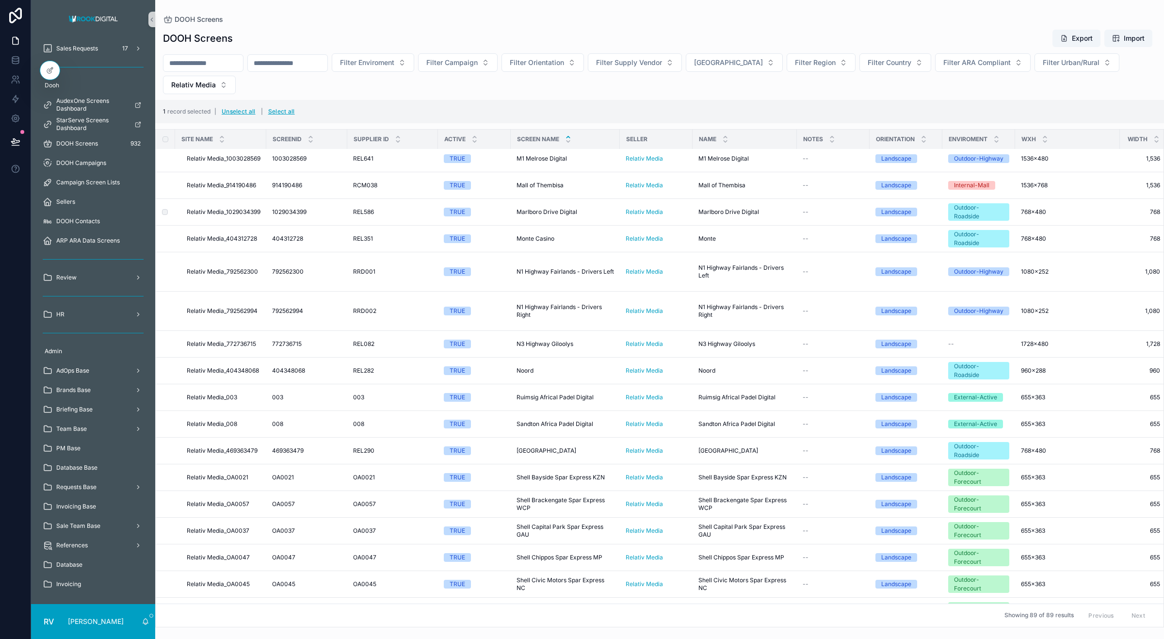
click at [164, 222] on td "scrollable content" at bounding box center [165, 212] width 19 height 27
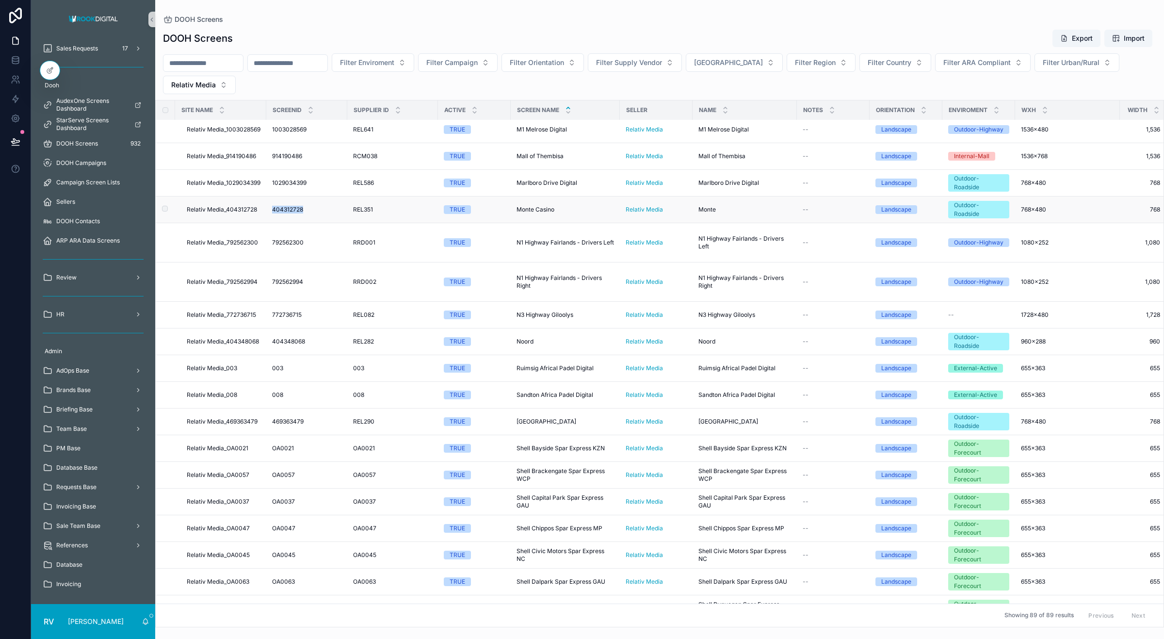
drag, startPoint x: 276, startPoint y: 221, endPoint x: 314, endPoint y: 221, distance: 37.3
click at [314, 221] on td "404312728 404312728" at bounding box center [306, 209] width 81 height 27
copy span "404312728"
click at [43, 71] on div at bounding box center [49, 70] width 19 height 18
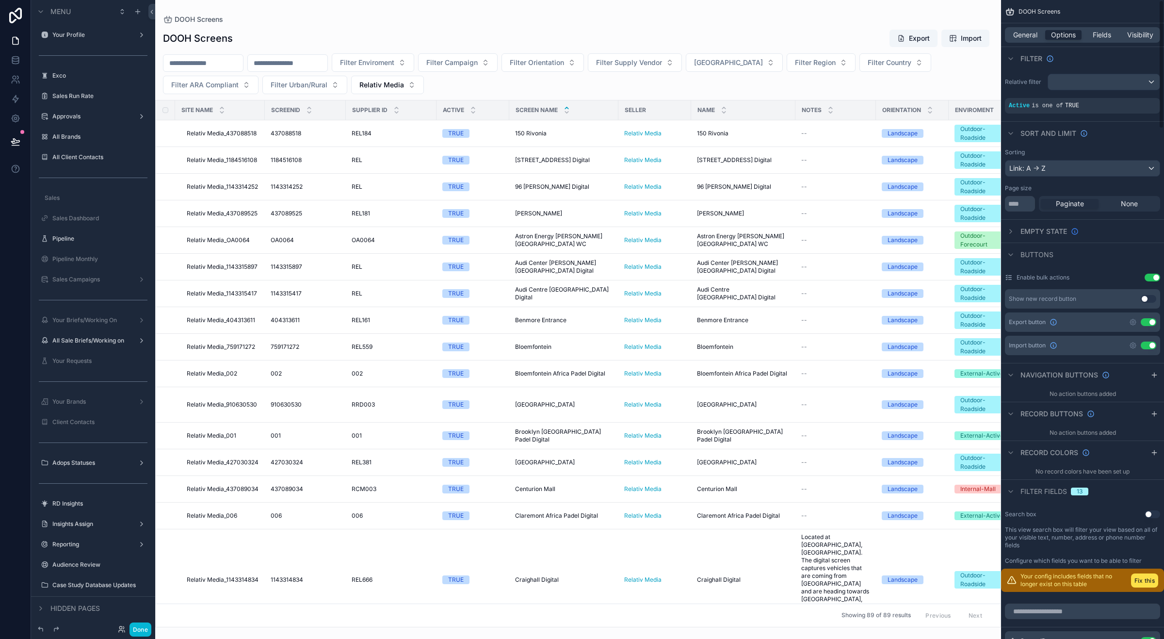
scroll to position [728, 0]
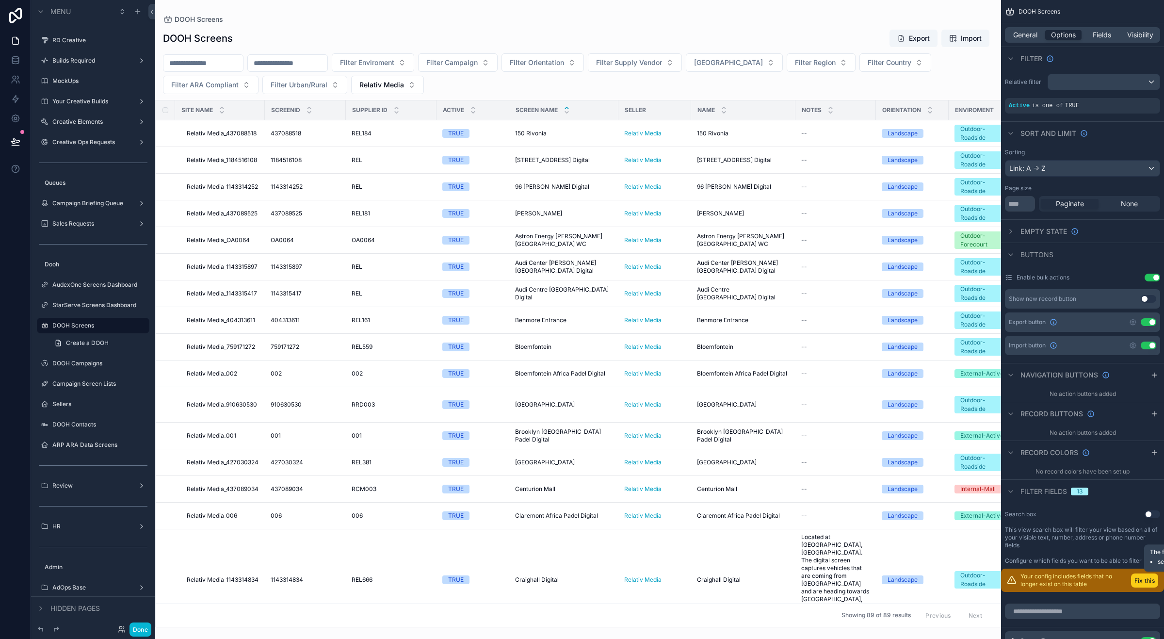
click at [1141, 580] on button "Fix this" at bounding box center [1144, 580] width 27 height 14
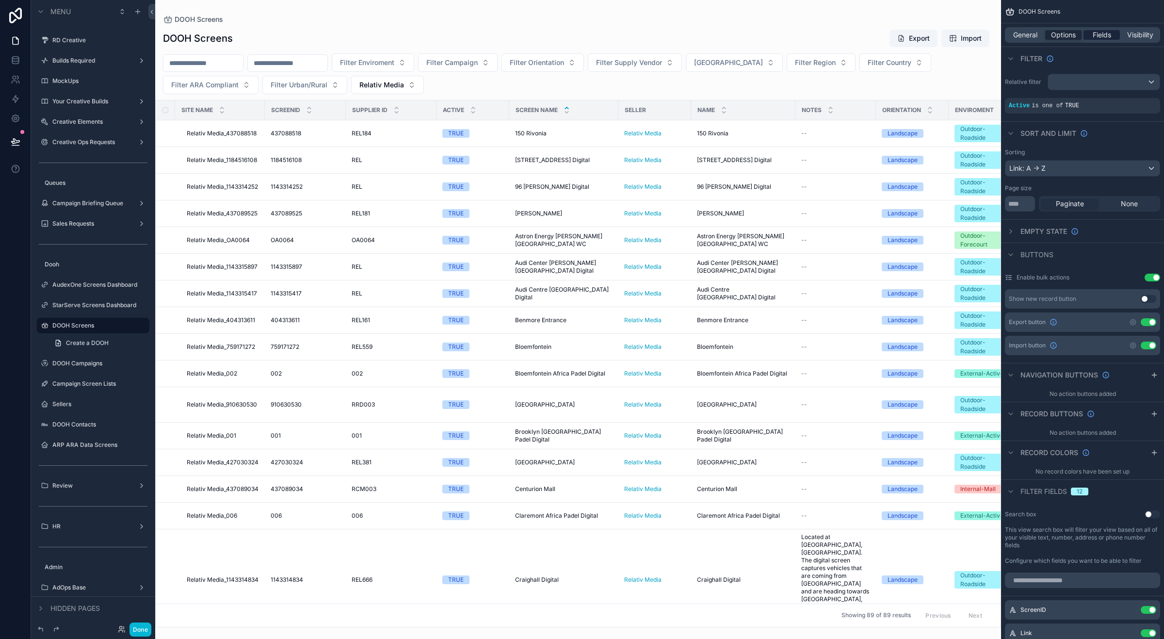
click at [1099, 33] on span "Fields" at bounding box center [1102, 35] width 18 height 10
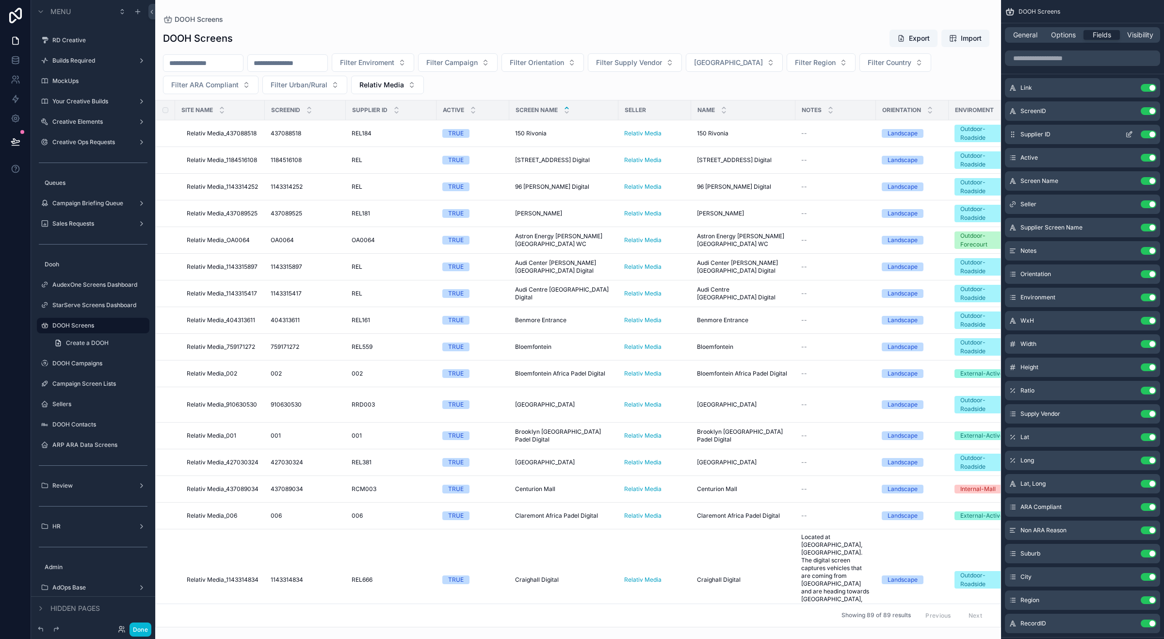
click at [1128, 134] on icon "scrollable content" at bounding box center [1130, 133] width 4 height 4
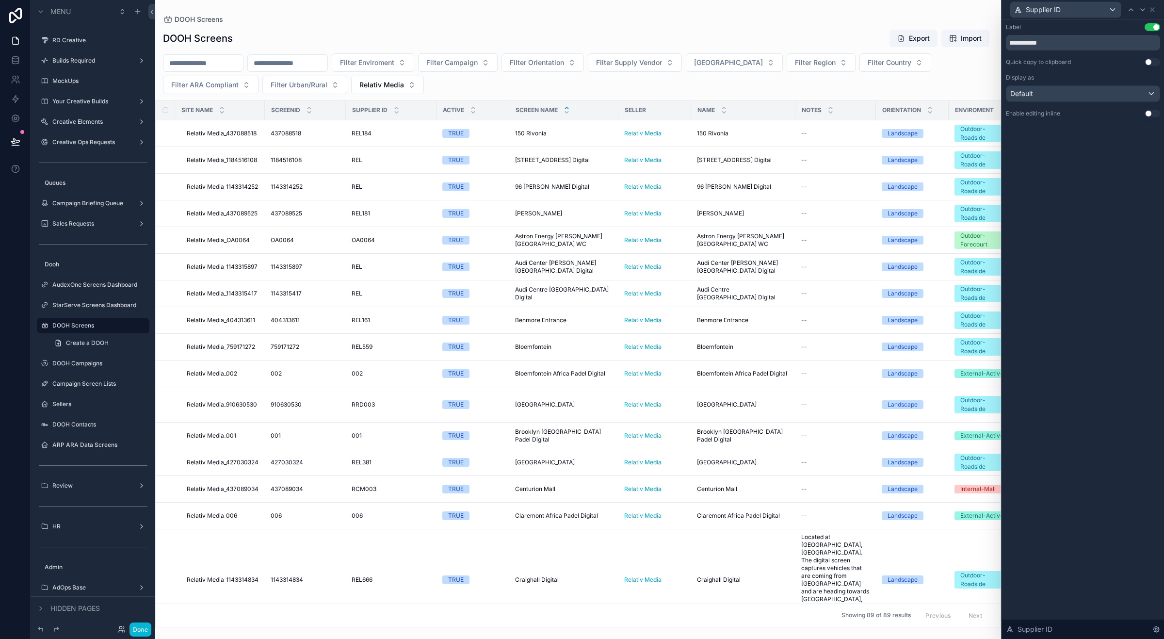
drag, startPoint x: 1150, startPoint y: 62, endPoint x: 1141, endPoint y: 86, distance: 26.4
click at [1150, 61] on button "Use setting" at bounding box center [1153, 62] width 16 height 8
click at [1153, 11] on icon at bounding box center [1152, 10] width 8 height 8
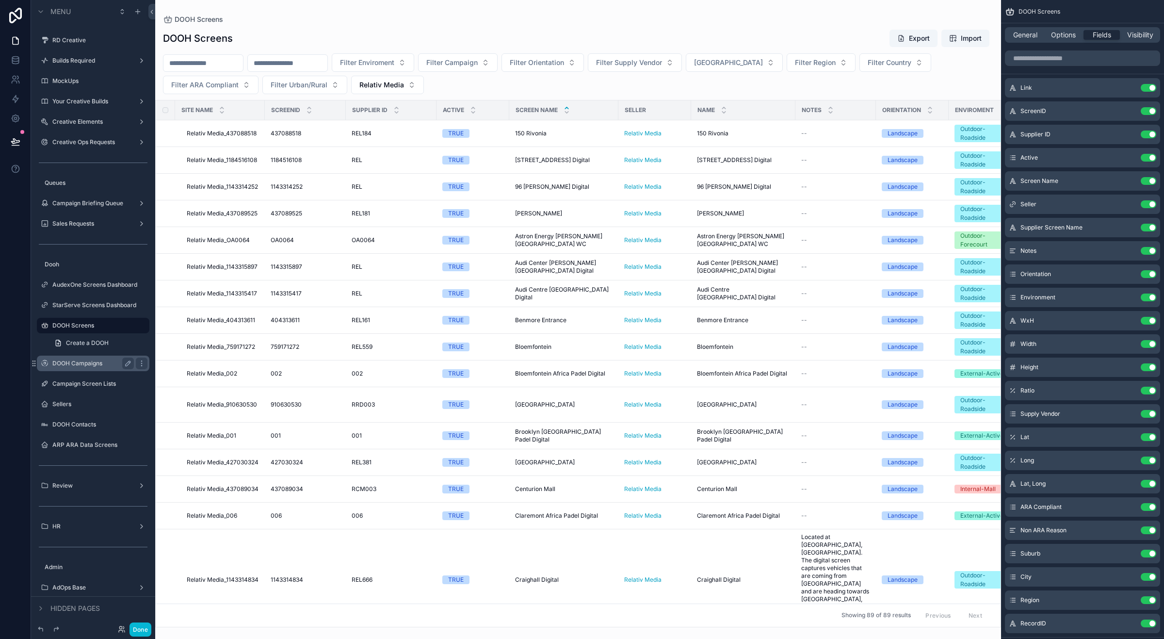
click at [89, 360] on label "DOOH Campaigns" at bounding box center [91, 363] width 78 height 8
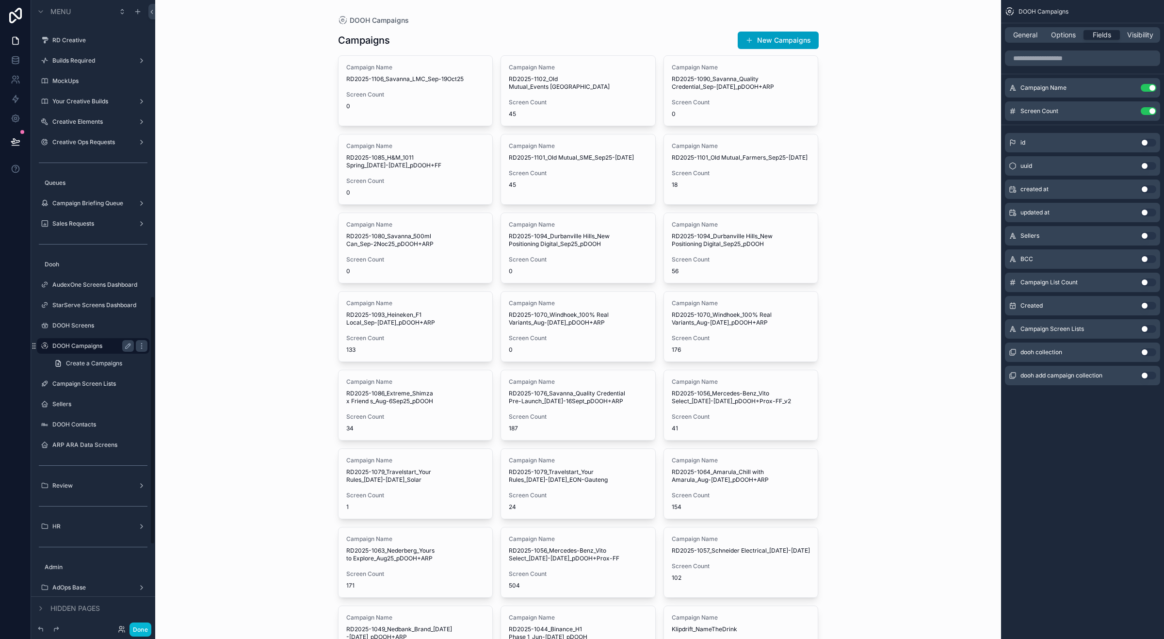
scroll to position [748, 0]
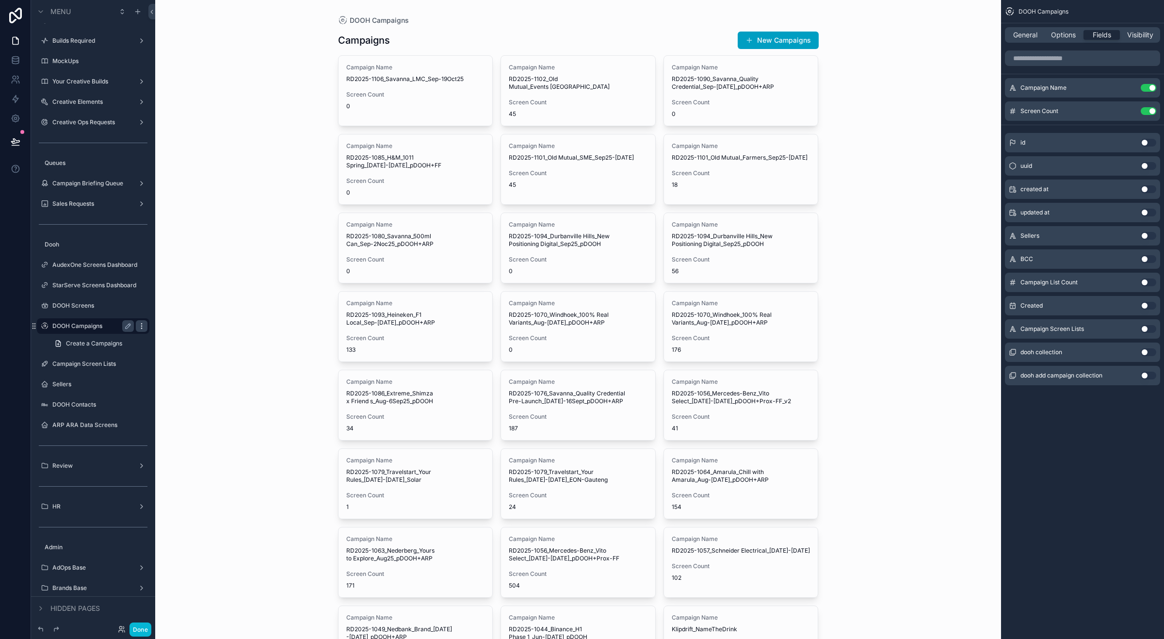
click at [139, 323] on icon "scrollable content" at bounding box center [142, 326] width 8 height 8
click at [1147, 35] on span "Visibility" at bounding box center [1140, 35] width 26 height 10
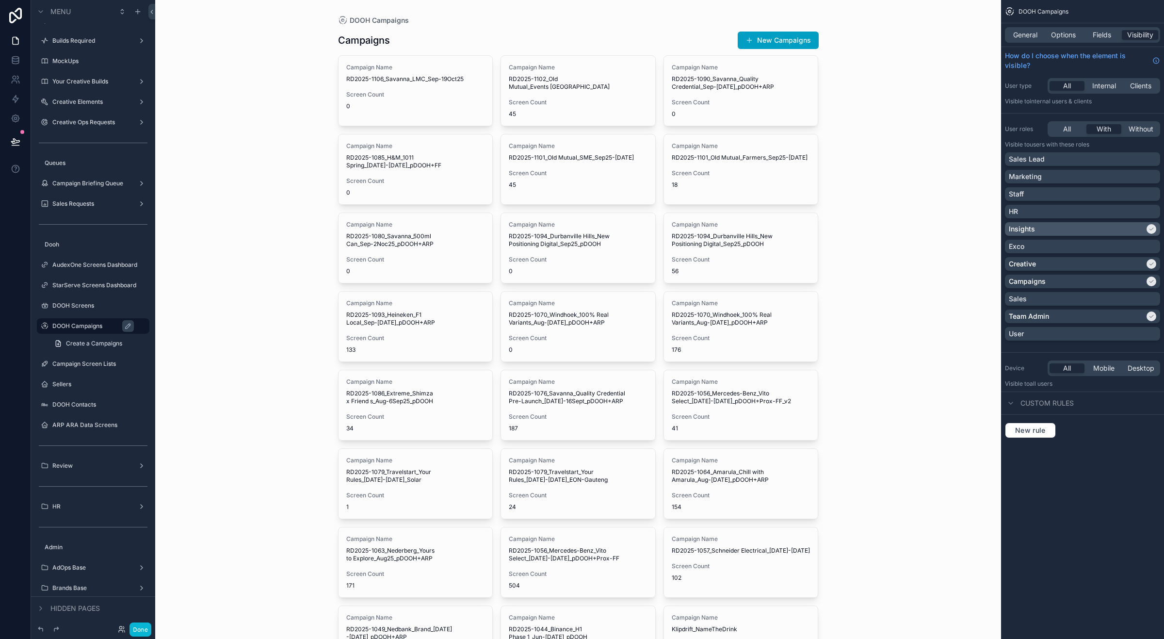
click at [1101, 230] on div "Insights" at bounding box center [1077, 229] width 136 height 10
click at [1122, 267] on div "Creative" at bounding box center [1077, 264] width 136 height 10
click at [1109, 280] on div "Campaigns" at bounding box center [1077, 281] width 136 height 10
click at [86, 362] on label "Campaign Screen Lists" at bounding box center [91, 364] width 78 height 8
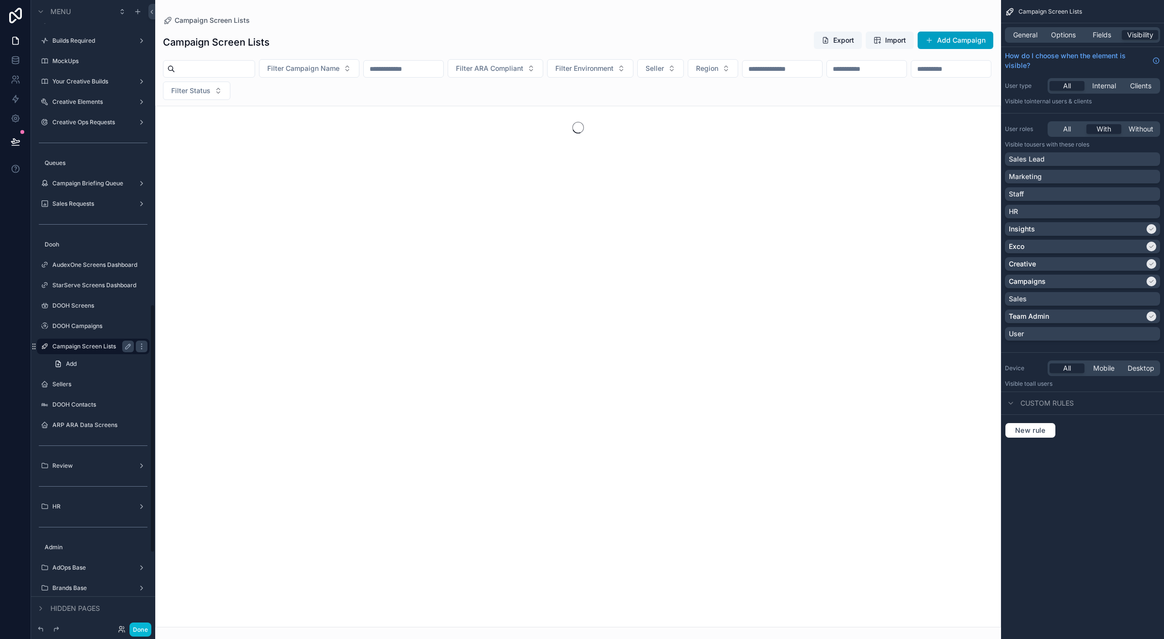
scroll to position [769, 0]
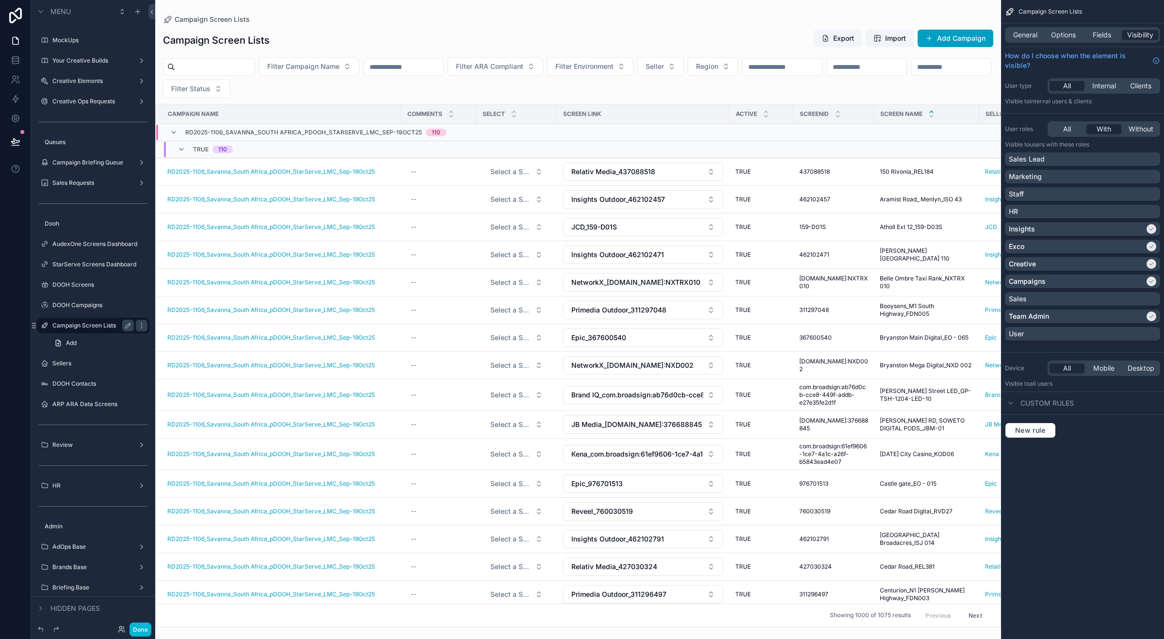
click at [321, 62] on div "scrollable content" at bounding box center [578, 319] width 846 height 639
click at [316, 83] on input "****" at bounding box center [339, 86] width 97 height 17
type input "***"
click at [339, 132] on span "RD2025-1093_Heineken_South Africa_pDOOH_StarServe_LMC_[DATE]-[DATE]" at bounding box center [327, 137] width 97 height 10
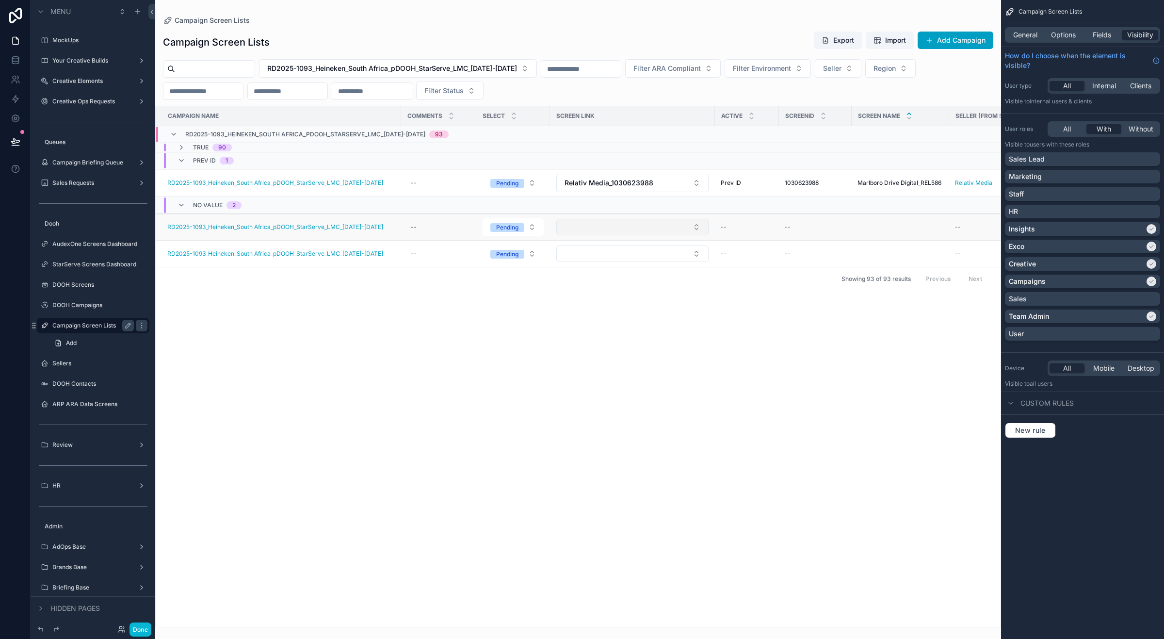
click at [604, 231] on button "Select Button" at bounding box center [632, 227] width 152 height 16
type input "*********"
click at [627, 267] on span "Relativ Media_404312728" at bounding box center [604, 267] width 83 height 10
click at [180, 148] on icon "scrollable content" at bounding box center [182, 148] width 8 height 8
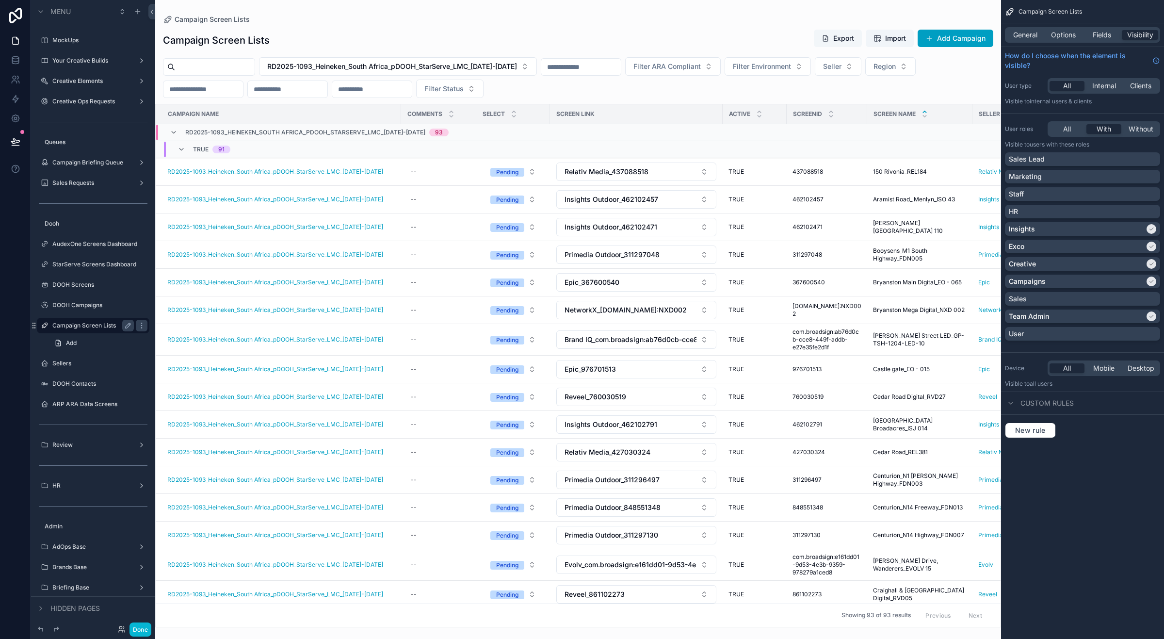
click at [845, 36] on button "Export" at bounding box center [838, 38] width 48 height 17
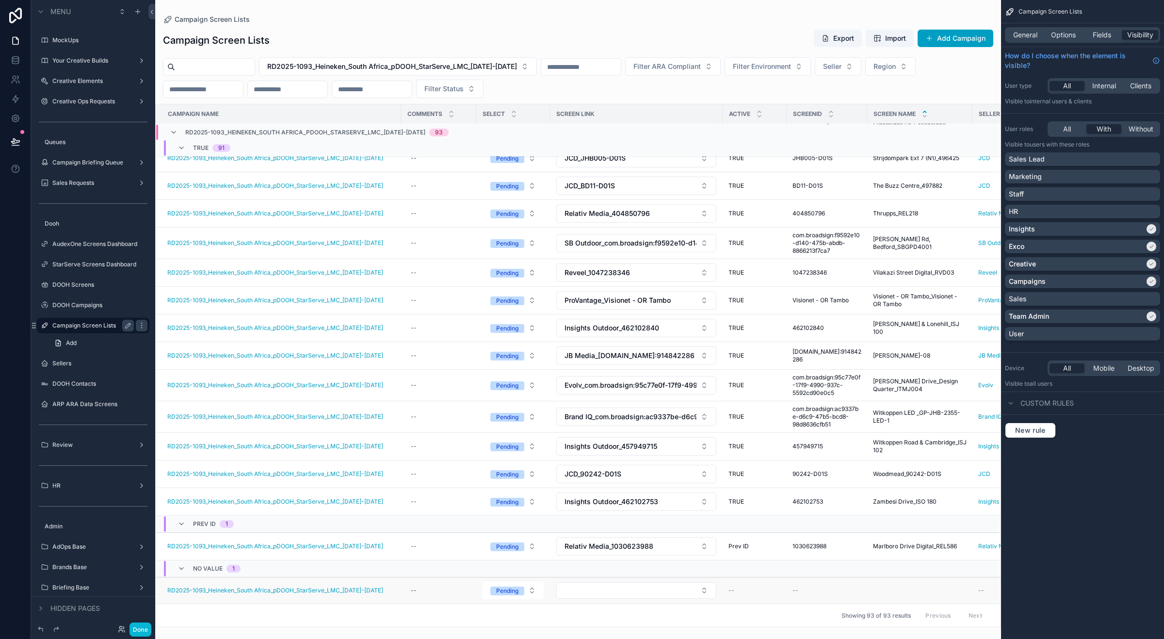
scroll to position [2316, 0]
click at [643, 582] on button "Select Button" at bounding box center [636, 590] width 160 height 16
type input "**********"
click at [630, 626] on span "Electronic Billboards _com.broadsign:c6e6ff24-a739-407d-aa90-7f73db39c21e" at bounding box center [631, 629] width 136 height 29
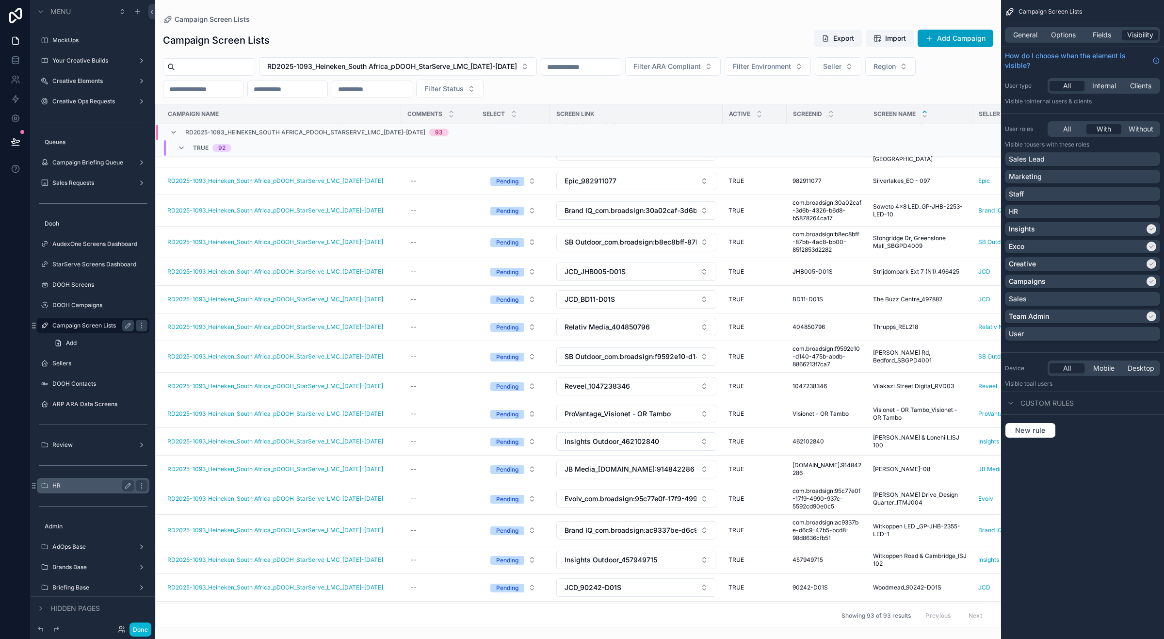
scroll to position [2299, 0]
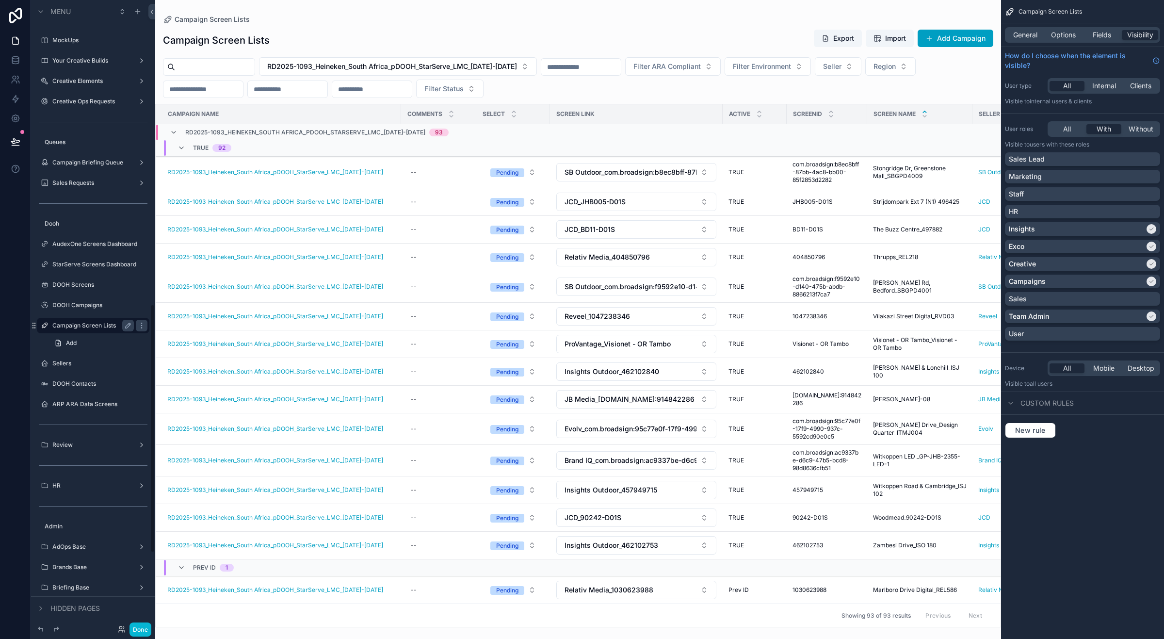
click at [207, 71] on input "scrollable content" at bounding box center [215, 67] width 80 height 14
paste input "**********"
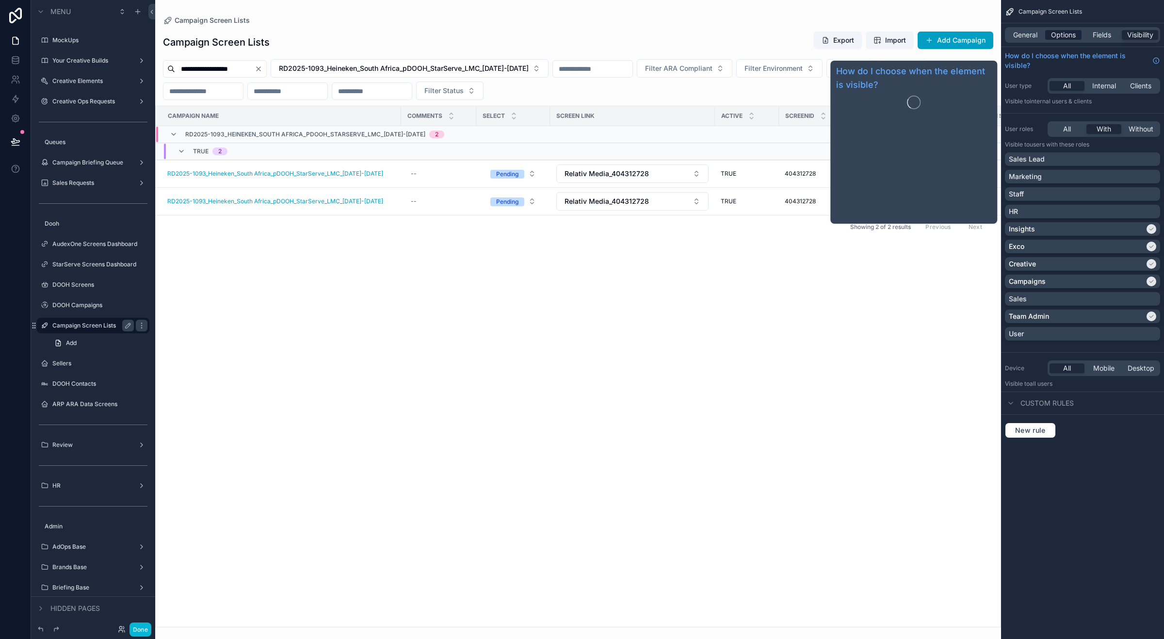
type input "**********"
click at [1065, 37] on span "Options" at bounding box center [1063, 35] width 25 height 10
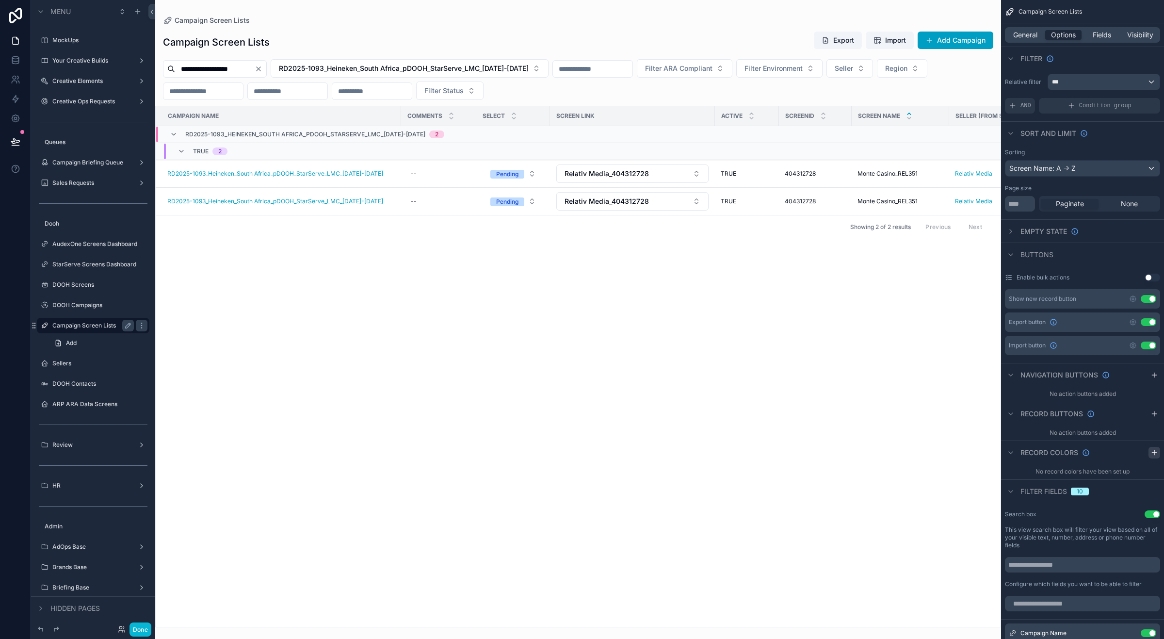
click at [1153, 452] on icon "scrollable content" at bounding box center [1154, 453] width 8 height 8
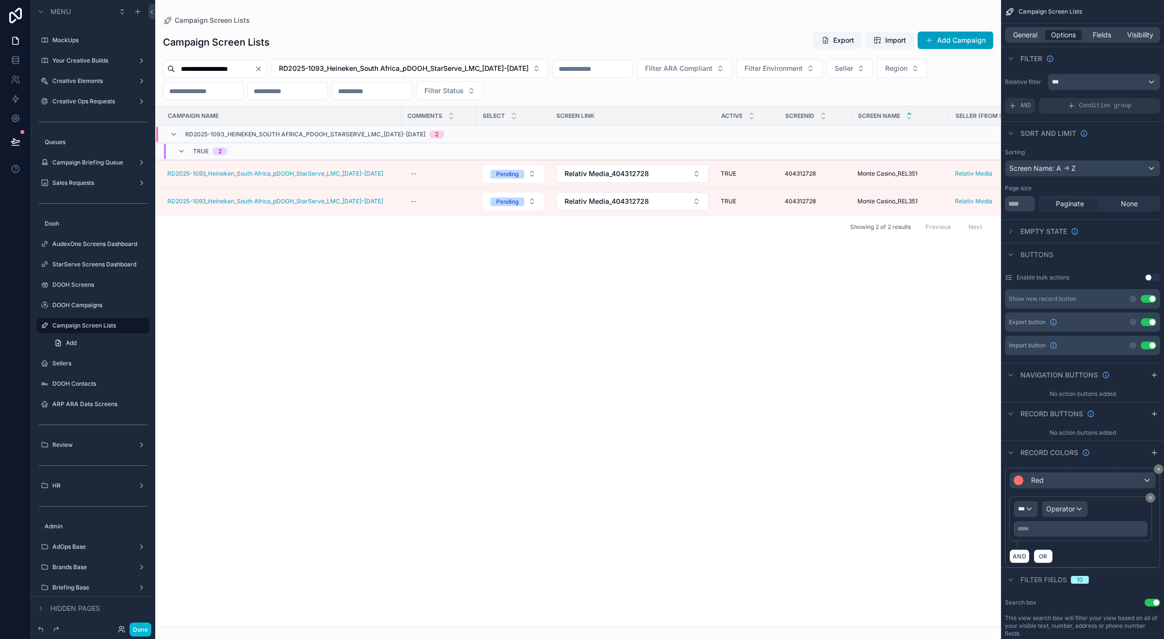
click at [1039, 530] on p "***** ﻿" at bounding box center [1081, 529] width 128 height 8
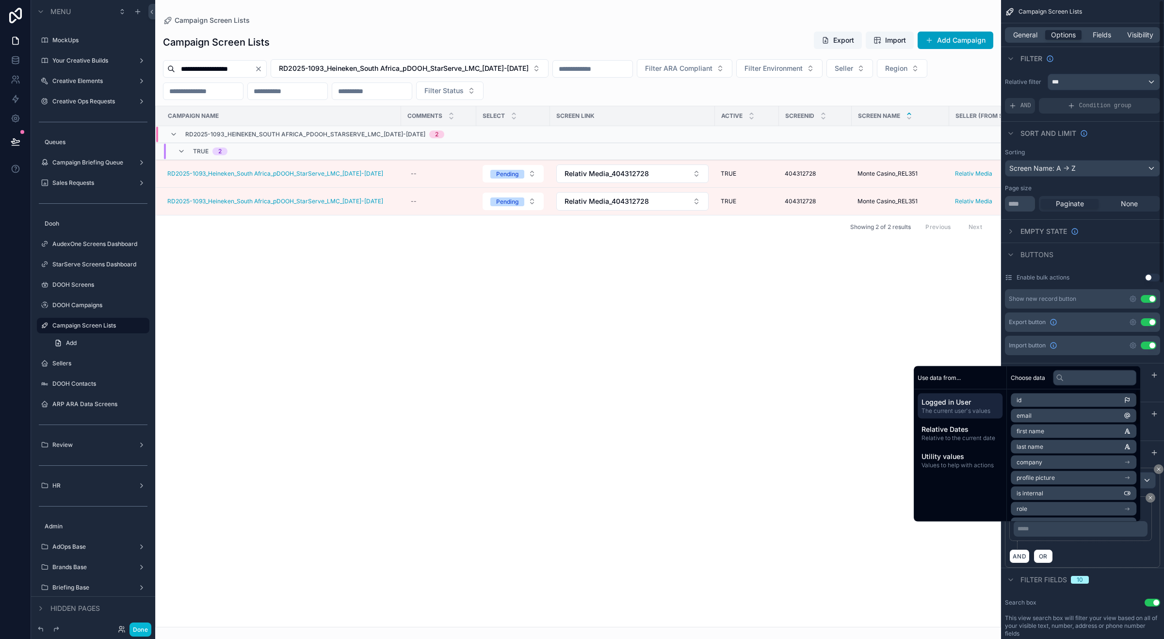
click at [1033, 524] on div "***** ﻿" at bounding box center [1081, 529] width 134 height 16
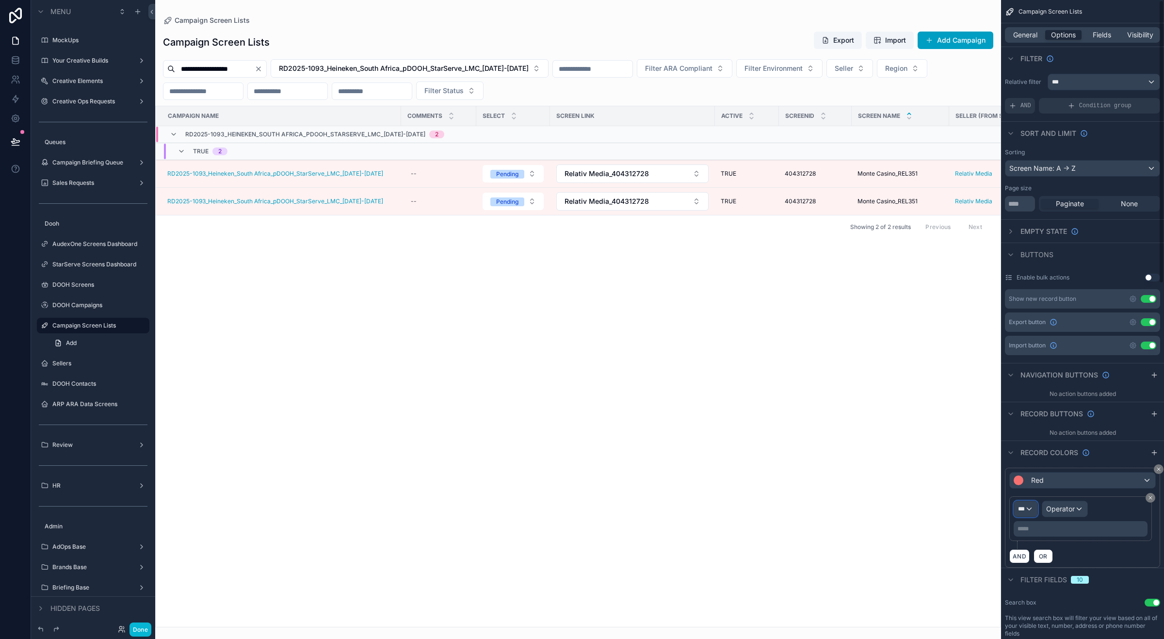
click at [1031, 508] on div "***" at bounding box center [1025, 509] width 23 height 16
click at [1092, 560] on span "Campaign Screen Lists" at bounding box center [1058, 562] width 73 height 12
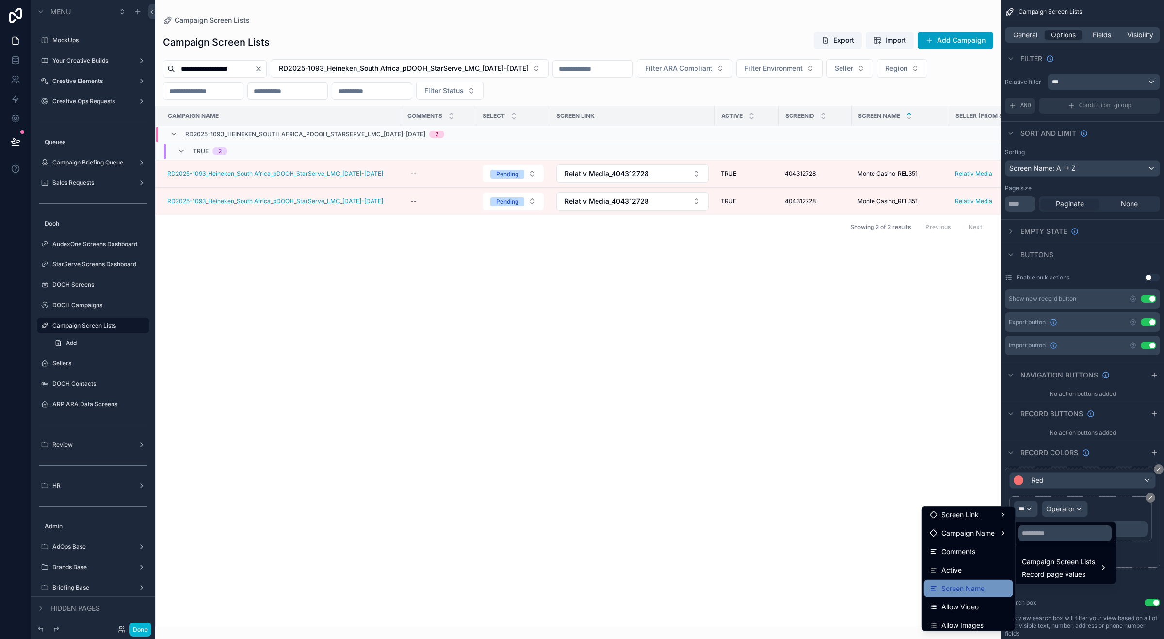
scroll to position [61, 0]
click at [954, 541] on div "Active" at bounding box center [968, 548] width 89 height 17
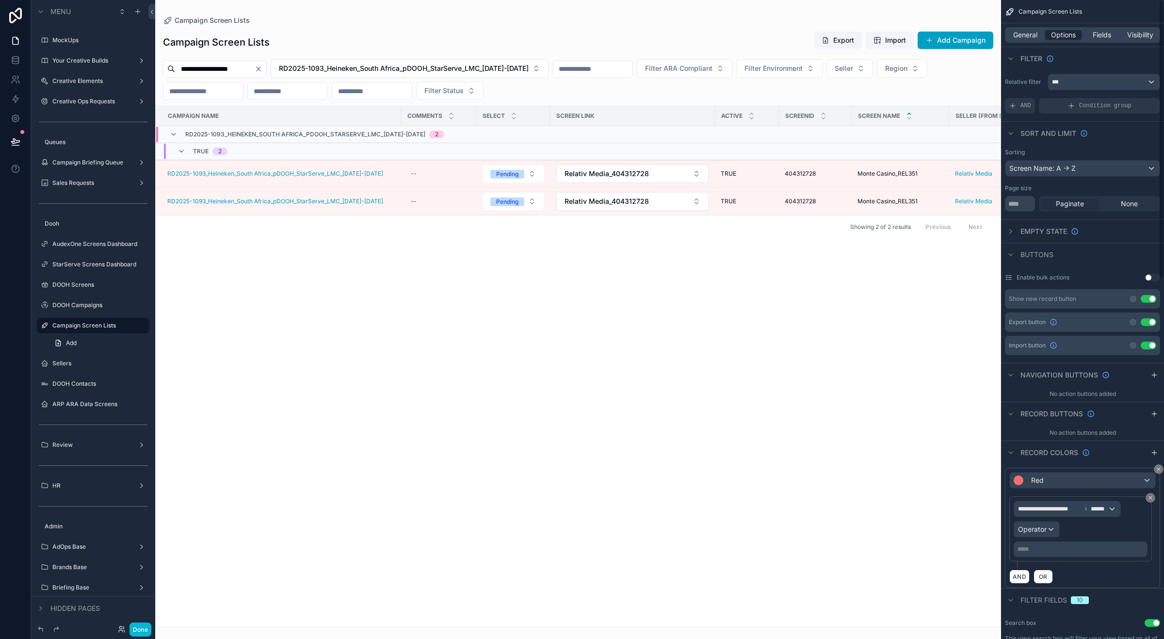
click at [1056, 550] on p "***** ﻿" at bounding box center [1081, 549] width 128 height 8
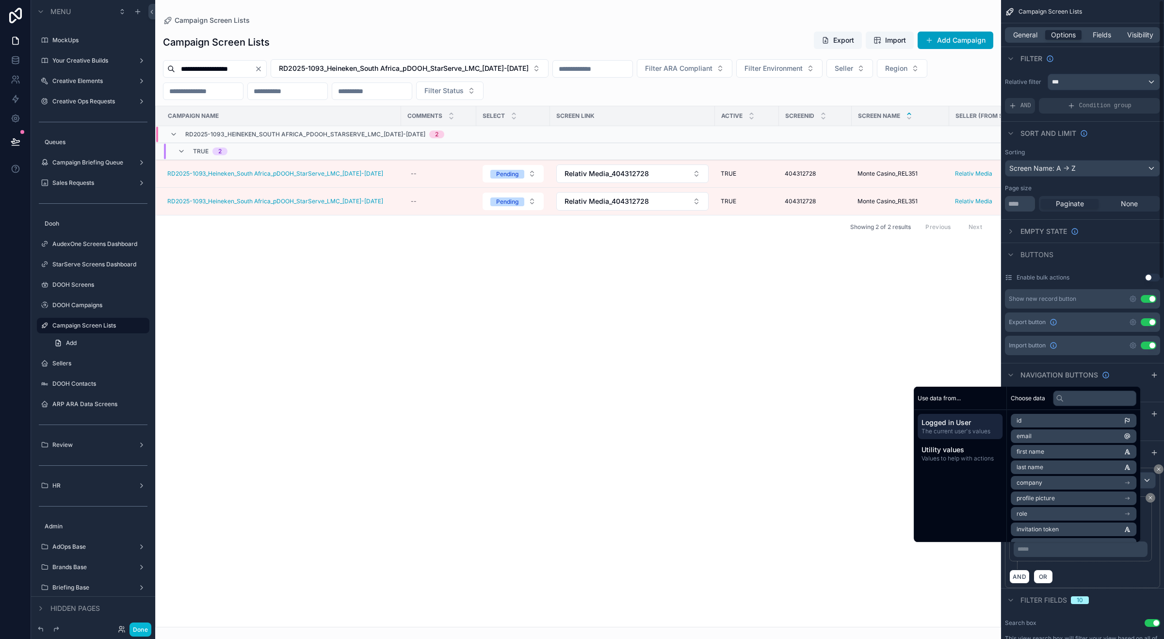
click at [1066, 550] on p "***** ﻿" at bounding box center [1081, 549] width 128 height 8
click at [1073, 551] on p "***** ﻿" at bounding box center [1081, 549] width 128 height 8
click at [1082, 563] on div "**********" at bounding box center [1082, 532] width 146 height 73
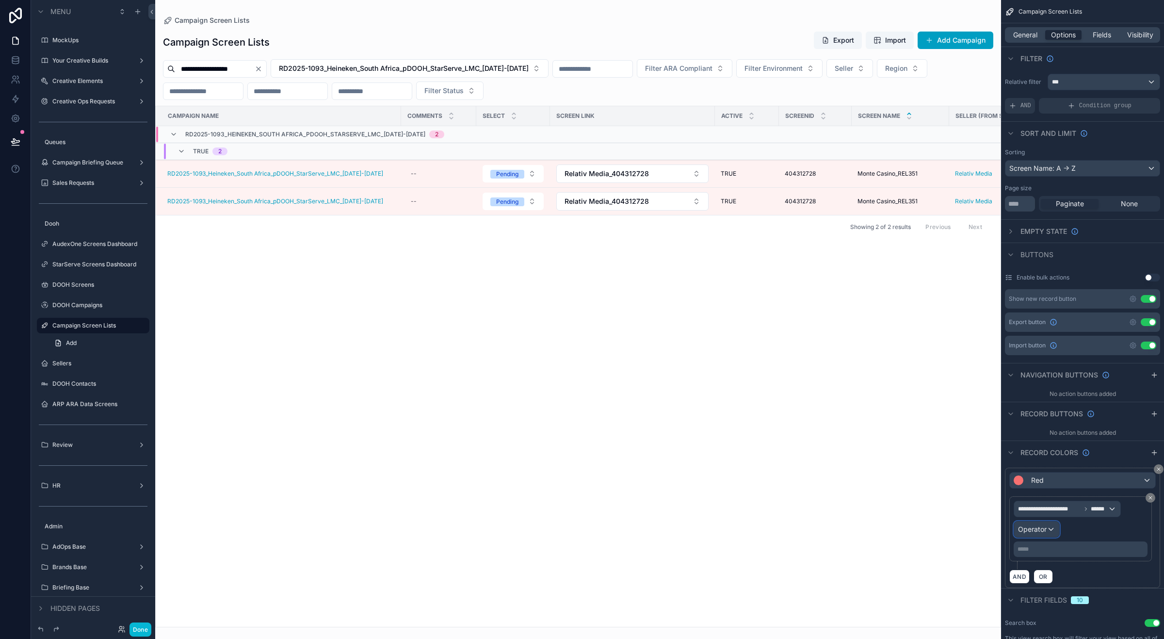
click at [1048, 535] on div "Operator" at bounding box center [1036, 529] width 45 height 16
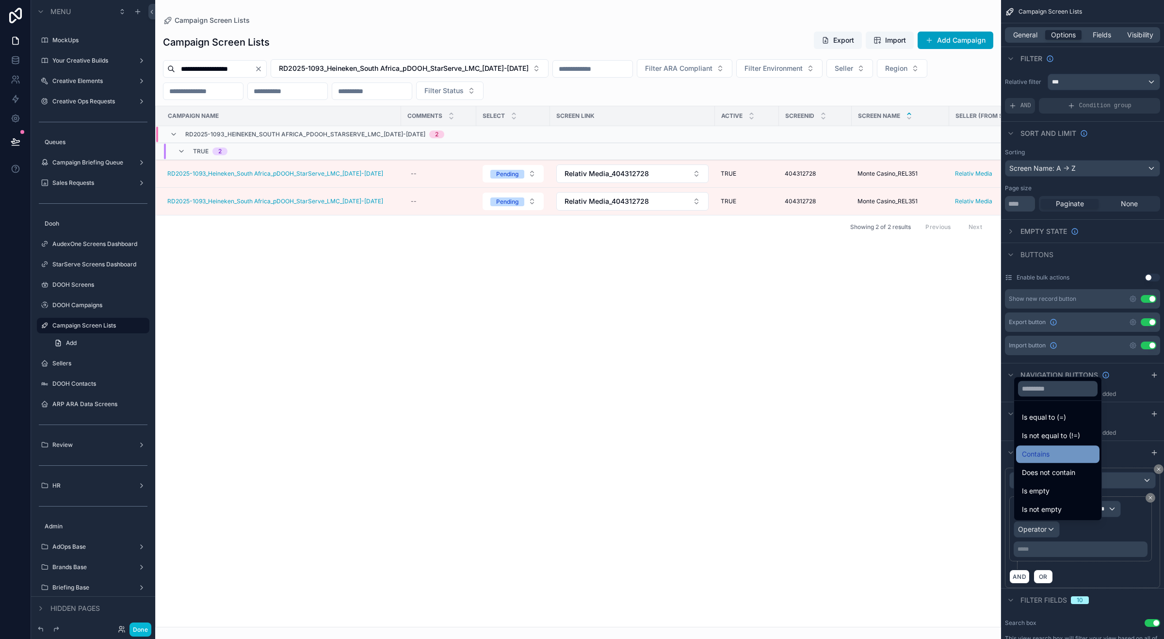
click at [1049, 453] on span "Contains" at bounding box center [1036, 454] width 28 height 12
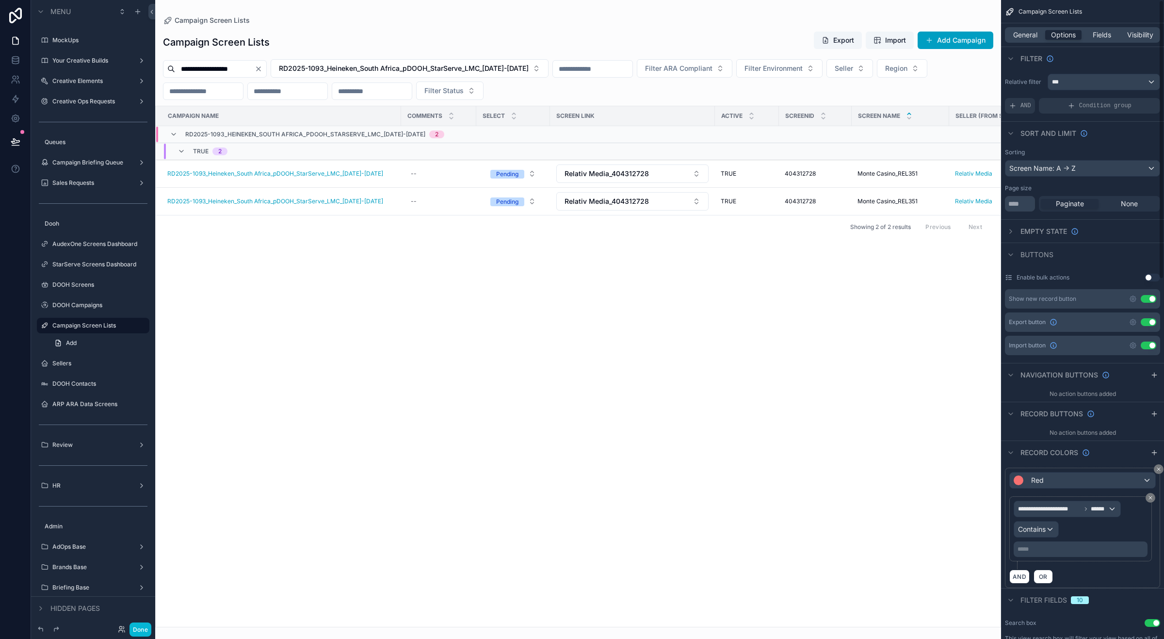
click at [1050, 551] on p "***** ﻿" at bounding box center [1081, 549] width 128 height 8
click at [1109, 572] on div "AND OR" at bounding box center [1082, 576] width 146 height 15
click at [1155, 417] on icon "scrollable content" at bounding box center [1154, 414] width 8 height 8
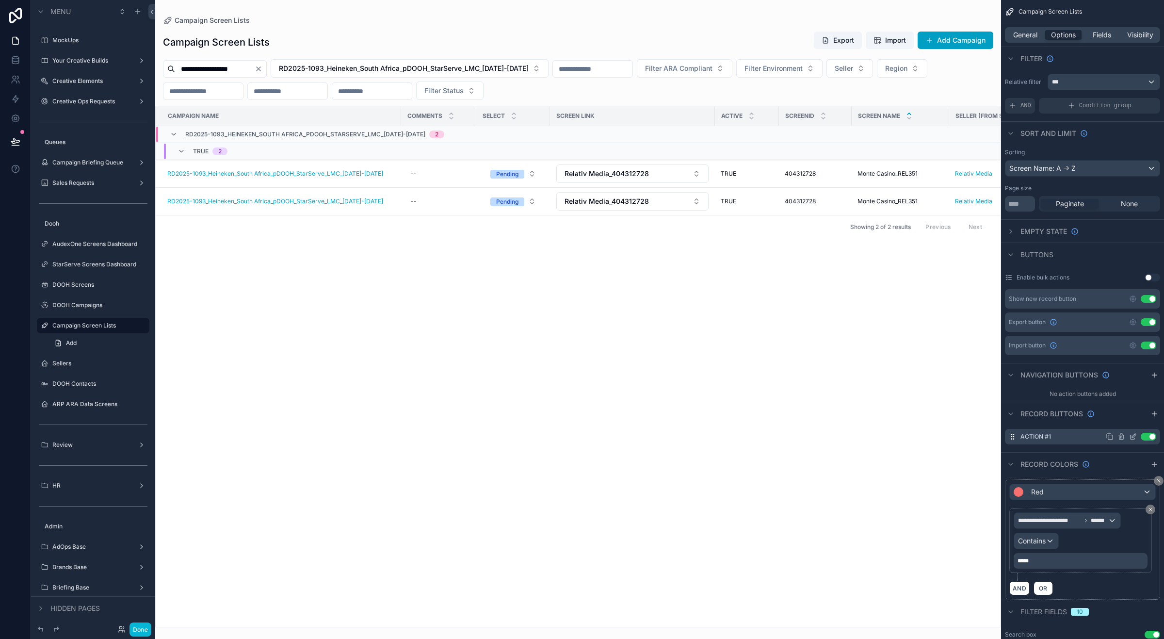
click at [1131, 435] on icon "scrollable content" at bounding box center [1133, 437] width 8 height 8
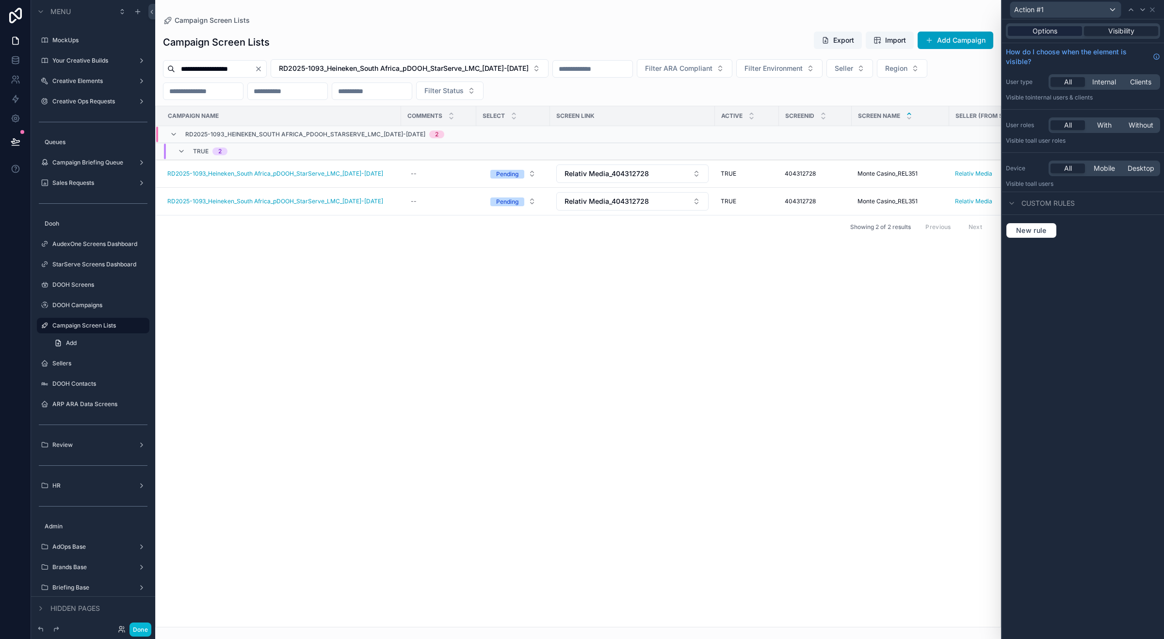
click at [1073, 34] on div "Options" at bounding box center [1045, 31] width 74 height 10
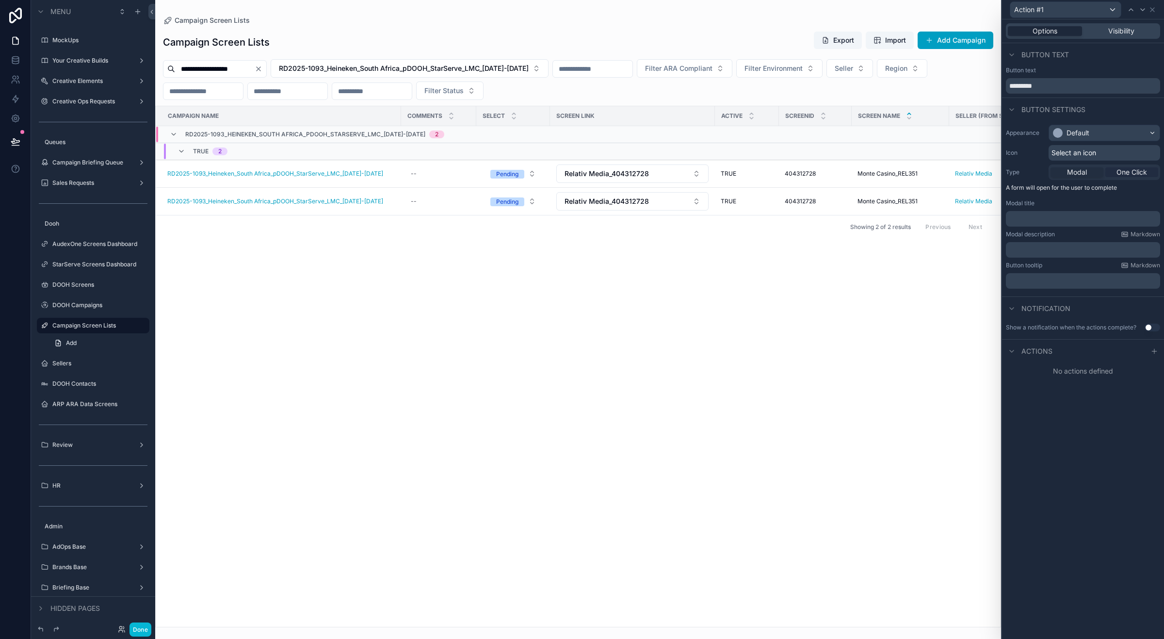
click at [1130, 176] on span "One Click" at bounding box center [1131, 172] width 31 height 10
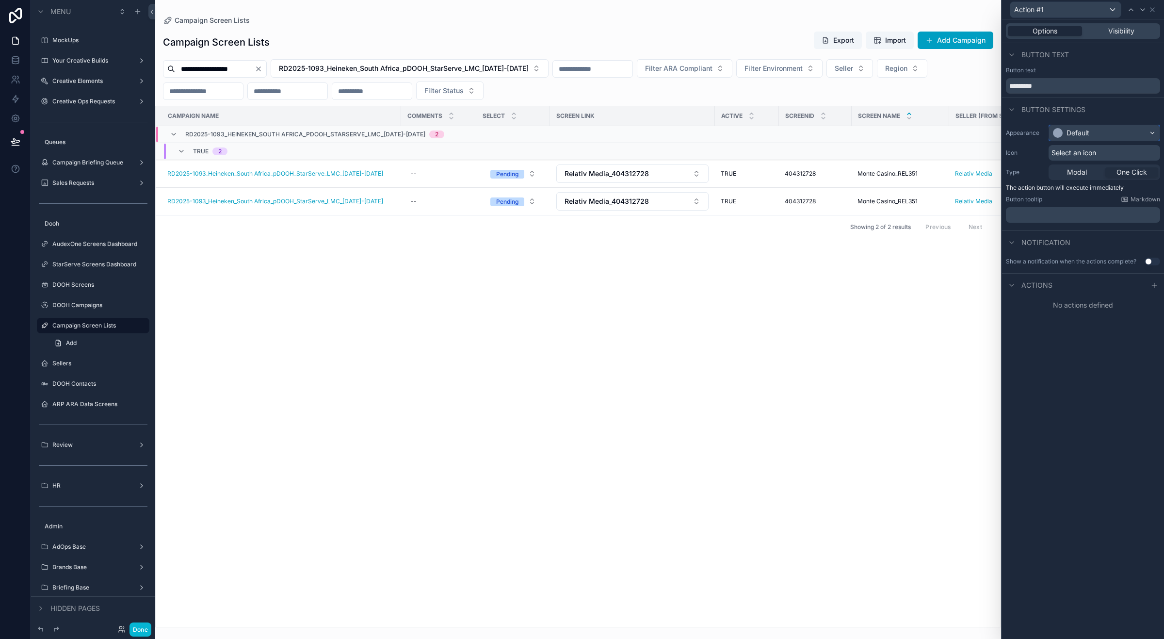
click at [1136, 136] on div "Default" at bounding box center [1104, 133] width 111 height 16
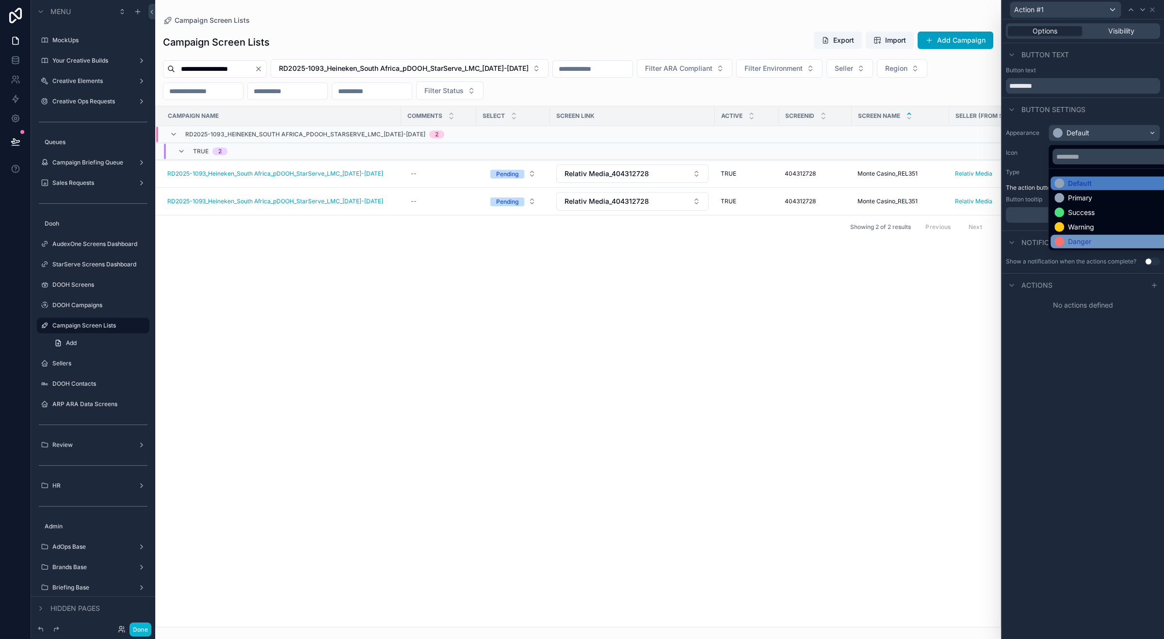
click at [1093, 241] on div "Danger" at bounding box center [1114, 242] width 121 height 10
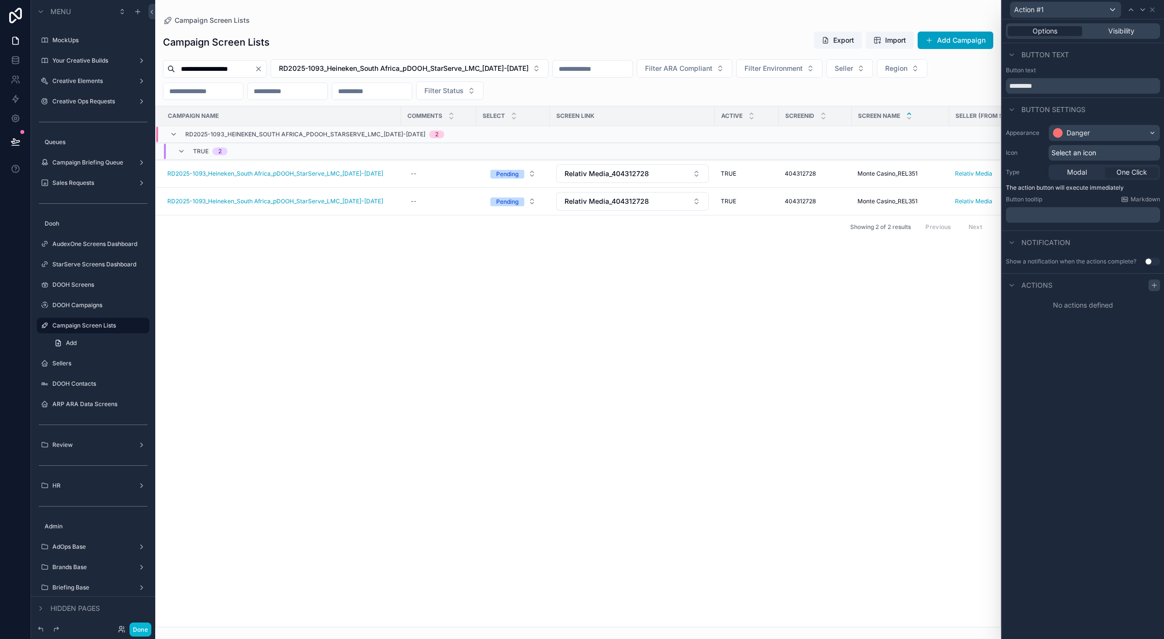
click at [1155, 286] on icon at bounding box center [1154, 285] width 8 height 8
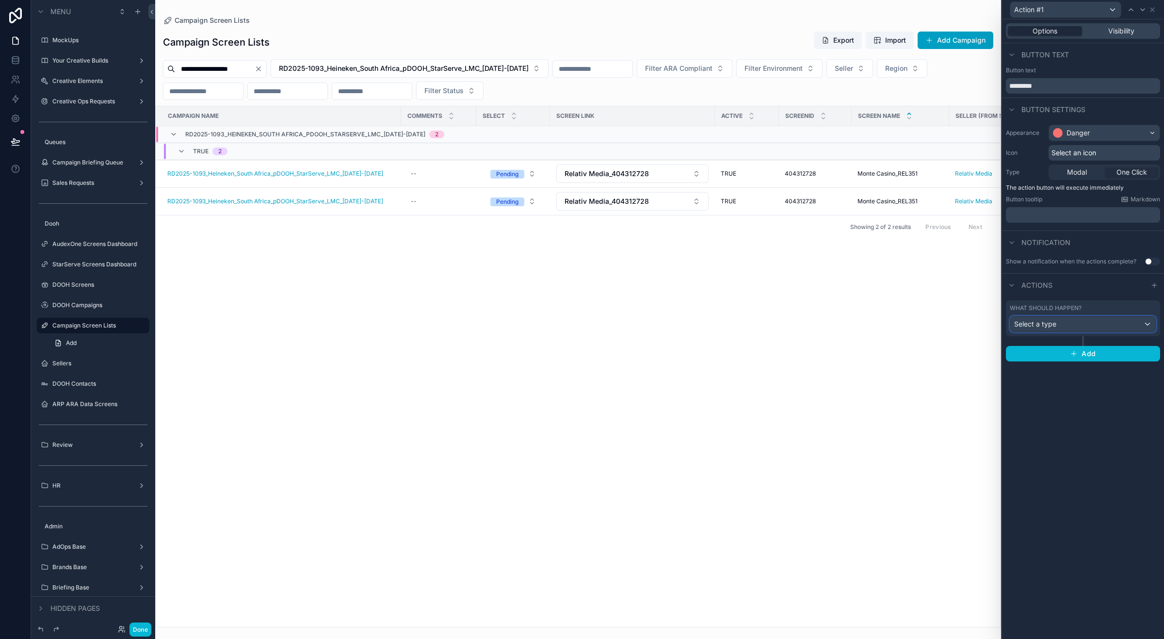
click at [1131, 323] on div "Select a type" at bounding box center [1082, 324] width 145 height 16
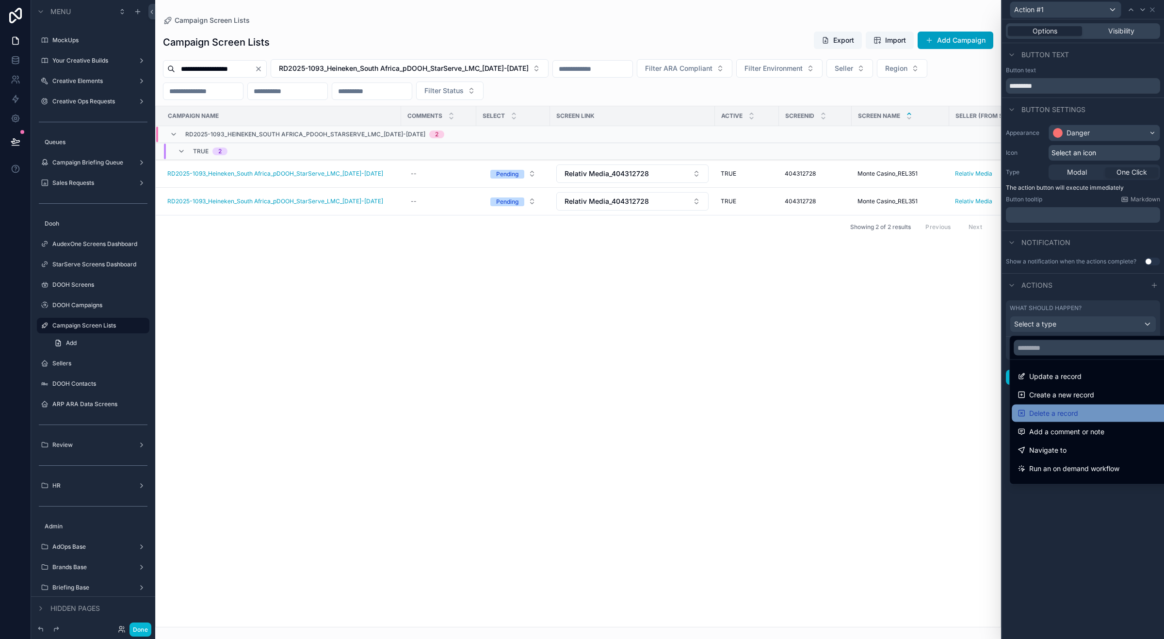
click at [1109, 410] on div "Delete a record" at bounding box center [1093, 413] width 152 height 12
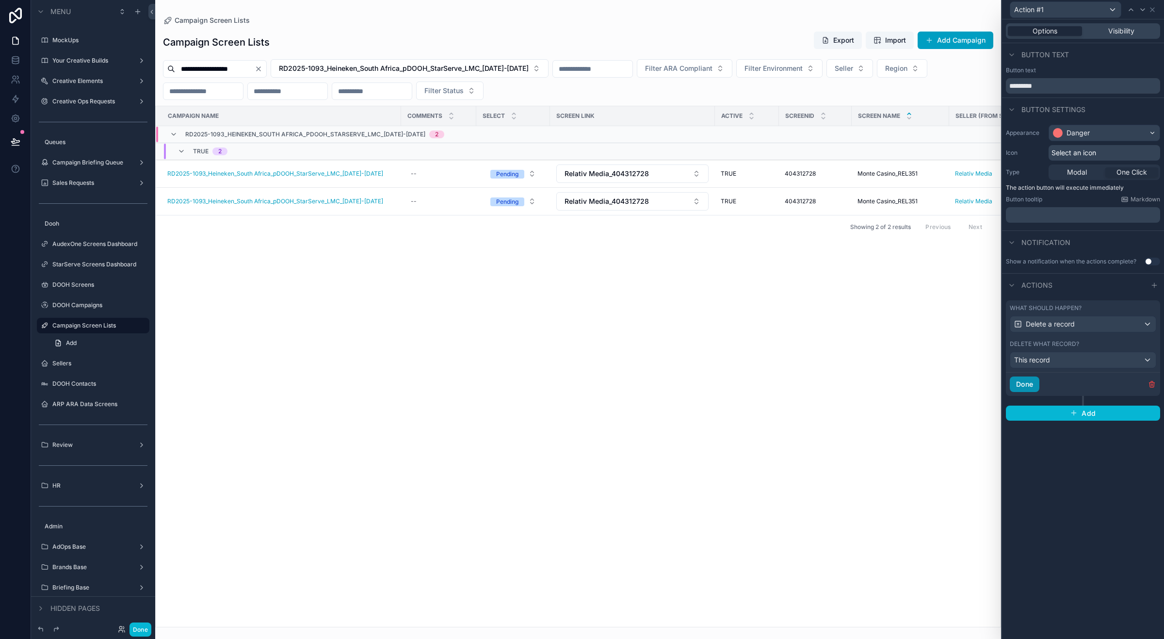
click at [1028, 380] on button "Done" at bounding box center [1025, 384] width 30 height 16
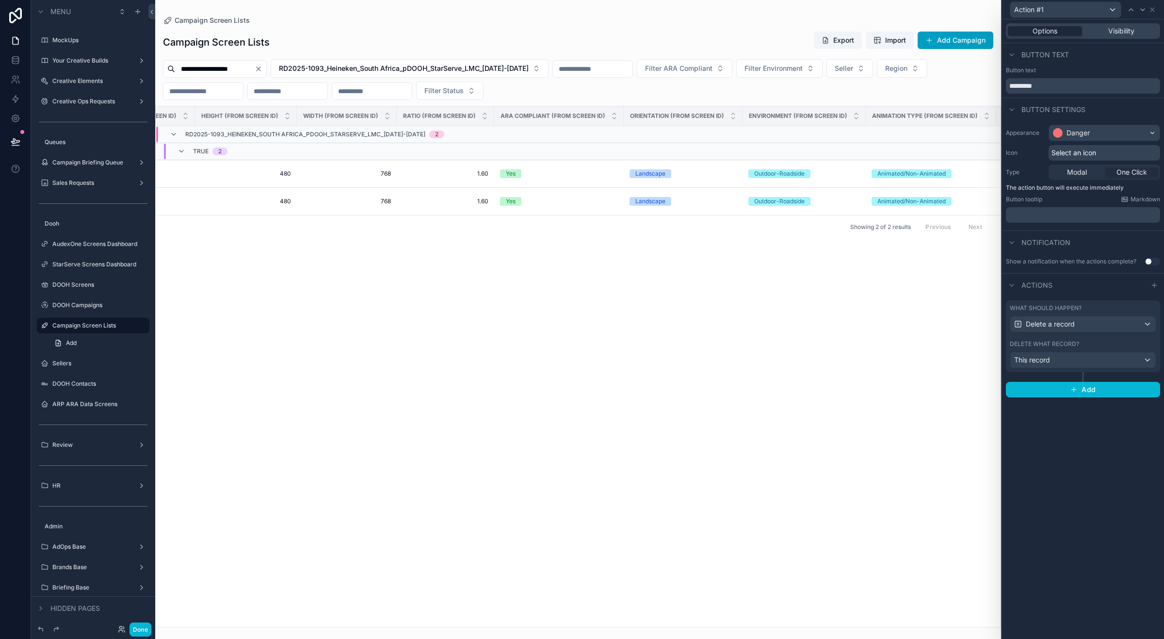
scroll to position [0, 1591]
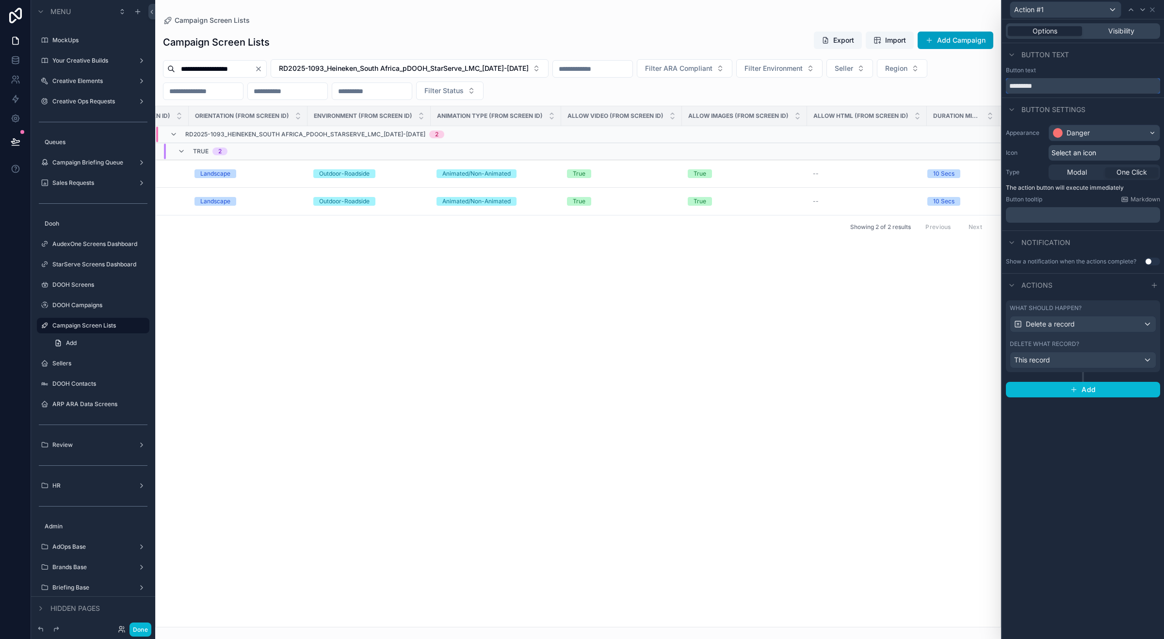
drag, startPoint x: 1038, startPoint y: 83, endPoint x: 1046, endPoint y: 86, distance: 7.8
click at [1038, 84] on input "*********" at bounding box center [1083, 86] width 154 height 16
drag, startPoint x: 1049, startPoint y: 86, endPoint x: 988, endPoint y: 87, distance: 60.1
click at [990, 87] on div "Action #1 Options Visibility Button text Button text ********* Button settings …" at bounding box center [582, 319] width 1164 height 639
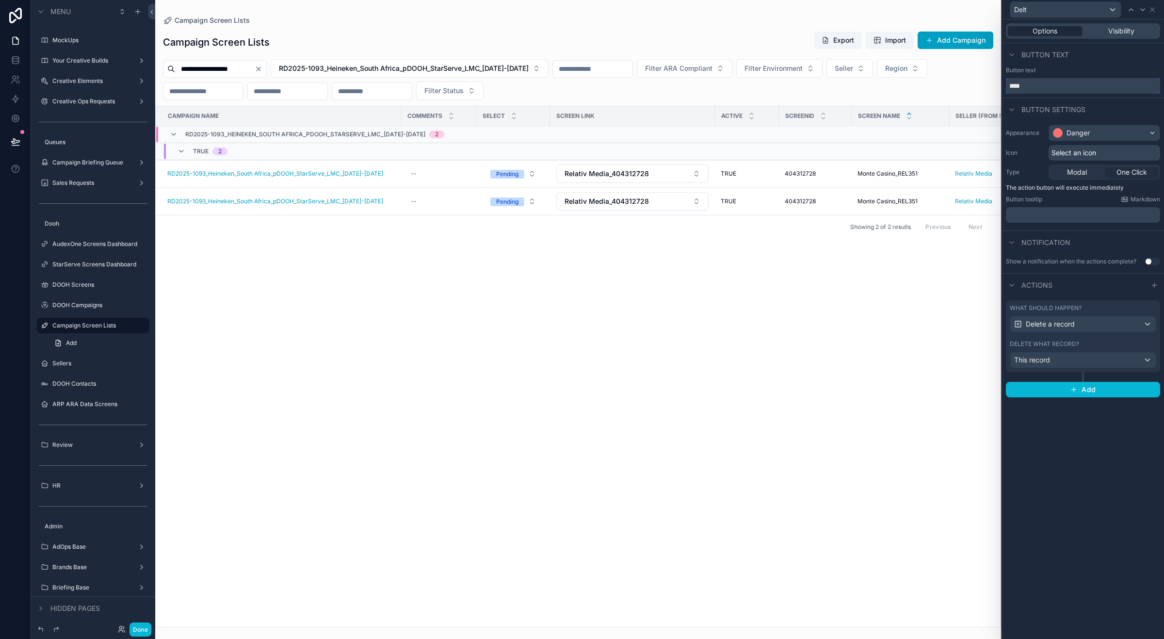
click at [1021, 85] on input "****" at bounding box center [1083, 86] width 154 height 16
type input "******"
click at [1086, 74] on div "Button text ******" at bounding box center [1083, 79] width 154 height 27
click at [141, 627] on button "Done" at bounding box center [140, 629] width 22 height 14
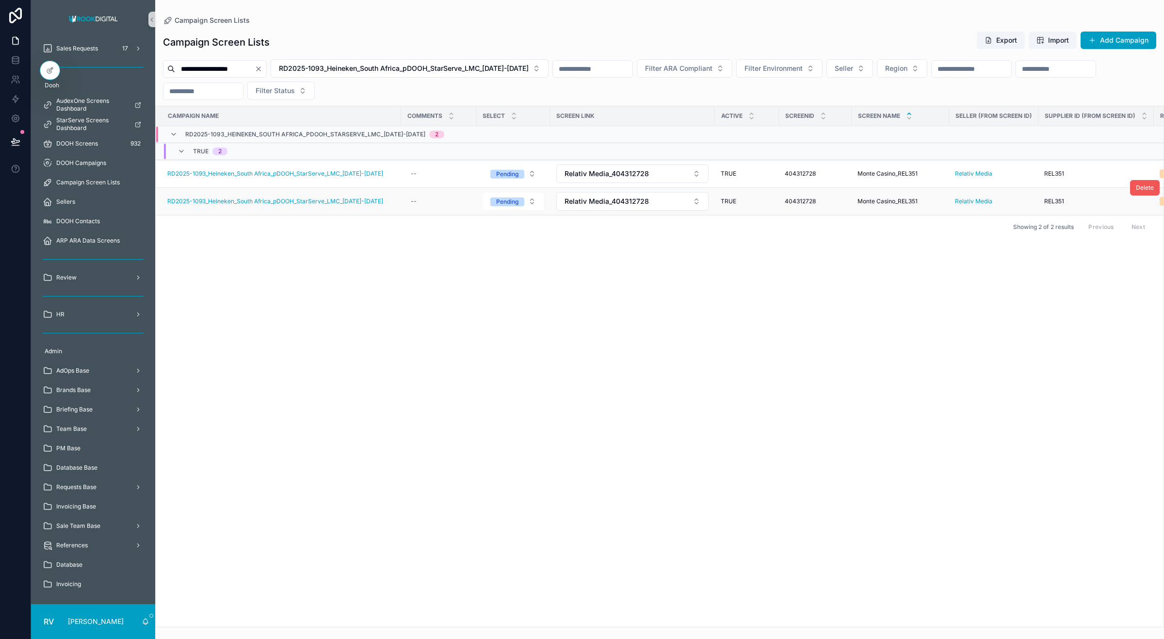
click at [1142, 192] on span "Delete" at bounding box center [1145, 188] width 18 height 8
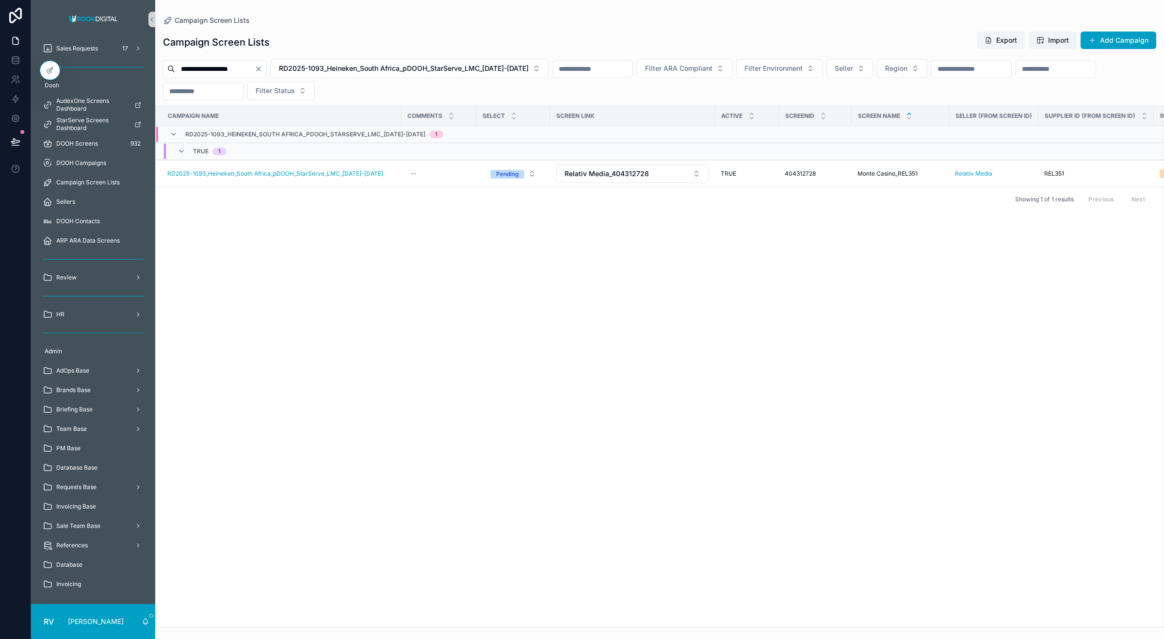
click at [260, 69] on icon "Clear" at bounding box center [259, 69] width 4 height 4
click at [1109, 40] on button "Add Campaign" at bounding box center [1119, 40] width 76 height 17
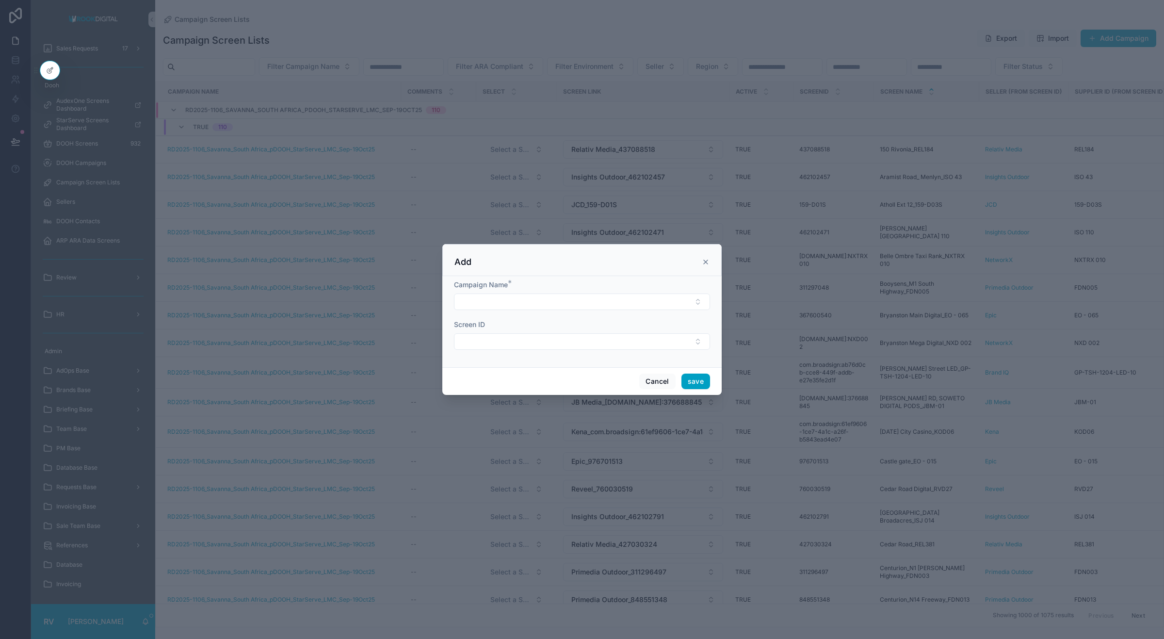
click at [533, 301] on button "Select Button" at bounding box center [582, 301] width 256 height 16
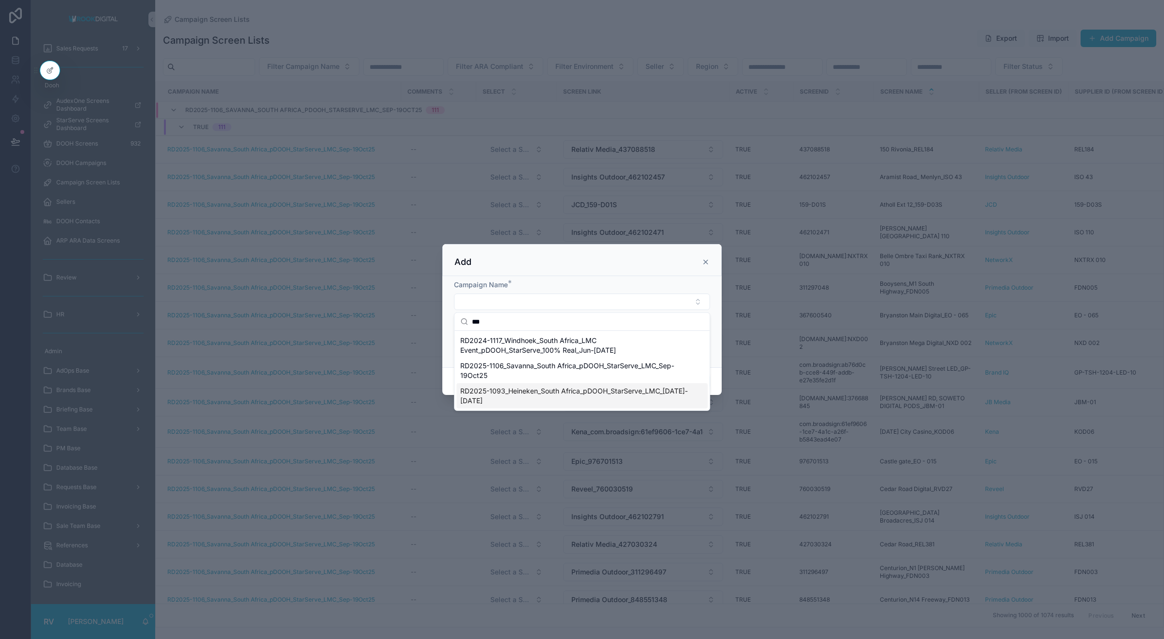
type input "***"
click at [547, 389] on span "RD2025-1093_Heineken_South Africa_pDOOH_StarServe_LMC_[DATE]-[DATE]" at bounding box center [576, 395] width 232 height 19
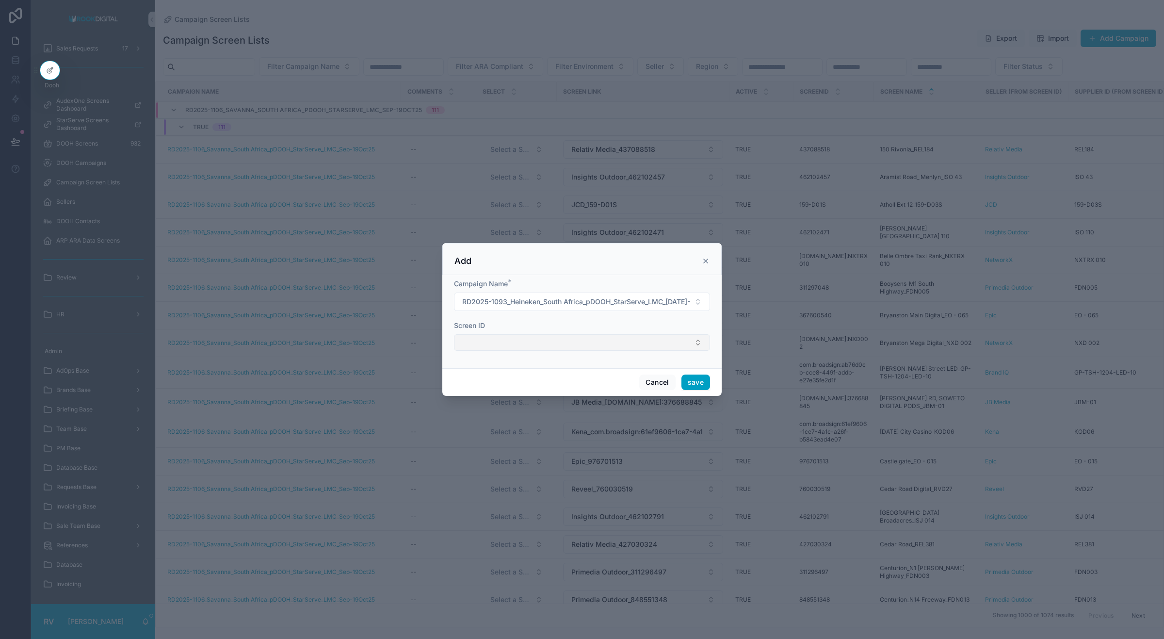
click at [514, 342] on button "Select Button" at bounding box center [582, 342] width 256 height 16
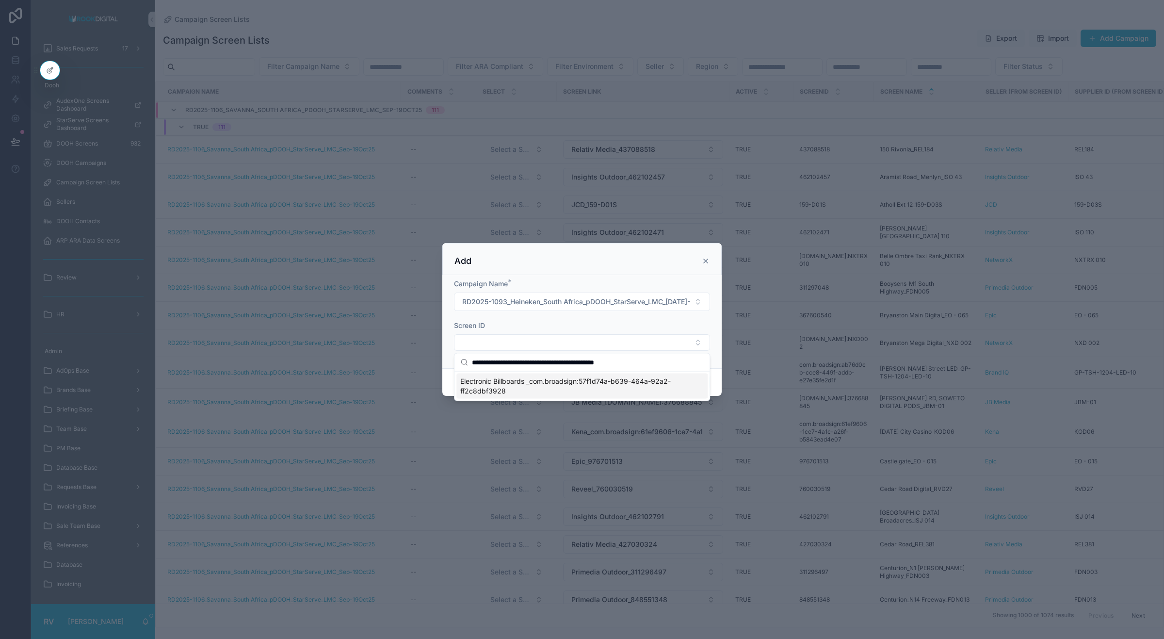
type input "**********"
click at [532, 379] on span "Electronic Billboards _com.broadsign:57f1d74a-b639-464a-92a2-ff2c8dbf3928" at bounding box center [576, 385] width 232 height 19
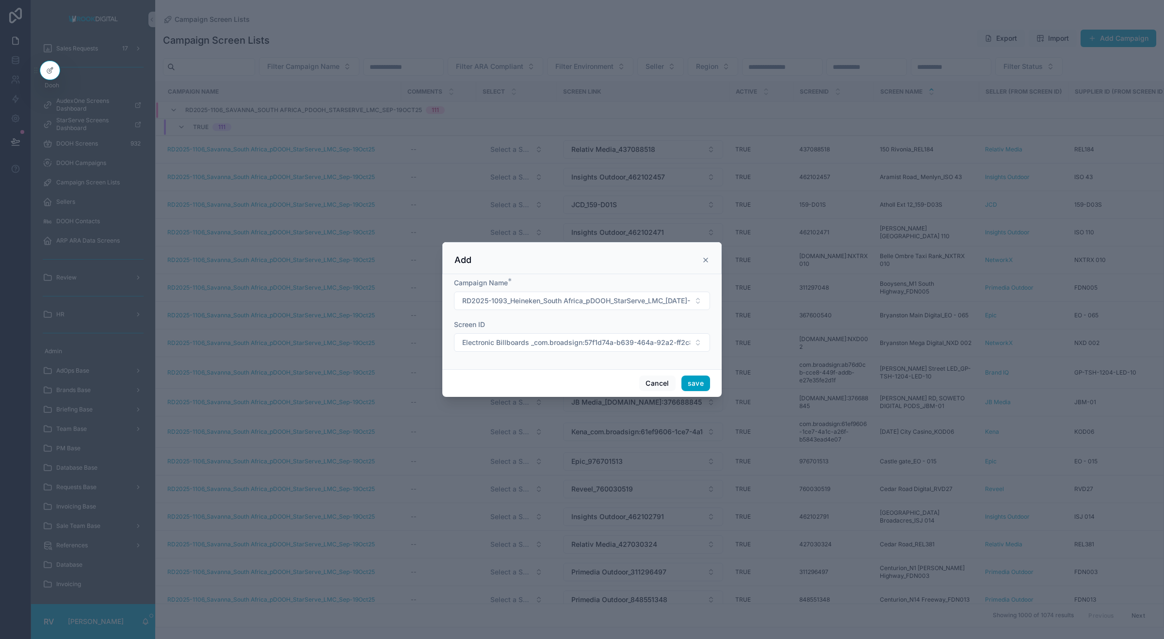
click at [695, 384] on button "save" at bounding box center [695, 383] width 29 height 16
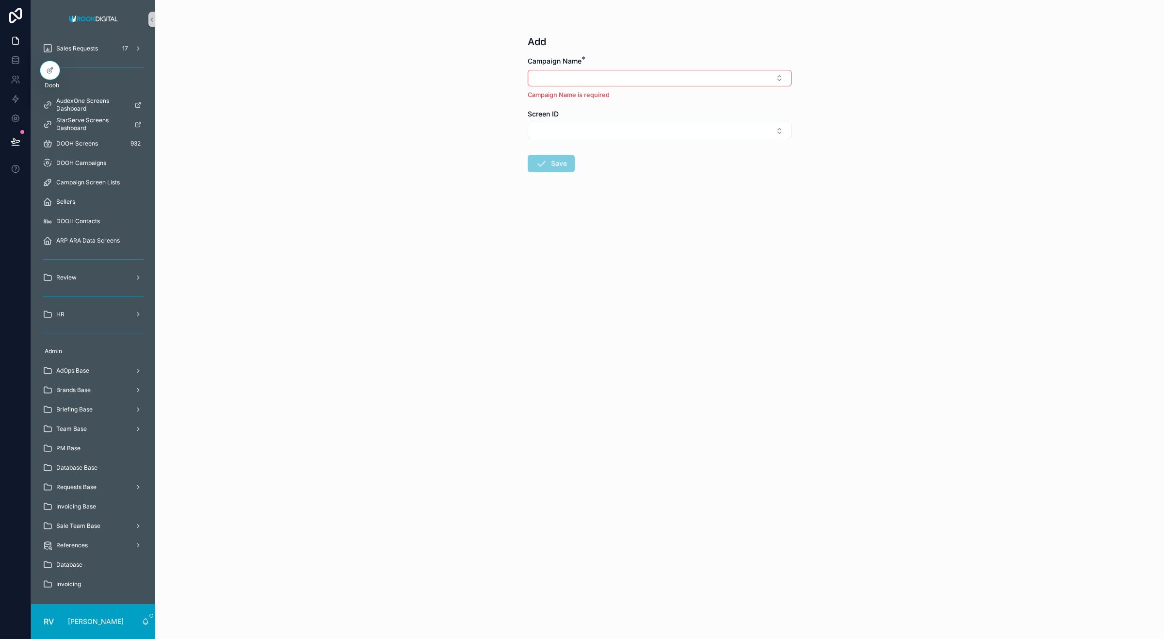
click at [445, 174] on div "Add Campaign Name * Campaign Name is required Screen ID Save" at bounding box center [659, 319] width 1009 height 639
click at [45, 68] on div at bounding box center [49, 70] width 19 height 18
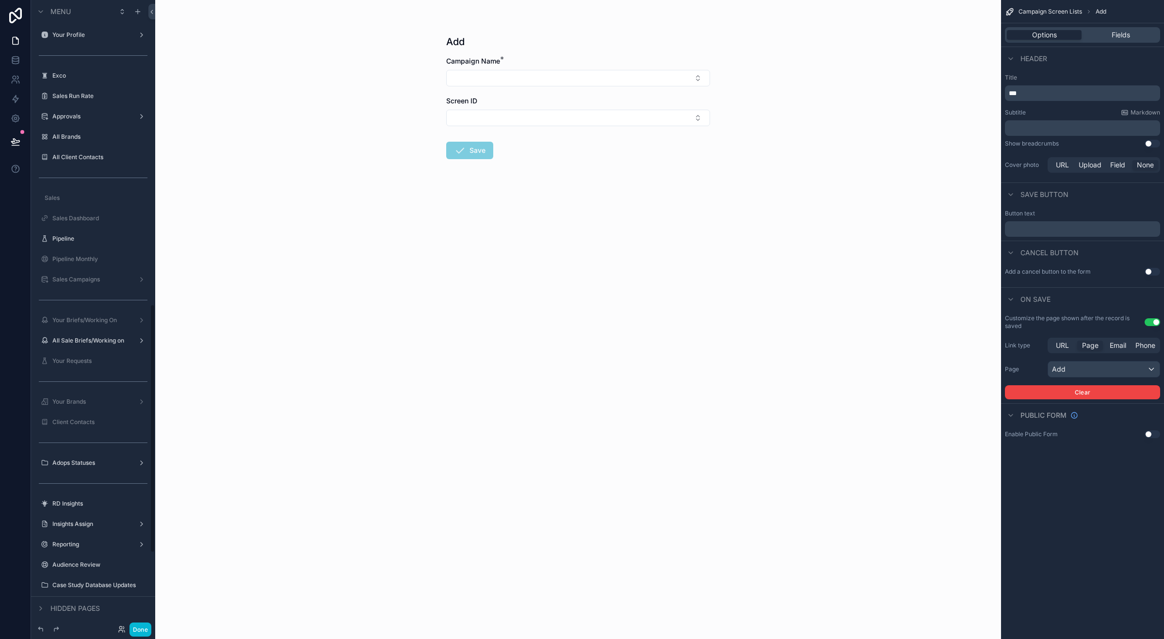
scroll to position [769, 0]
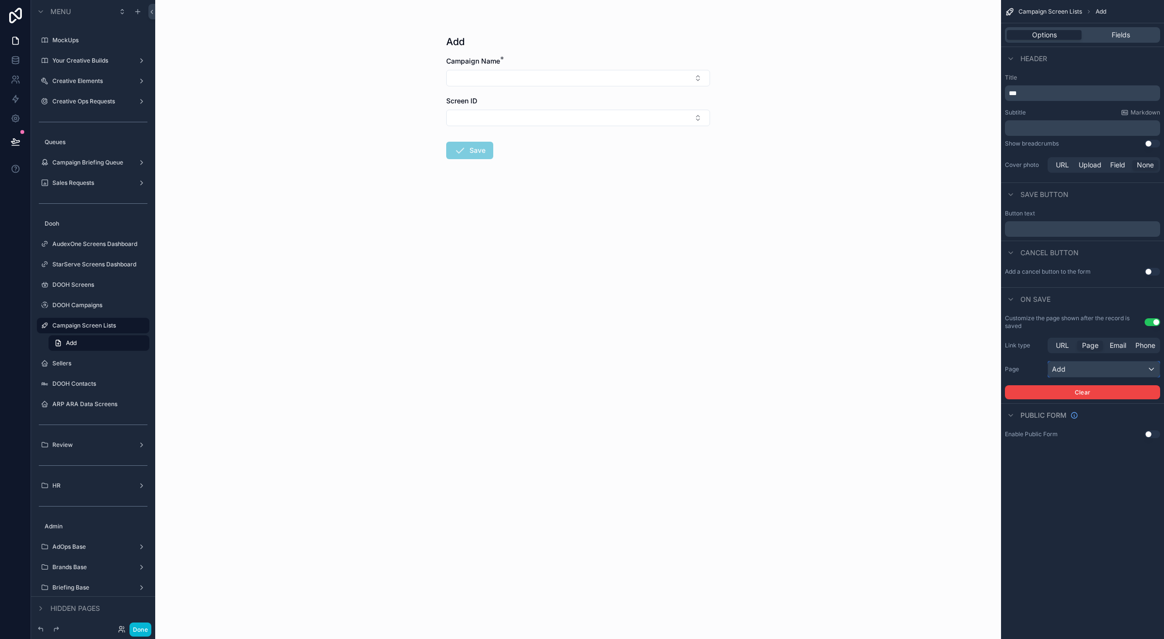
click at [1143, 369] on div "Add" at bounding box center [1104, 369] width 112 height 16
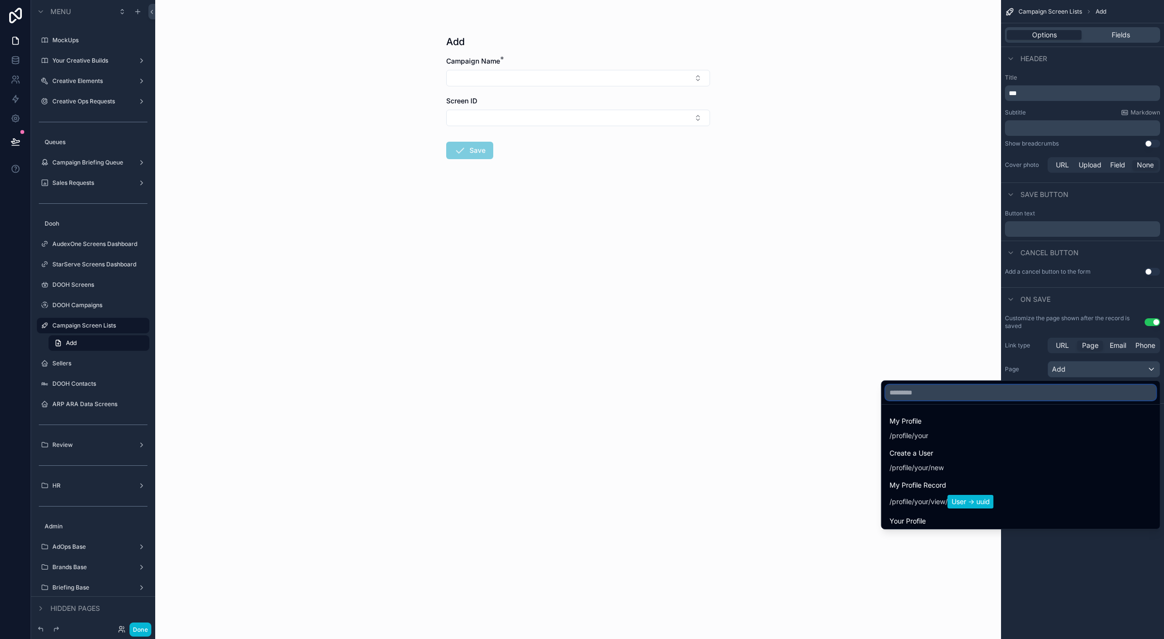
click at [996, 389] on input "text" at bounding box center [1021, 393] width 271 height 16
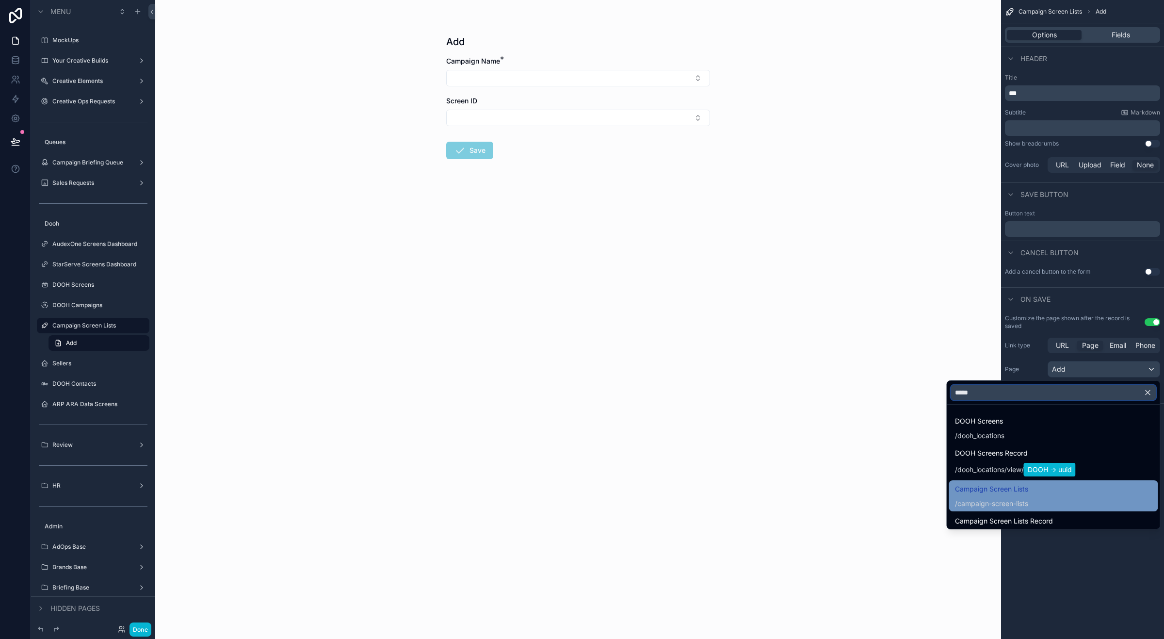
scroll to position [52, 0]
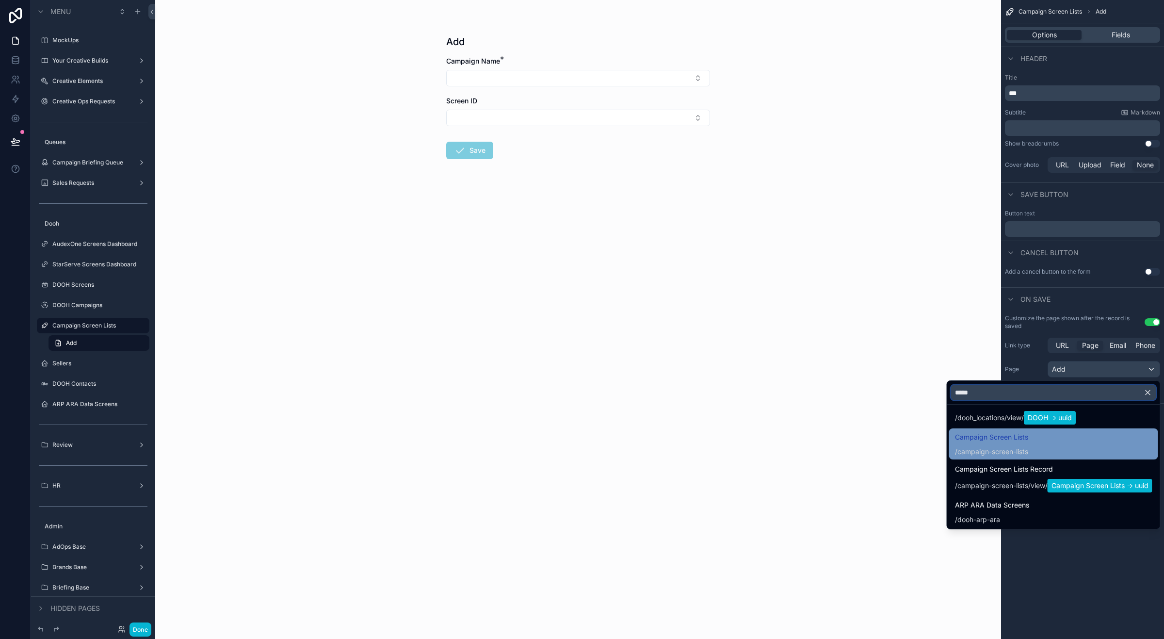
type input "*****"
click at [1003, 447] on span "campaign-screen-lists" at bounding box center [992, 452] width 71 height 10
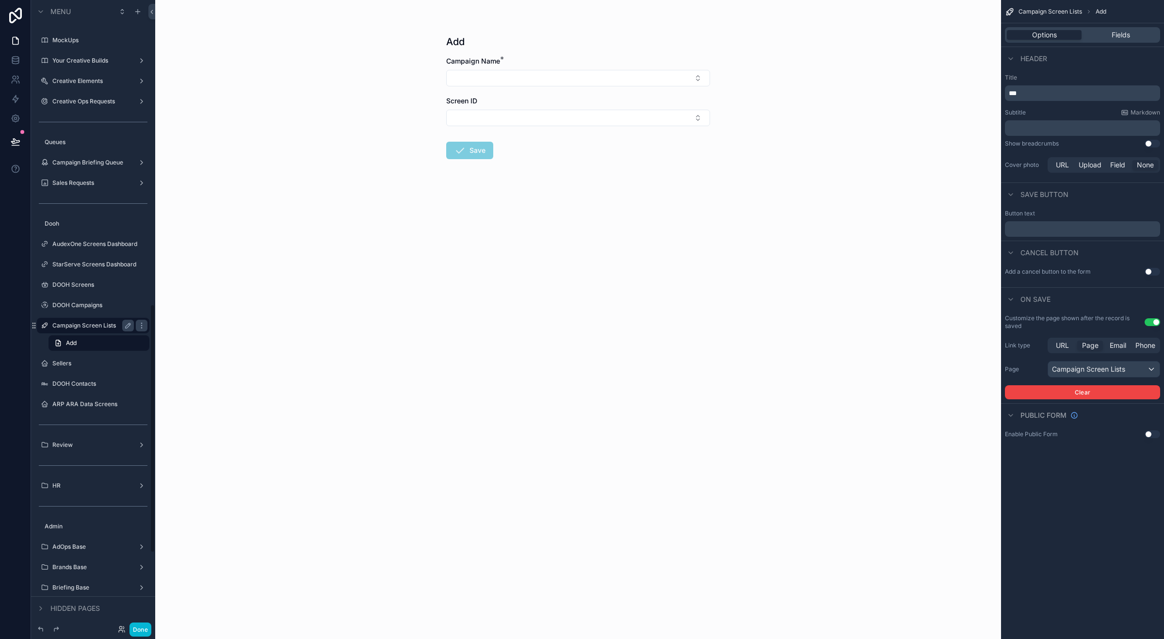
click at [90, 322] on label "Campaign Screen Lists" at bounding box center [91, 326] width 78 height 8
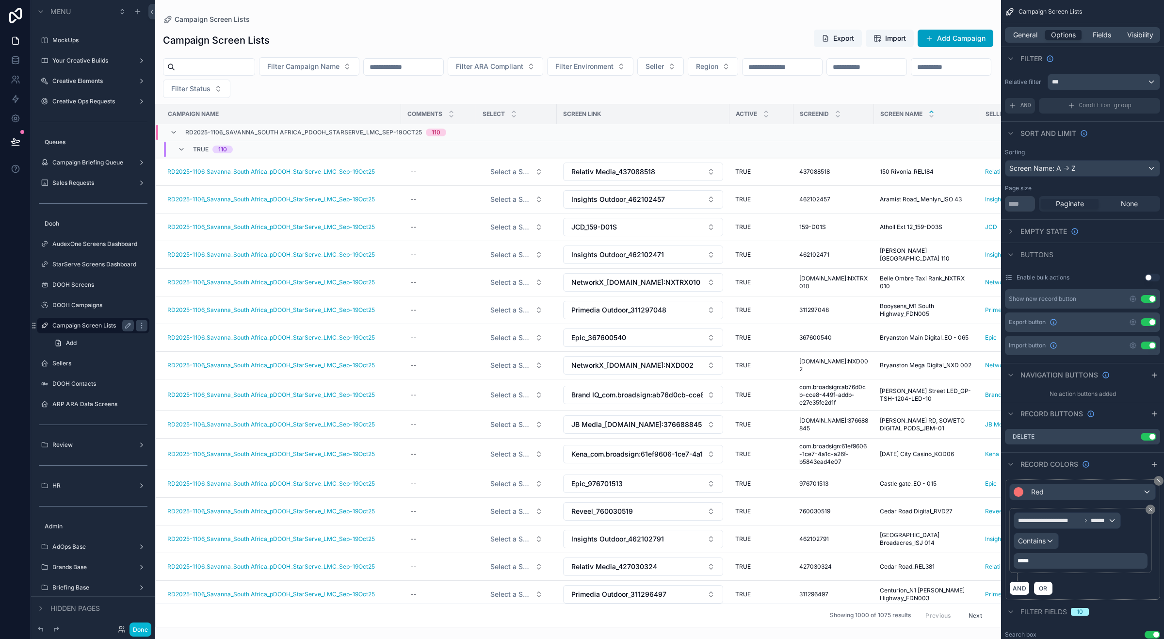
drag, startPoint x: 997, startPoint y: 138, endPoint x: 997, endPoint y: 145, distance: 6.3
click at [989, 144] on div "Campaign Screen Lists Campaign Screen Lists Export Import Add Campaign Filter C…" at bounding box center [578, 313] width 846 height 627
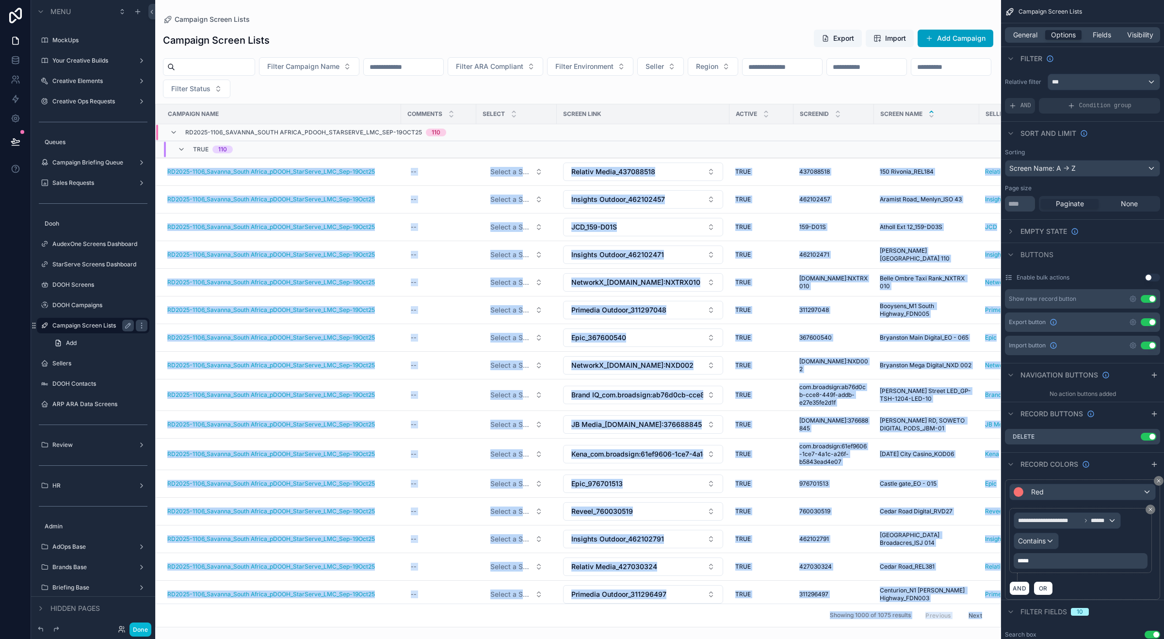
scroll to position [0, 8]
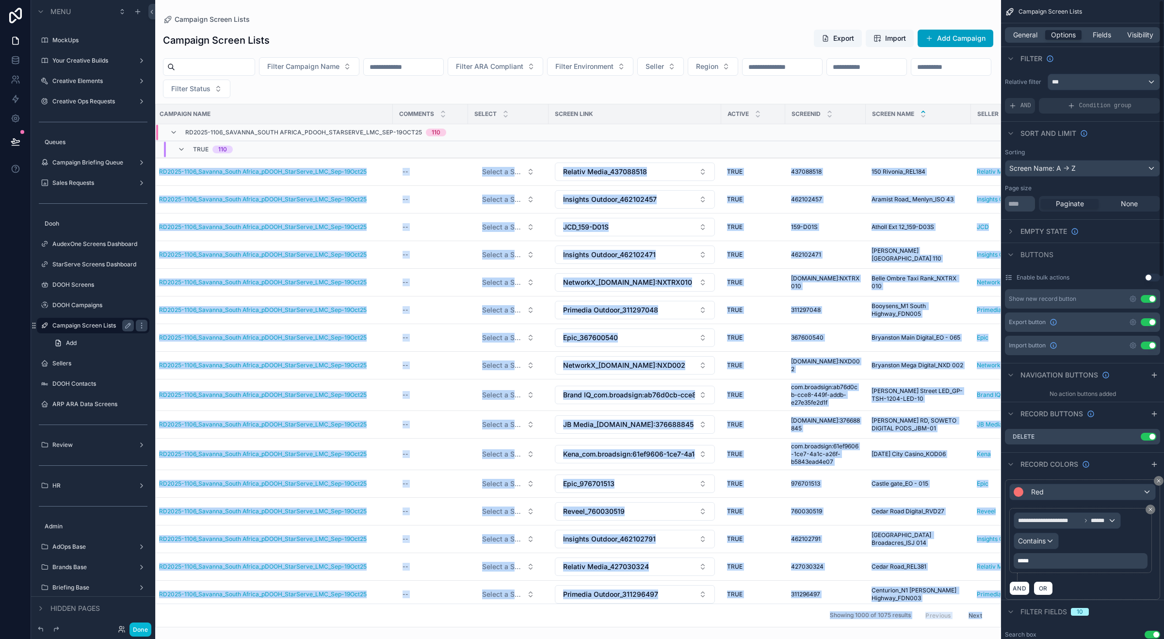
click at [922, 82] on div "scrollable content" at bounding box center [578, 319] width 846 height 639
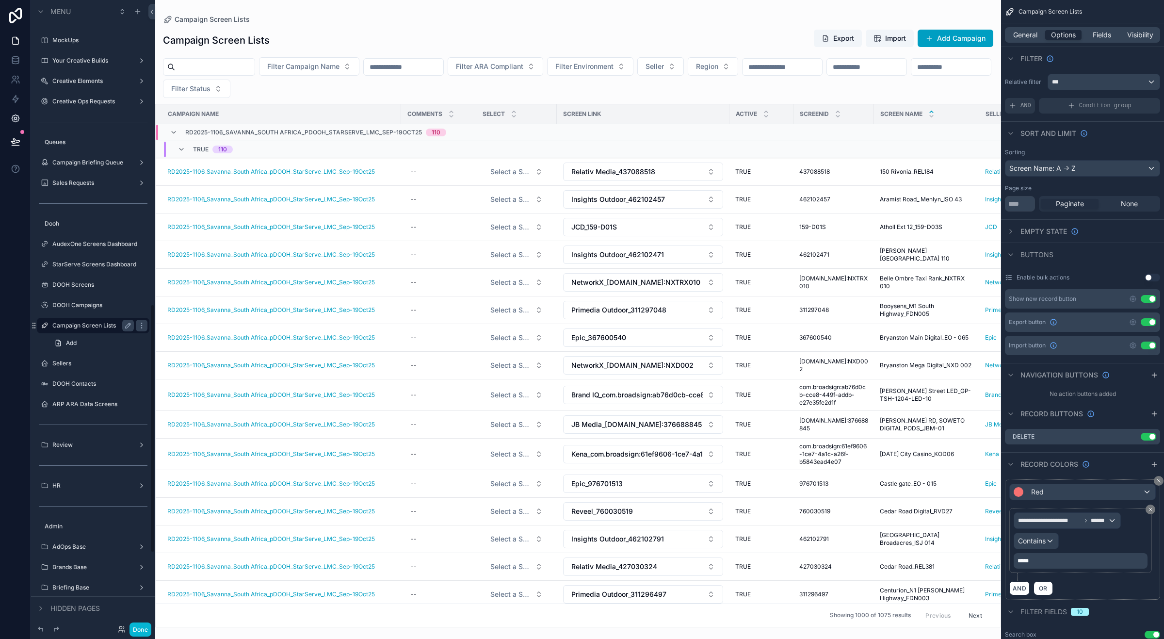
scroll to position [0, 0]
click at [139, 629] on button "Done" at bounding box center [140, 629] width 22 height 14
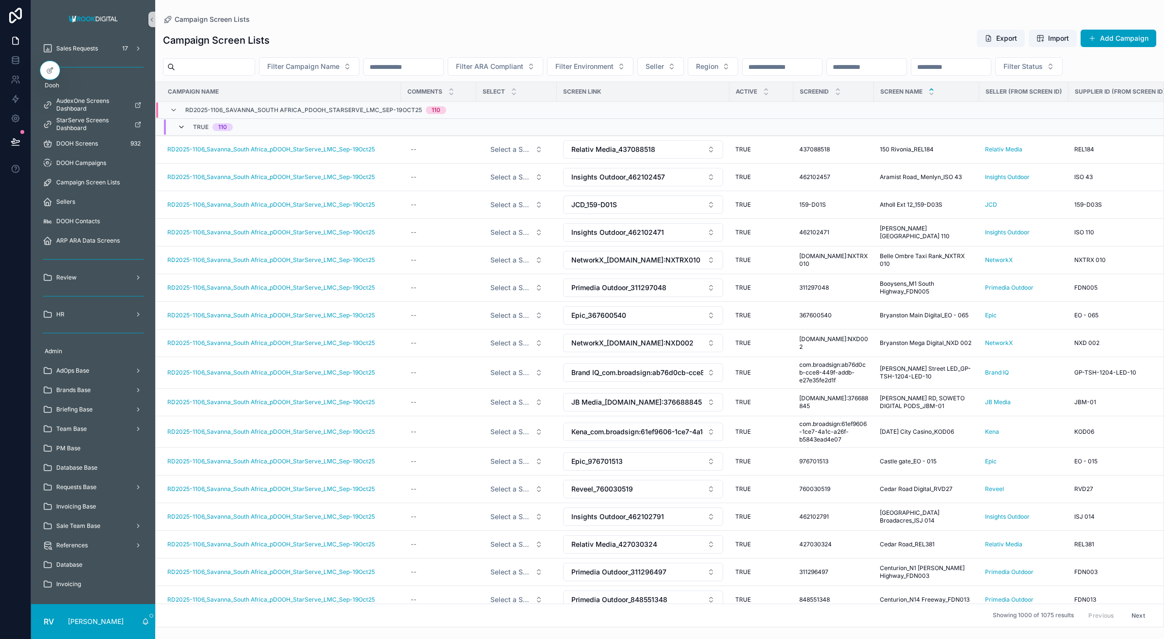
click at [180, 131] on icon "scrollable content" at bounding box center [182, 127] width 8 height 8
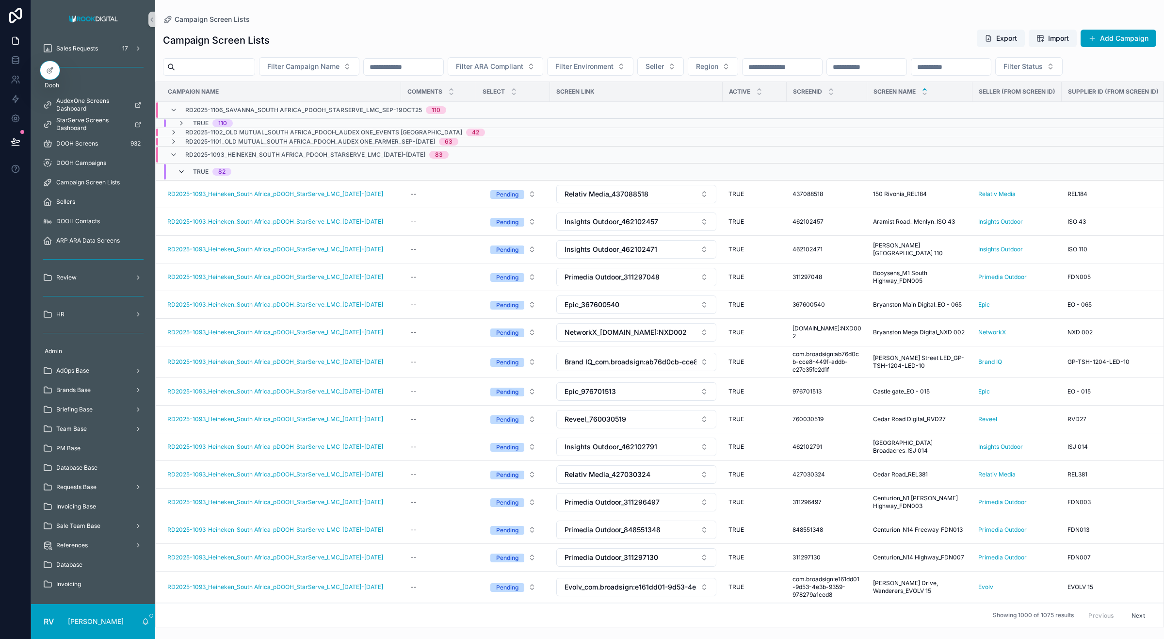
click at [181, 176] on icon "scrollable content" at bounding box center [182, 172] width 8 height 8
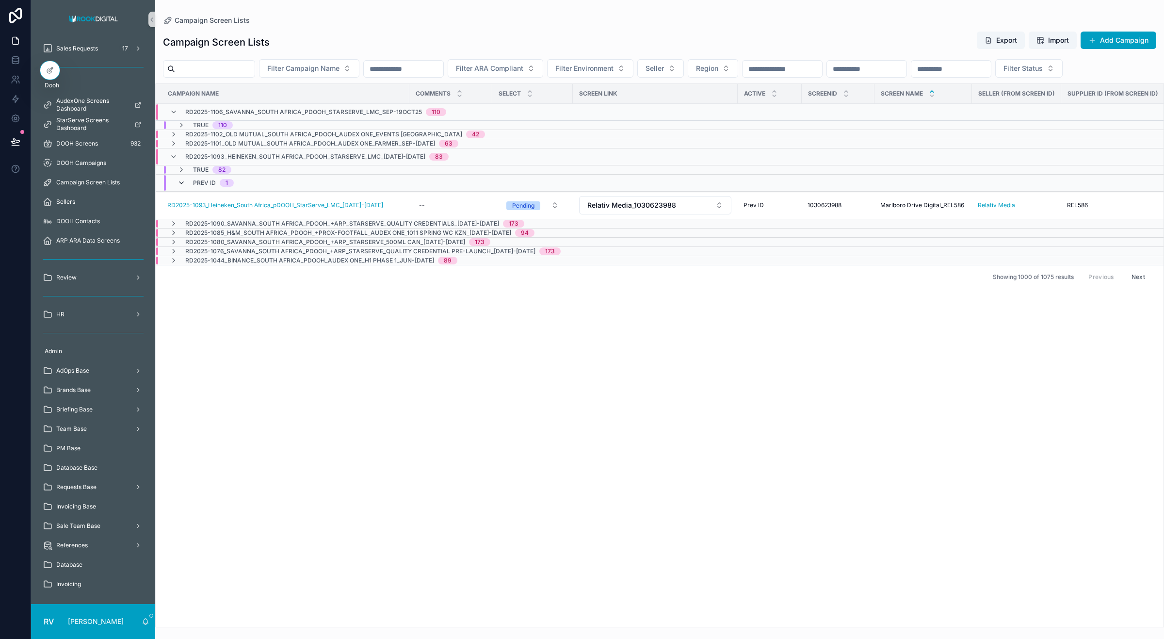
click at [178, 187] on icon "scrollable content" at bounding box center [182, 183] width 8 height 8
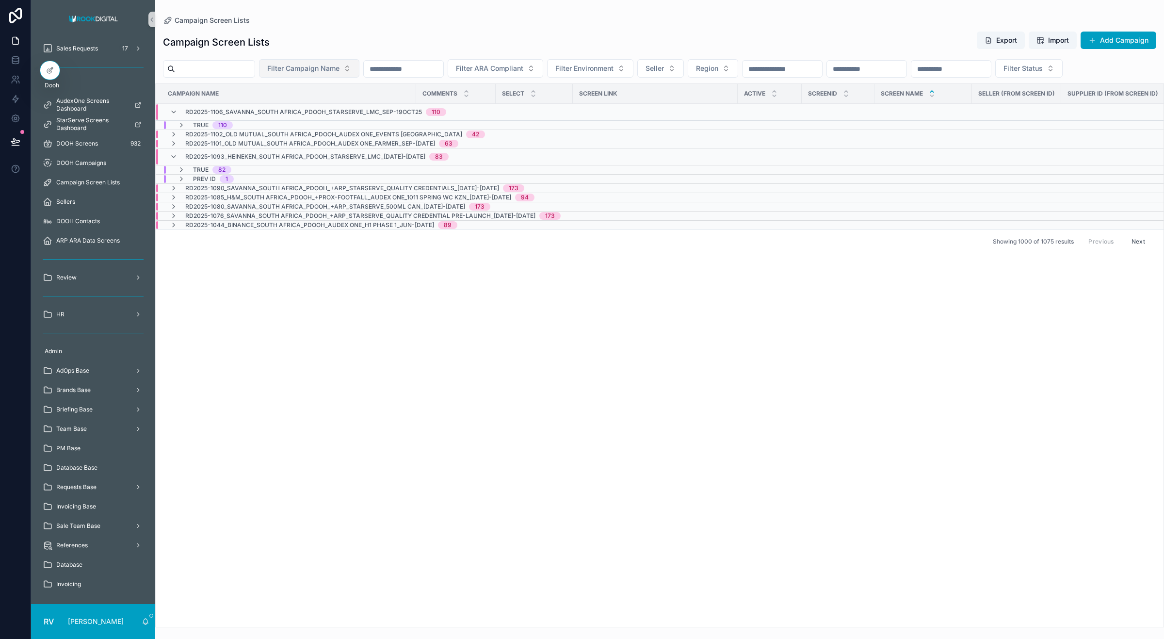
click at [307, 66] on span "Filter Campaign Name" at bounding box center [303, 69] width 72 height 10
type input "***"
click at [343, 139] on span "RD2025-1093_Heineken_South Africa_pDOOH_StarServe_LMC_[DATE]-[DATE]" at bounding box center [327, 139] width 97 height 10
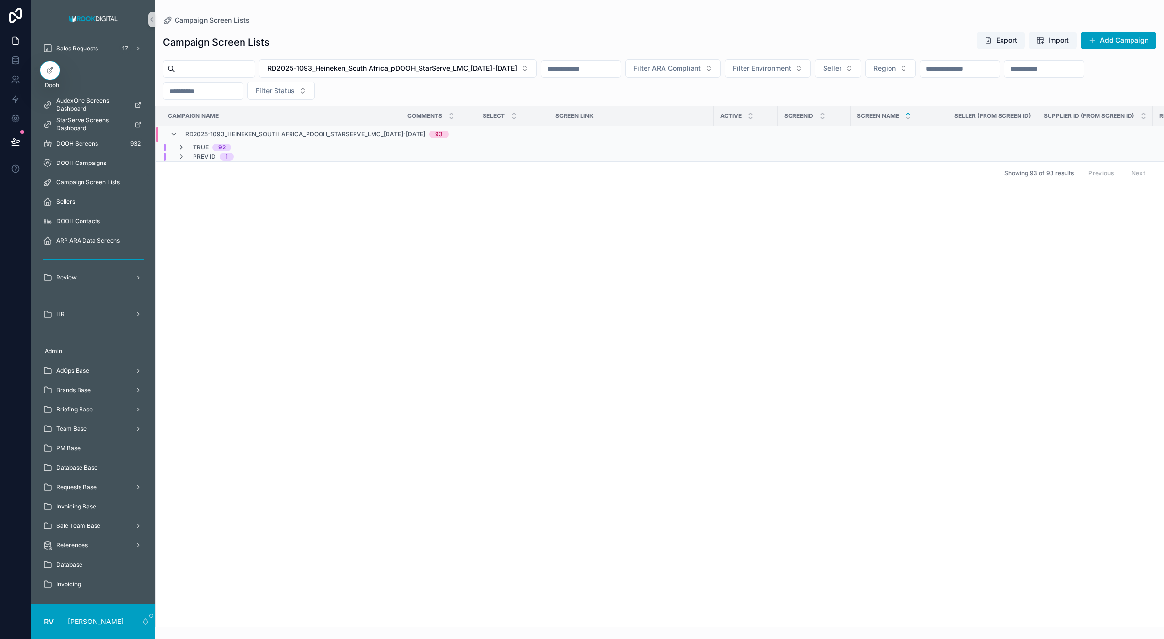
click at [182, 147] on icon "scrollable content" at bounding box center [182, 148] width 8 height 8
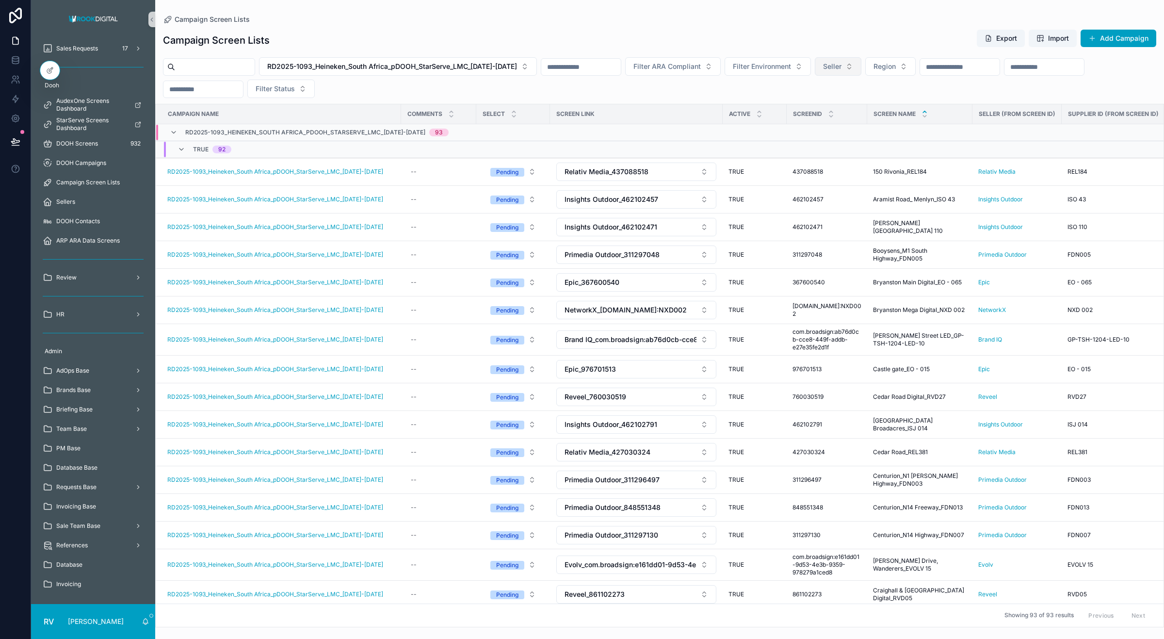
click at [841, 66] on span "Seller" at bounding box center [832, 67] width 18 height 10
type input "***"
click at [864, 111] on div "Electronic Billboards" at bounding box center [875, 106] width 116 height 16
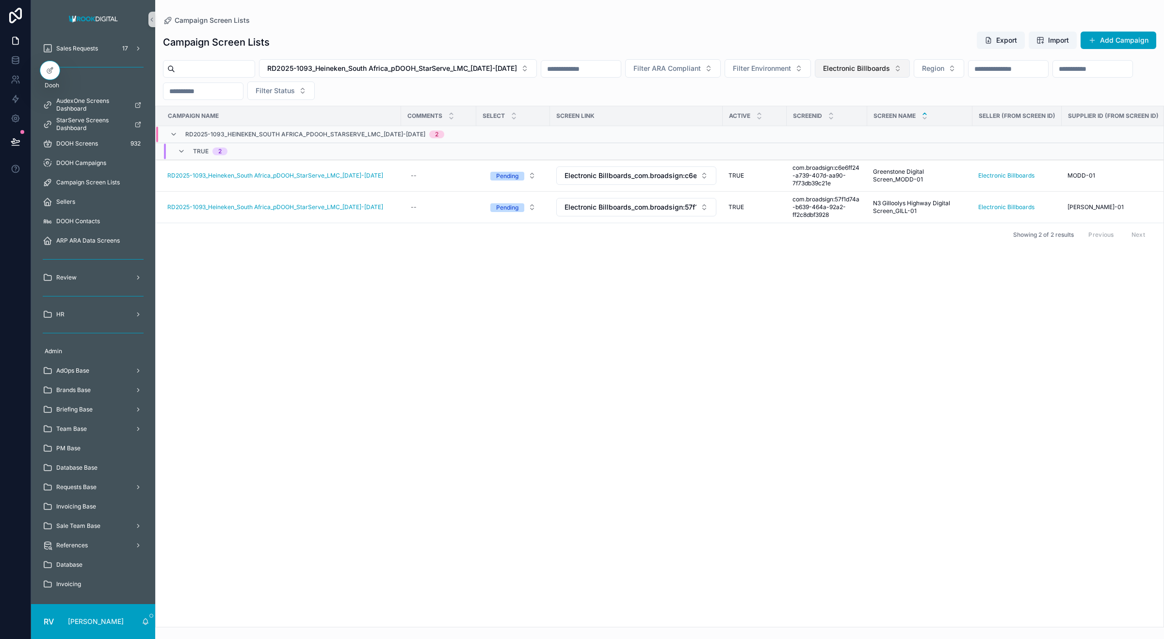
click at [910, 71] on button "Electronic Billboards" at bounding box center [862, 68] width 95 height 18
click at [873, 105] on div "None" at bounding box center [899, 108] width 116 height 16
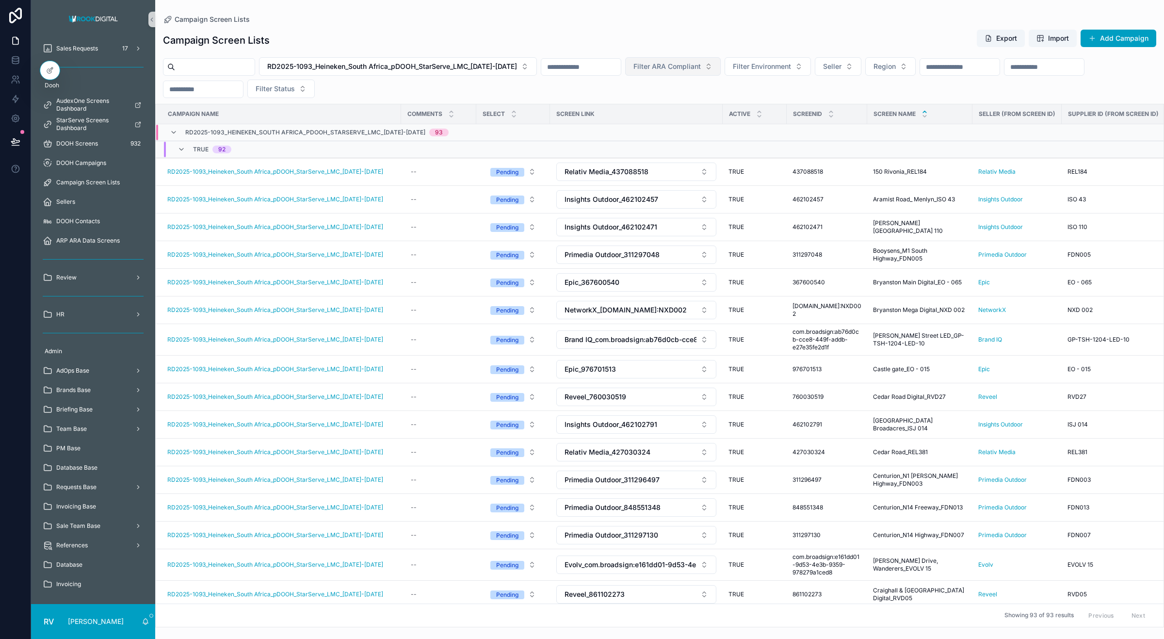
click at [721, 68] on button "Filter ARA Compliant" at bounding box center [673, 66] width 96 height 18
click at [701, 119] on div "No" at bounding box center [708, 121] width 116 height 16
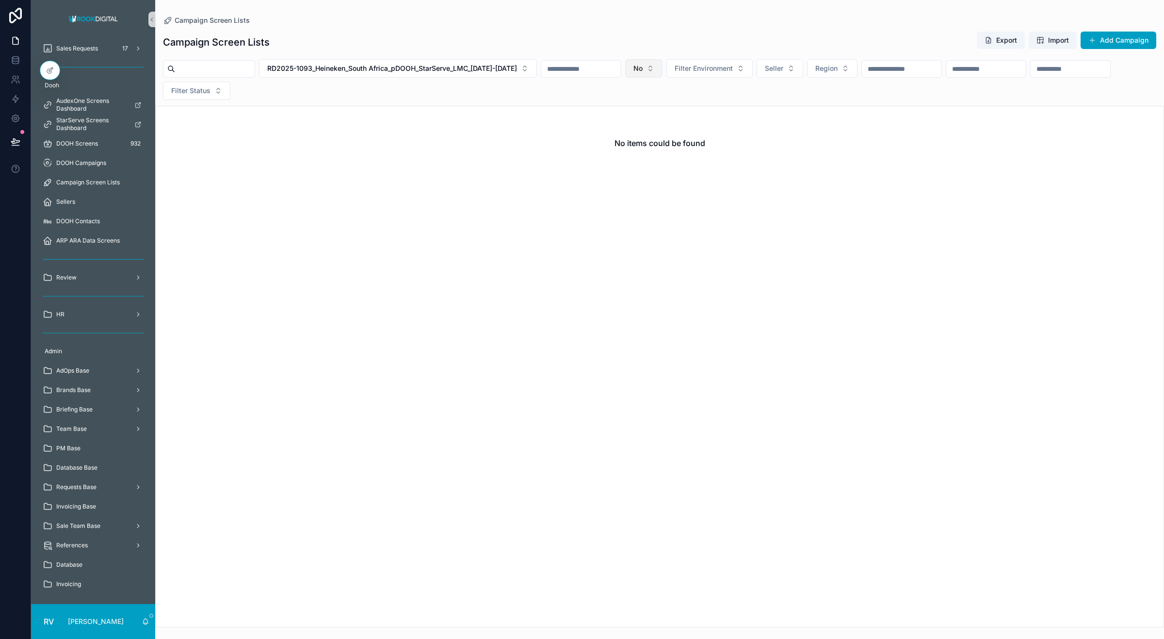
click at [662, 68] on button "No" at bounding box center [643, 68] width 37 height 18
click at [681, 154] on div "Unknown" at bounding box center [680, 155] width 116 height 16
click at [663, 67] on span "Unknown" at bounding box center [648, 69] width 30 height 10
click at [673, 169] on div "Partial" at bounding box center [690, 170] width 116 height 16
click at [674, 66] on button "Partial" at bounding box center [649, 68] width 49 height 18
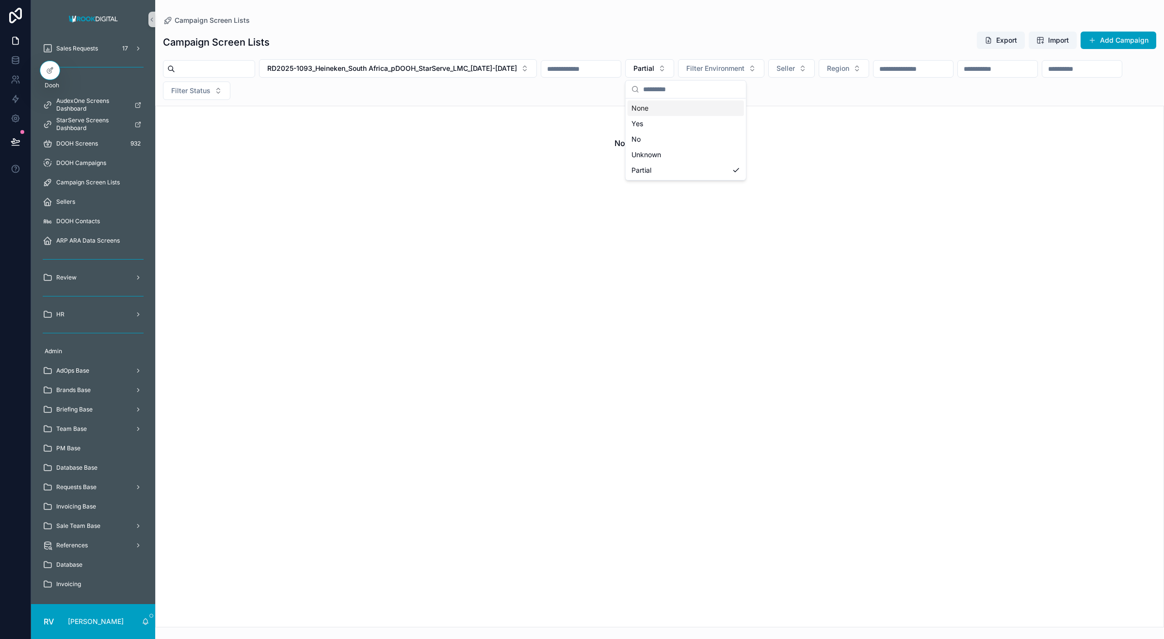
click at [668, 112] on div "None" at bounding box center [686, 108] width 116 height 16
click at [638, 116] on div "Yes" at bounding box center [686, 124] width 116 height 16
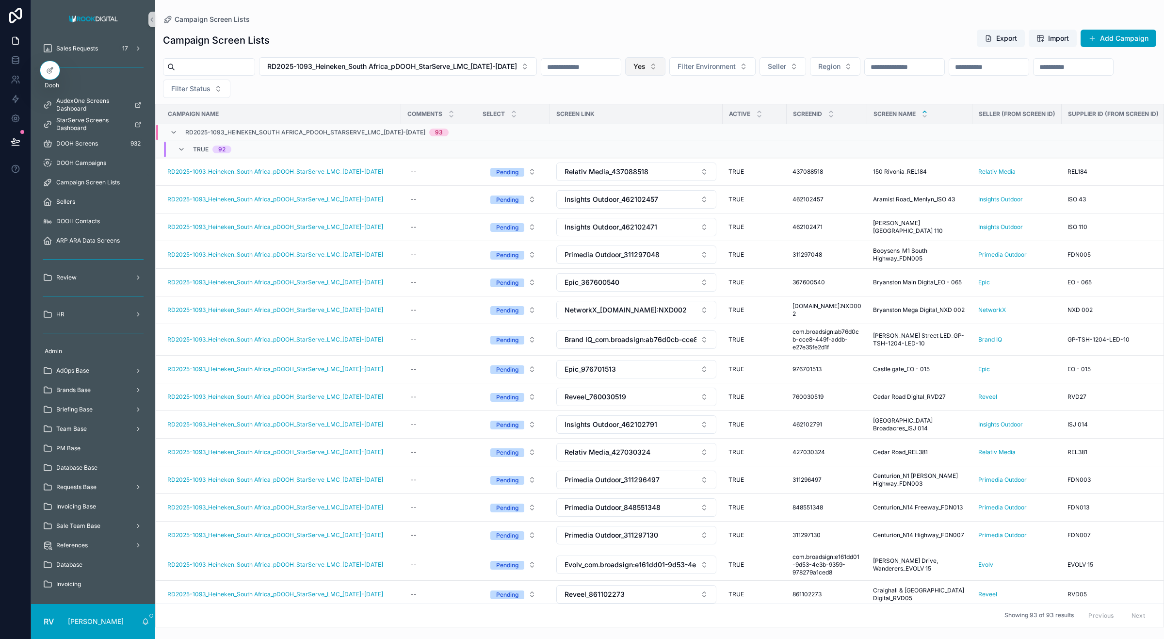
click at [665, 71] on button "Yes" at bounding box center [645, 66] width 40 height 18
drag, startPoint x: 641, startPoint y: 107, endPoint x: 640, endPoint y: 123, distance: 16.0
click at [641, 106] on div "None" at bounding box center [681, 106] width 116 height 16
click at [640, 113] on div "Yes" at bounding box center [681, 121] width 116 height 16
click at [661, 43] on div "Campaign Screen Lists Export Import Add Campaign" at bounding box center [659, 40] width 993 height 22
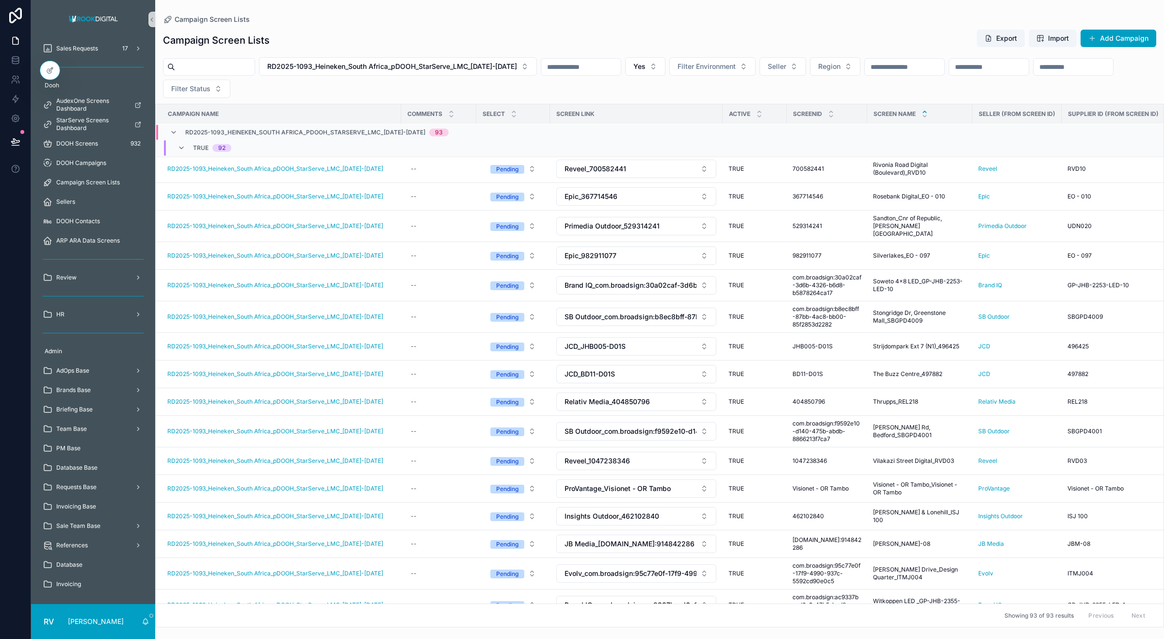
scroll to position [2270, 0]
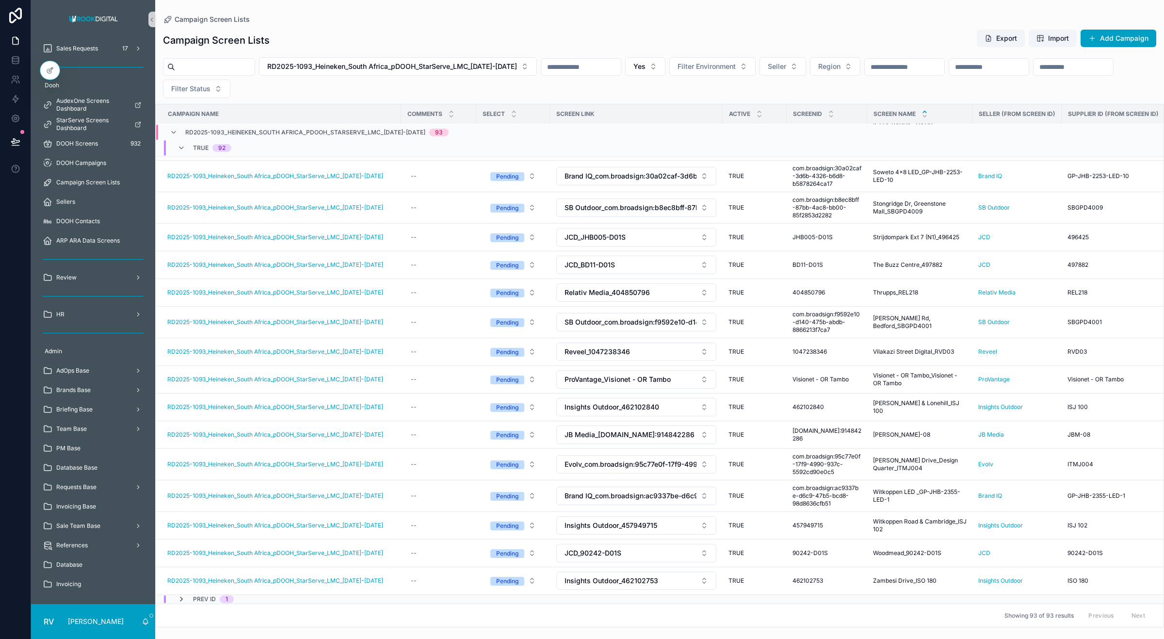
click at [178, 595] on icon "scrollable content" at bounding box center [182, 599] width 8 height 8
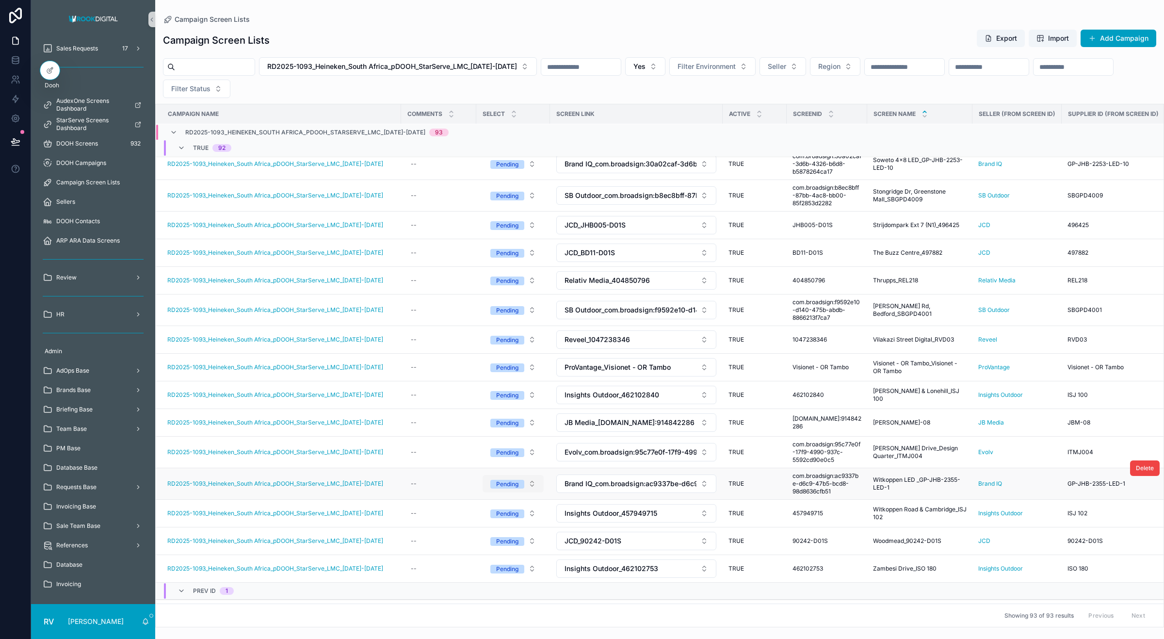
scroll to position [2306, 0]
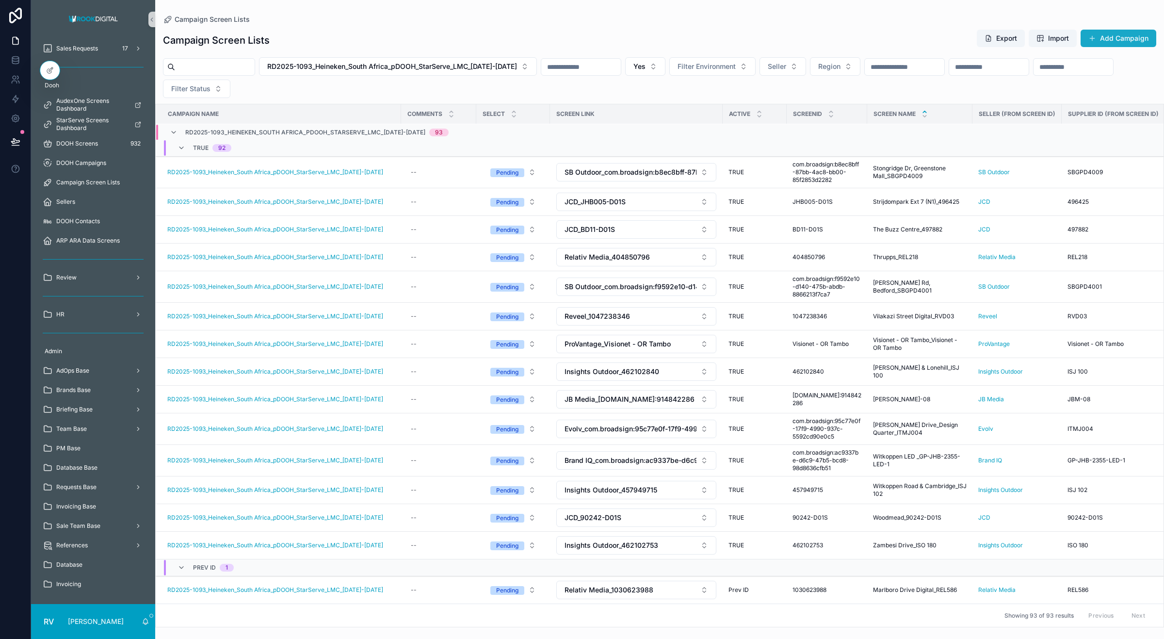
click at [1123, 39] on button "Add Campaign" at bounding box center [1119, 38] width 76 height 17
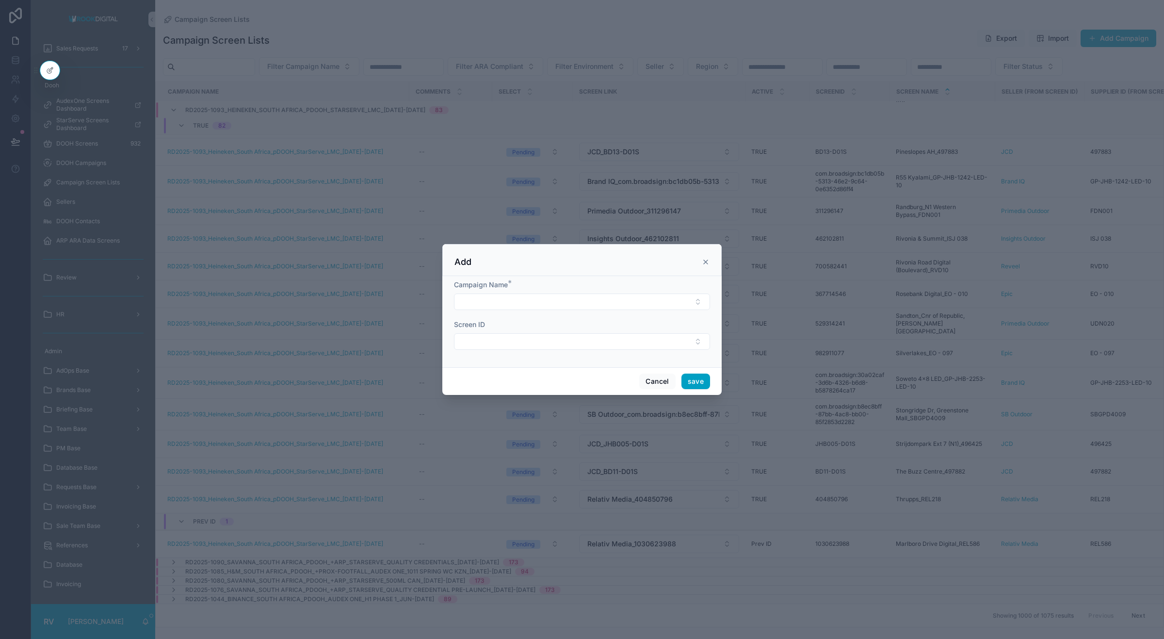
click at [525, 302] on button "Select Button" at bounding box center [582, 301] width 256 height 16
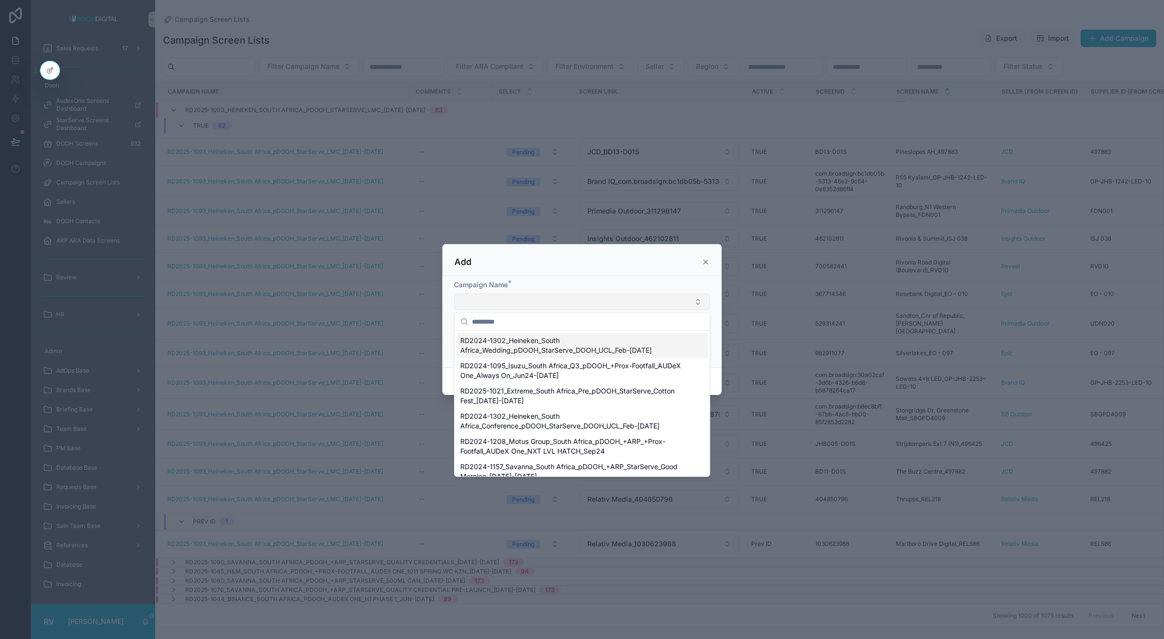
scroll to position [2188, 0]
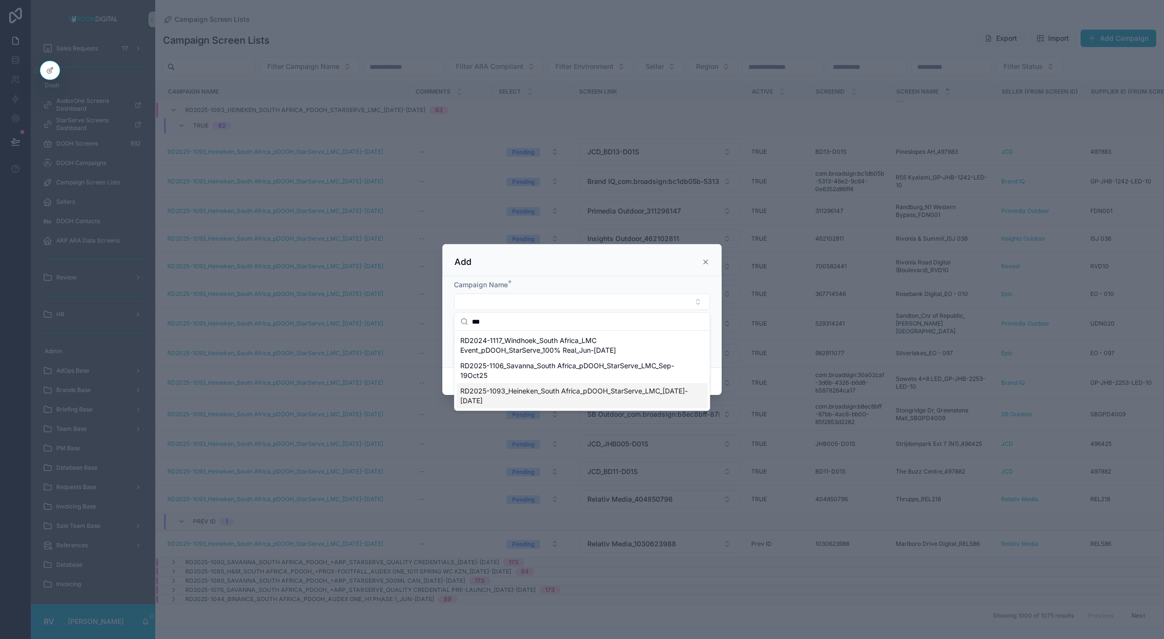
type input "***"
click at [532, 394] on span "RD2025-1093_Heineken_South Africa_pDOOH_StarServe_LMC_[DATE]-[DATE]" at bounding box center [576, 395] width 232 height 19
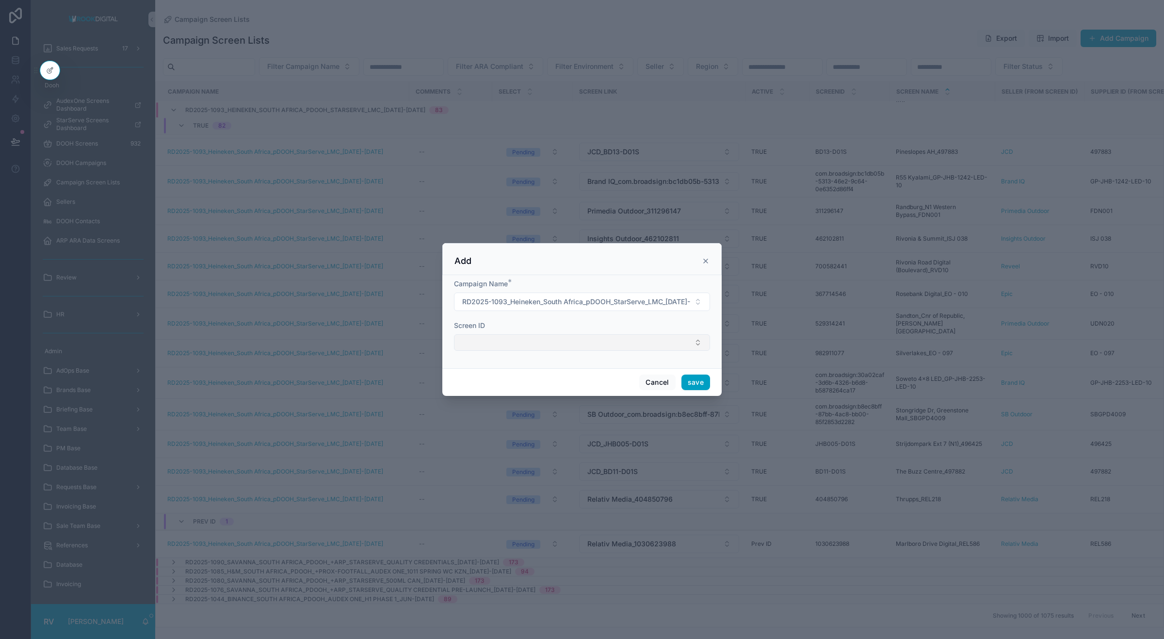
click at [527, 343] on button "Select Button" at bounding box center [582, 342] width 256 height 16
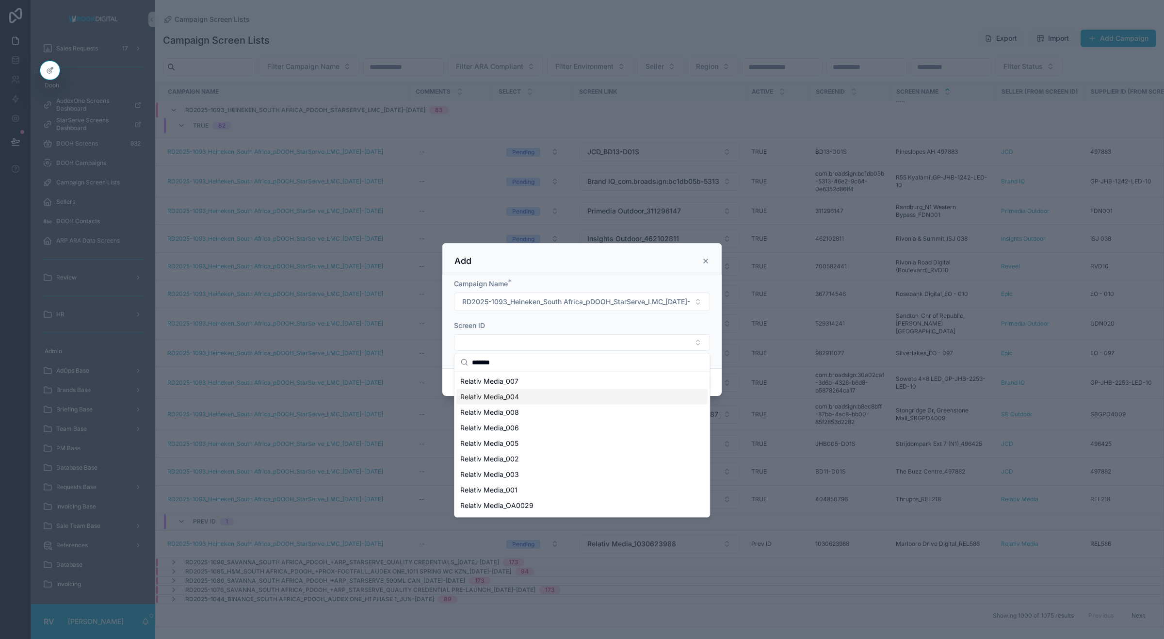
type input "*******"
drag, startPoint x: 532, startPoint y: 343, endPoint x: 527, endPoint y: 341, distance: 5.9
click at [532, 343] on button "Select Button" at bounding box center [582, 342] width 256 height 16
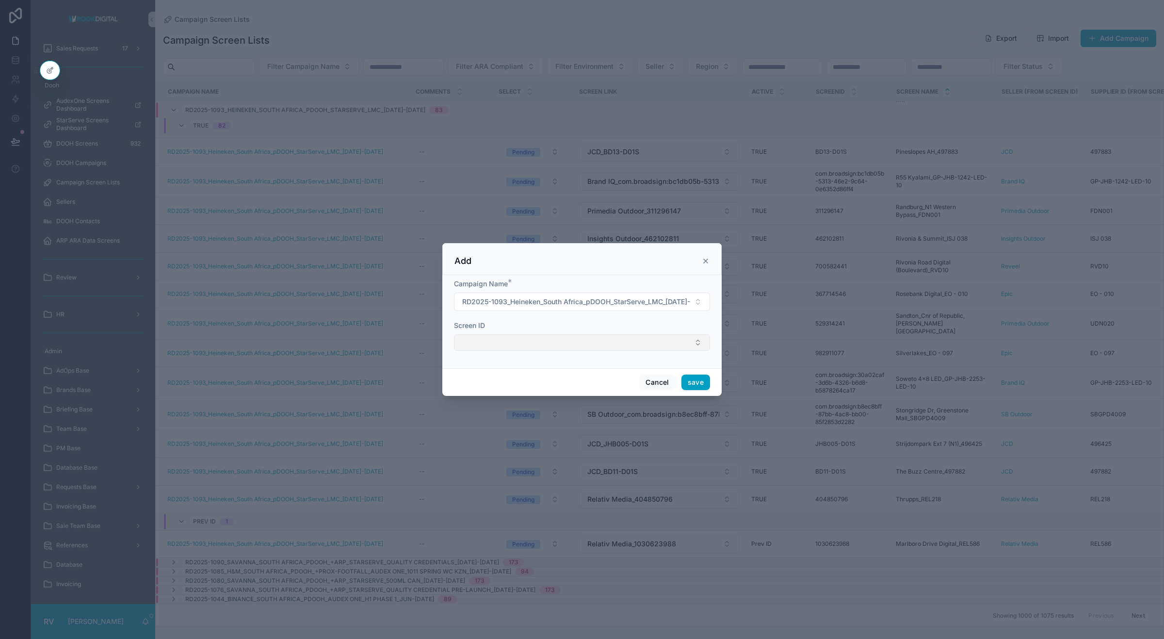
click at [517, 341] on button "Select Button" at bounding box center [582, 342] width 256 height 16
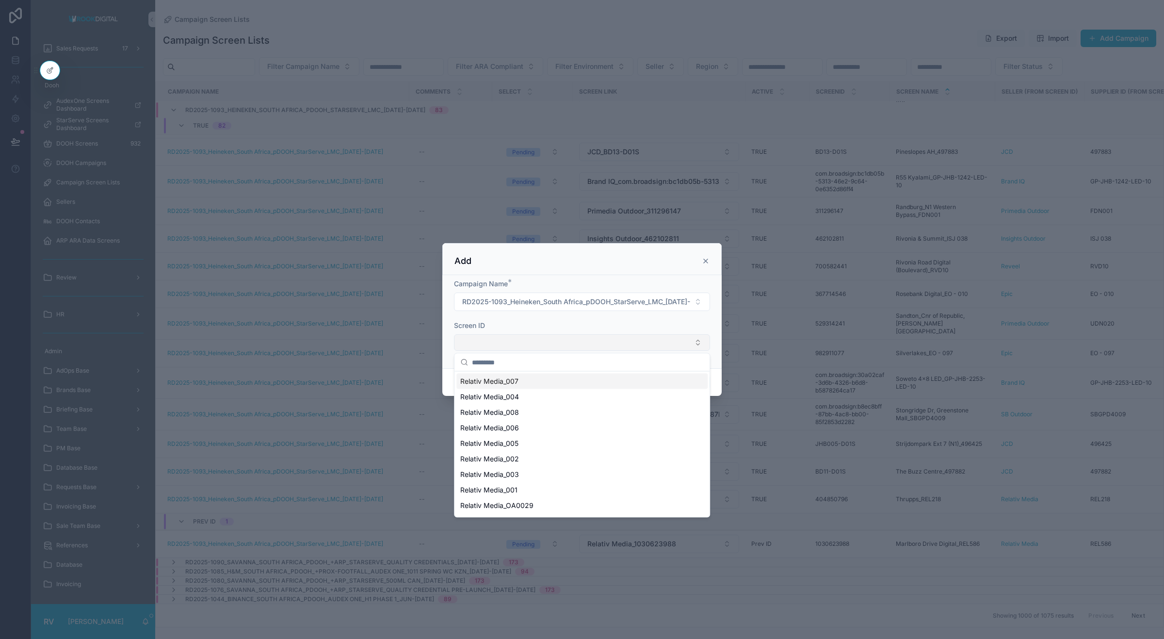
click at [529, 340] on button "Select Button" at bounding box center [582, 342] width 256 height 16
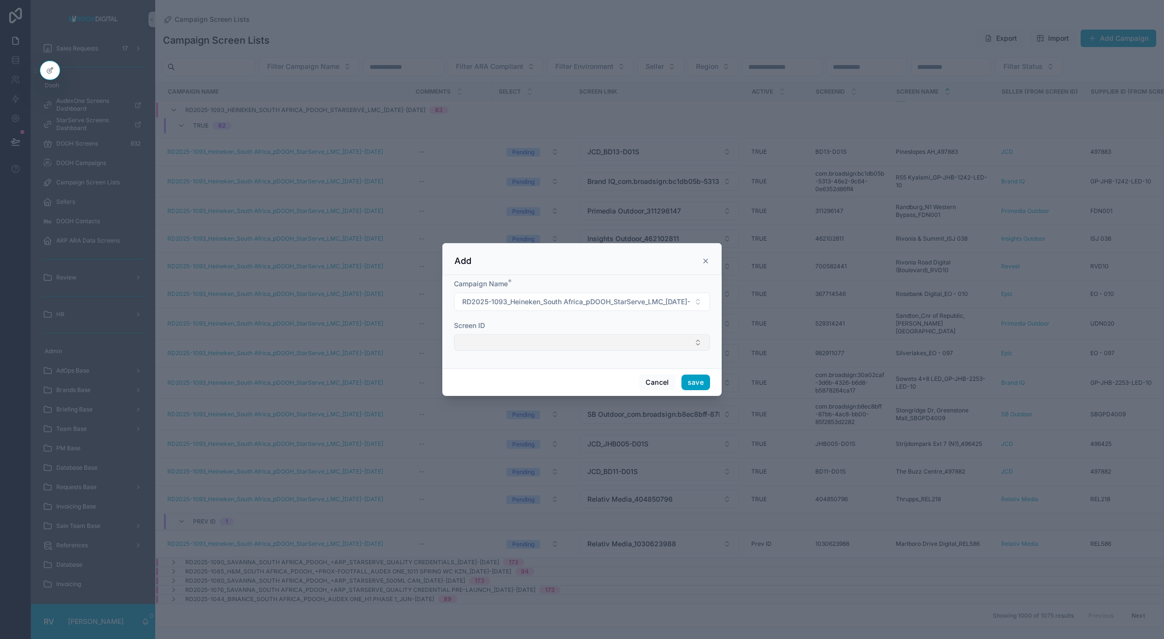
click at [530, 342] on button "Select Button" at bounding box center [582, 342] width 256 height 16
type input "**********"
click at [511, 382] on span "Relativ Media_1029034399" at bounding box center [503, 381] width 87 height 10
click at [692, 381] on button "save" at bounding box center [695, 383] width 29 height 16
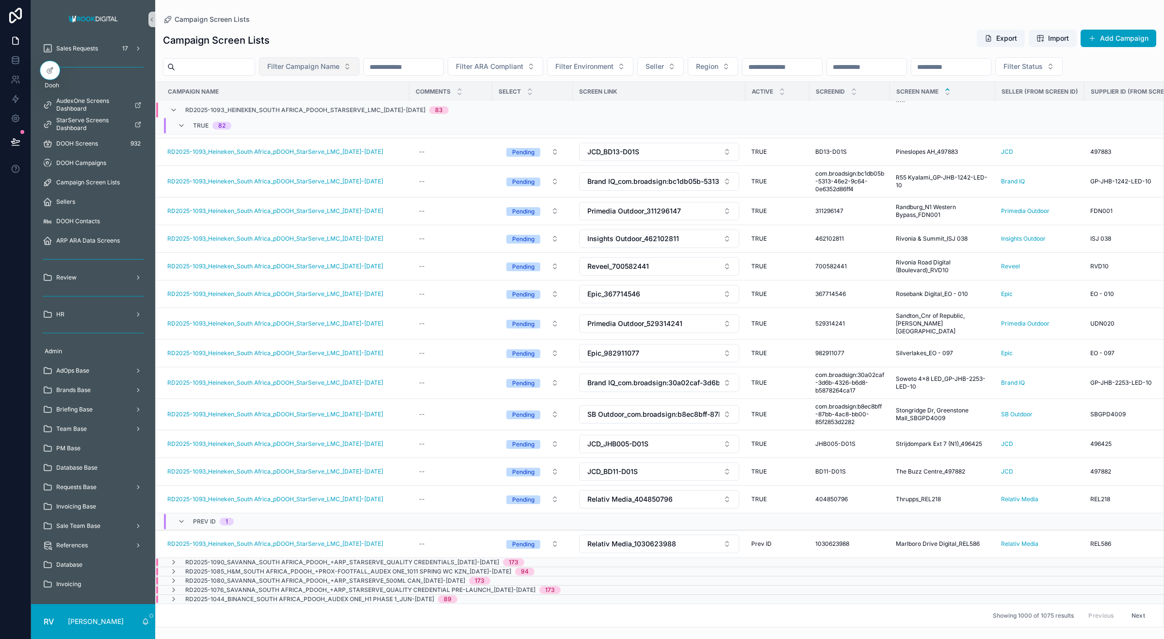
click at [339, 64] on span "Filter Campaign Name" at bounding box center [303, 67] width 72 height 10
type input "***"
click at [328, 133] on span "RD2025-1093_Heineken_South Africa_pDOOH_StarServe_LMC_[DATE]-[DATE]" at bounding box center [327, 137] width 97 height 10
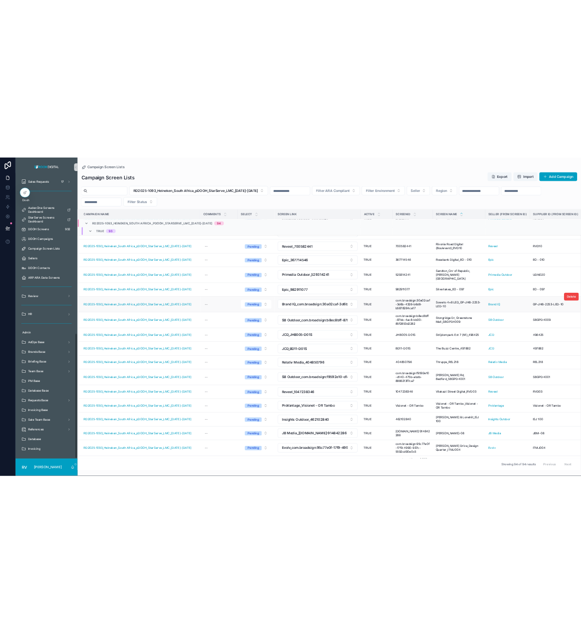
scroll to position [2178, 0]
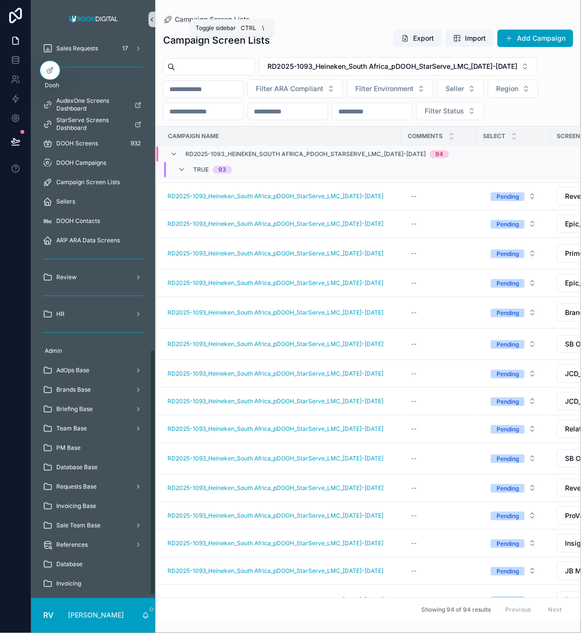
click at [153, 20] on icon "scrollable content" at bounding box center [151, 19] width 7 height 7
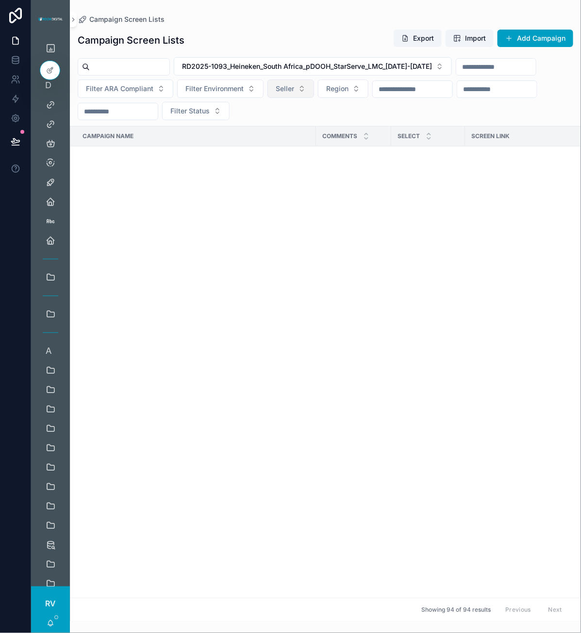
scroll to position [2178, 0]
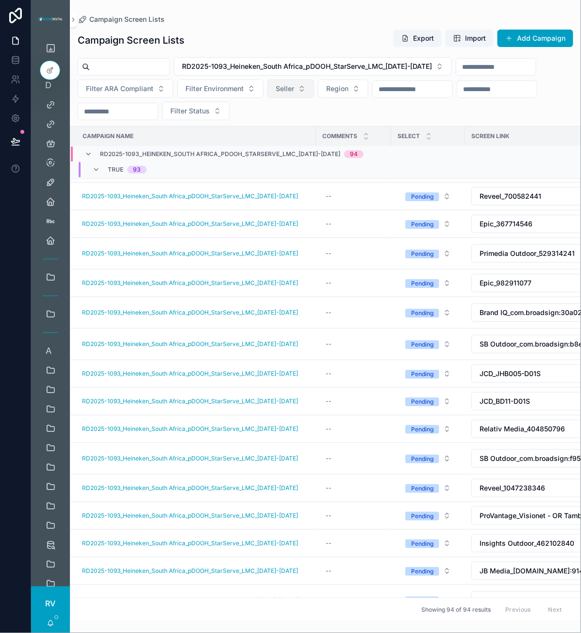
click at [291, 88] on span "Seller" at bounding box center [284, 89] width 18 height 10
type input "***"
click at [265, 127] on div "Brand IQ" at bounding box center [291, 129] width 116 height 16
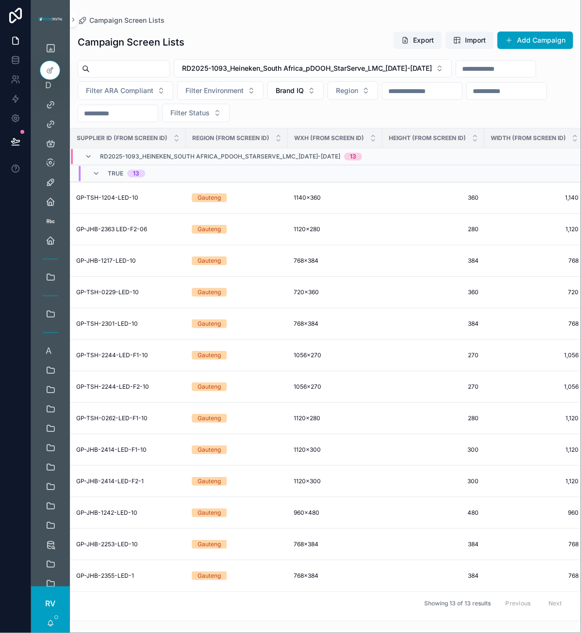
scroll to position [4, 890]
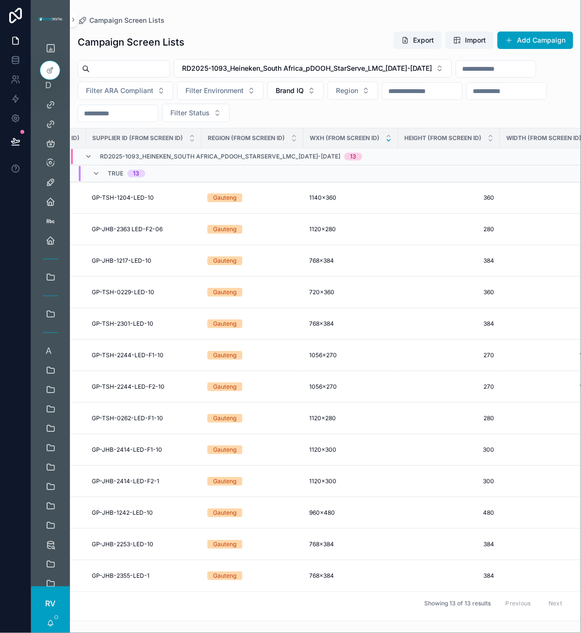
click at [387, 141] on icon "scrollable content" at bounding box center [388, 140] width 3 height 1
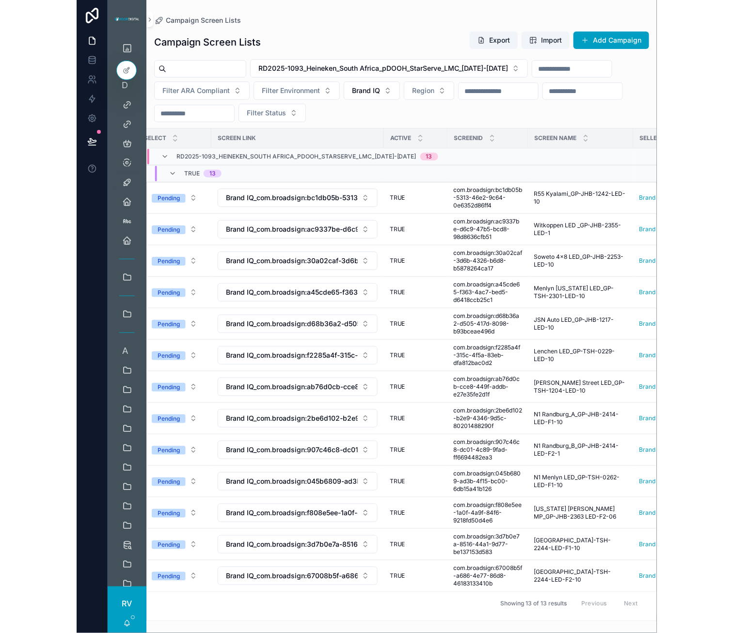
scroll to position [0, 292]
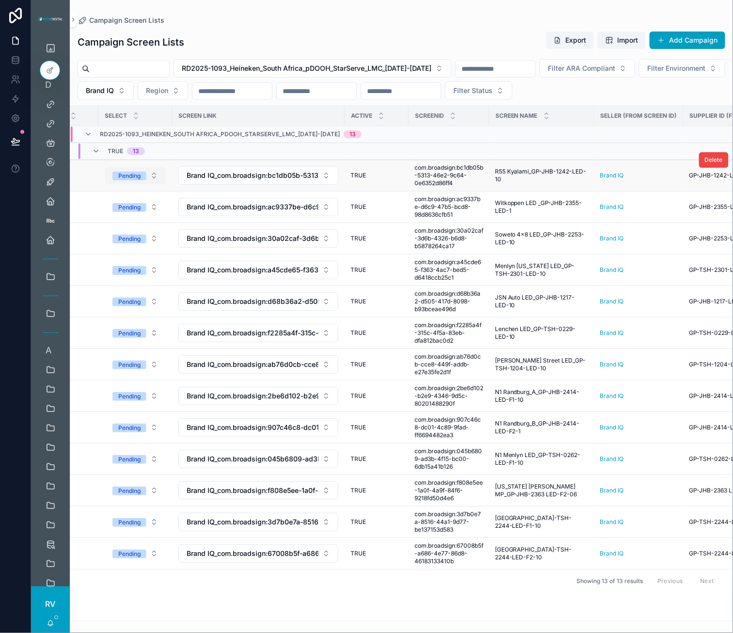
click at [152, 178] on button "Pending" at bounding box center [135, 175] width 61 height 17
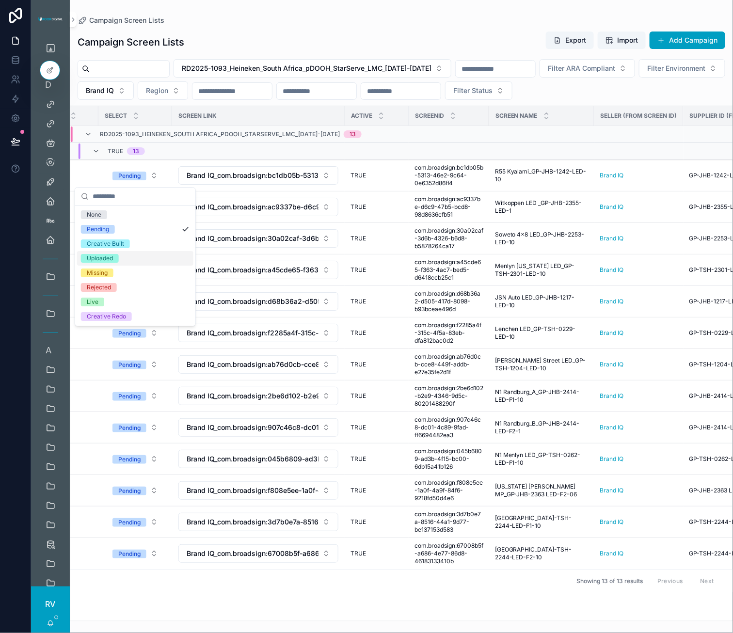
click at [121, 259] on div "Uploaded" at bounding box center [135, 258] width 116 height 15
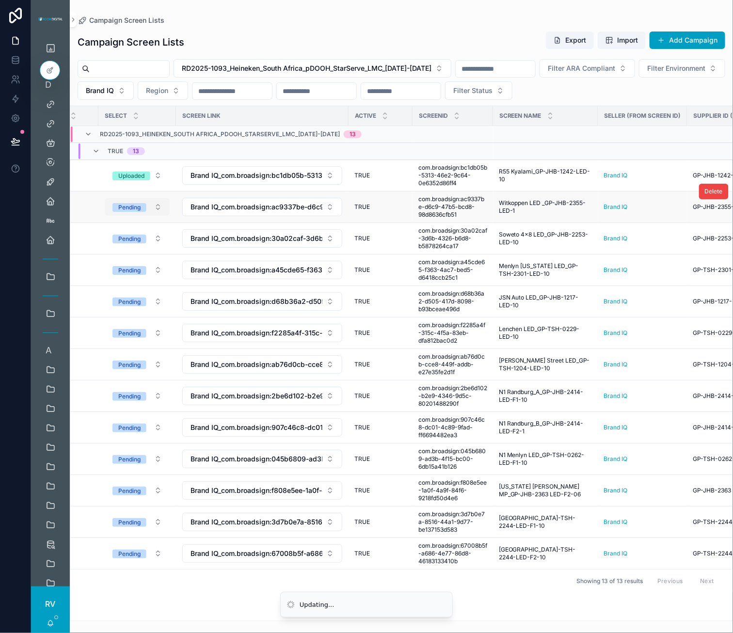
click at [154, 209] on button "Pending" at bounding box center [137, 206] width 65 height 17
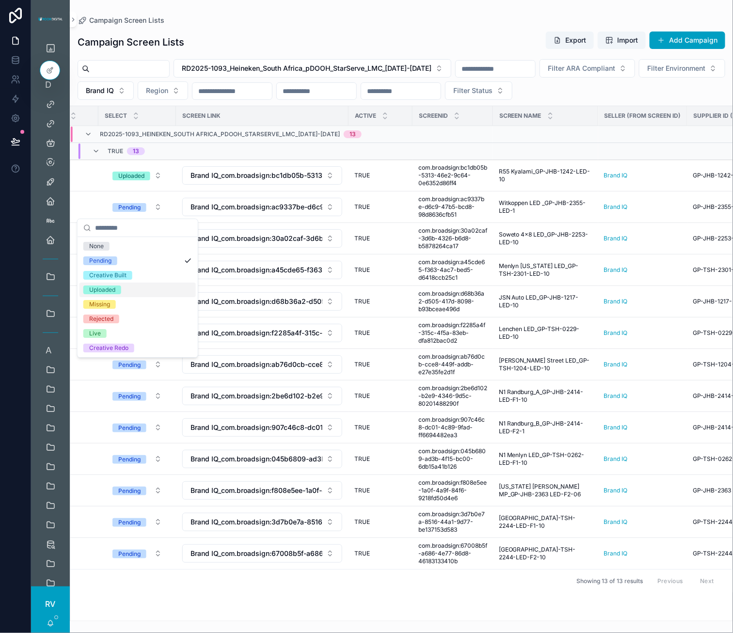
click at [129, 285] on div "Uploaded" at bounding box center [138, 290] width 116 height 15
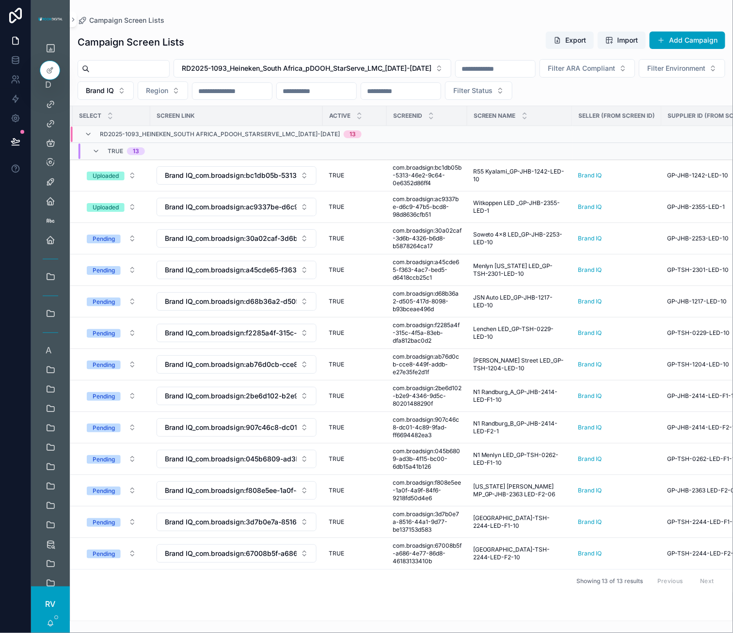
scroll to position [0, 321]
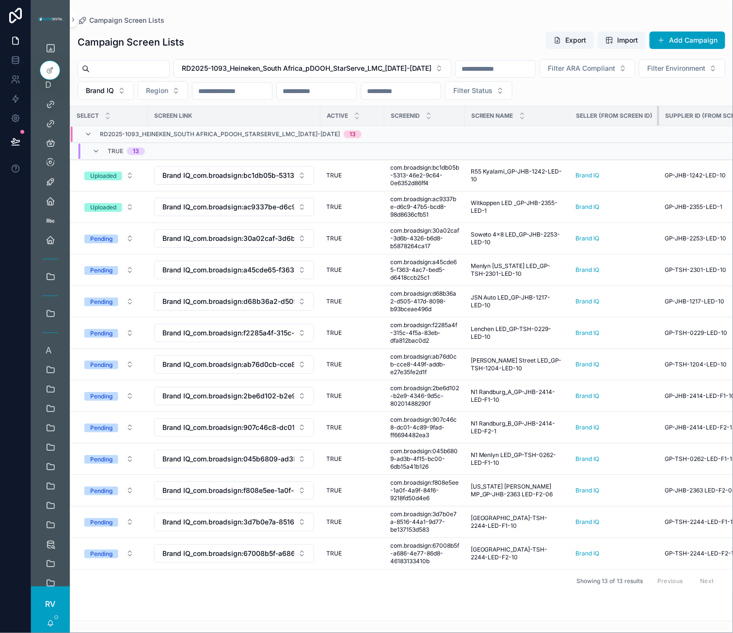
drag, startPoint x: 658, startPoint y: 115, endPoint x: 619, endPoint y: 119, distance: 38.5
click at [580, 119] on th "Seller (from Screen ID)" at bounding box center [614, 116] width 89 height 20
drag, startPoint x: 658, startPoint y: 115, endPoint x: 603, endPoint y: 123, distance: 55.8
click at [580, 123] on th "Seller (from Screen ID)" at bounding box center [614, 116] width 89 height 20
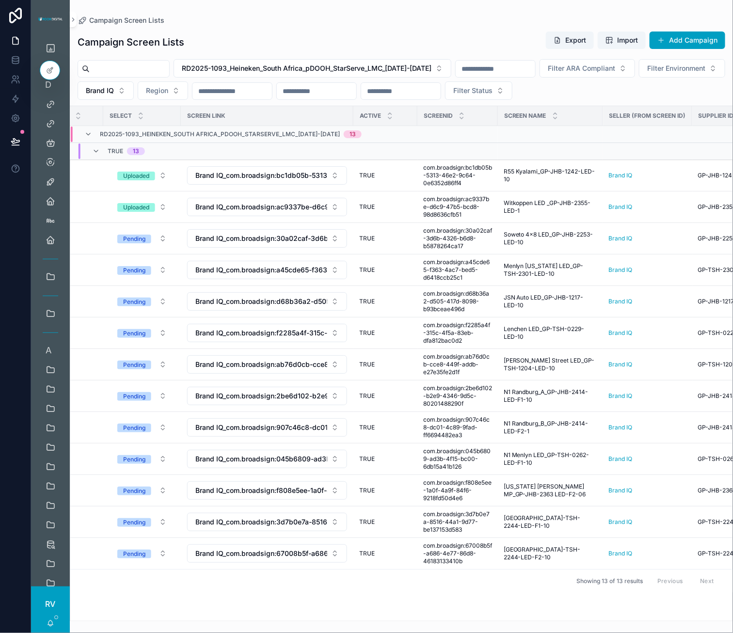
scroll to position [0, 274]
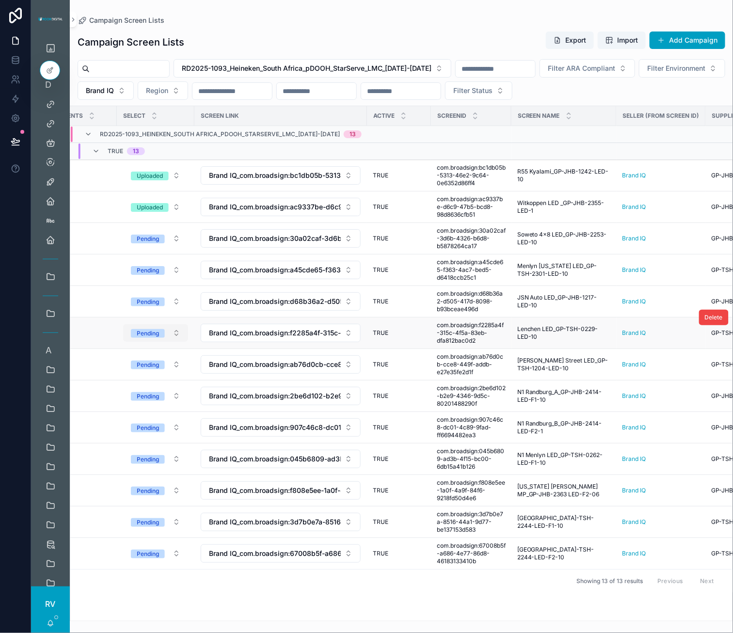
click at [172, 330] on button "Pending" at bounding box center [155, 332] width 65 height 17
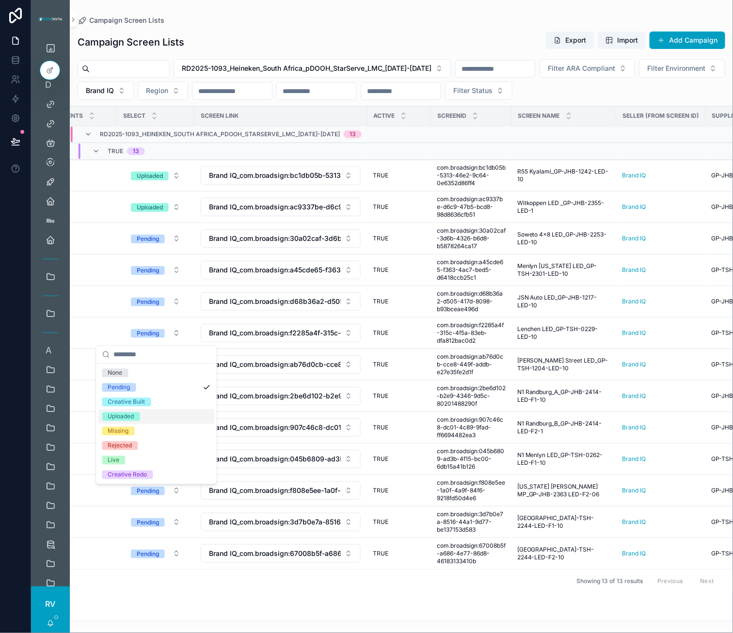
click at [148, 413] on div "Uploaded" at bounding box center [156, 417] width 116 height 15
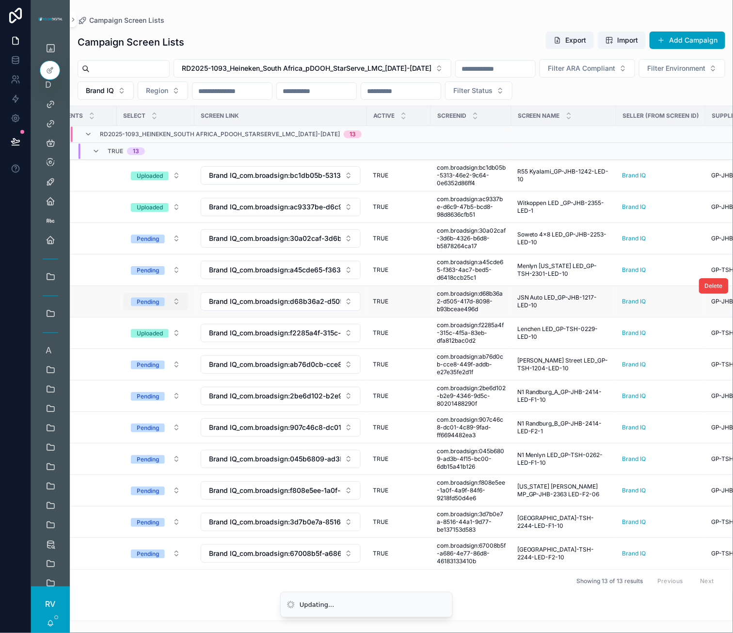
click at [165, 306] on button "Pending" at bounding box center [155, 301] width 65 height 17
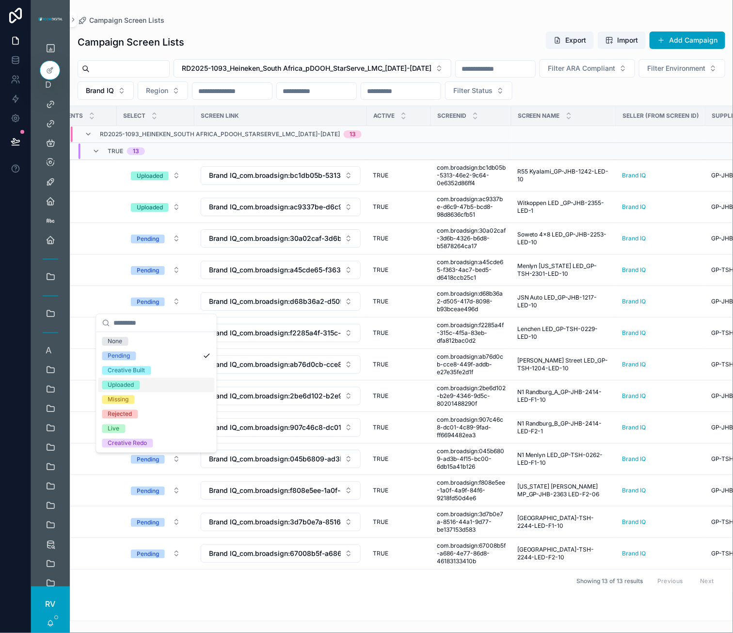
click at [129, 388] on div "Uploaded" at bounding box center [121, 385] width 26 height 9
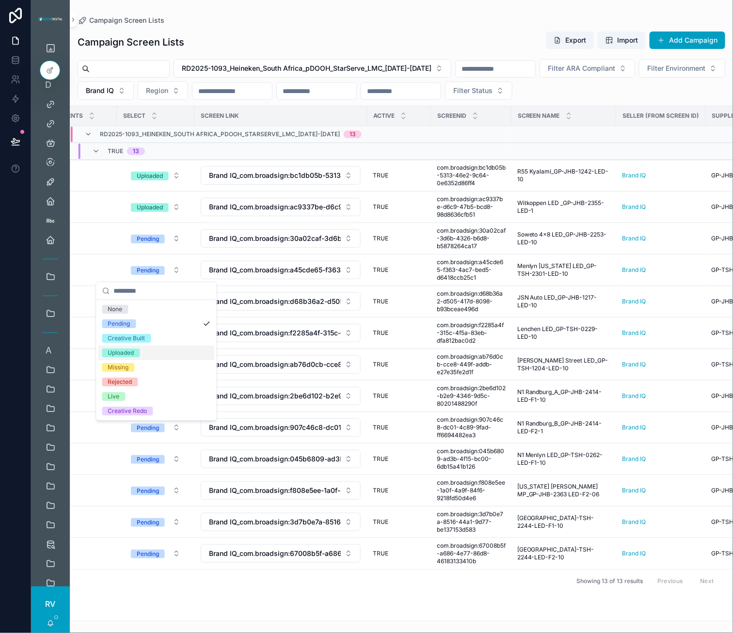
click at [134, 351] on div "Uploaded" at bounding box center [121, 353] width 26 height 9
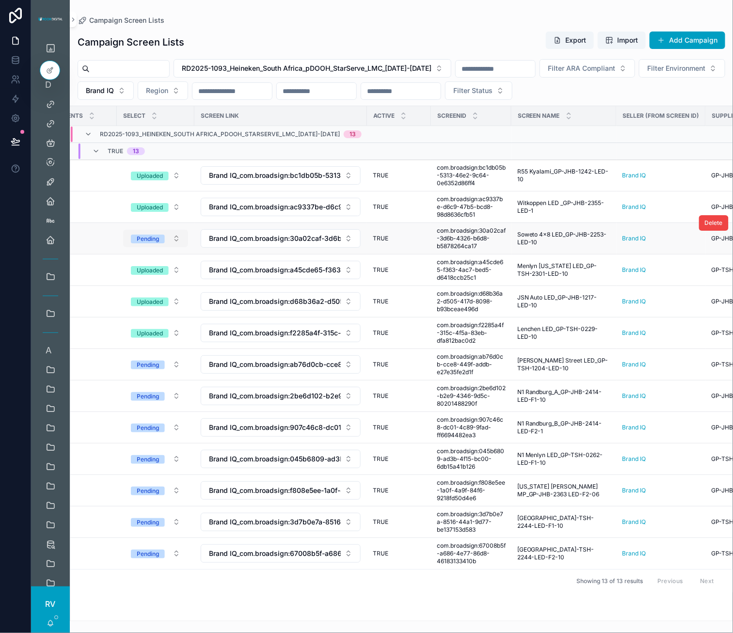
click at [170, 240] on button "Pending" at bounding box center [155, 238] width 65 height 17
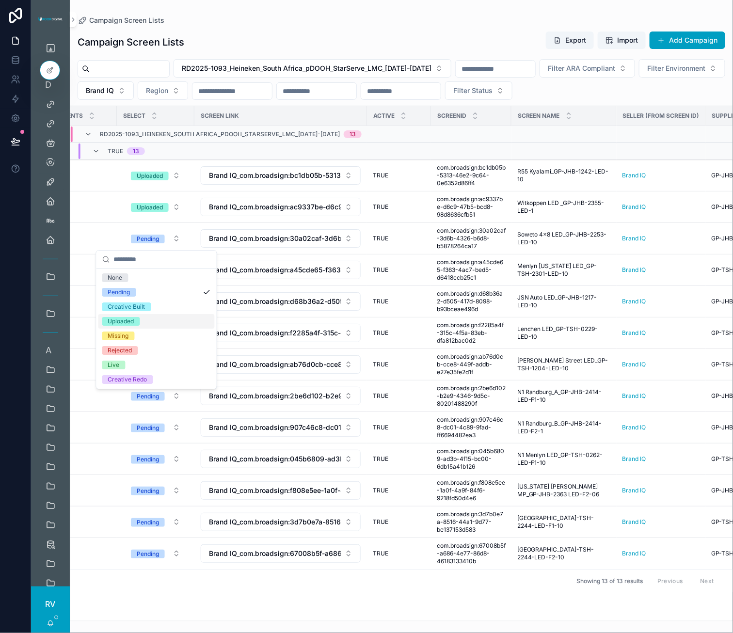
click at [134, 321] on div "Uploaded" at bounding box center [121, 321] width 26 height 9
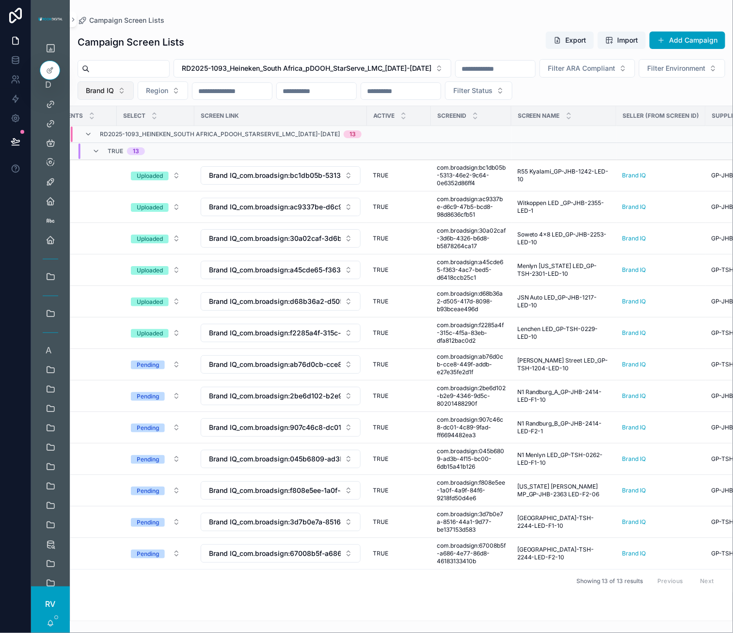
drag, startPoint x: 195, startPoint y: 90, endPoint x: 205, endPoint y: 91, distance: 9.3
click at [114, 90] on span "Brand IQ" at bounding box center [100, 91] width 28 height 10
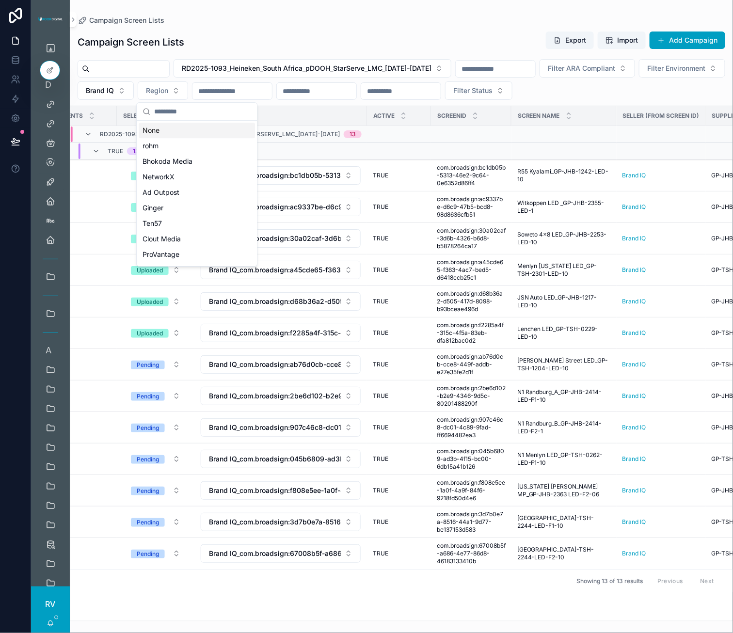
click at [156, 127] on div "None" at bounding box center [197, 131] width 116 height 16
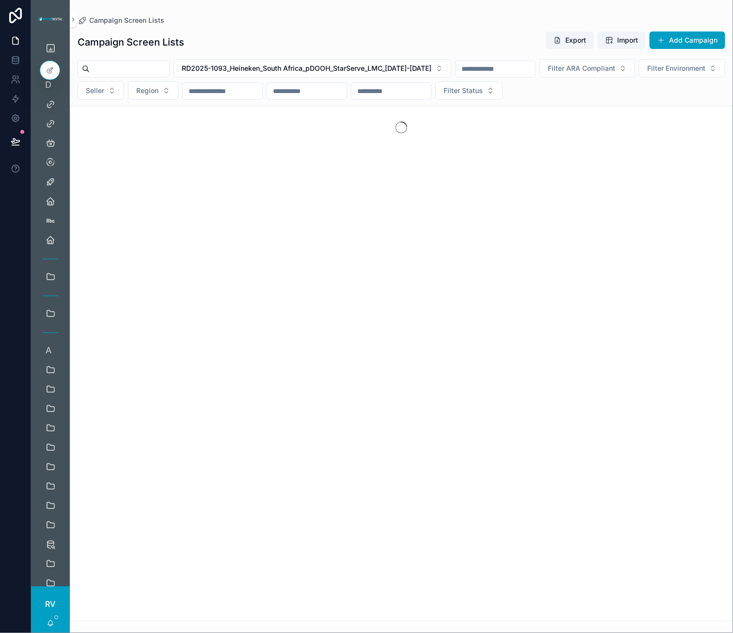
click at [431, 90] on input "scrollable content" at bounding box center [392, 91] width 80 height 14
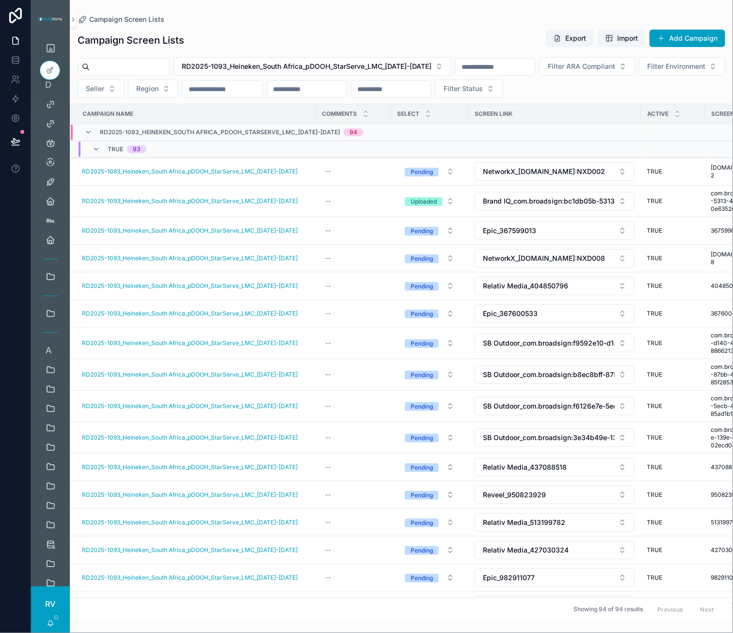
paste input "*******"
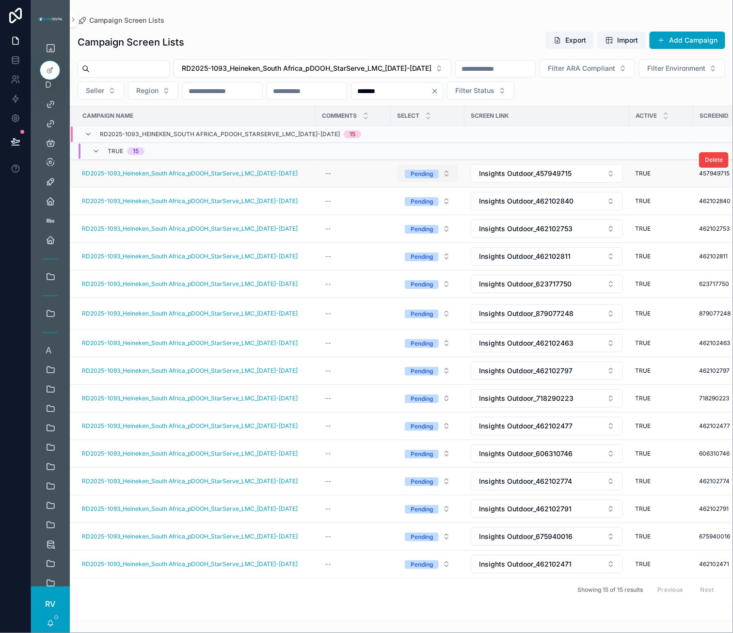
click at [443, 174] on button "Pending" at bounding box center [427, 173] width 61 height 17
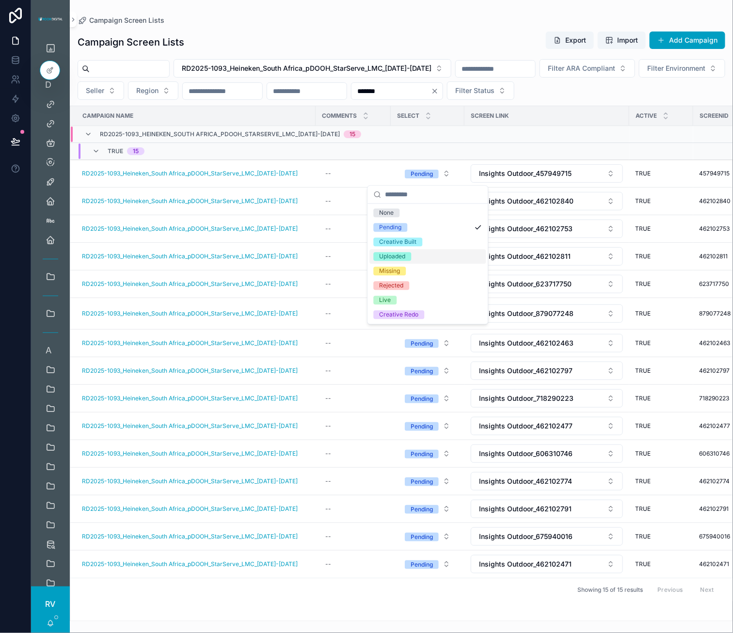
click at [415, 251] on div "Uploaded" at bounding box center [428, 257] width 116 height 15
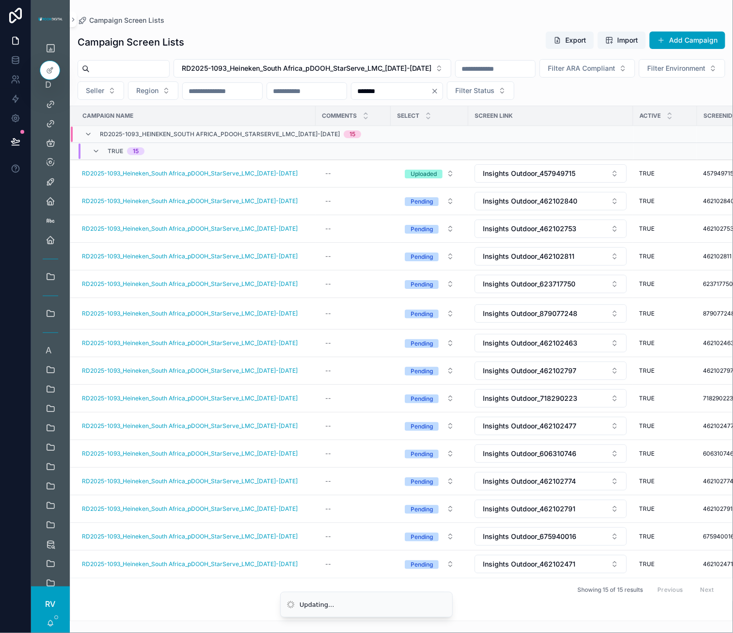
click at [441, 199] on button "Pending" at bounding box center [429, 201] width 65 height 17
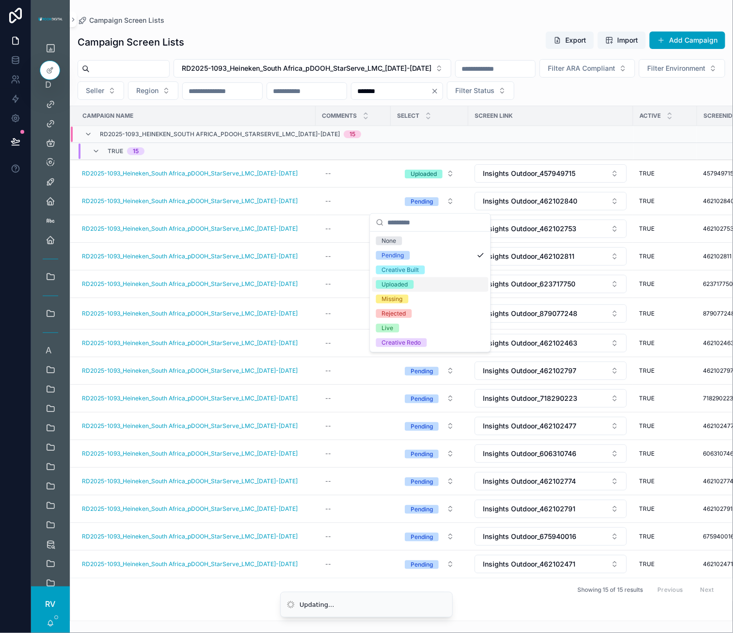
click at [406, 285] on div "Uploaded" at bounding box center [395, 284] width 26 height 9
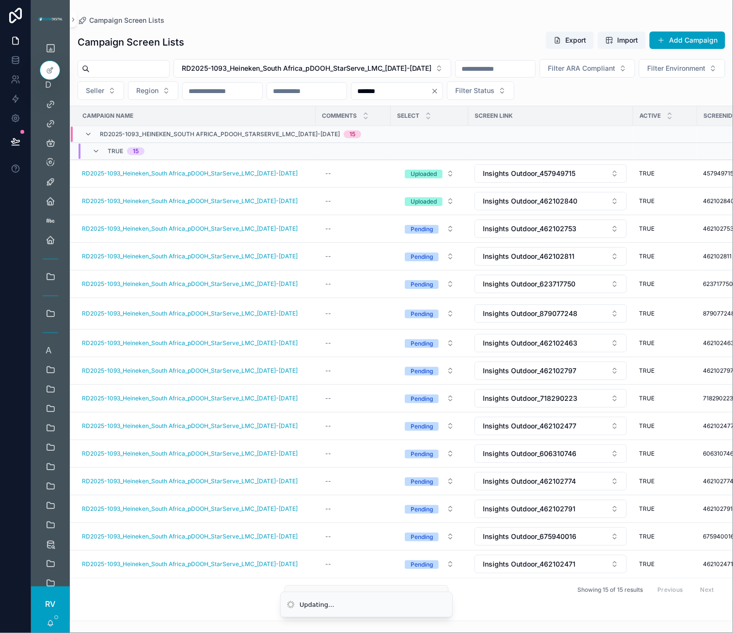
click at [437, 232] on span "Pending" at bounding box center [422, 229] width 34 height 9
click at [442, 233] on button "Pending" at bounding box center [429, 228] width 65 height 17
click at [436, 251] on button "Pending" at bounding box center [429, 256] width 65 height 17
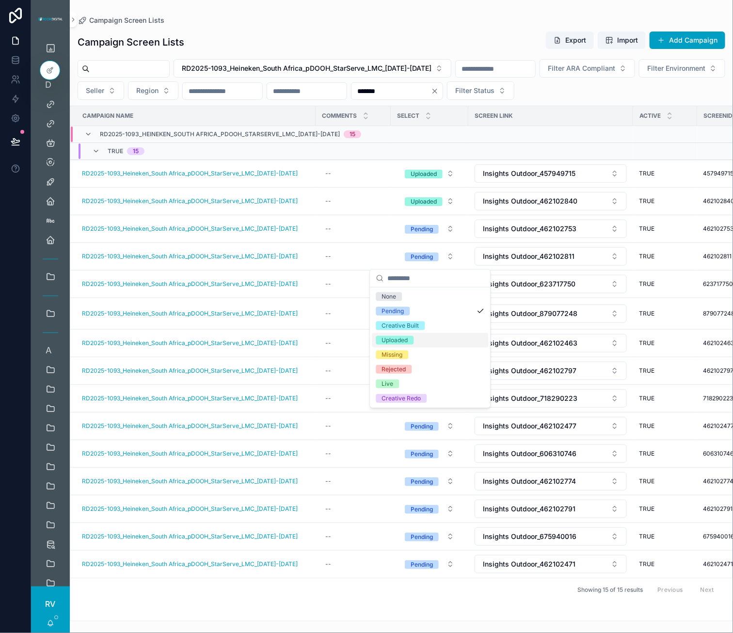
click at [409, 339] on span "Uploaded" at bounding box center [395, 340] width 38 height 9
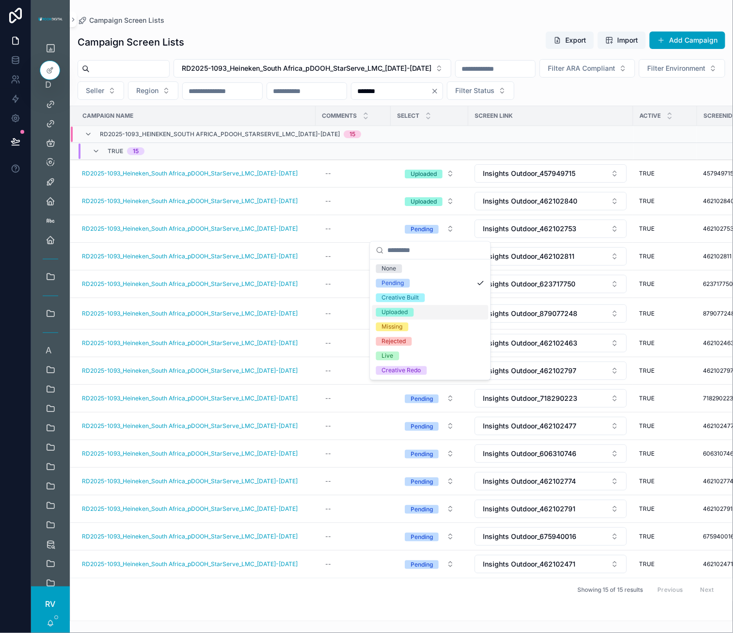
click at [419, 312] on div "Uploaded" at bounding box center [430, 313] width 116 height 15
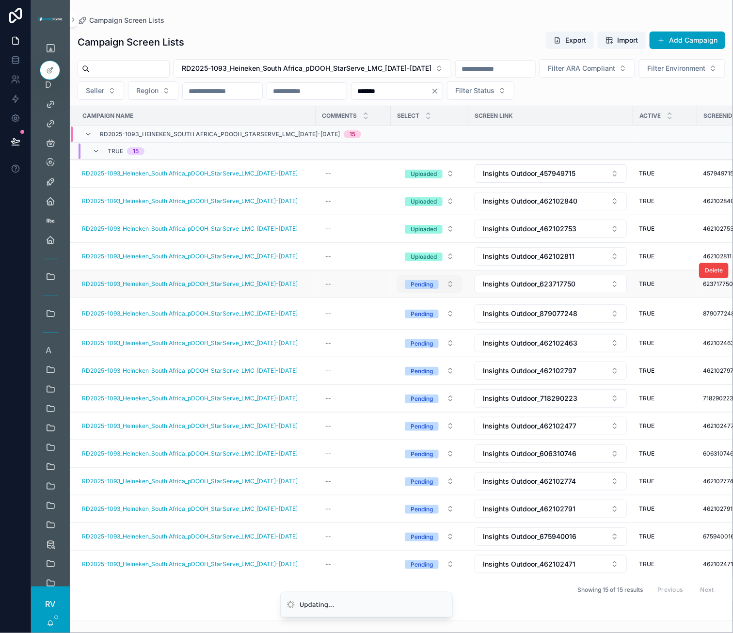
click at [434, 287] on span "Pending" at bounding box center [422, 284] width 34 height 9
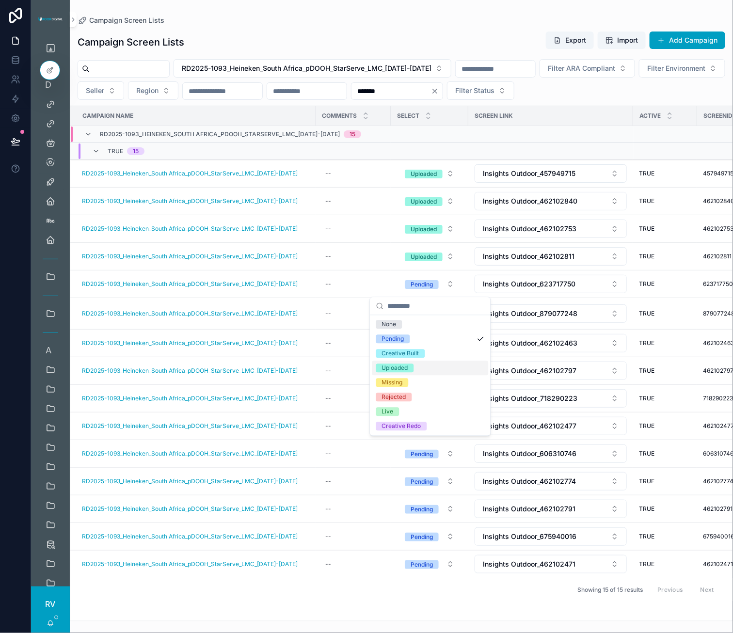
click at [408, 366] on div "Uploaded" at bounding box center [395, 368] width 26 height 9
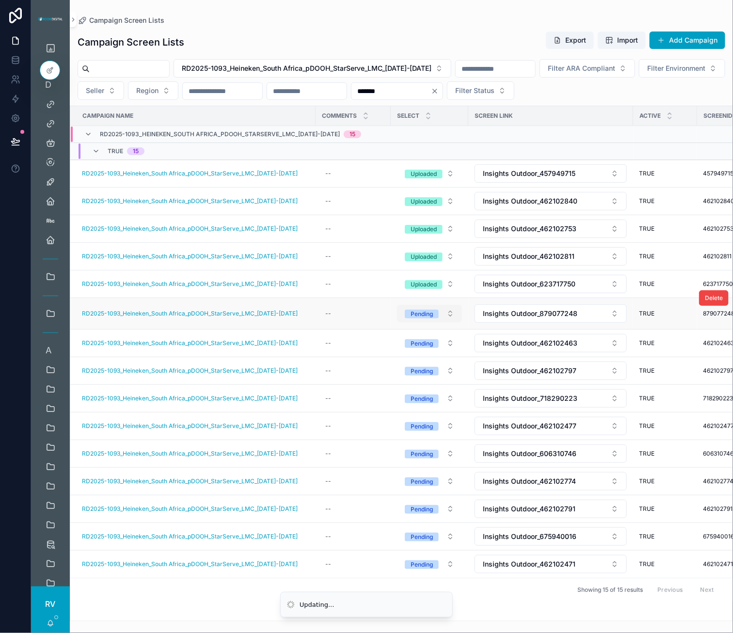
click at [425, 311] on div "Pending" at bounding box center [422, 314] width 22 height 9
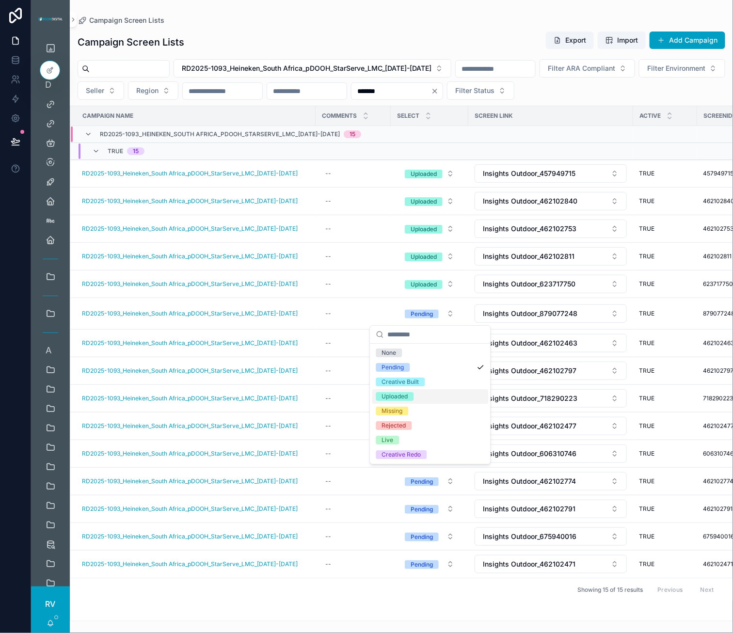
click at [406, 394] on div "Uploaded" at bounding box center [395, 396] width 26 height 9
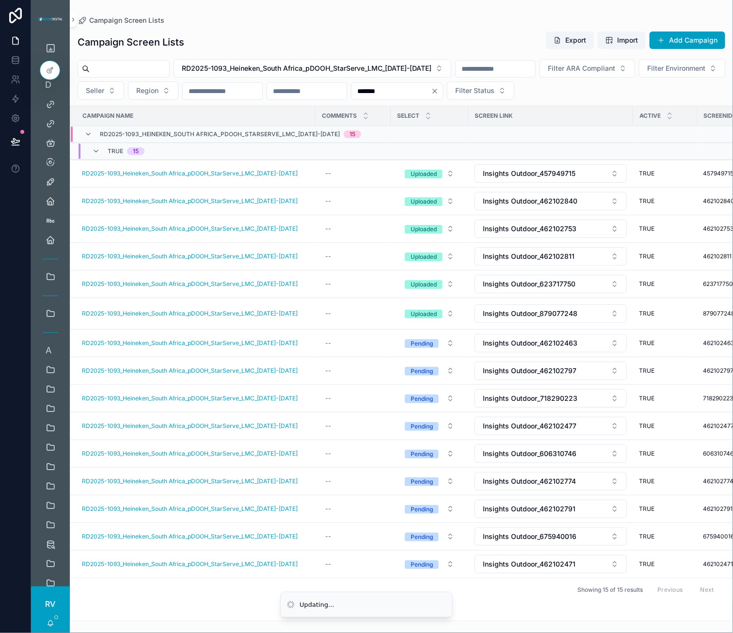
click at [426, 342] on div "Pending" at bounding box center [422, 343] width 22 height 9
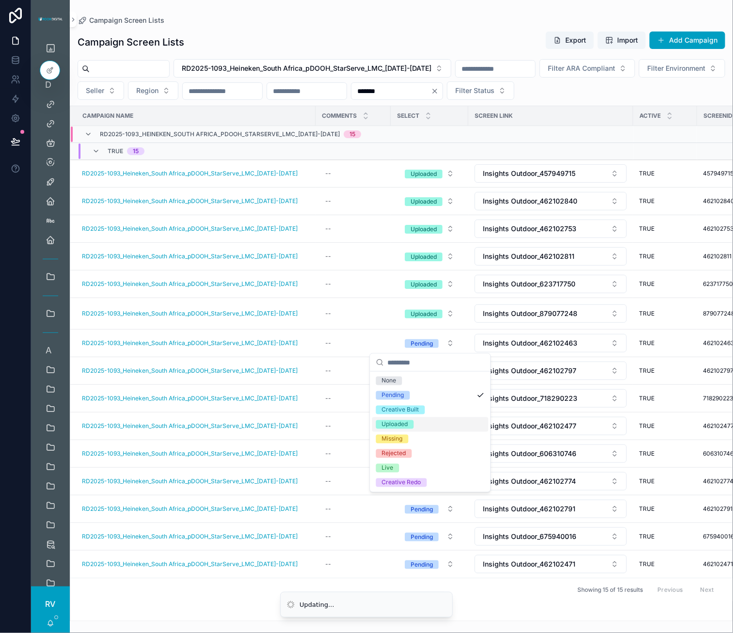
click at [413, 421] on span "Uploaded" at bounding box center [395, 424] width 38 height 9
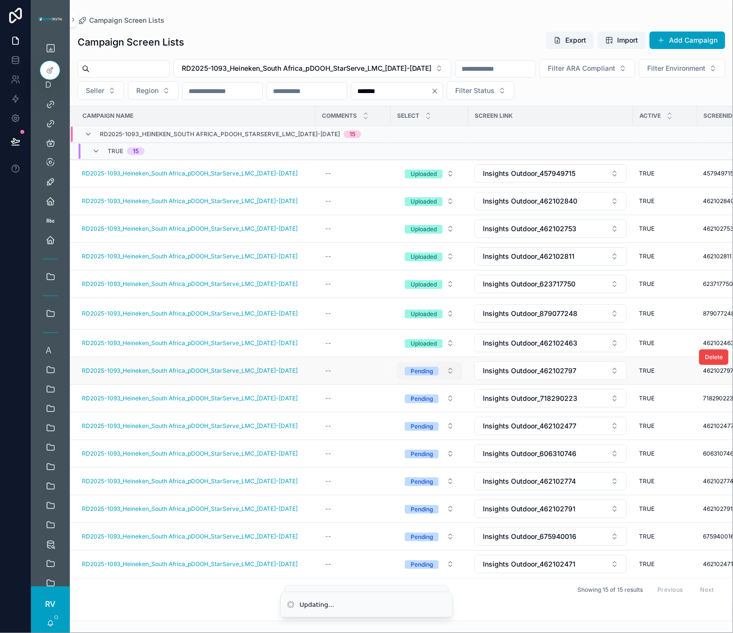
click at [435, 371] on span "Pending" at bounding box center [422, 371] width 34 height 9
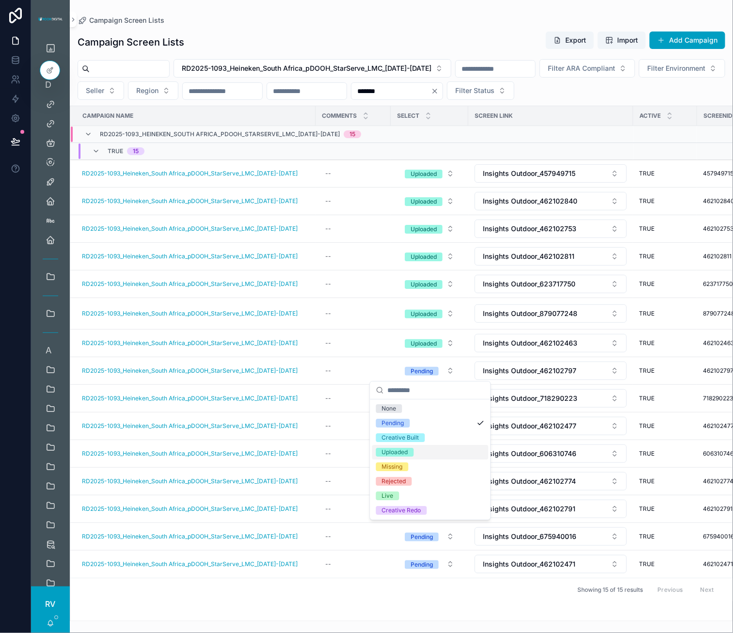
click at [412, 456] on span "Uploaded" at bounding box center [395, 452] width 38 height 9
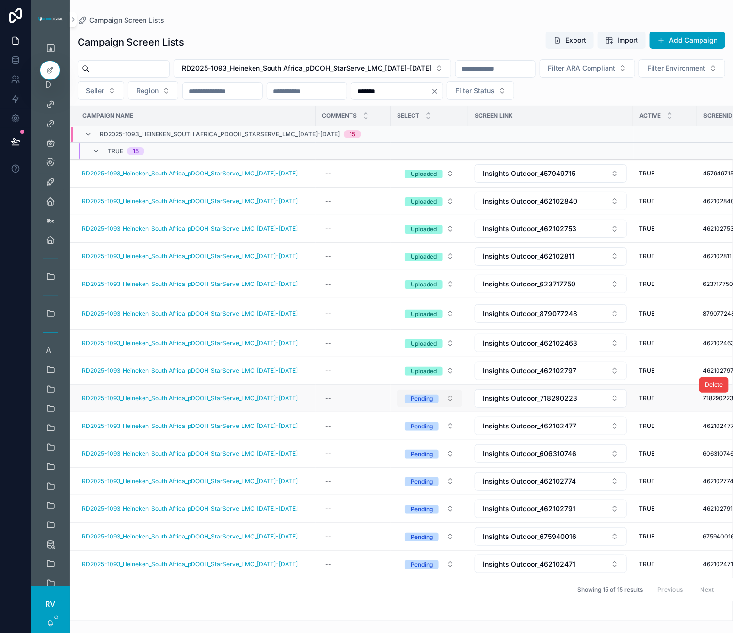
click at [430, 398] on div "Pending" at bounding box center [422, 399] width 22 height 9
click at [424, 396] on div "Pending" at bounding box center [422, 399] width 22 height 9
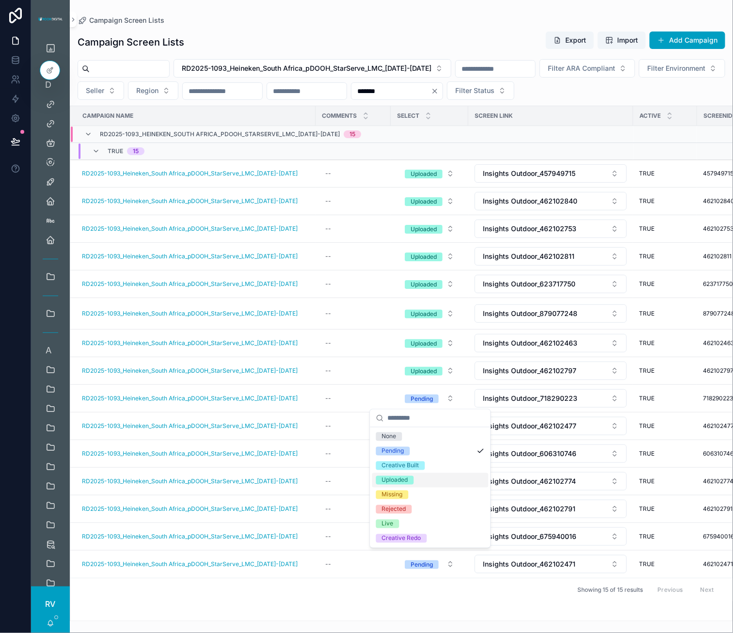
click at [398, 483] on div "Uploaded" at bounding box center [395, 480] width 26 height 9
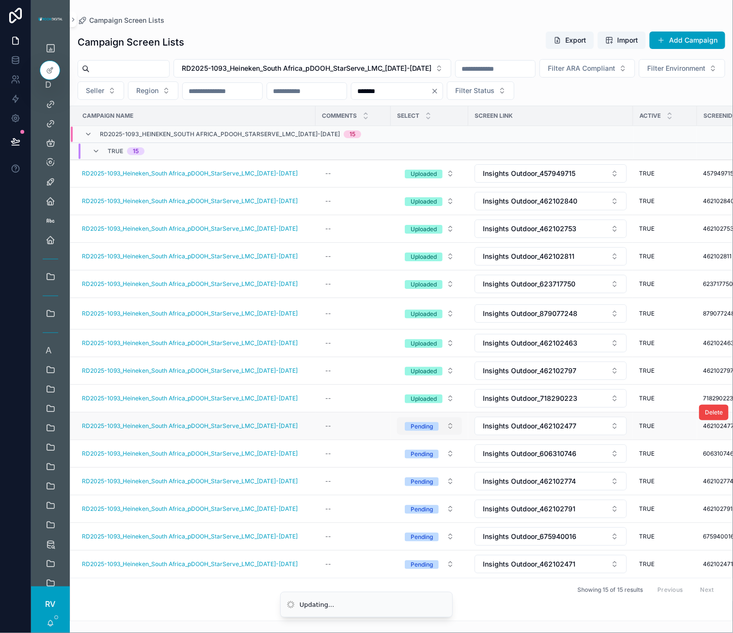
click at [426, 425] on div "Pending" at bounding box center [422, 426] width 22 height 9
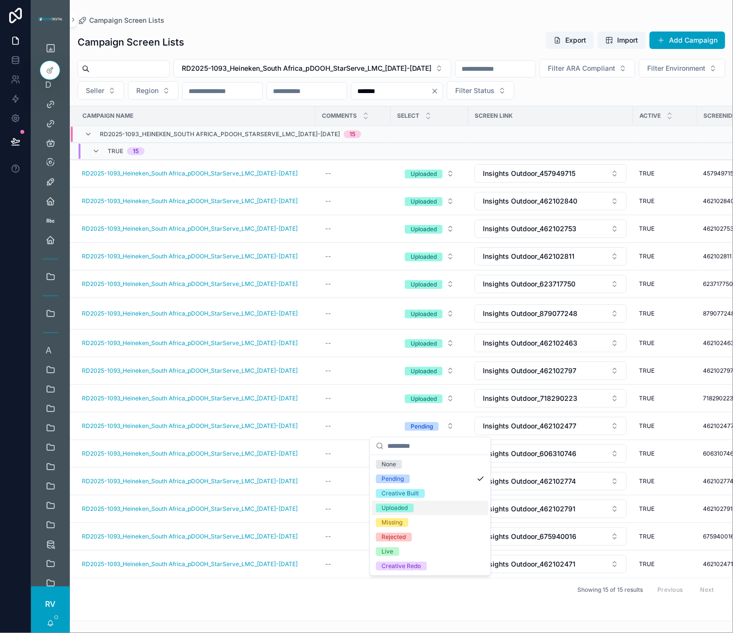
click at [398, 506] on div "Uploaded" at bounding box center [395, 508] width 26 height 9
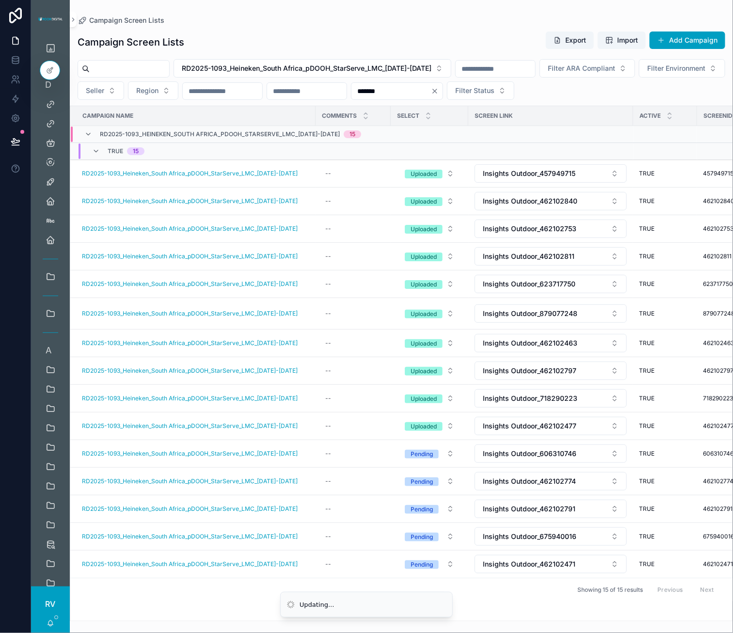
click at [430, 461] on button "Pending" at bounding box center [429, 453] width 65 height 17
click at [428, 483] on div "Pending" at bounding box center [422, 482] width 22 height 9
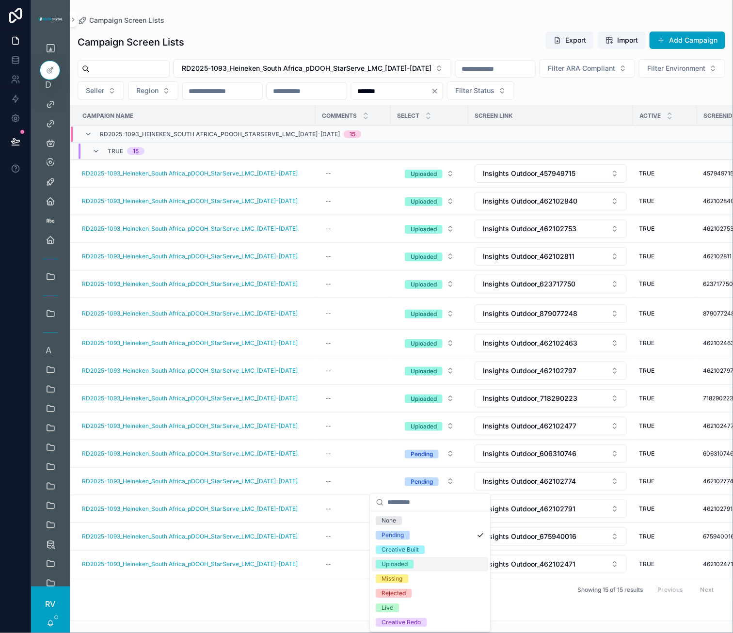
click at [401, 561] on div "Uploaded" at bounding box center [395, 565] width 26 height 9
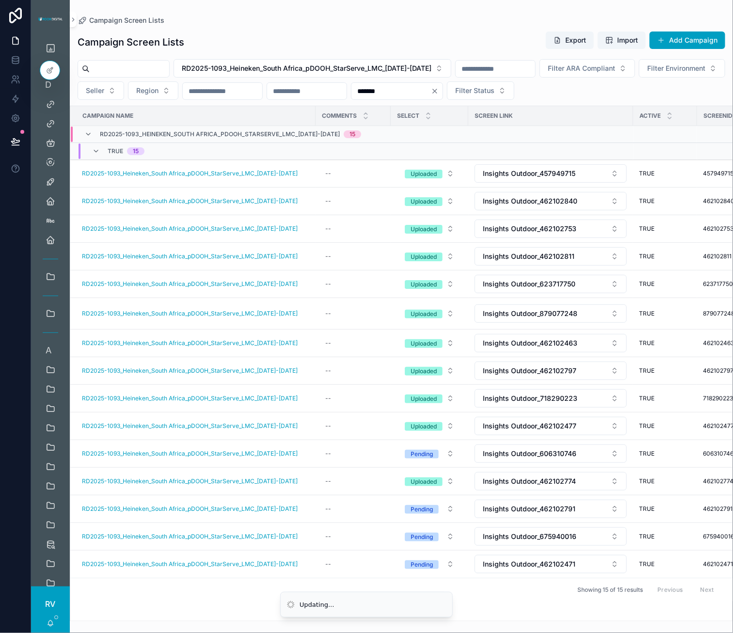
click at [432, 514] on div "Pending" at bounding box center [422, 509] width 22 height 9
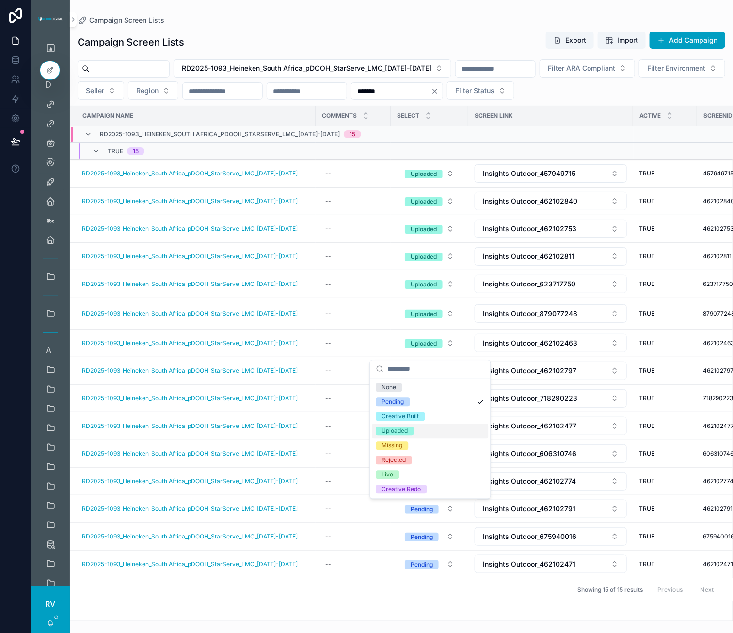
click at [397, 429] on div "Uploaded" at bounding box center [395, 431] width 26 height 9
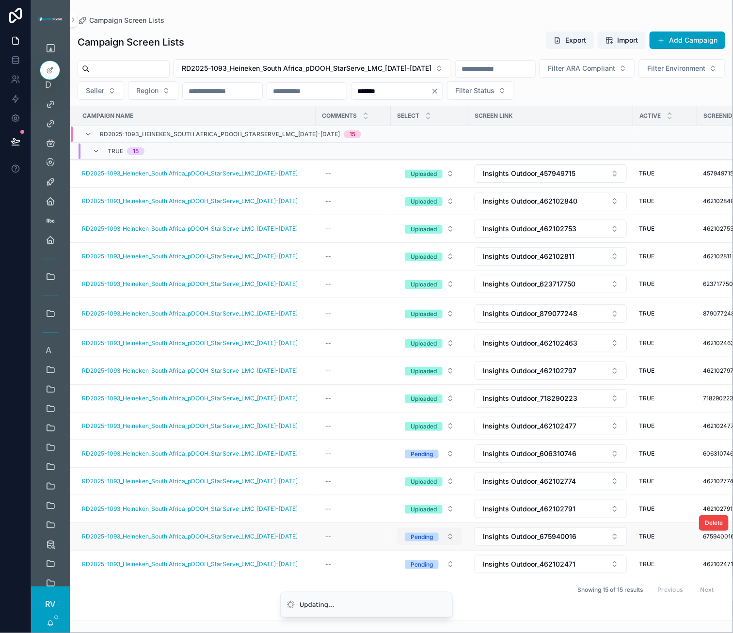
click at [429, 543] on button "Pending" at bounding box center [429, 536] width 65 height 17
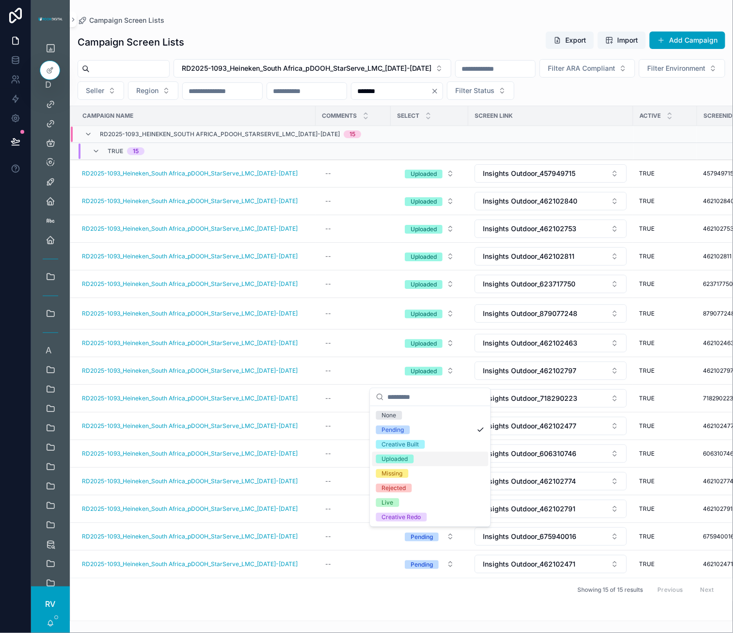
click at [406, 453] on div "Uploaded" at bounding box center [430, 459] width 116 height 15
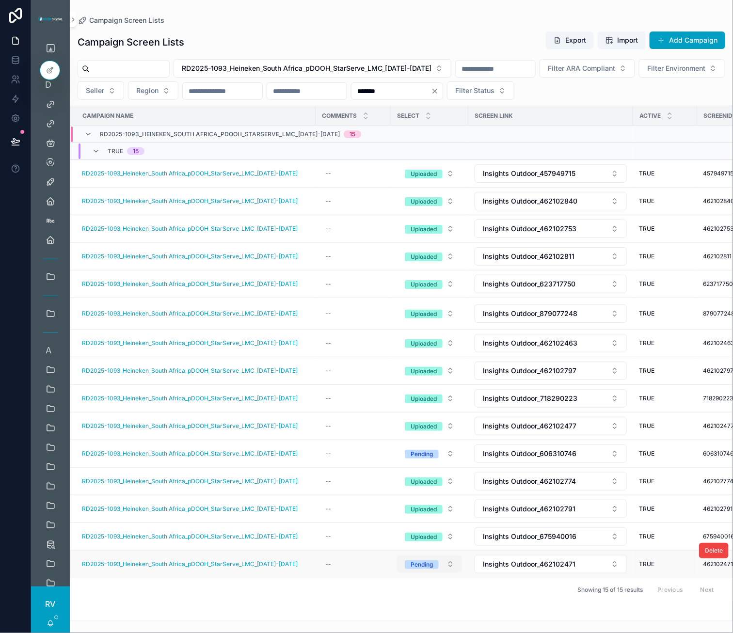
click at [432, 562] on span "Pending" at bounding box center [422, 565] width 34 height 10
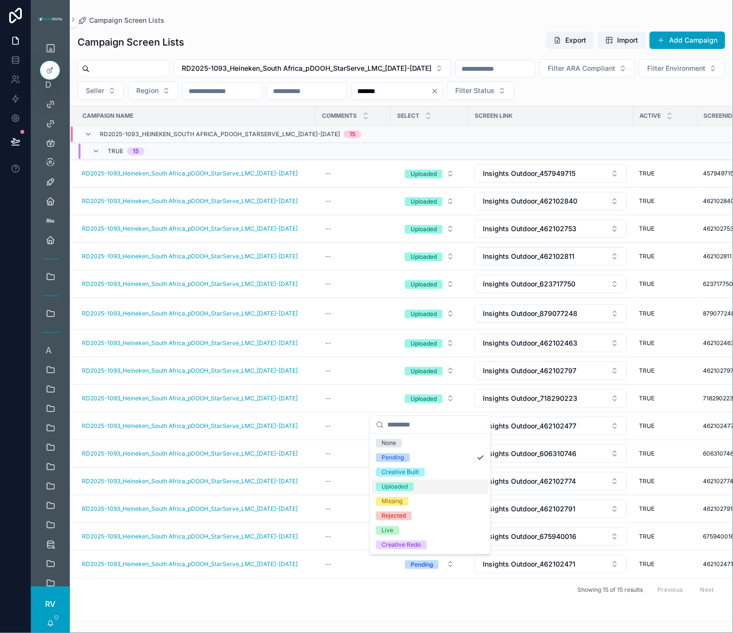
click at [414, 484] on span "Uploaded" at bounding box center [395, 487] width 38 height 9
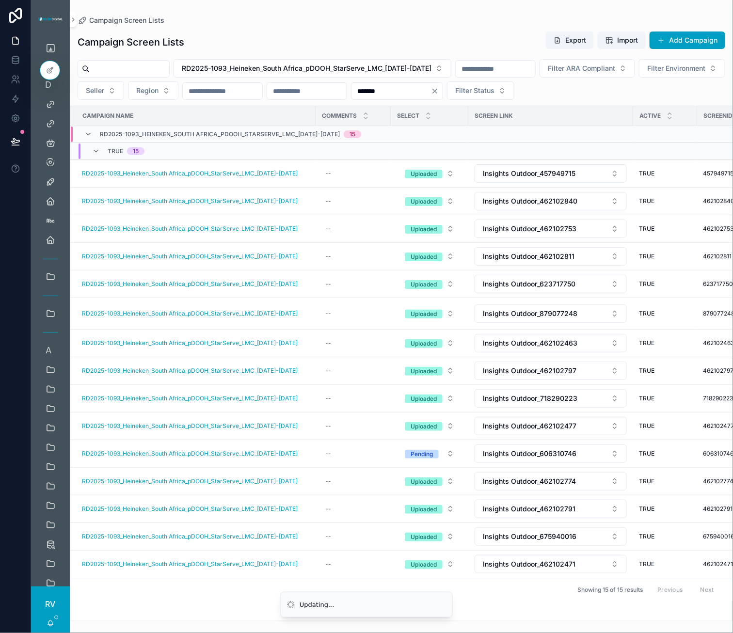
click at [437, 428] on div "Uploaded" at bounding box center [424, 426] width 26 height 9
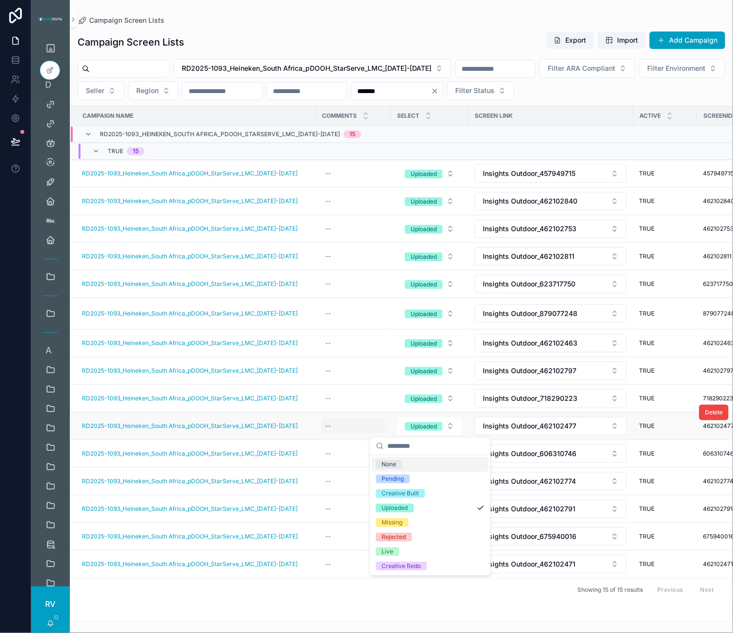
click at [346, 420] on div "--" at bounding box center [354, 427] width 64 height 16
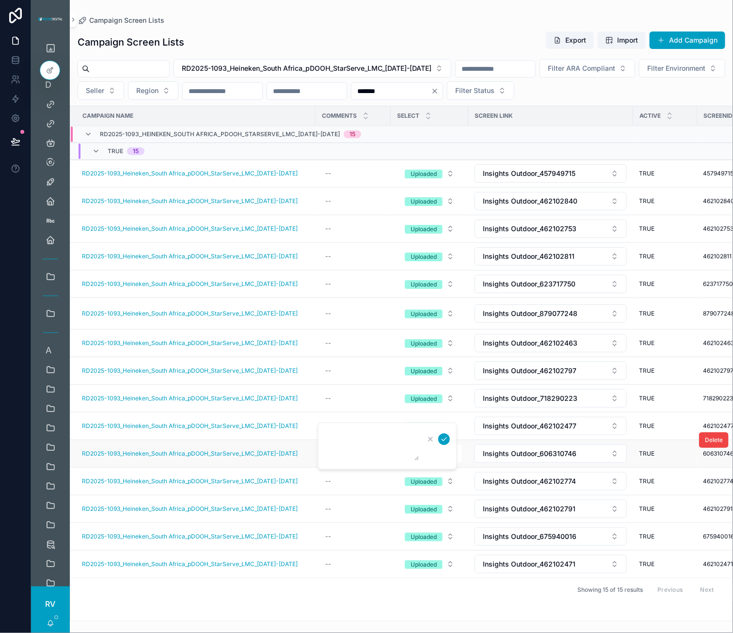
click at [466, 458] on td "Pending" at bounding box center [430, 454] width 78 height 28
click at [436, 455] on span "Pending" at bounding box center [422, 454] width 34 height 9
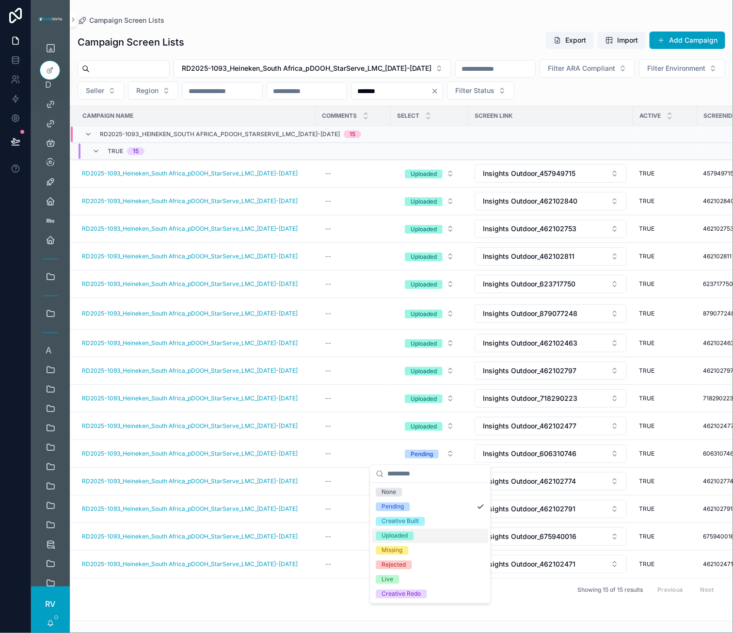
click at [415, 532] on div "Uploaded" at bounding box center [430, 536] width 116 height 15
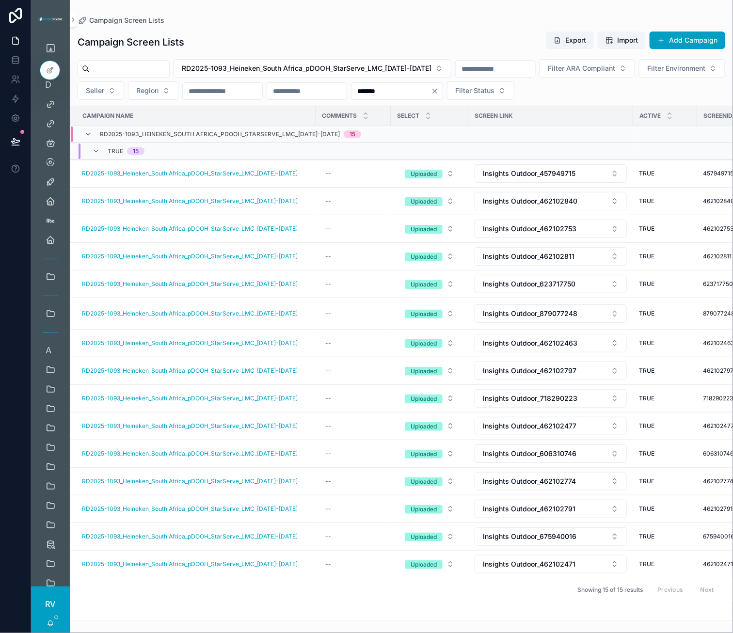
click at [431, 88] on input "*******" at bounding box center [392, 91] width 80 height 14
click at [431, 91] on input "*******" at bounding box center [392, 91] width 80 height 14
paste input "**"
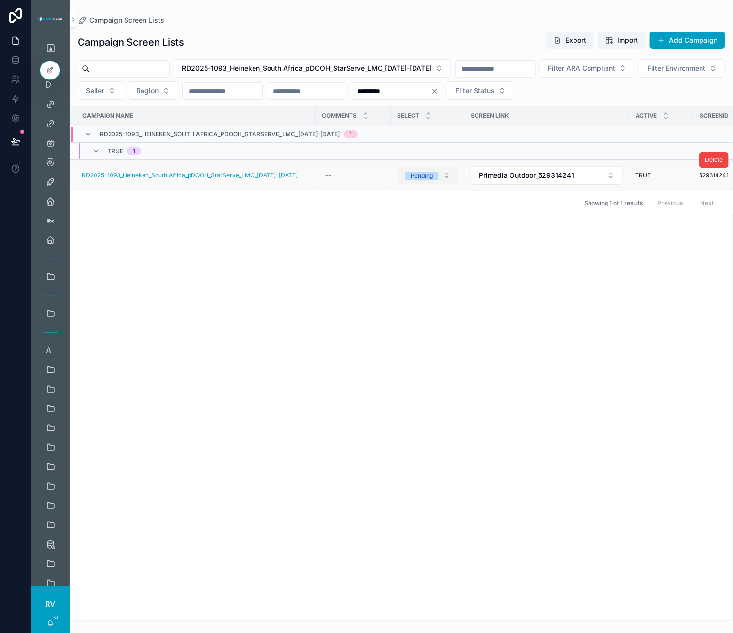
type input "*********"
click at [439, 176] on span "Pending" at bounding box center [422, 176] width 34 height 9
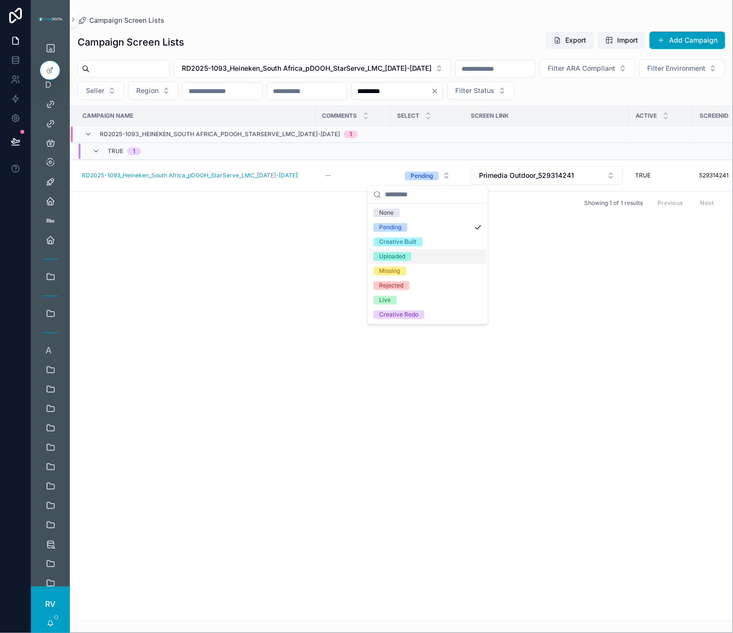
click at [406, 258] on div "Uploaded" at bounding box center [393, 257] width 26 height 9
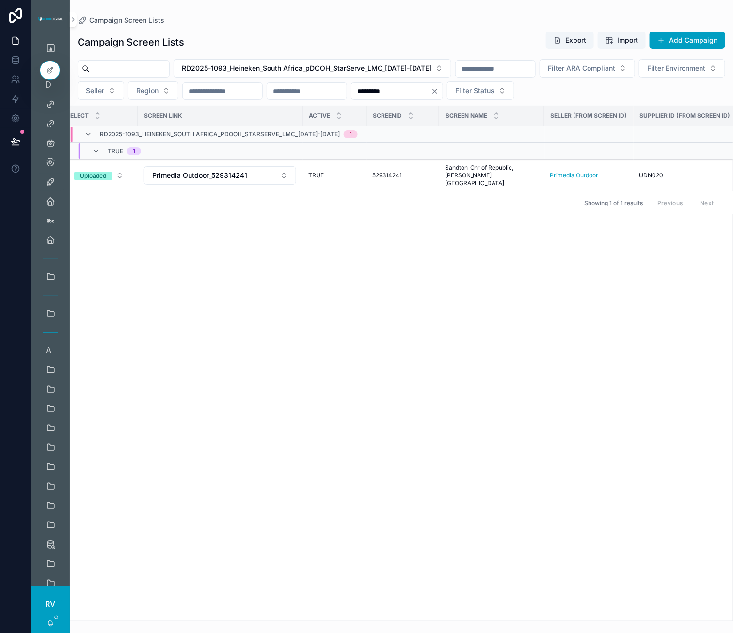
scroll to position [0, 345]
click at [561, 173] on span "Primedia Outdoor" at bounding box center [560, 176] width 48 height 8
